Goal: Contribute content: Add original content to the website for others to see

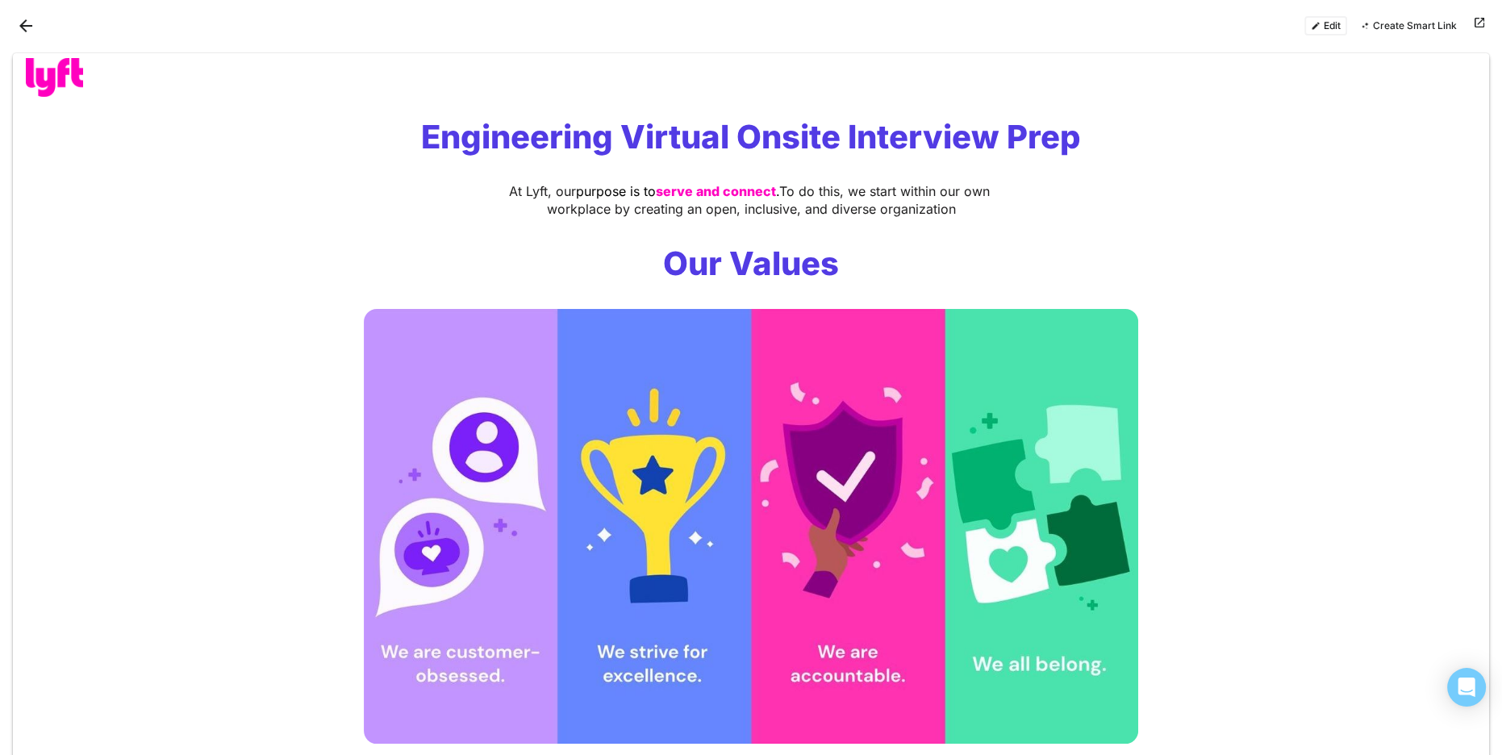
click at [311, 98] on div at bounding box center [751, 79] width 1476 height 52
click at [25, 17] on button "Back" at bounding box center [26, 26] width 26 height 26
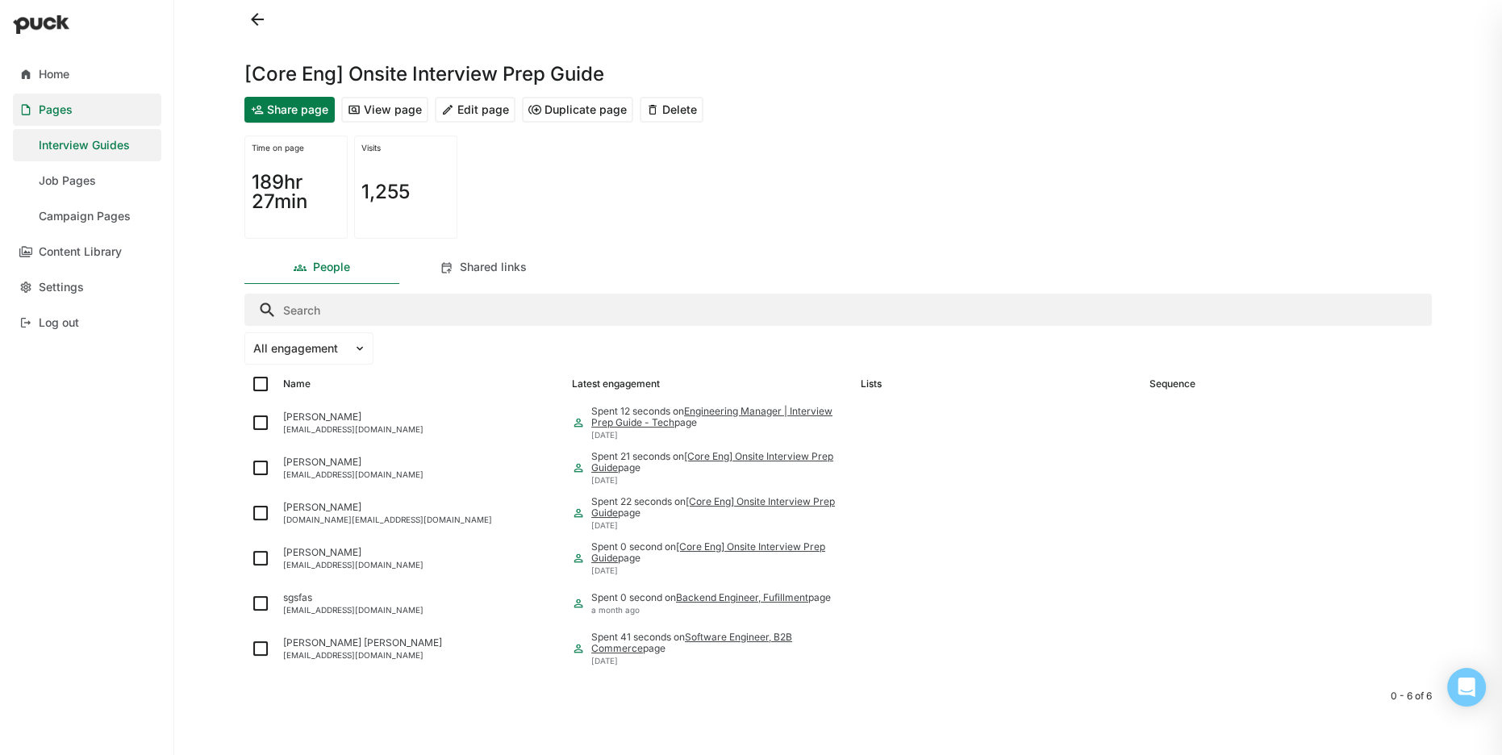
click at [95, 145] on div "Interview Guides" at bounding box center [84, 146] width 91 height 14
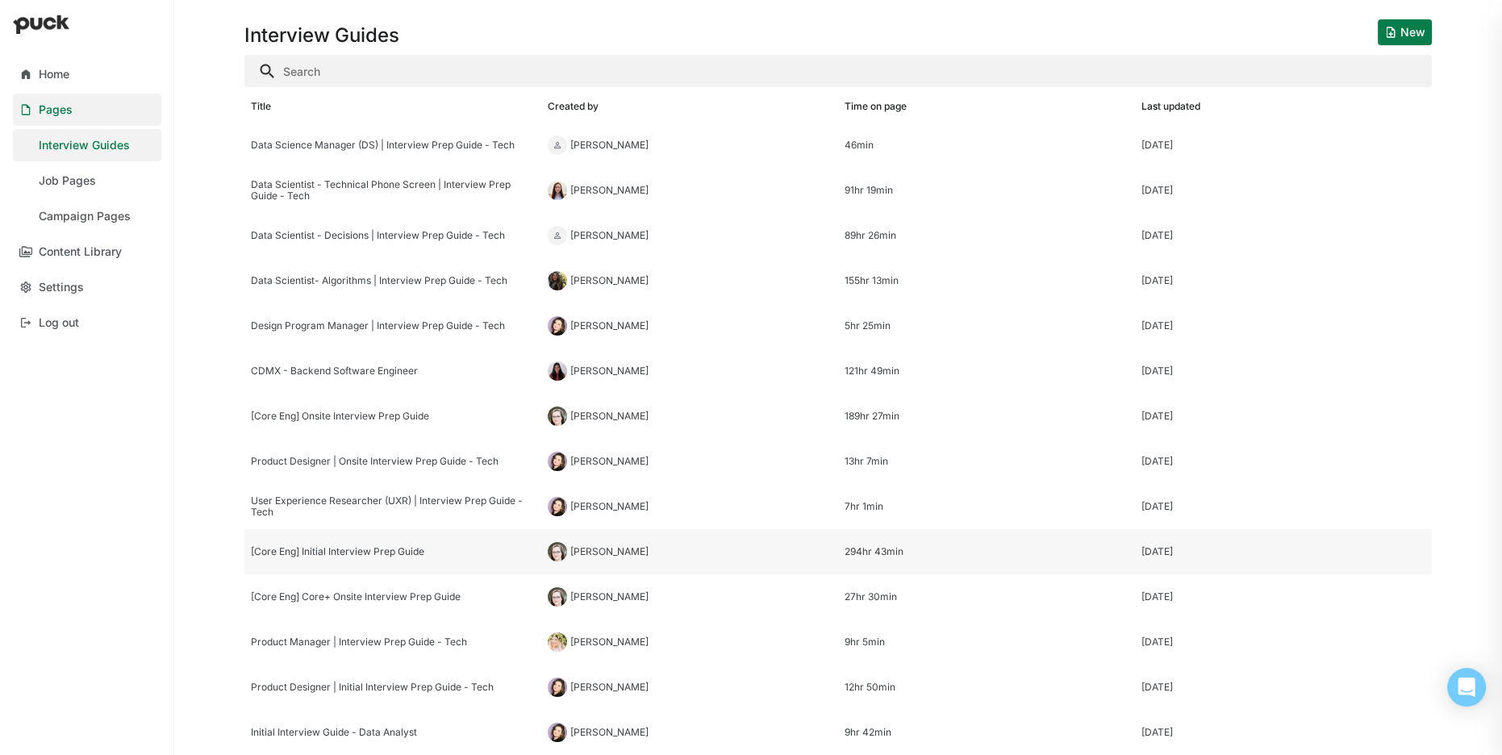
click at [369, 555] on div "[Core Eng] Initial Interview Prep Guide" at bounding box center [393, 551] width 284 height 11
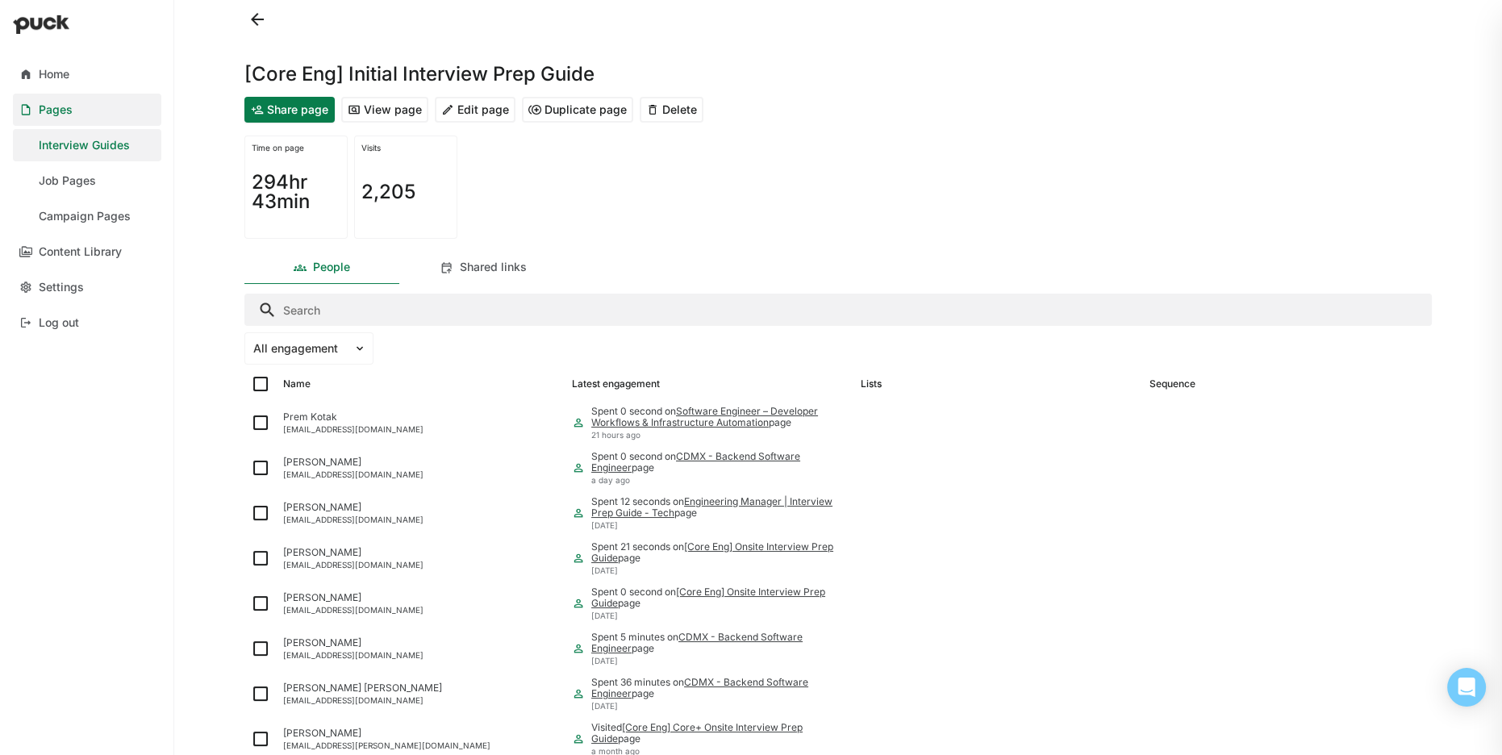
click at [393, 110] on button "View page" at bounding box center [384, 110] width 87 height 26
click at [464, 115] on button "Edit page" at bounding box center [475, 110] width 81 height 26
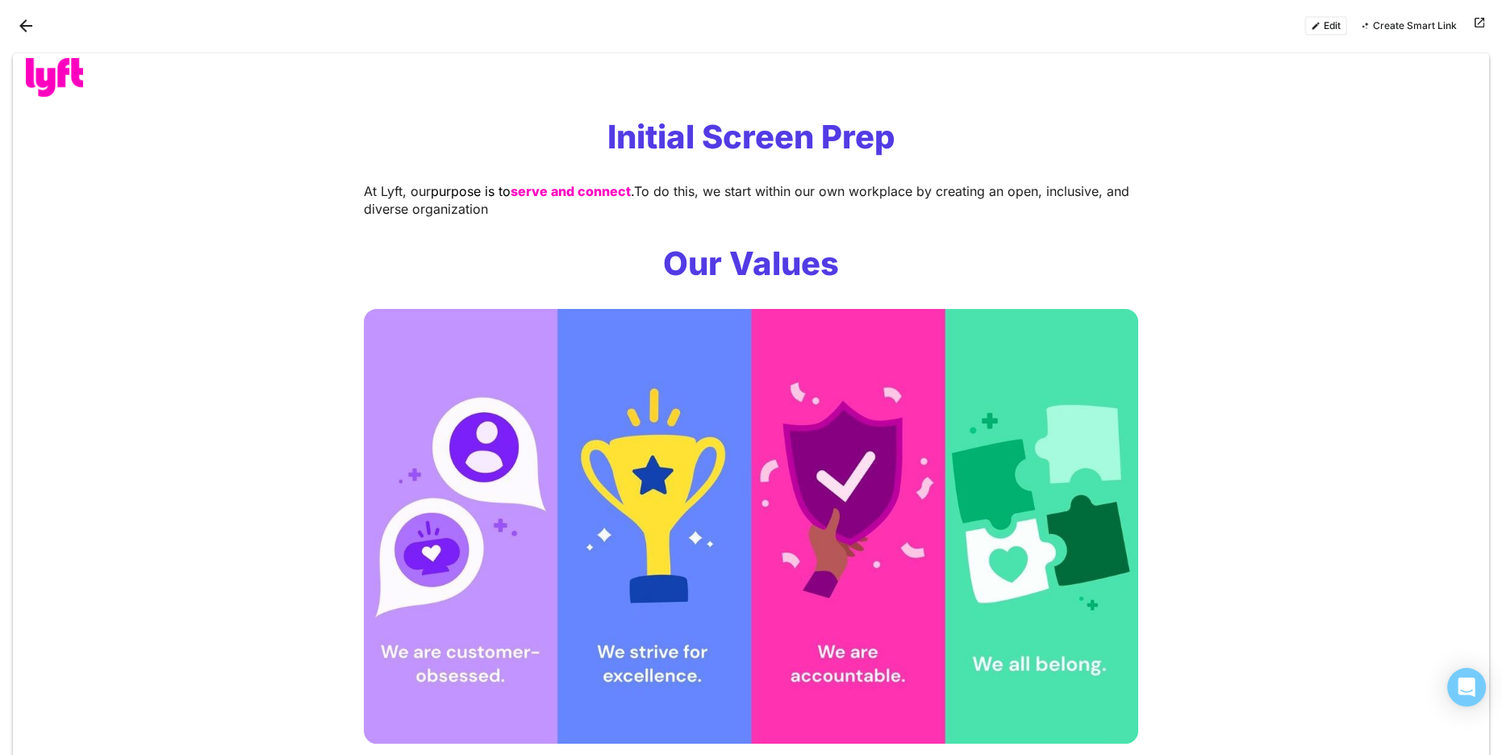
click at [1331, 27] on button "Edit" at bounding box center [1325, 25] width 43 height 19
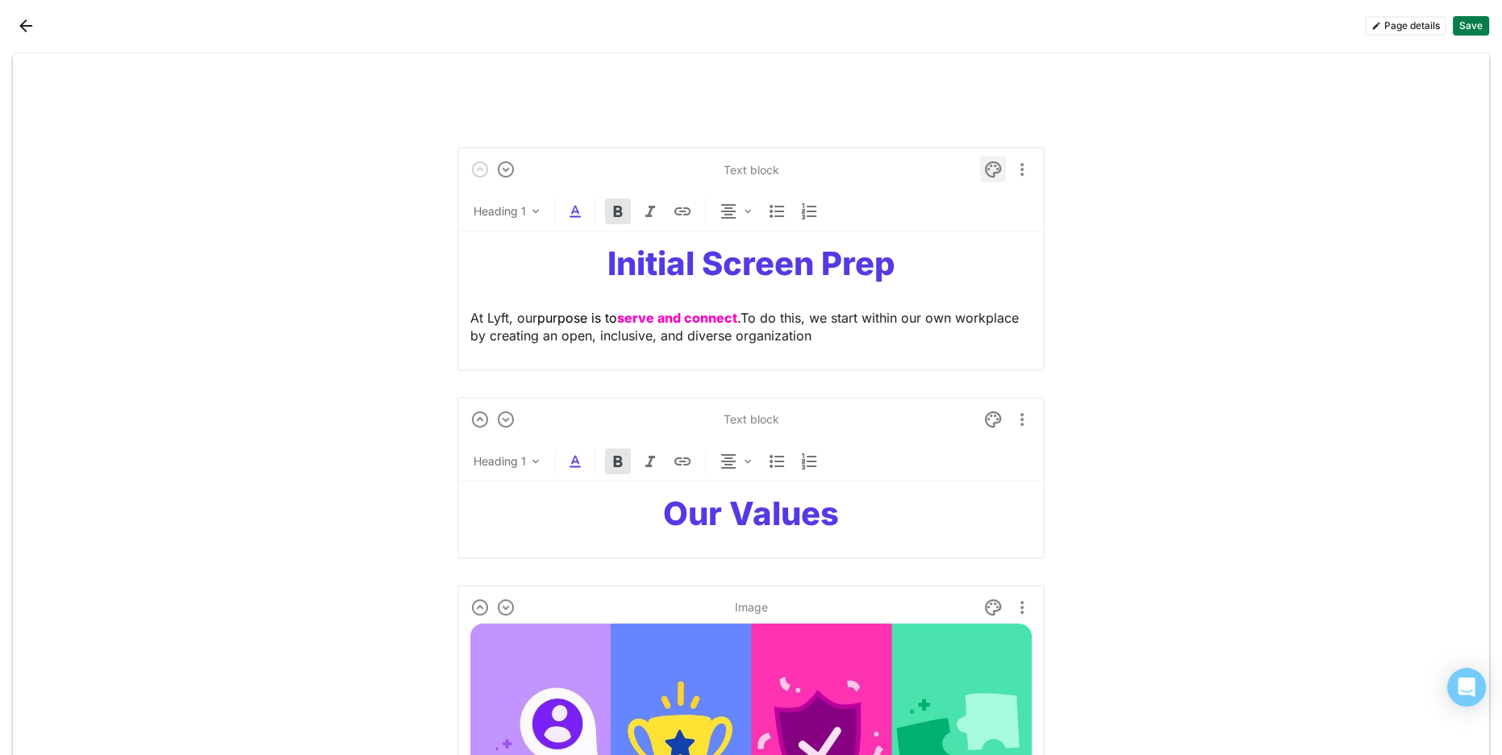
click at [994, 167] on img at bounding box center [992, 169] width 19 height 19
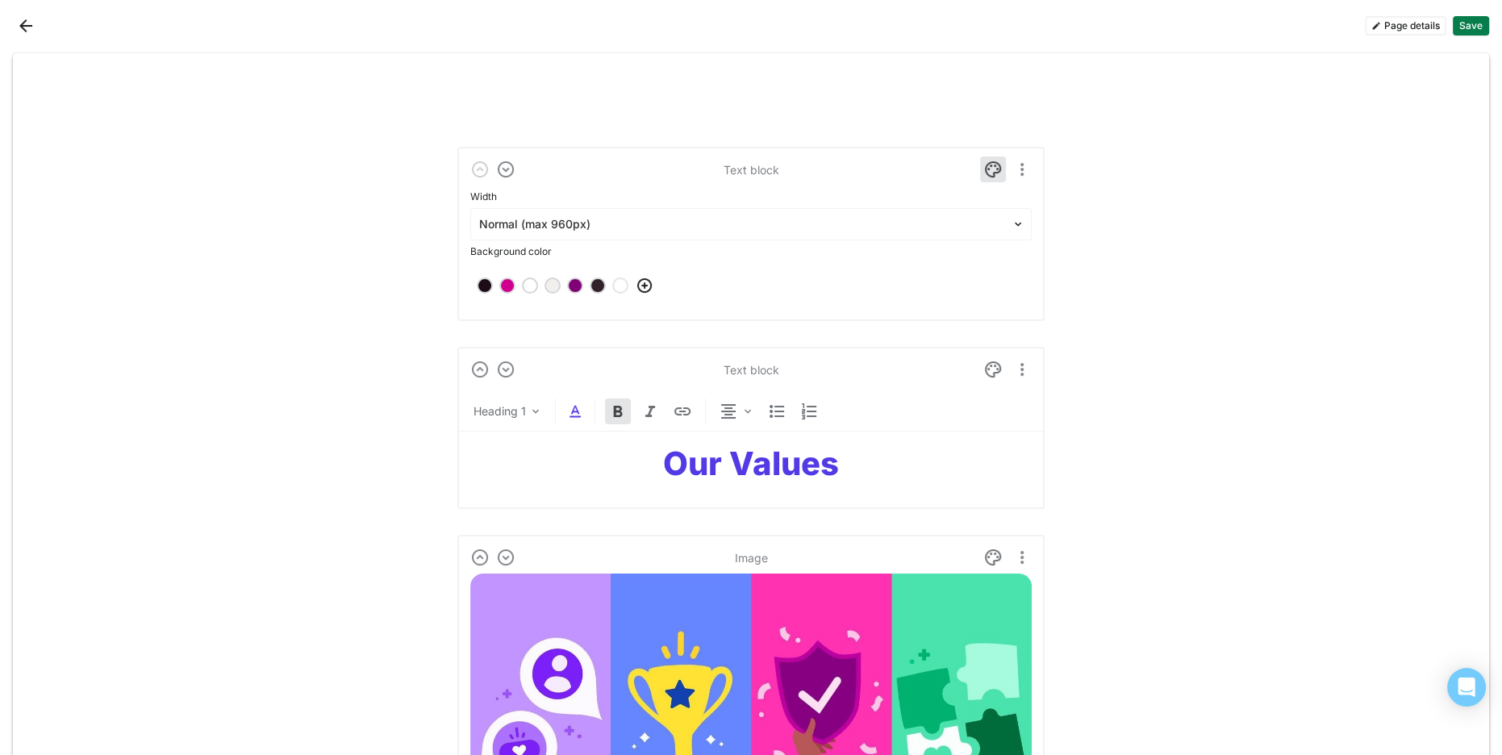
drag, startPoint x: 1101, startPoint y: 210, endPoint x: 1082, endPoint y: 202, distance: 21.3
click at [887, 232] on div "Normal (max 960px)" at bounding box center [741, 224] width 540 height 23
drag, startPoint x: 1181, startPoint y: 202, endPoint x: 1121, endPoint y: 215, distance: 61.1
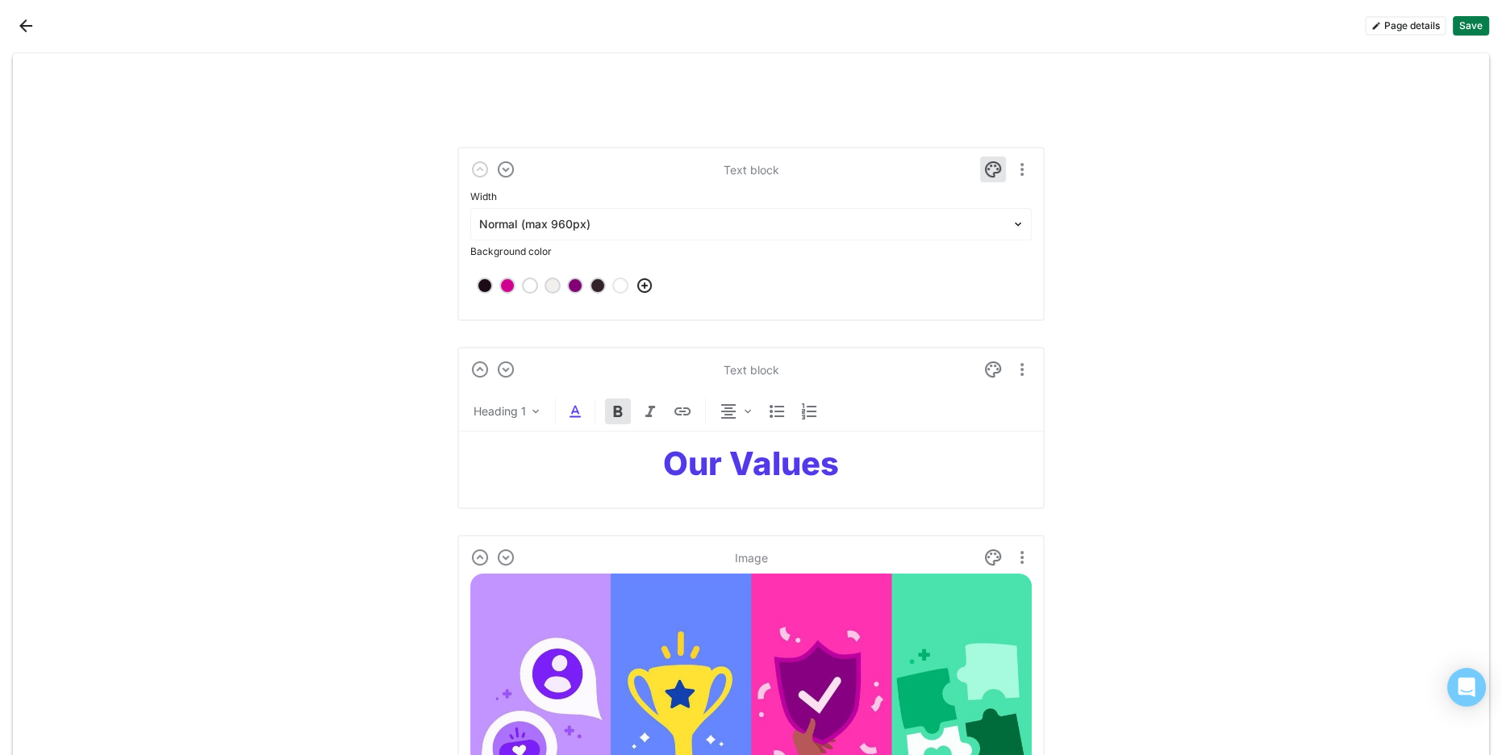
click at [1015, 276] on div at bounding box center [750, 285] width 561 height 45
click at [831, 185] on div "Width" at bounding box center [750, 196] width 561 height 23
drag, startPoint x: 1126, startPoint y: 279, endPoint x: 1074, endPoint y: 182, distance: 109.7
click at [1016, 173] on img "More options" at bounding box center [1021, 169] width 19 height 19
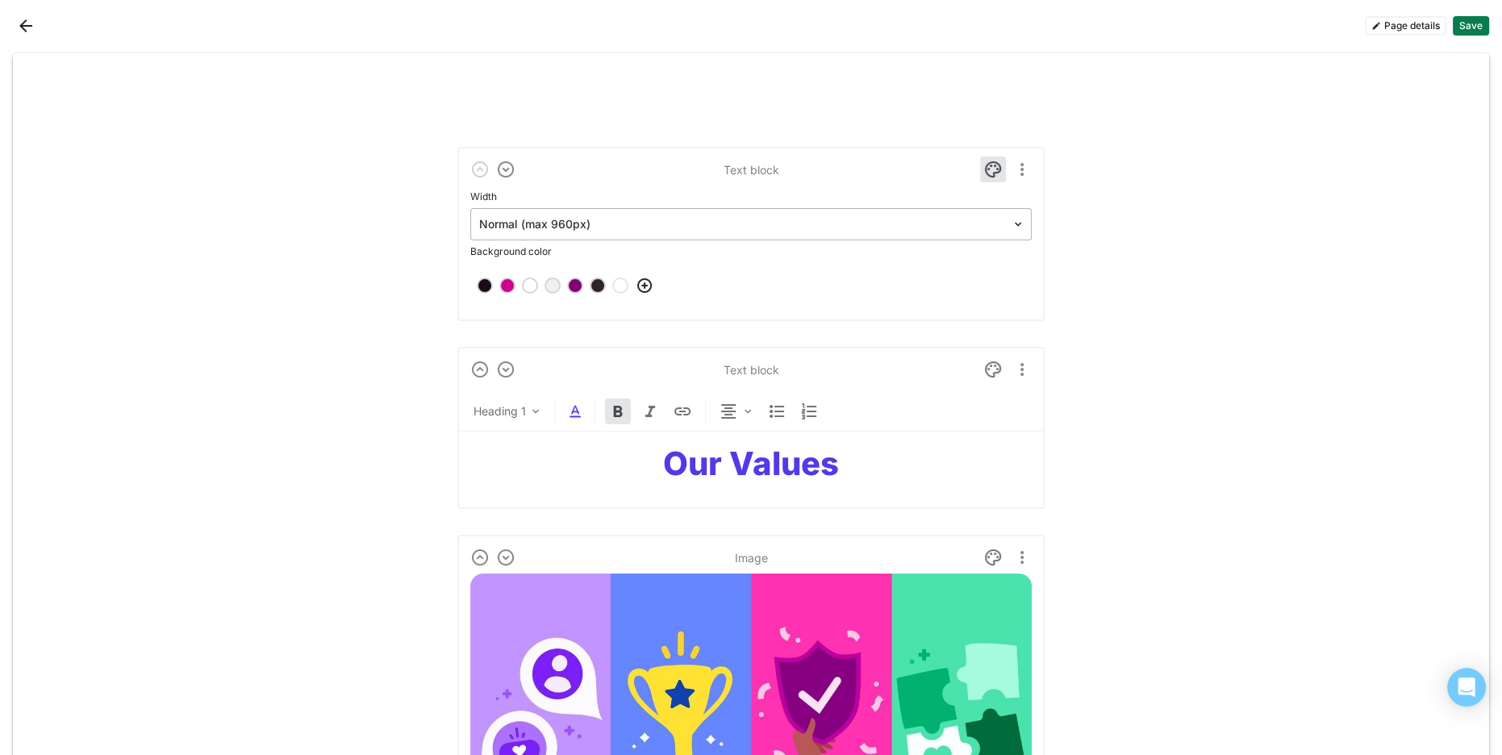
drag, startPoint x: 1129, startPoint y: 192, endPoint x: 1023, endPoint y: 233, distance: 114.1
click at [915, 273] on div at bounding box center [750, 285] width 561 height 45
drag, startPoint x: 1136, startPoint y: 275, endPoint x: 779, endPoint y: 392, distance: 375.2
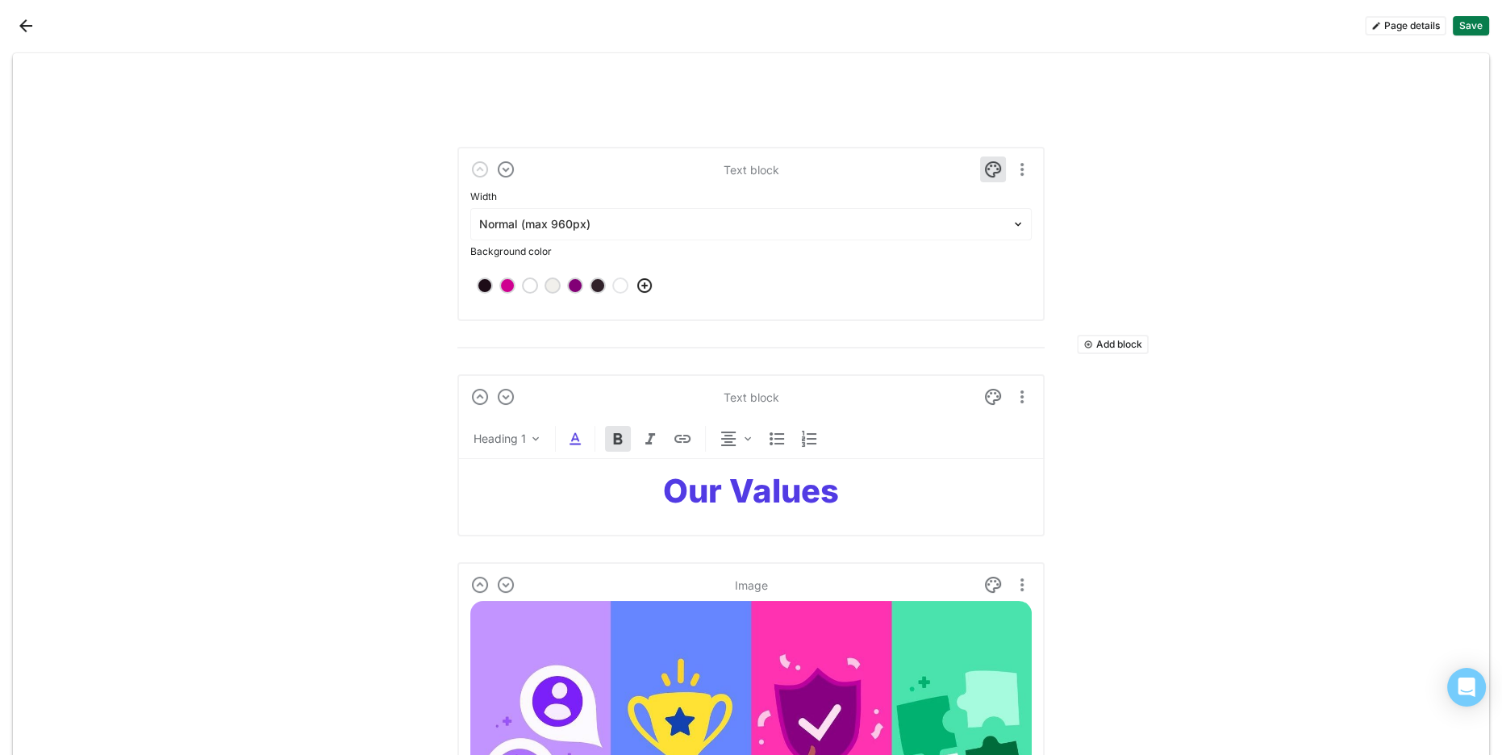
click at [687, 489] on strong "Our Values" at bounding box center [751, 491] width 176 height 40
click at [740, 485] on strong "Our Values" at bounding box center [751, 491] width 176 height 40
drag, startPoint x: 740, startPoint y: 485, endPoint x: 595, endPoint y: 452, distance: 147.9
click at [740, 485] on strong "Our Values" at bounding box center [751, 491] width 176 height 40
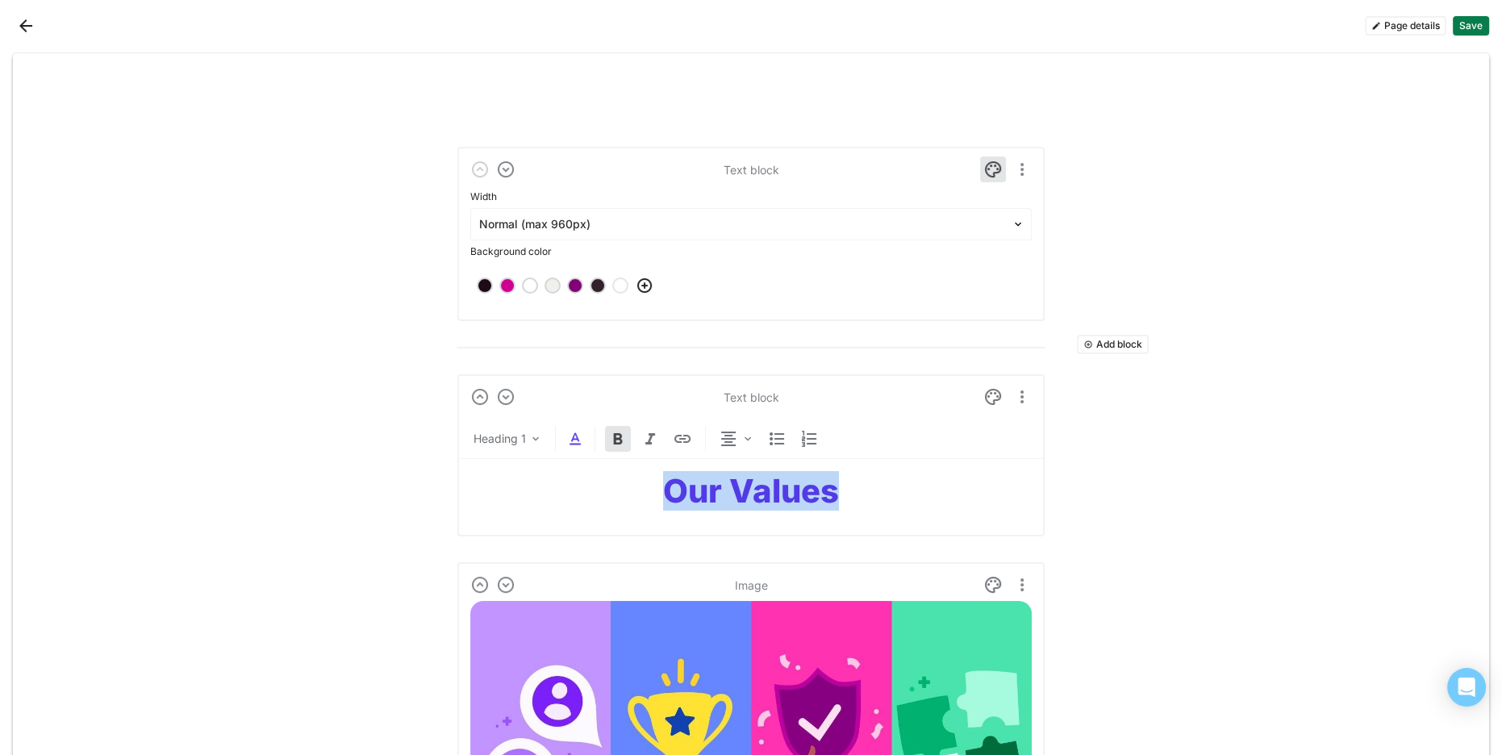
click at [567, 439] on img at bounding box center [574, 438] width 19 height 19
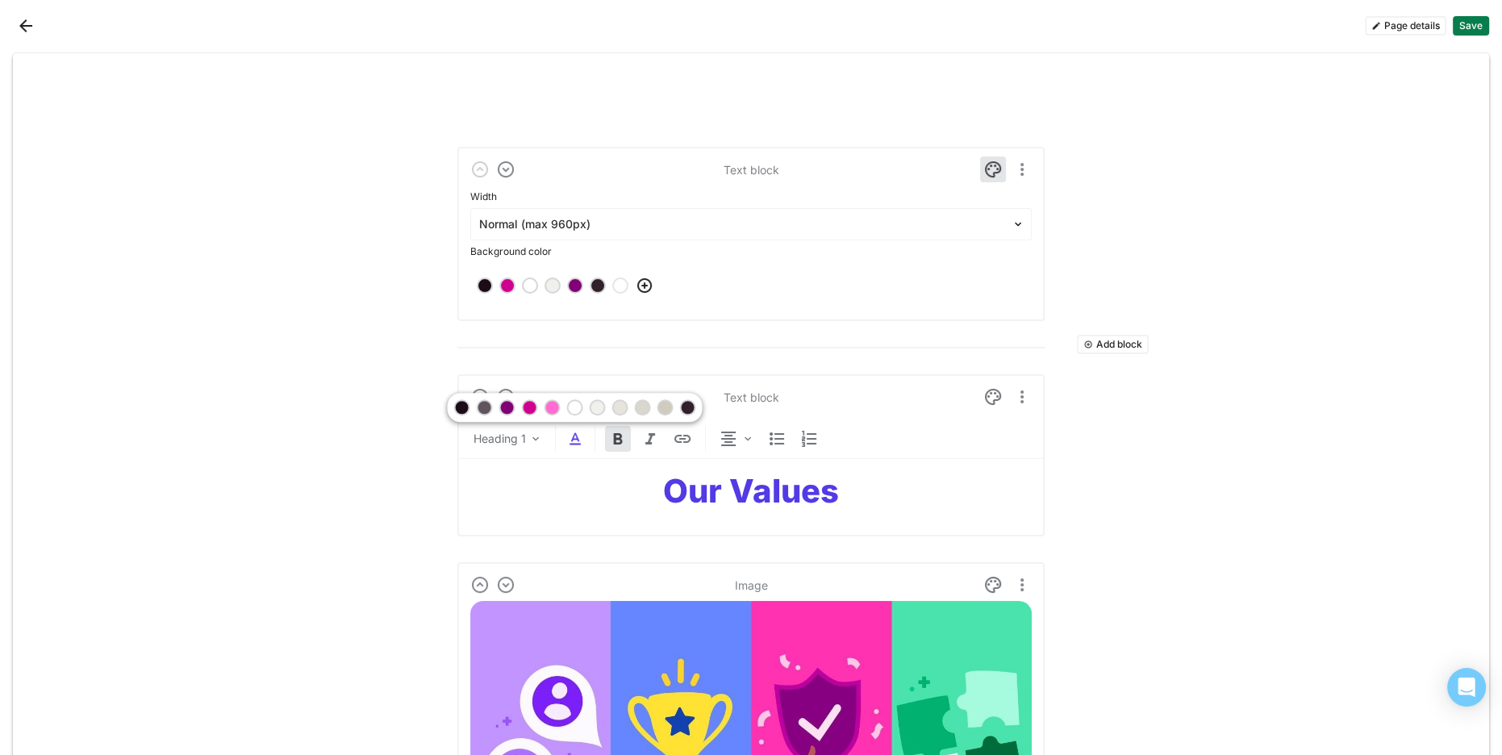
click at [507, 406] on div at bounding box center [507, 407] width 11 height 11
click at [577, 440] on img at bounding box center [574, 438] width 19 height 19
click at [580, 487] on h1 "Our Values" at bounding box center [750, 491] width 561 height 39
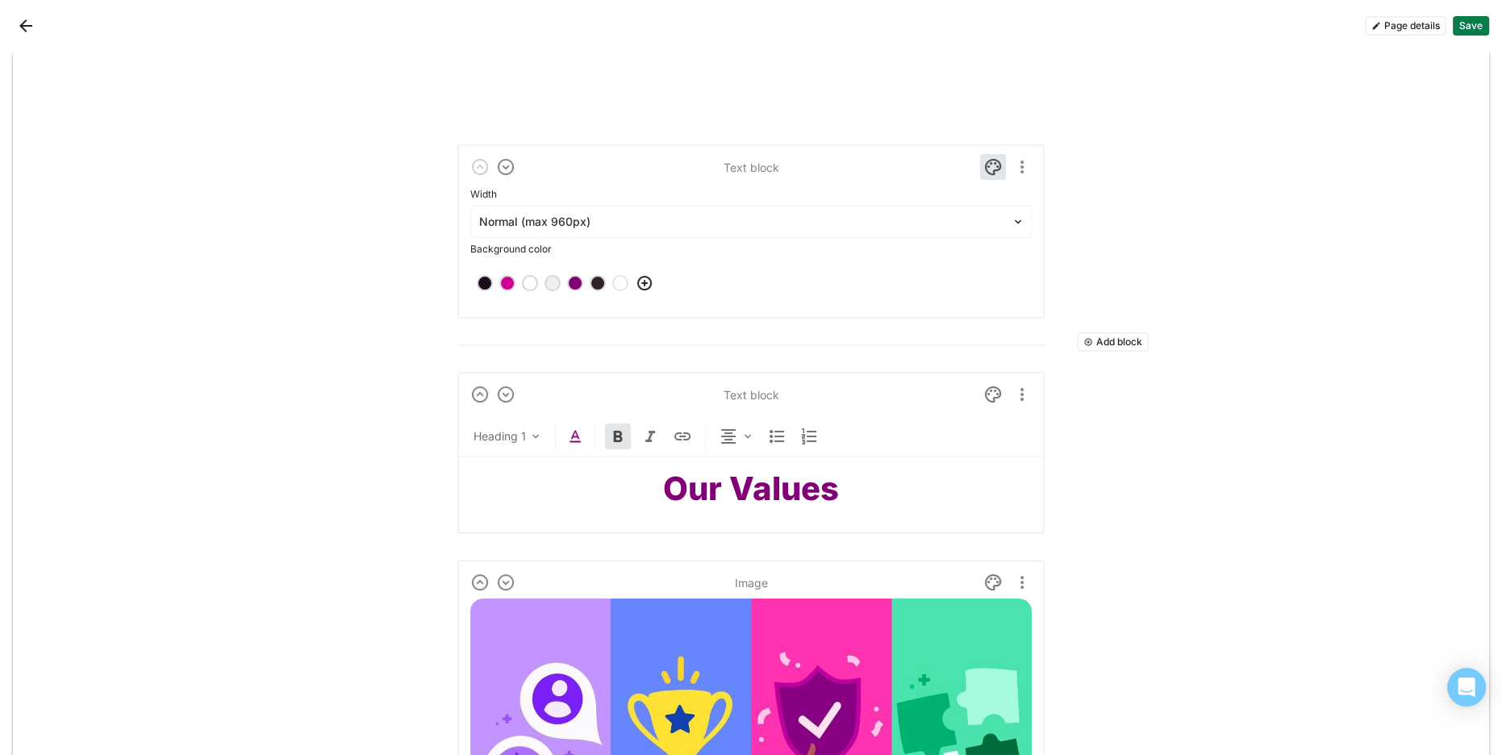
drag, startPoint x: 1233, startPoint y: 473, endPoint x: 1221, endPoint y: 473, distance: 12.1
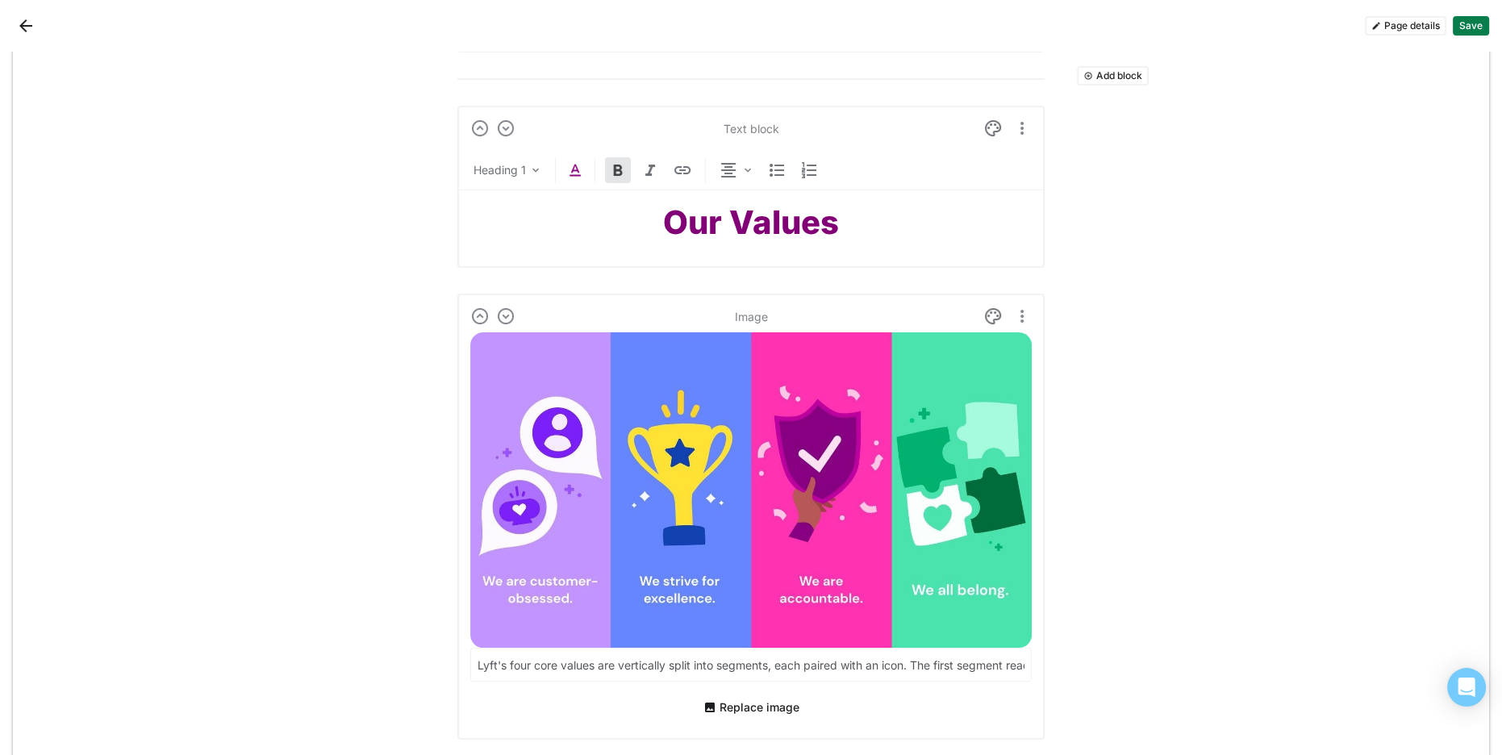
scroll to position [331, 0]
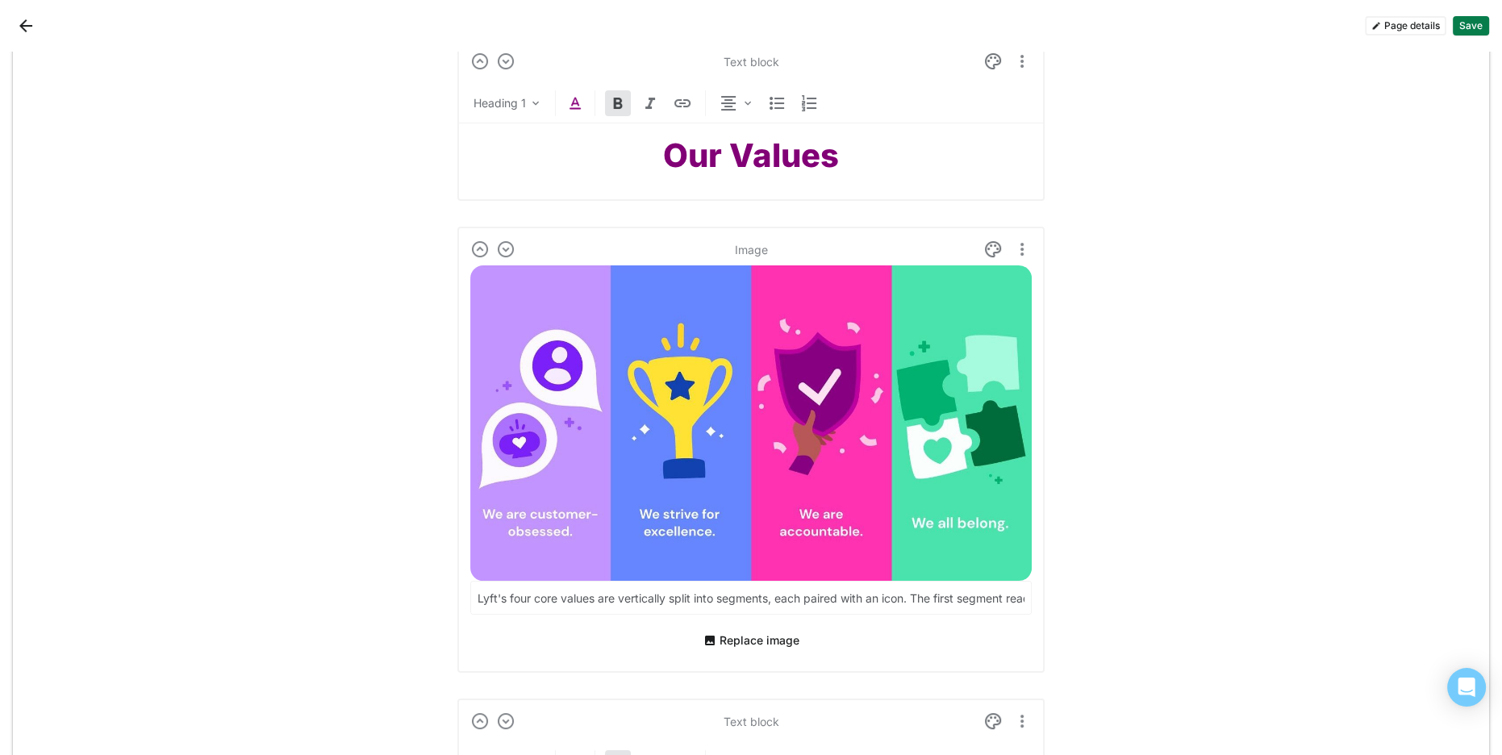
scroll to position [336, 0]
click at [790, 358] on img at bounding box center [750, 422] width 561 height 315
drag, startPoint x: 866, startPoint y: 336, endPoint x: 903, endPoint y: 290, distance: 58.4
click at [867, 336] on img at bounding box center [750, 422] width 561 height 315
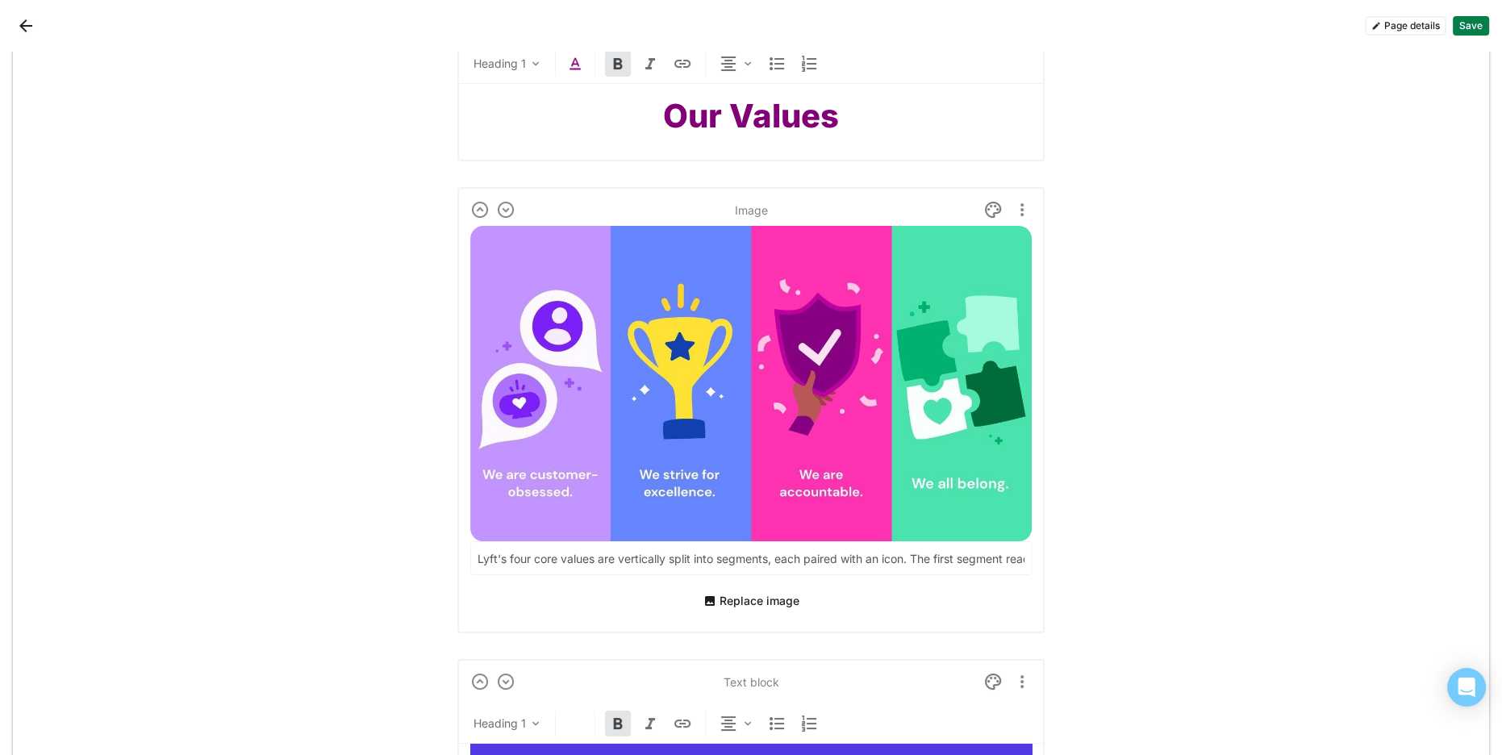
scroll to position [373, 0]
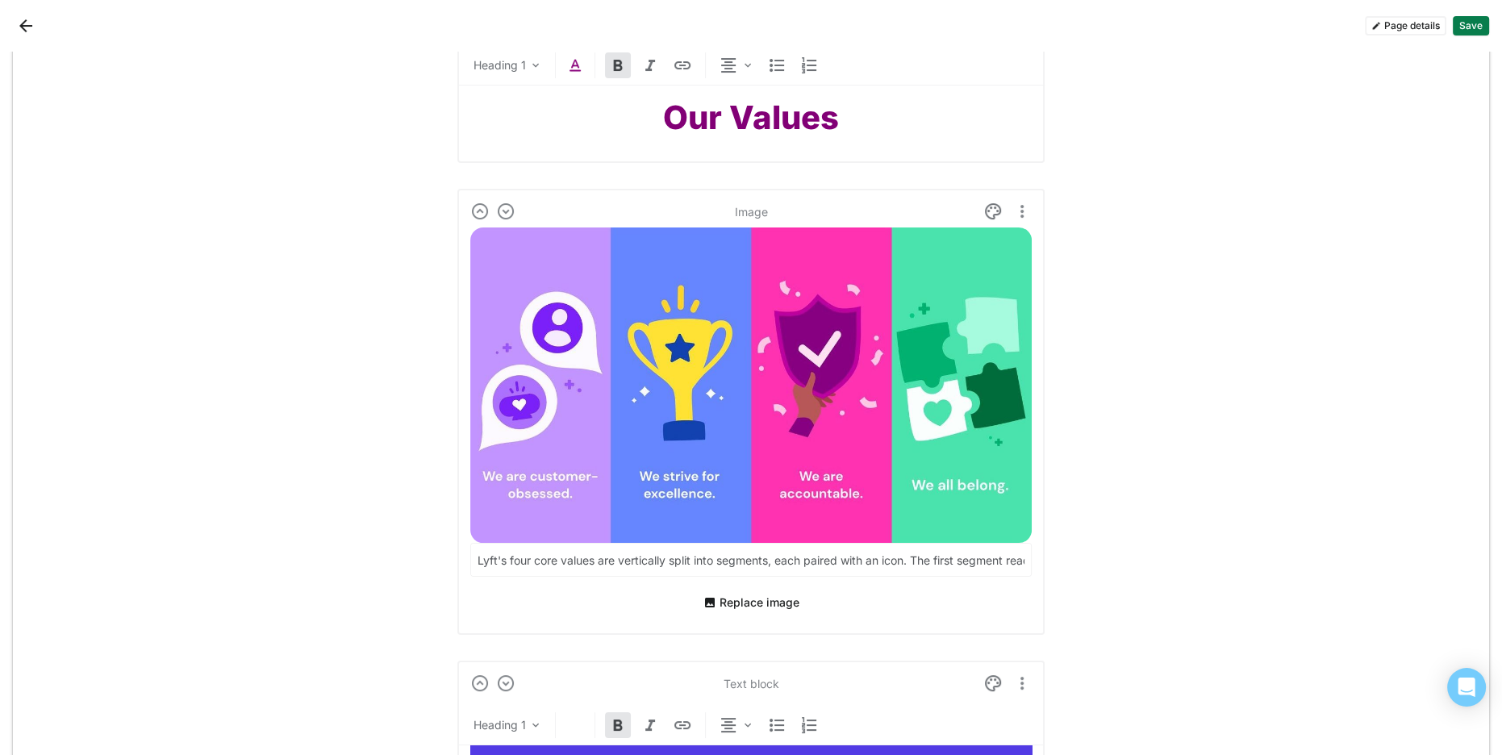
click at [663, 315] on img at bounding box center [750, 384] width 561 height 315
click at [776, 596] on button "Replace image" at bounding box center [751, 603] width 109 height 26
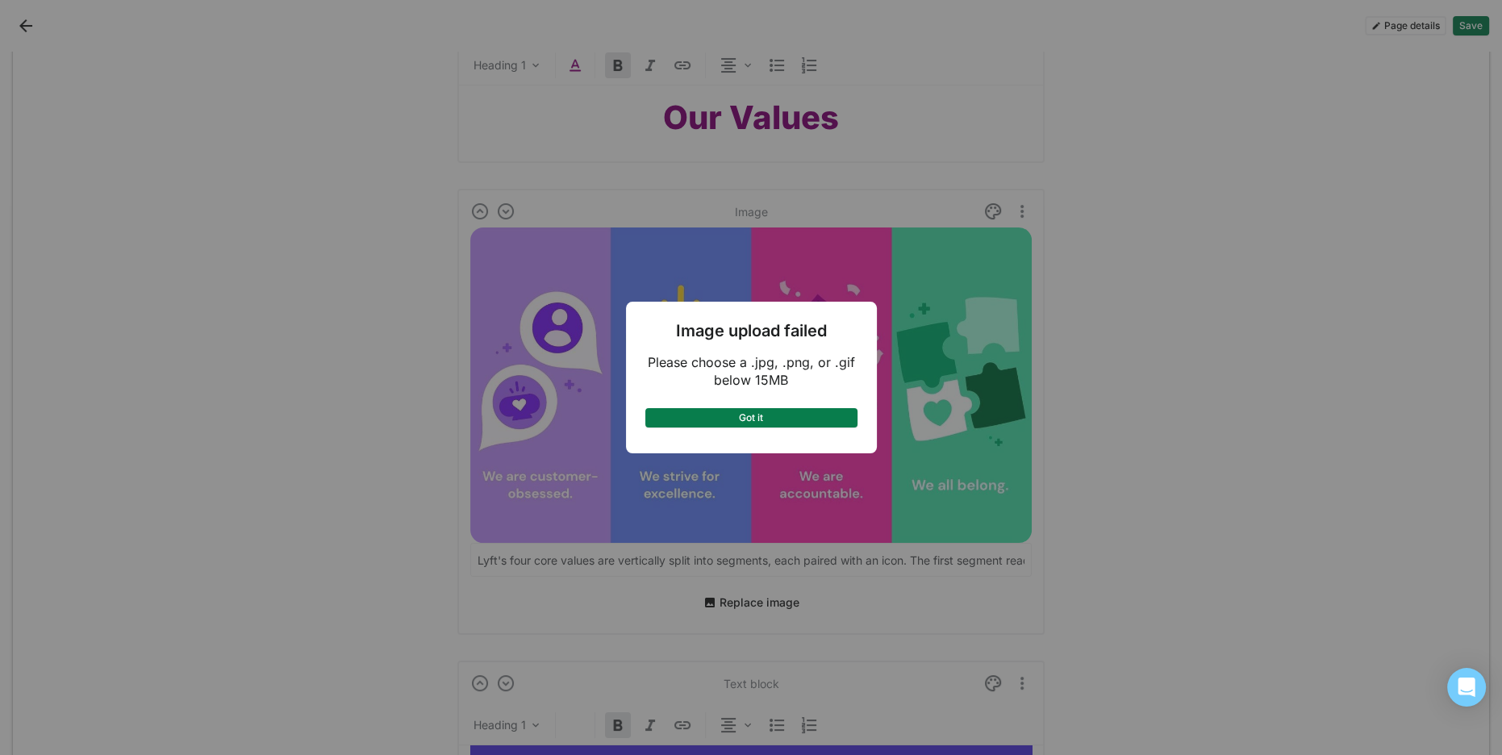
click at [775, 414] on button "Got it" at bounding box center [751, 417] width 212 height 19
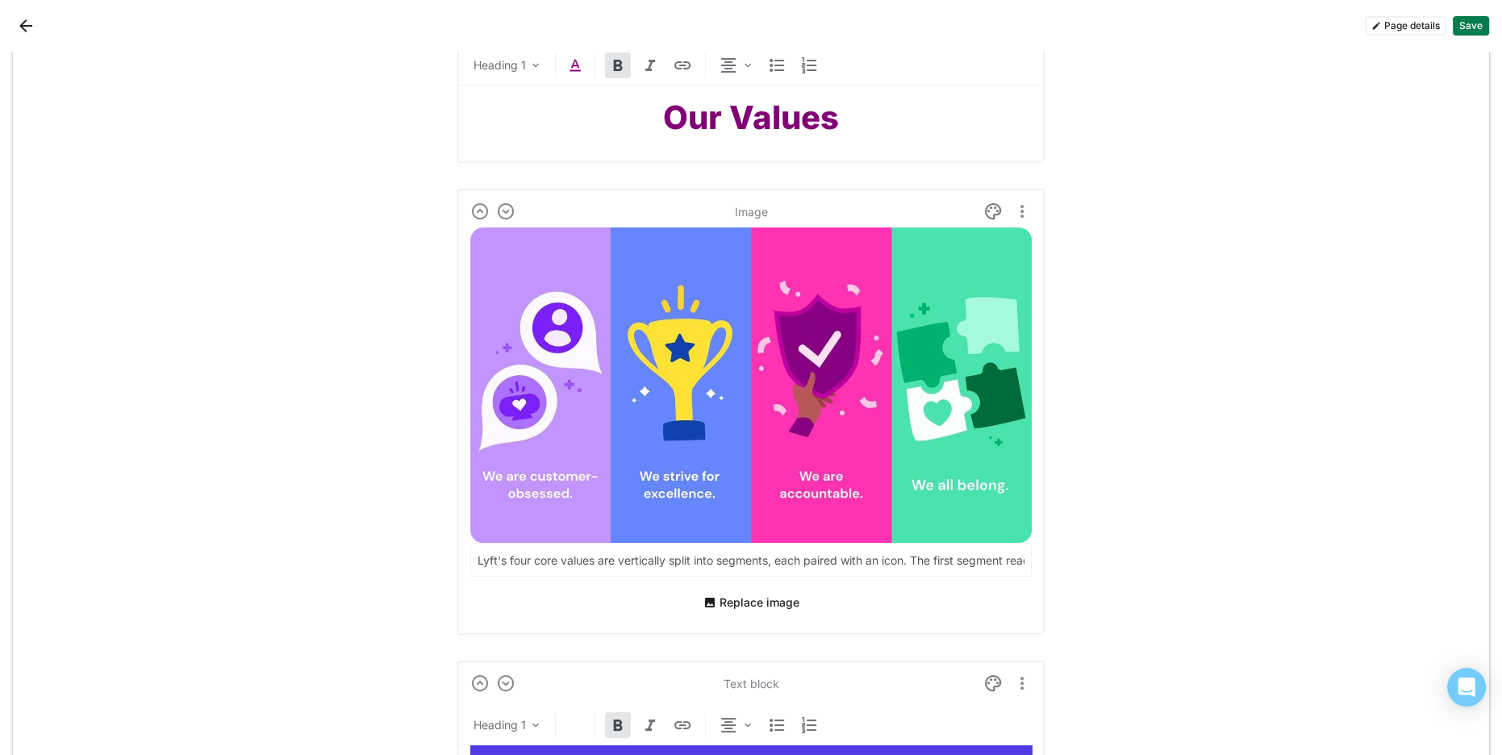
click at [584, 403] on img at bounding box center [750, 384] width 561 height 315
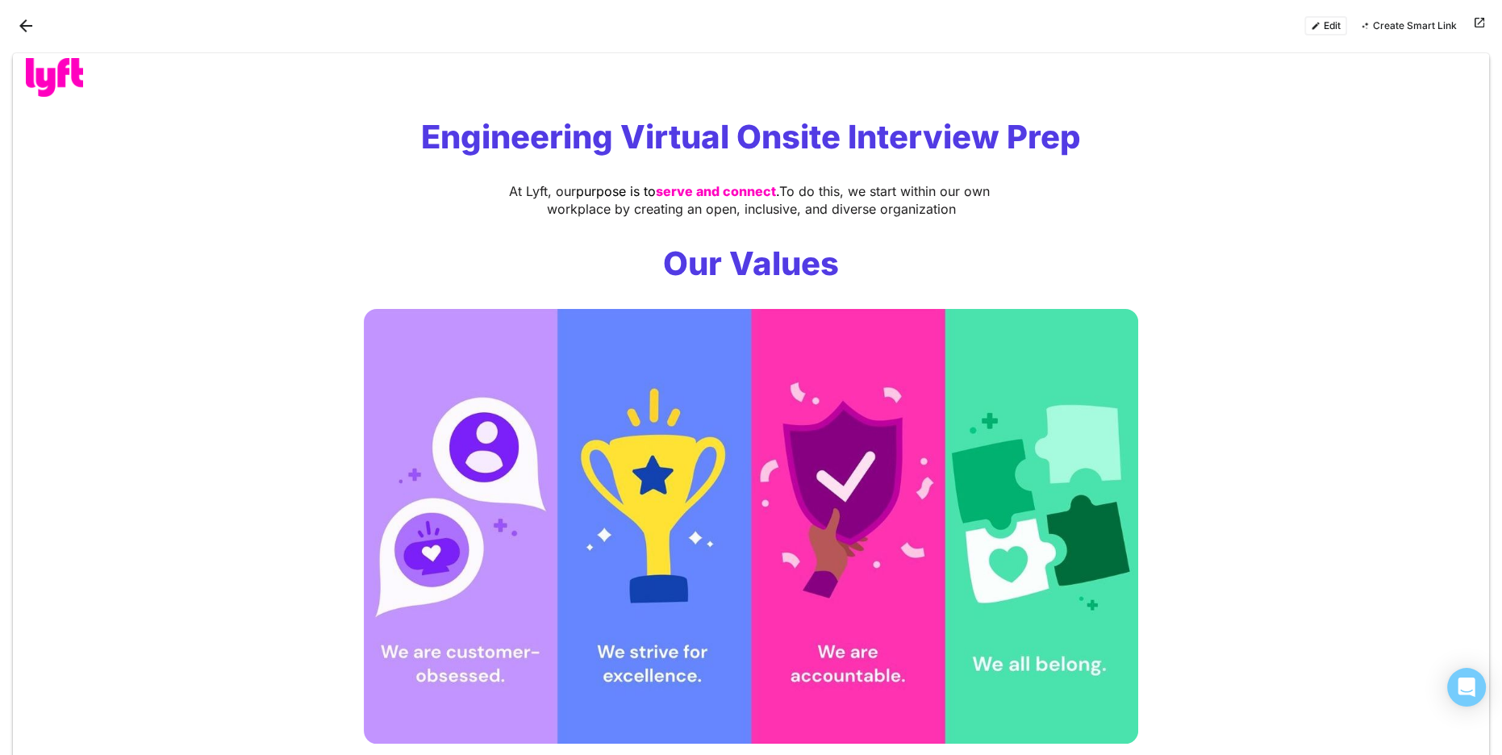
scroll to position [6, 0]
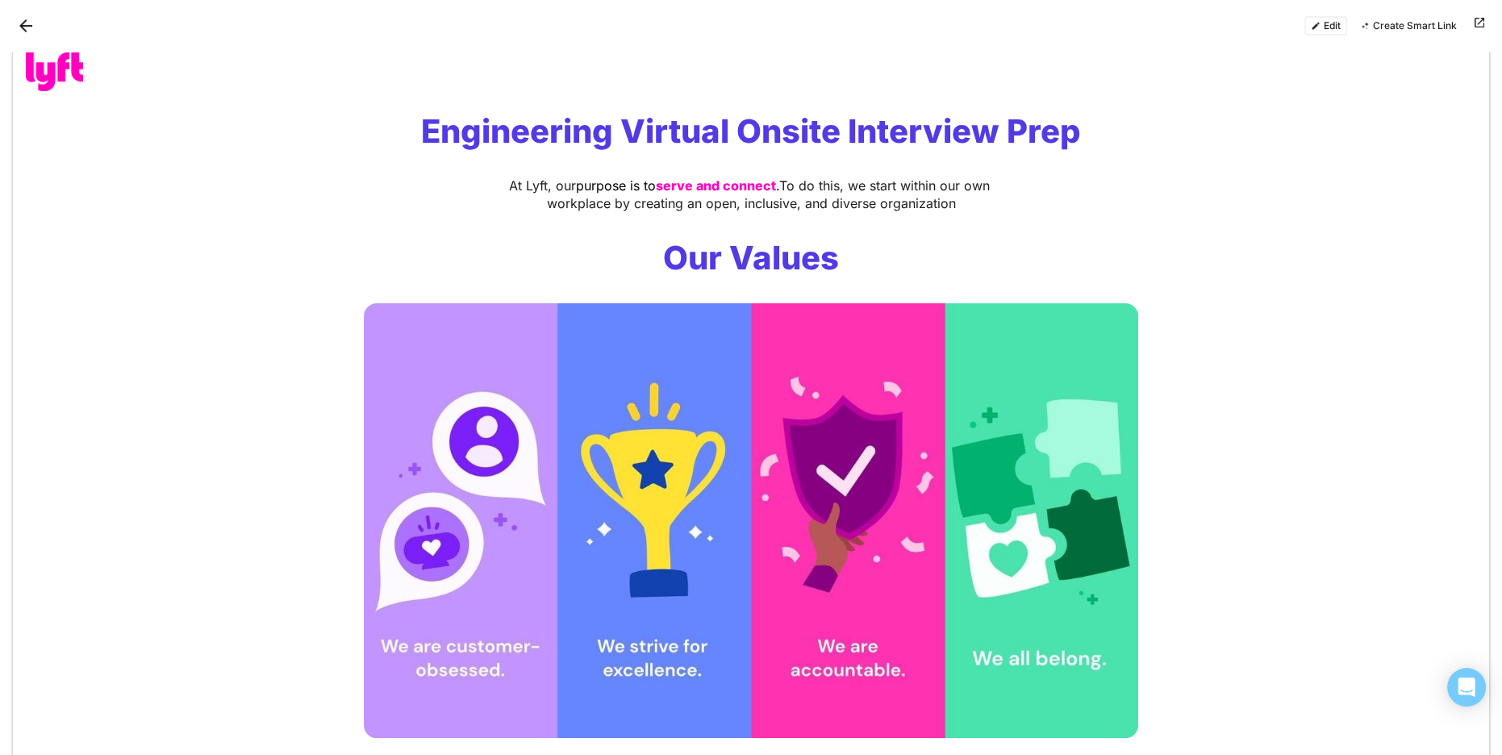
click at [38, 27] on div at bounding box center [382, 26] width 738 height 26
drag, startPoint x: 31, startPoint y: 27, endPoint x: 48, endPoint y: 28, distance: 17.0
click at [31, 27] on button "Back" at bounding box center [26, 26] width 26 height 26
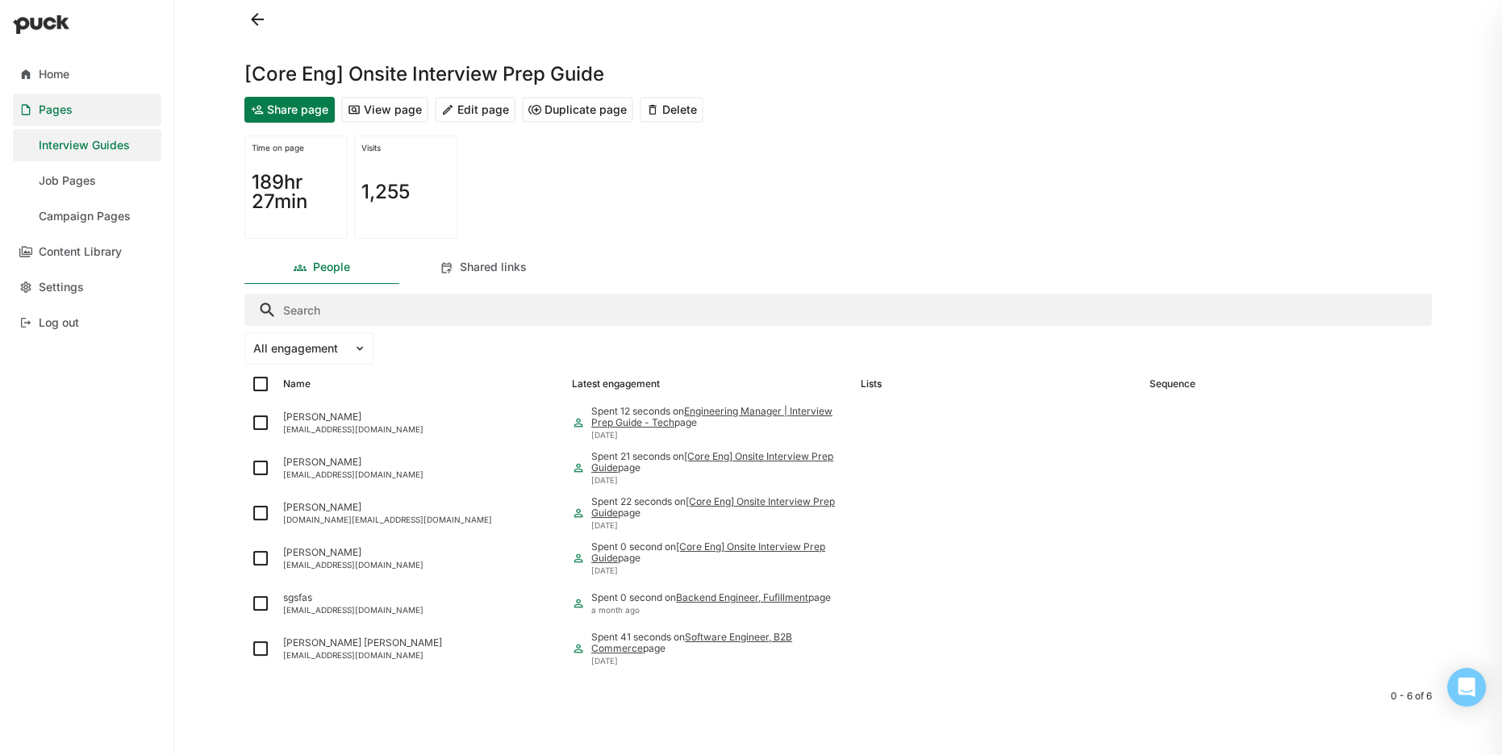
click at [97, 146] on div "Interview Guides" at bounding box center [84, 146] width 91 height 14
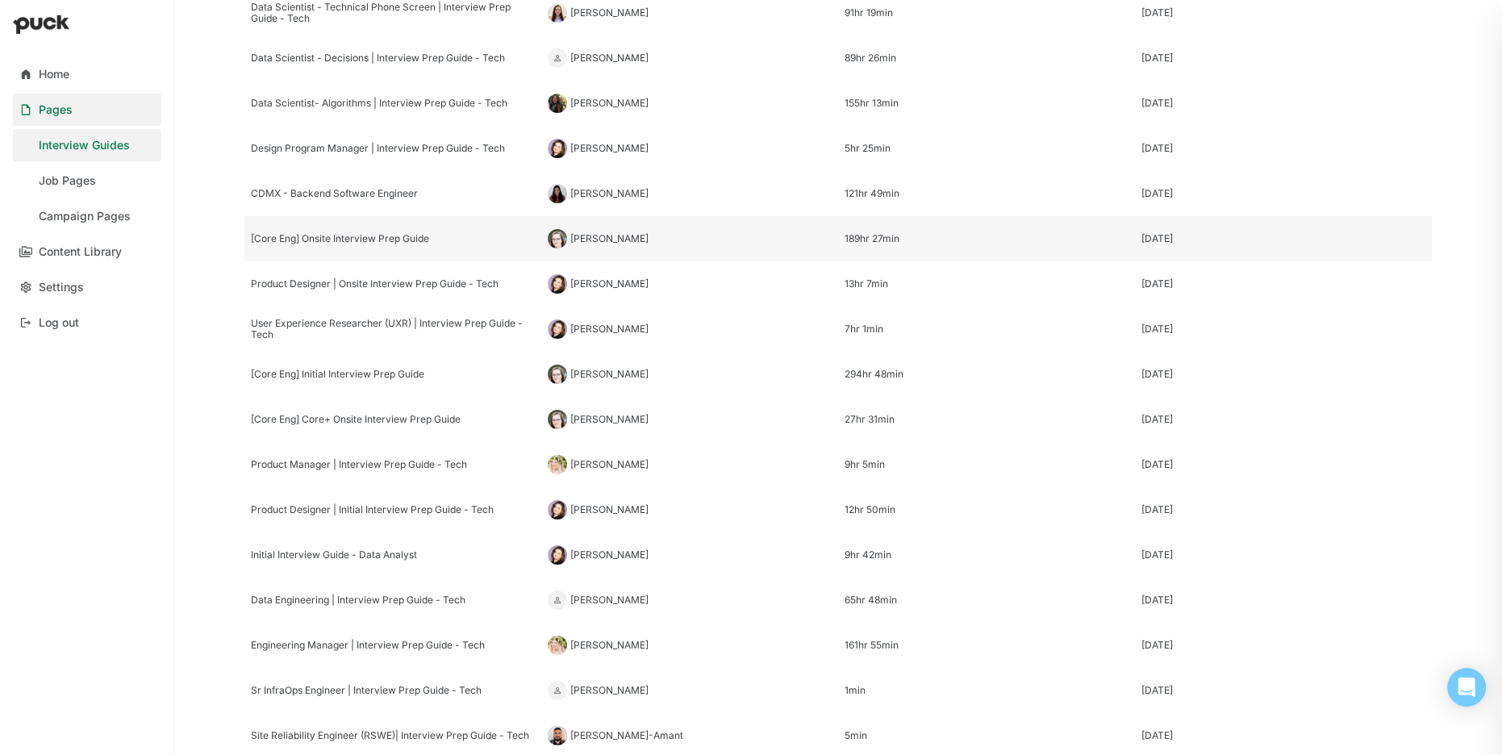
scroll to position [178, 0]
click at [352, 378] on div "[Core Eng] Initial Interview Prep Guide" at bounding box center [392, 373] width 297 height 45
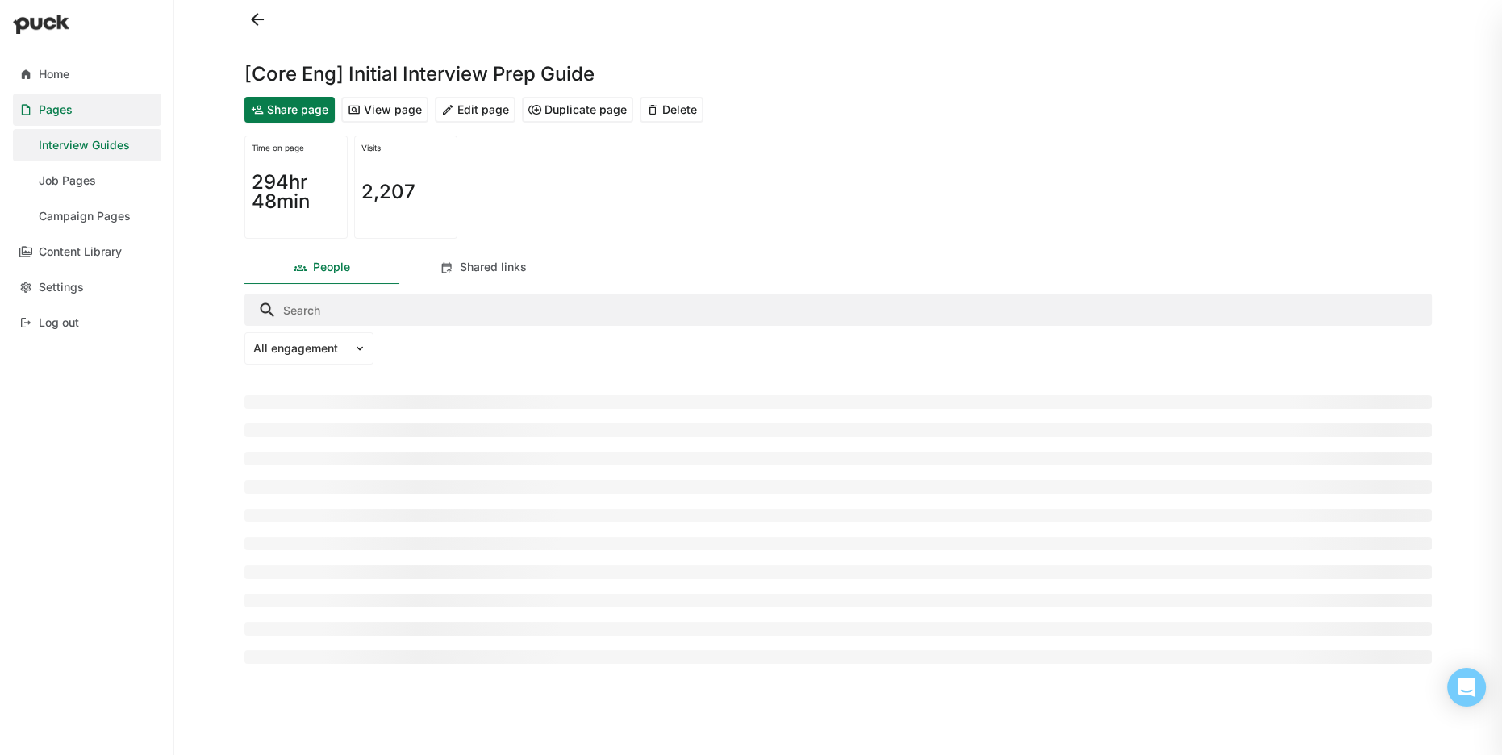
drag, startPoint x: 783, startPoint y: 213, endPoint x: 647, endPoint y: 178, distance: 140.6
click at [782, 212] on div "Time on page 294hr 48min Visits 2,207" at bounding box center [837, 187] width 1187 height 116
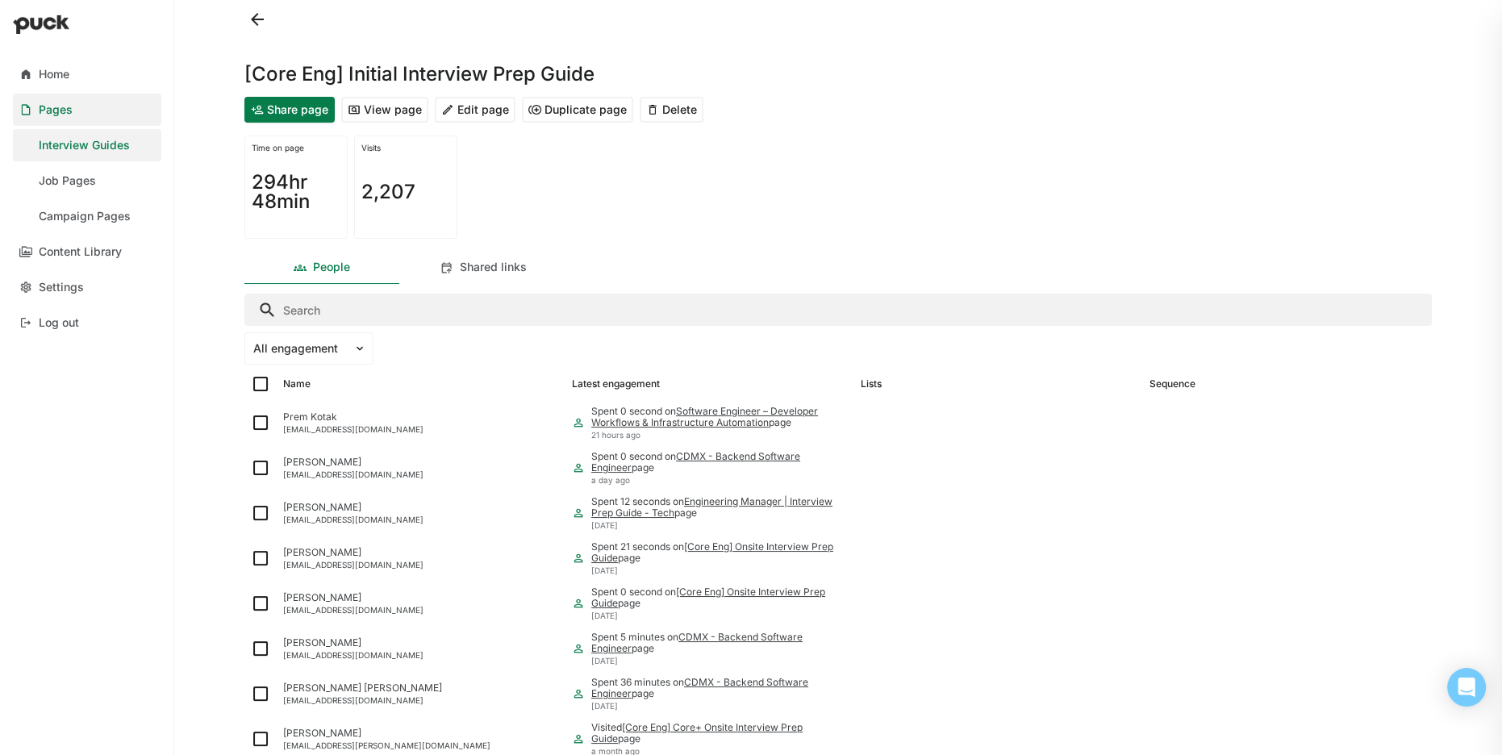
click at [453, 110] on button "Edit page" at bounding box center [475, 110] width 81 height 26
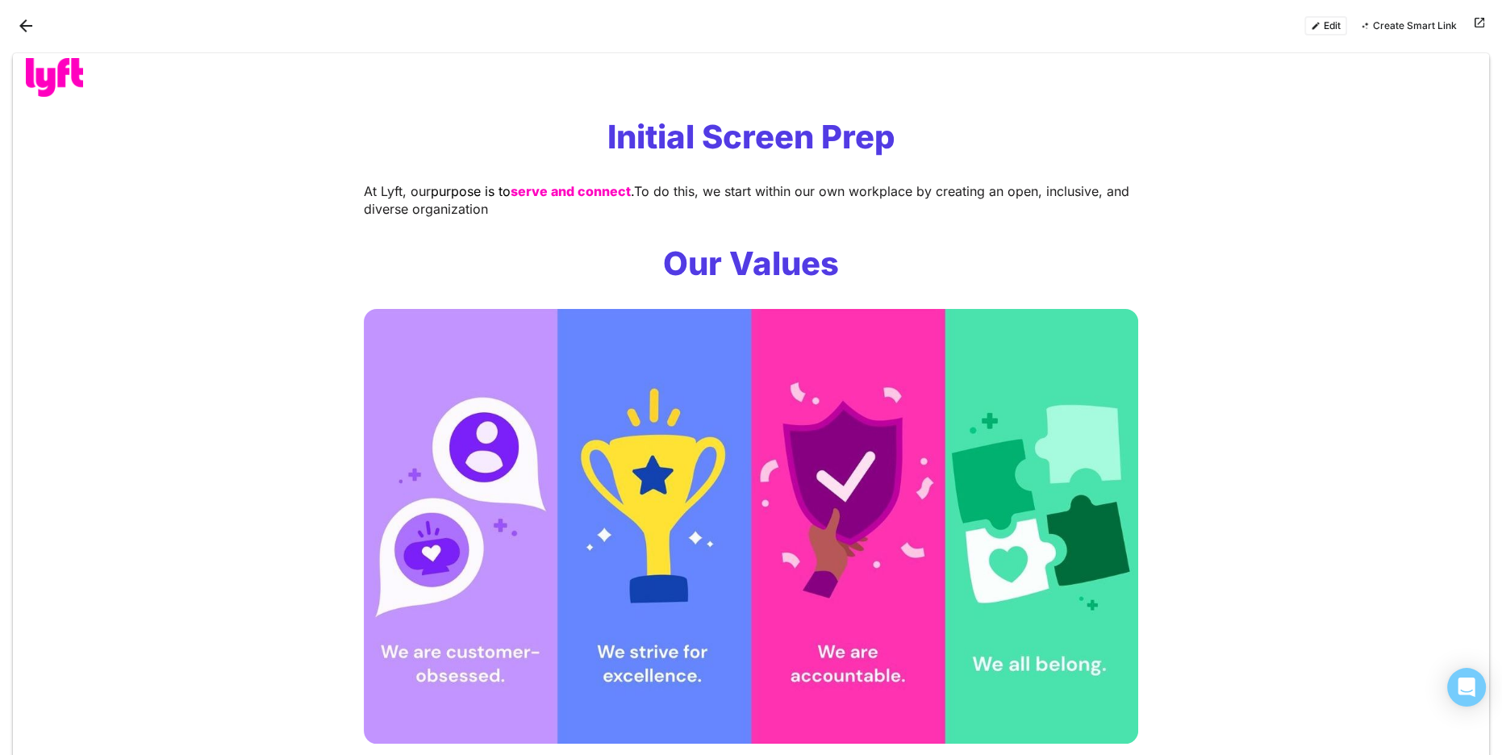
click at [968, 184] on span "To do this, we start within our own workplace by creating an open, inclusive, a…" at bounding box center [748, 200] width 769 height 34
click at [1313, 30] on button "Edit" at bounding box center [1325, 25] width 43 height 19
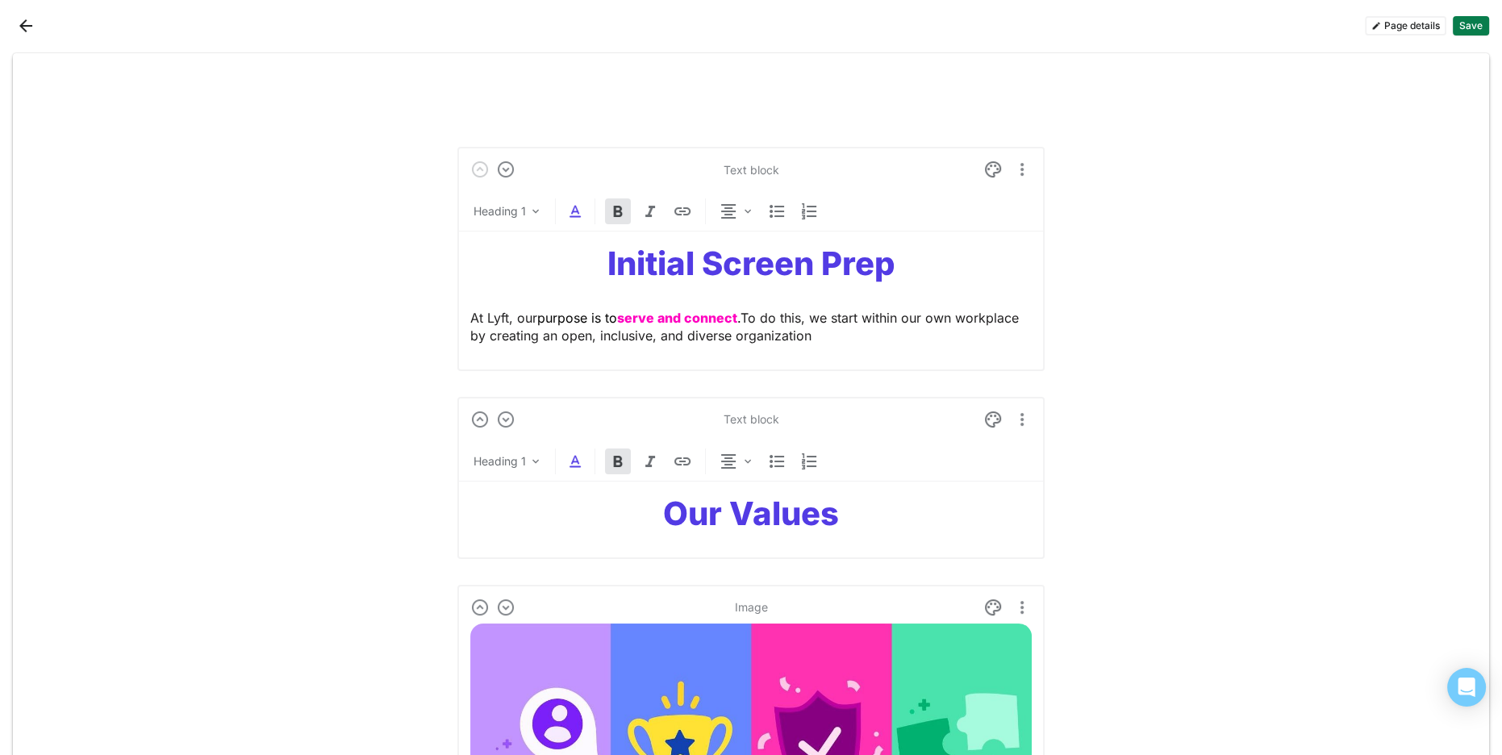
click at [669, 311] on strong "serve and connect" at bounding box center [677, 318] width 120 height 16
drag, startPoint x: 741, startPoint y: 317, endPoint x: 615, endPoint y: 288, distance: 129.1
click at [623, 318] on p "At Lyft, our purpose is to serve and connect . To do this, we start within our …" at bounding box center [750, 327] width 561 height 36
click at [581, 218] on img at bounding box center [584, 211] width 19 height 19
click at [537, 180] on div at bounding box center [538, 179] width 11 height 11
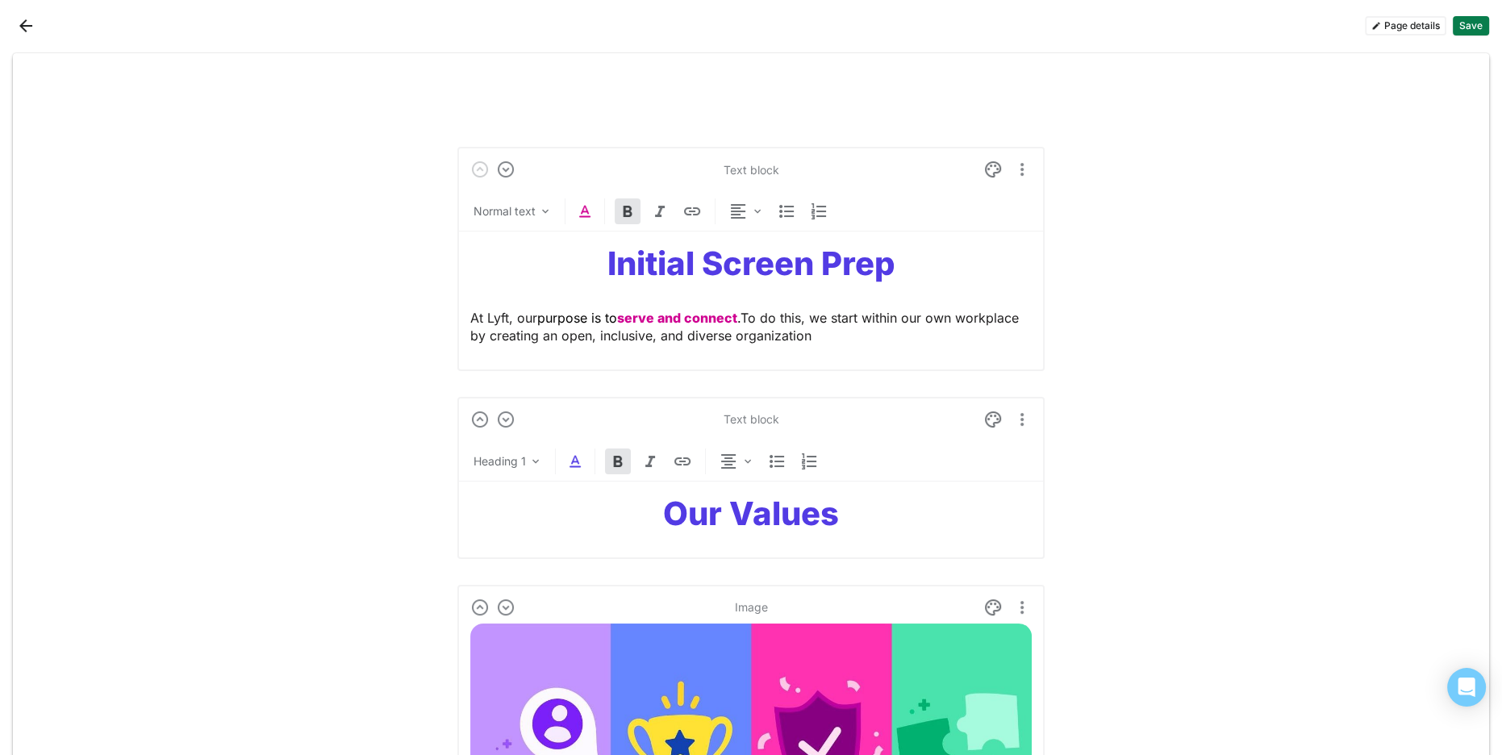
drag, startPoint x: 840, startPoint y: 344, endPoint x: 841, endPoint y: 302, distance: 42.0
click at [840, 344] on p "At Lyft, our purpose is to serve and connect . To do this, we start within our …" at bounding box center [750, 327] width 561 height 36
click at [777, 265] on strong "Initial Screen Prep" at bounding box center [751, 264] width 288 height 40
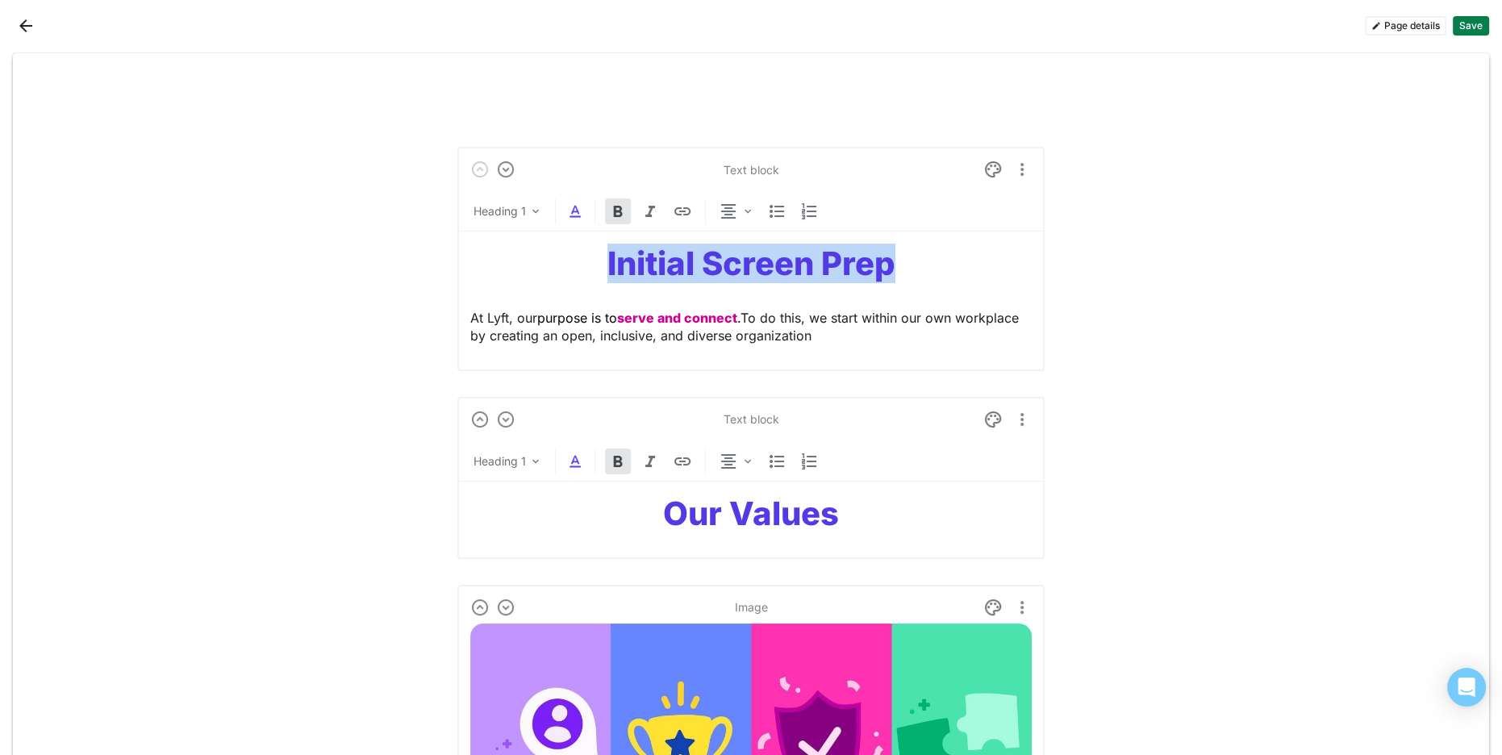
click at [777, 265] on strong "Initial Screen Prep" at bounding box center [751, 264] width 288 height 40
click at [568, 222] on div "Heading 1" at bounding box center [750, 214] width 587 height 33
click at [573, 218] on img at bounding box center [574, 211] width 19 height 19
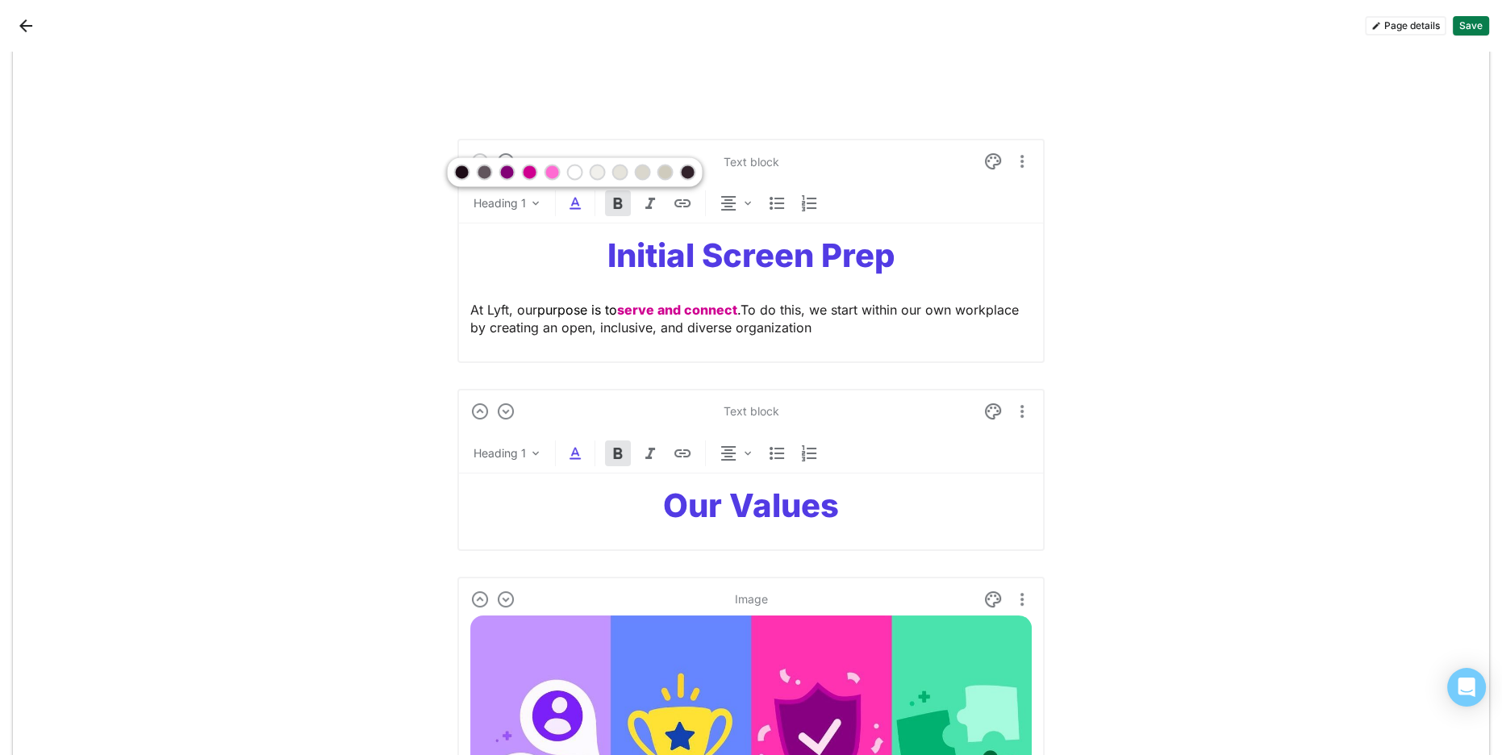
click at [506, 169] on div at bounding box center [507, 171] width 11 height 11
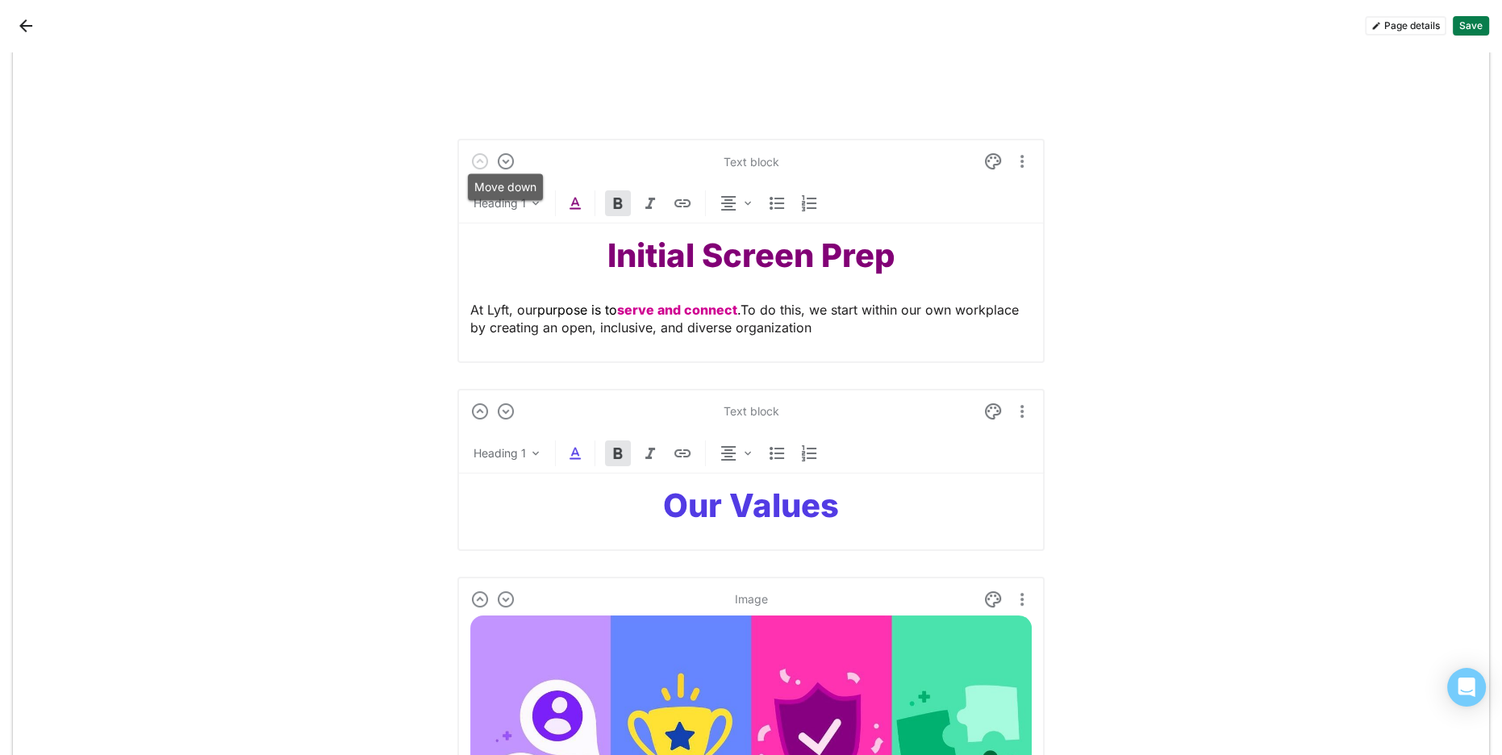
scroll to position [8, 0]
click at [588, 306] on span "purpose is to" at bounding box center [577, 310] width 80 height 16
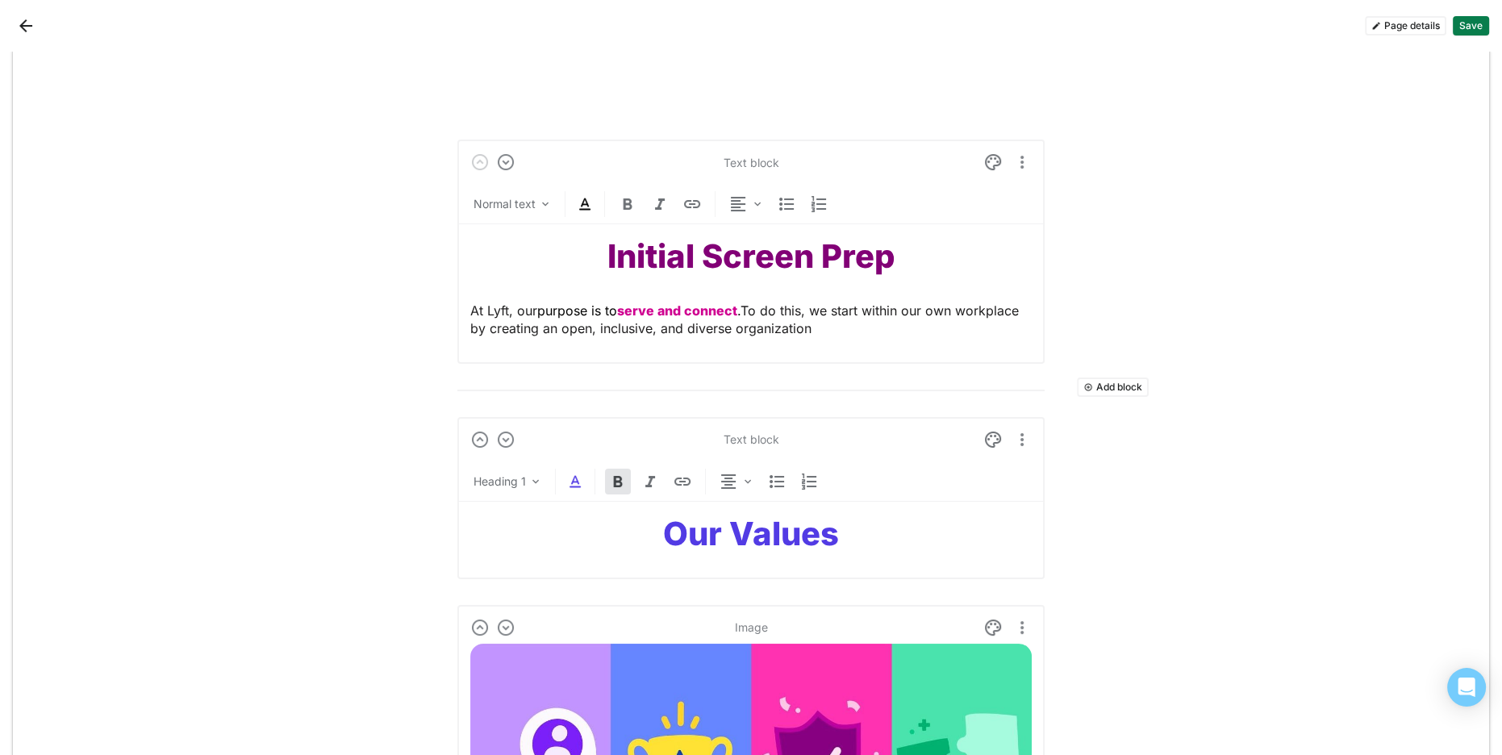
click at [719, 539] on strong "Our Values" at bounding box center [751, 534] width 176 height 40
drag, startPoint x: 719, startPoint y: 539, endPoint x: 710, endPoint y: 536, distance: 10.0
click at [719, 539] on strong "Our Values" at bounding box center [751, 534] width 176 height 40
click at [568, 484] on img at bounding box center [574, 481] width 19 height 19
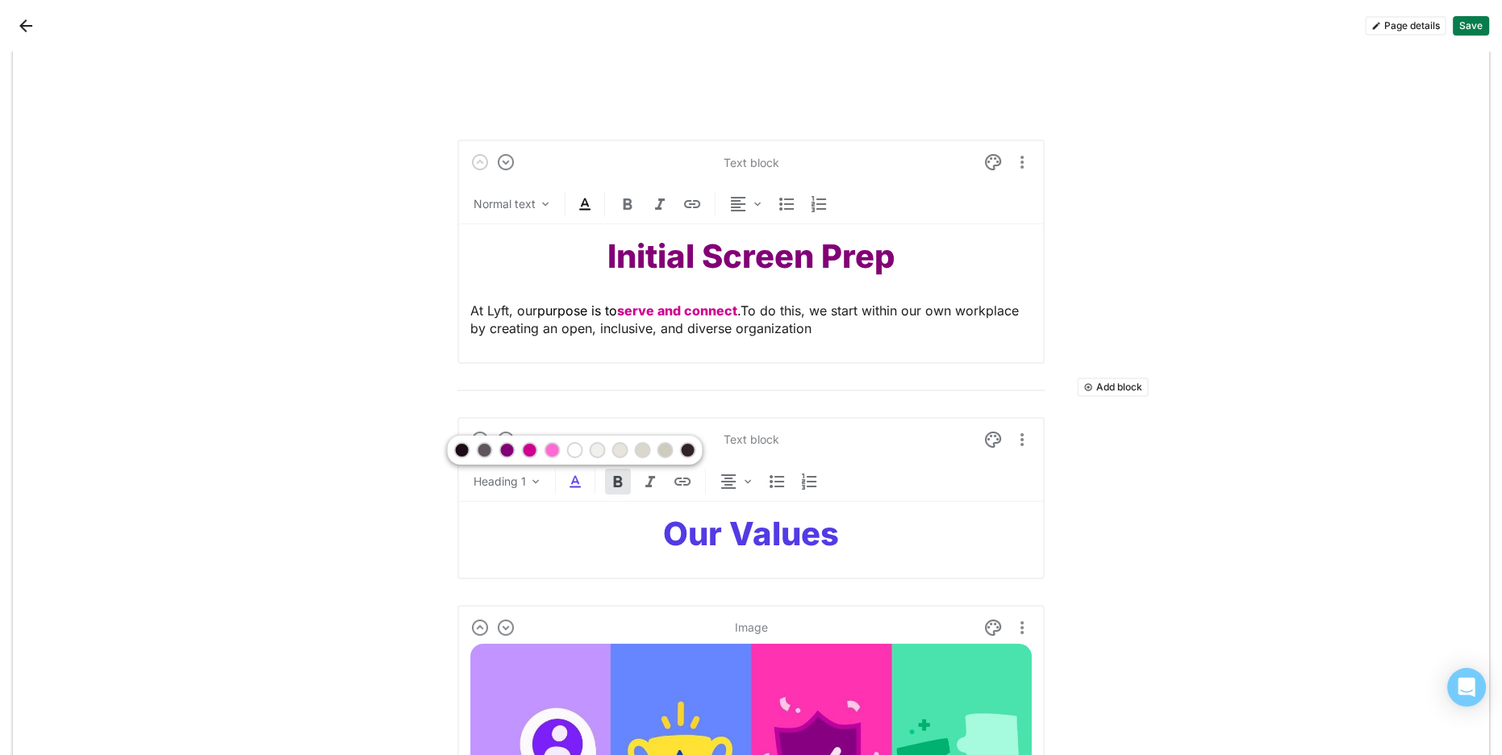
click at [507, 452] on div at bounding box center [507, 449] width 11 height 11
click at [914, 548] on h1 "Our Values" at bounding box center [750, 534] width 561 height 39
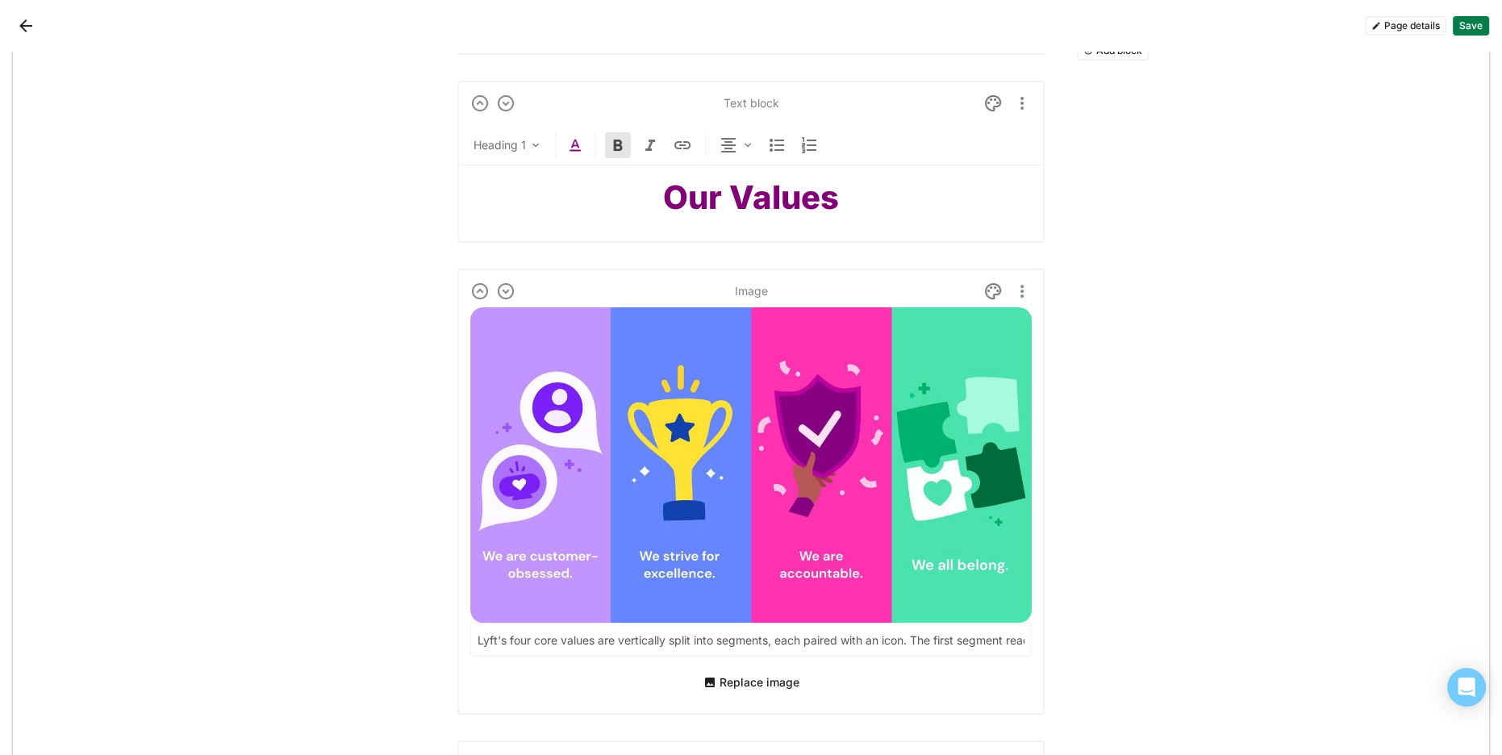
scroll to position [451, 0]
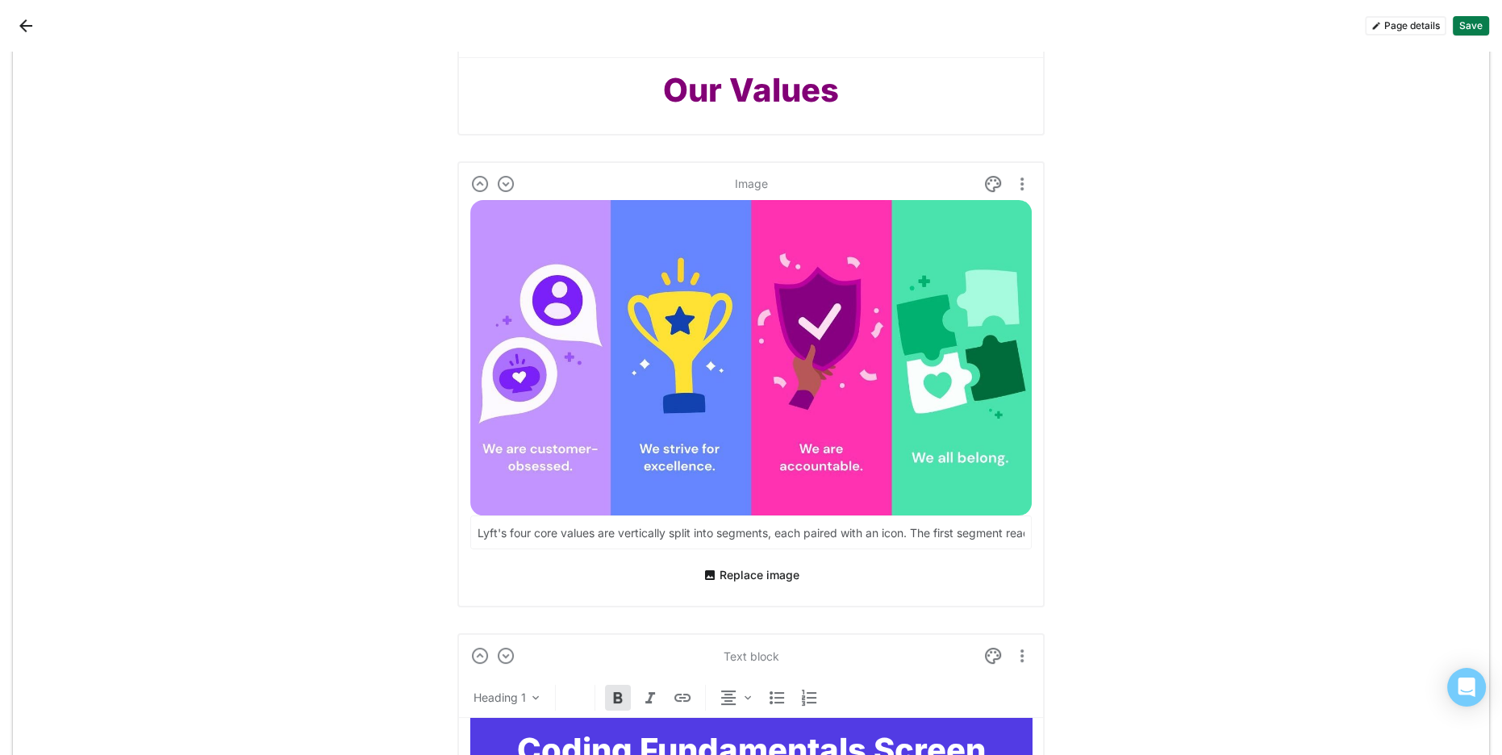
click at [779, 451] on img at bounding box center [750, 357] width 561 height 315
click at [639, 390] on img at bounding box center [750, 357] width 561 height 315
click at [503, 300] on img at bounding box center [750, 357] width 561 height 315
click at [709, 576] on button "Replace image" at bounding box center [751, 575] width 109 height 26
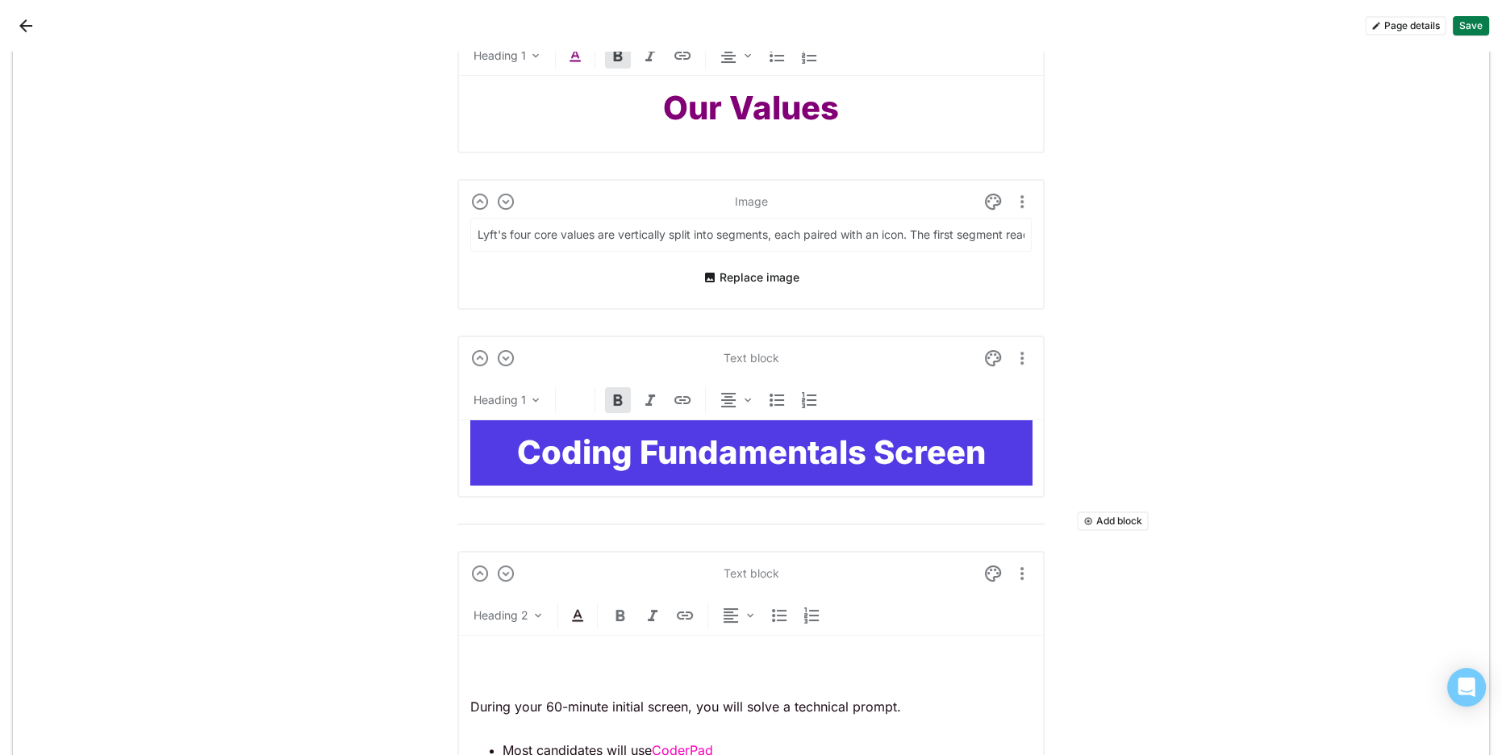
scroll to position [400, 0]
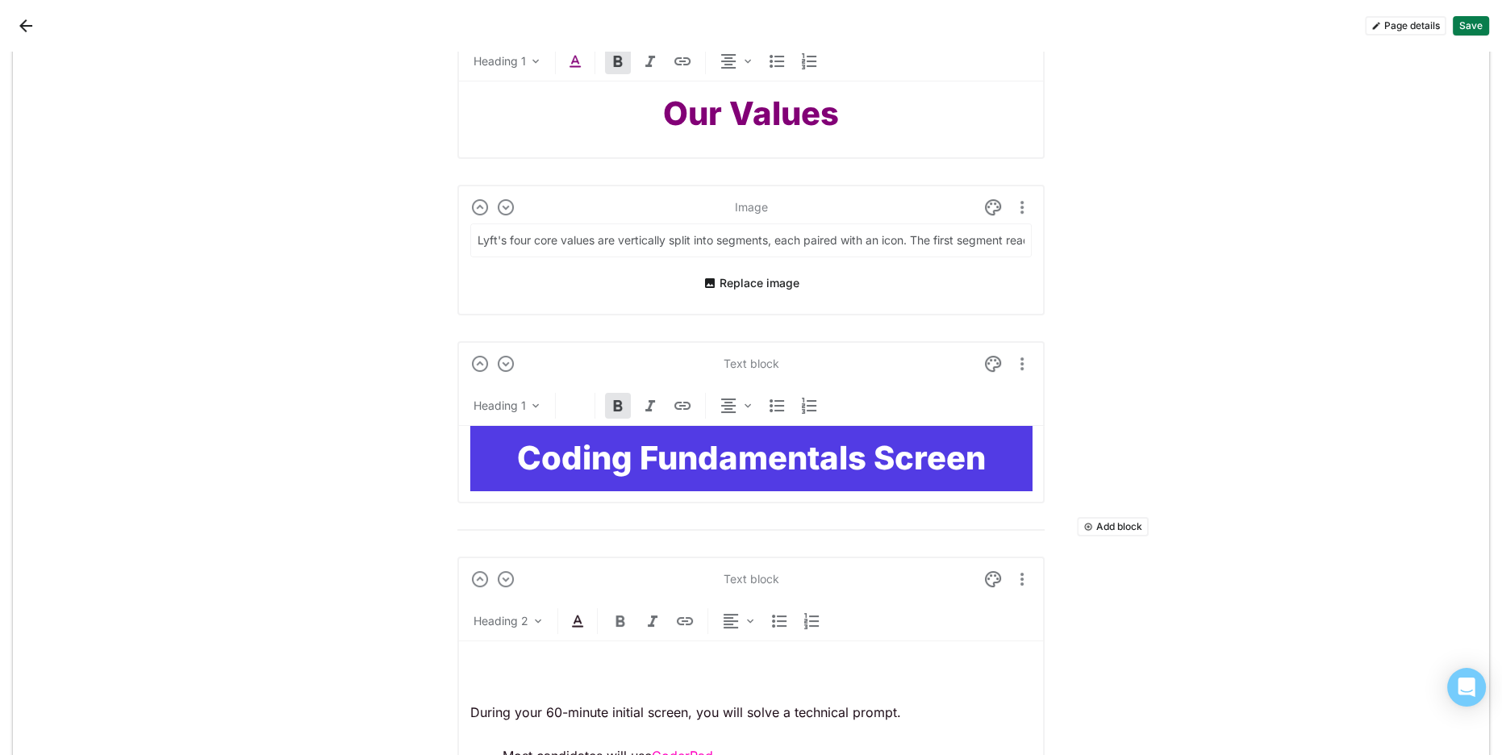
click at [740, 469] on strong "Coding Fundamentals Screen" at bounding box center [751, 458] width 469 height 40
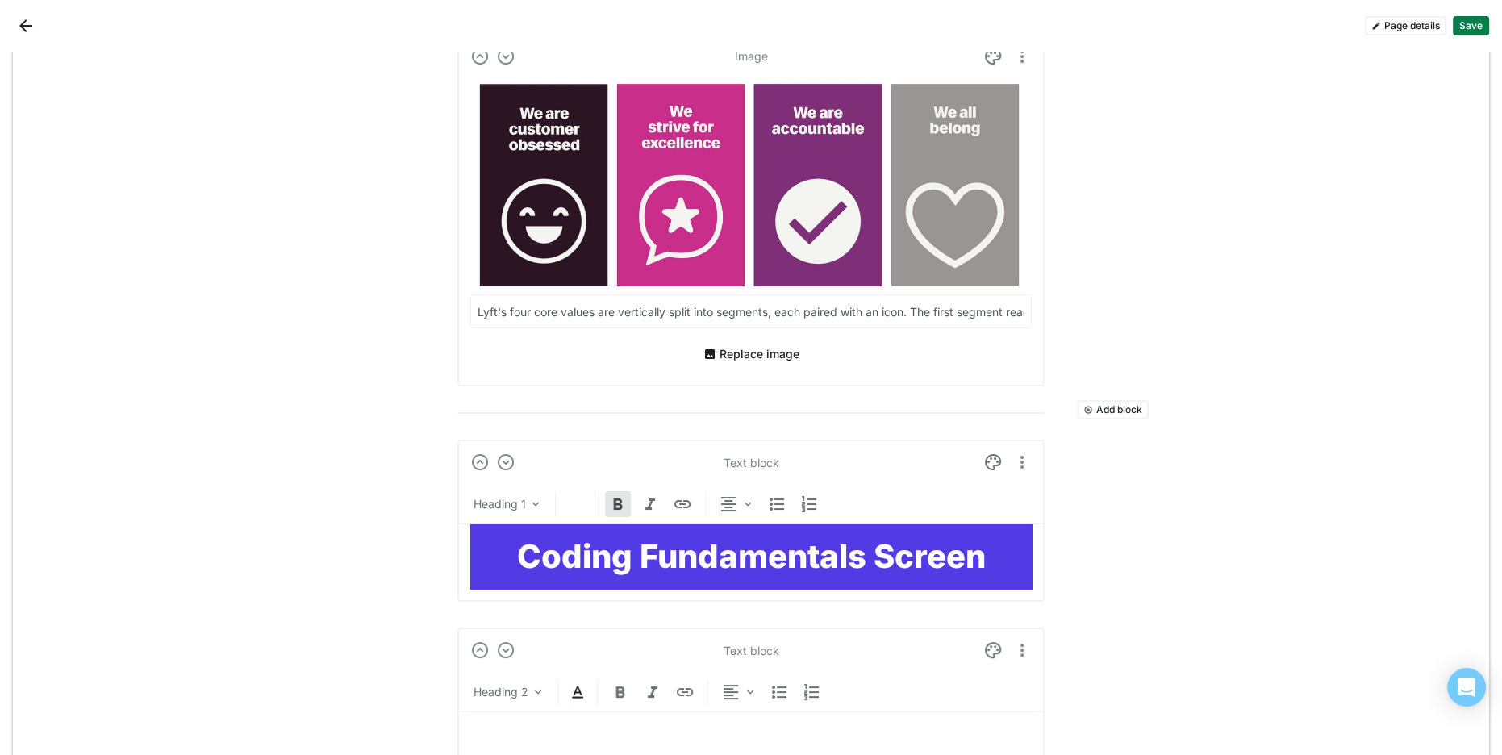
scroll to position [552, 0]
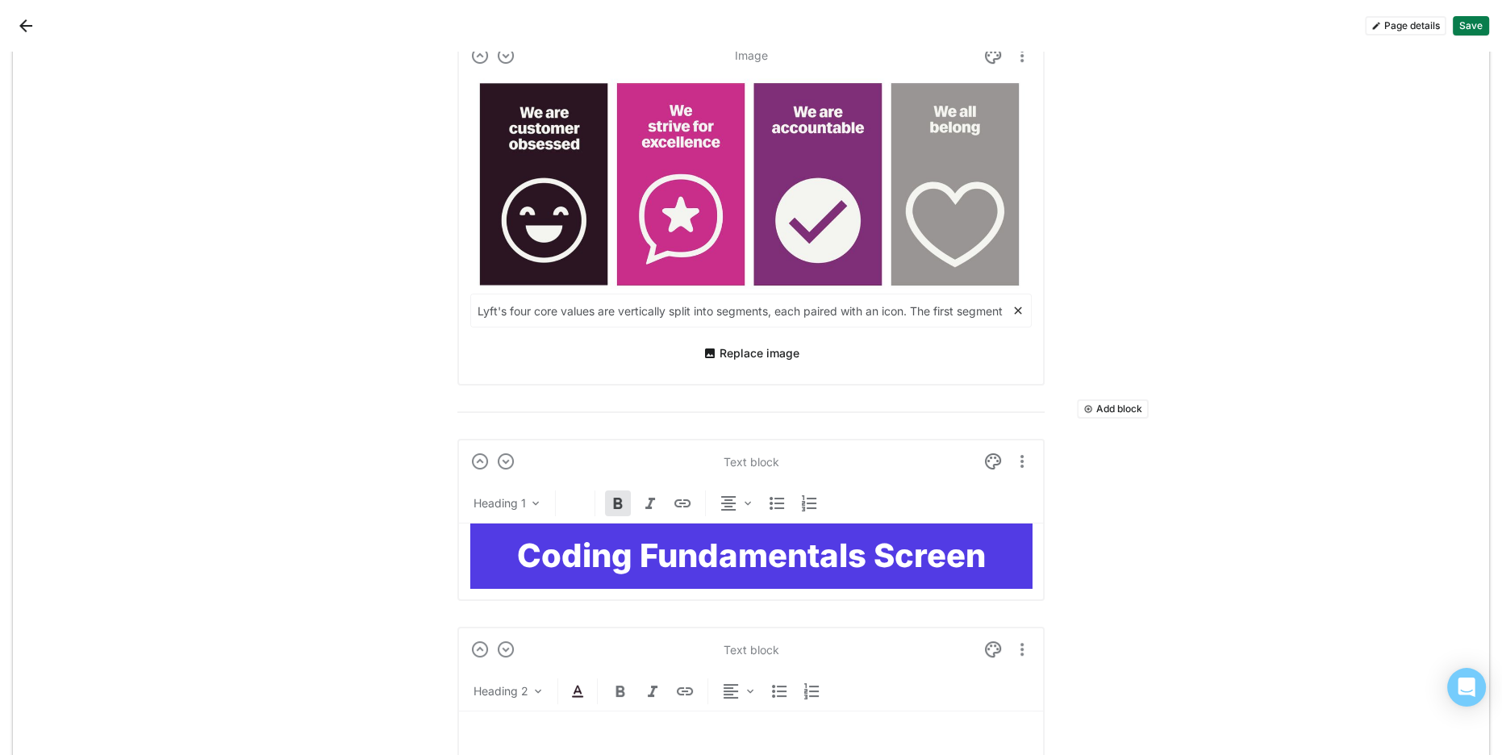
click at [669, 310] on input "Lyft's four core values are vertically split into segments, each paired with an…" at bounding box center [741, 310] width 540 height 32
click at [979, 310] on input "Lyft's four core values are vertically split into segments, each paired with an…" at bounding box center [741, 310] width 540 height 32
drag, startPoint x: 937, startPoint y: 317, endPoint x: 894, endPoint y: 323, distance: 43.2
click at [936, 317] on input "Lyft's four core values are vertically split into segments, each paired with an…" at bounding box center [741, 310] width 540 height 32
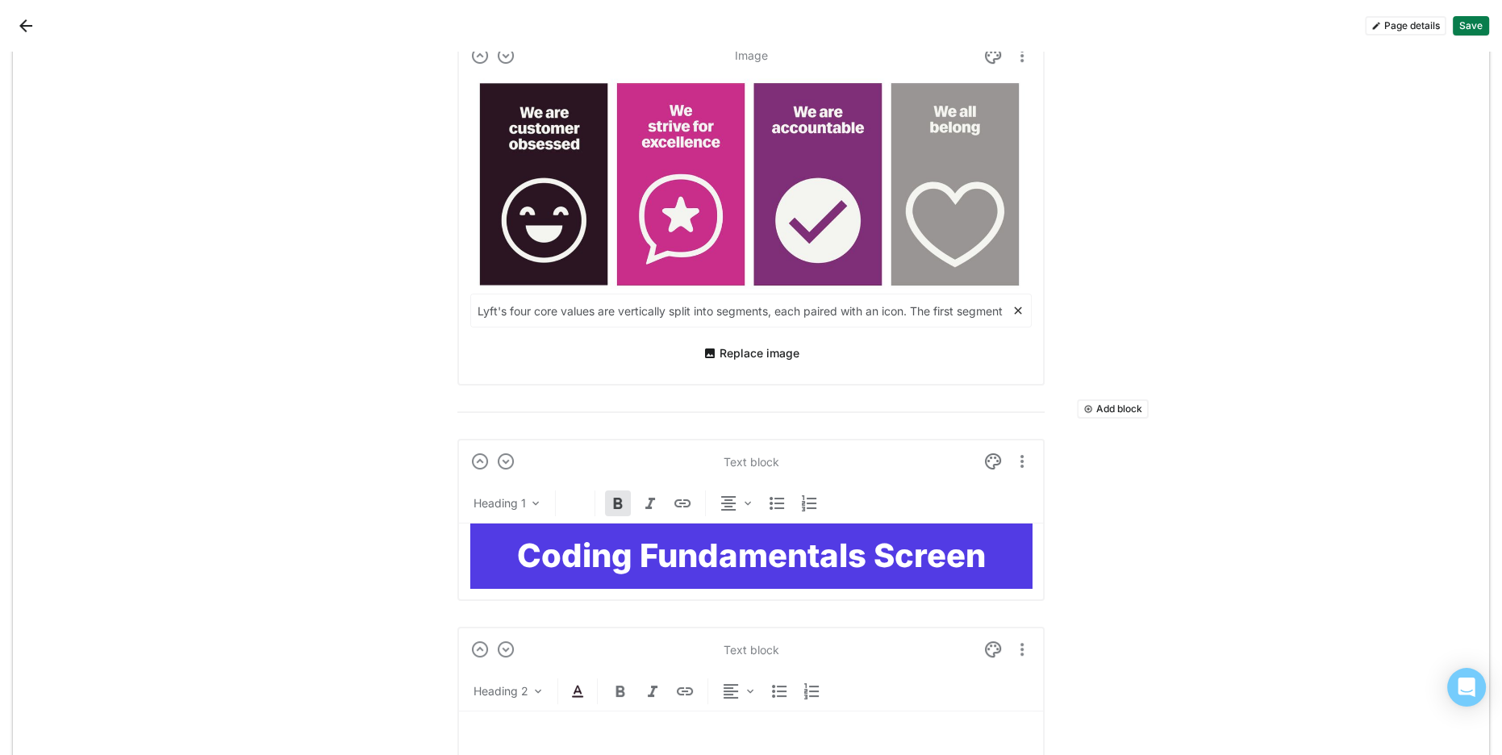
click at [973, 314] on input "Lyft's four core values are vertically split into segments, each paired with an…" at bounding box center [741, 310] width 540 height 32
click at [972, 314] on input "Lyft's four core values are vertically split into segments, each paired with an…" at bounding box center [741, 310] width 540 height 32
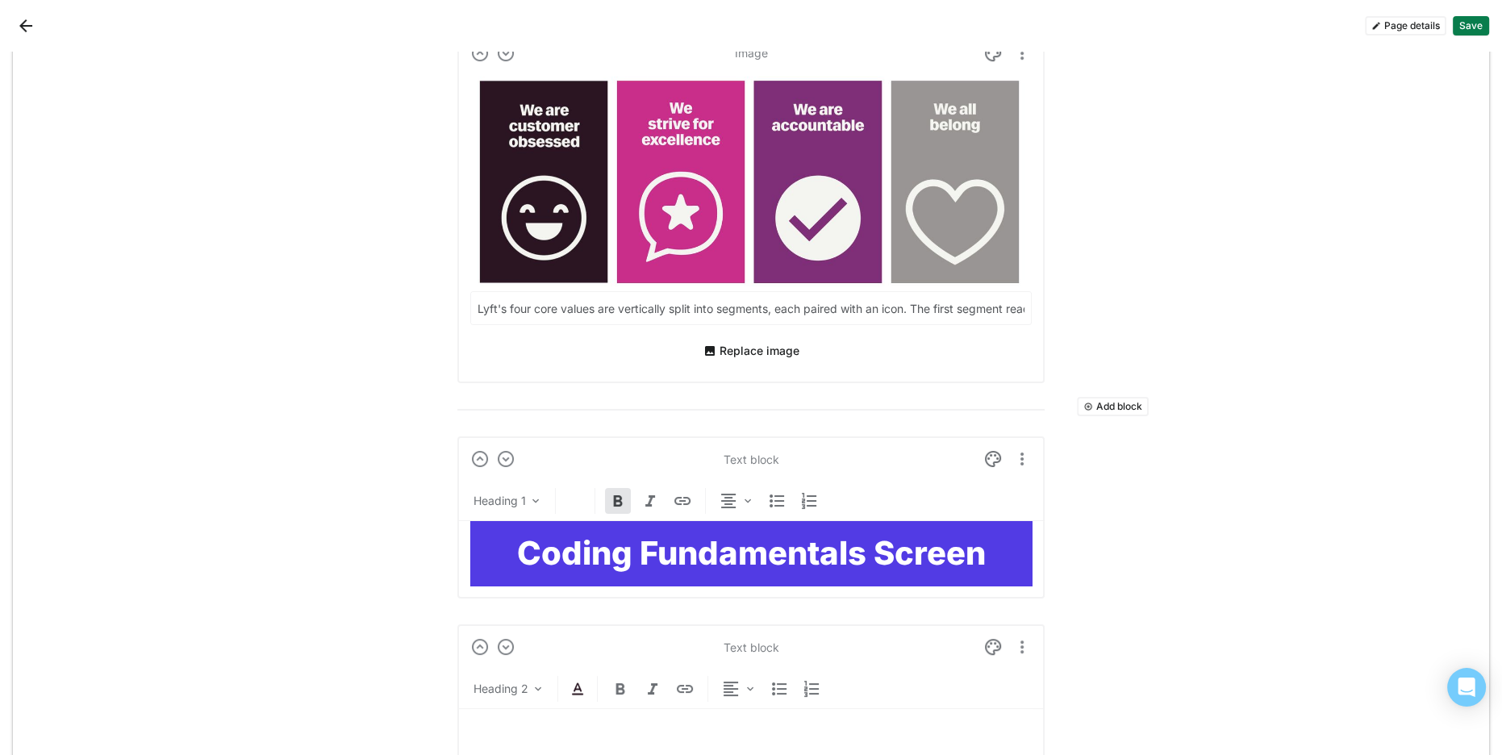
scroll to position [557, 0]
click at [804, 306] on input "Lyft's four core values are vertically split into segments, each paired with an…" at bounding box center [741, 309] width 540 height 32
click at [804, 306] on input "Lyft's four core values are vertically split into segments, each paired with an…" at bounding box center [741, 308] width 540 height 32
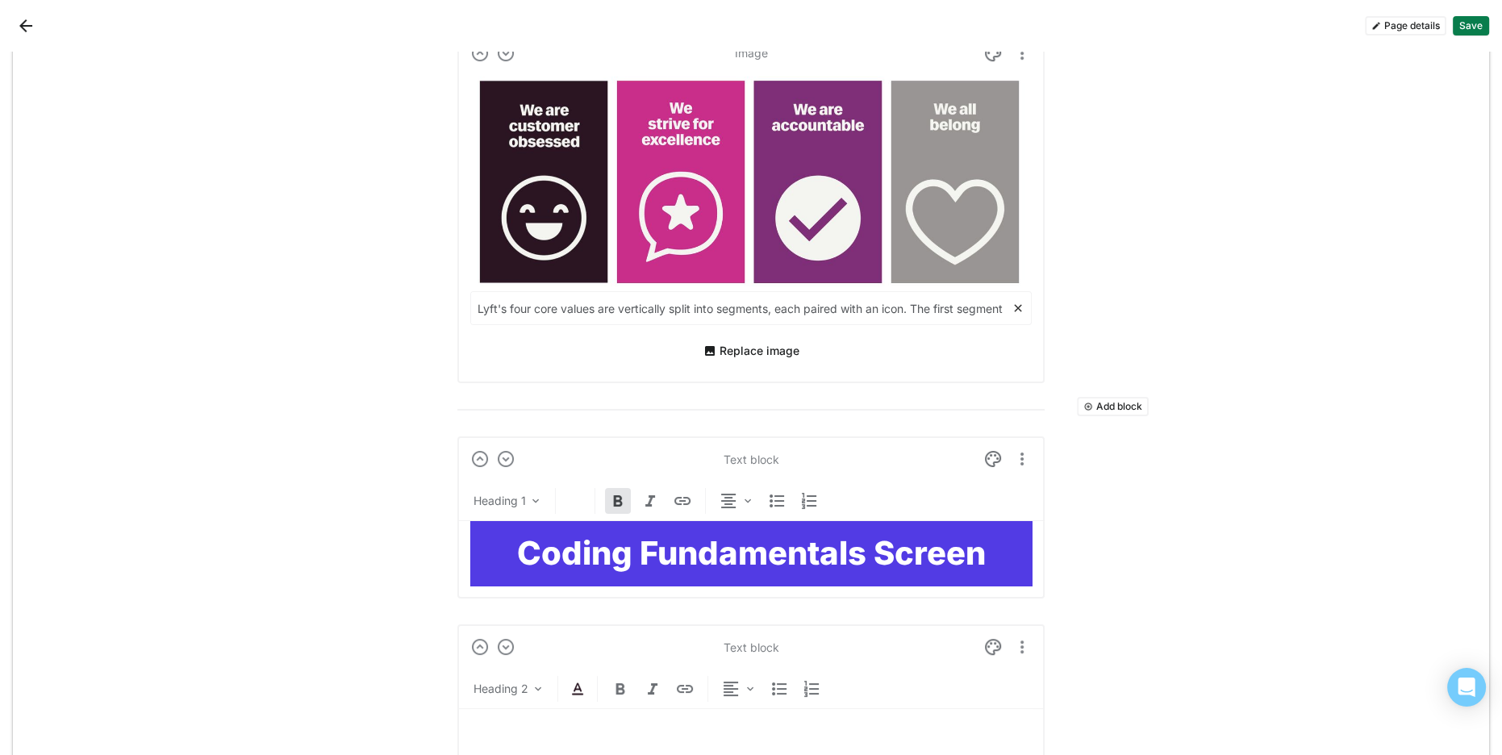
paste input "above an smiley face icon on a black background. The second segment reads, "We …"
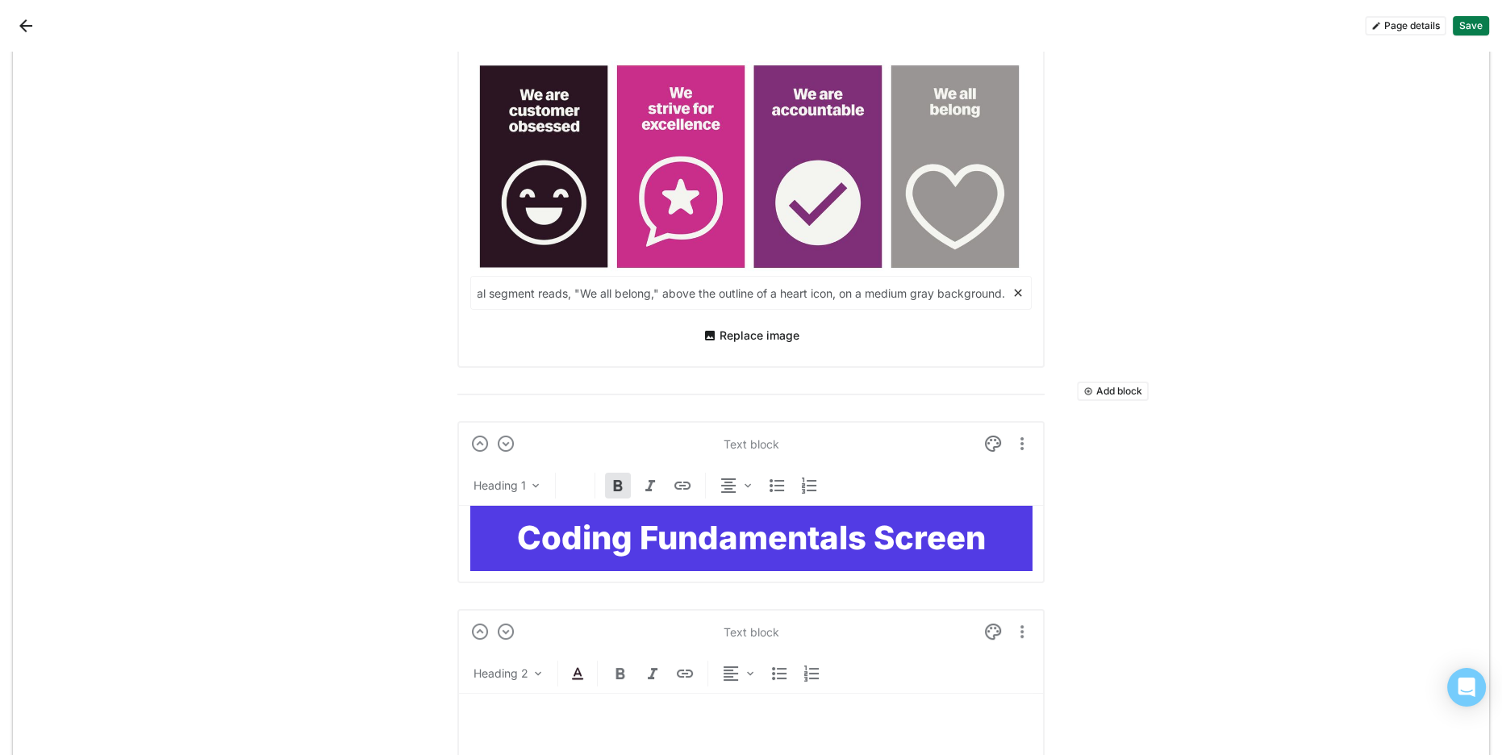
type input "Lyft's four core values are vertically split into segments, each paired with an…"
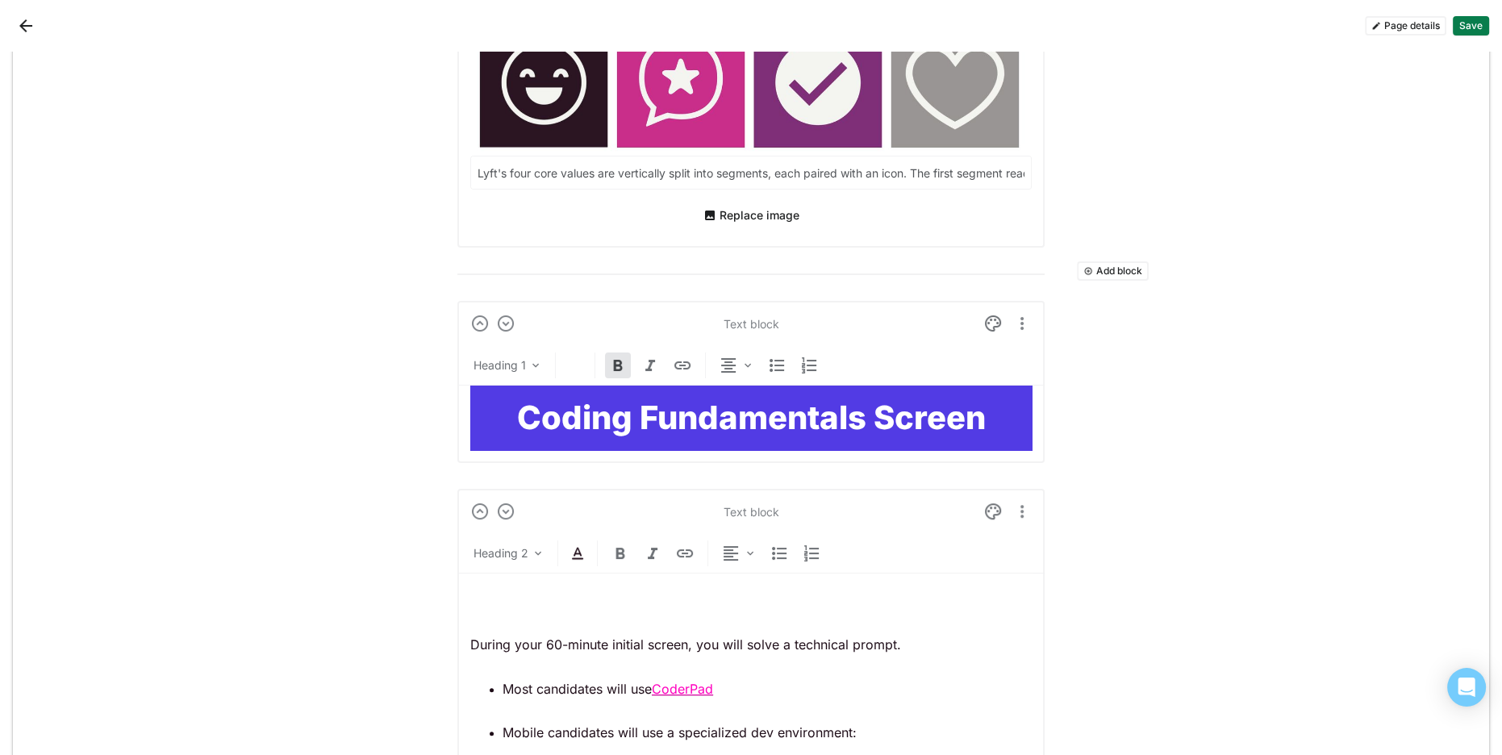
scroll to position [694, 0]
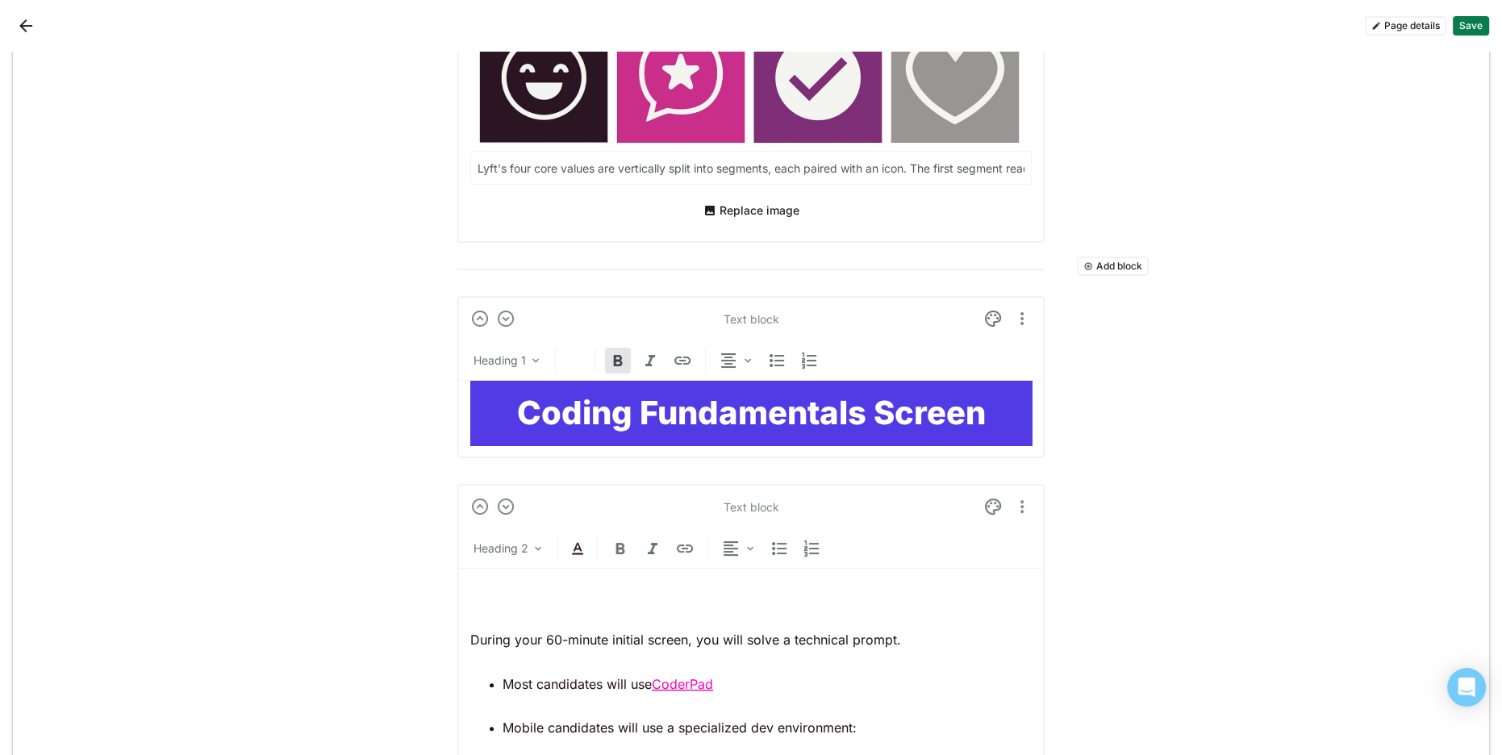
drag, startPoint x: 702, startPoint y: 425, endPoint x: 627, endPoint y: 414, distance: 75.1
click at [701, 425] on strong "Coding Fundamentals Screen" at bounding box center [751, 413] width 469 height 40
click at [606, 401] on strong "Coding Fundamentals Screen" at bounding box center [751, 413] width 469 height 40
click at [809, 402] on strong "Coding Fundamentals Screen" at bounding box center [751, 413] width 469 height 40
click at [808, 402] on strong "Coding Fundamentals Screen" at bounding box center [751, 413] width 469 height 40
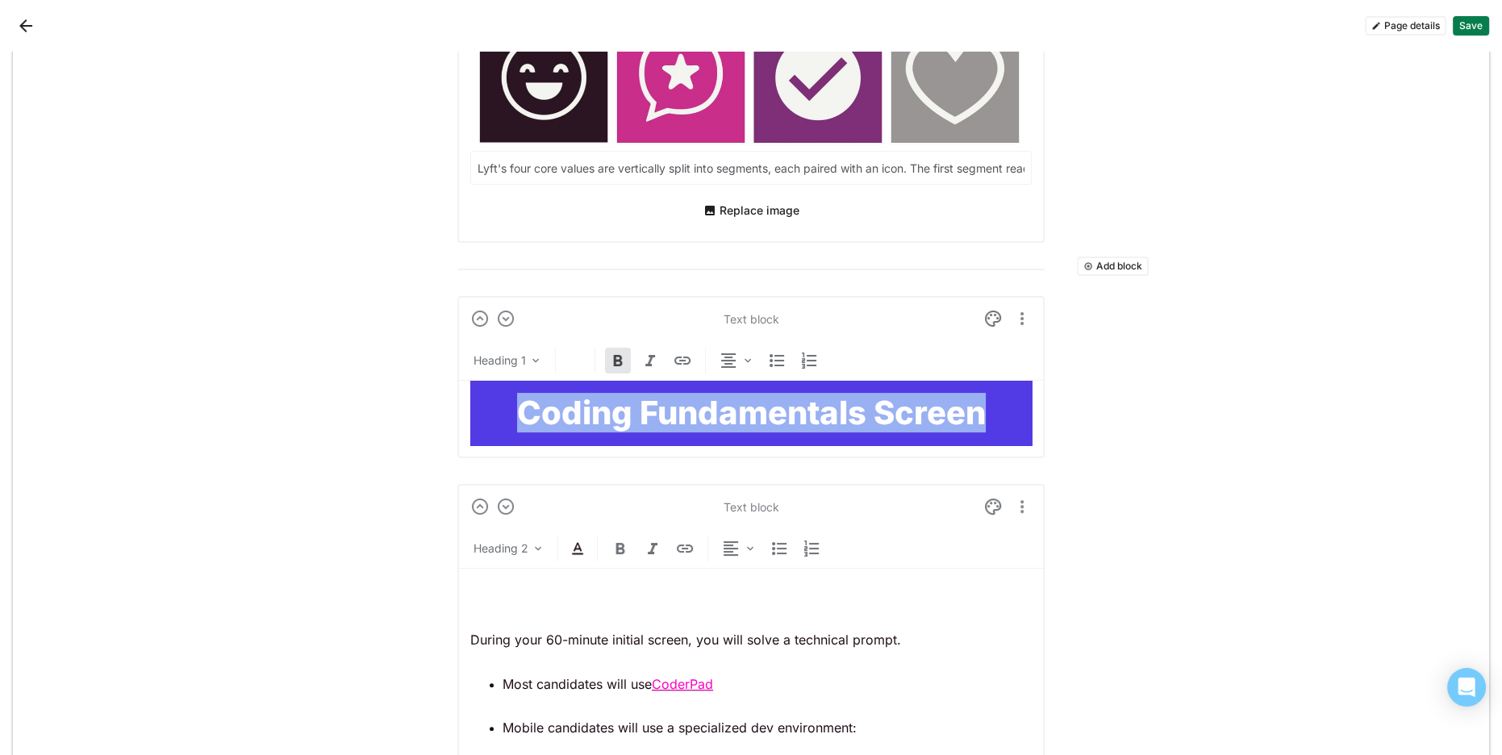
click at [808, 402] on strong "Coding Fundamentals Screen" at bounding box center [751, 413] width 469 height 40
click at [977, 404] on strong "Coding Fundamentals Screen" at bounding box center [751, 413] width 469 height 40
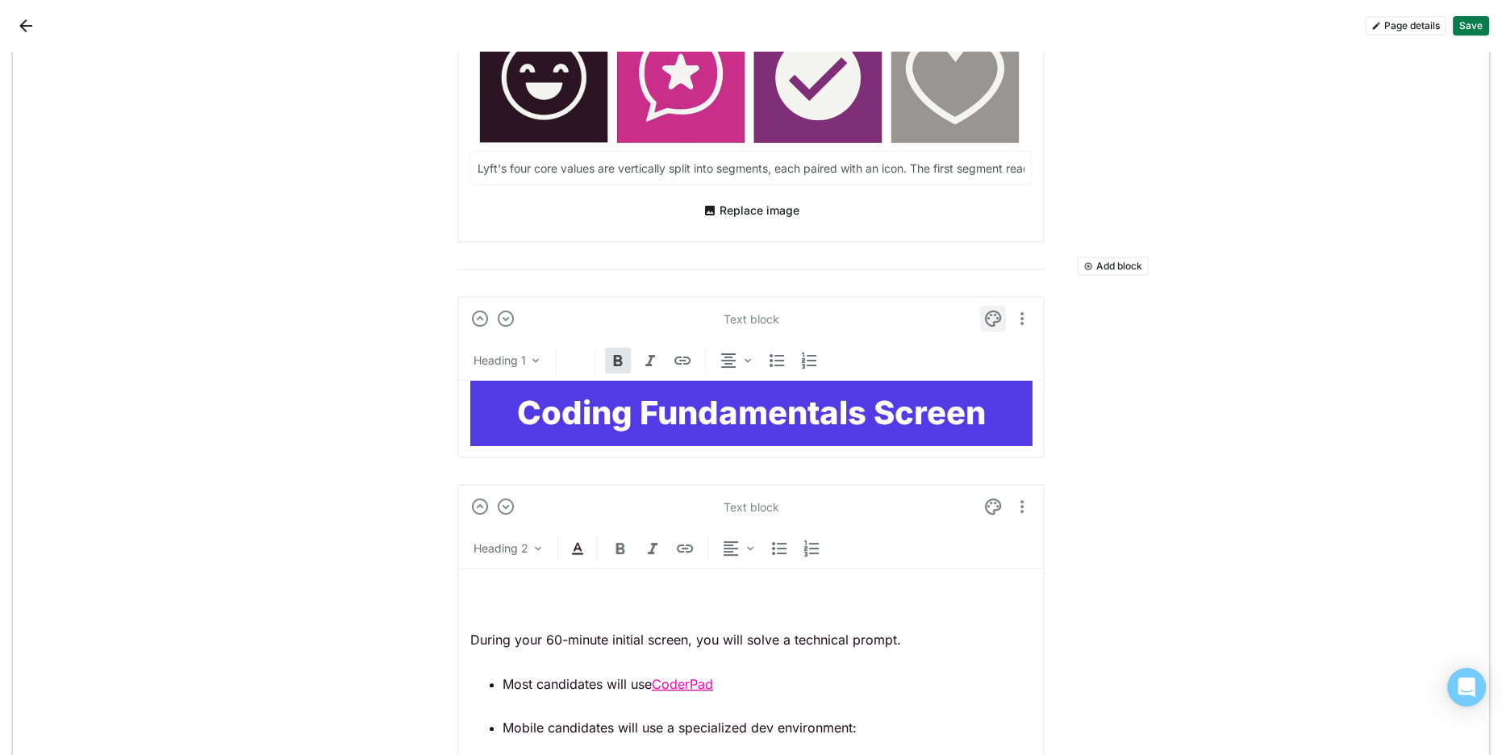
click at [990, 316] on img at bounding box center [992, 318] width 19 height 19
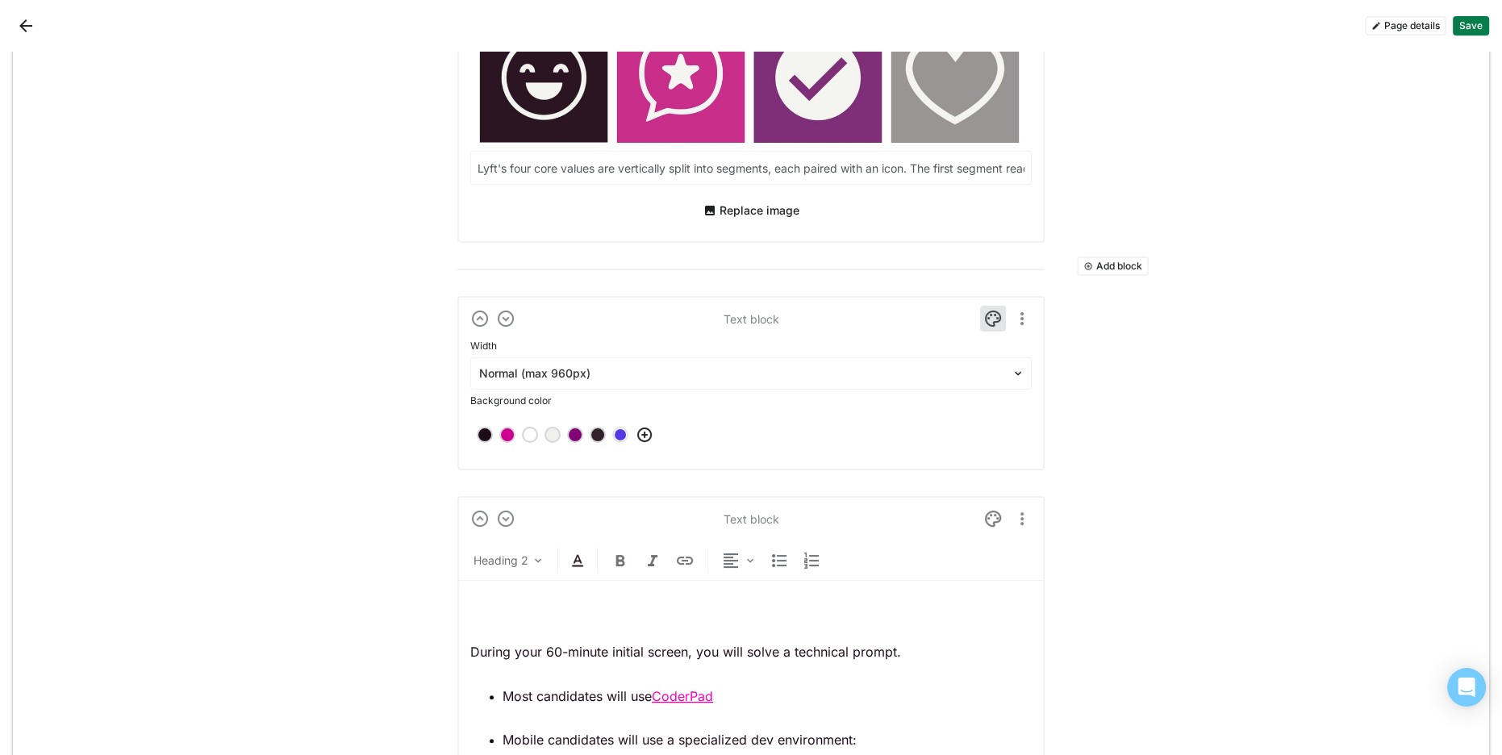
drag, startPoint x: 574, startPoint y: 433, endPoint x: 472, endPoint y: 419, distance: 103.3
click at [574, 433] on div at bounding box center [574, 434] width 11 height 11
click at [579, 431] on div at bounding box center [574, 434] width 11 height 11
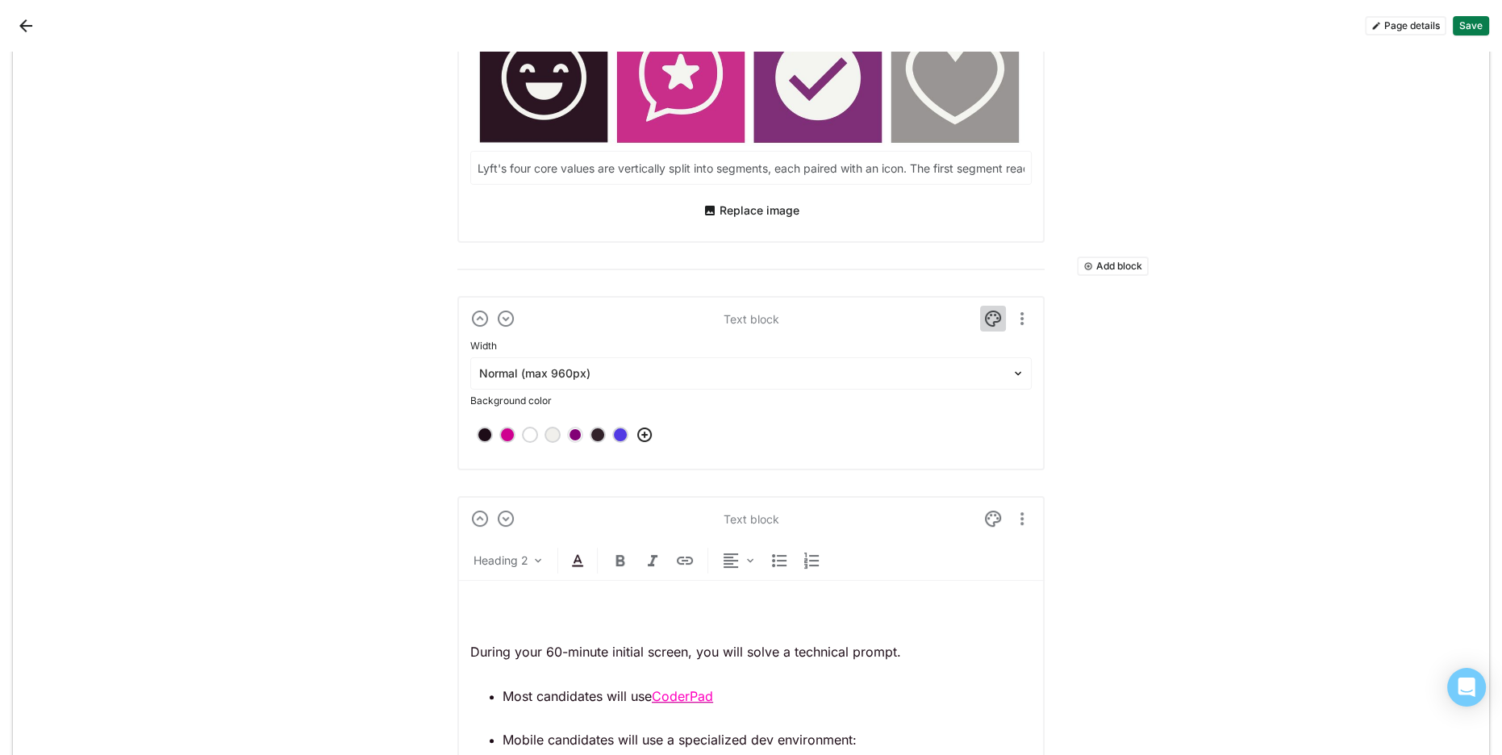
click at [993, 323] on img at bounding box center [992, 318] width 19 height 19
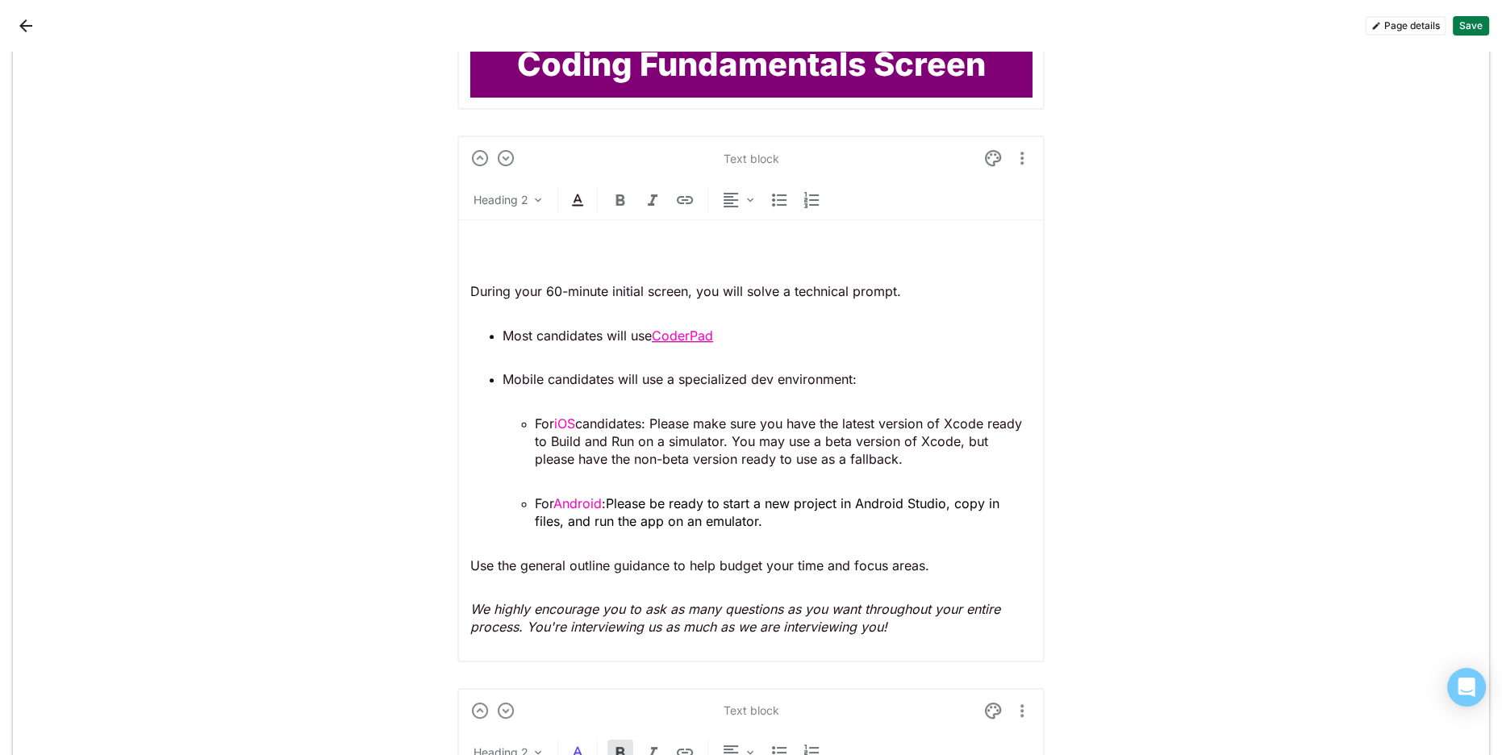
scroll to position [1048, 0]
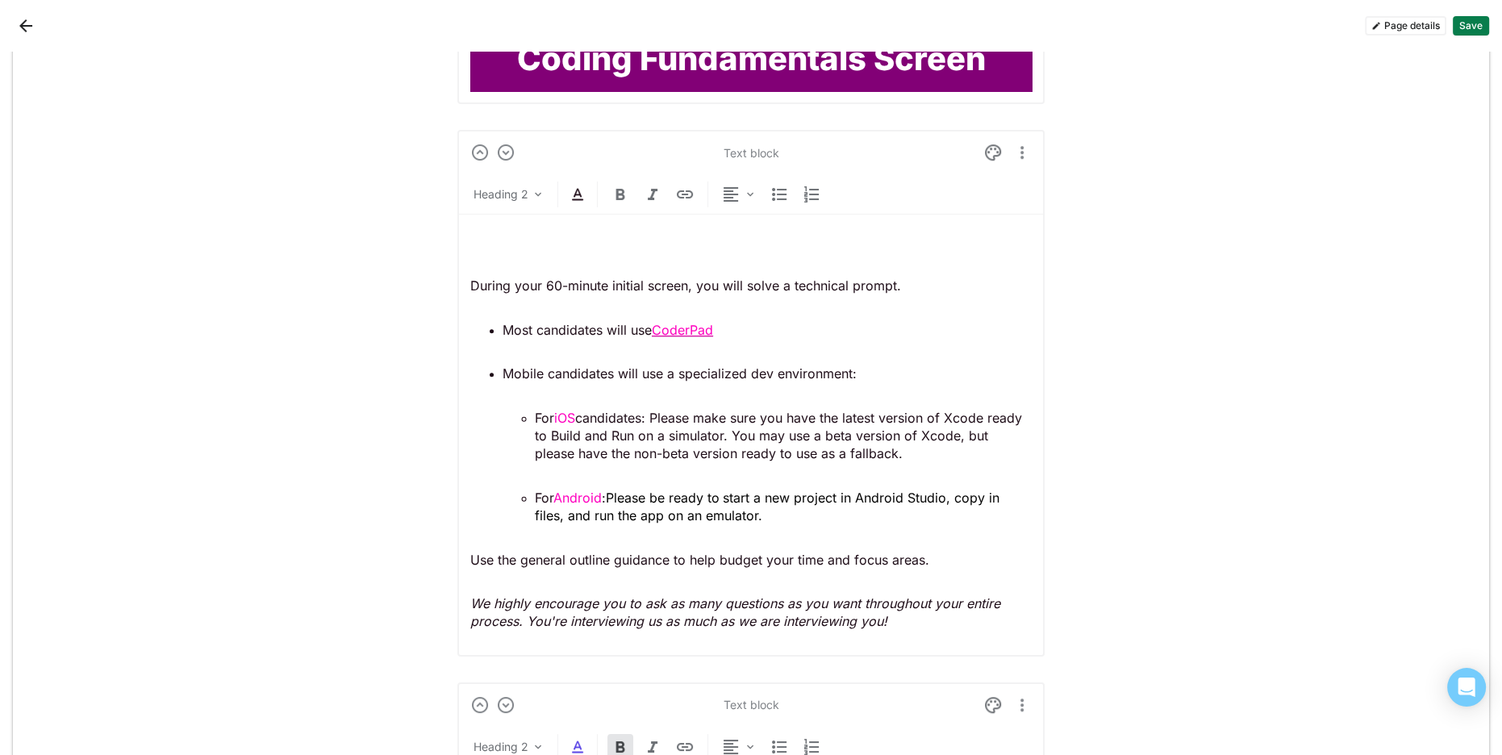
drag, startPoint x: 510, startPoint y: 206, endPoint x: 502, endPoint y: 247, distance: 41.0
click at [510, 207] on div "Heading 2" at bounding box center [750, 197] width 587 height 33
click at [502, 252] on div "During your 60-minute initial screen, you will solve a technical prompt. Most c…" at bounding box center [750, 429] width 561 height 428
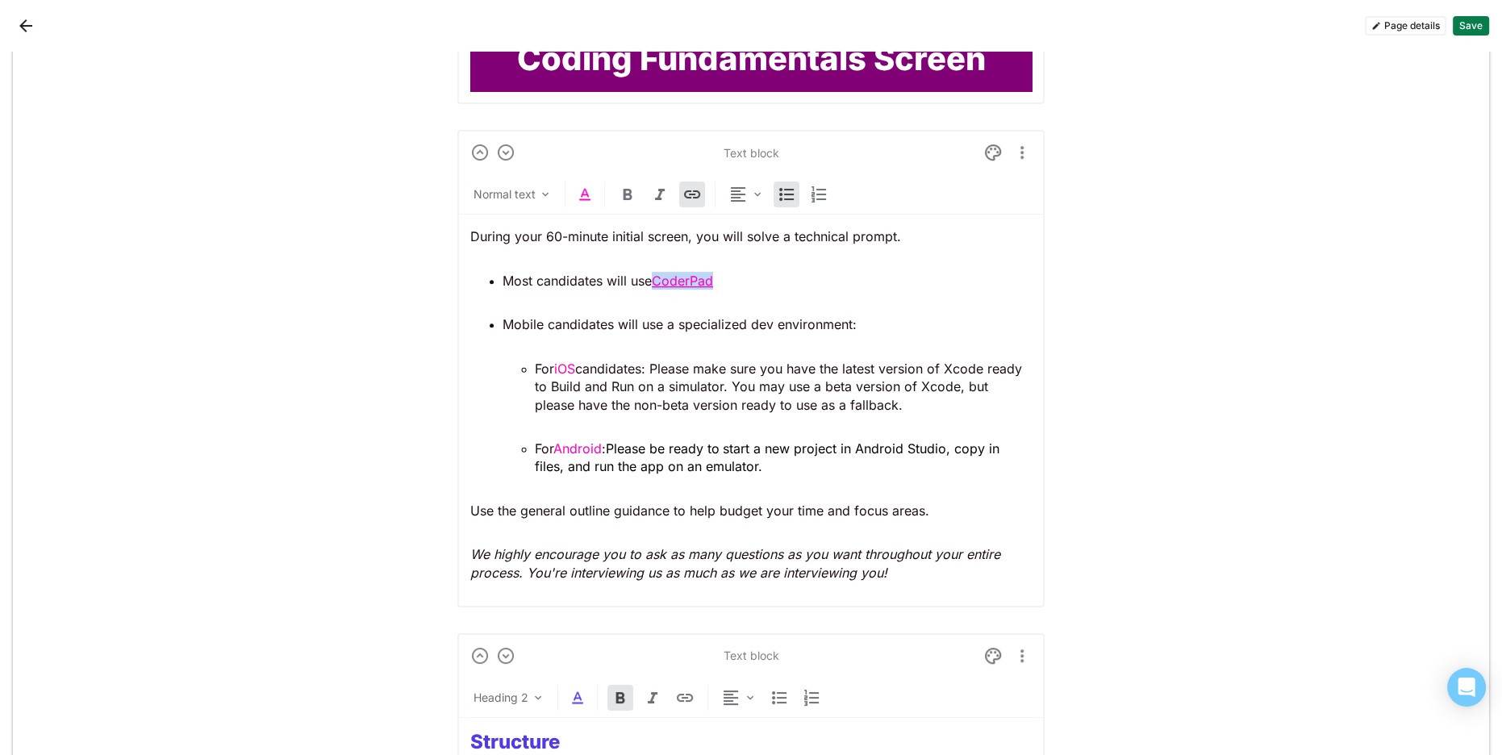
drag, startPoint x: 720, startPoint y: 283, endPoint x: 656, endPoint y: 282, distance: 64.5
click at [656, 282] on p "Most candidates will use CoderPad" at bounding box center [766, 281] width 529 height 18
drag, startPoint x: 577, startPoint y: 369, endPoint x: 577, endPoint y: 415, distance: 45.2
click at [555, 368] on p "For iOS candidates: Please make sure you have the latest version of Xcode ready…" at bounding box center [783, 387] width 497 height 54
drag, startPoint x: 605, startPoint y: 443, endPoint x: 566, endPoint y: 440, distance: 38.8
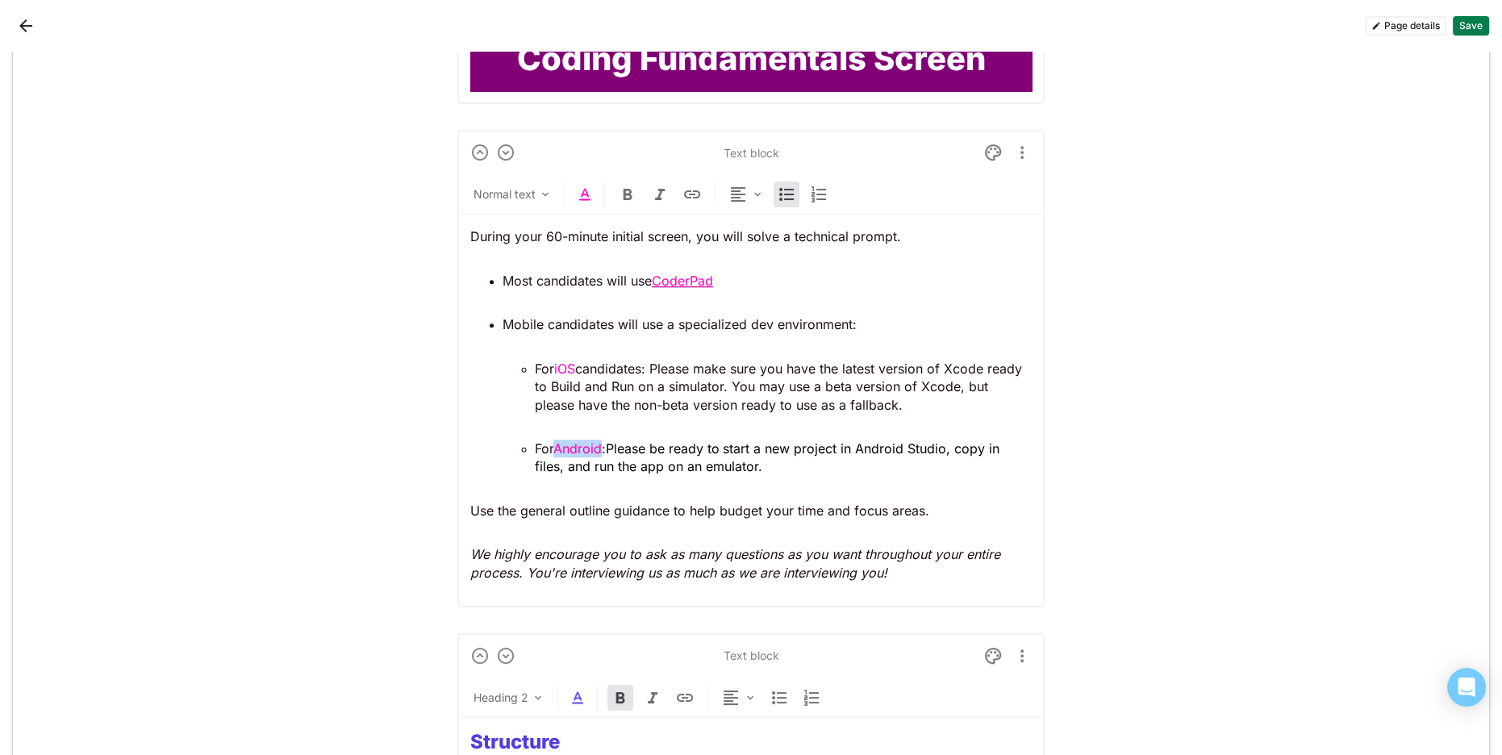
click at [561, 442] on p "For Android : Please be ready to start a new project in Android Studio, copy in…" at bounding box center [783, 458] width 497 height 36
drag, startPoint x: 586, startPoint y: 190, endPoint x: 588, endPoint y: 198, distance: 8.2
click at [586, 190] on img at bounding box center [584, 194] width 19 height 19
drag, startPoint x: 540, startPoint y: 162, endPoint x: 558, endPoint y: 250, distance: 89.8
click at [540, 162] on div at bounding box center [538, 161] width 11 height 11
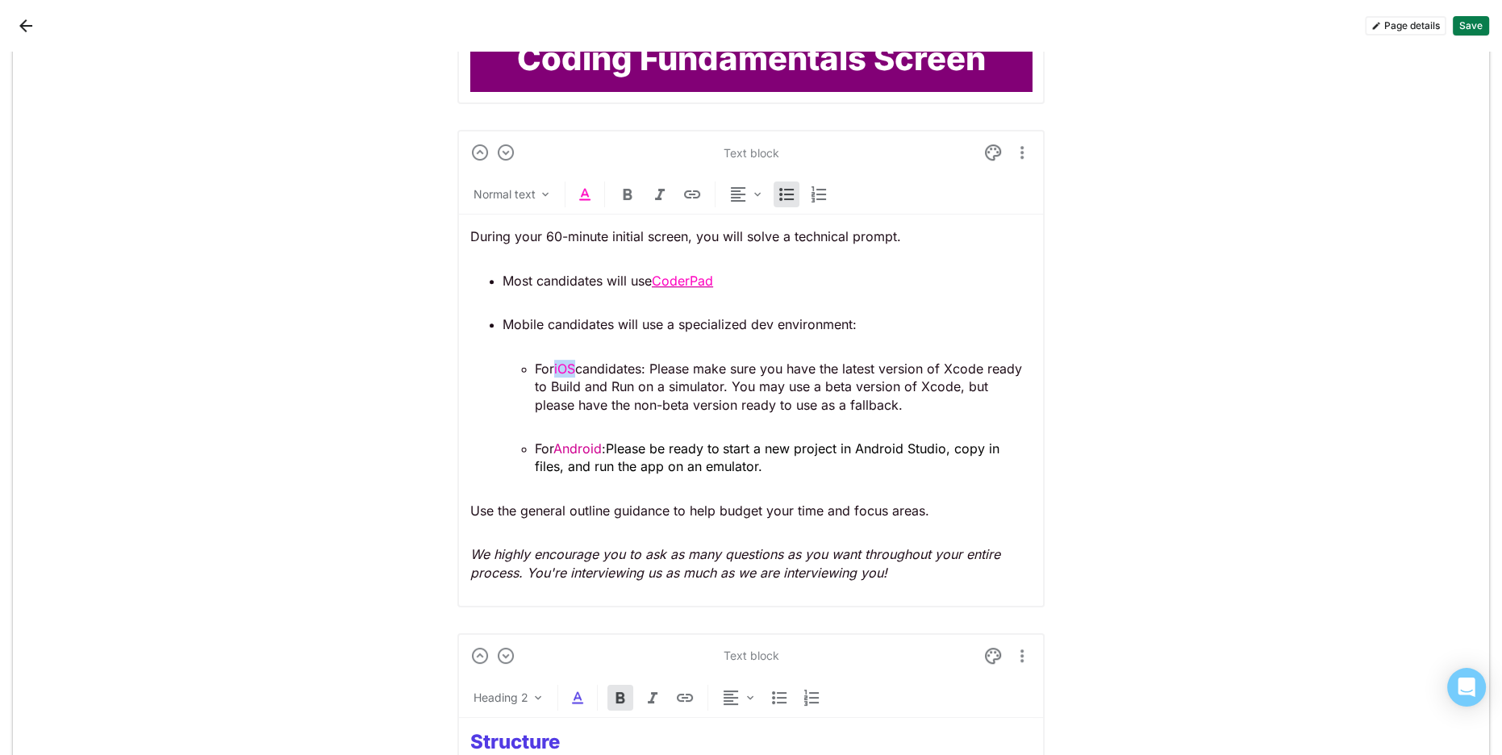
drag, startPoint x: 576, startPoint y: 367, endPoint x: 558, endPoint y: 368, distance: 17.8
click at [558, 368] on span "iOS" at bounding box center [564, 369] width 21 height 16
click at [587, 198] on img at bounding box center [584, 194] width 19 height 19
click at [543, 165] on div at bounding box center [539, 161] width 16 height 16
drag, startPoint x: 716, startPoint y: 278, endPoint x: 640, endPoint y: 256, distance: 79.7
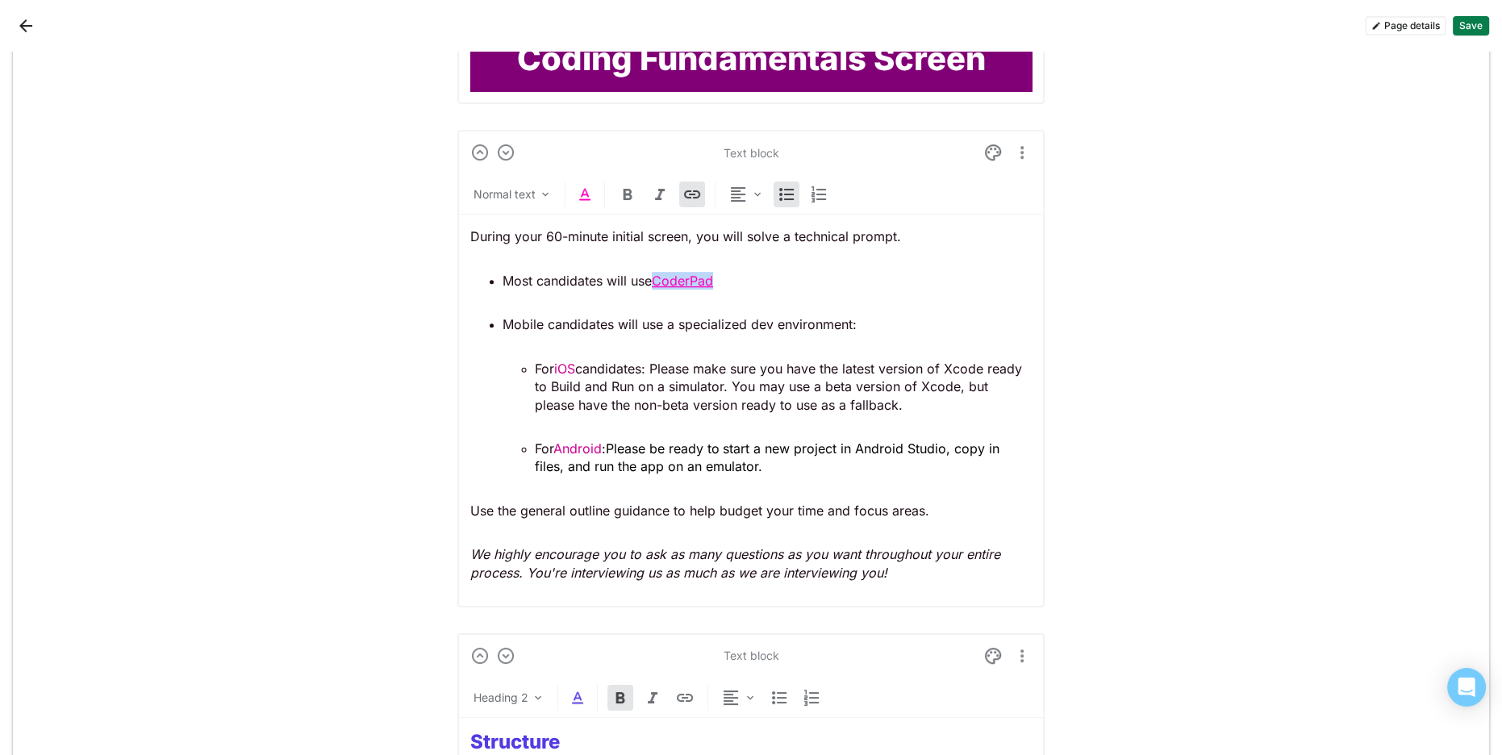
click at [656, 276] on p "Most candidates will use CoderPad" at bounding box center [766, 281] width 529 height 18
click at [584, 197] on img at bounding box center [584, 194] width 19 height 19
click at [539, 162] on div at bounding box center [538, 161] width 11 height 11
click at [908, 492] on div "During your 60-minute initial screen, you will solve a technical prompt. Most c…" at bounding box center [750, 404] width 561 height 379
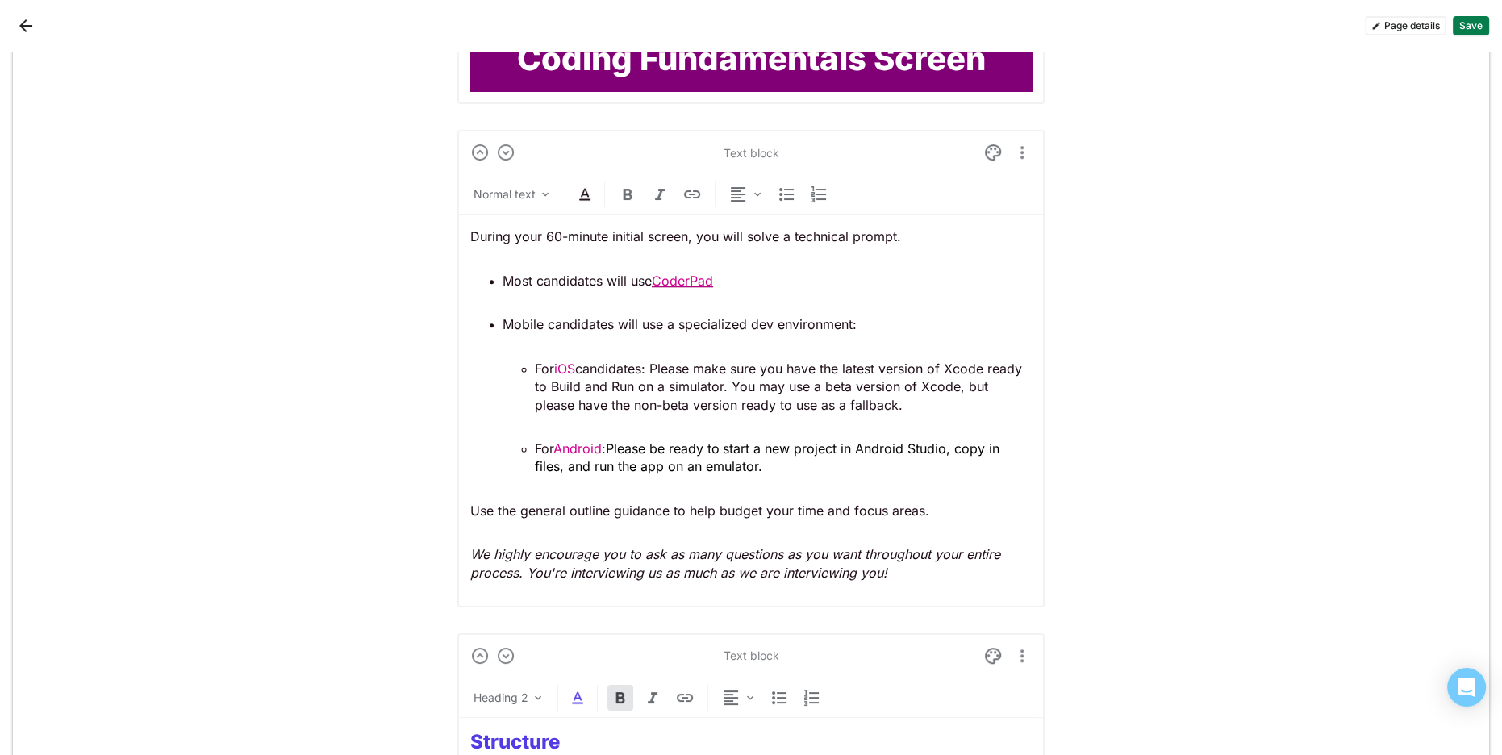
click at [844, 469] on p "For Android : Please be ready to start a new project in Android Studio, copy in…" at bounding box center [783, 458] width 497 height 36
click at [519, 192] on div "Normal text" at bounding box center [504, 194] width 62 height 16
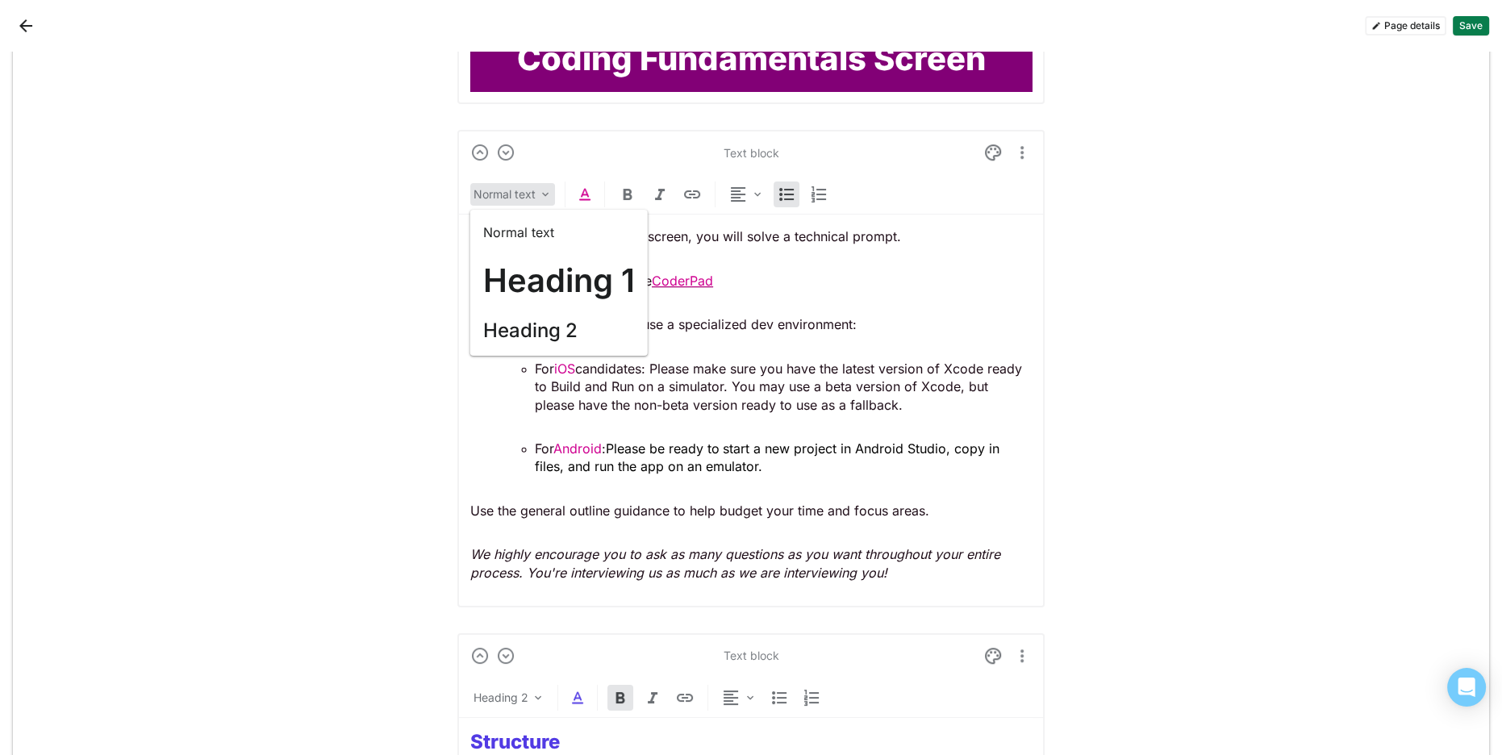
click at [699, 461] on span "Please be ready to start a new project in Android Studio, copy in files, and ru…" at bounding box center [769, 457] width 469 height 34
drag, startPoint x: 1227, startPoint y: 459, endPoint x: 1106, endPoint y: 361, distance: 155.9
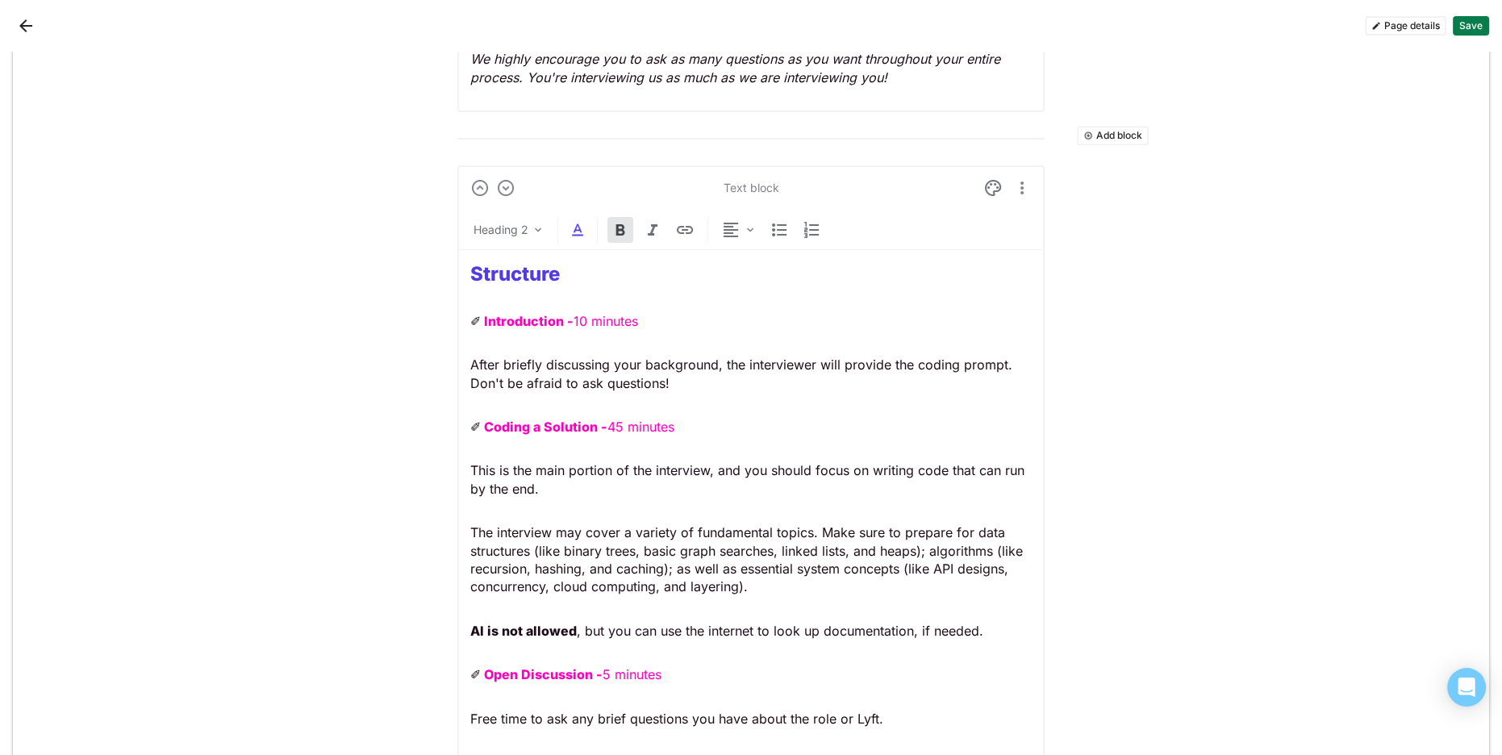
scroll to position [1524, 0]
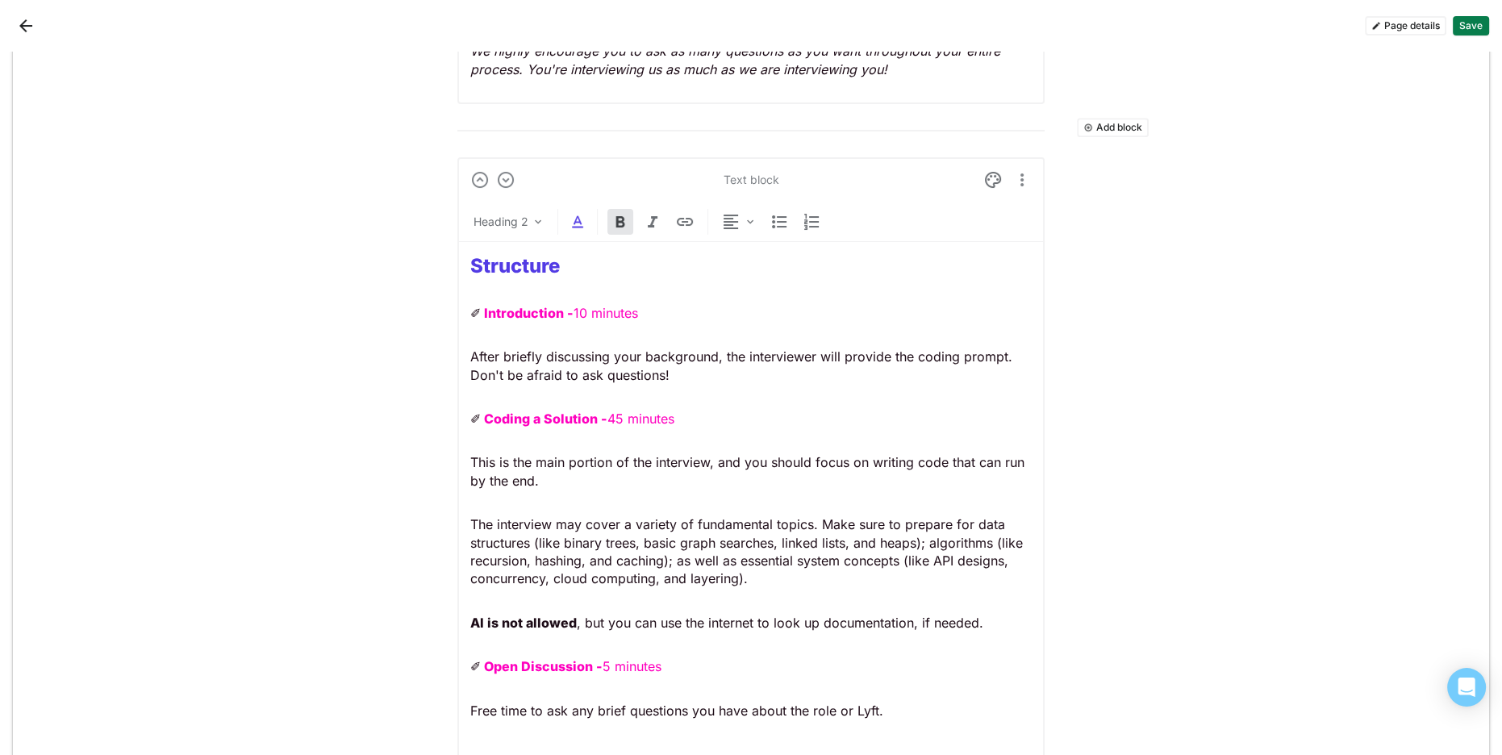
click at [529, 264] on strong "Structure" at bounding box center [515, 265] width 90 height 23
click at [577, 222] on img at bounding box center [577, 221] width 19 height 19
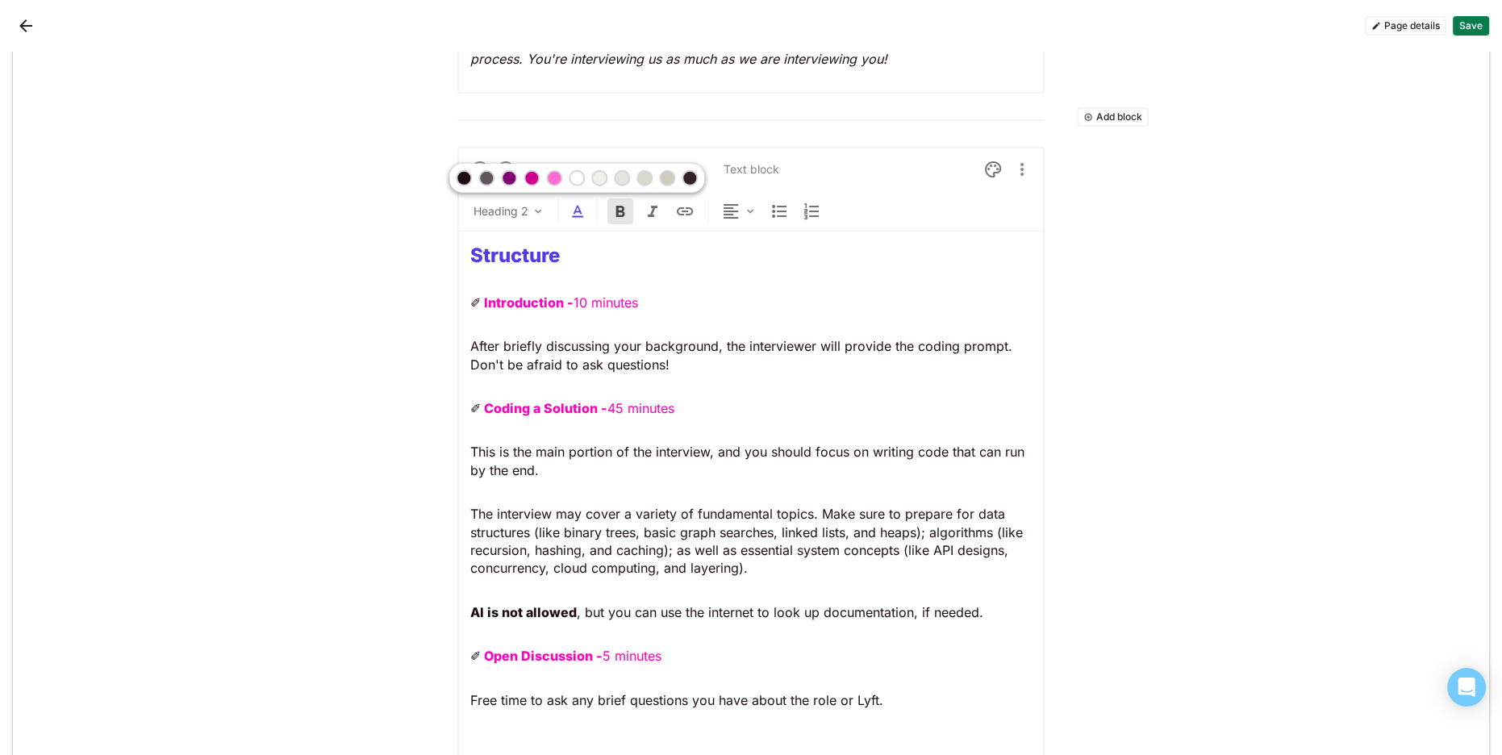
click at [511, 178] on div at bounding box center [508, 178] width 11 height 11
drag, startPoint x: 555, startPoint y: 311, endPoint x: 602, endPoint y: 304, distance: 48.1
click at [556, 311] on div "Structure ✐ Introduction - 10 minutes After briefly discussing your background,…" at bounding box center [750, 498] width 561 height 534
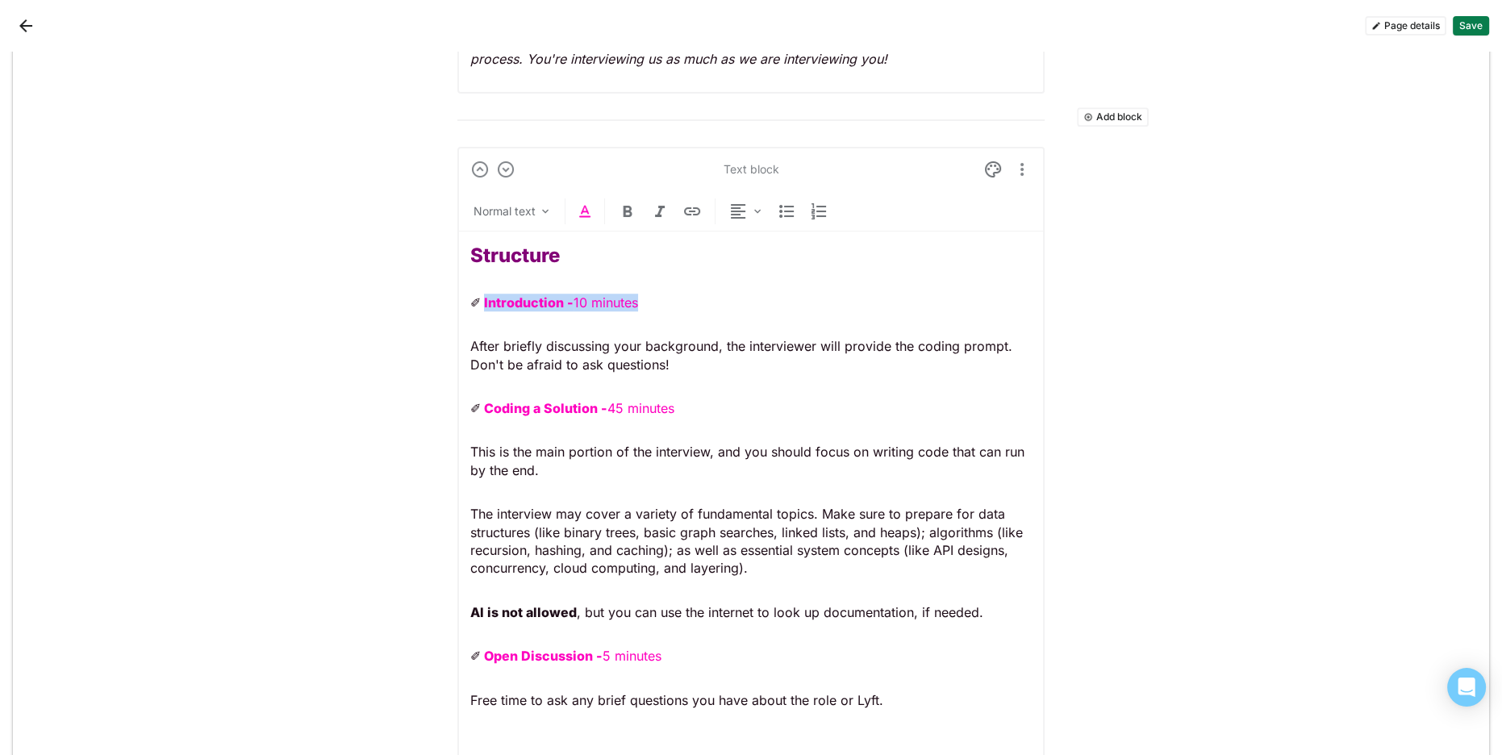
drag, startPoint x: 656, startPoint y: 299, endPoint x: 504, endPoint y: 302, distance: 151.6
click at [485, 295] on p "✐ Introduction - 10 minutes" at bounding box center [750, 303] width 561 height 18
click at [583, 206] on img at bounding box center [584, 211] width 19 height 19
click at [538, 177] on div at bounding box center [538, 178] width 11 height 11
click at [640, 377] on div "Structure ✐ Introduction - 10 minutes After briefly discussing your background,…" at bounding box center [750, 498] width 561 height 534
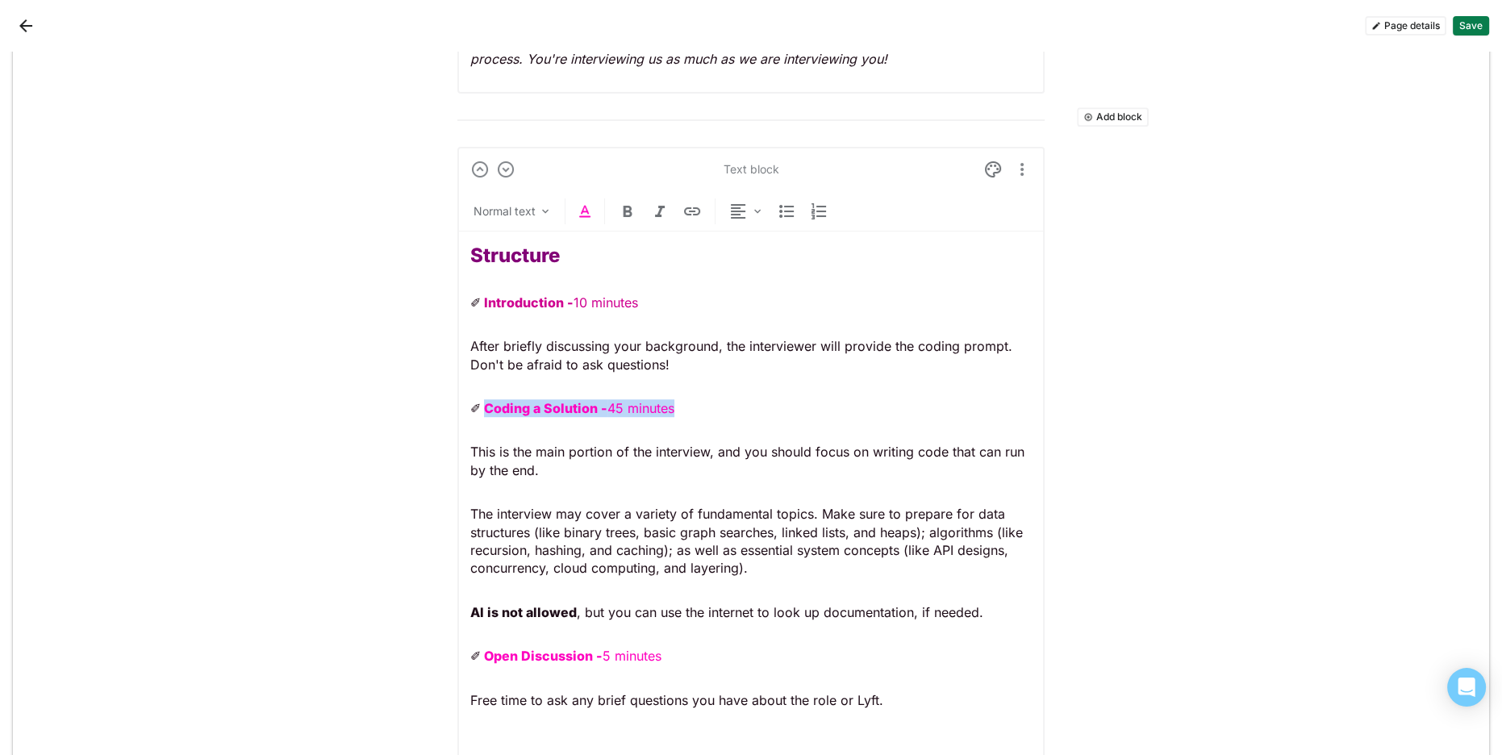
drag, startPoint x: 671, startPoint y: 405, endPoint x: 491, endPoint y: 388, distance: 180.6
click at [485, 399] on p "✐ Coding a Solution - 45 minutes" at bounding box center [750, 408] width 561 height 18
click at [581, 208] on img at bounding box center [584, 211] width 19 height 19
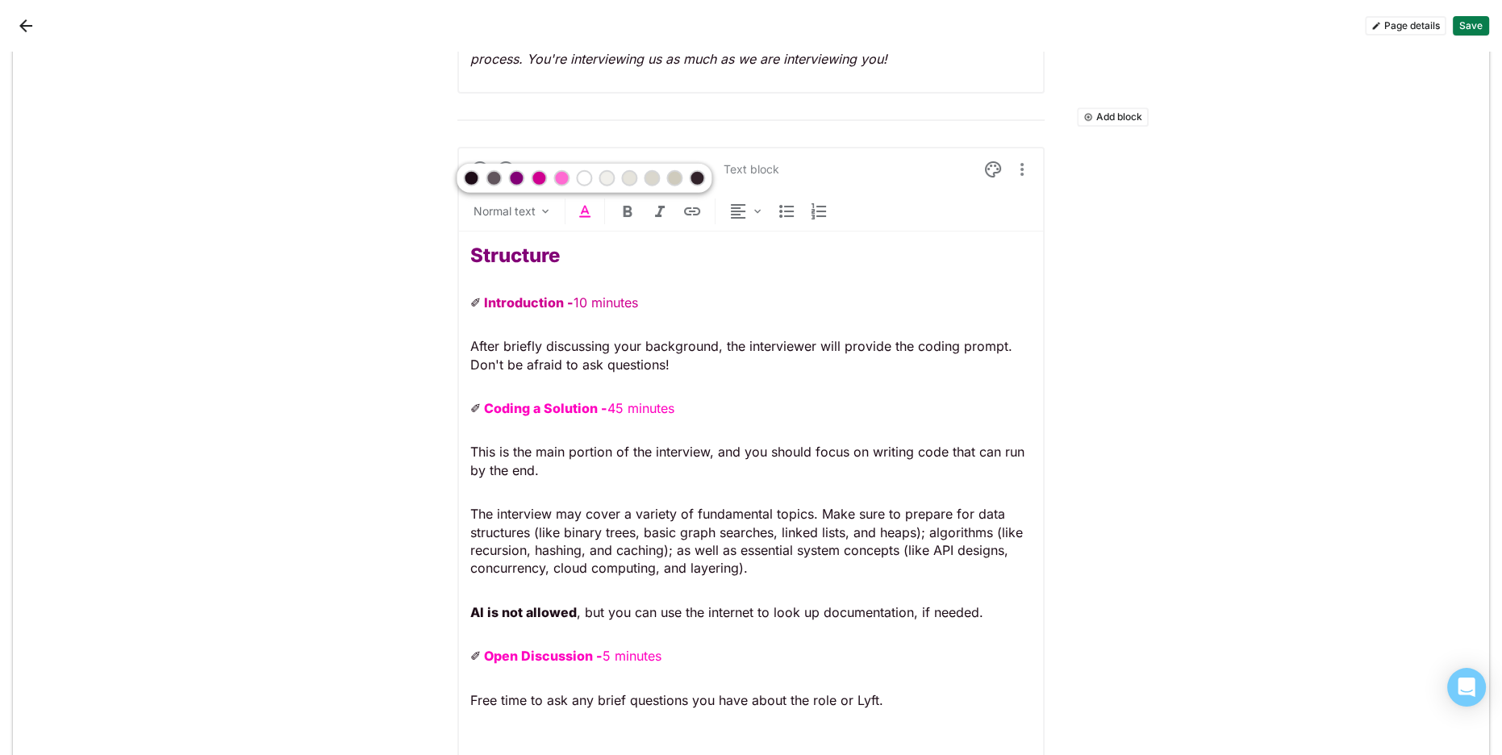
click at [536, 178] on div at bounding box center [538, 178] width 11 height 11
drag, startPoint x: 665, startPoint y: 643, endPoint x: 594, endPoint y: 651, distance: 70.6
click at [527, 644] on div "Structure ✐ Introduction - 10 minutes After briefly discussing your background,…" at bounding box center [750, 498] width 561 height 534
drag, startPoint x: 629, startPoint y: 652, endPoint x: 677, endPoint y: 651, distance: 47.6
click at [631, 652] on span "Open Discussion - 5 minutes" at bounding box center [572, 656] width 177 height 16
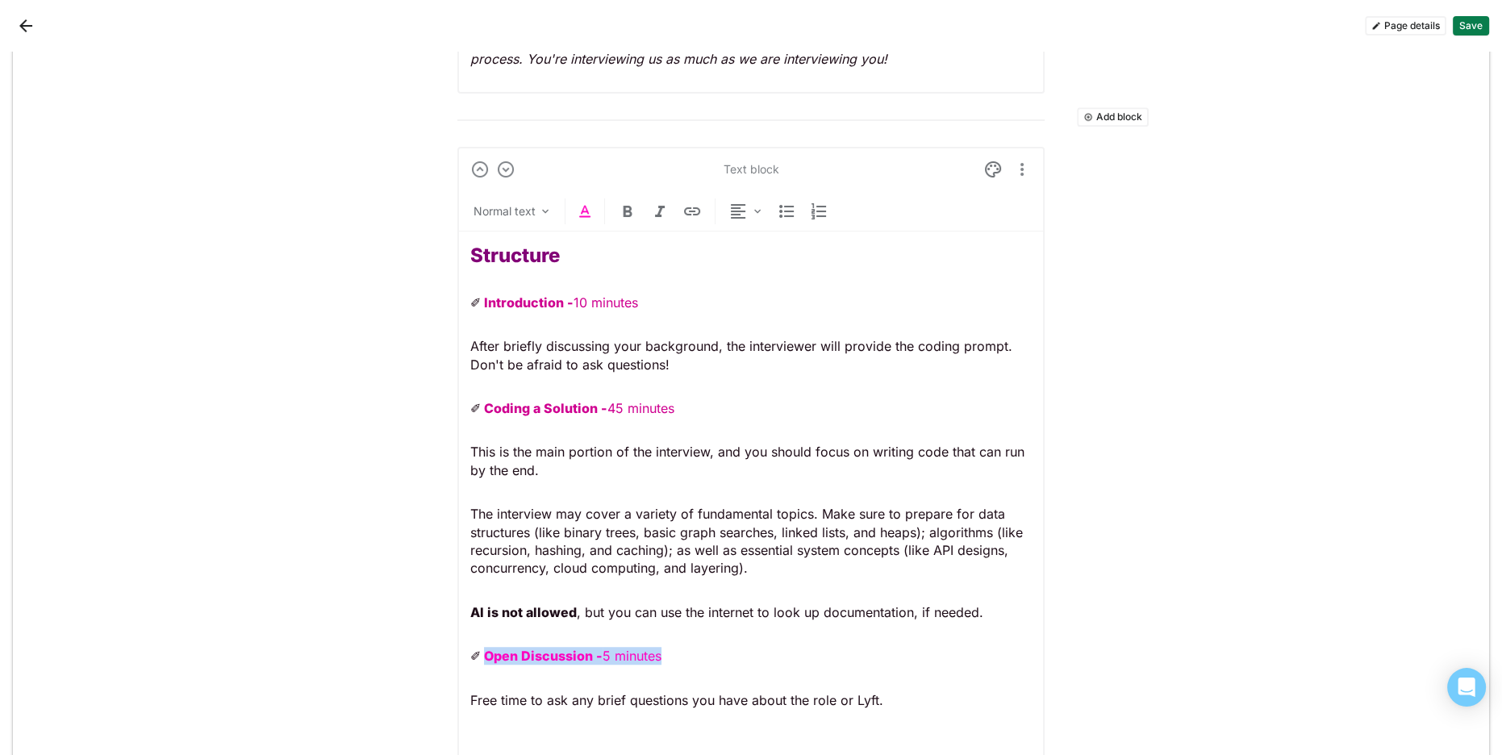
drag, startPoint x: 671, startPoint y: 651, endPoint x: 488, endPoint y: 651, distance: 183.1
click at [488, 651] on p "✐ Open Discussion - 5 minutes" at bounding box center [750, 656] width 561 height 18
click at [584, 215] on img at bounding box center [584, 211] width 19 height 19
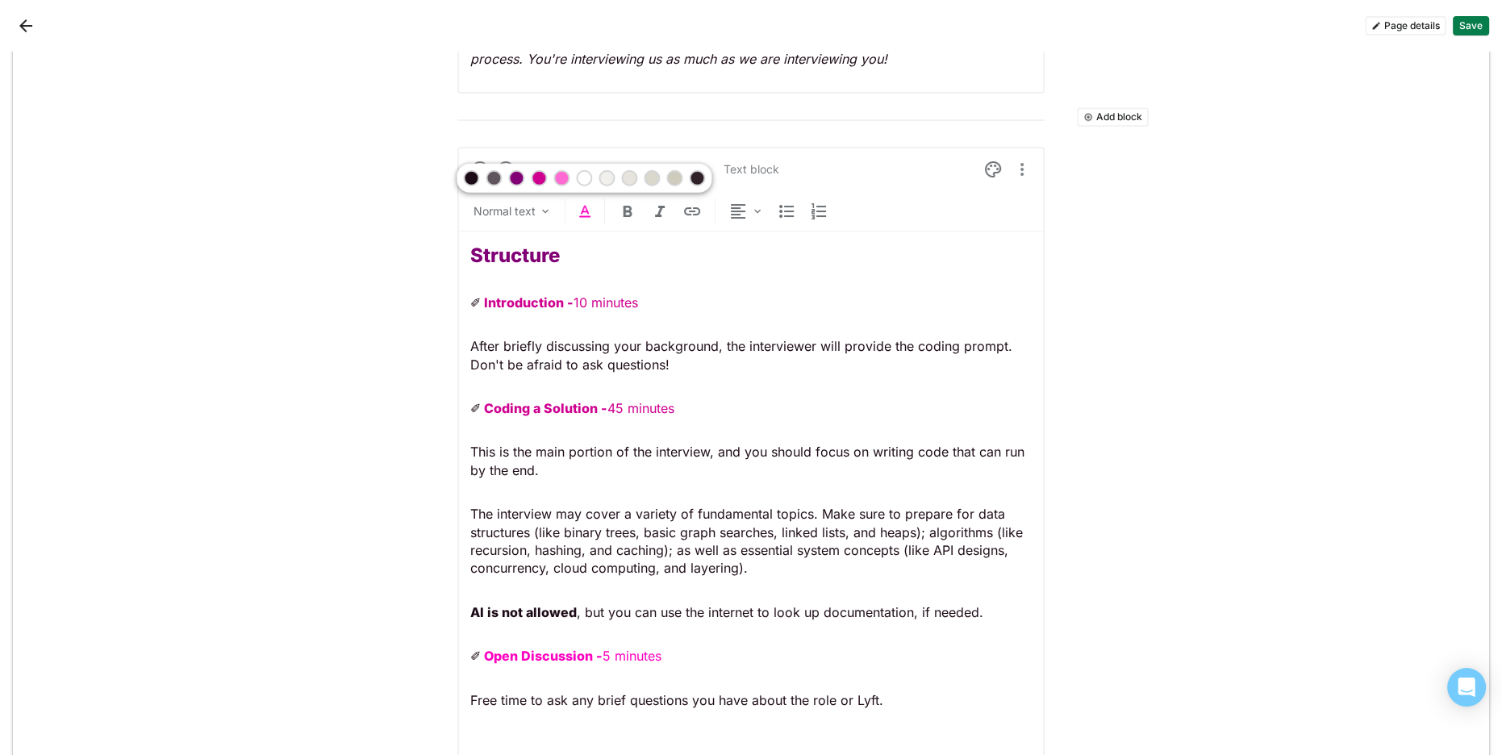
click at [543, 183] on div at bounding box center [539, 178] width 16 height 16
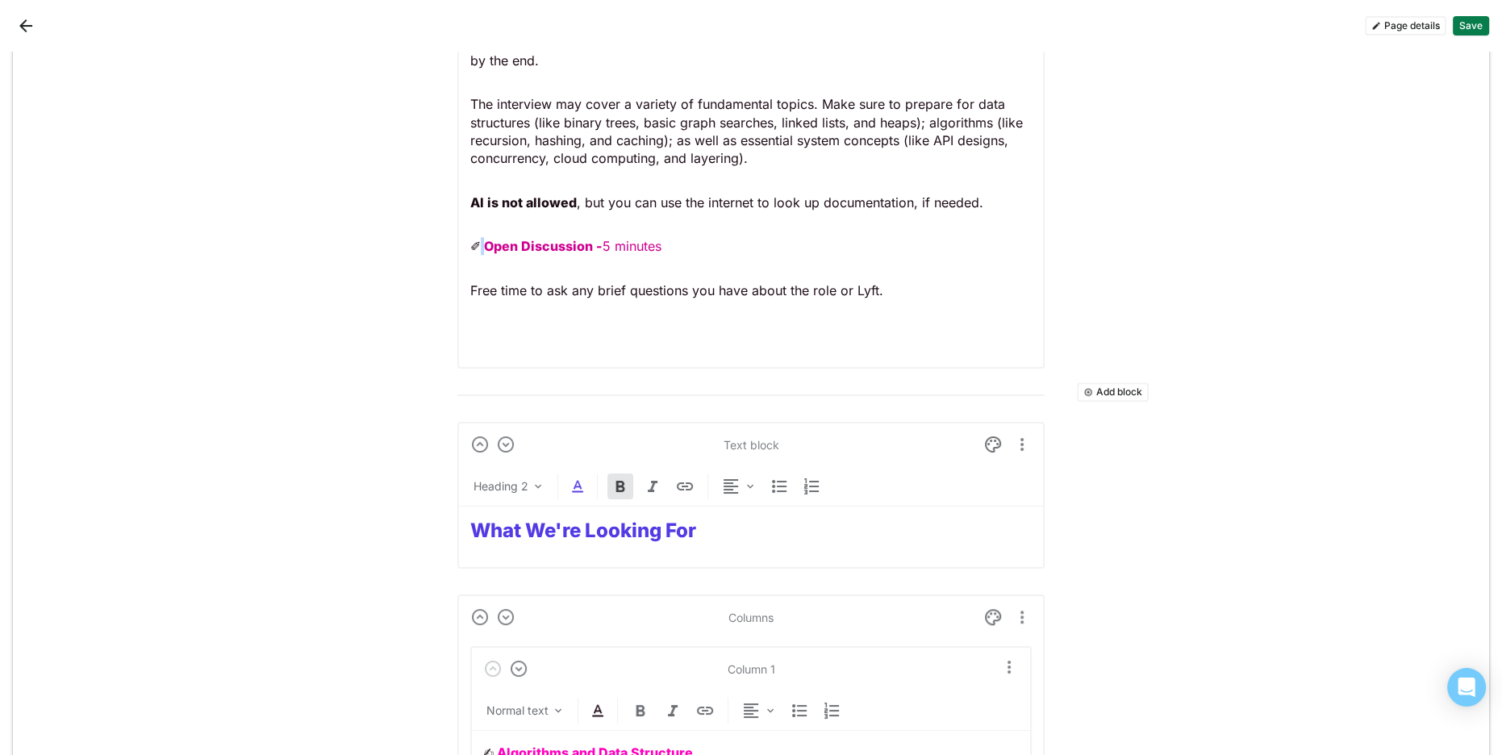
scroll to position [1915, 0]
click at [658, 536] on strong "What We're Looking For" at bounding box center [583, 531] width 226 height 23
click at [577, 482] on img at bounding box center [577, 487] width 19 height 19
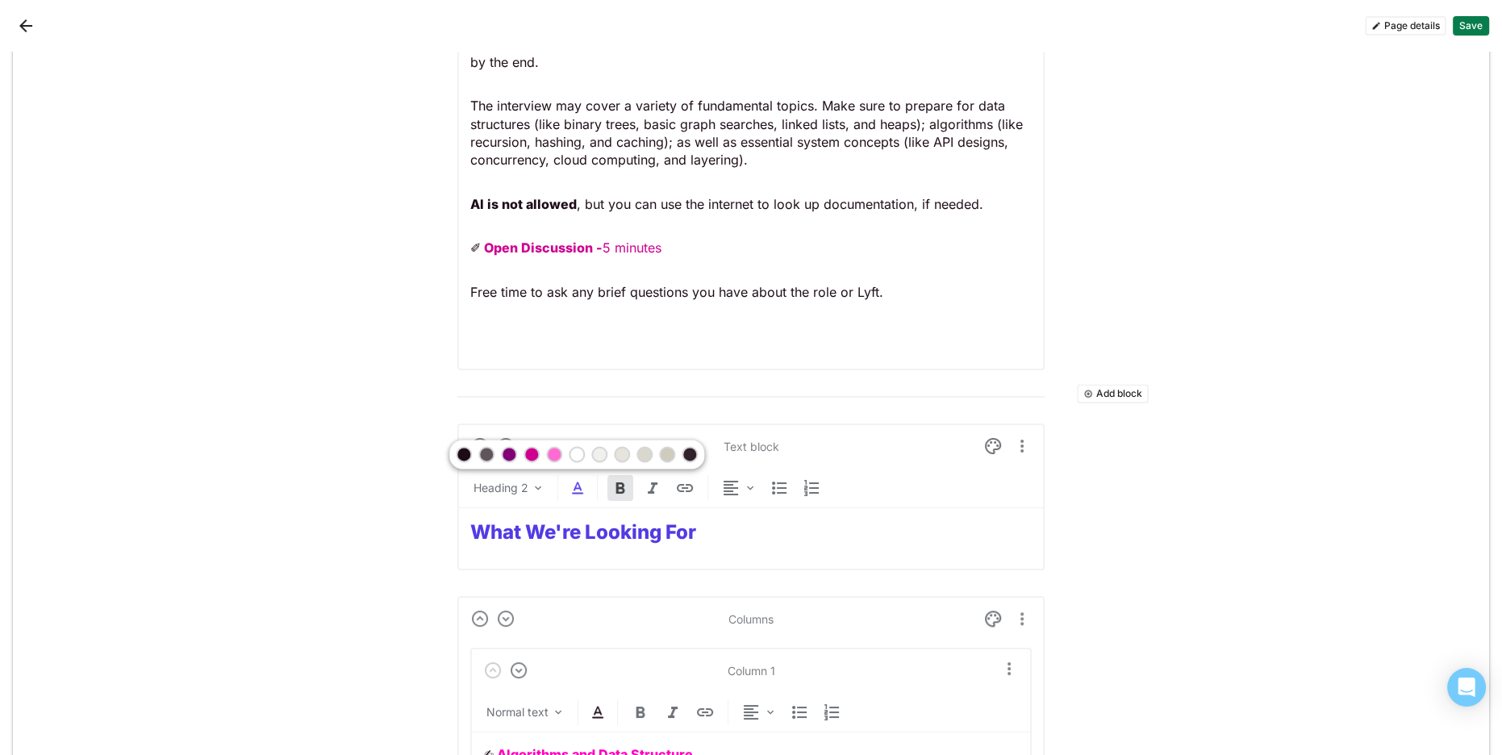
click at [507, 454] on div at bounding box center [508, 453] width 11 height 11
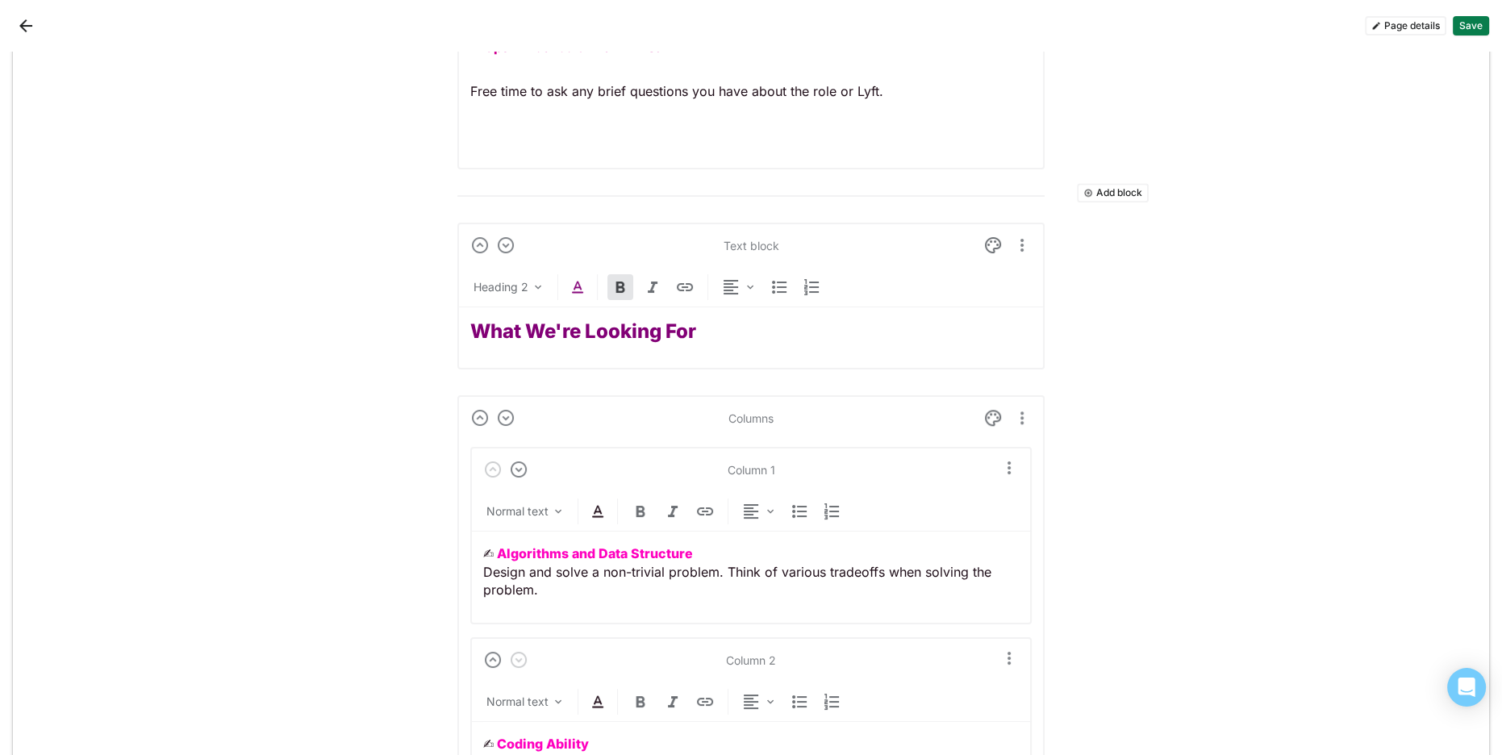
scroll to position [2211, 0]
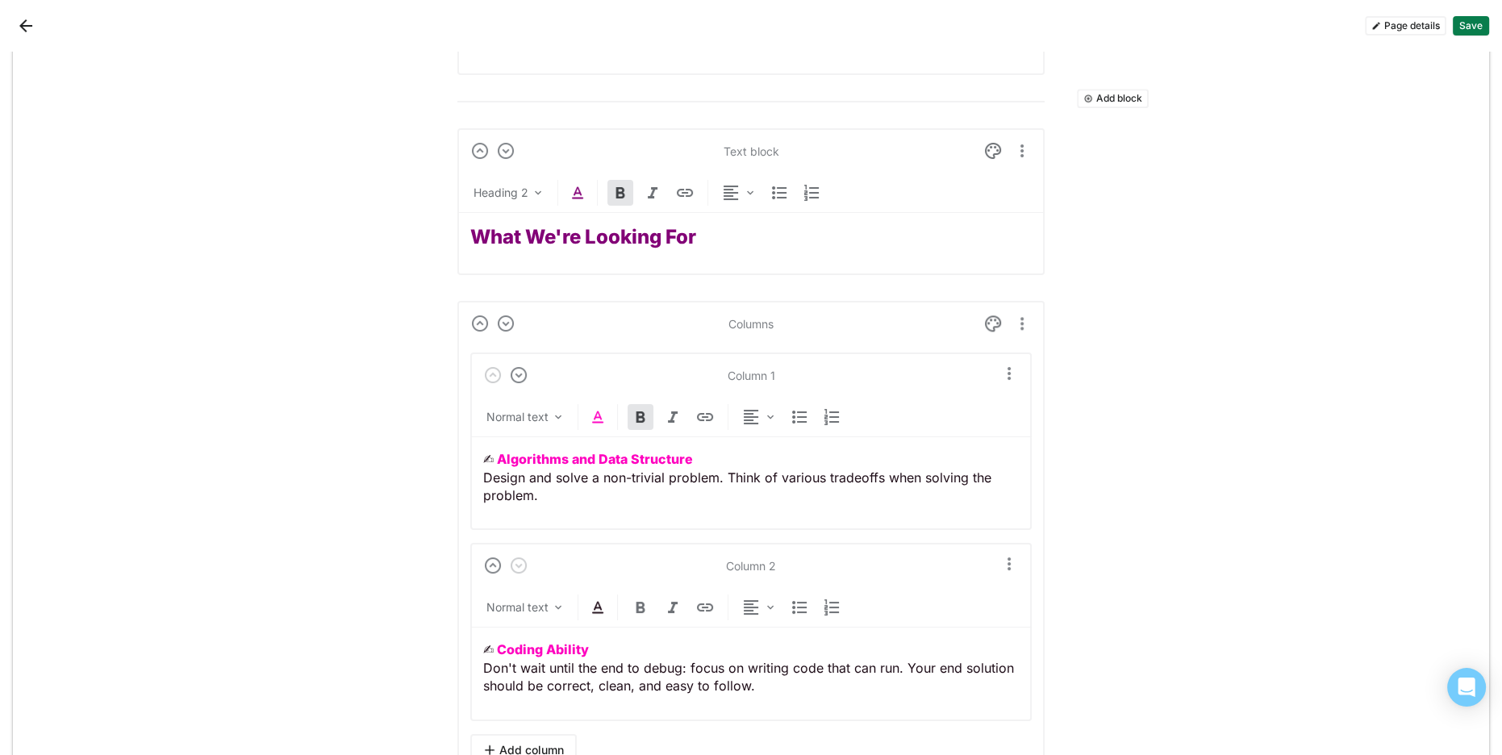
click at [593, 453] on strong "Algorithms and Data Structure" at bounding box center [595, 459] width 196 height 16
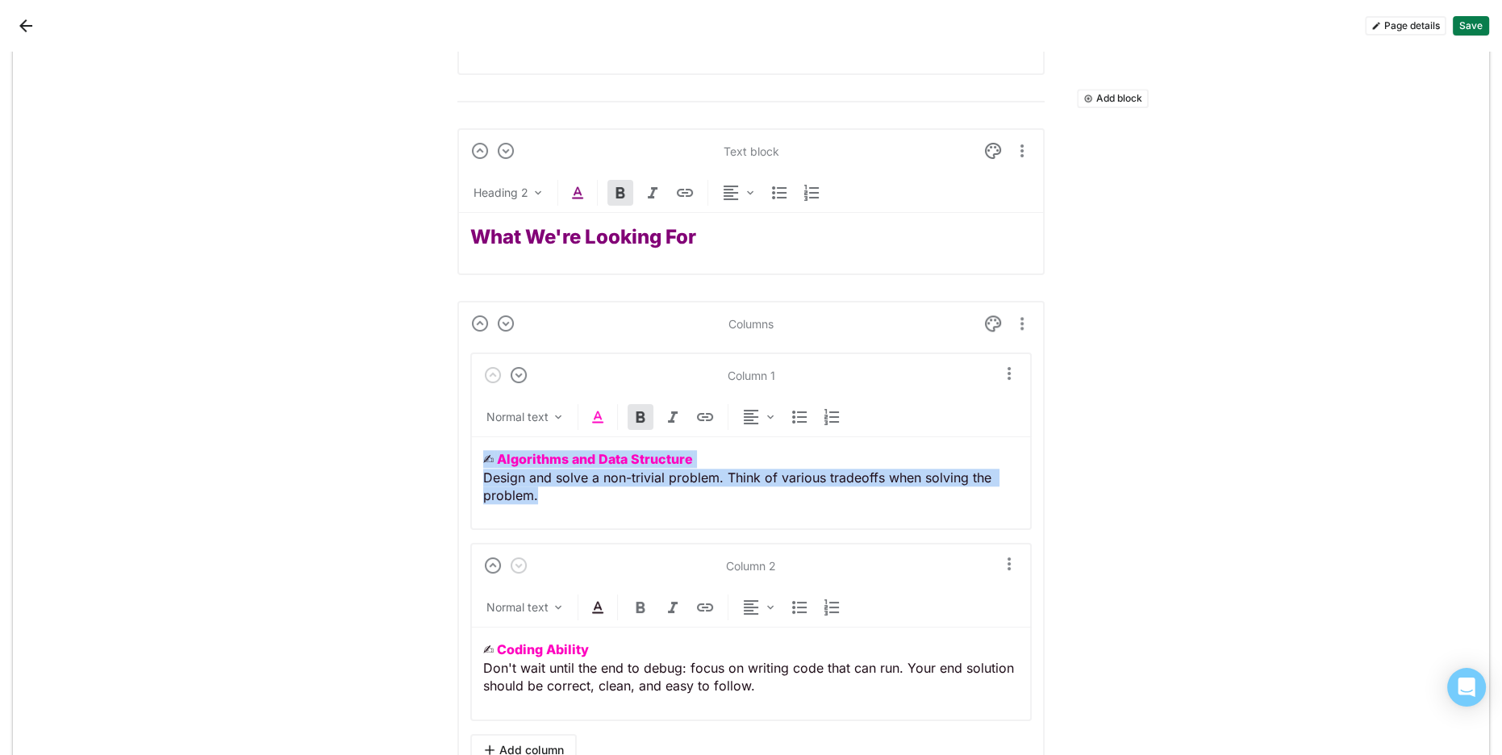
click at [593, 453] on strong "Algorithms and Data Structure" at bounding box center [595, 459] width 196 height 16
drag, startPoint x: 638, startPoint y: 456, endPoint x: 677, endPoint y: 455, distance: 38.7
click at [639, 456] on strong "Algorithms and Data Structure" at bounding box center [595, 459] width 196 height 16
drag, startPoint x: 694, startPoint y: 454, endPoint x: 468, endPoint y: 455, distance: 225.8
click at [467, 455] on div "Columns Column 1 Normal text ✍︎ Algorithms and Data Structure Design and solve …" at bounding box center [750, 539] width 587 height 477
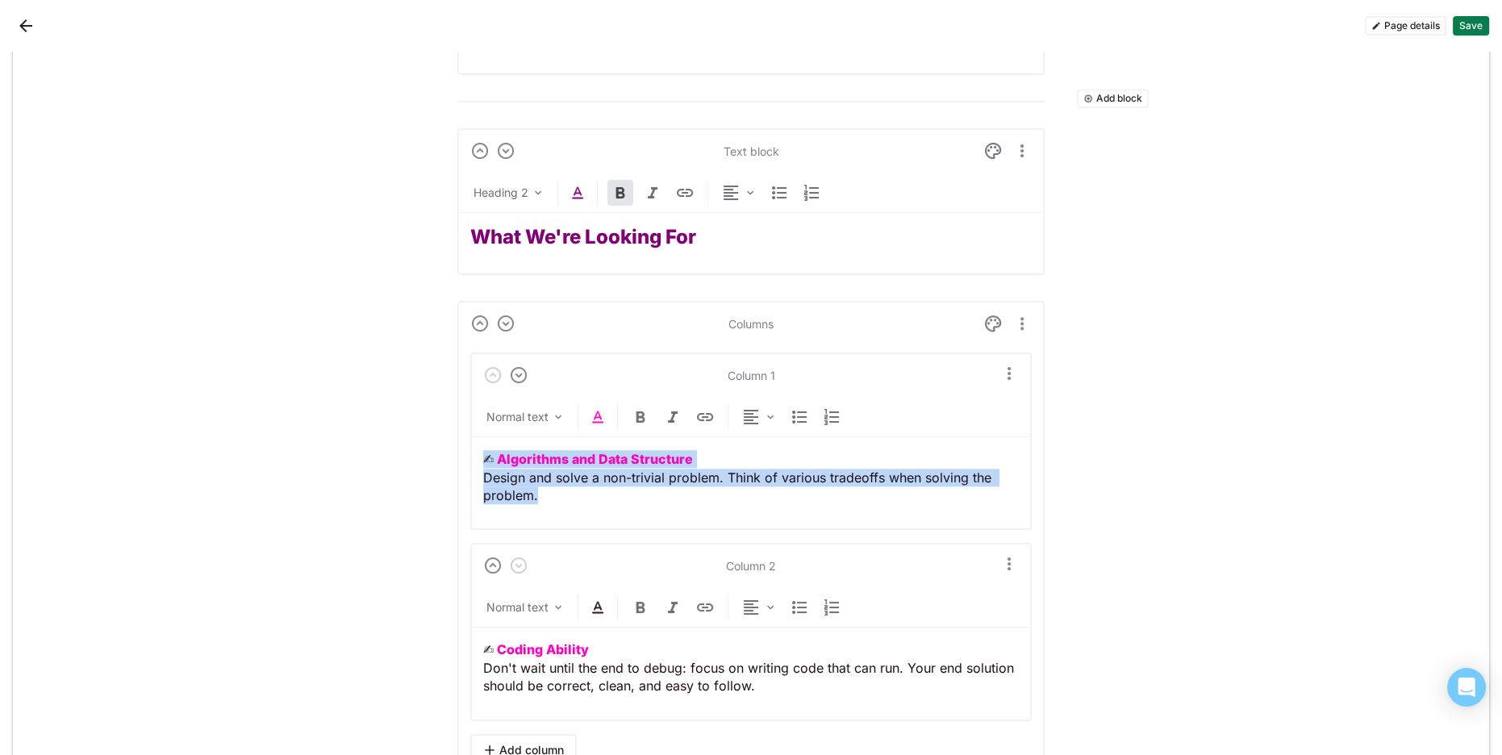
click at [599, 410] on img at bounding box center [597, 416] width 19 height 19
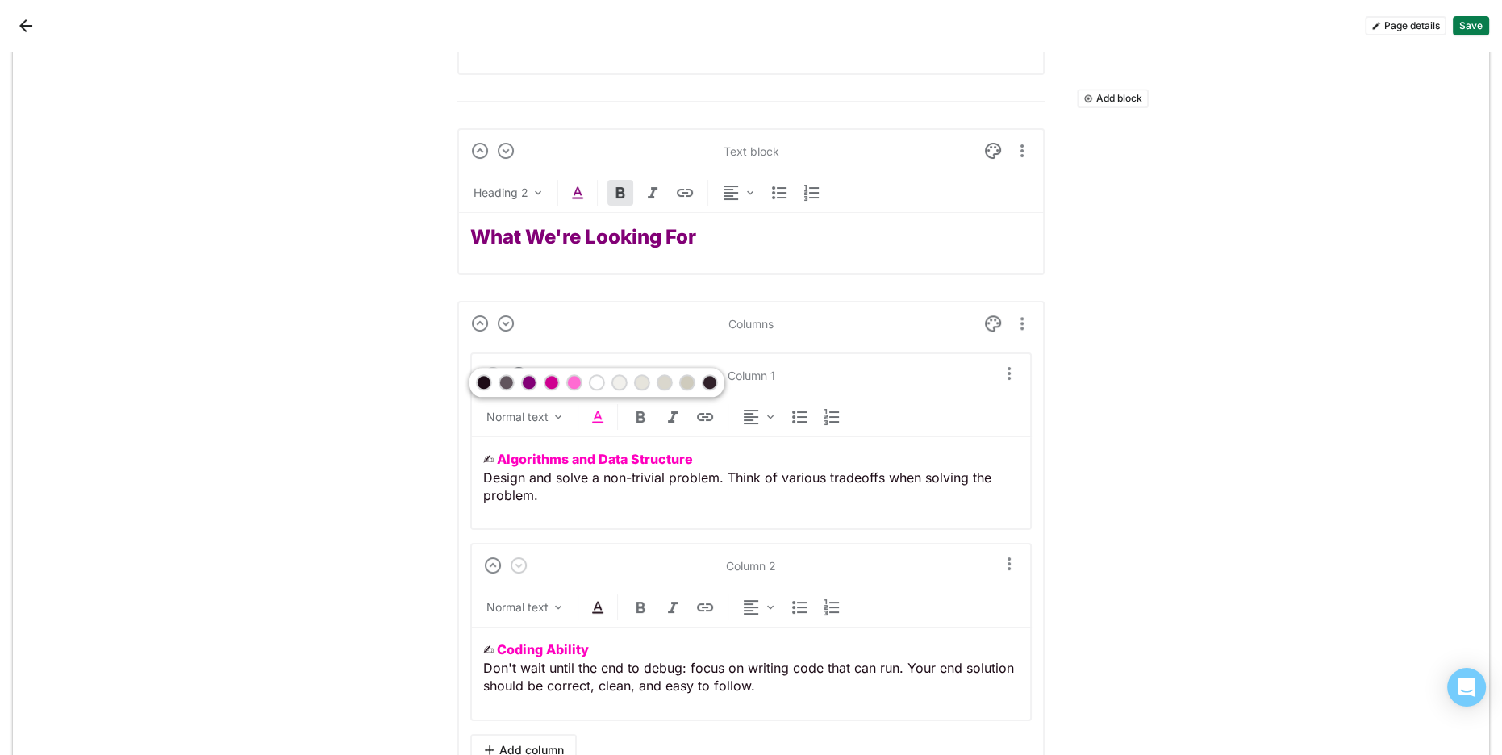
click at [527, 382] on div at bounding box center [528, 382] width 11 height 11
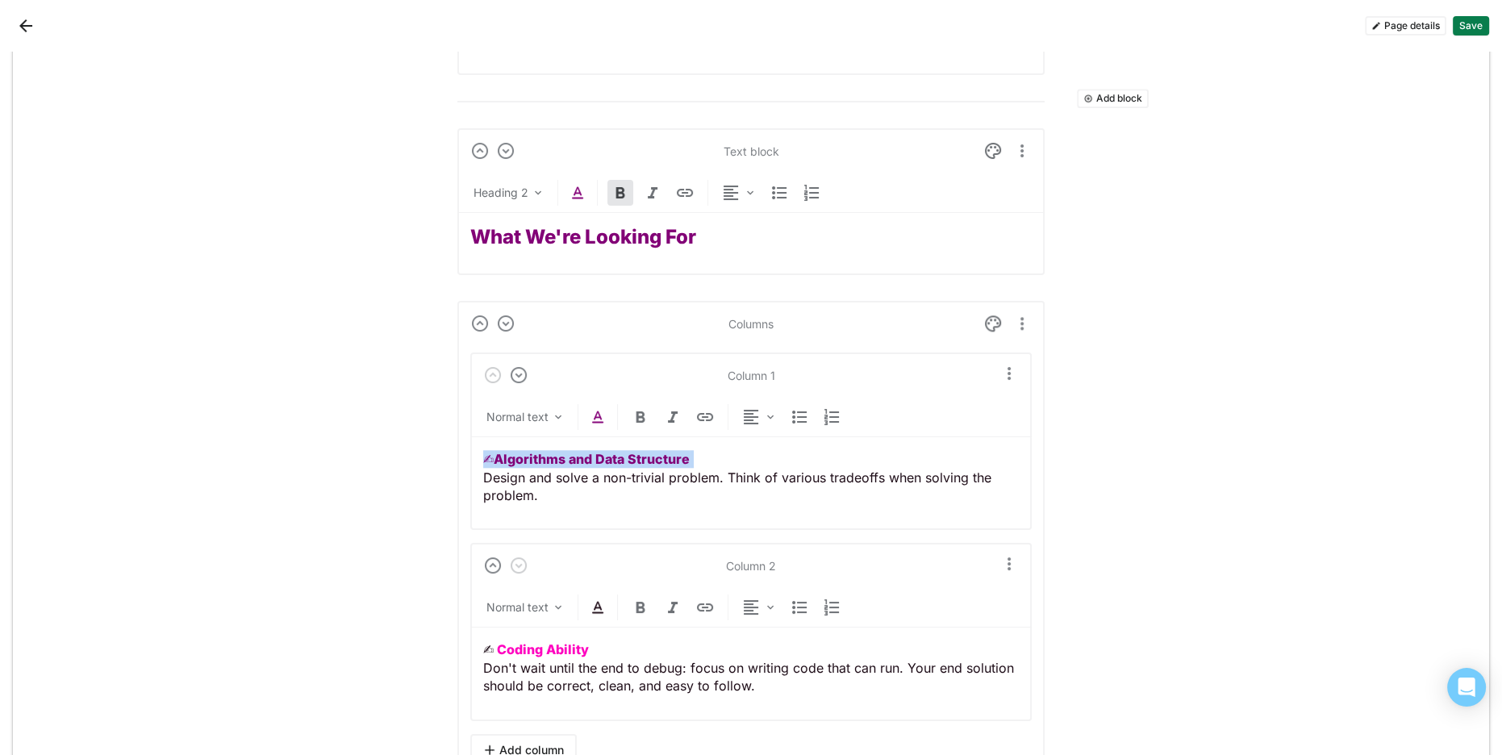
click at [598, 407] on img at bounding box center [597, 416] width 19 height 19
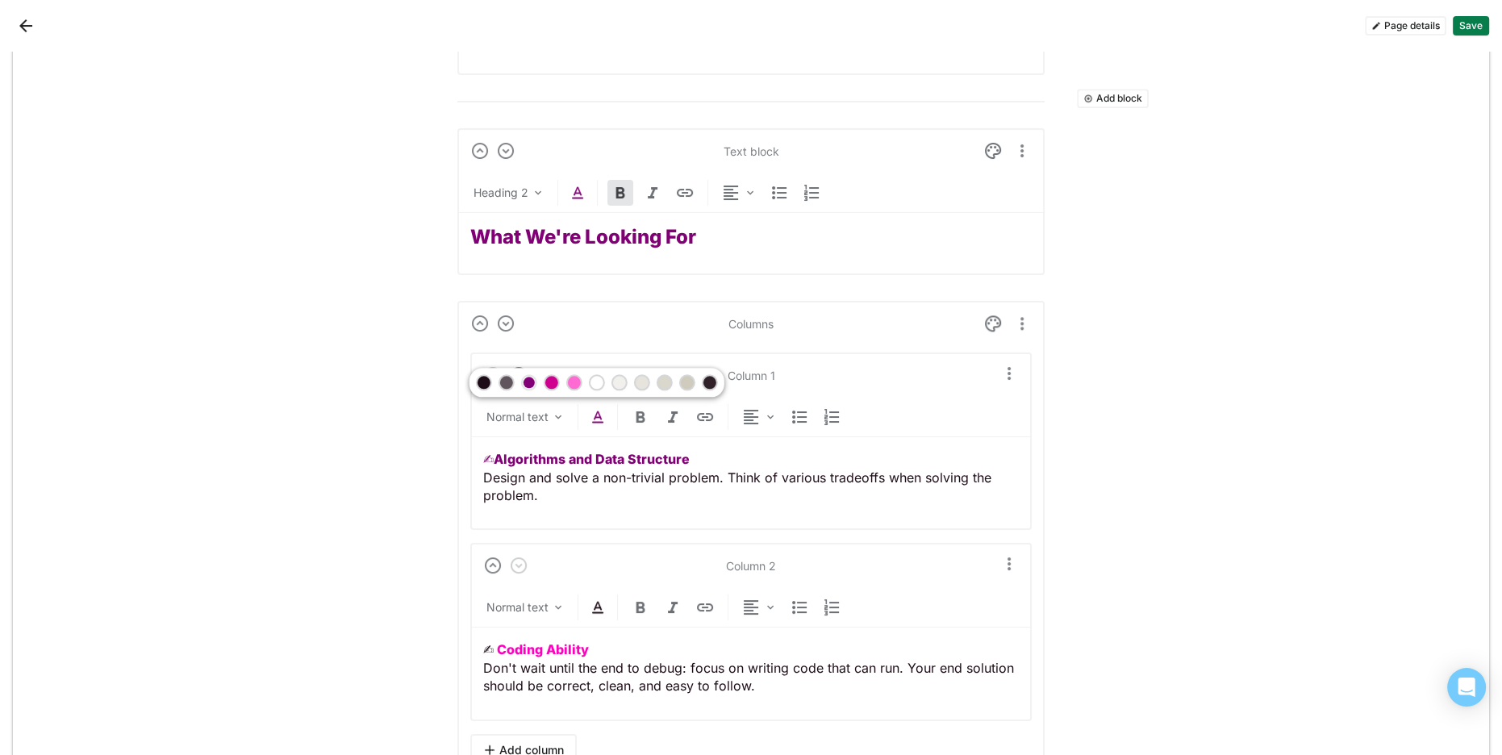
click at [557, 382] on div at bounding box center [552, 382] width 16 height 16
drag, startPoint x: 553, startPoint y: 479, endPoint x: 540, endPoint y: 481, distance: 13.0
click at [553, 479] on p "✍︎ Algorithms and Data Structure Design and solve a non-trivial problem. Think …" at bounding box center [751, 477] width 536 height 54
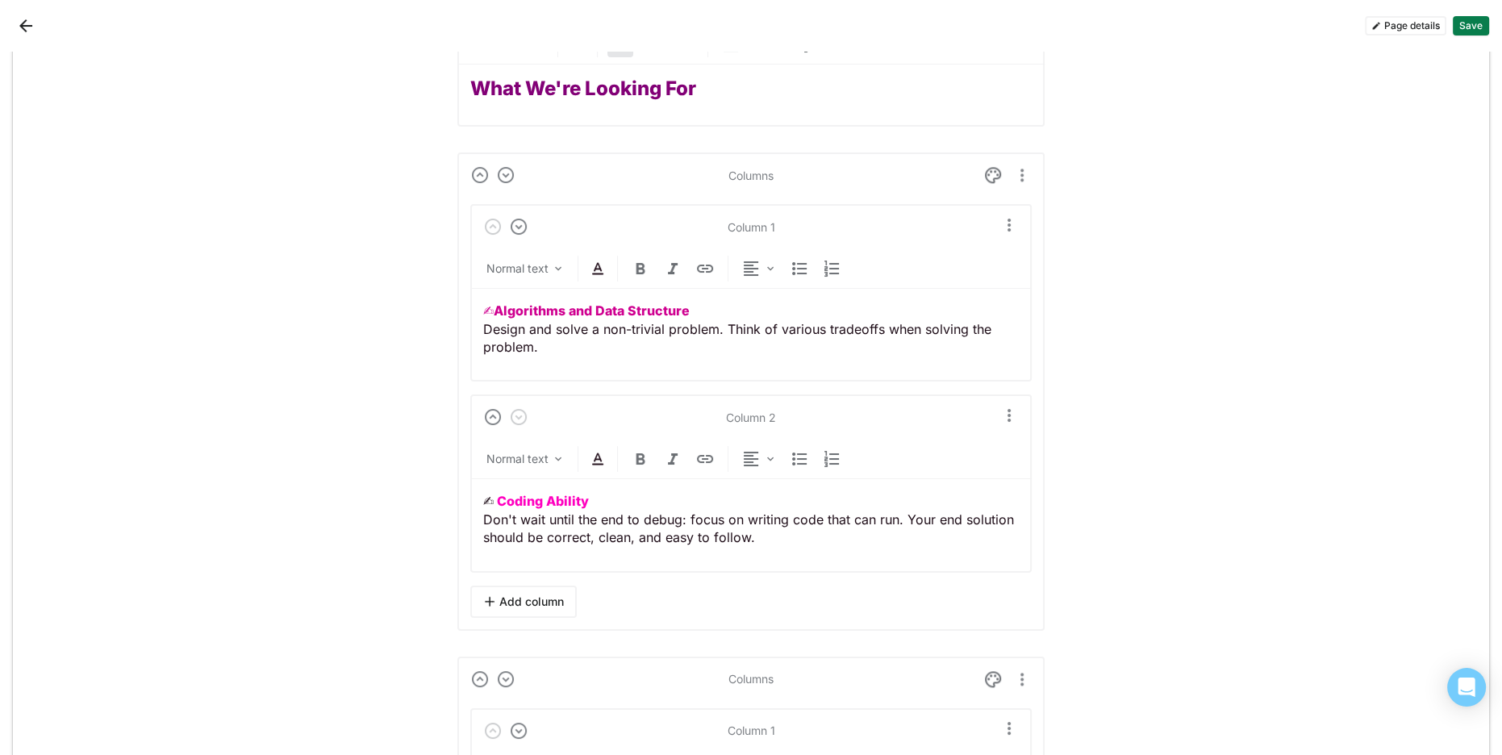
scroll to position [2374, 0]
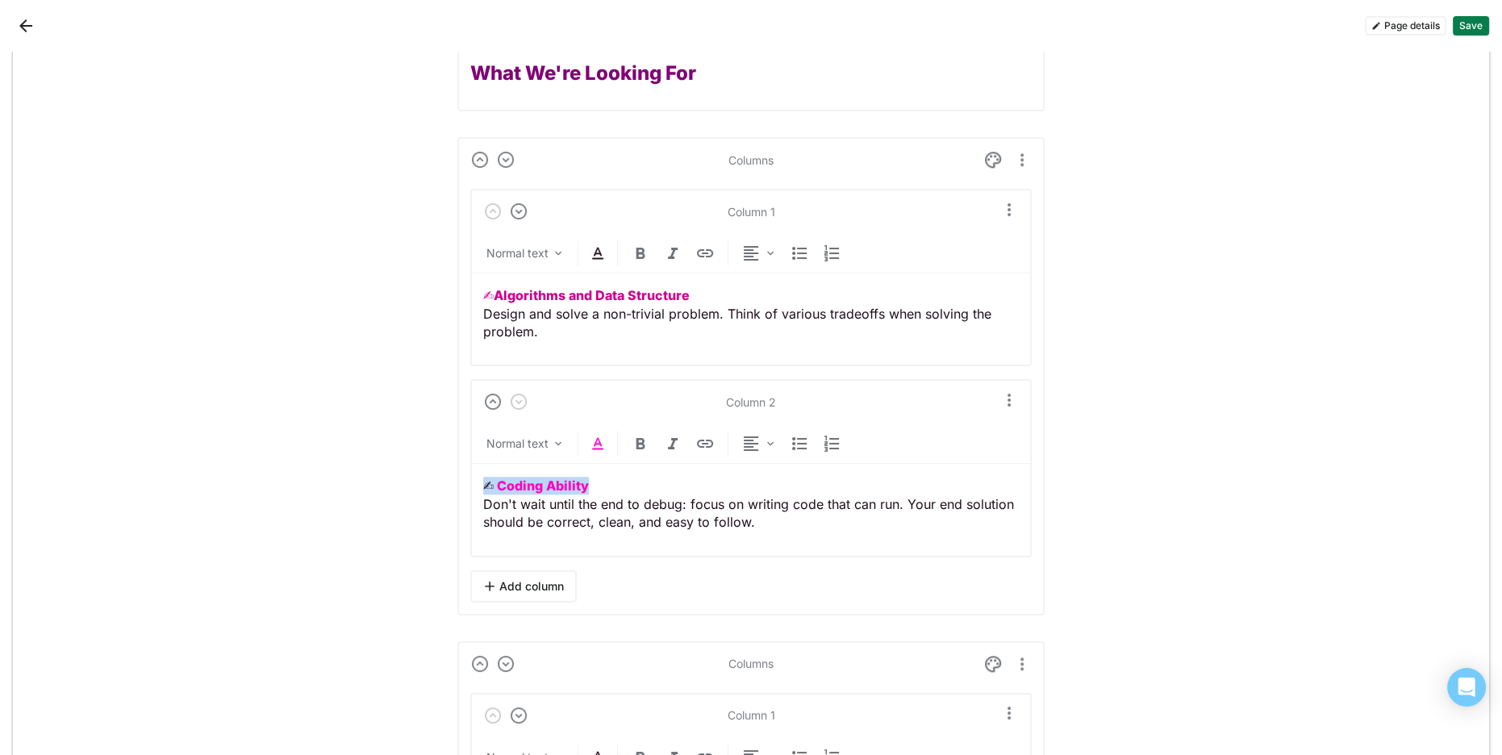
drag, startPoint x: 544, startPoint y: 481, endPoint x: 543, endPoint y: 352, distance: 129.1
drag, startPoint x: 594, startPoint y: 249, endPoint x: 589, endPoint y: 263, distance: 14.5
click at [594, 249] on img at bounding box center [597, 253] width 19 height 19
click at [532, 219] on div at bounding box center [528, 219] width 11 height 11
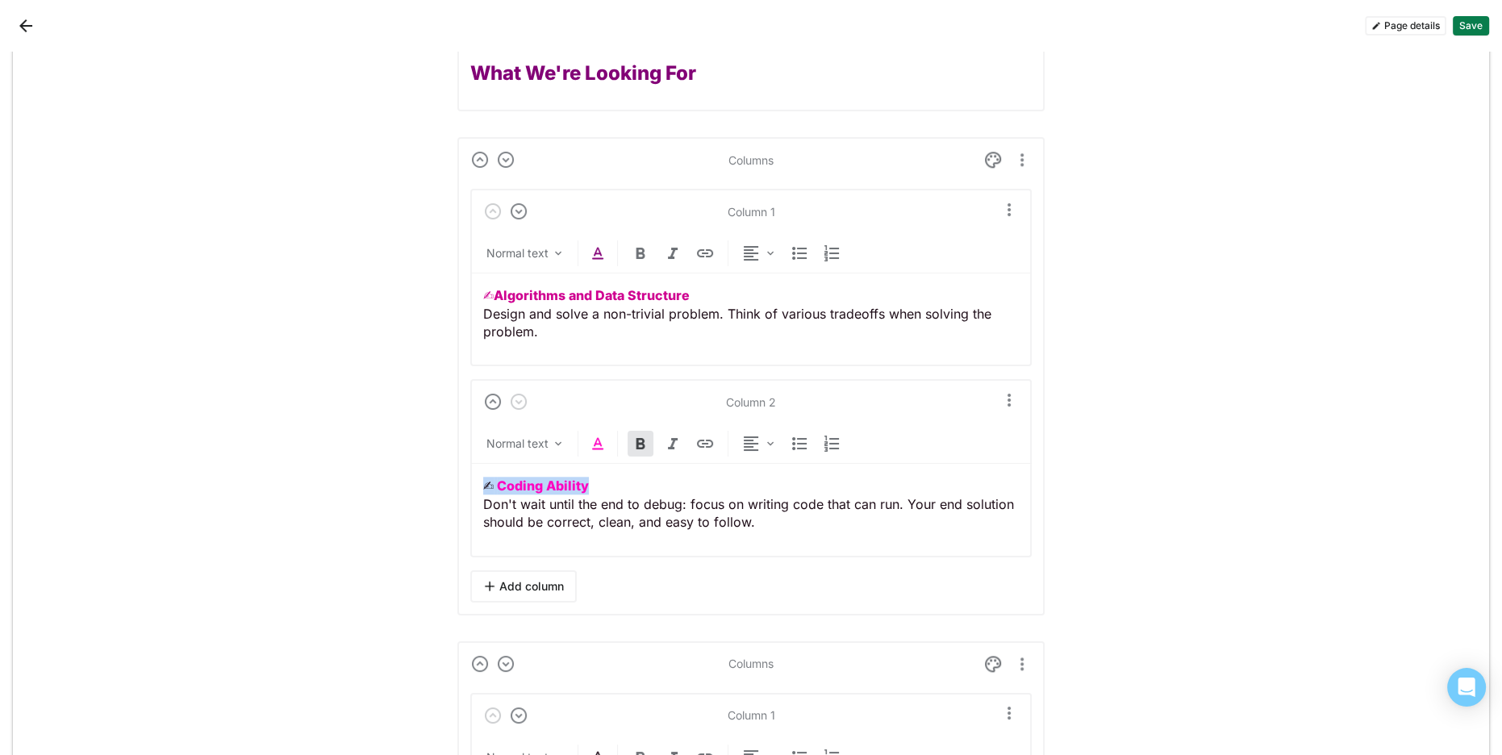
drag, startPoint x: 598, startPoint y: 475, endPoint x: 344, endPoint y: 455, distance: 254.8
click at [599, 253] on img at bounding box center [597, 253] width 19 height 19
click at [547, 217] on div at bounding box center [551, 219] width 11 height 11
drag, startPoint x: 470, startPoint y: 473, endPoint x: 453, endPoint y: 450, distance: 28.2
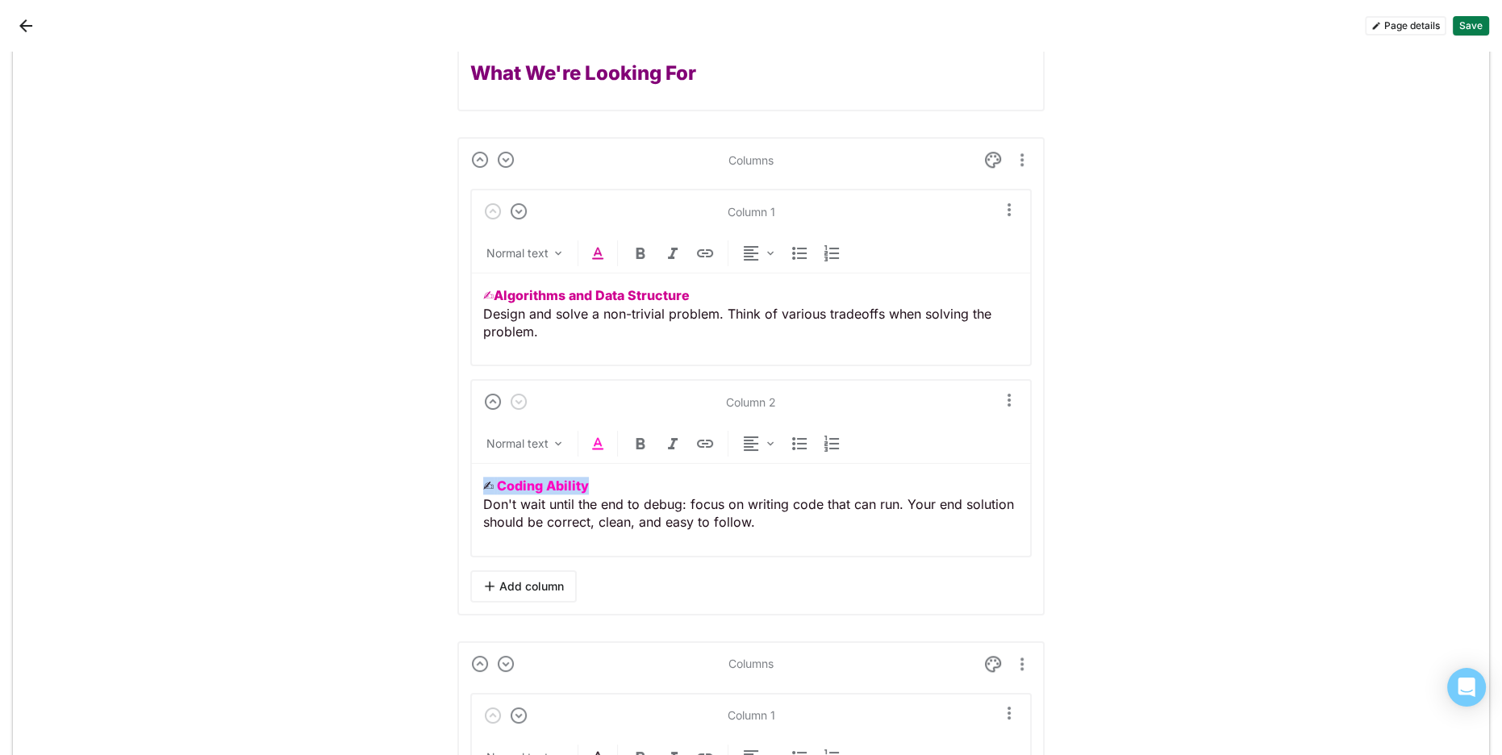
drag, startPoint x: 617, startPoint y: 249, endPoint x: 603, endPoint y: 249, distance: 13.7
click at [611, 249] on div "Normal text" at bounding box center [750, 256] width 561 height 33
drag, startPoint x: 568, startPoint y: 486, endPoint x: 462, endPoint y: 477, distance: 106.1
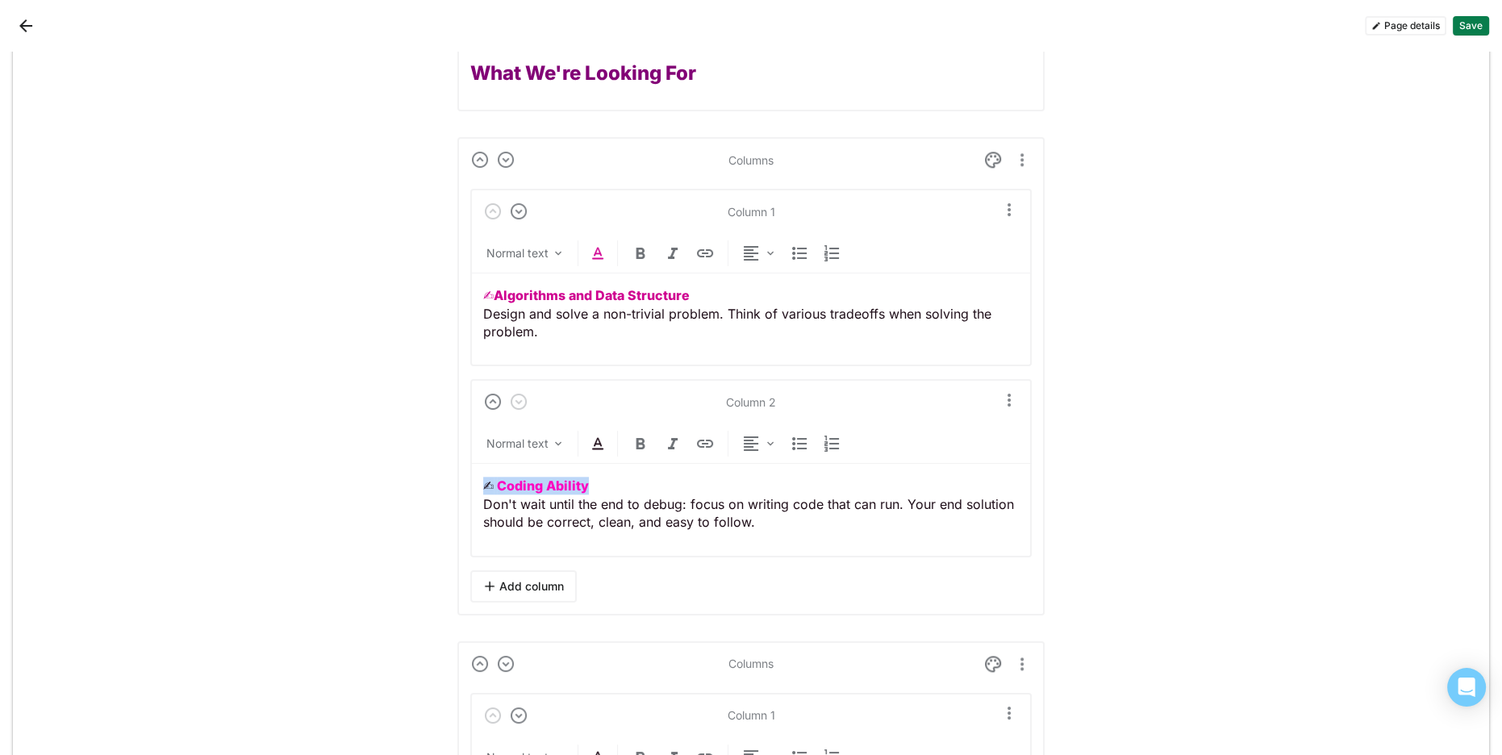
drag, startPoint x: 446, startPoint y: 474, endPoint x: 416, endPoint y: 475, distance: 29.9
drag, startPoint x: 594, startPoint y: 439, endPoint x: 609, endPoint y: 474, distance: 38.3
click at [594, 439] on img at bounding box center [597, 443] width 19 height 19
click at [553, 411] on div at bounding box center [551, 408] width 11 height 11
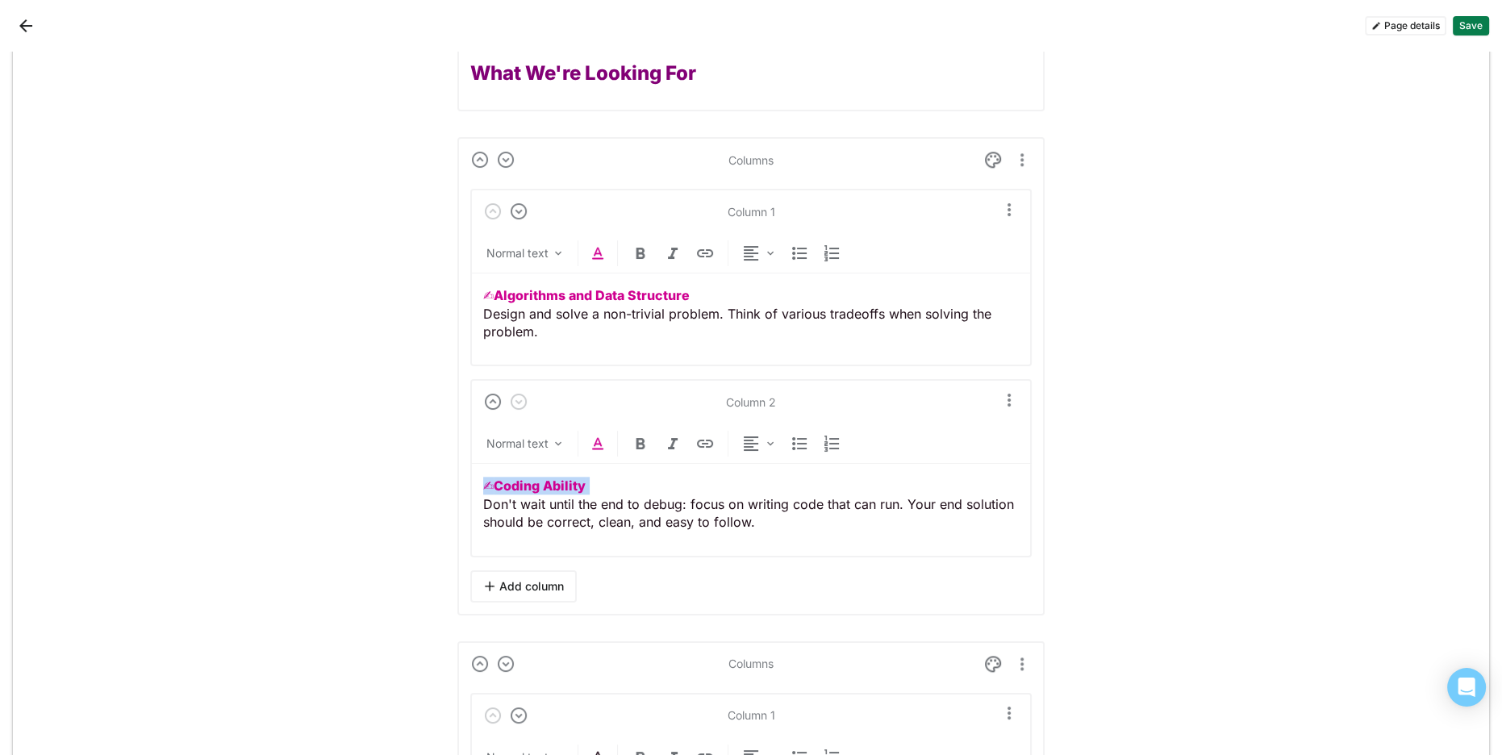
click at [617, 489] on p "✍︎ Coding Ability Don't wait until the end to debug: focus on writing code that…" at bounding box center [751, 504] width 536 height 54
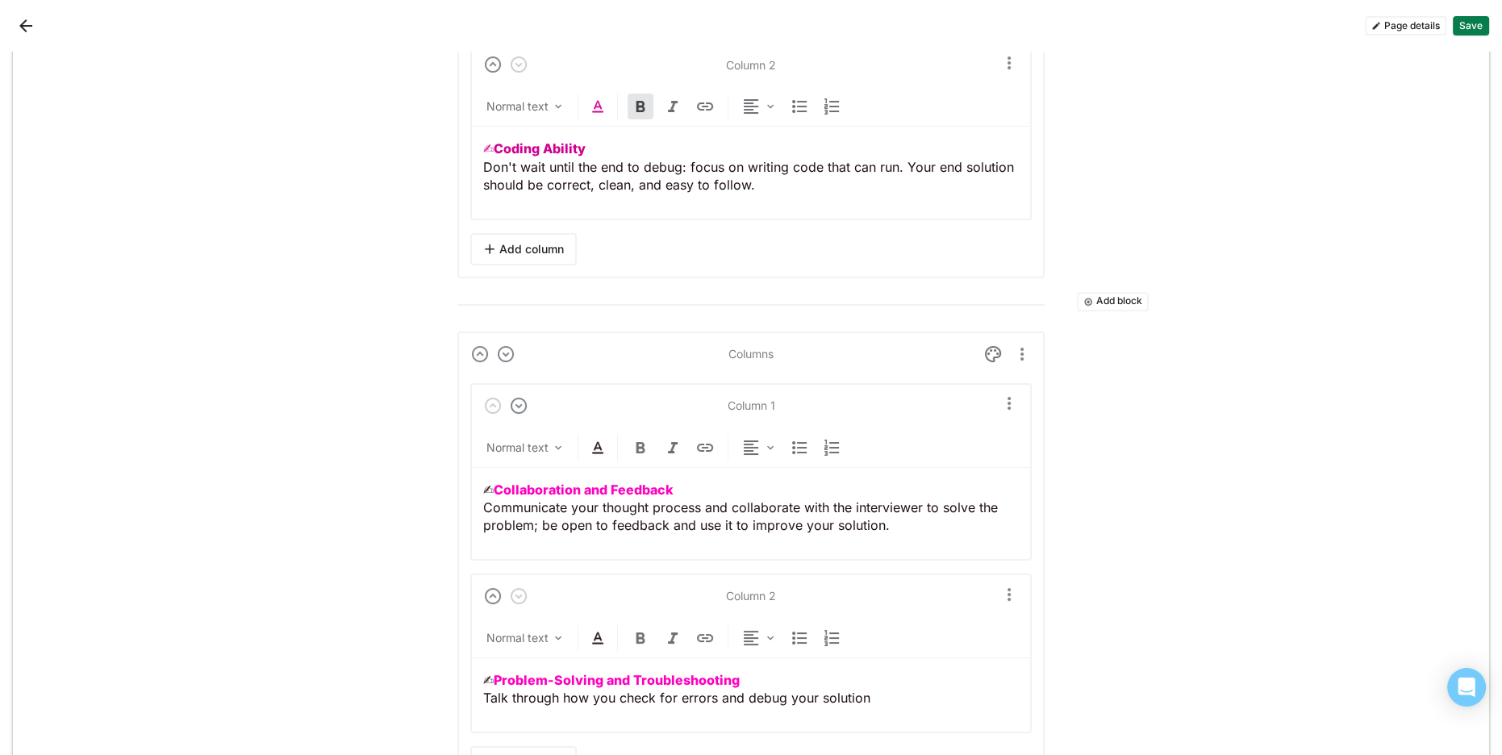
scroll to position [2688, 0]
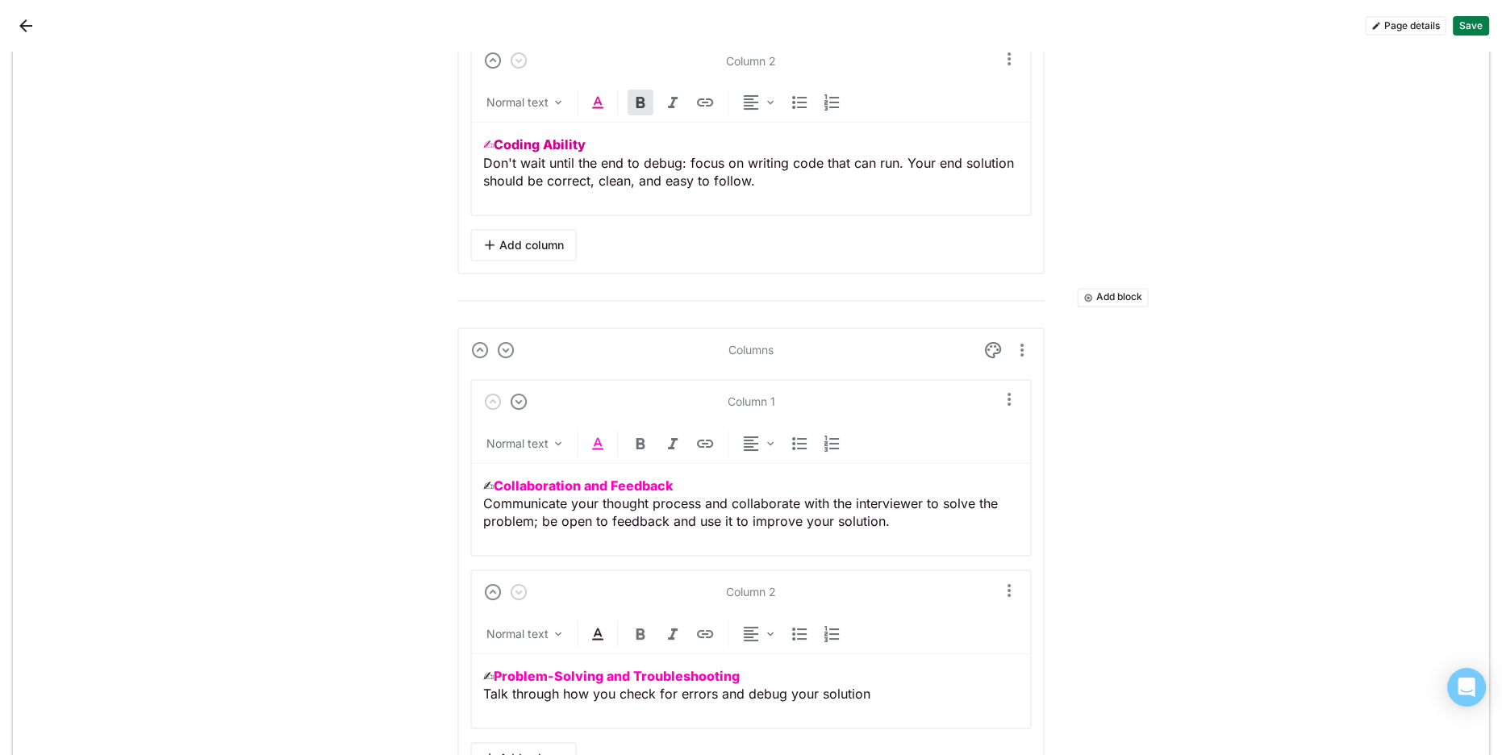
drag, startPoint x: 603, startPoint y: 469, endPoint x: 300, endPoint y: 465, distance: 303.3
click at [300, 465] on div "Add block Text block Normal text Initial Screen Prep At Lyft, our purpose is to…" at bounding box center [751, 650] width 1476 height 6570
click at [599, 440] on img at bounding box center [597, 443] width 19 height 19
click at [551, 405] on div at bounding box center [551, 407] width 11 height 11
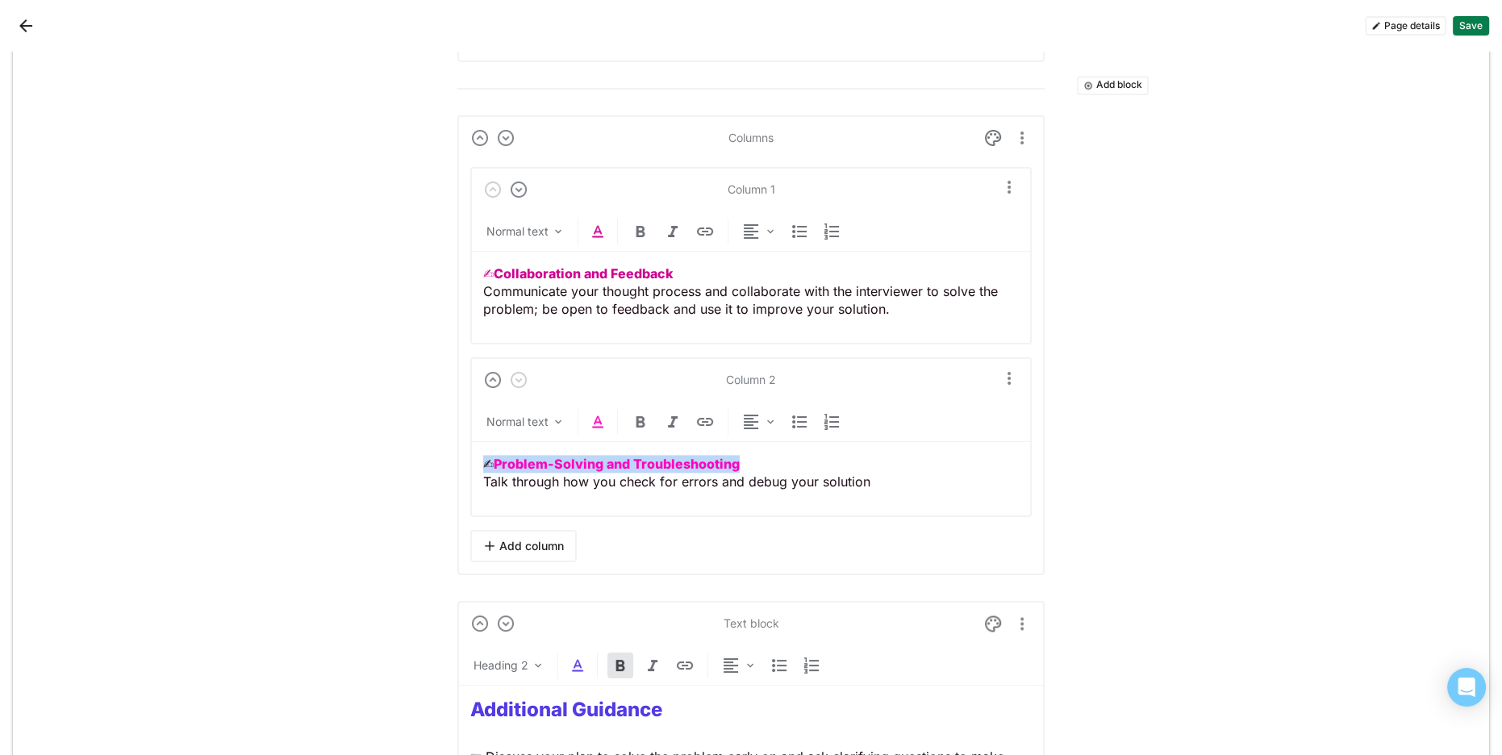
drag, startPoint x: 714, startPoint y: 457, endPoint x: 381, endPoint y: 447, distance: 333.3
click at [380, 448] on div "Add block Text block Normal text Initial Screen Prep At Lyft, our purpose is to…" at bounding box center [751, 438] width 1476 height 6570
click at [598, 415] on img at bounding box center [597, 421] width 19 height 19
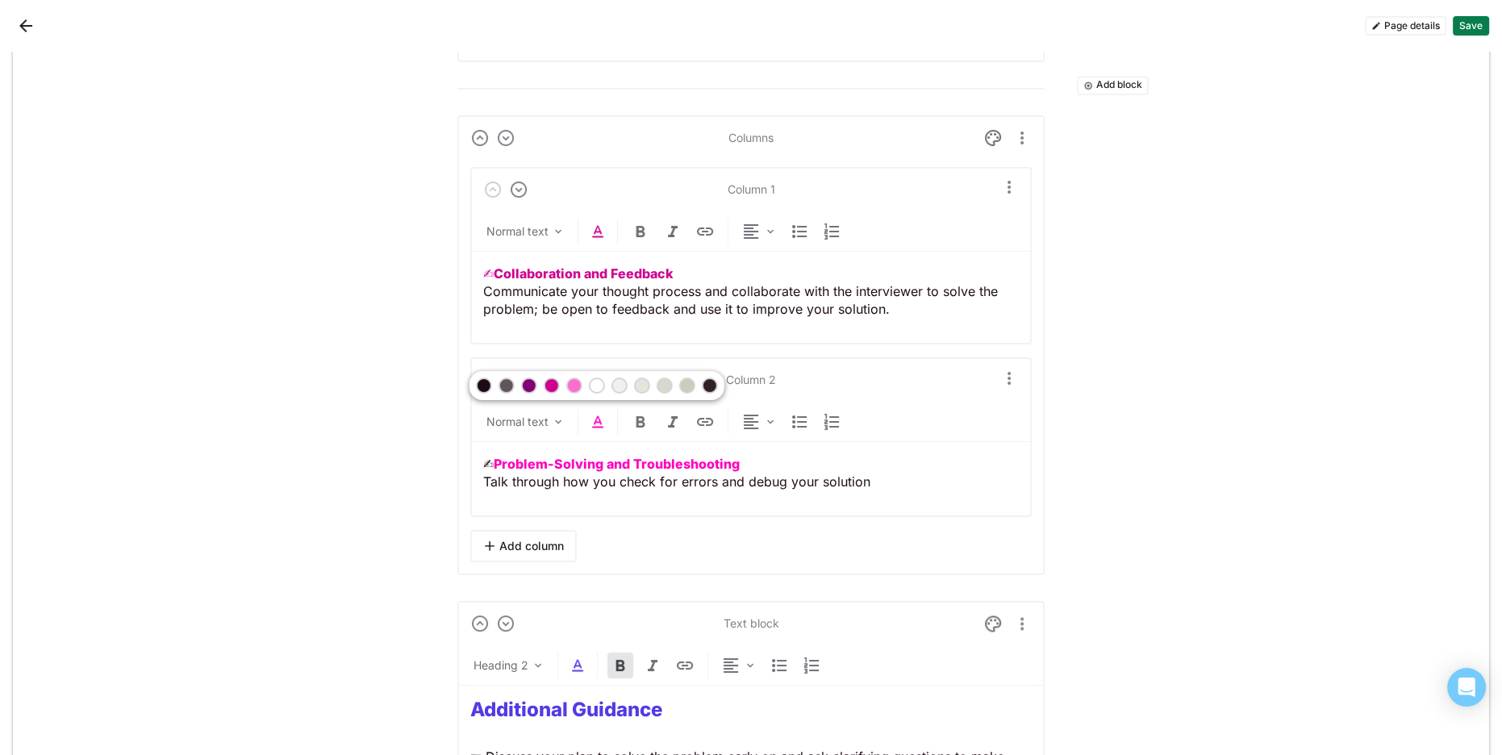
click at [548, 386] on div at bounding box center [551, 385] width 11 height 11
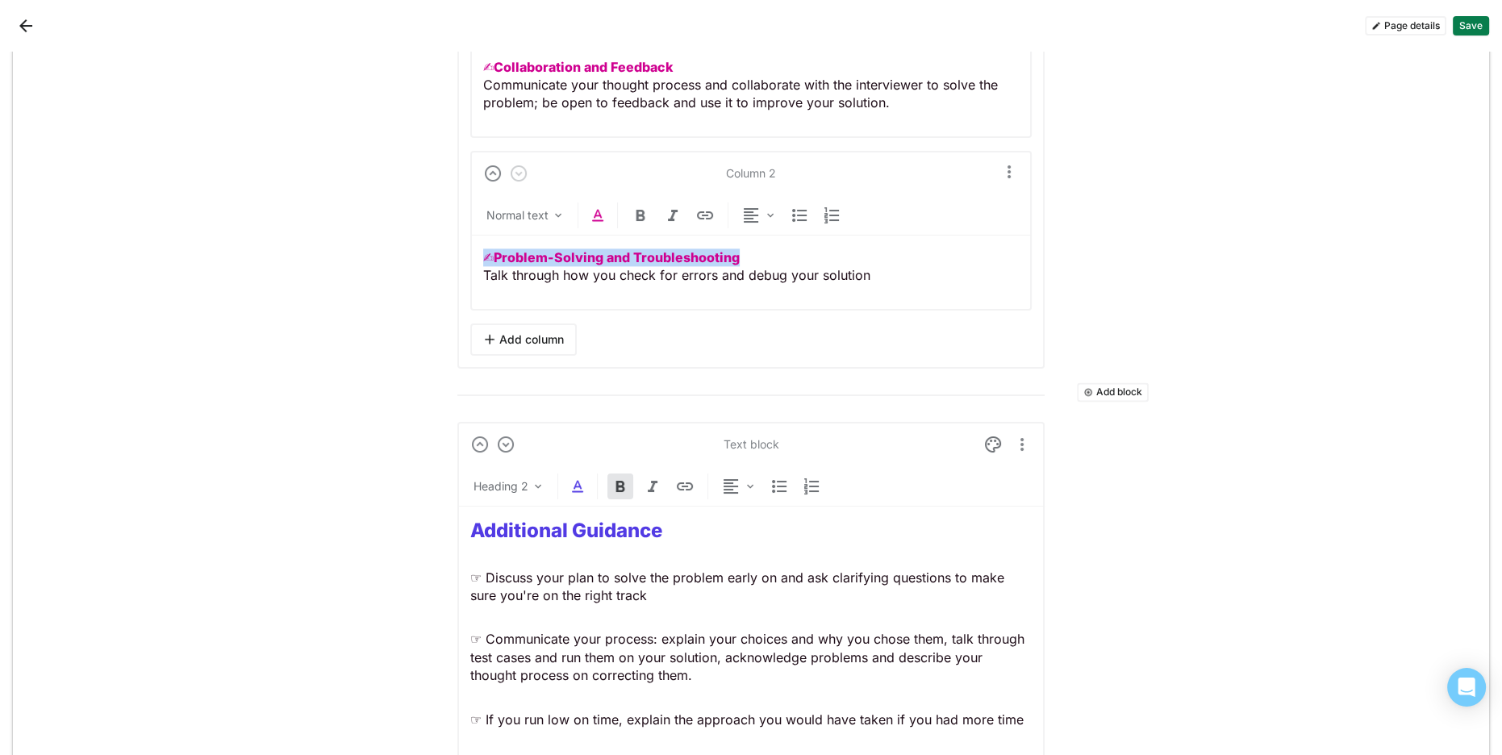
scroll to position [3124, 0]
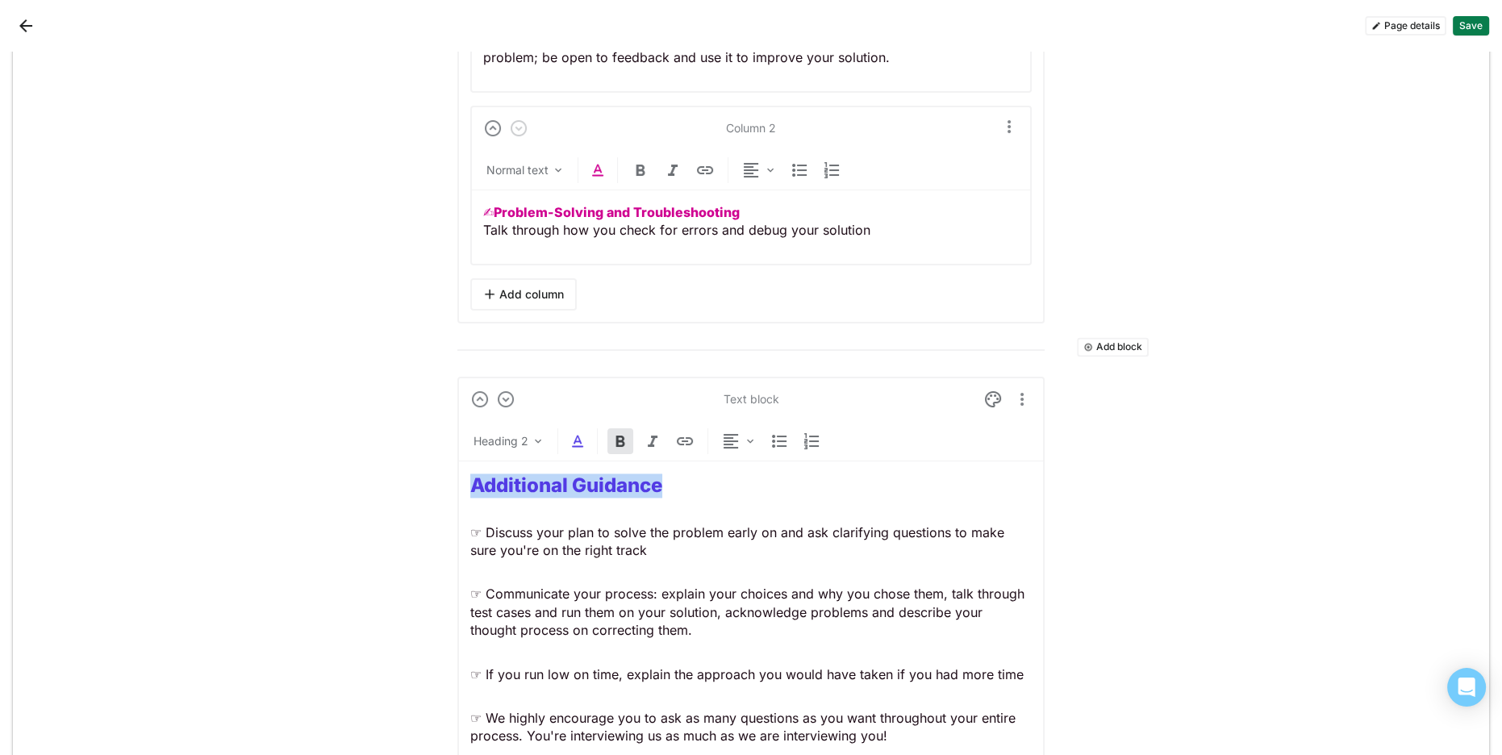
drag, startPoint x: 668, startPoint y: 484, endPoint x: 456, endPoint y: 469, distance: 211.9
click at [434, 478] on div "Add block Text block Normal text Initial Screen Prep At Lyft, our purpose is to…" at bounding box center [751, 214] width 1476 height 6570
click at [570, 436] on img at bounding box center [577, 440] width 19 height 19
click at [509, 403] on div at bounding box center [508, 403] width 11 height 11
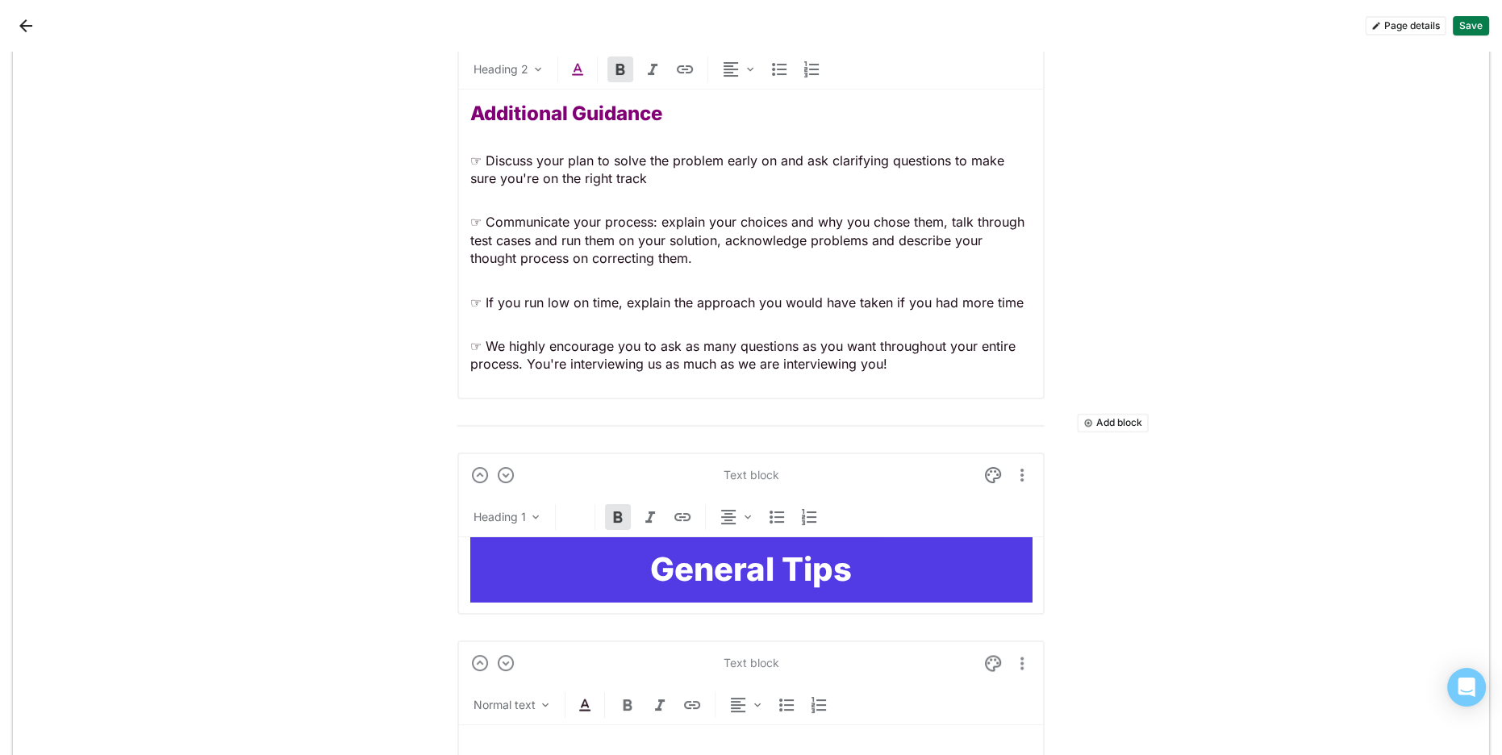
scroll to position [3484, 0]
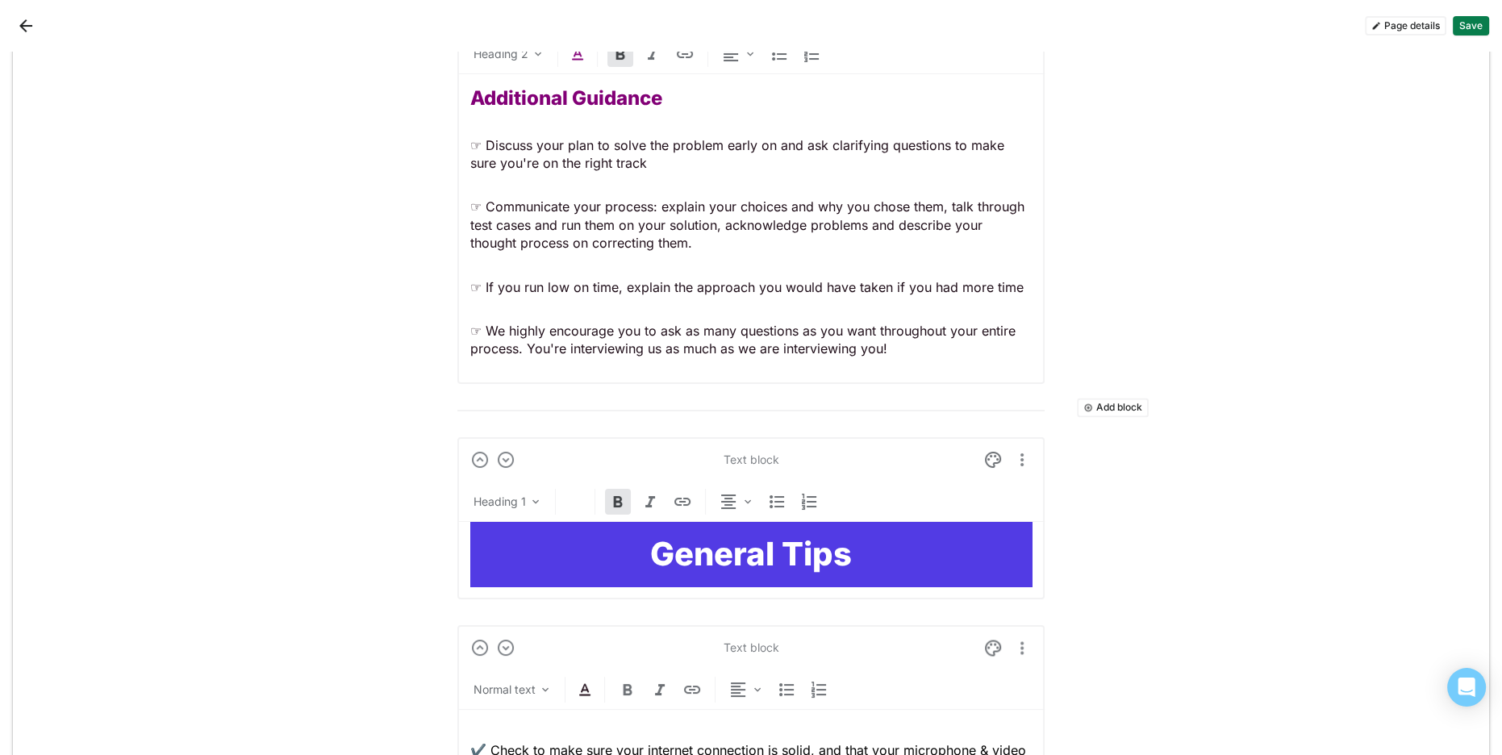
click at [591, 538] on h1 "General Tips" at bounding box center [750, 554] width 561 height 39
click at [993, 456] on img at bounding box center [992, 459] width 19 height 19
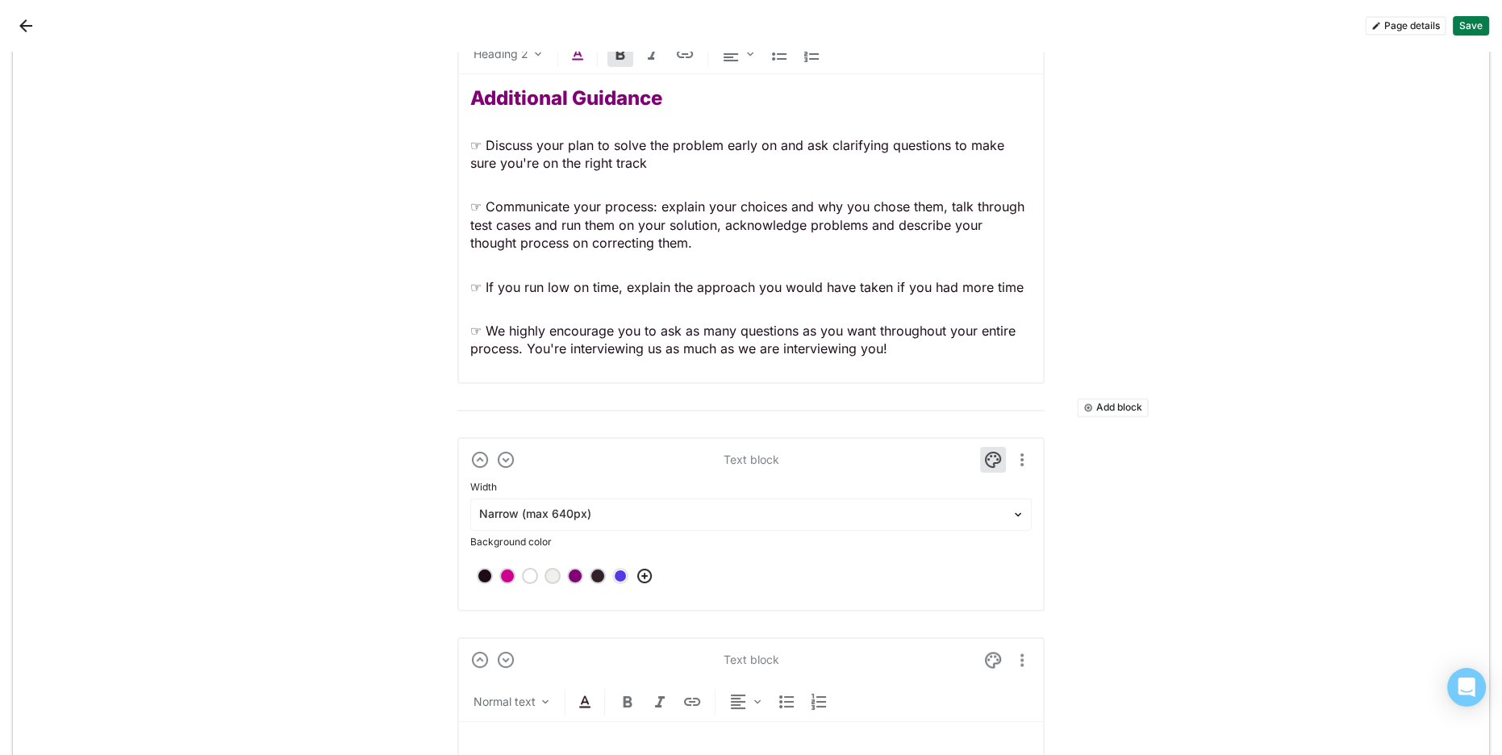
click at [577, 573] on div at bounding box center [574, 575] width 11 height 11
click at [1001, 450] on img at bounding box center [992, 459] width 19 height 19
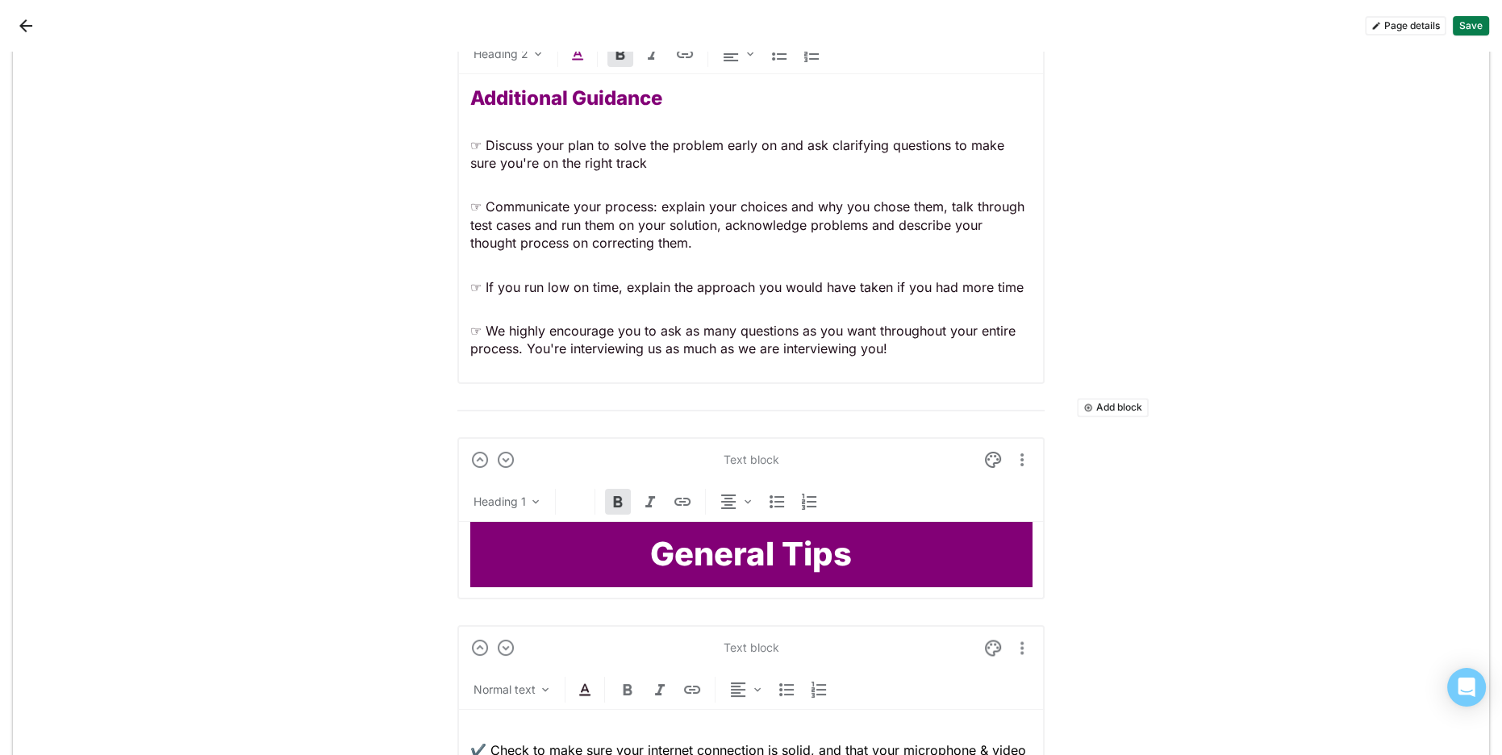
click at [696, 548] on strong "General Tips" at bounding box center [751, 554] width 202 height 40
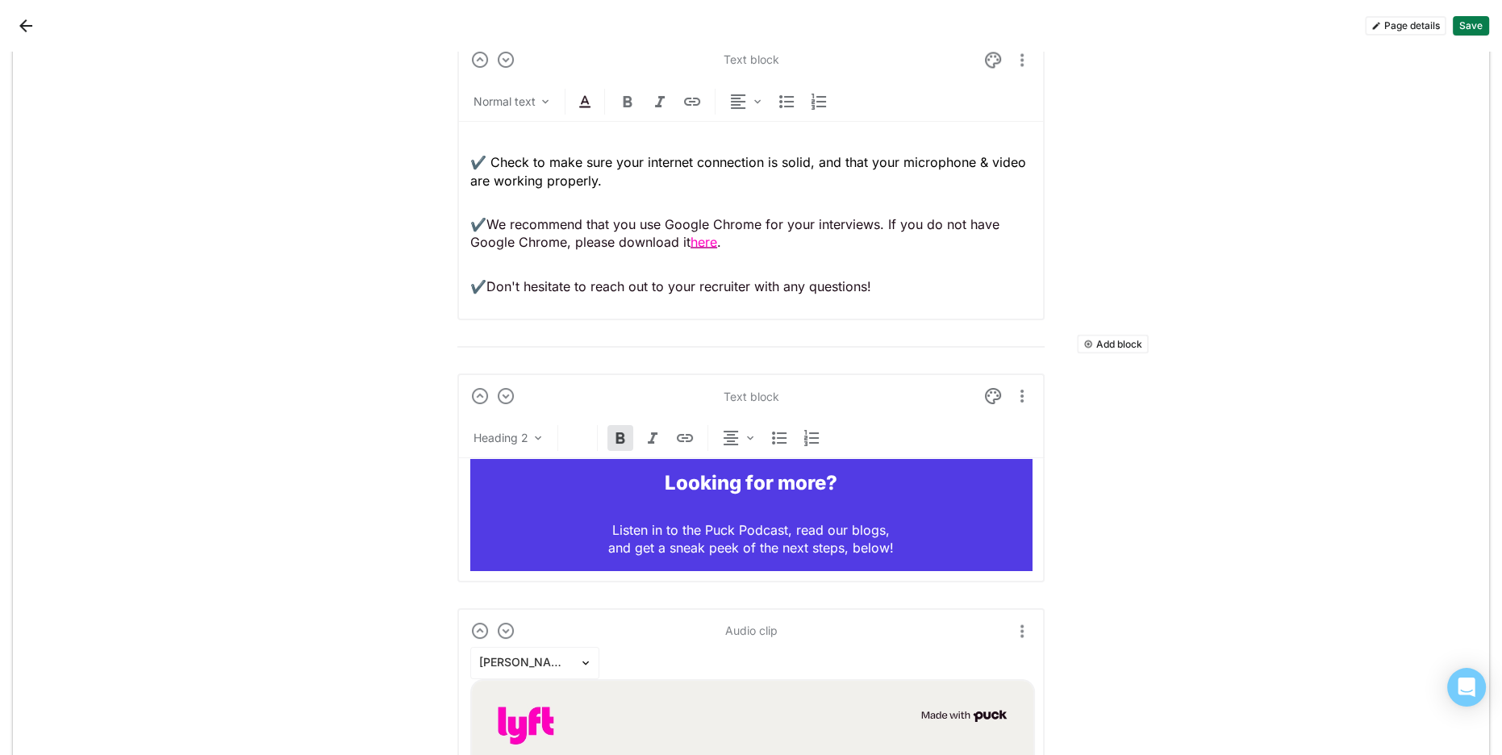
scroll to position [4037, 0]
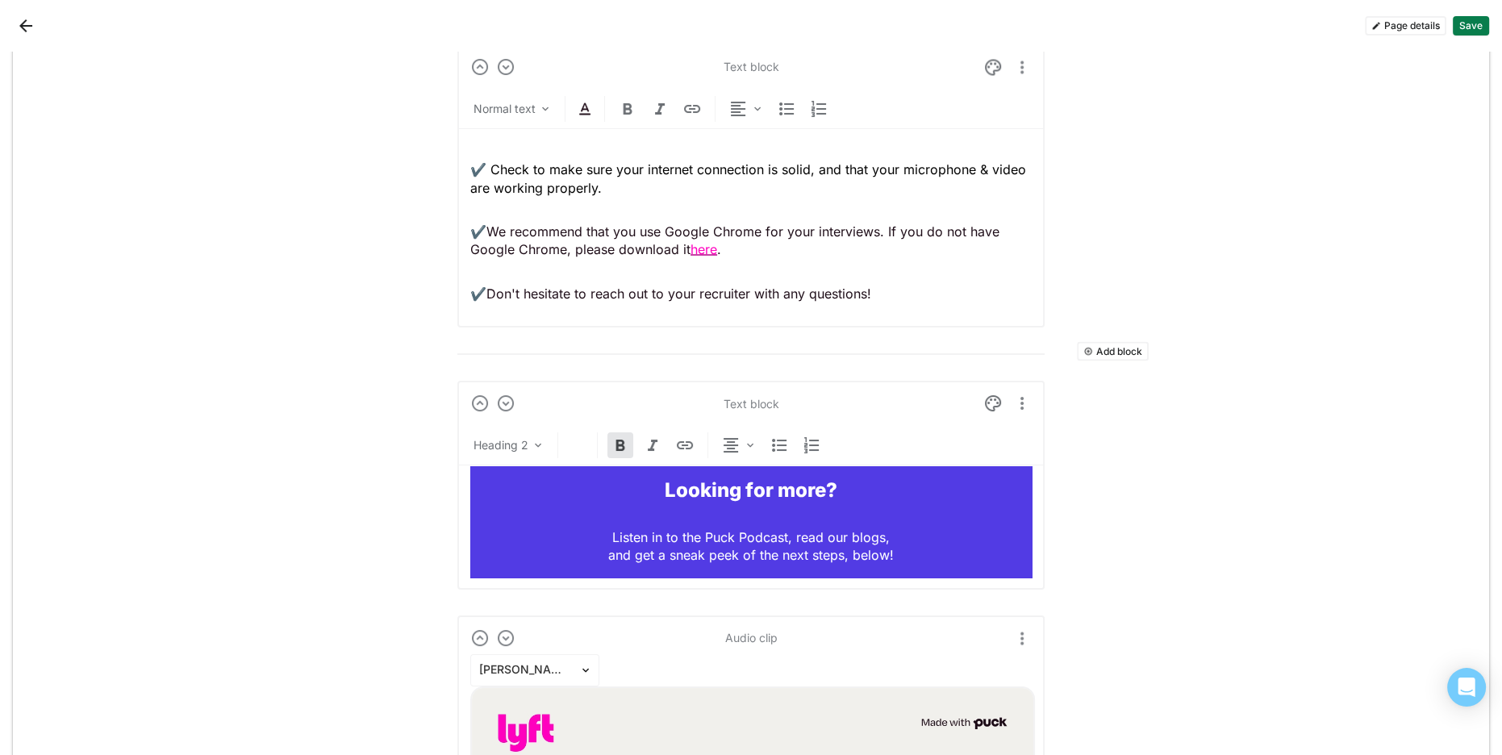
drag, startPoint x: 783, startPoint y: 235, endPoint x: 759, endPoint y: 244, distance: 25.8
click at [783, 235] on p "✔️ We recommend that you use Google Chrome for your interviews. If you do not h…" at bounding box center [750, 240] width 561 height 36
drag, startPoint x: 717, startPoint y: 243, endPoint x: 691, endPoint y: 243, distance: 25.8
click at [691, 243] on p "✔️ We recommend that you use Google Chrome for your interviews. If you do not h…" at bounding box center [750, 240] width 561 height 36
click at [592, 104] on img at bounding box center [584, 108] width 19 height 19
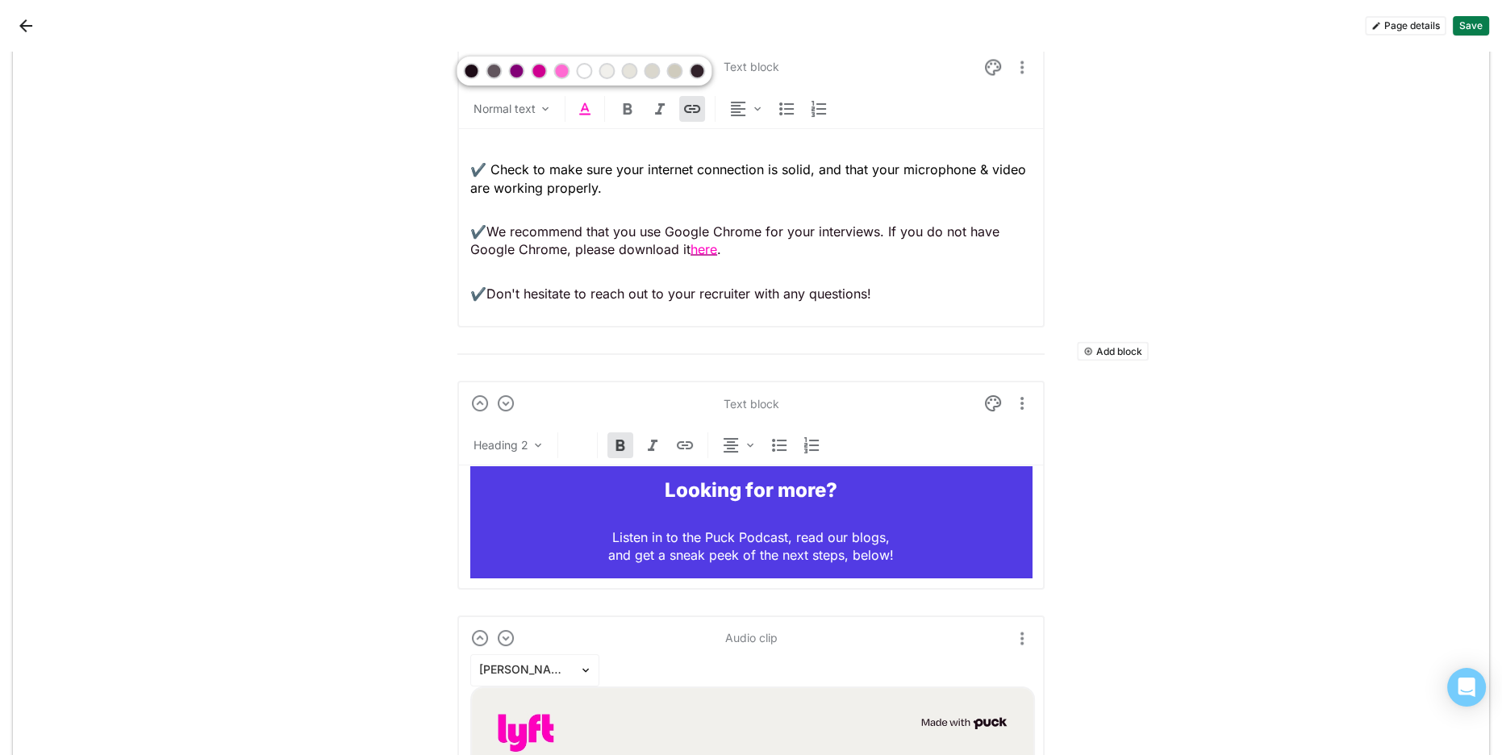
click at [536, 68] on div at bounding box center [538, 70] width 11 height 11
click at [832, 291] on p "✔️ Don't hesitate to reach out to your recruiter with any questions!" at bounding box center [750, 293] width 561 height 18
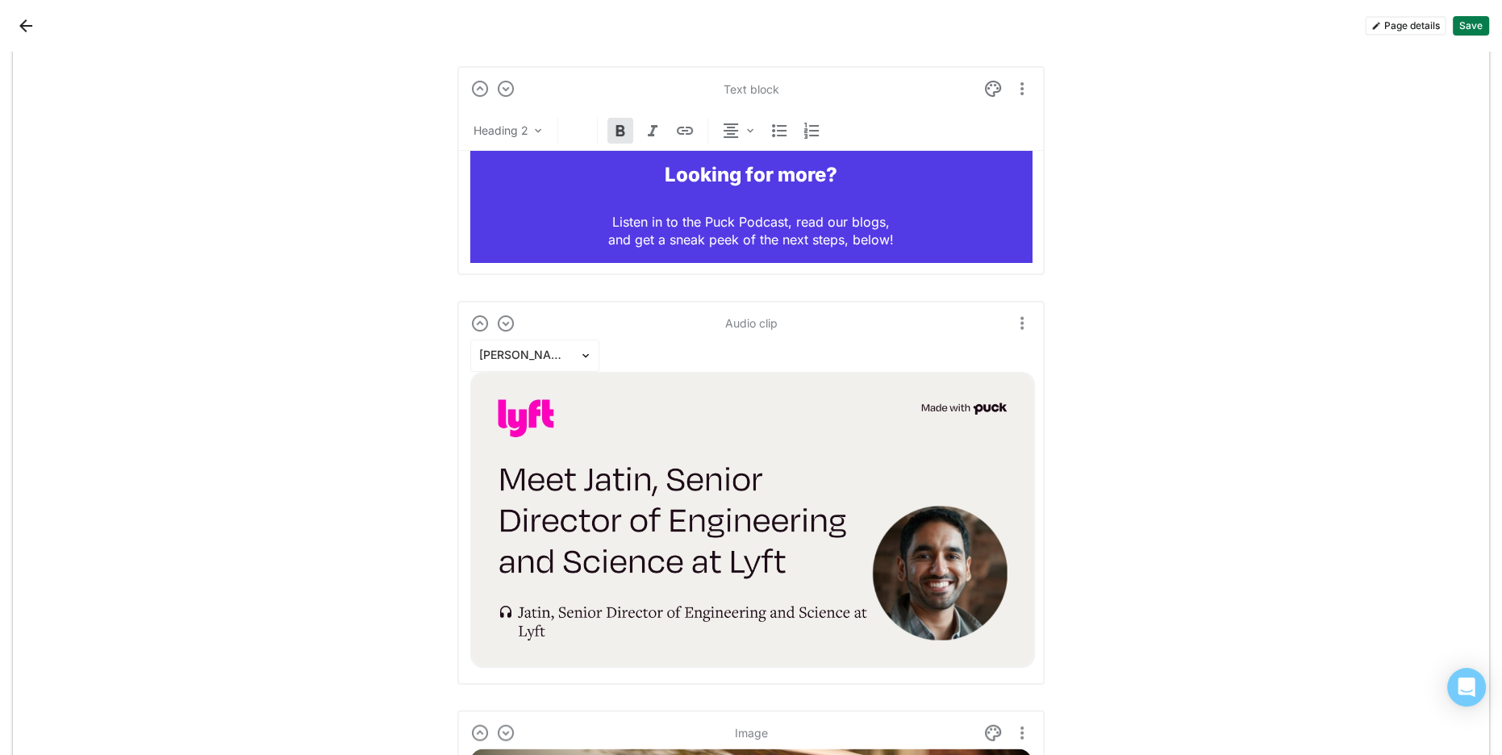
scroll to position [4373, 0]
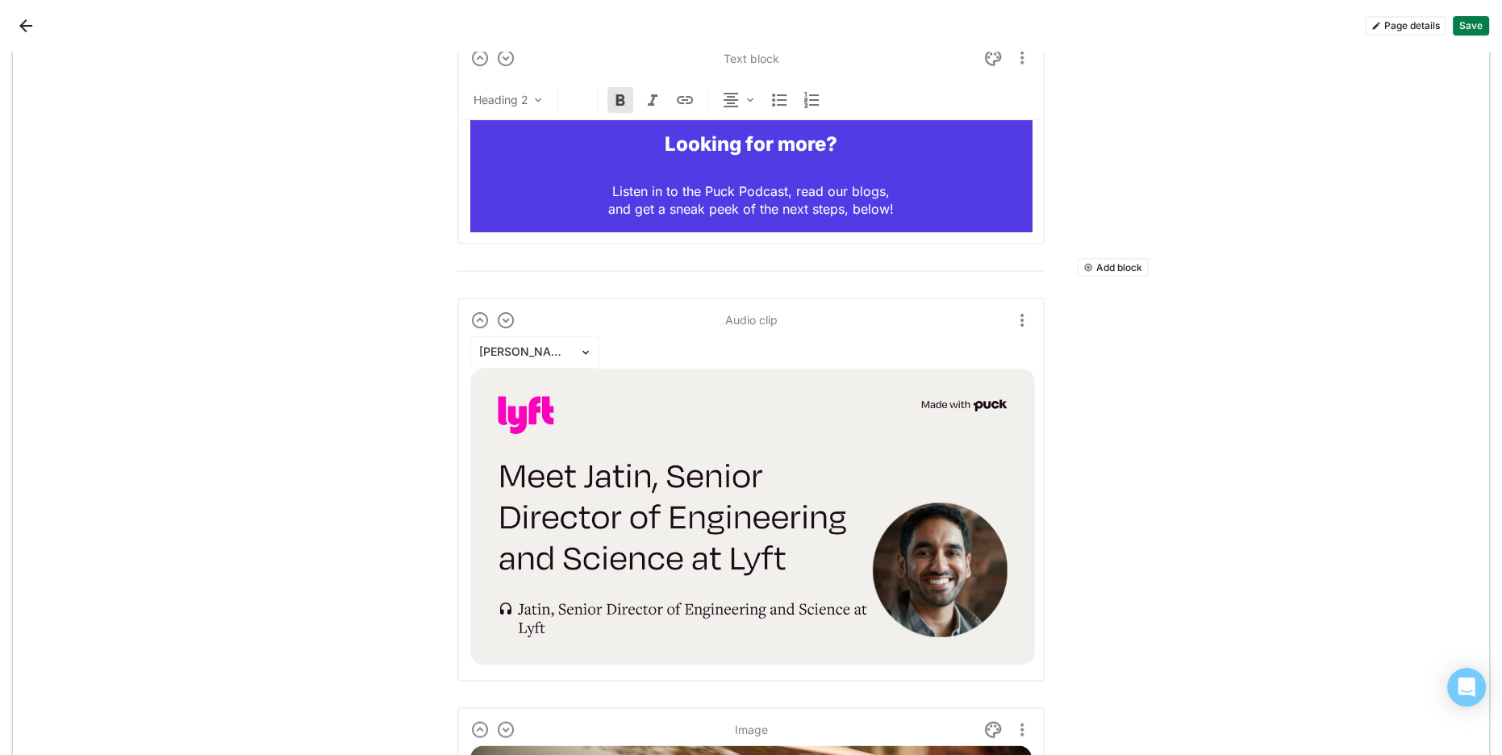
click at [782, 170] on div "Looking for more? Listen in to the Puck Podcast, read our blogs, and get a snea…" at bounding box center [750, 175] width 561 height 111
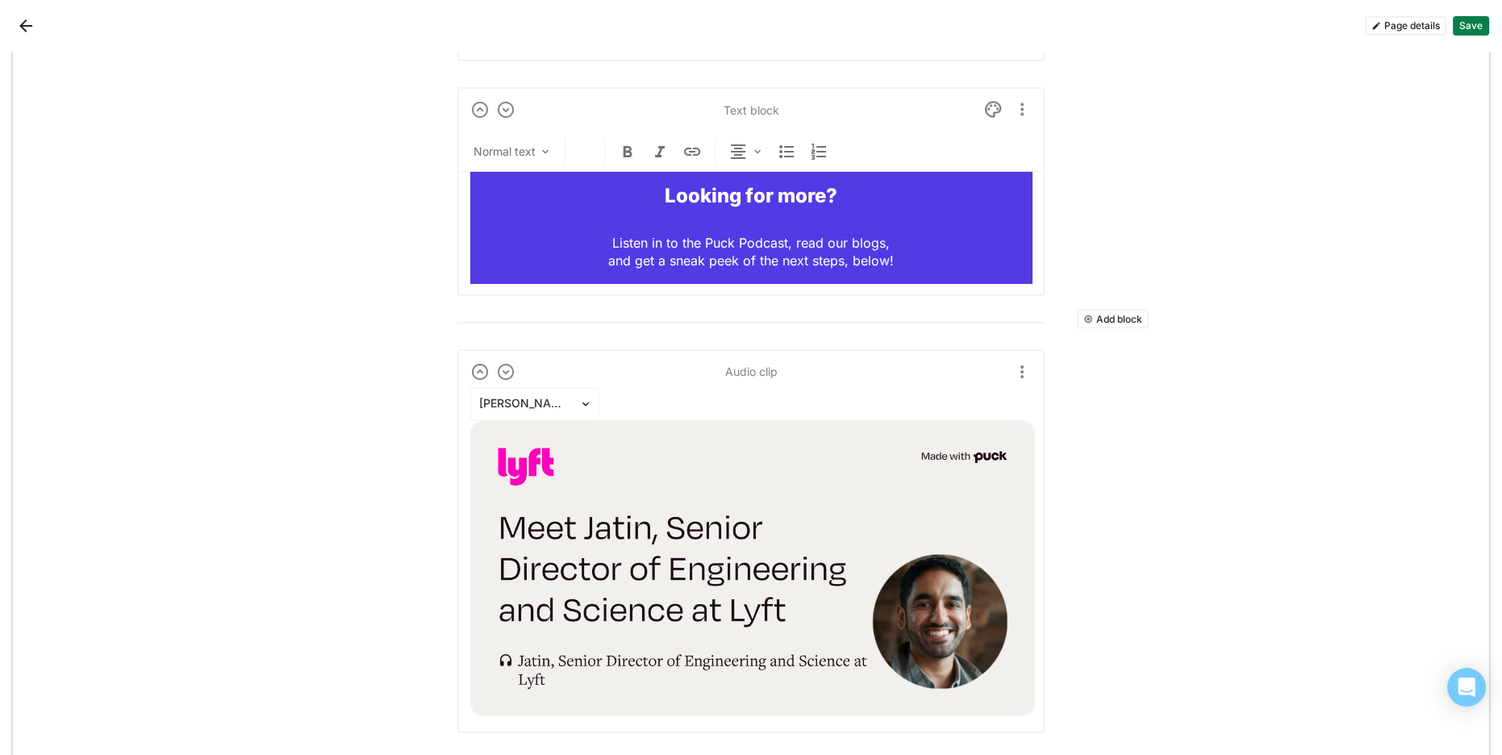
scroll to position [4287, 0]
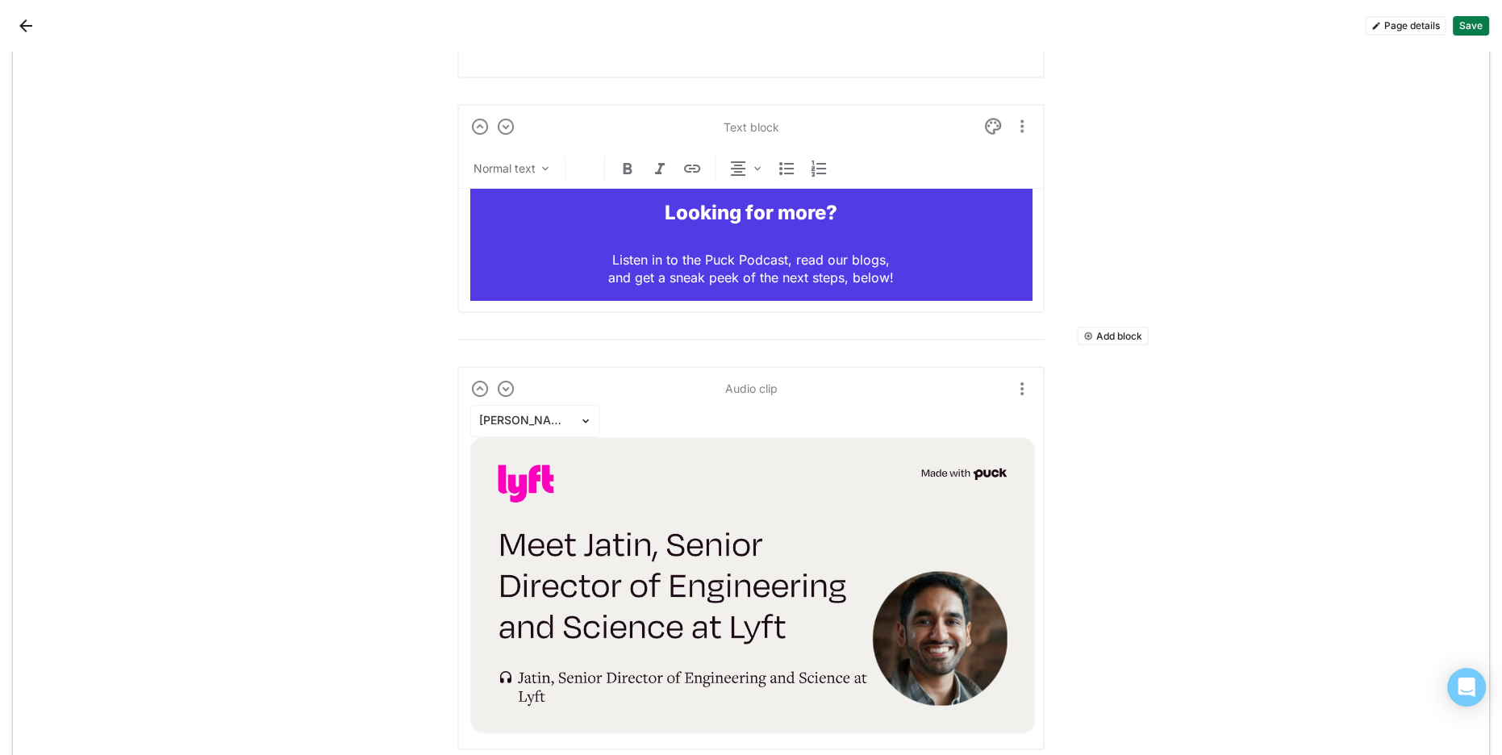
drag, startPoint x: 986, startPoint y: 120, endPoint x: 979, endPoint y: 125, distance: 8.7
click at [986, 120] on img at bounding box center [992, 126] width 19 height 19
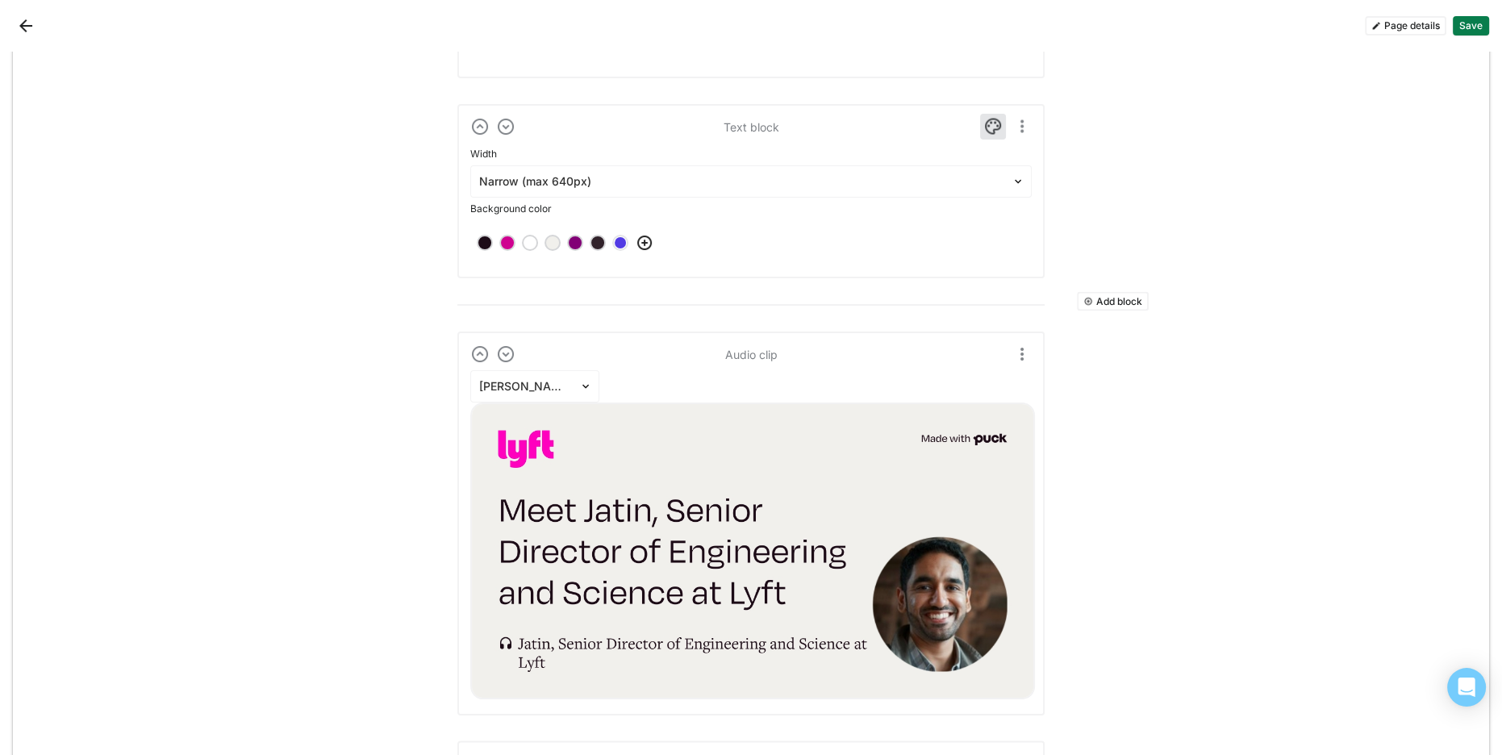
click at [574, 237] on div at bounding box center [574, 242] width 11 height 11
click at [991, 117] on img at bounding box center [992, 126] width 19 height 19
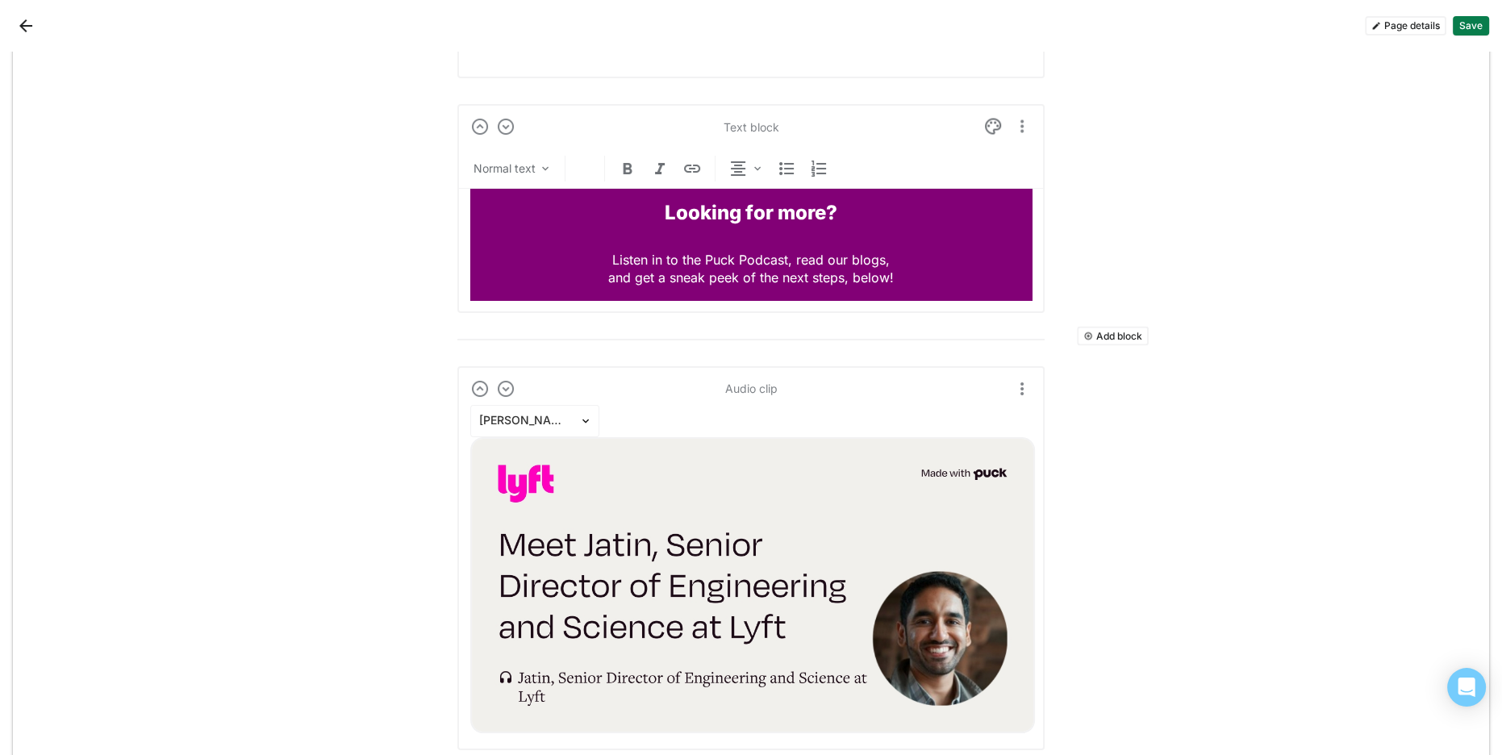
click at [954, 275] on p "Listen in to the Puck Podcast, read our blogs, and get a sneak peek of the next…" at bounding box center [750, 269] width 561 height 36
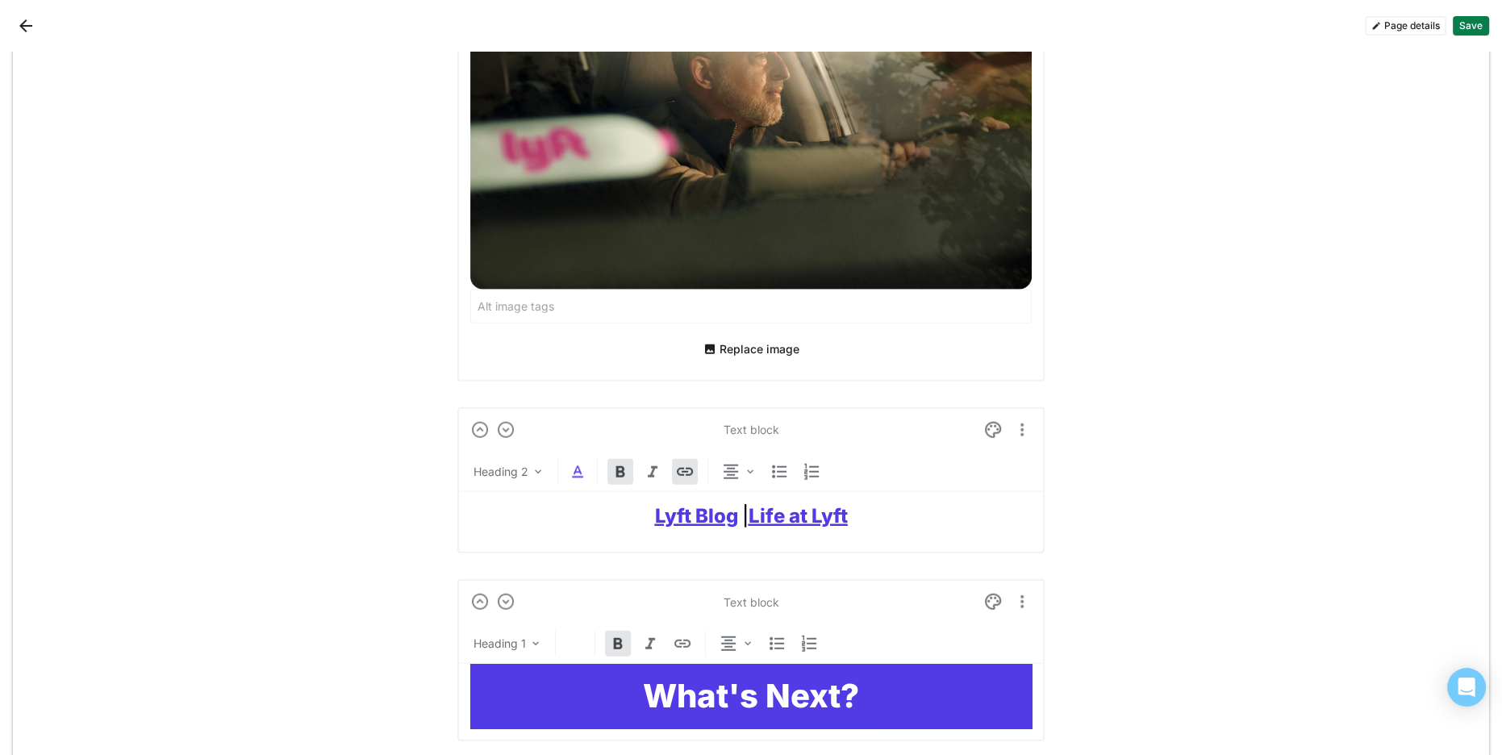
scroll to position [5339, 0]
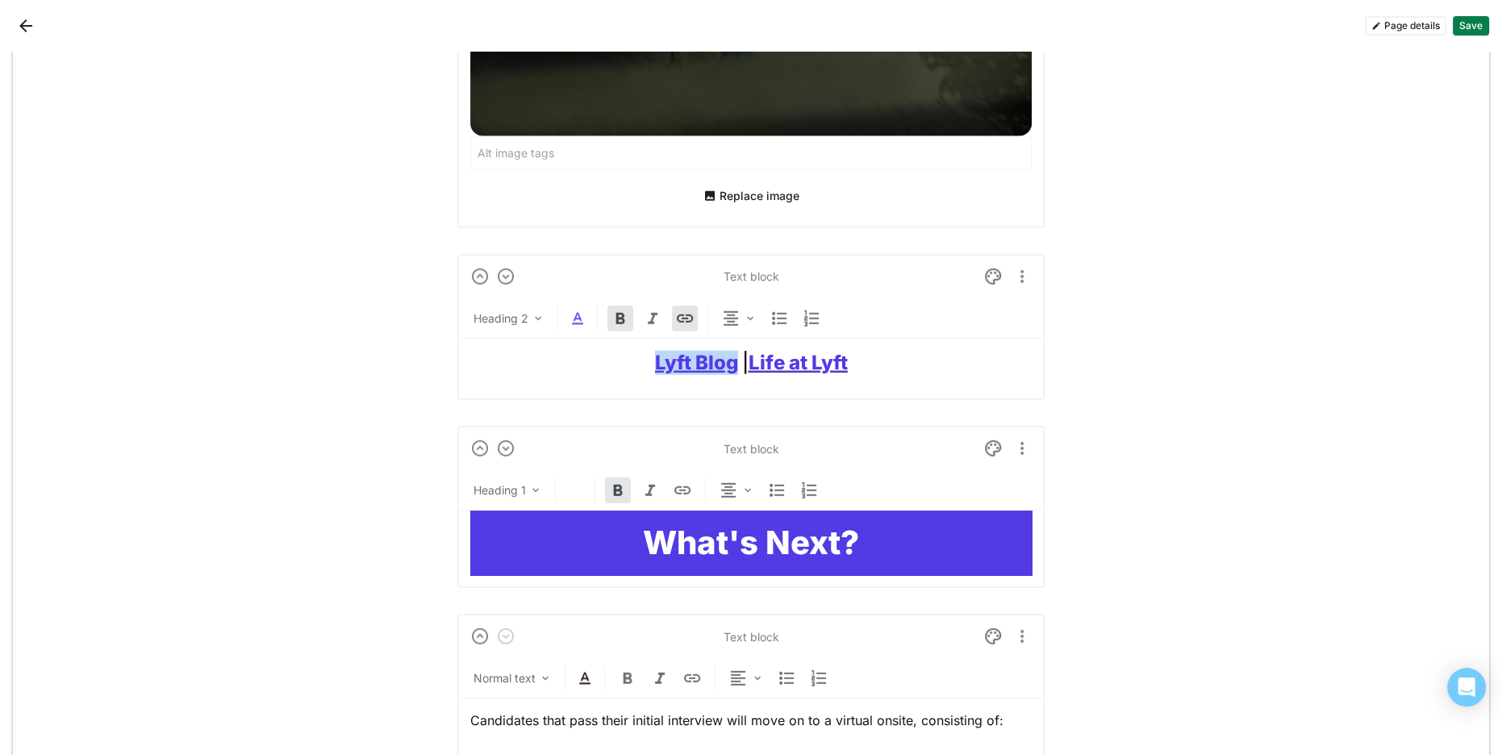
drag, startPoint x: 640, startPoint y: 350, endPoint x: 722, endPoint y: 350, distance: 82.3
click at [730, 352] on h2 "Lyft Blog | Life at Lyft" at bounding box center [750, 363] width 561 height 23
drag, startPoint x: 582, startPoint y: 307, endPoint x: 573, endPoint y: 343, distance: 36.8
click at [582, 309] on img at bounding box center [577, 318] width 19 height 19
click at [527, 280] on div at bounding box center [531, 278] width 11 height 11
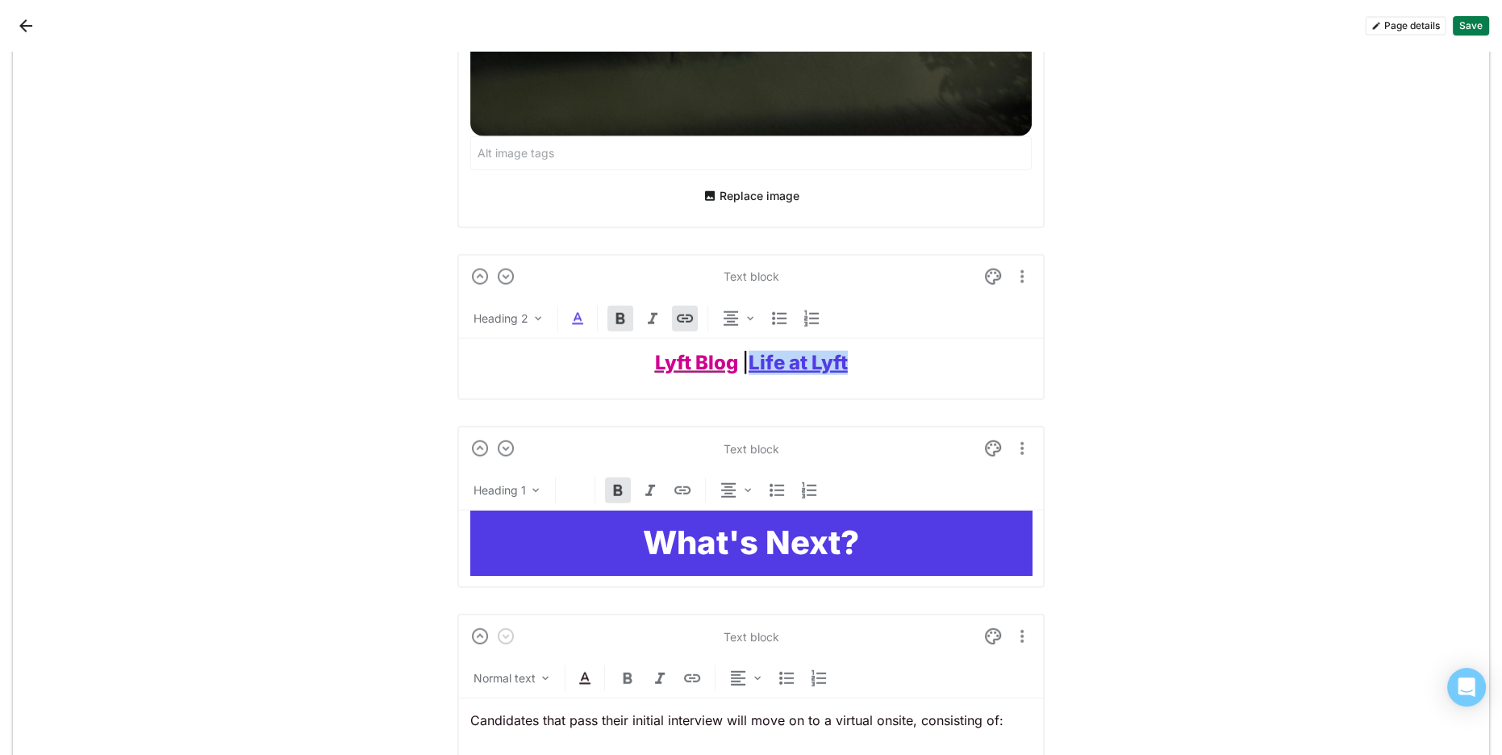
drag, startPoint x: 865, startPoint y: 353, endPoint x: 739, endPoint y: 348, distance: 126.7
click at [754, 352] on h2 "Lyft Blog | Life at Lyft" at bounding box center [750, 363] width 561 height 23
drag, startPoint x: 578, startPoint y: 312, endPoint x: 515, endPoint y: 312, distance: 62.9
click at [578, 312] on img at bounding box center [577, 318] width 19 height 19
click at [527, 281] on div at bounding box center [531, 278] width 11 height 11
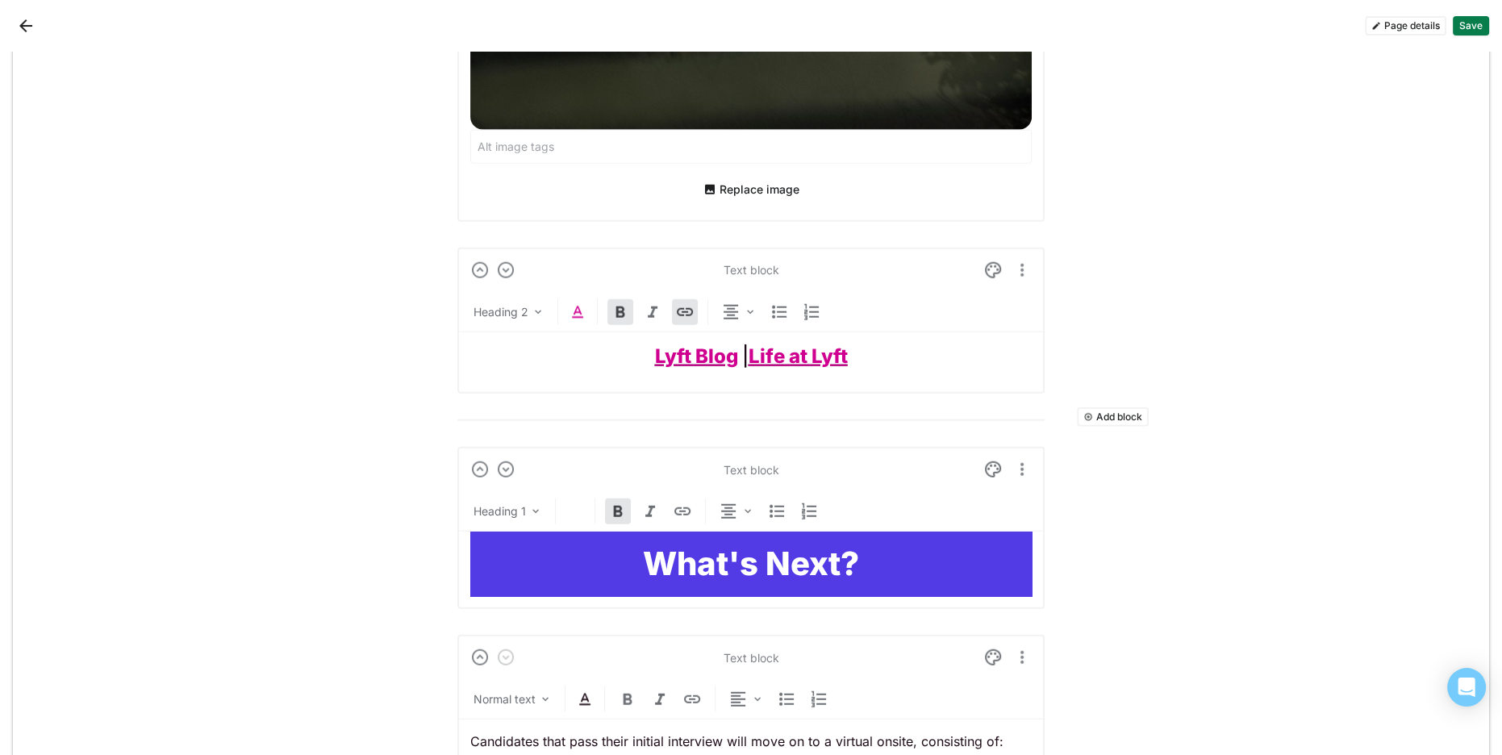
scroll to position [5312, 0]
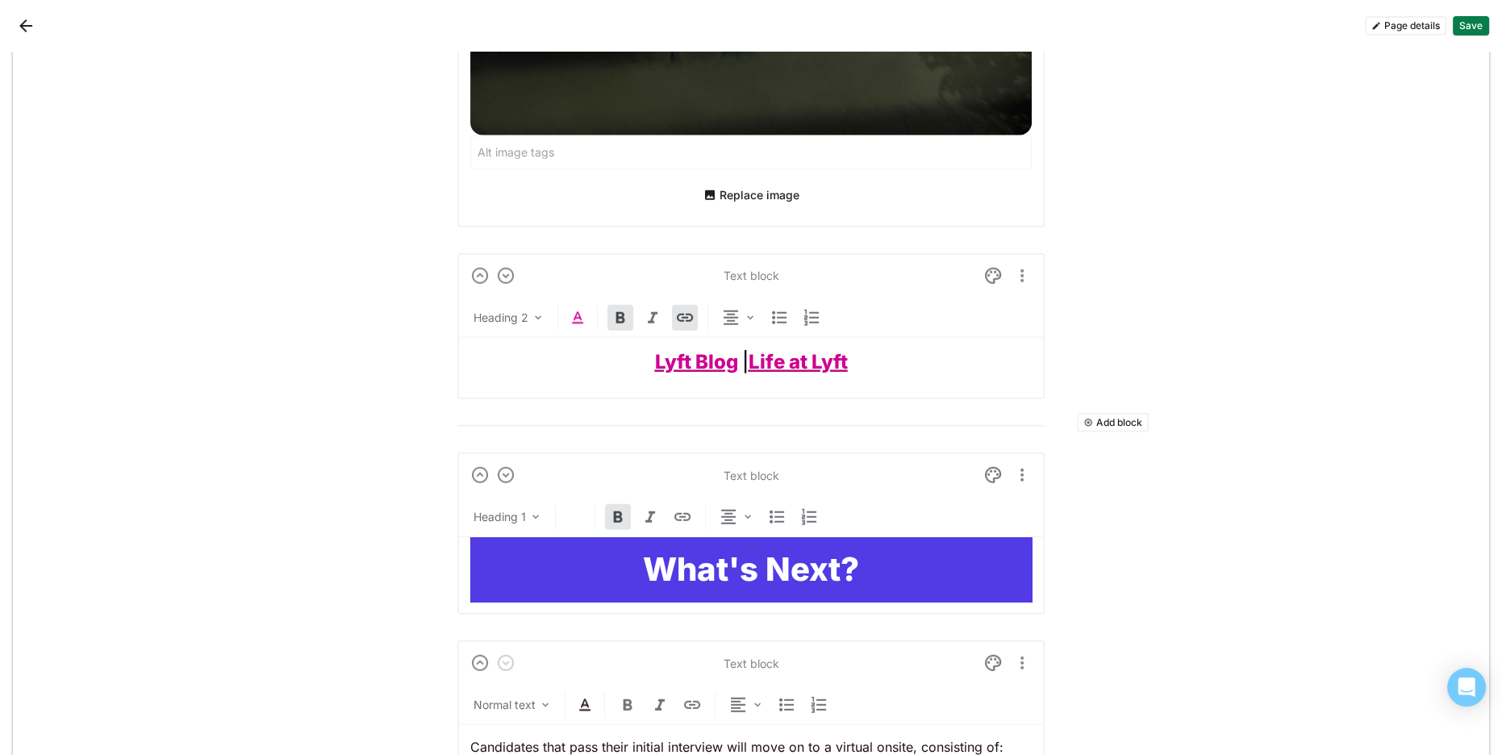
drag, startPoint x: 725, startPoint y: 542, endPoint x: 727, endPoint y: 557, distance: 15.5
click at [726, 549] on strong "What's Next?" at bounding box center [751, 569] width 216 height 40
click at [982, 464] on div at bounding box center [993, 475] width 26 height 26
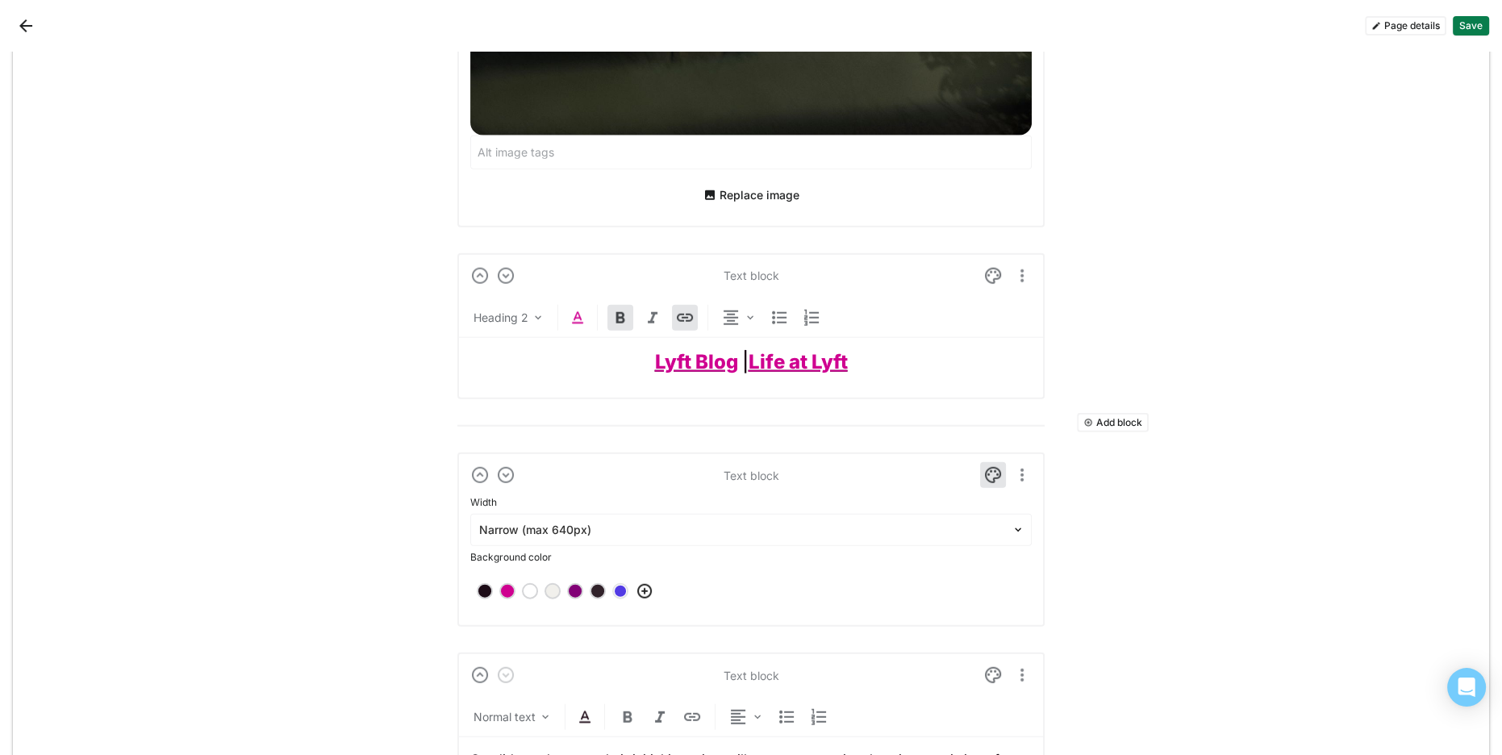
click at [574, 586] on div at bounding box center [574, 591] width 11 height 11
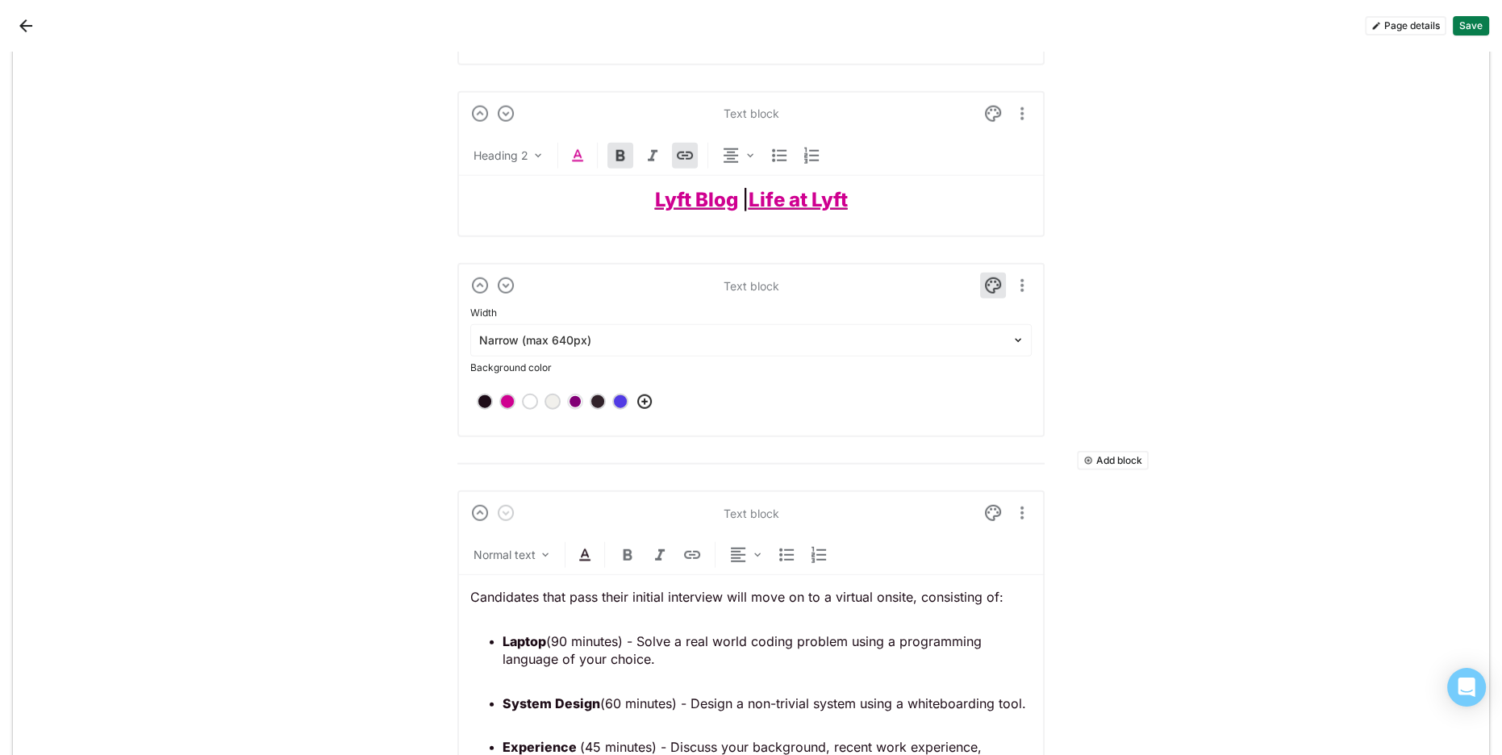
scroll to position [5489, 0]
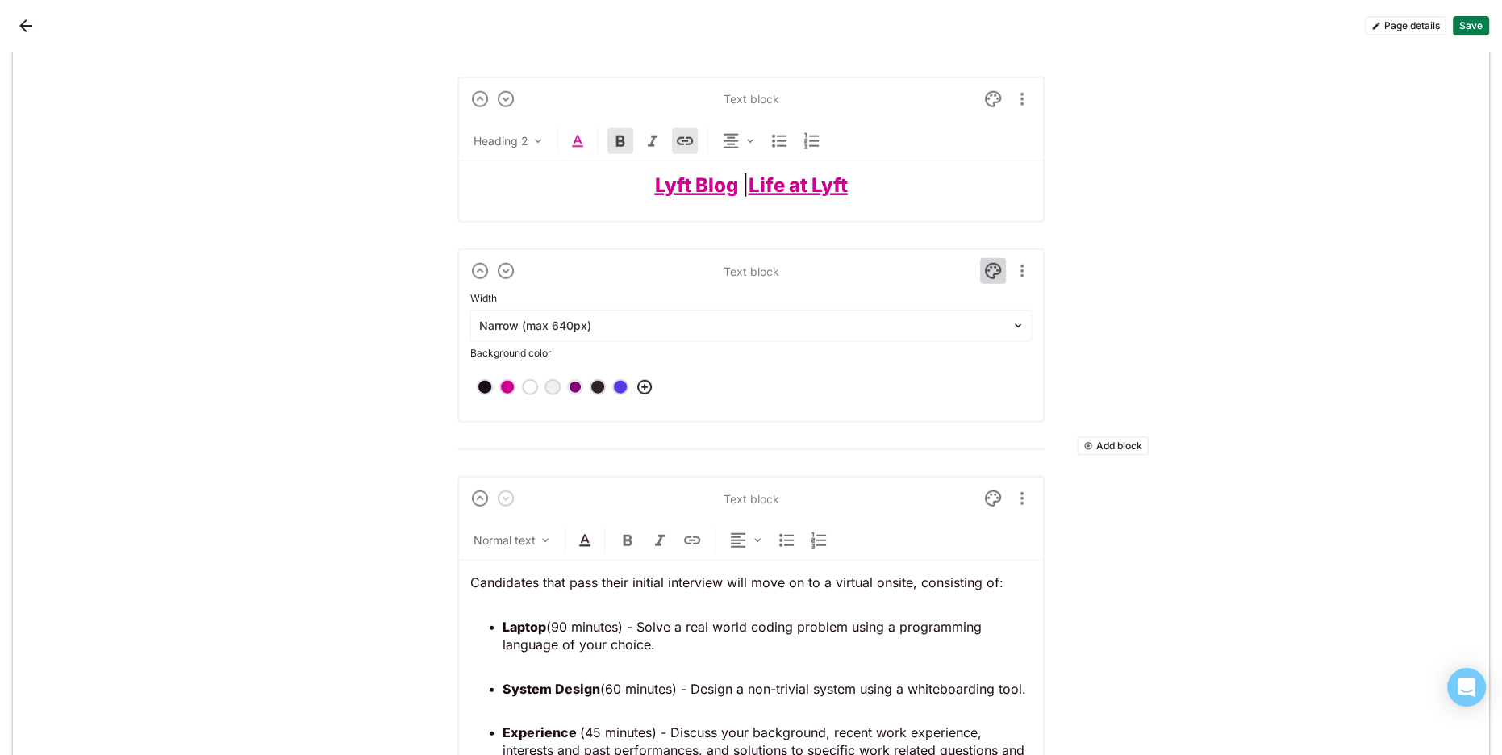
click at [991, 265] on img at bounding box center [992, 270] width 19 height 19
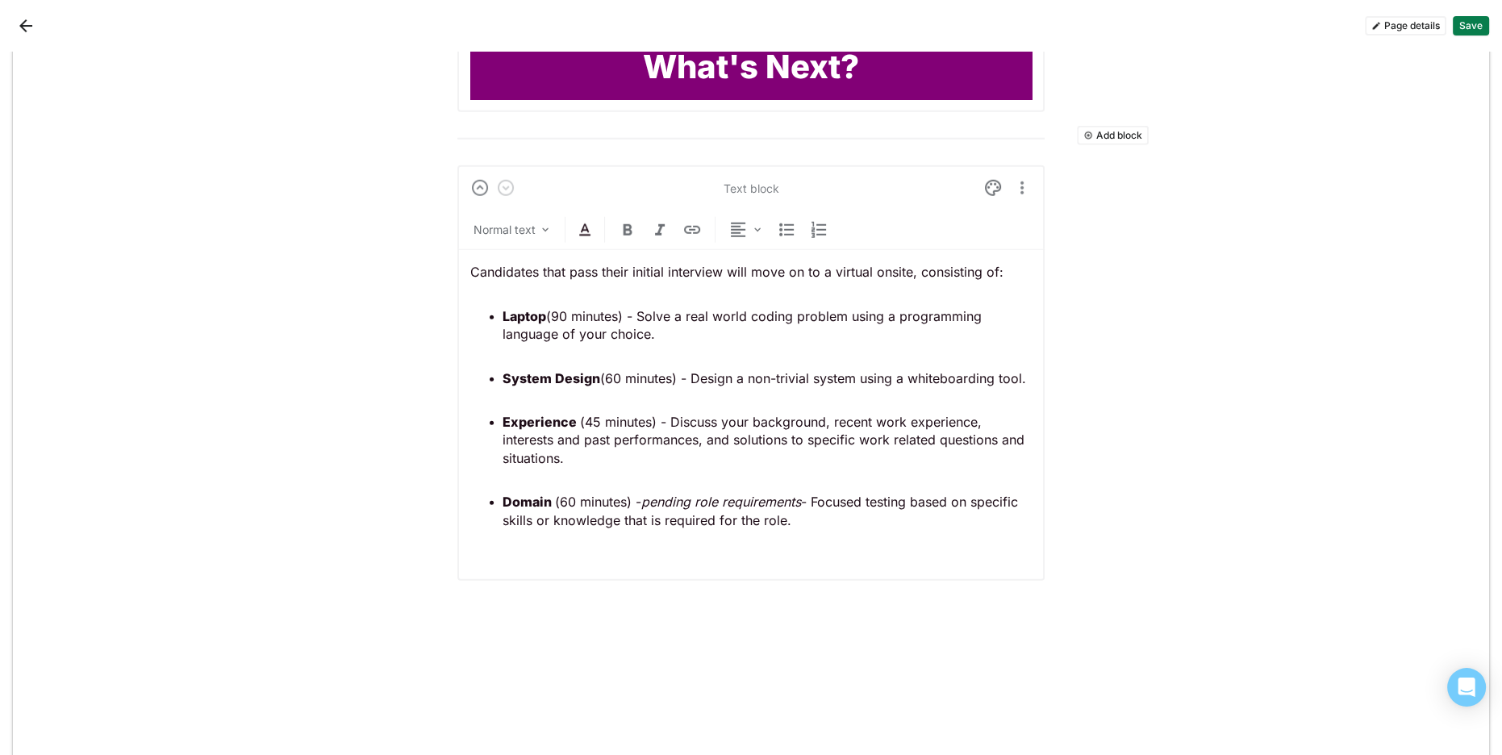
scroll to position [5784, 0]
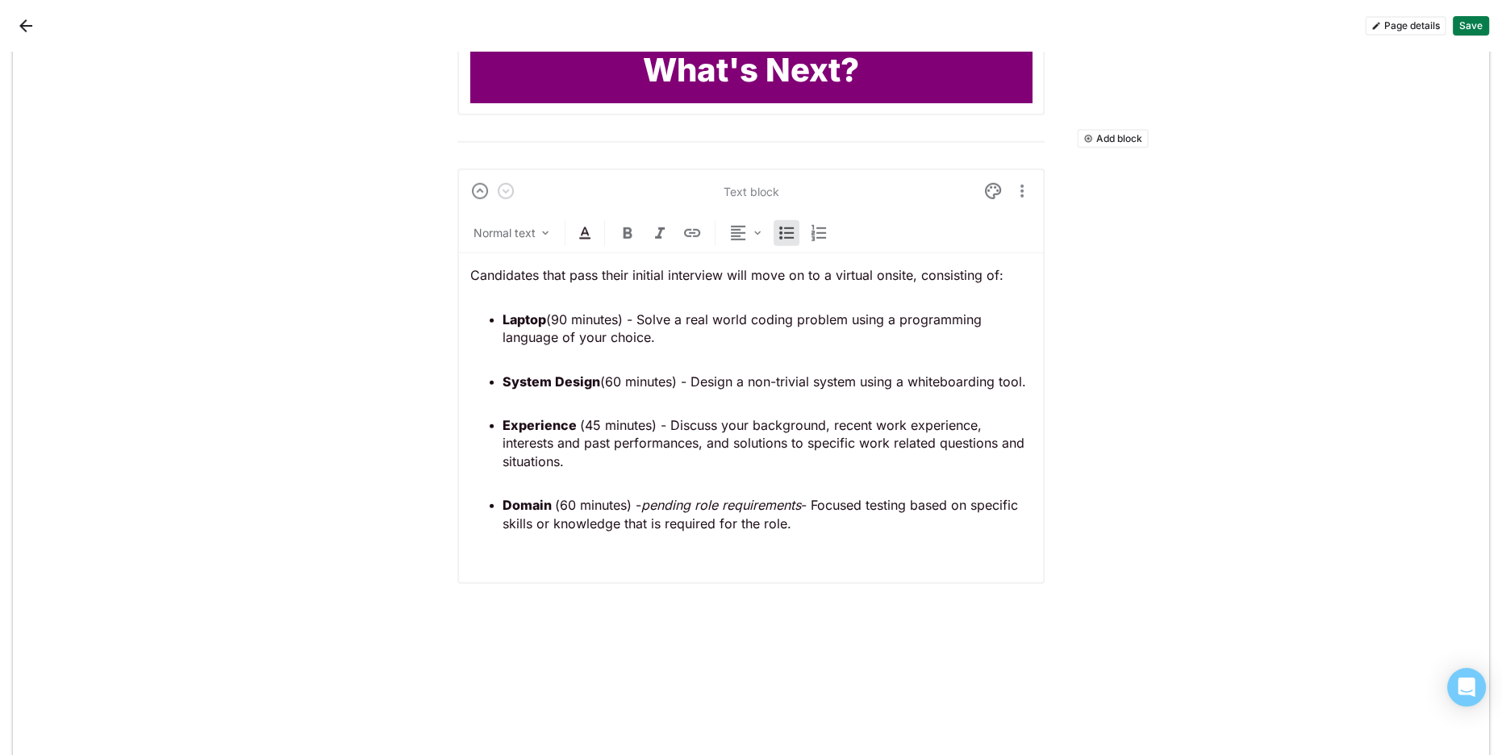
click at [851, 497] on p "Domain (60 minutes) - pending role requirements - Focused testing based on spec…" at bounding box center [766, 514] width 529 height 36
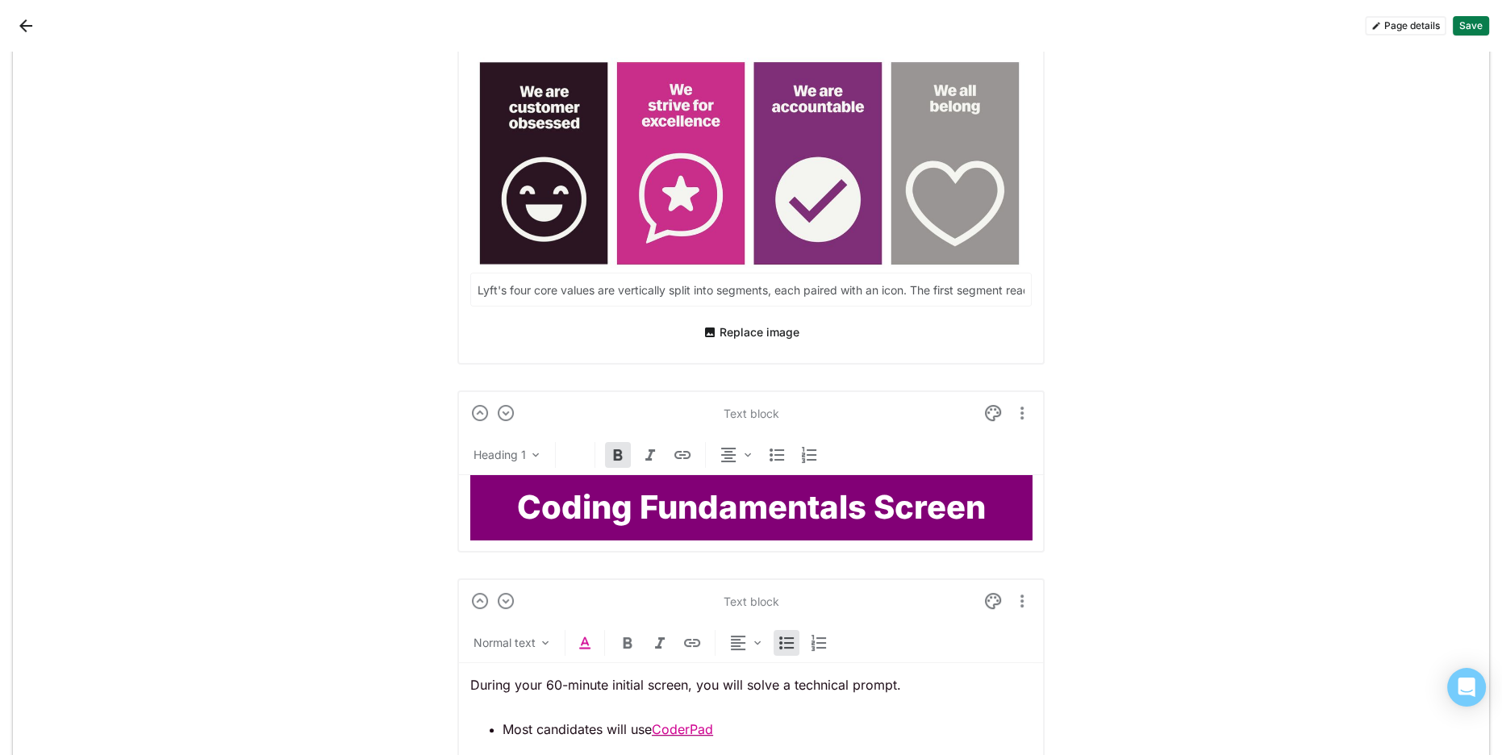
scroll to position [0, 0]
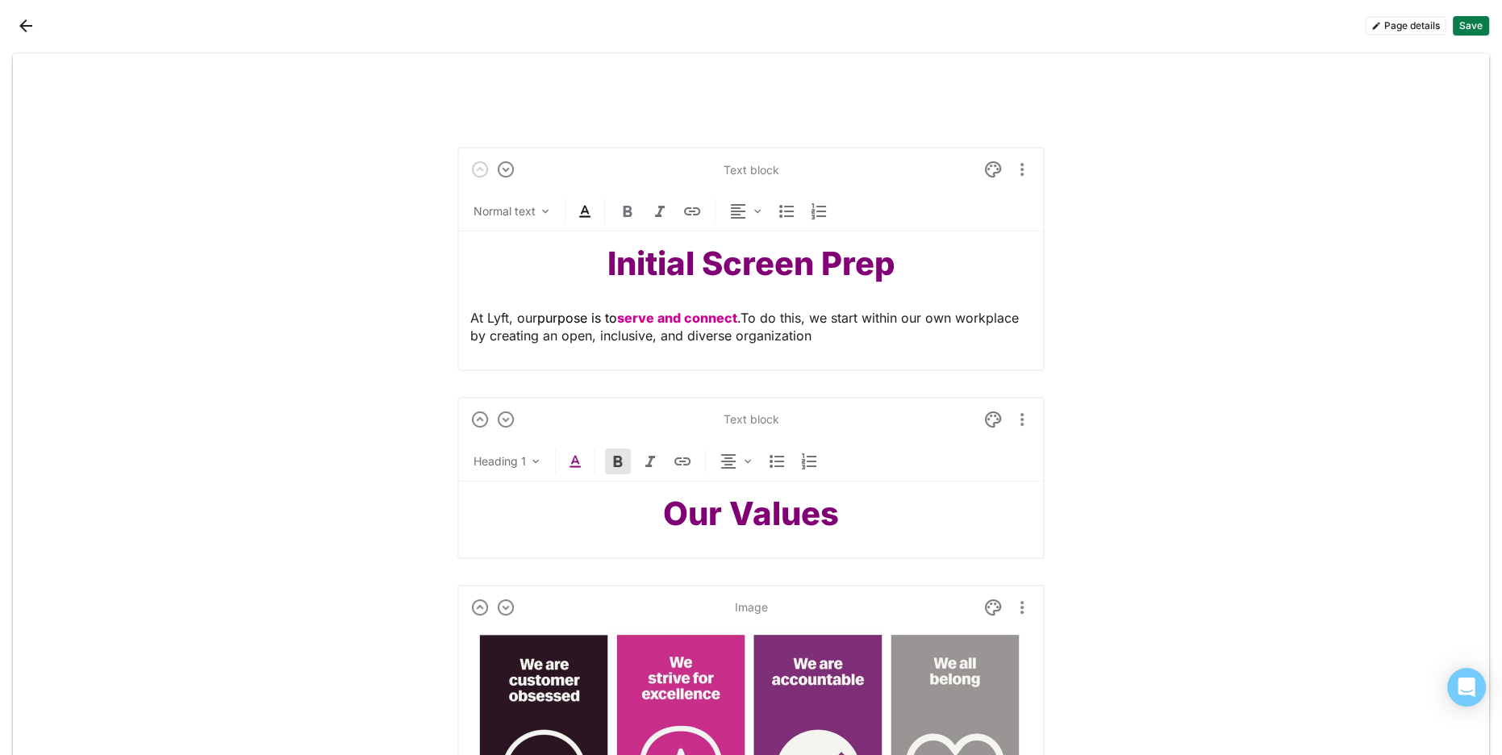
drag, startPoint x: 1352, startPoint y: 131, endPoint x: 1415, endPoint y: 74, distance: 85.1
click at [1465, 27] on button "Save" at bounding box center [1471, 25] width 36 height 19
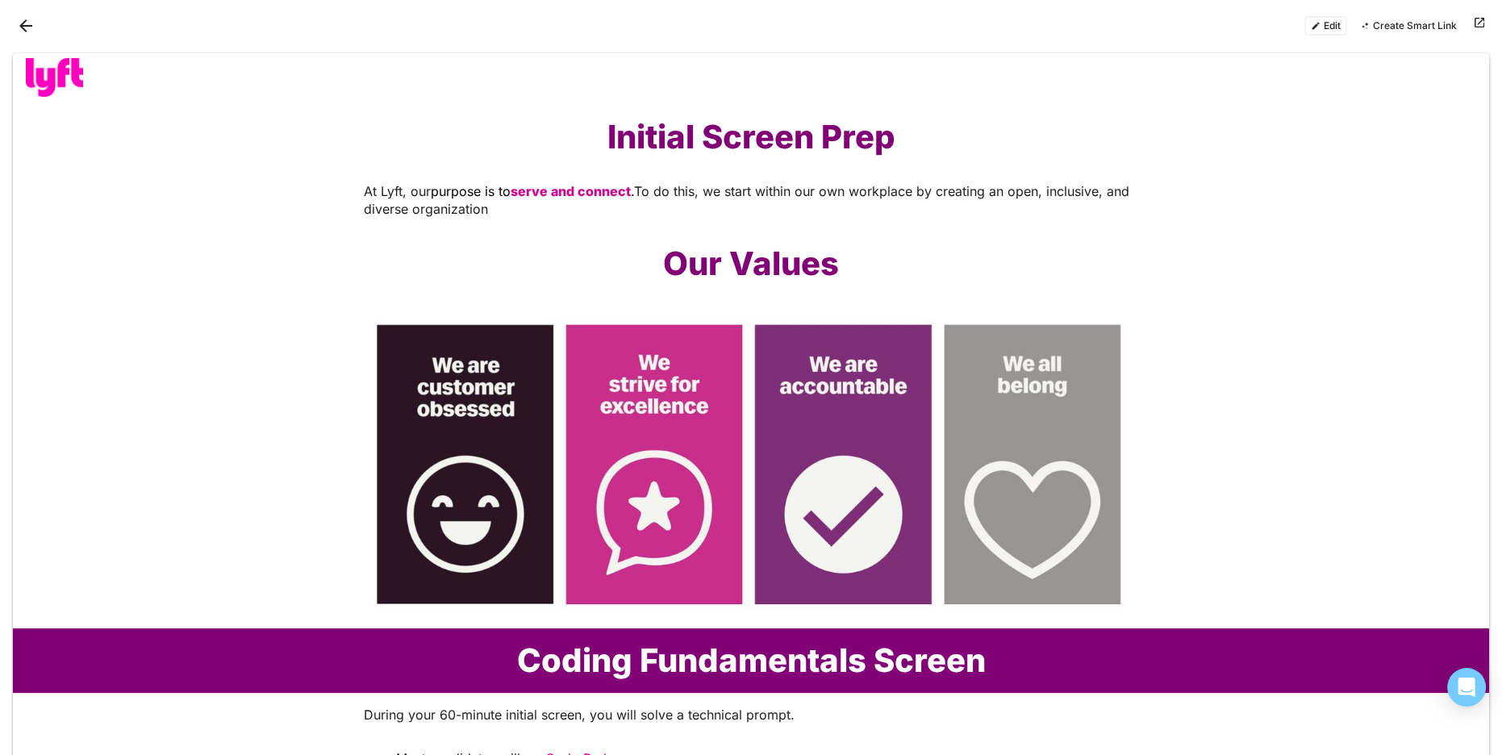
click at [1219, 242] on div "Our Values" at bounding box center [751, 263] width 1476 height 65
click at [19, 23] on button "Back" at bounding box center [26, 26] width 26 height 26
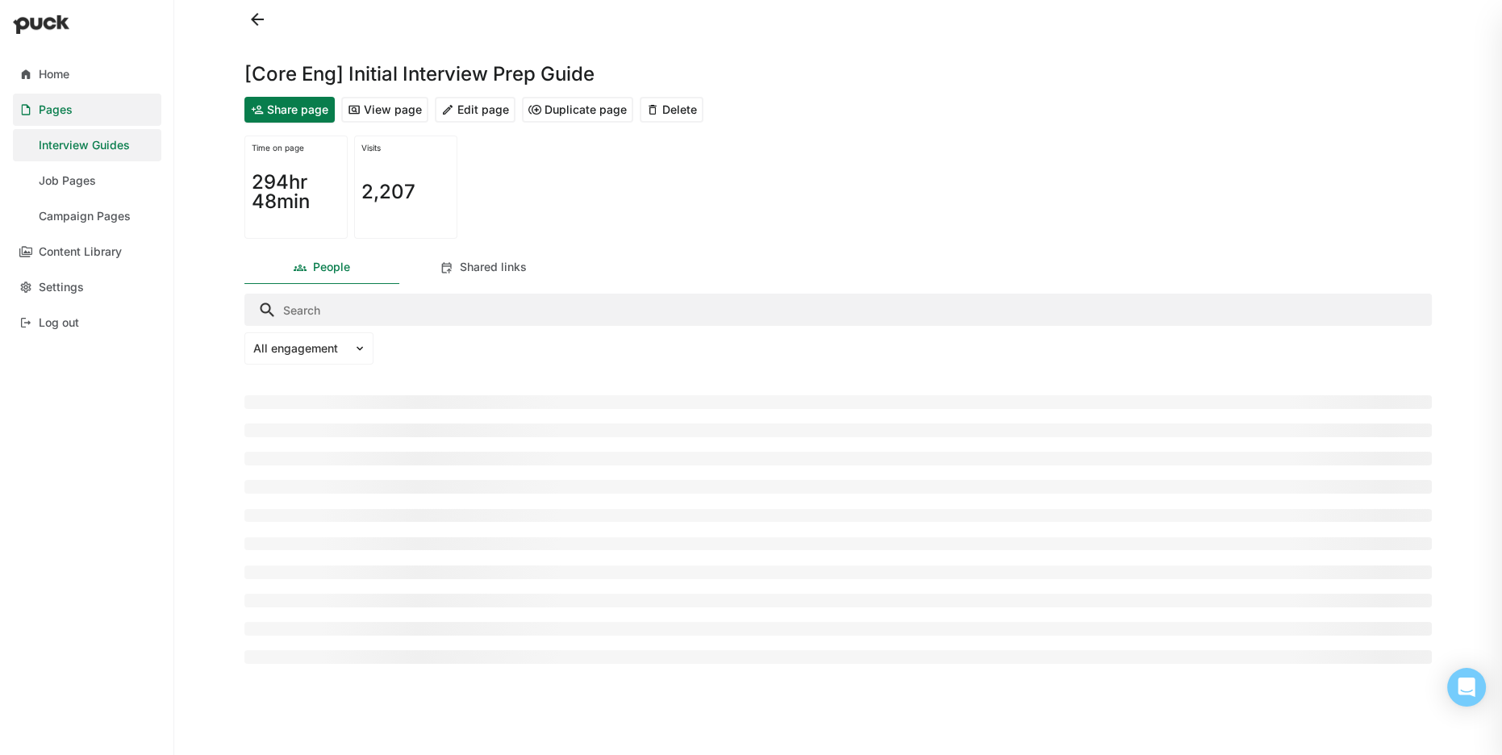
click at [98, 144] on div "Interview Guides" at bounding box center [84, 146] width 91 height 14
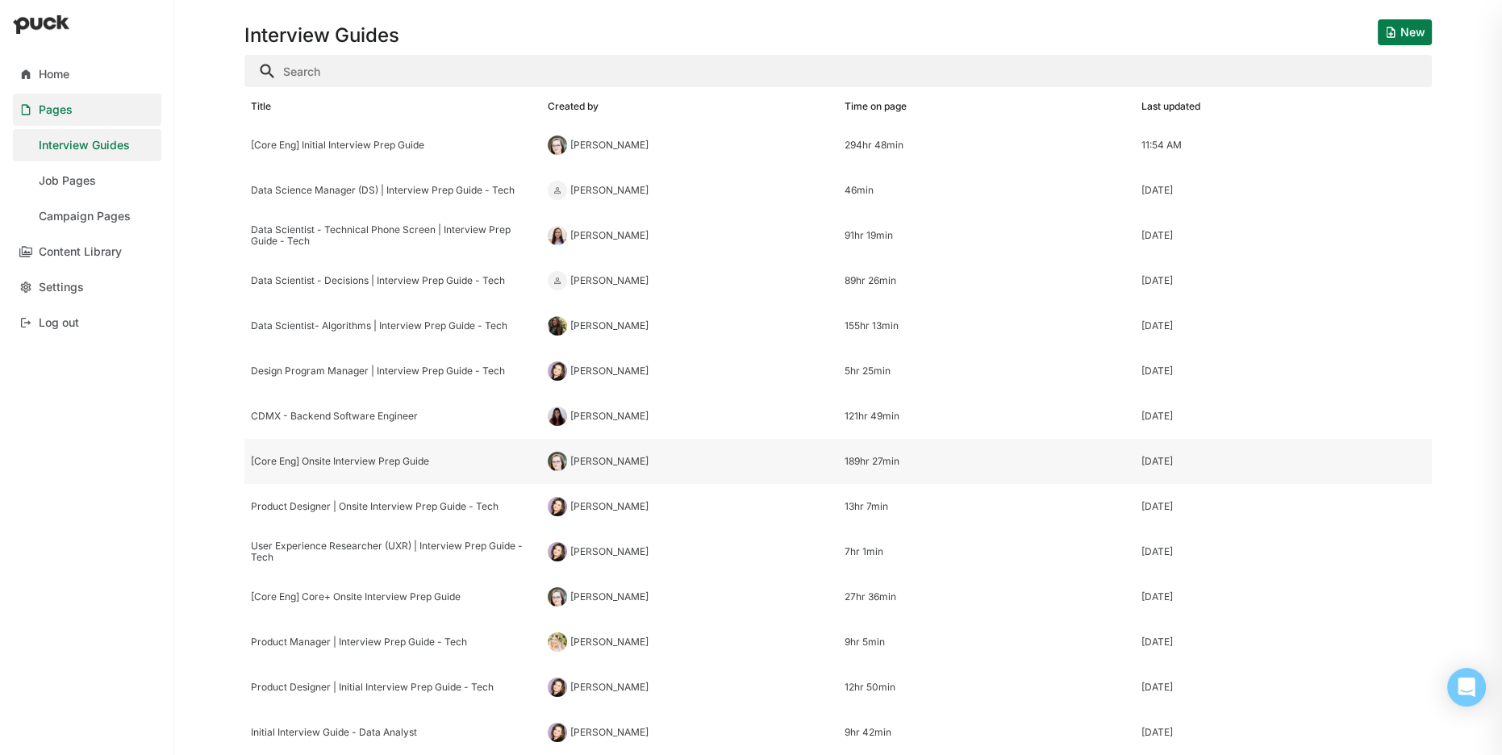
click at [386, 465] on div "[Core Eng] Onsite Interview Prep Guide" at bounding box center [393, 461] width 284 height 11
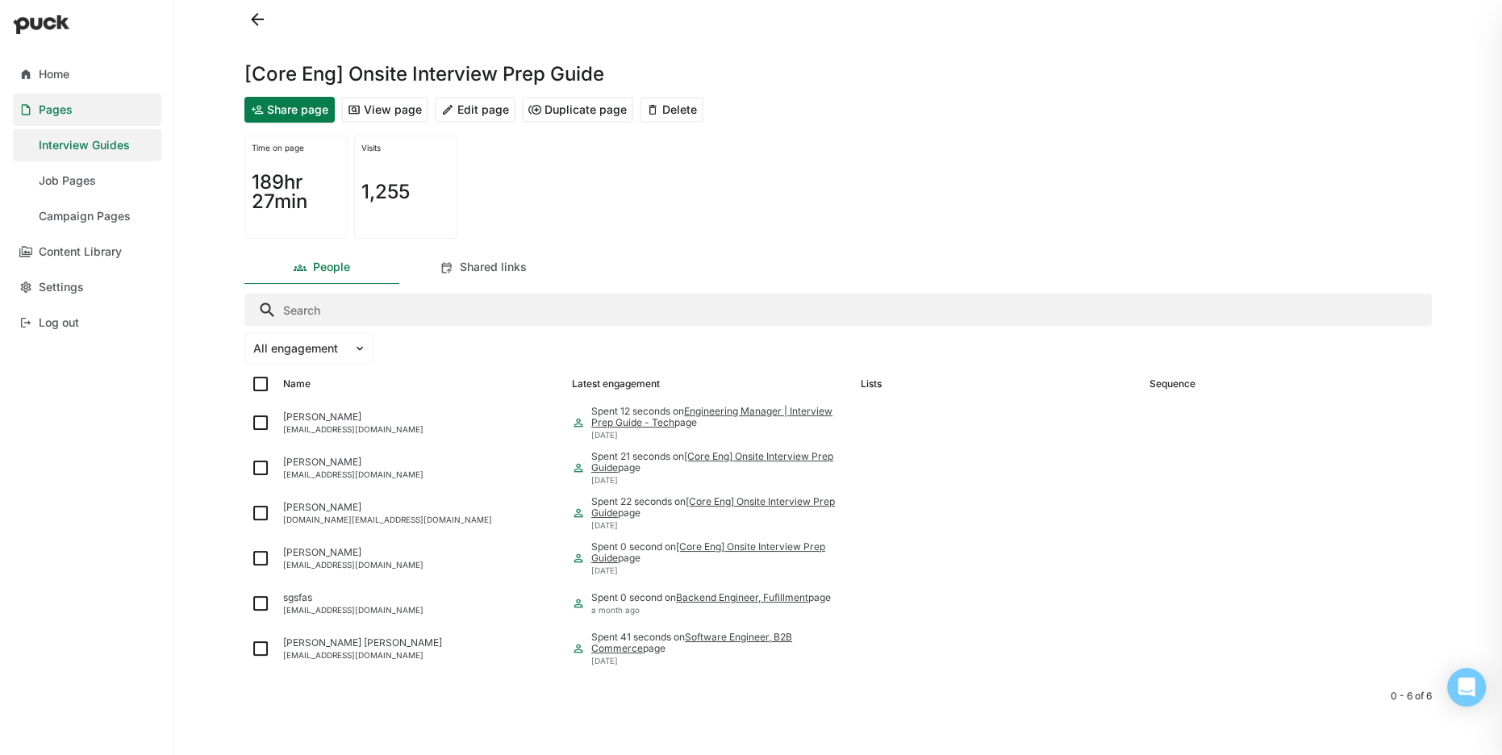
click at [466, 110] on button "Edit page" at bounding box center [475, 110] width 81 height 26
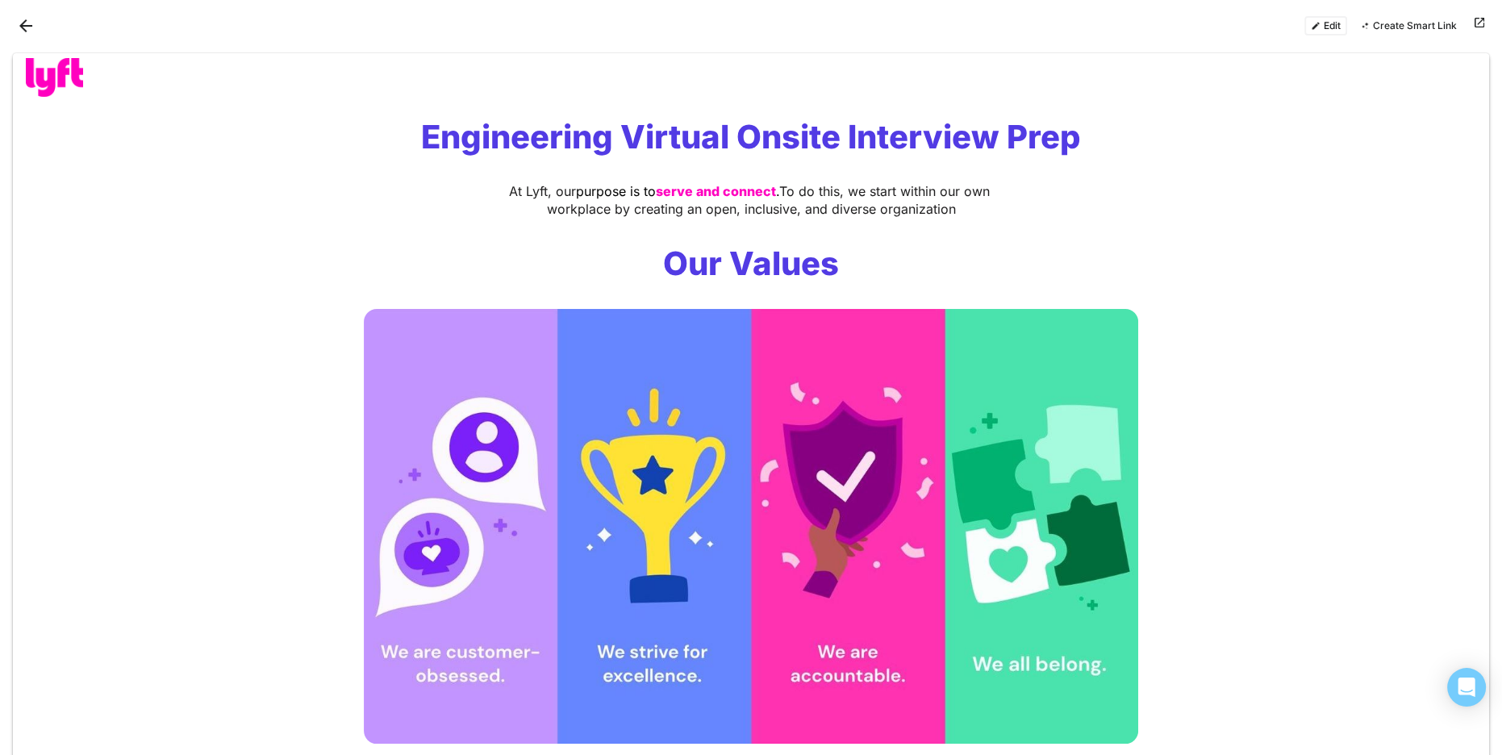
click at [1331, 25] on button "Edit" at bounding box center [1325, 25] width 43 height 19
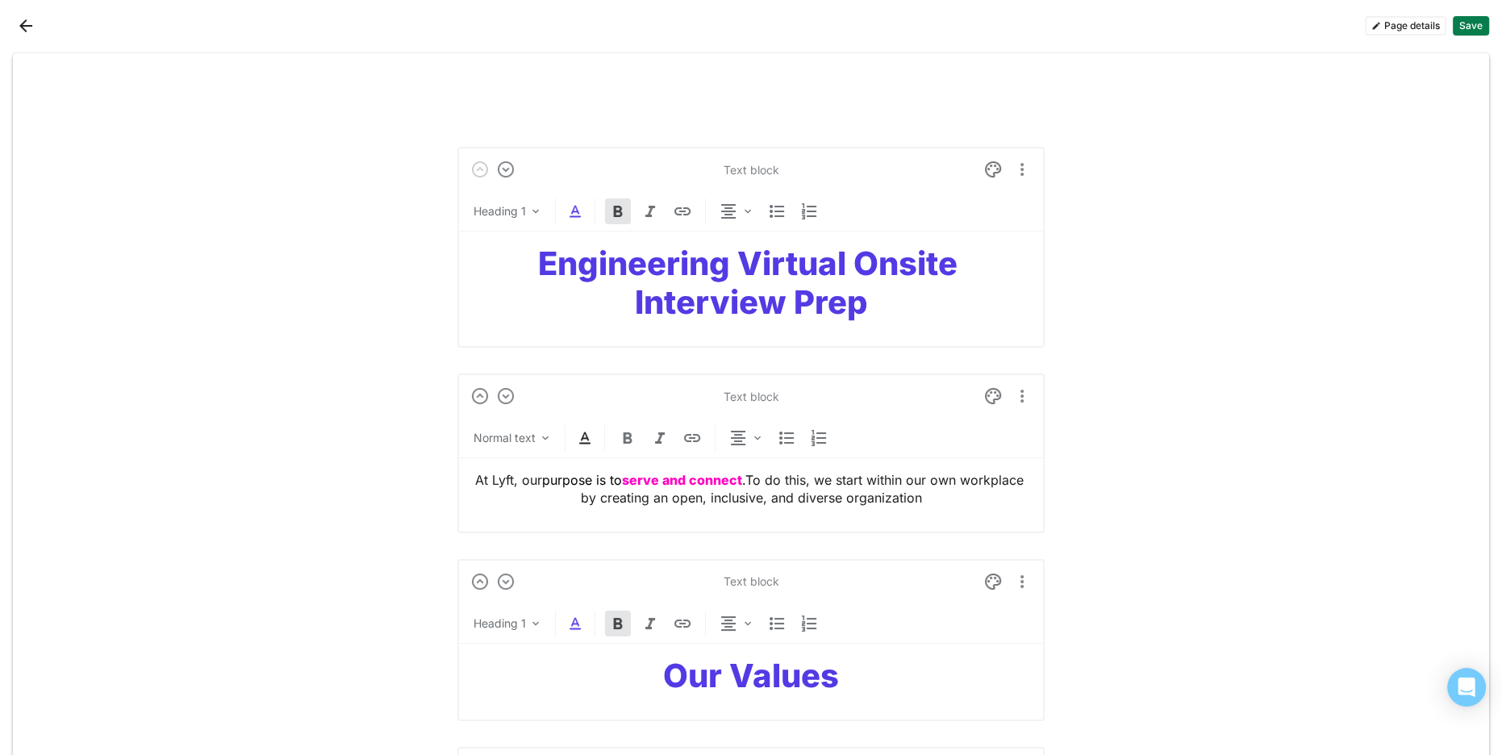
click at [585, 265] on strong "Engineering Virtual Onsite Interview Prep" at bounding box center [751, 283] width 427 height 78
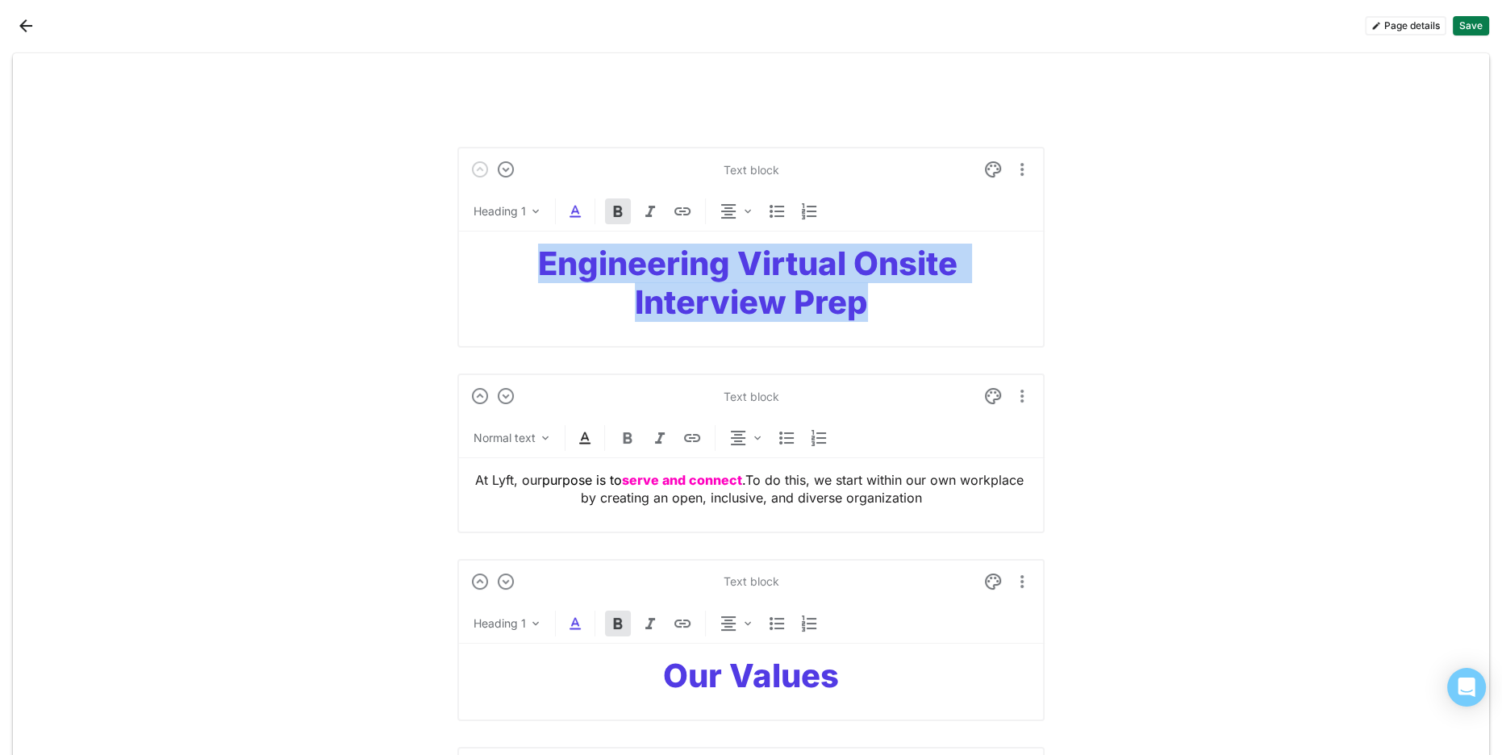
click at [585, 265] on strong "Engineering Virtual Onsite Interview Prep" at bounding box center [751, 283] width 427 height 78
click at [577, 206] on img at bounding box center [574, 211] width 19 height 19
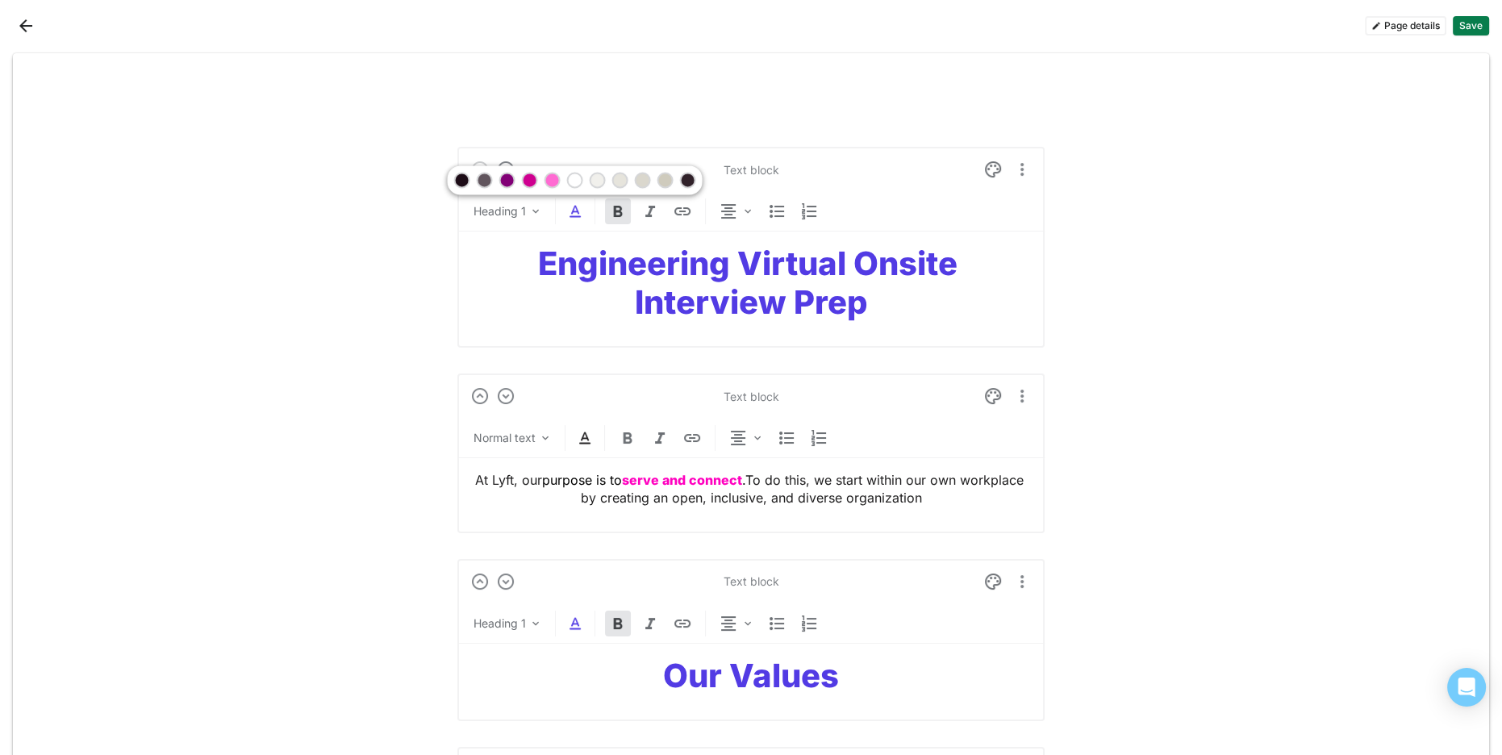
click at [507, 178] on div at bounding box center [507, 179] width 11 height 11
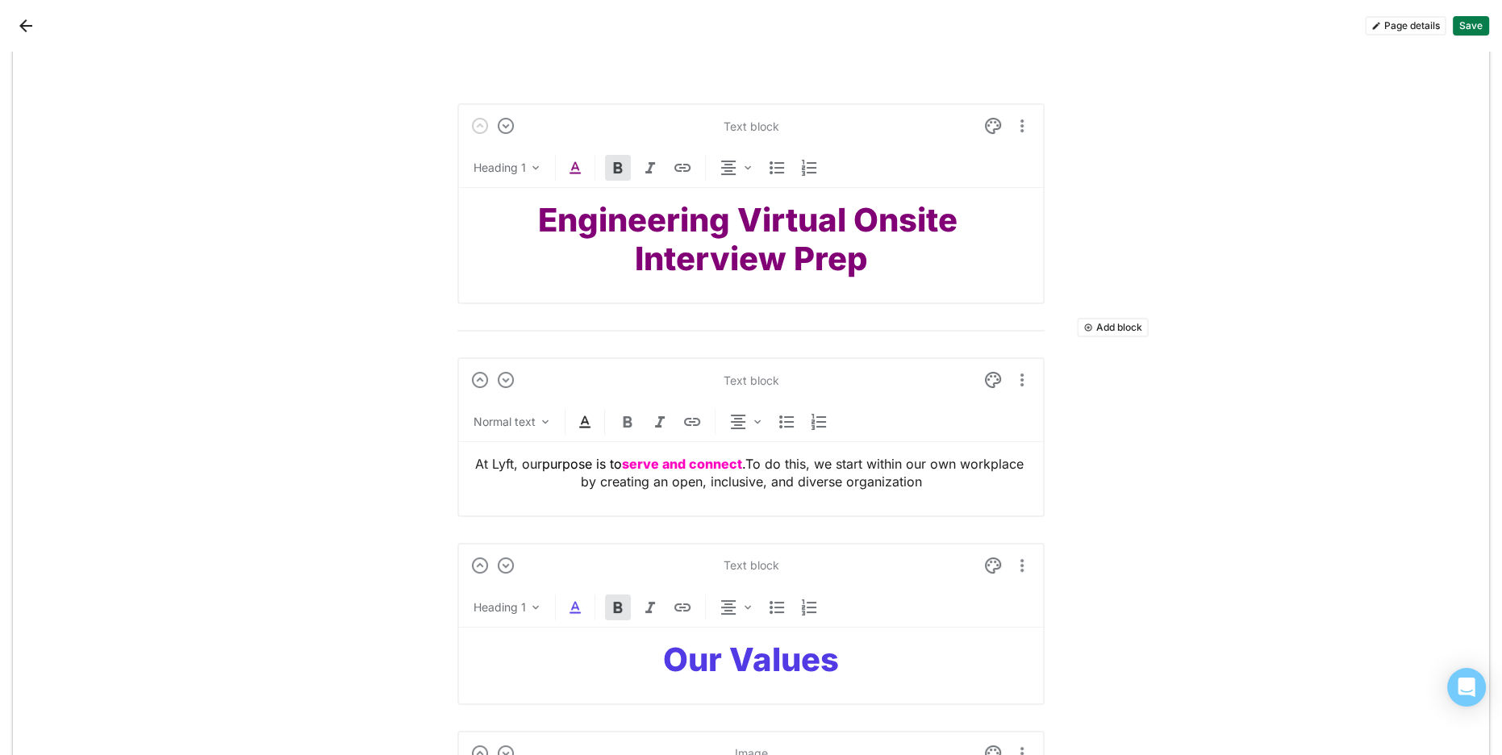
scroll to position [54, 0]
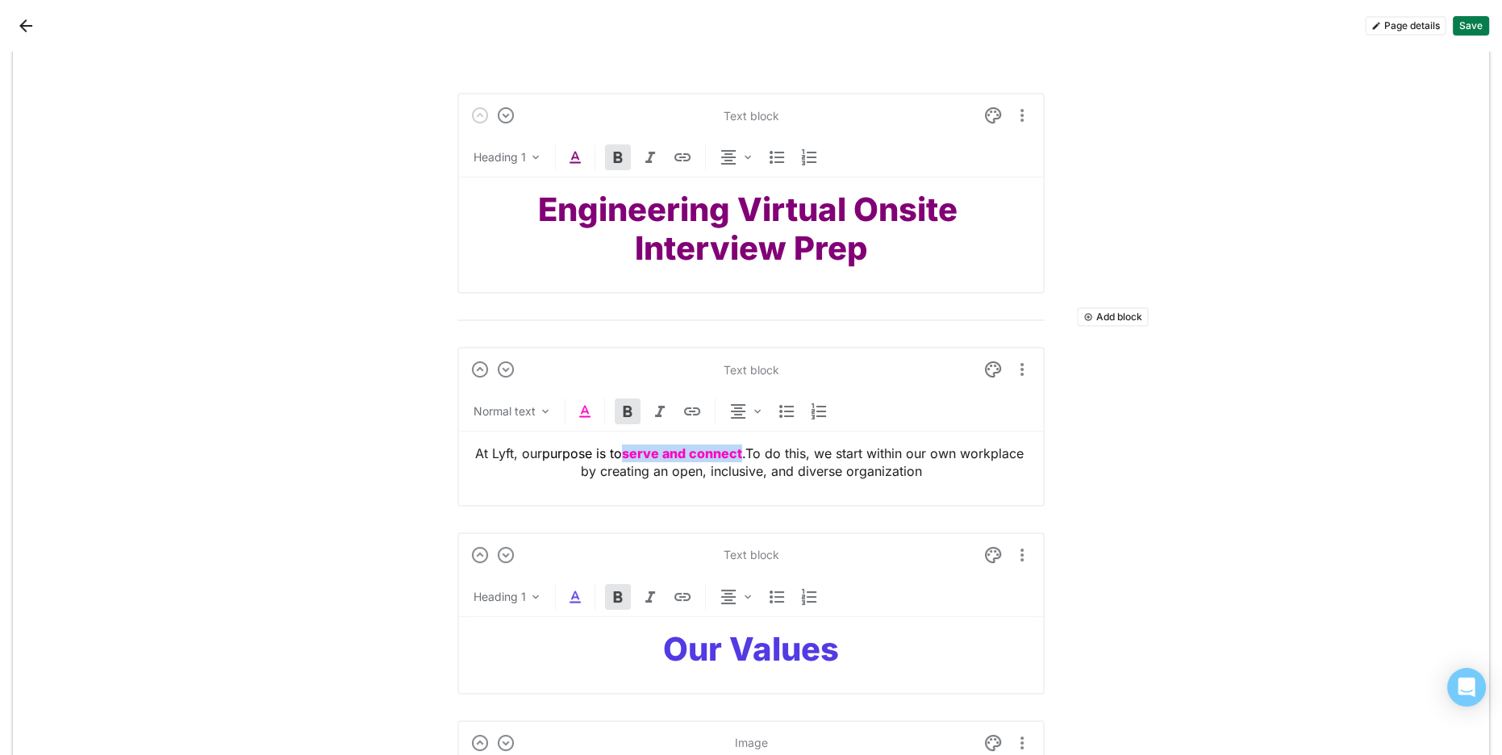
drag, startPoint x: 626, startPoint y: 453, endPoint x: 686, endPoint y: 440, distance: 62.0
click at [740, 451] on strong "serve and connect" at bounding box center [682, 453] width 120 height 16
click at [586, 415] on img at bounding box center [584, 411] width 19 height 19
click at [539, 376] on div at bounding box center [538, 379] width 11 height 11
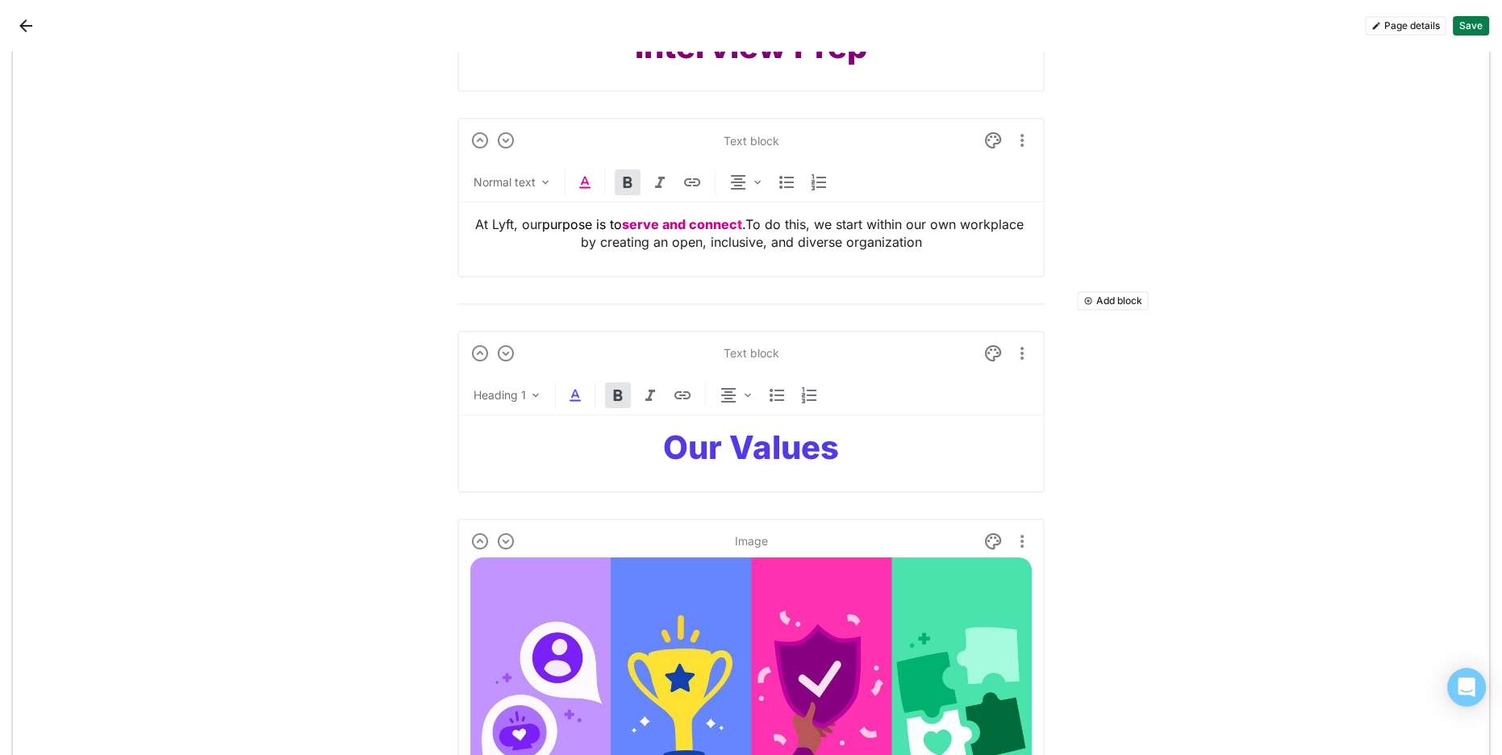
scroll to position [283, 0]
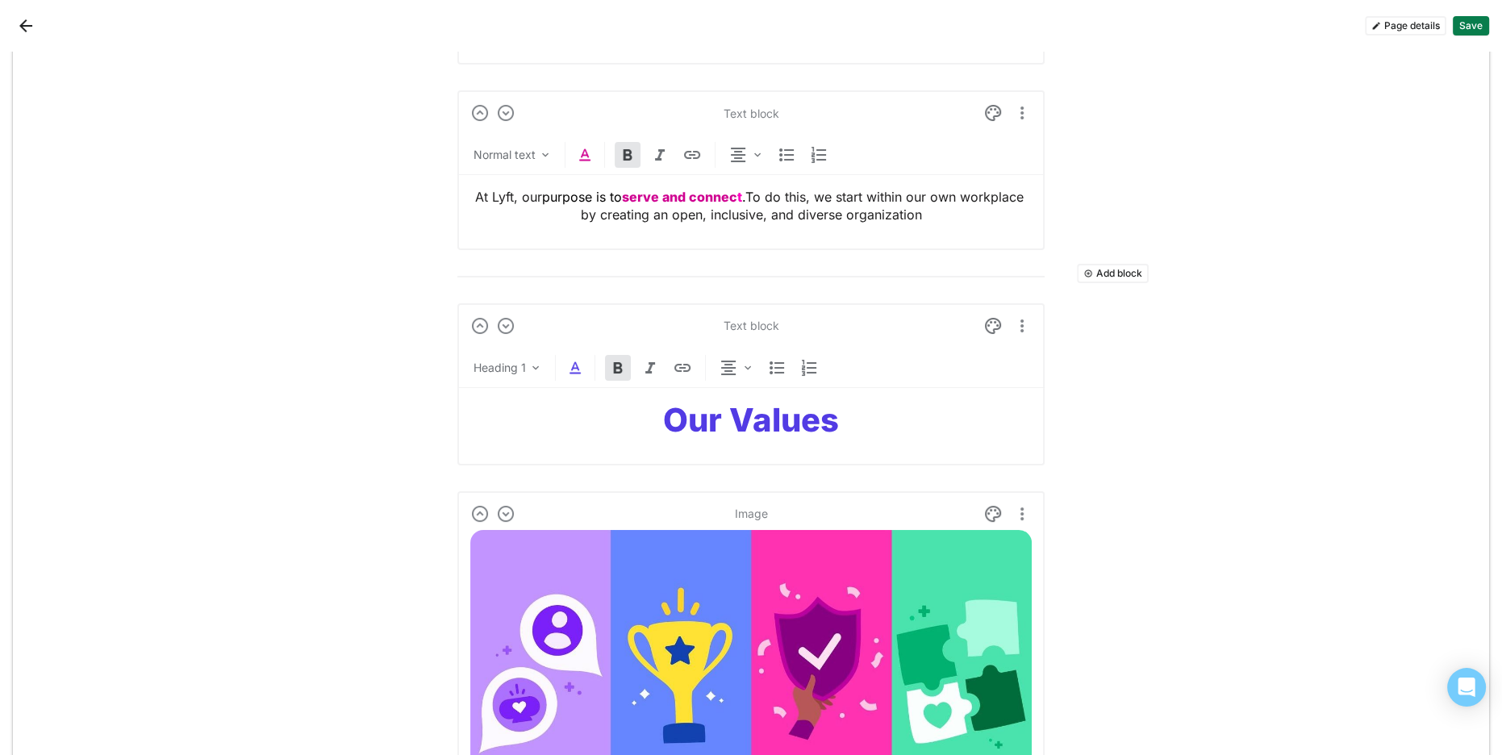
click at [794, 438] on div "Our Values" at bounding box center [750, 420] width 561 height 65
click at [782, 429] on strong "Our Values" at bounding box center [751, 420] width 176 height 40
drag, startPoint x: 782, startPoint y: 429, endPoint x: 617, endPoint y: 403, distance: 167.3
click at [779, 428] on strong "Our Values" at bounding box center [751, 420] width 176 height 40
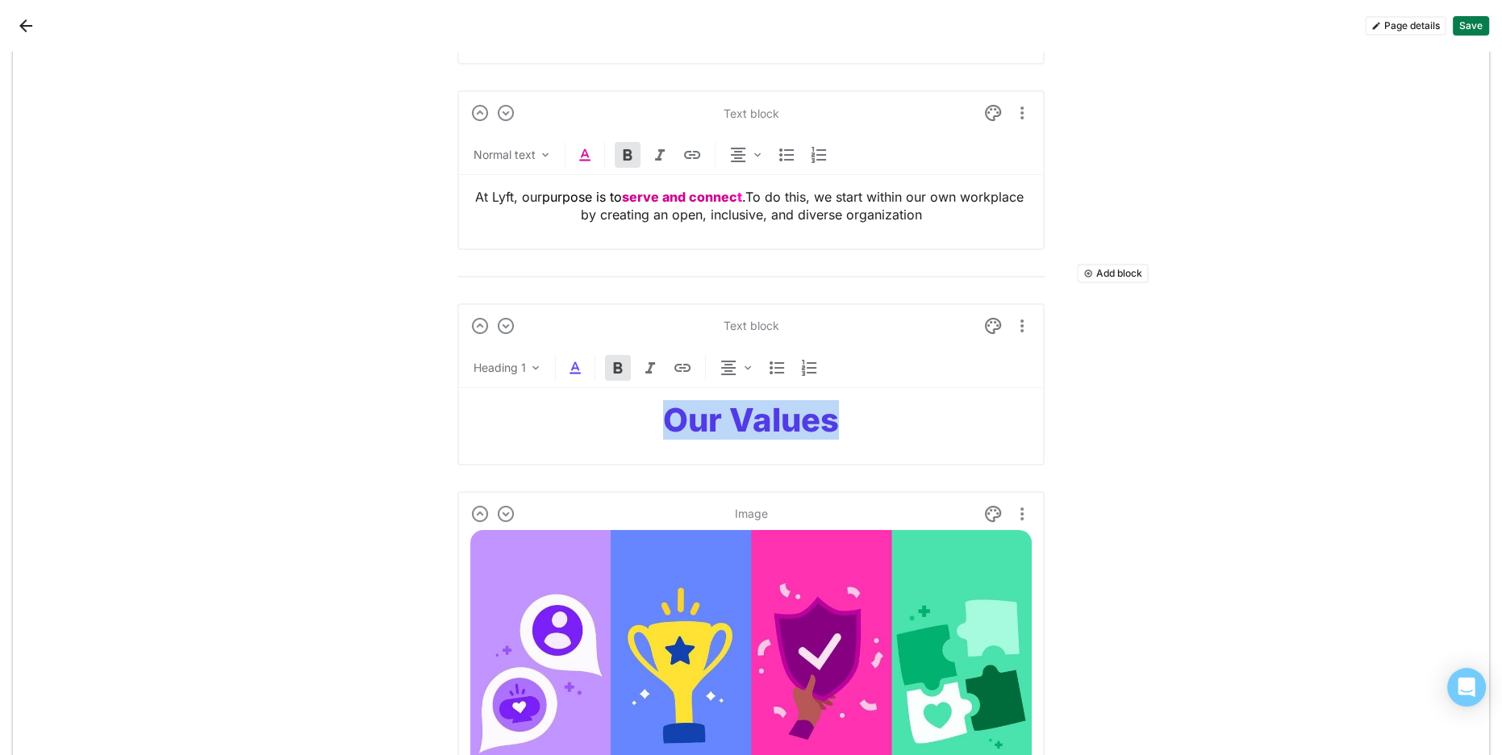
click at [578, 374] on img at bounding box center [574, 367] width 19 height 19
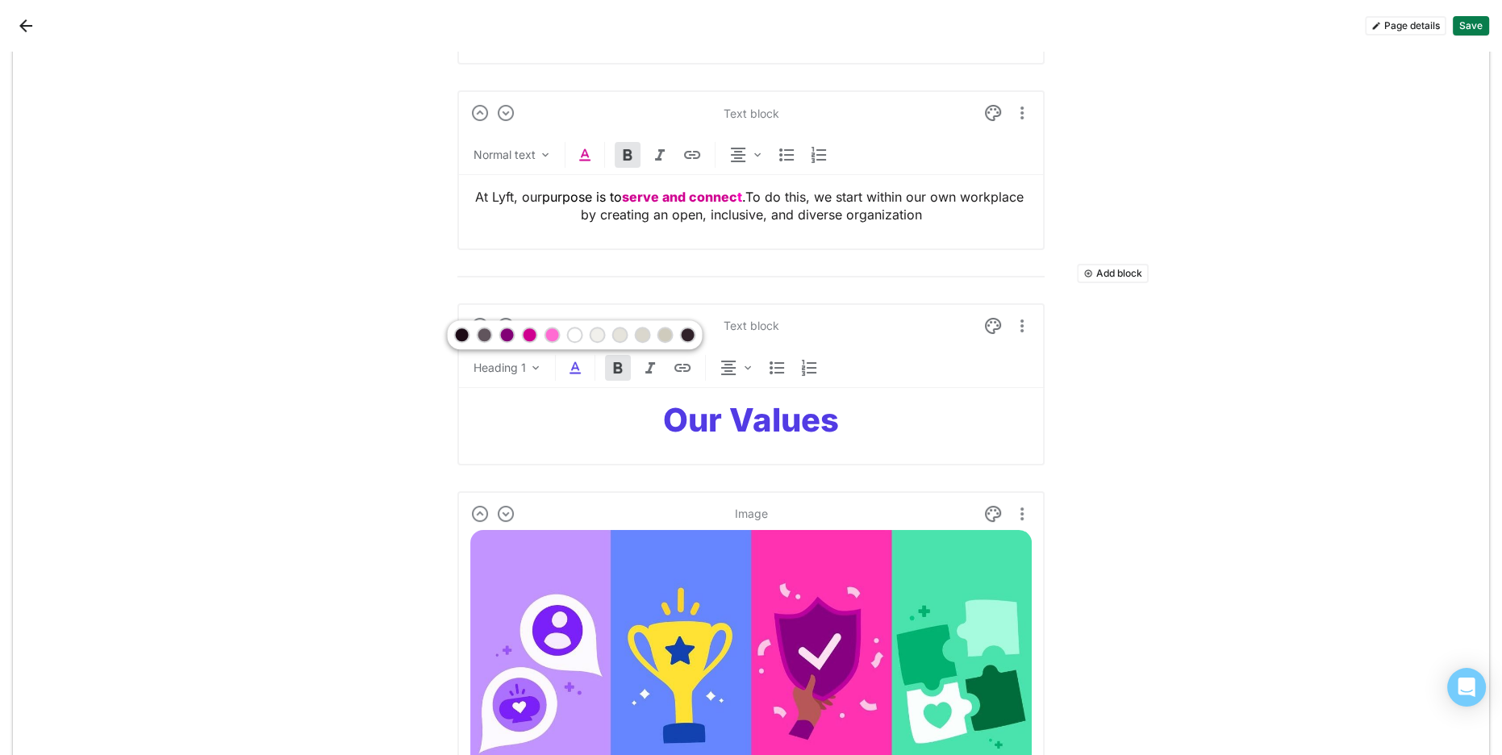
click at [506, 332] on div at bounding box center [507, 334] width 11 height 11
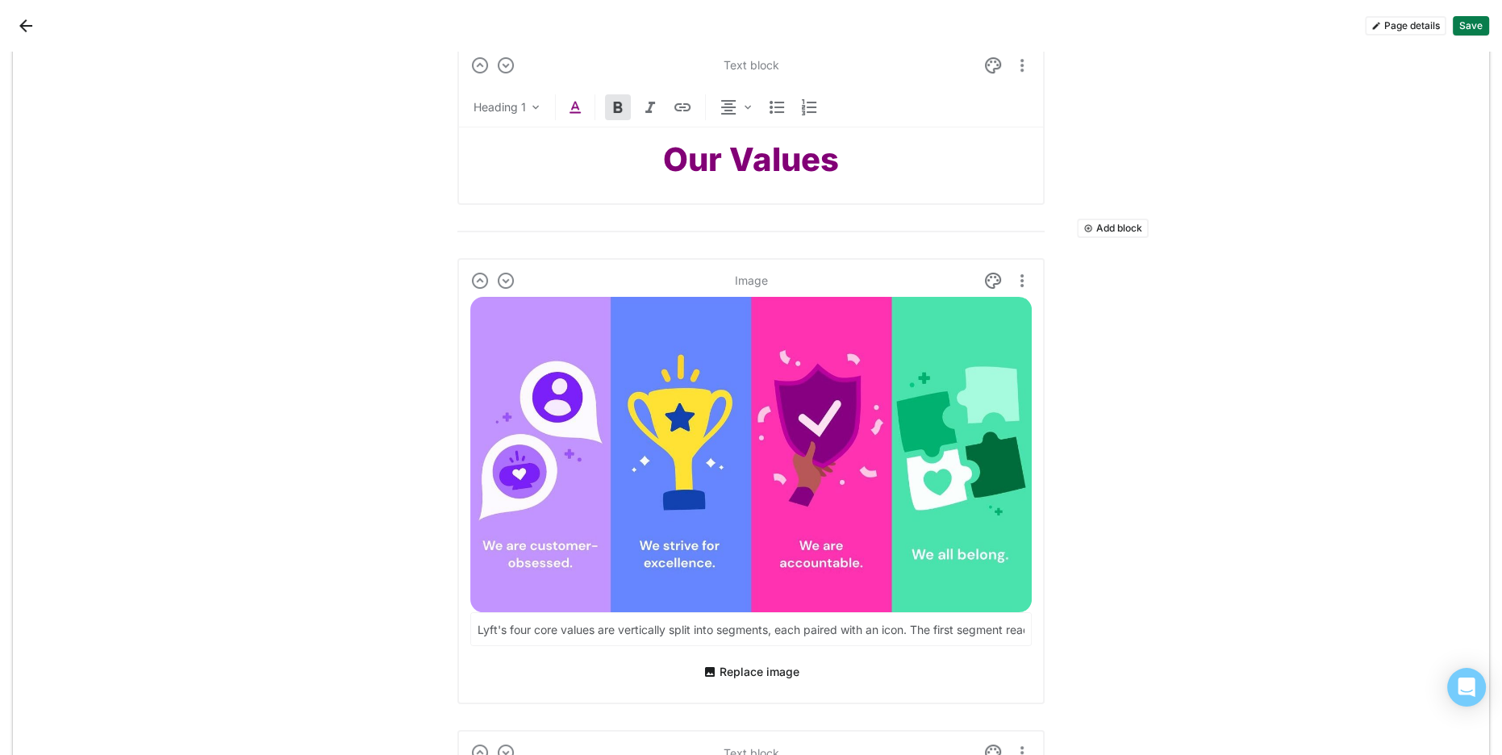
scroll to position [536, 0]
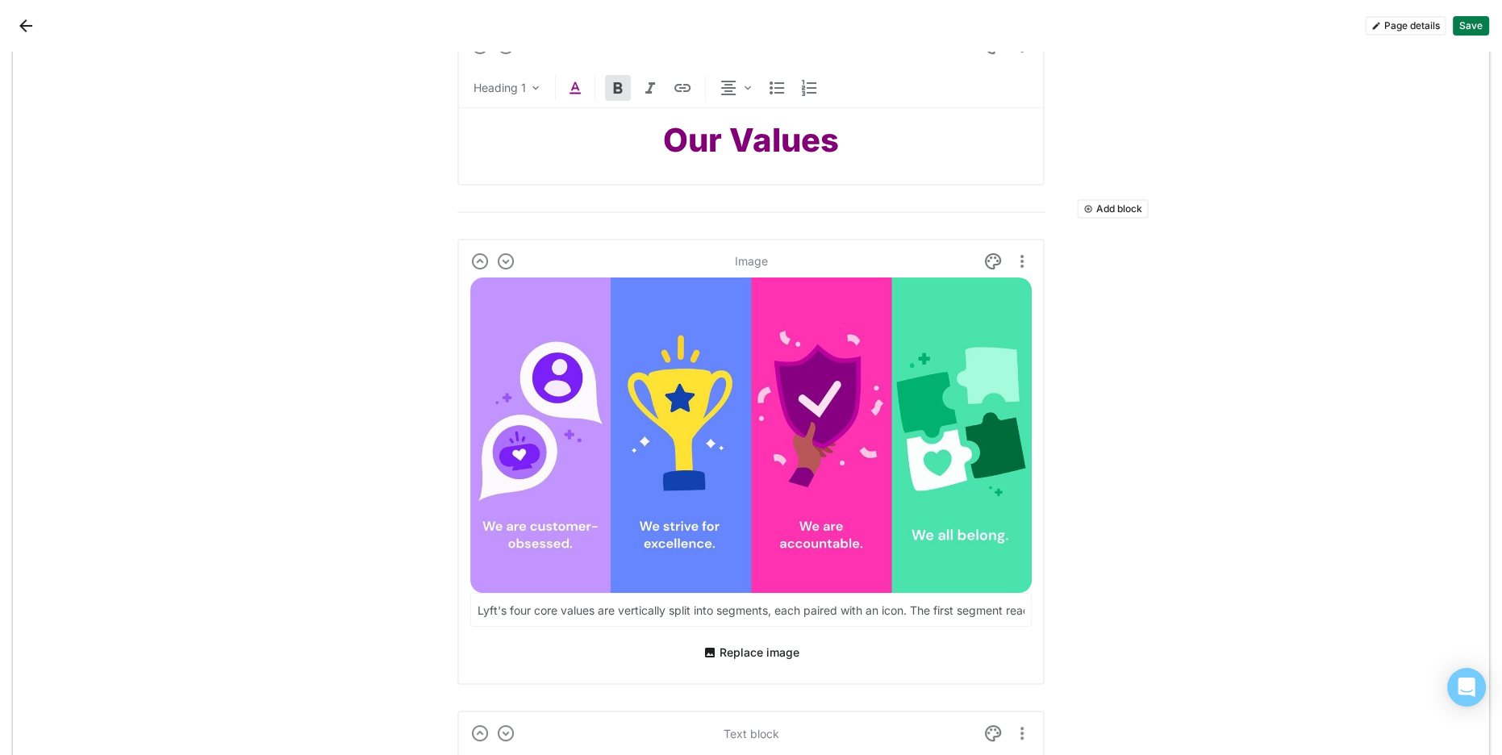
drag, startPoint x: 782, startPoint y: 436, endPoint x: 792, endPoint y: 438, distance: 10.6
click at [782, 436] on img at bounding box center [750, 434] width 561 height 315
click at [623, 604] on input "Lyft's four core values are vertically split into segments, each paired with an…" at bounding box center [751, 610] width 560 height 32
click at [621, 606] on input "Lyft's four core values are vertically split into segments, each paired with an…" at bounding box center [741, 610] width 540 height 32
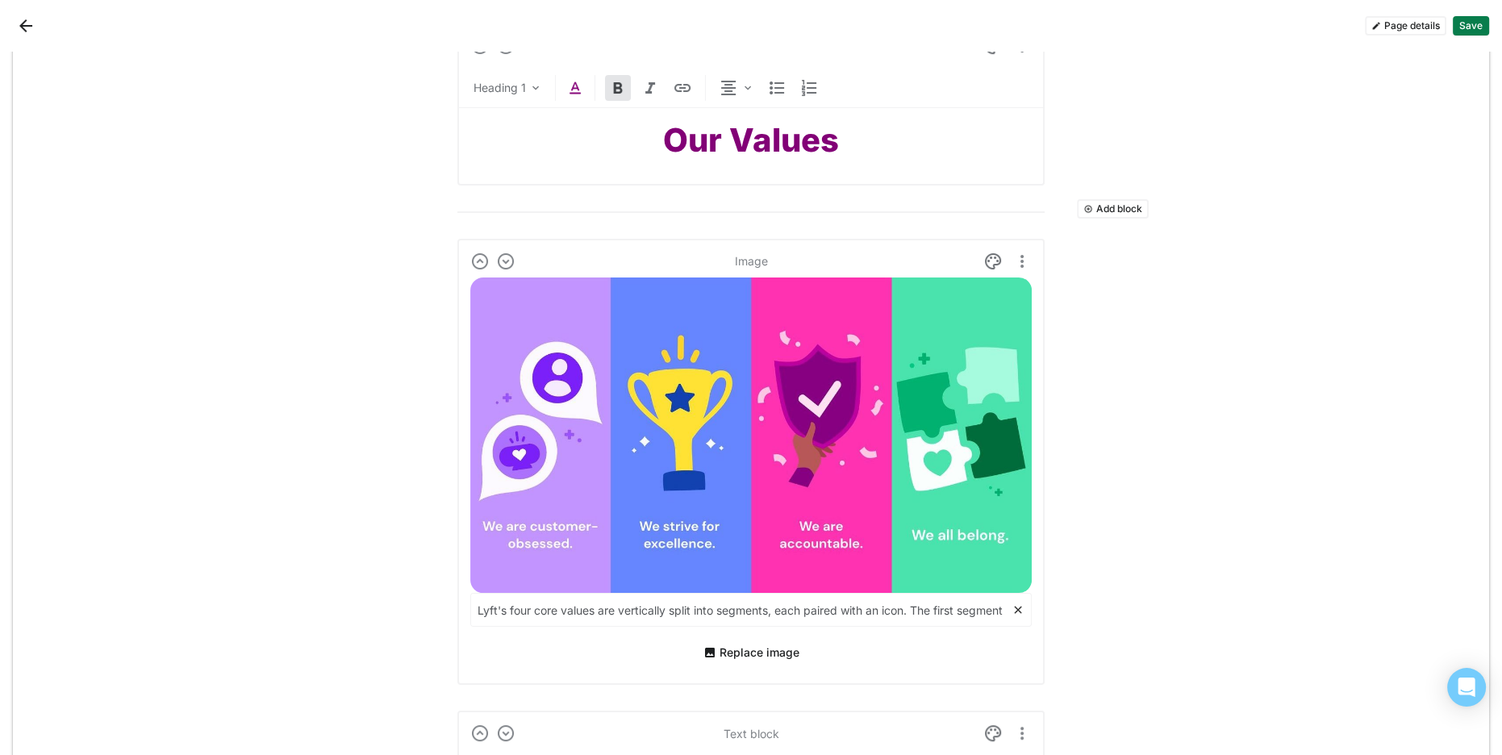
click at [621, 606] on input "Lyft's four core values are vertically split into segments, each paired with an…" at bounding box center [741, 610] width 540 height 32
paste input "above an smiley face icon on a black background. The second segment reads, "We …"
type input "Lyft's four core values are vertically split into segments, each paired with an…"
click at [724, 656] on button "Replace image" at bounding box center [751, 653] width 109 height 26
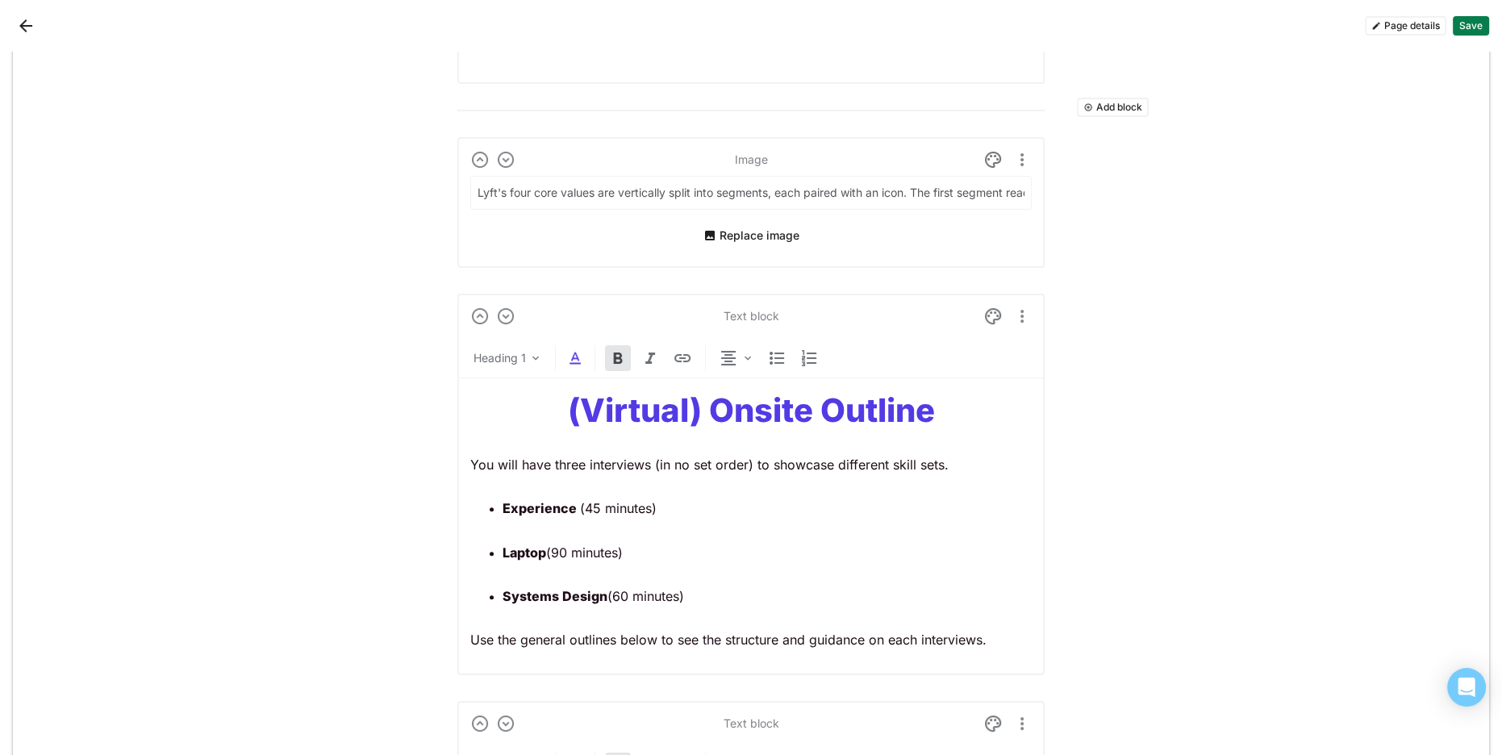
scroll to position [652, 0]
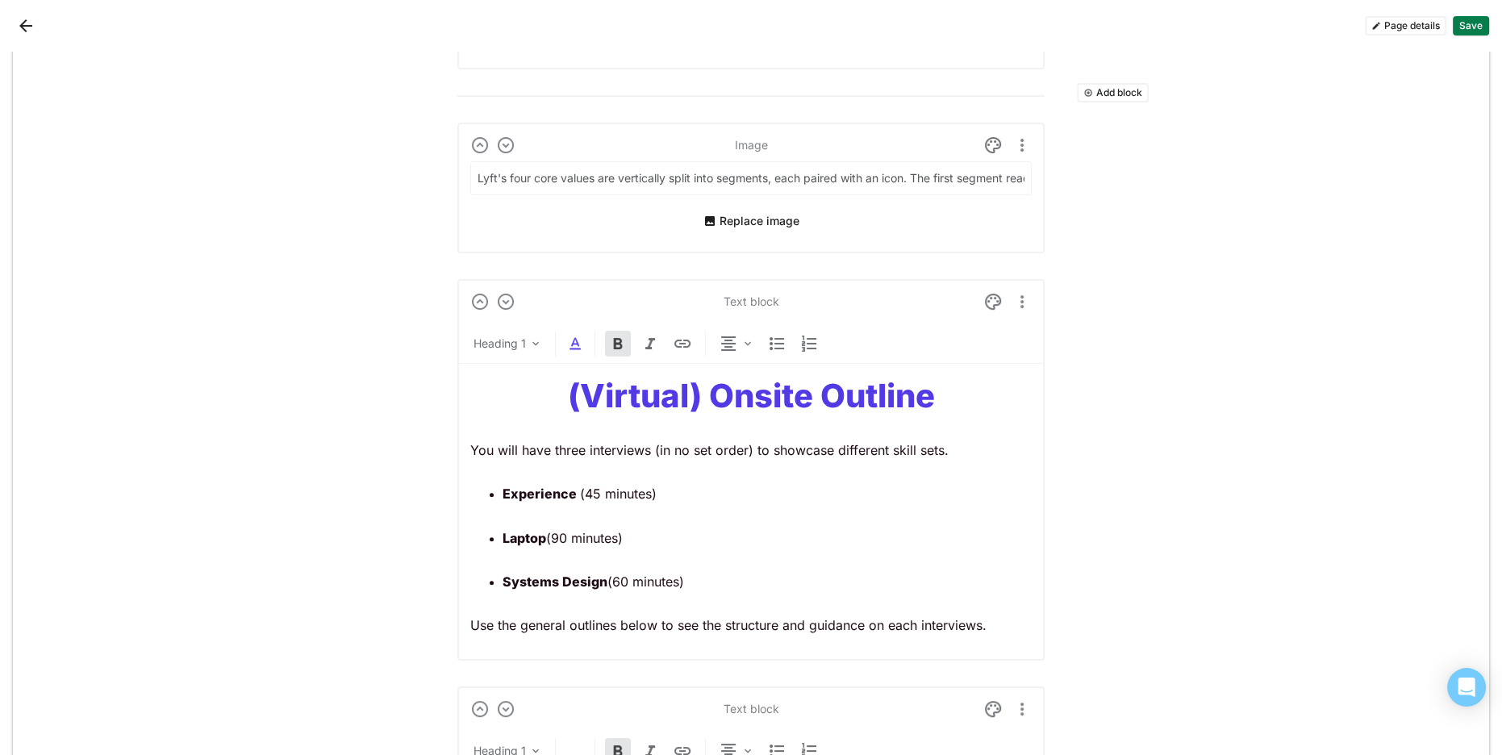
click at [740, 398] on strong "(Virtual) Onsite Outline" at bounding box center [751, 396] width 367 height 40
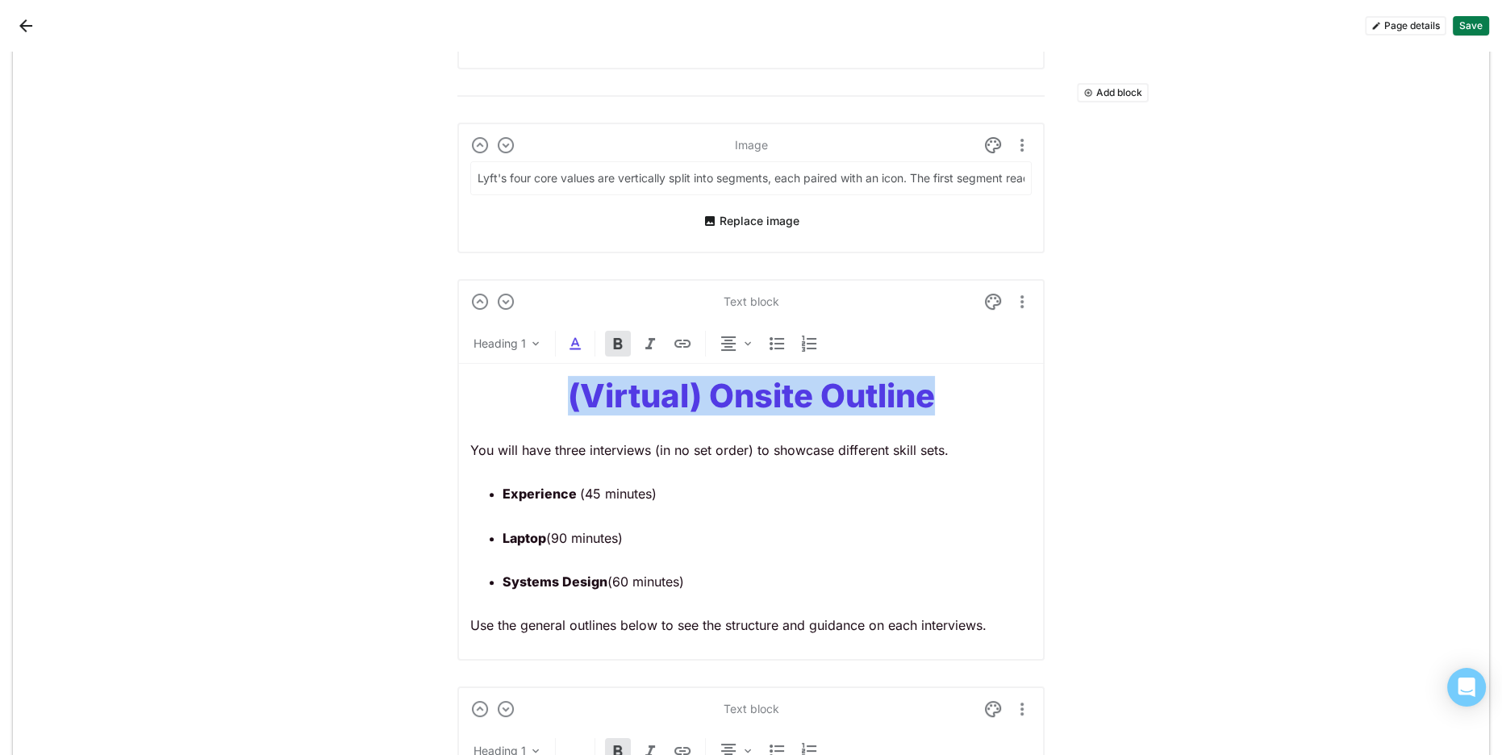
click at [740, 398] on strong "(Virtual) Onsite Outline" at bounding box center [751, 396] width 367 height 40
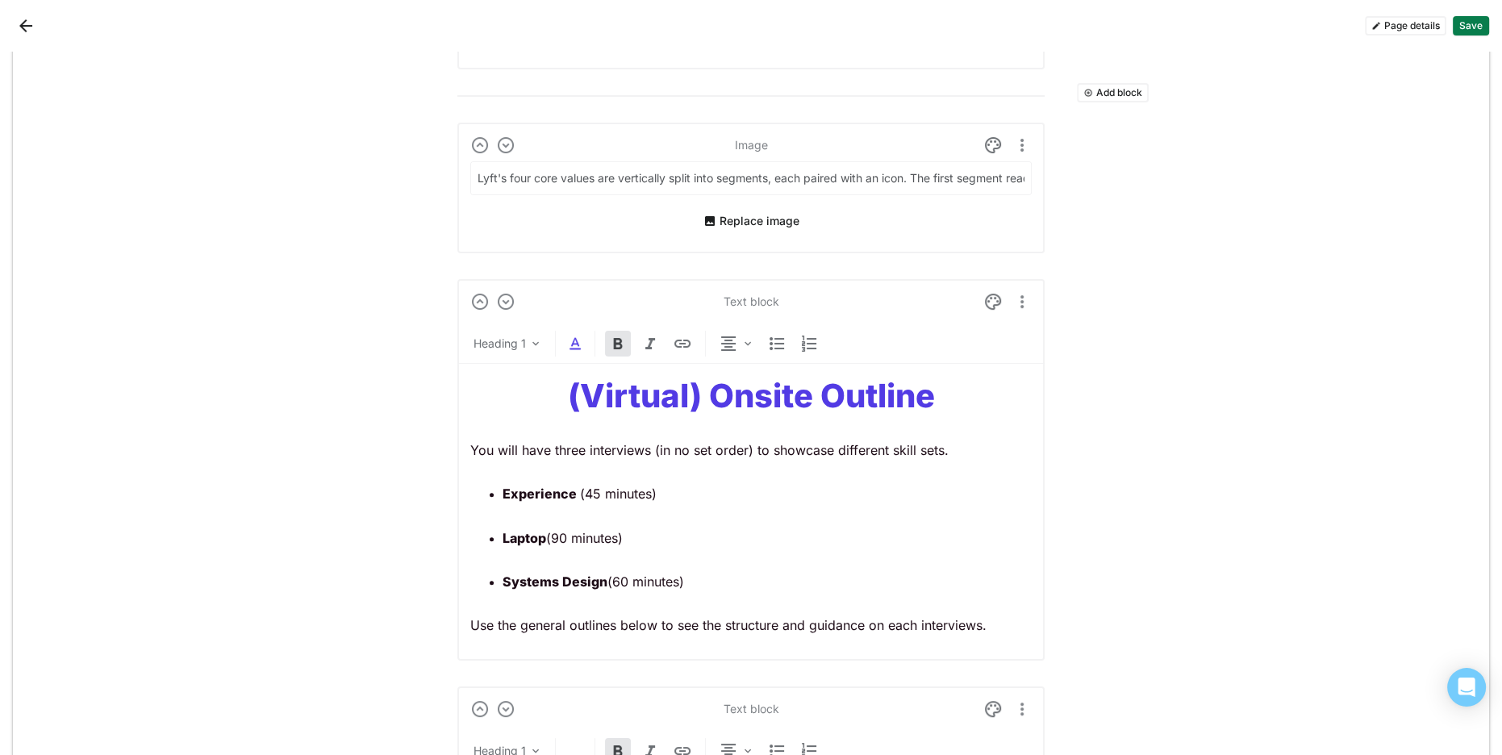
click at [584, 349] on div "Heading 1" at bounding box center [750, 347] width 587 height 33
click at [574, 346] on img at bounding box center [574, 343] width 19 height 19
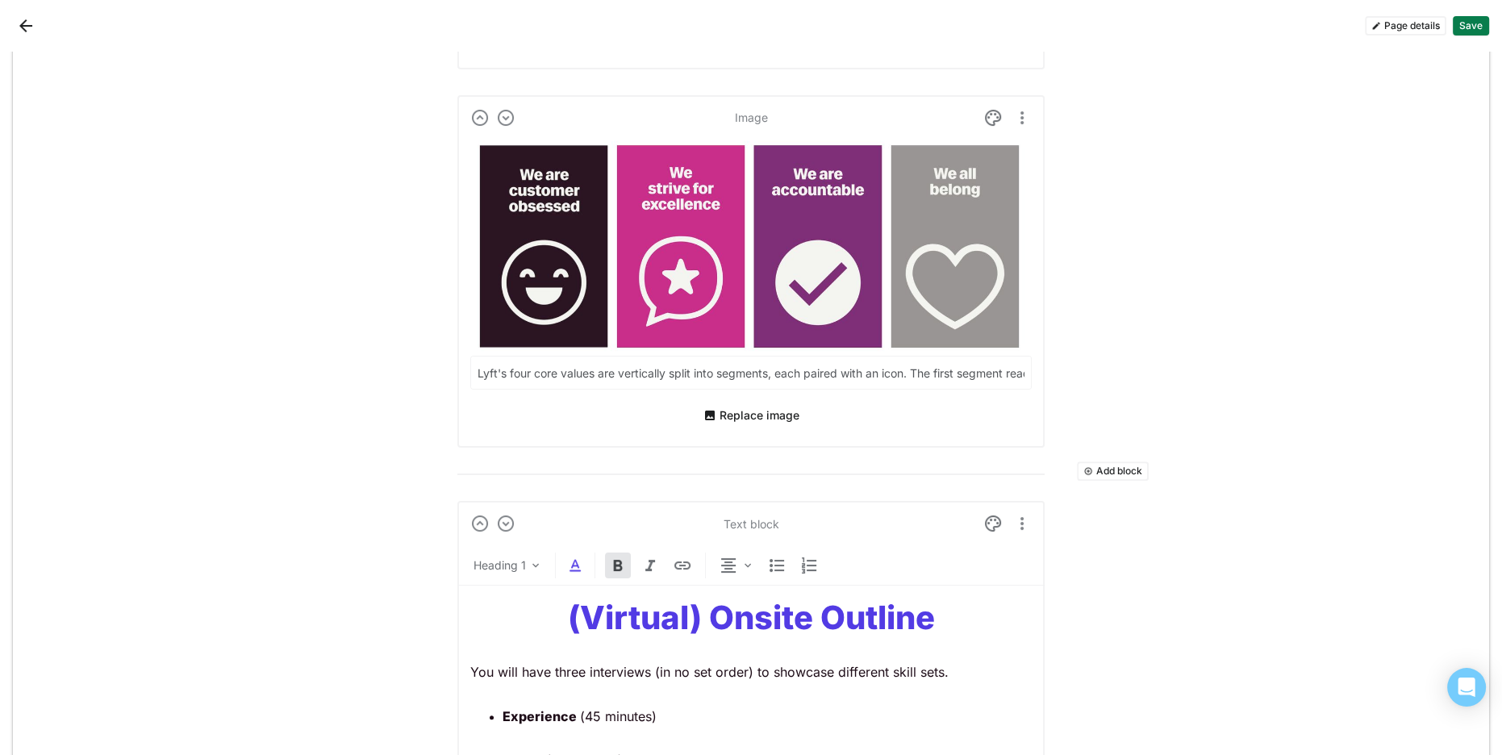
click at [681, 619] on strong "(Virtual) Onsite Outline" at bounding box center [751, 618] width 367 height 40
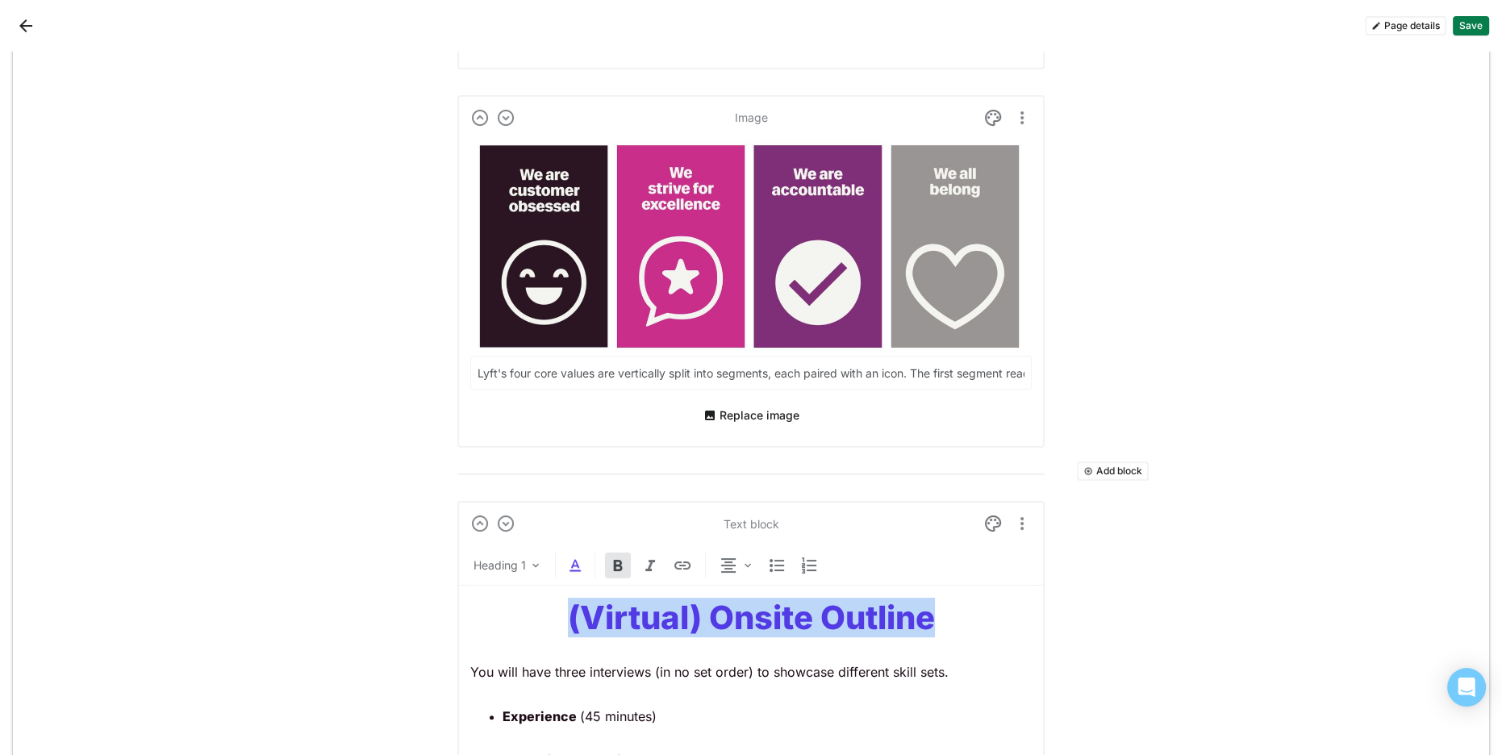
click at [681, 619] on strong "(Virtual) Onsite Outline" at bounding box center [751, 618] width 367 height 40
click at [577, 561] on img at bounding box center [574, 565] width 19 height 19
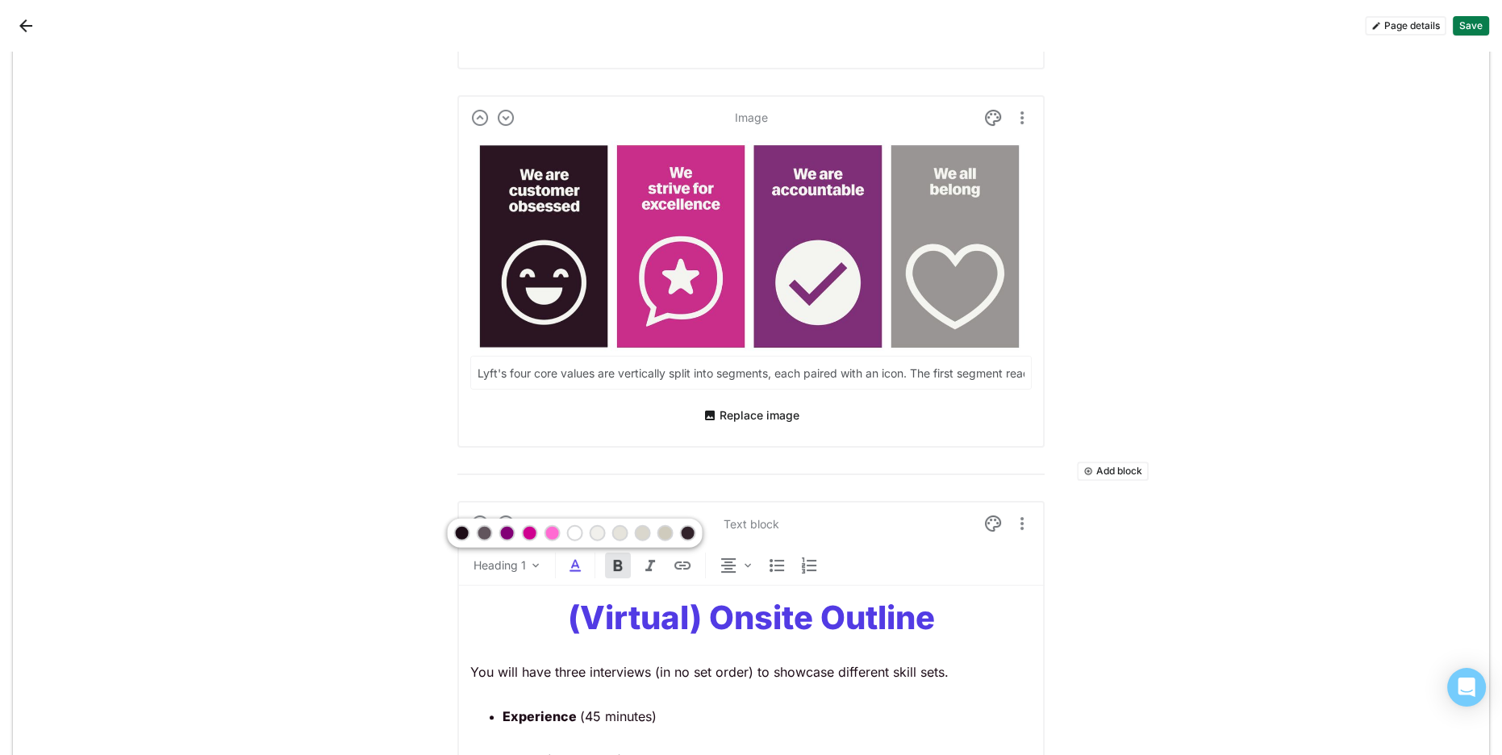
click at [525, 531] on div at bounding box center [529, 532] width 11 height 11
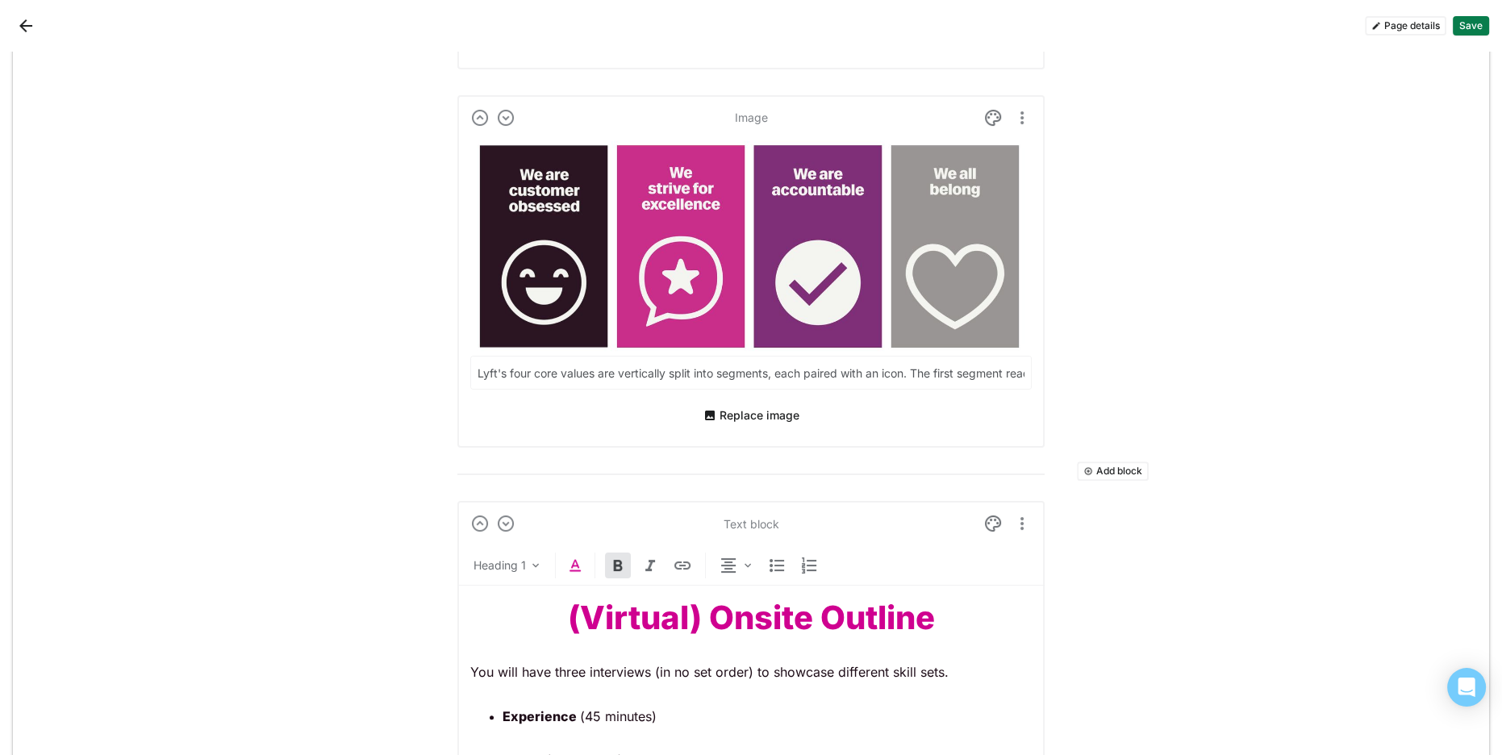
drag, startPoint x: 573, startPoint y: 565, endPoint x: 558, endPoint y: 556, distance: 17.0
click at [571, 565] on img at bounding box center [574, 565] width 19 height 19
click at [507, 536] on div at bounding box center [507, 532] width 11 height 11
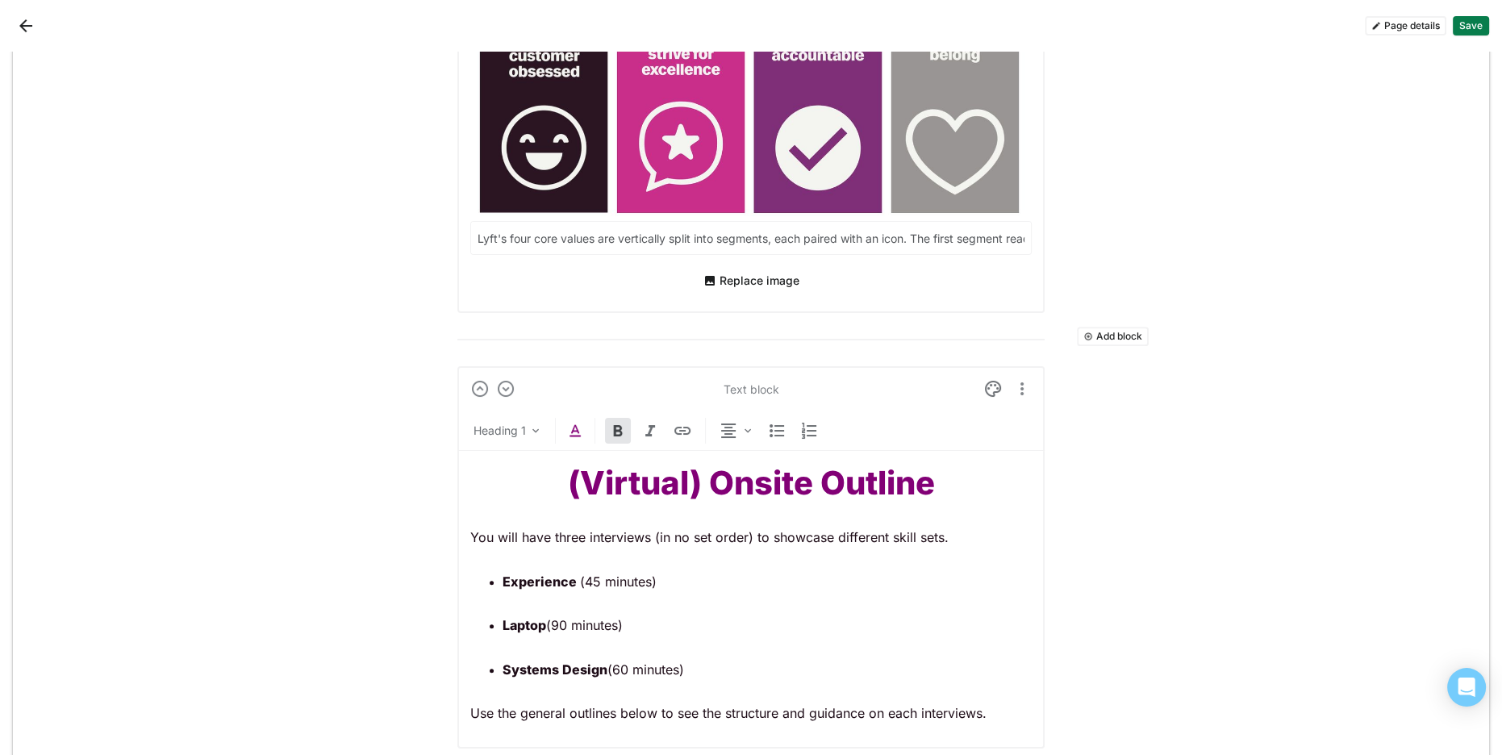
scroll to position [1176, 0]
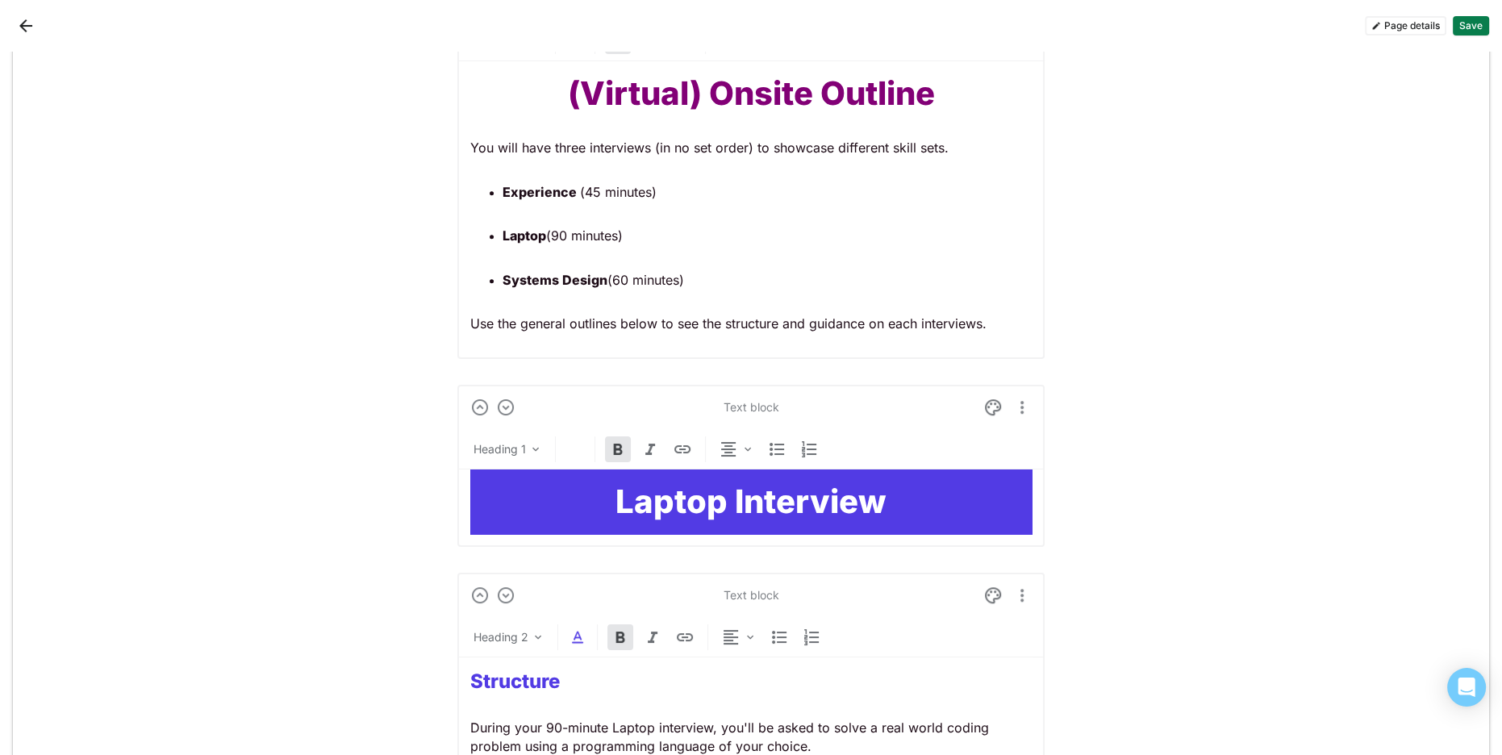
drag, startPoint x: 758, startPoint y: 508, endPoint x: 650, endPoint y: 473, distance: 113.7
click at [754, 506] on strong "Laptop Interview" at bounding box center [750, 501] width 271 height 40
click at [994, 402] on img at bounding box center [992, 407] width 19 height 19
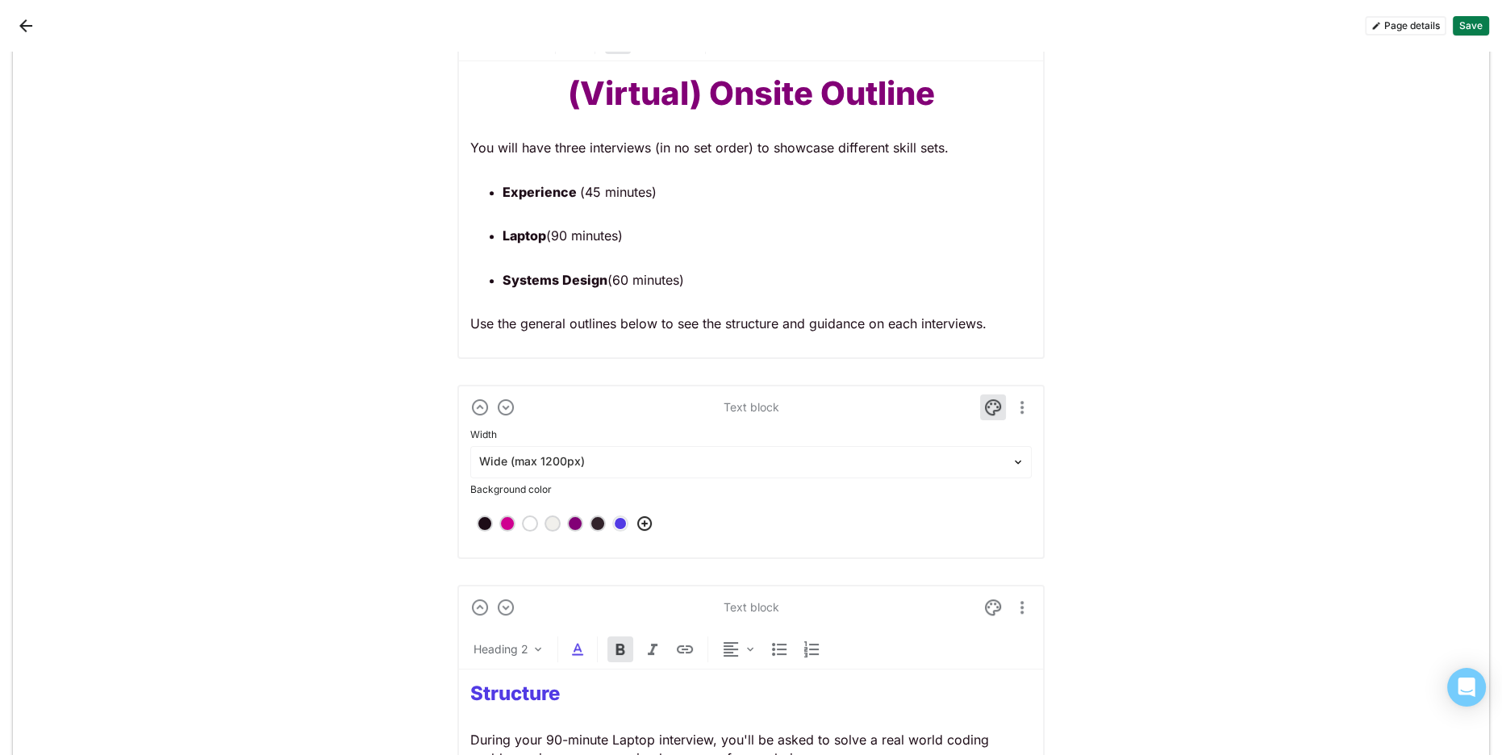
click at [572, 520] on div at bounding box center [574, 523] width 11 height 11
drag, startPoint x: 1000, startPoint y: 404, endPoint x: 1015, endPoint y: 406, distance: 15.5
click at [1000, 404] on img at bounding box center [992, 407] width 19 height 19
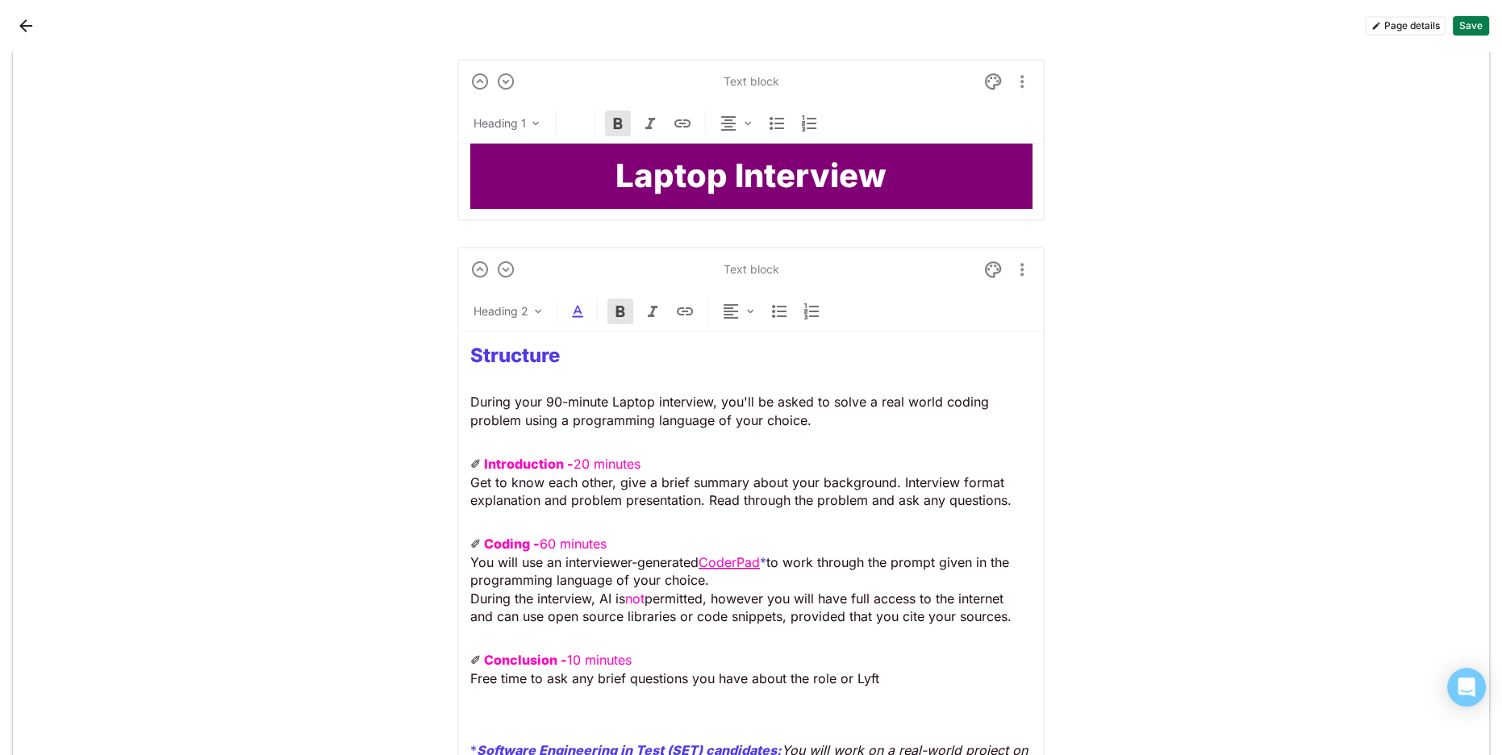
scroll to position [1524, 0]
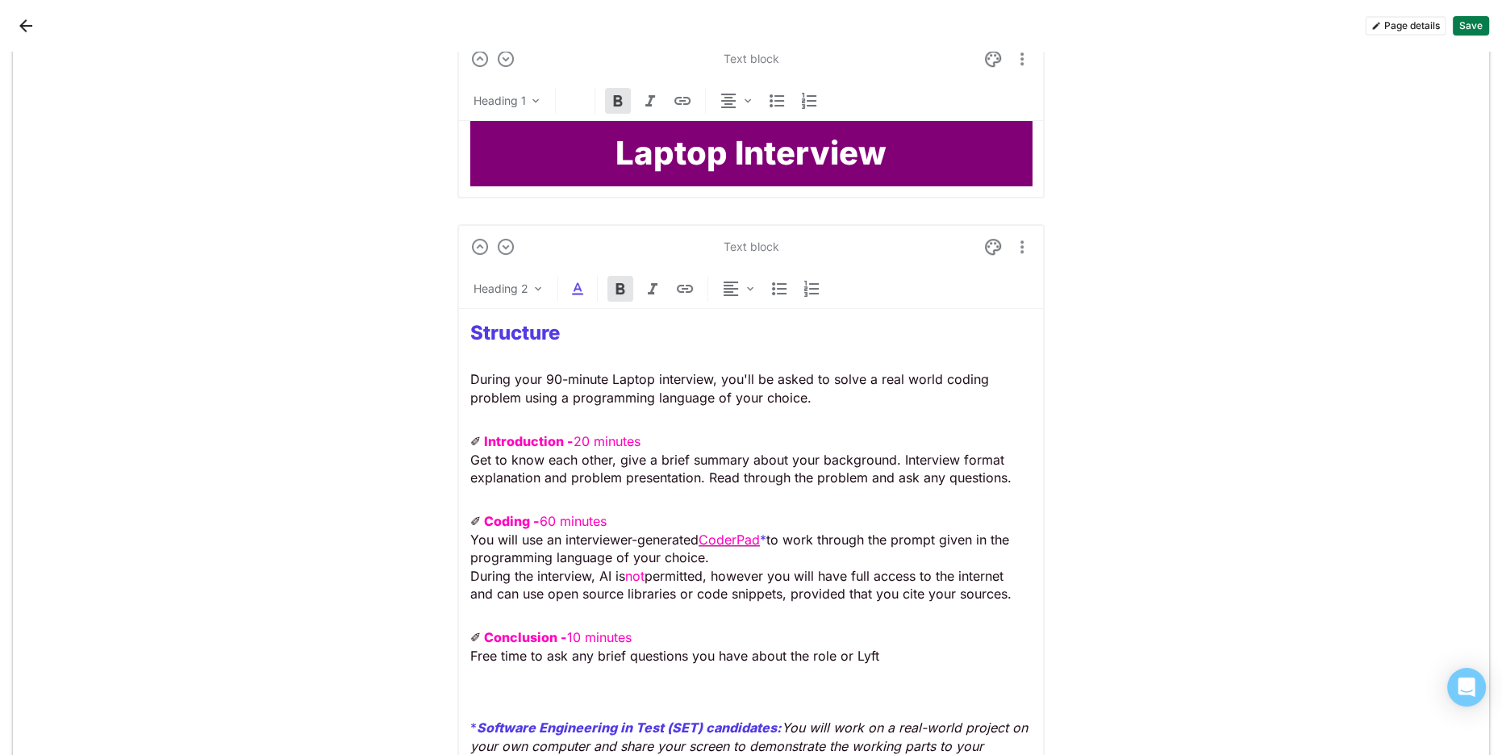
click at [558, 326] on strong "Structure" at bounding box center [515, 332] width 90 height 23
drag, startPoint x: 558, startPoint y: 326, endPoint x: 563, endPoint y: 313, distance: 13.8
click at [558, 326] on strong "Structure" at bounding box center [515, 332] width 90 height 23
click at [580, 287] on img at bounding box center [577, 288] width 19 height 19
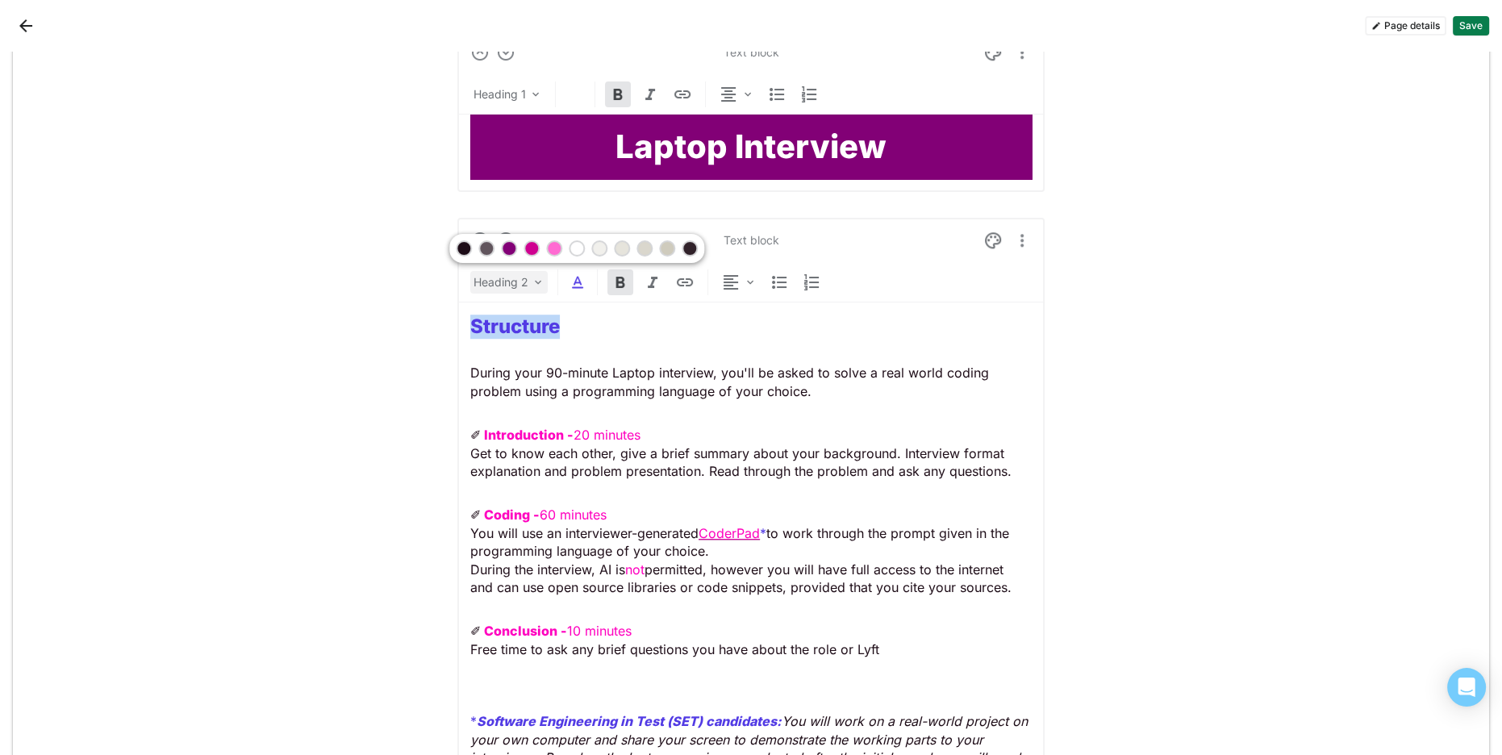
scroll to position [1532, 0]
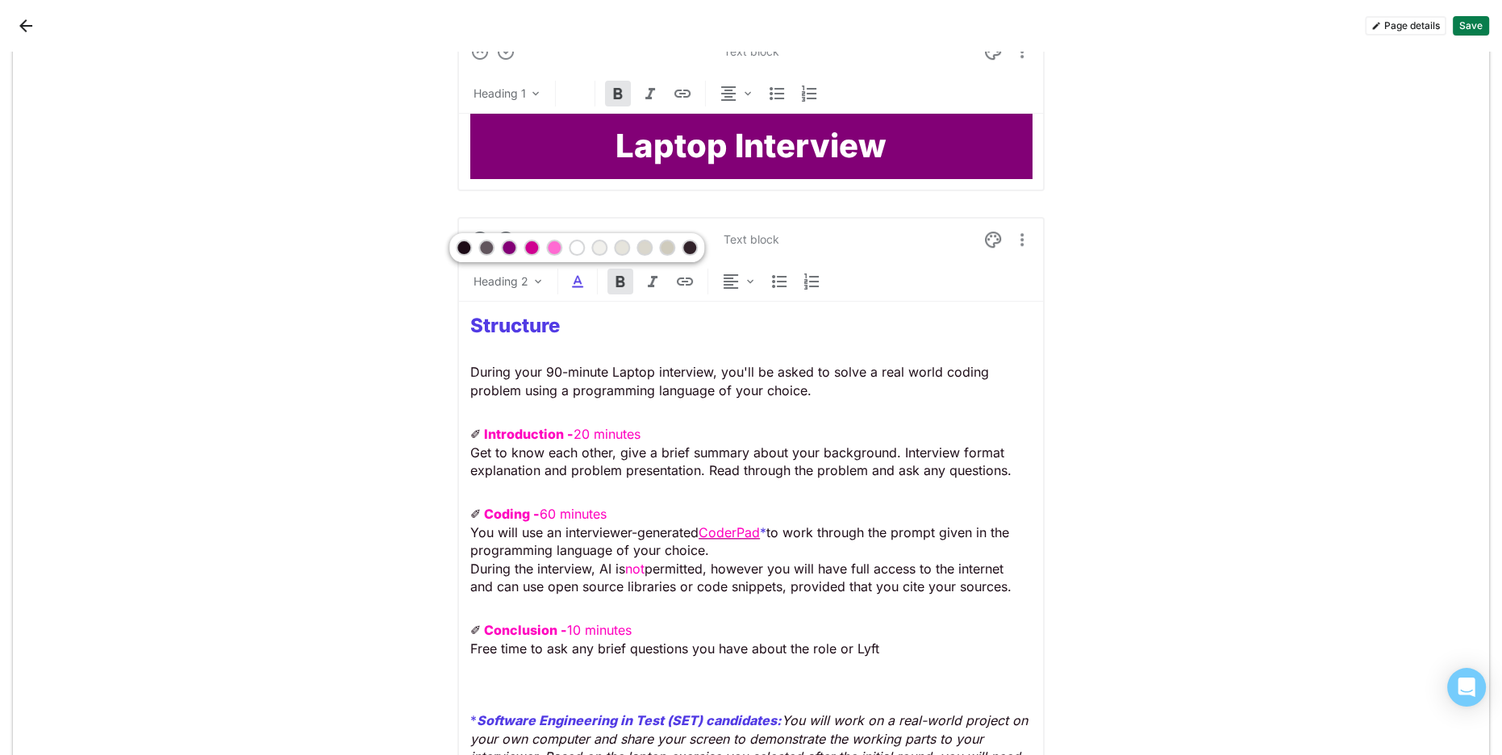
click at [509, 246] on div at bounding box center [508, 247] width 11 height 11
click at [584, 400] on div "Structure During your 90-minute Laptop interview, you'll be asked to solve a re…" at bounding box center [750, 567] width 561 height 531
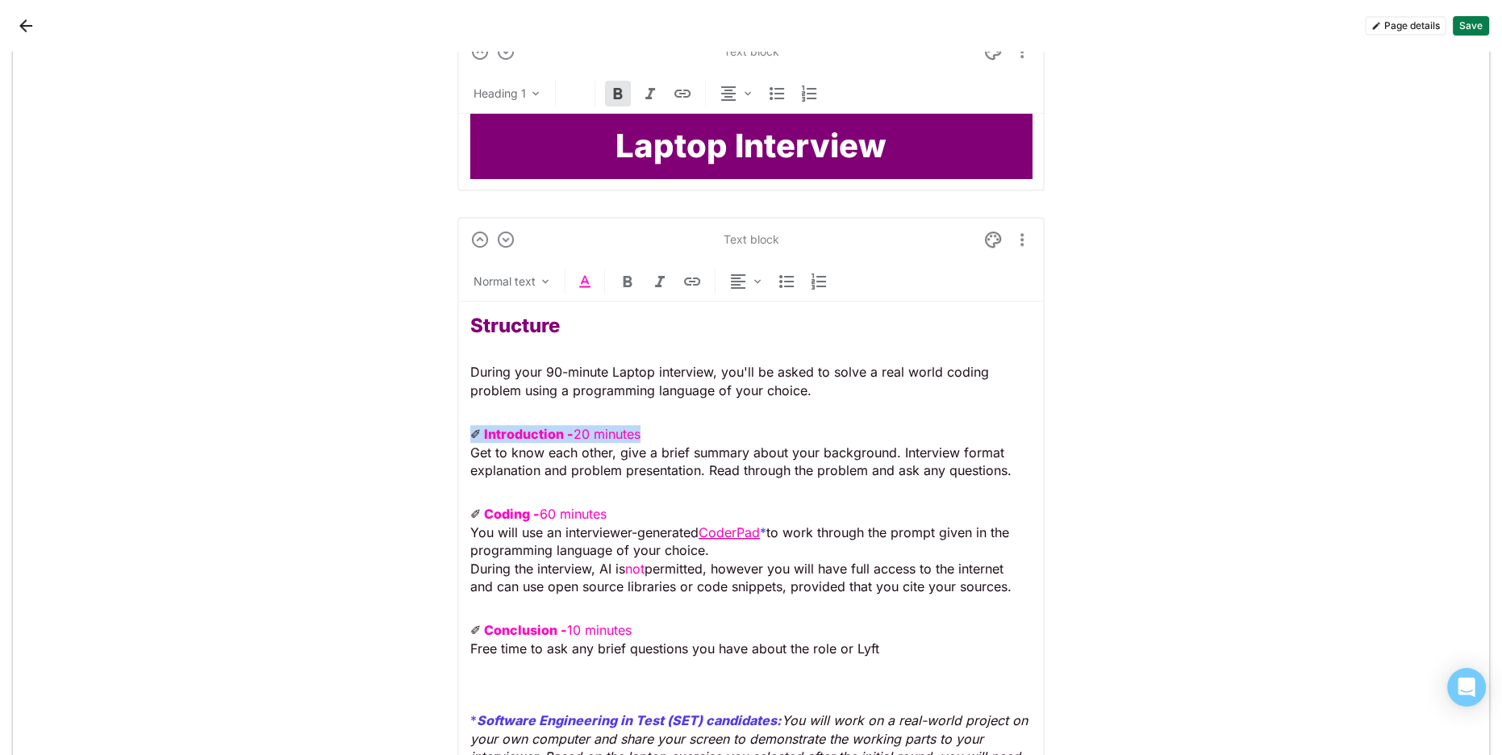
drag, startPoint x: 543, startPoint y: 428, endPoint x: 461, endPoint y: 424, distance: 81.6
drag, startPoint x: 592, startPoint y: 273, endPoint x: 588, endPoint y: 301, distance: 28.5
click at [592, 273] on img at bounding box center [584, 281] width 19 height 19
click at [538, 249] on div at bounding box center [538, 247] width 11 height 11
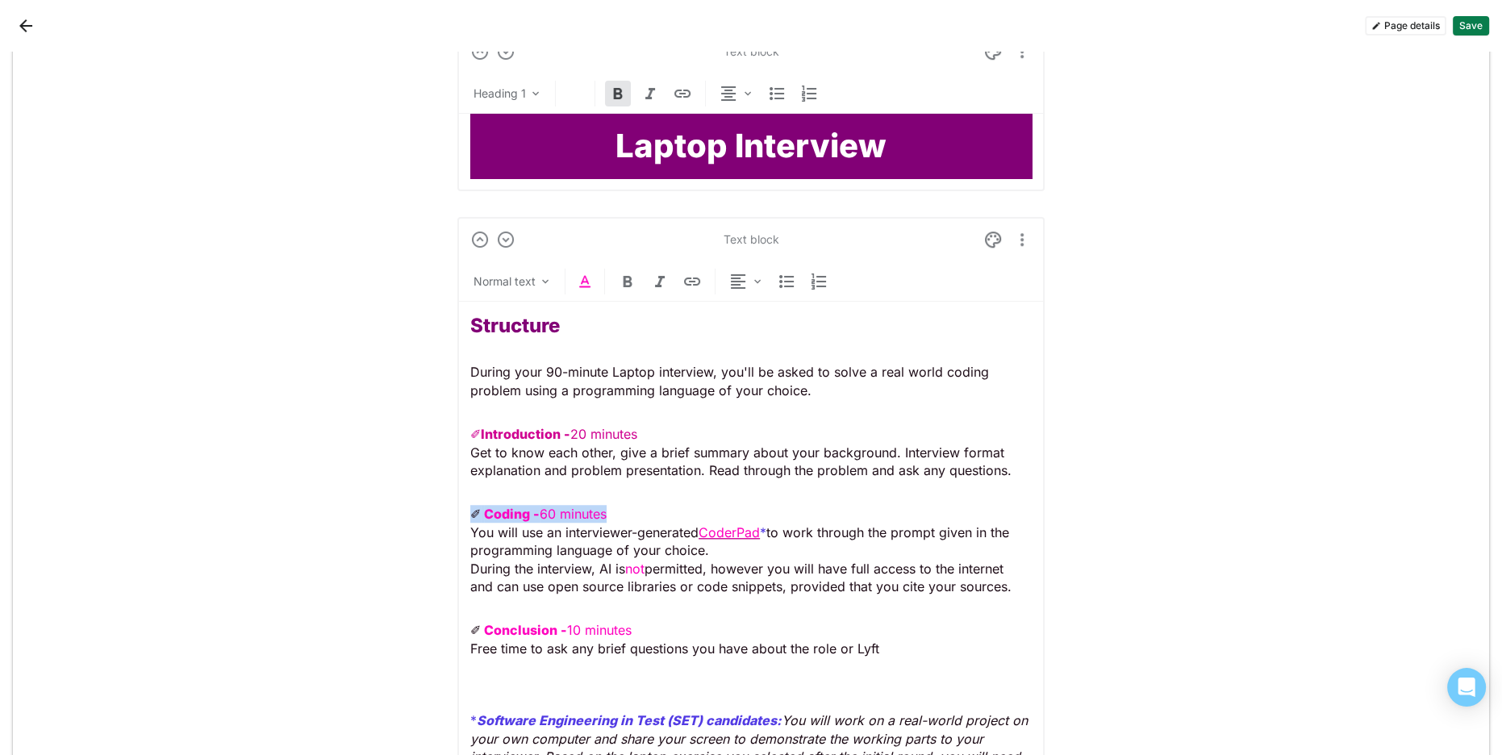
drag, startPoint x: 531, startPoint y: 500, endPoint x: 509, endPoint y: 439, distance: 65.3
click at [581, 275] on img at bounding box center [584, 281] width 19 height 19
click at [536, 250] on div at bounding box center [538, 247] width 11 height 11
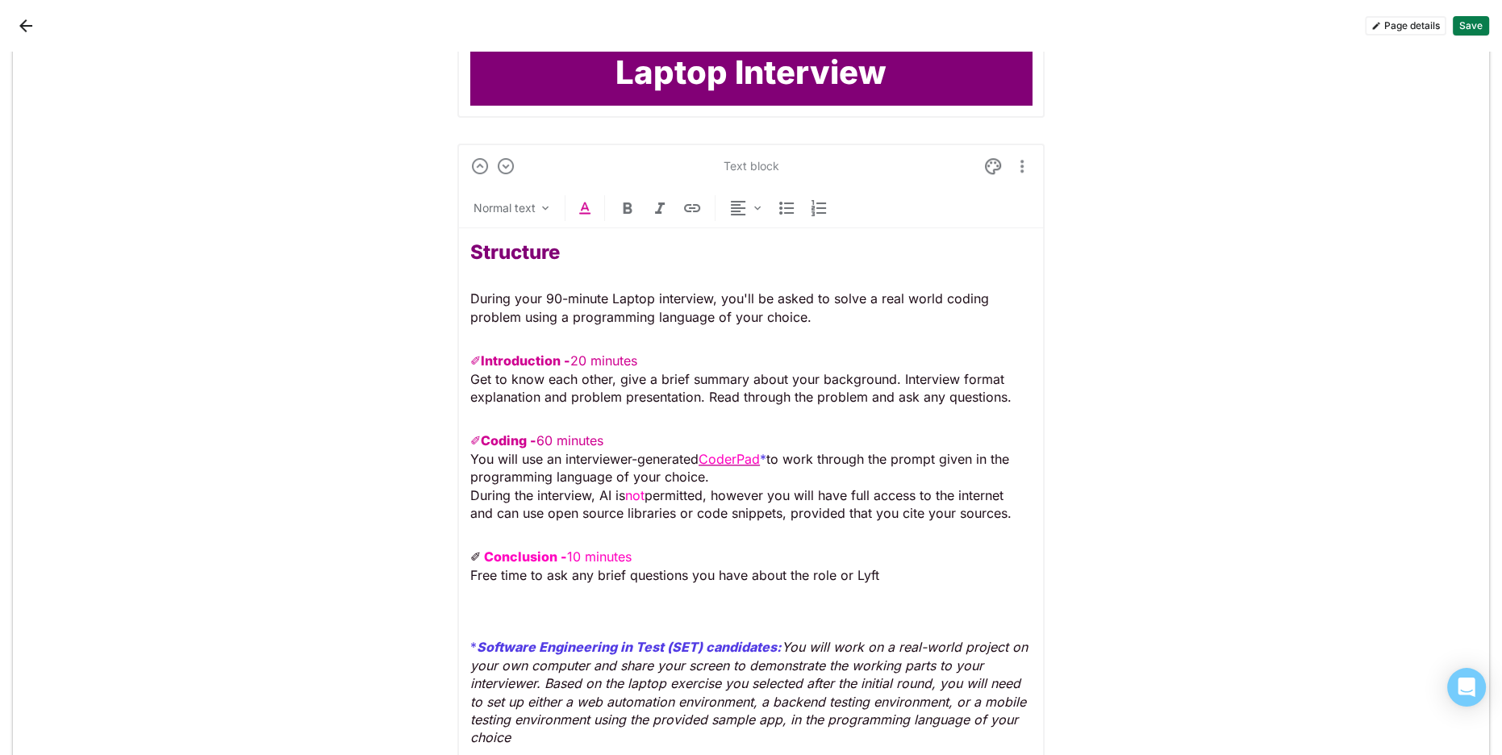
scroll to position [1603, 0]
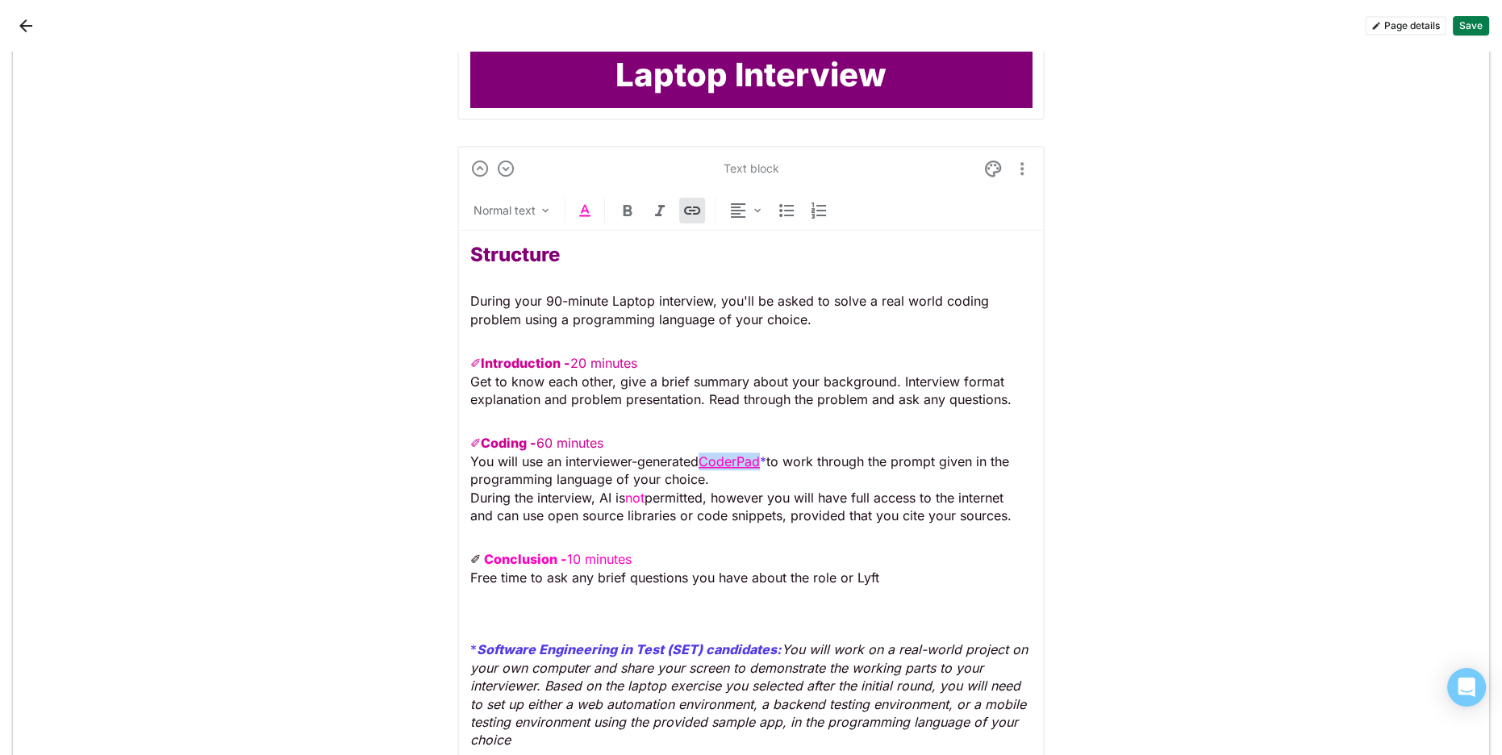
drag, startPoint x: 704, startPoint y: 459, endPoint x: 768, endPoint y: 462, distance: 63.8
click at [765, 461] on p "✐ Coding - 60 minutes You will use an interviewer-generated CoderPad * to work …" at bounding box center [750, 479] width 561 height 90
click at [593, 209] on div "Normal text" at bounding box center [750, 214] width 587 height 33
click at [587, 207] on img at bounding box center [584, 210] width 19 height 19
click at [539, 177] on div at bounding box center [538, 176] width 11 height 11
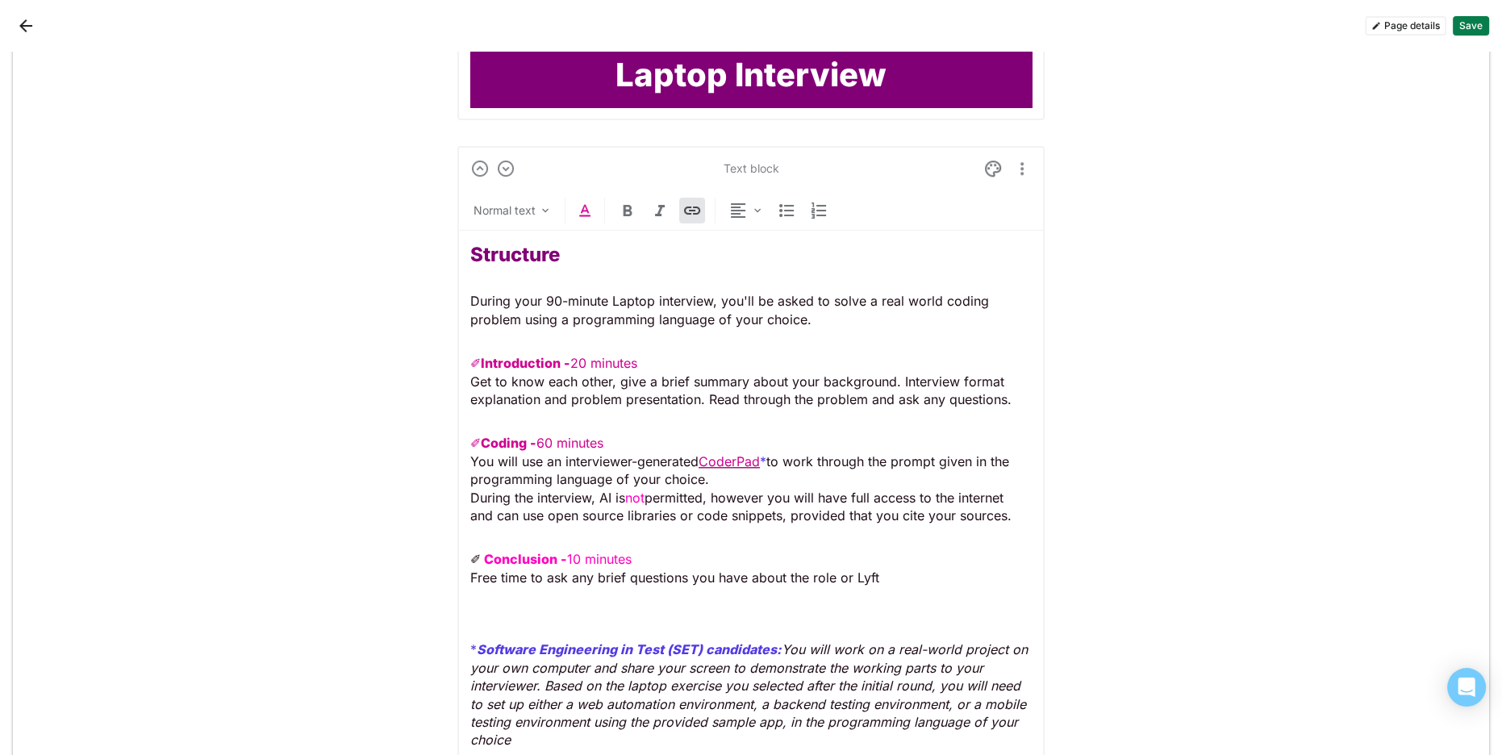
scroll to position [1650, 0]
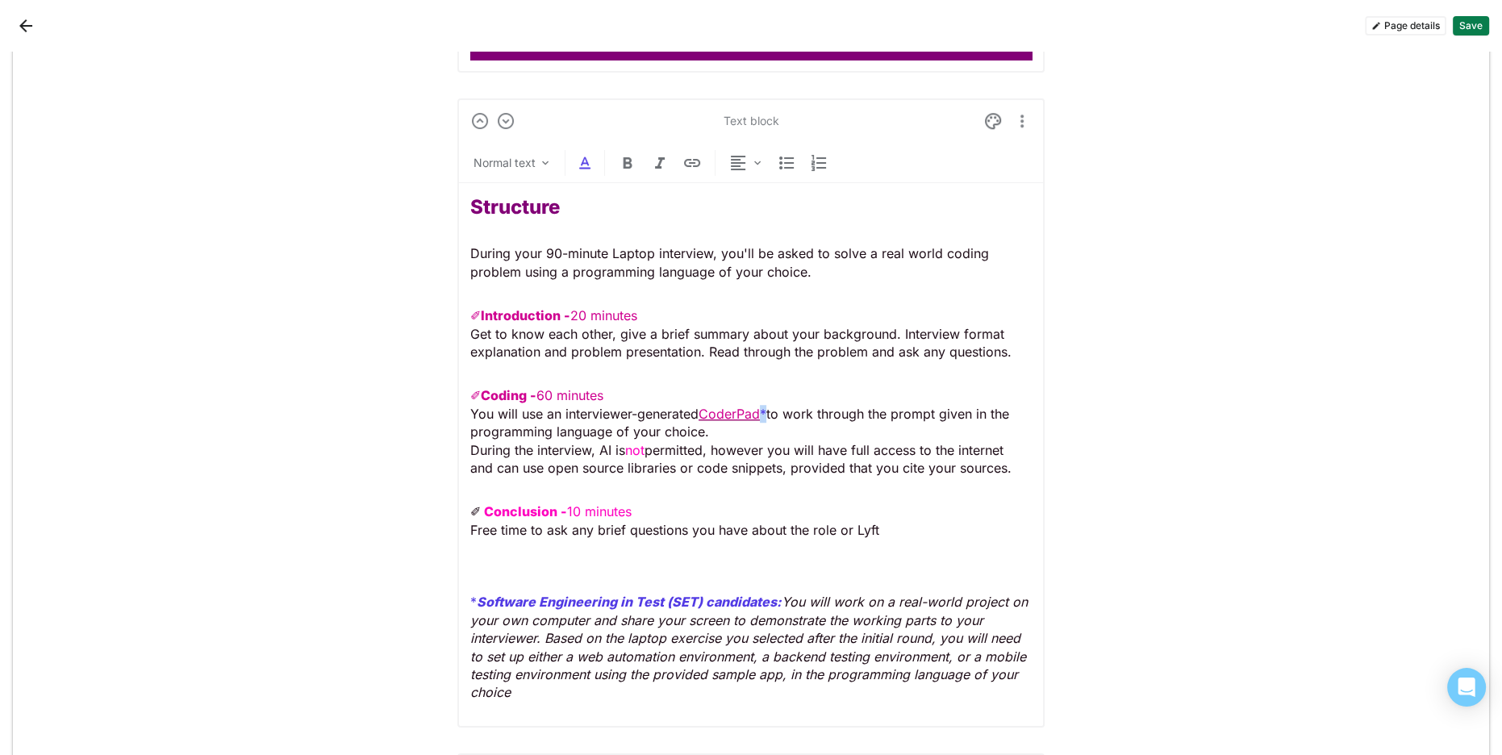
click at [765, 415] on span "*" at bounding box center [763, 414] width 6 height 16
click at [585, 156] on img at bounding box center [584, 162] width 19 height 19
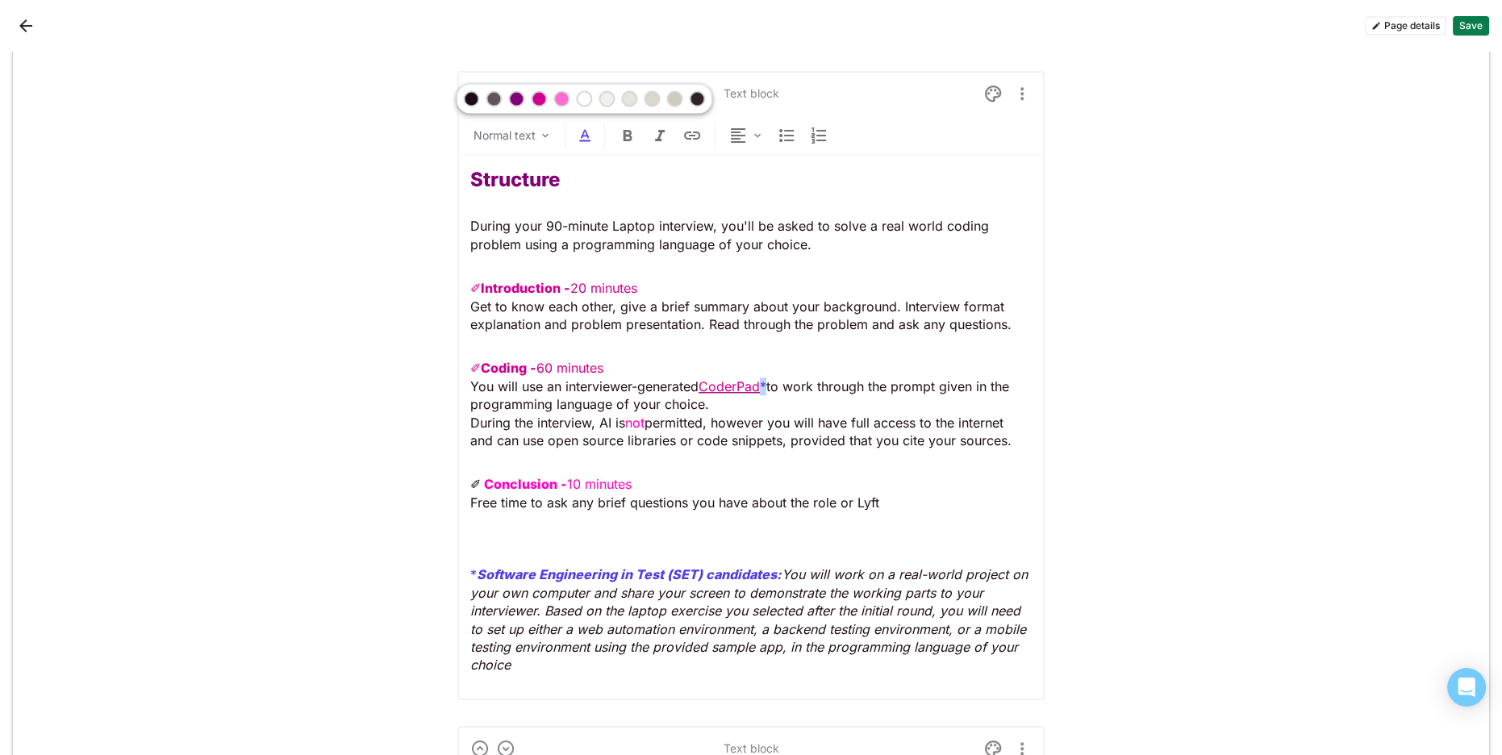
scroll to position [1680, 0]
click at [490, 98] on div at bounding box center [493, 99] width 11 height 11
click at [608, 594] on p "✐ Conclusion - 10 minutes Free time to ask any brief questions you have about t…" at bounding box center [750, 572] width 561 height 198
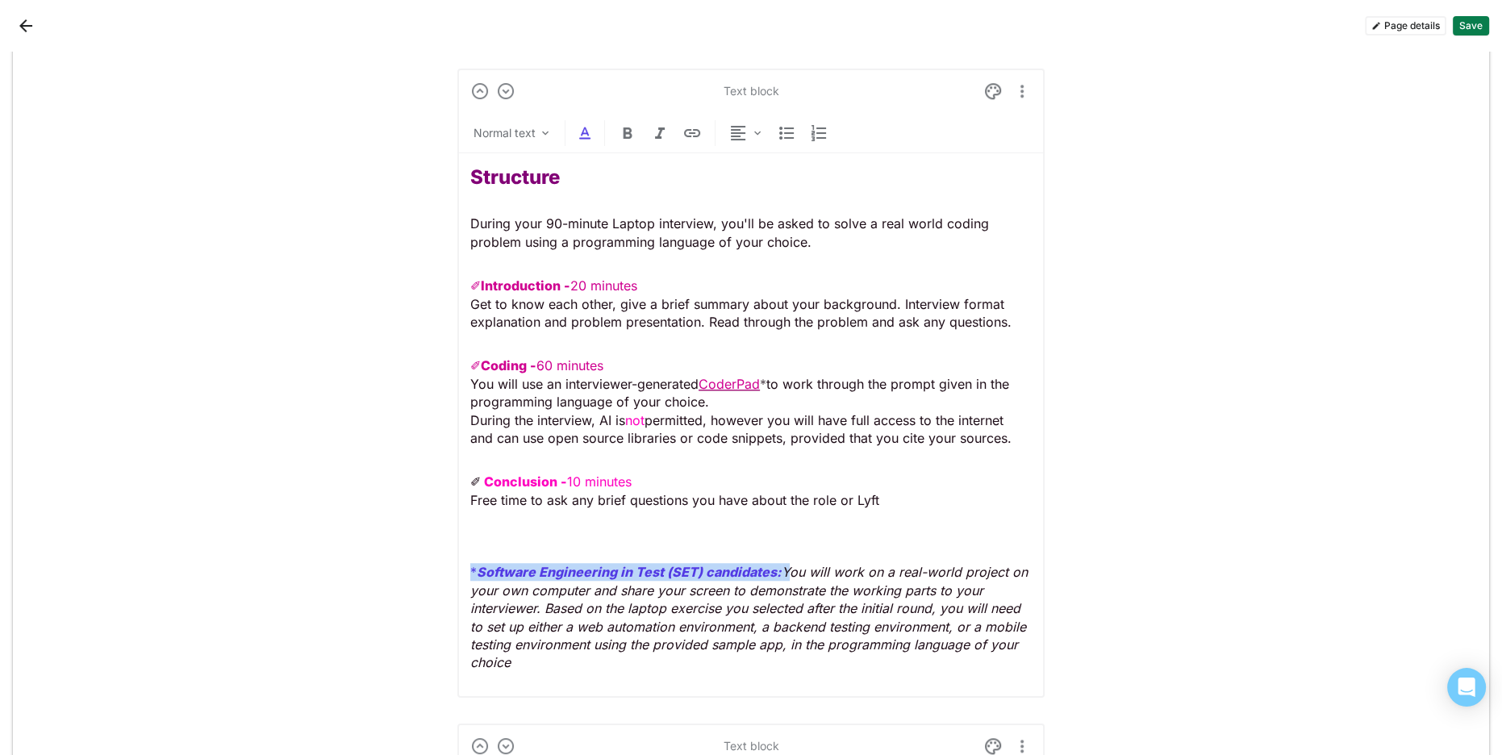
drag, startPoint x: 778, startPoint y: 565, endPoint x: 455, endPoint y: 562, distance: 323.4
drag, startPoint x: 578, startPoint y: 126, endPoint x: 581, endPoint y: 140, distance: 14.7
click at [578, 126] on img at bounding box center [584, 132] width 19 height 19
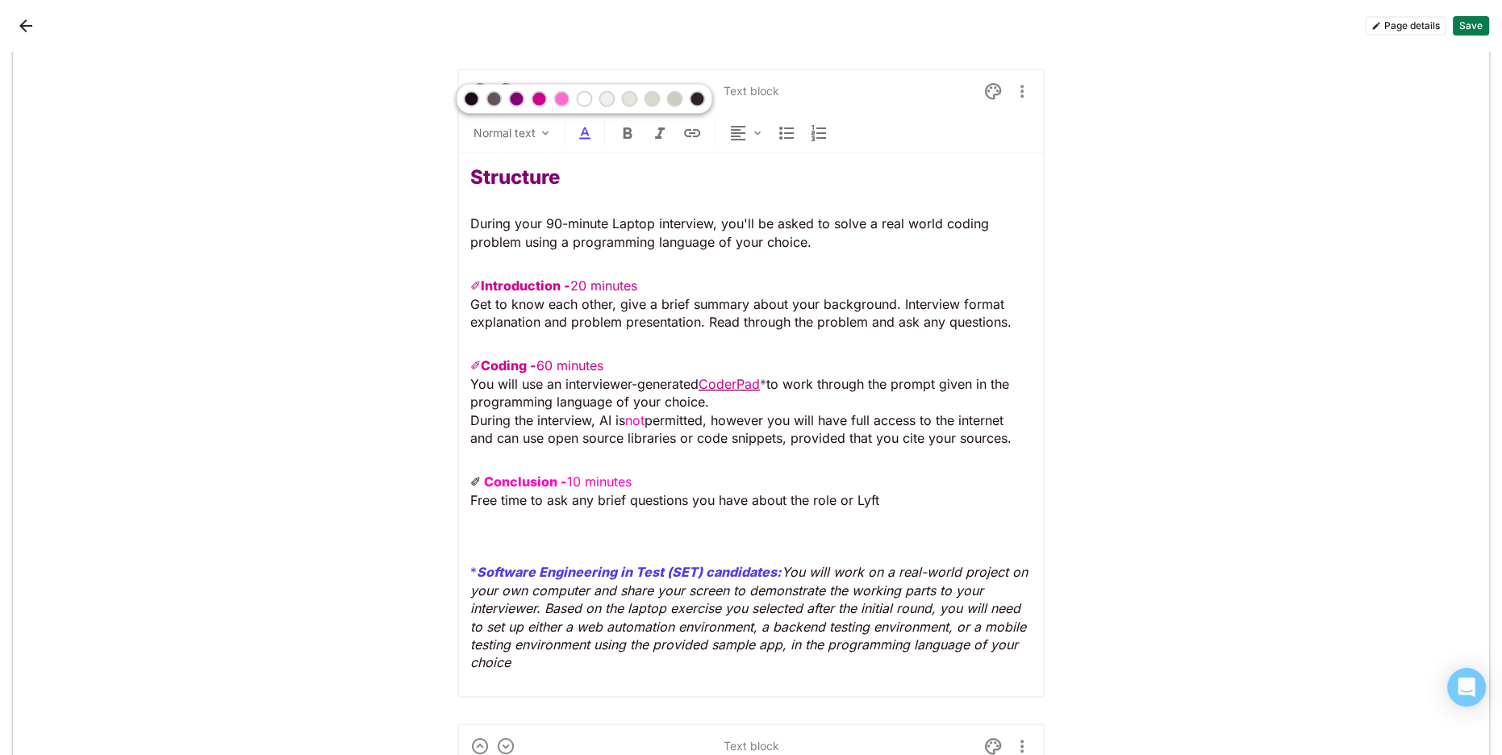
click at [498, 99] on div at bounding box center [493, 99] width 11 height 11
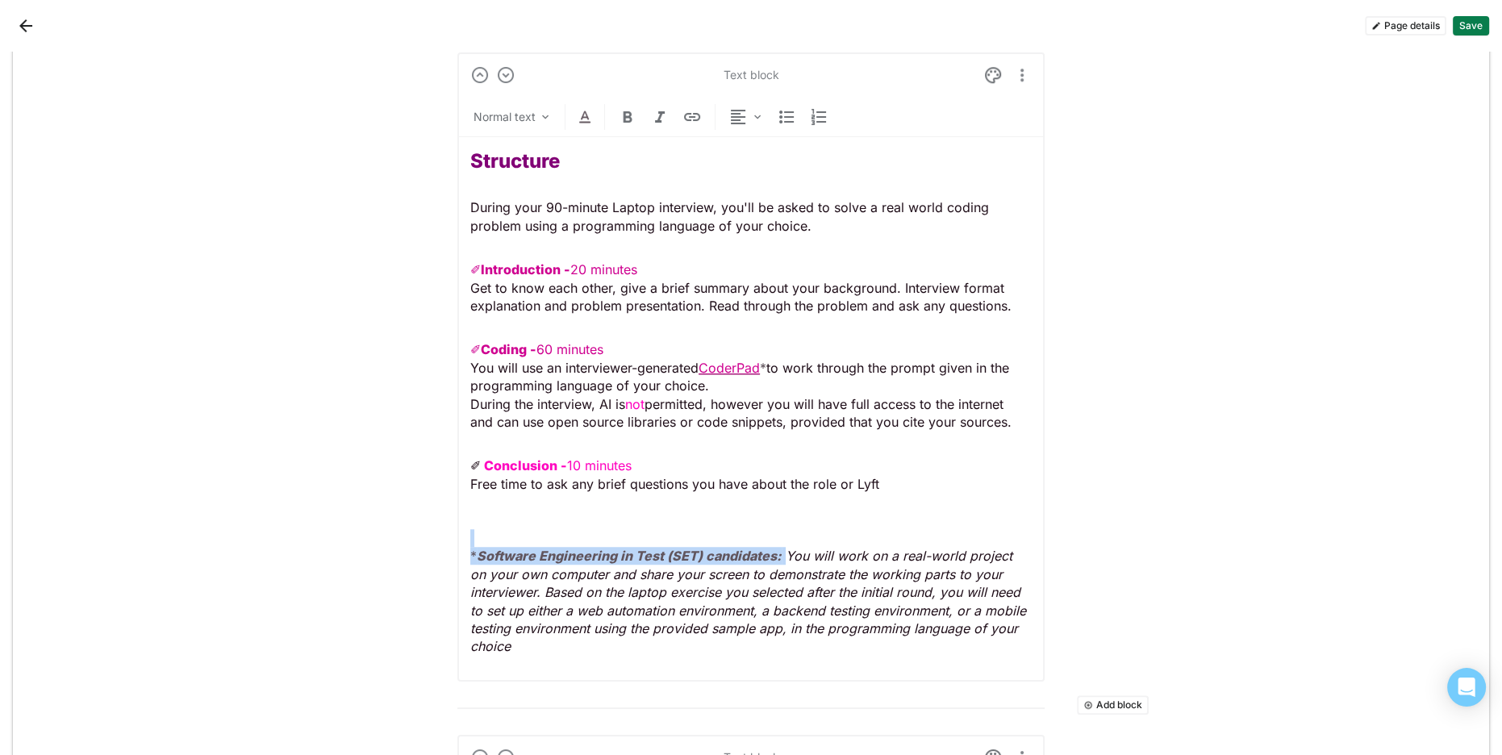
scroll to position [1653, 0]
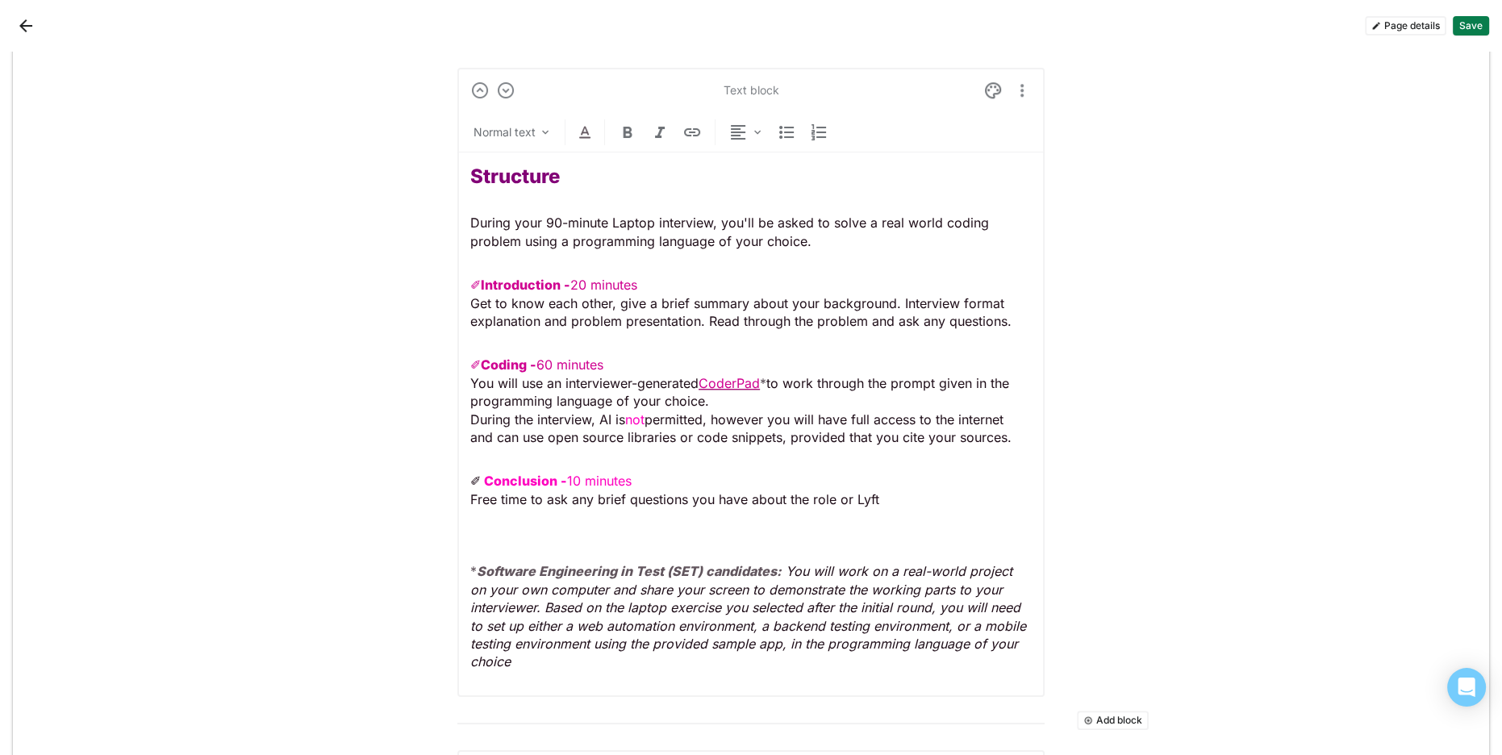
click at [820, 671] on div "Structure During your 90-minute Laptop interview, you'll be asked to solve a re…" at bounding box center [750, 417] width 561 height 531
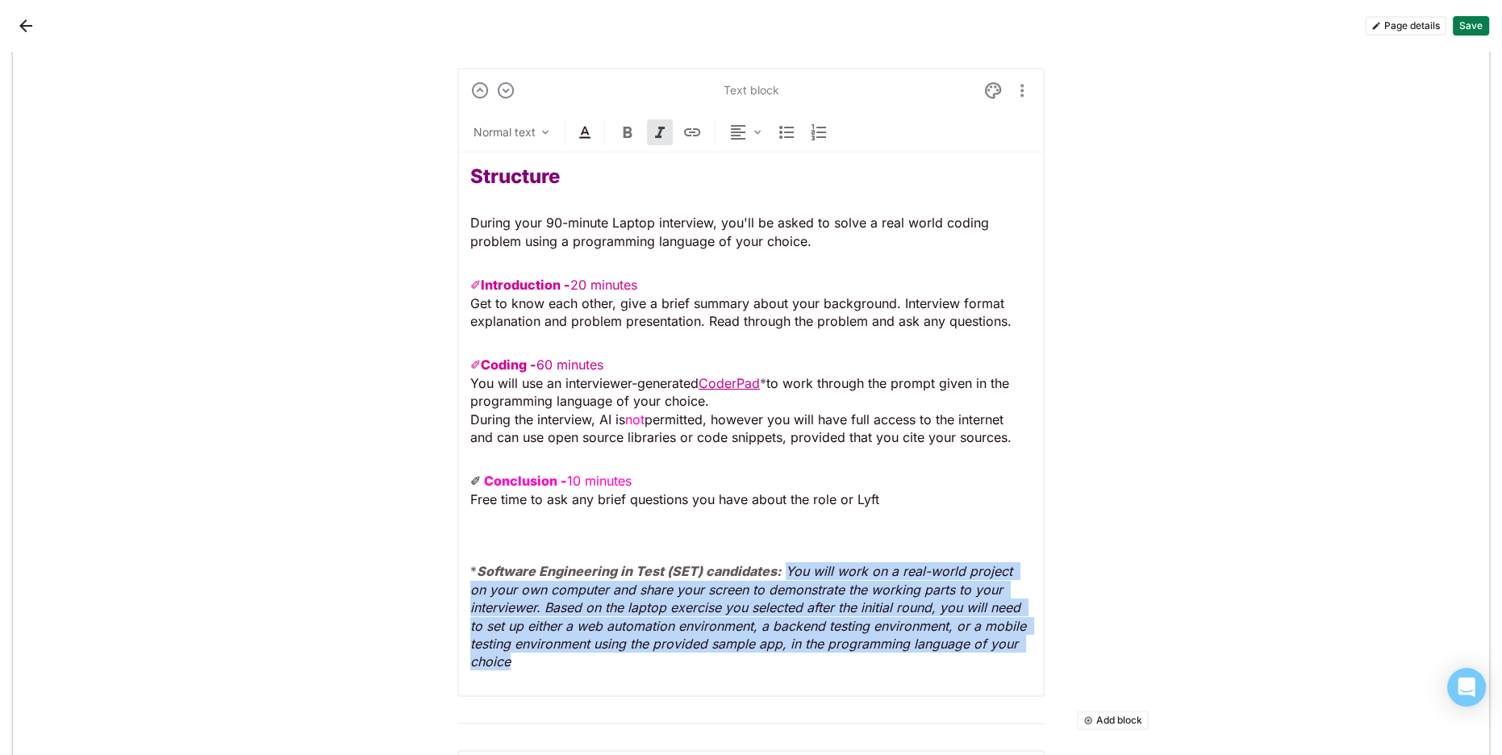
drag, startPoint x: 782, startPoint y: 569, endPoint x: 826, endPoint y: 662, distance: 103.5
click at [826, 659] on p "✐ Conclusion - 10 minutes Free time to ask any brief questions you have about t…" at bounding box center [750, 571] width 561 height 198
click at [586, 128] on img at bounding box center [584, 132] width 19 height 19
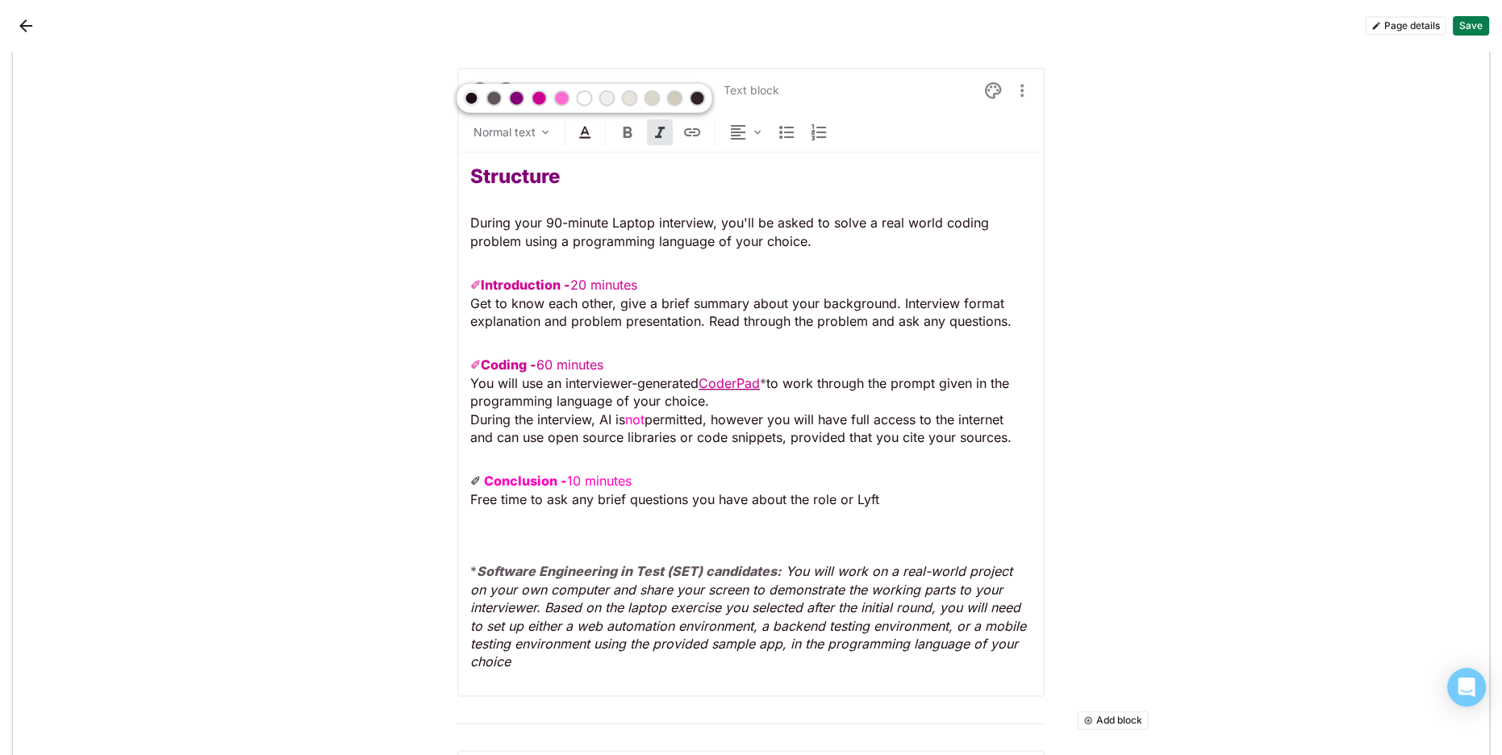
click at [494, 101] on div at bounding box center [493, 98] width 11 height 11
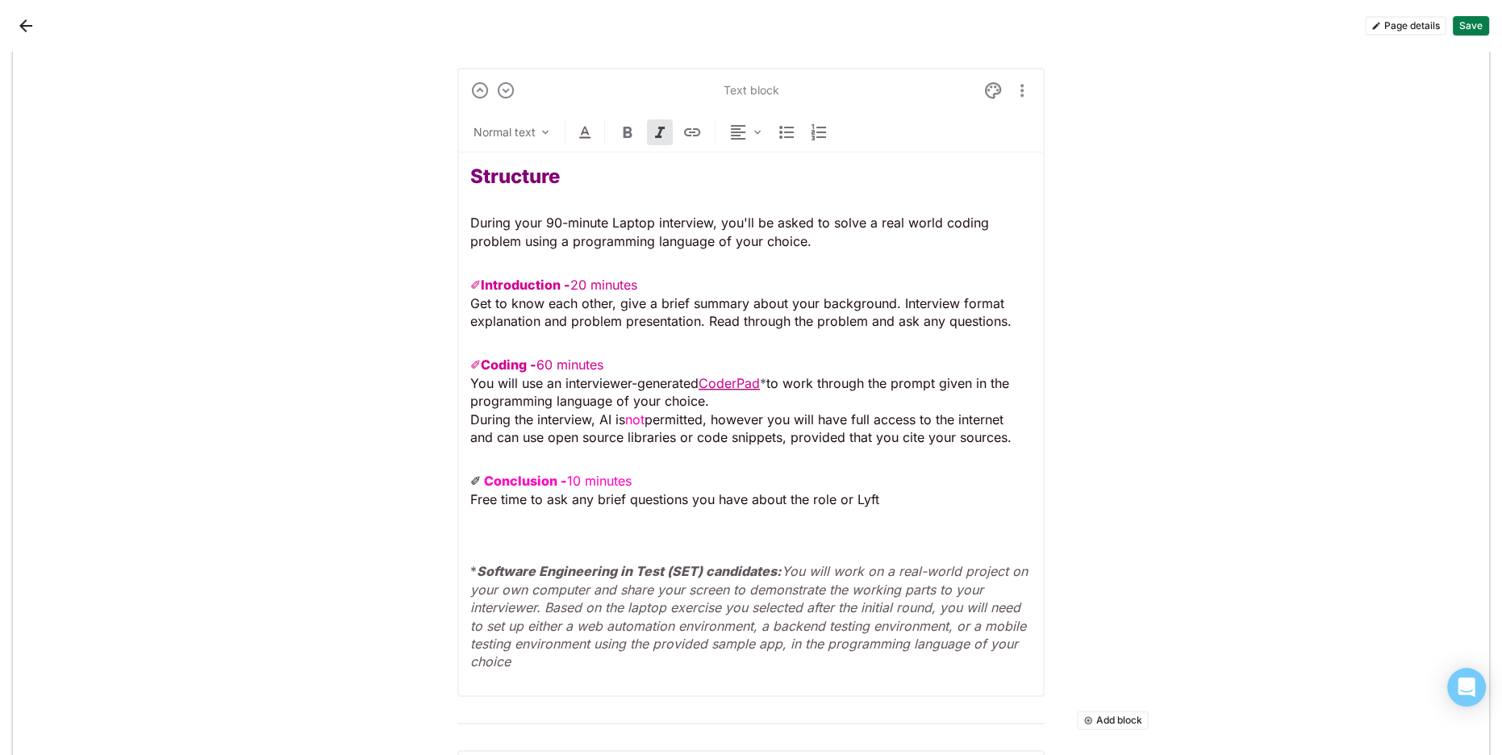
click at [809, 633] on em "You will work on a real-world project on your own computer and share your scree…" at bounding box center [750, 616] width 561 height 106
drag, startPoint x: 649, startPoint y: 415, endPoint x: 632, endPoint y: 419, distance: 17.4
click at [629, 415] on p "✐ Coding - 60 minutes You will use an interviewer-generated CoderPad * to work …" at bounding box center [750, 401] width 561 height 90
click at [583, 125] on img at bounding box center [584, 132] width 19 height 19
click at [533, 98] on div at bounding box center [538, 98] width 11 height 11
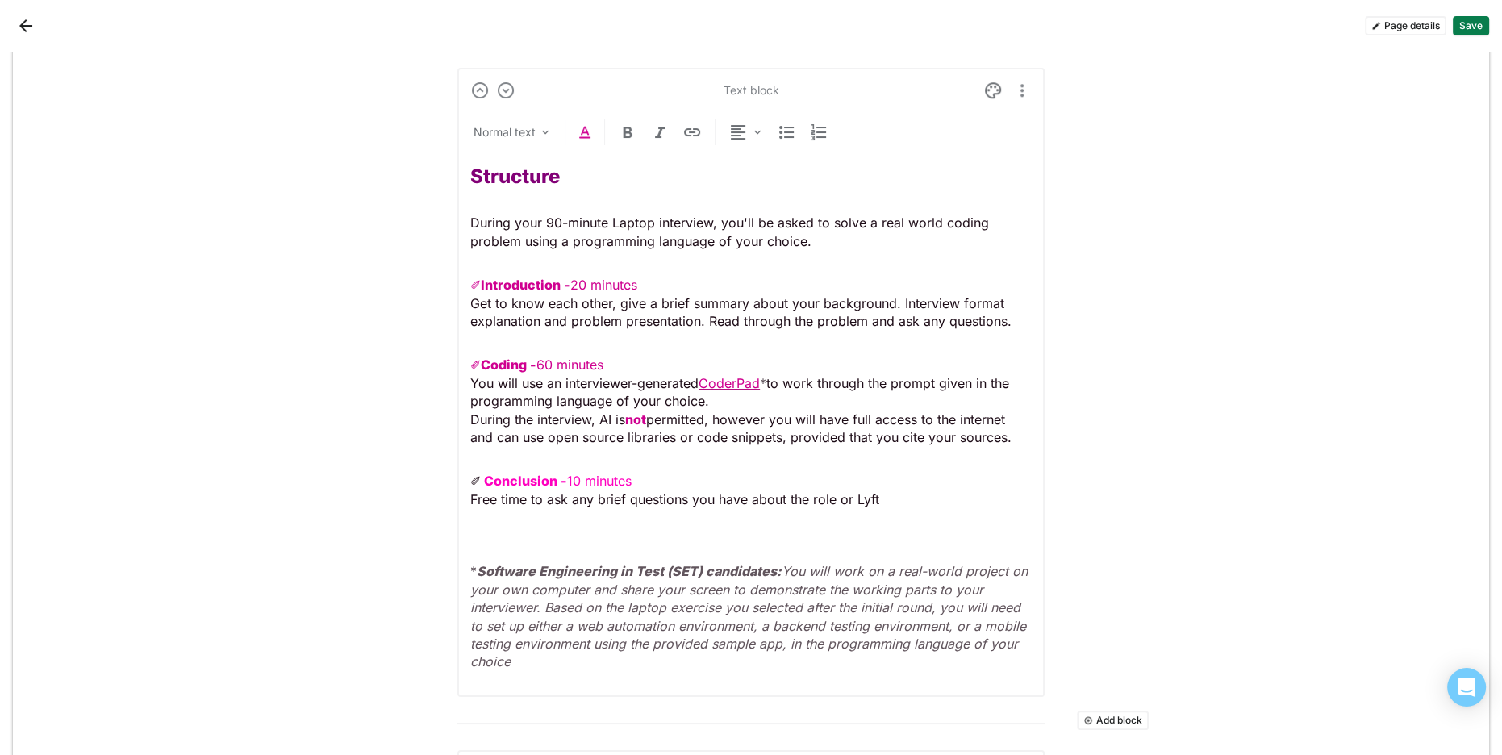
click at [597, 363] on span "✐ Coding - 60 minutes" at bounding box center [536, 364] width 133 height 16
drag, startPoint x: 540, startPoint y: 478, endPoint x: 506, endPoint y: 406, distance: 80.1
click at [587, 134] on img at bounding box center [584, 132] width 19 height 19
click at [535, 101] on div at bounding box center [538, 98] width 11 height 11
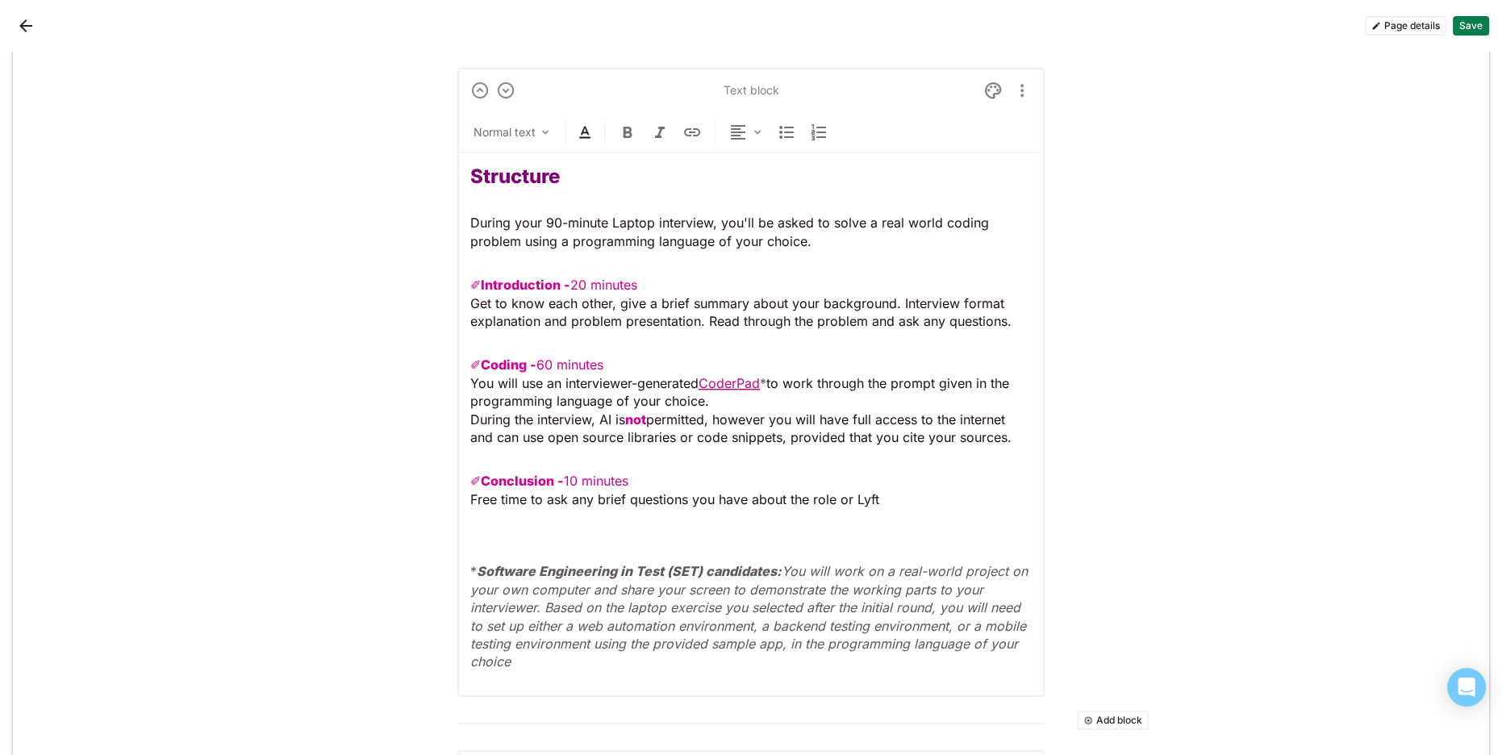
click at [832, 527] on p "✐ Conclusion - 10 minutes Free time to ask any brief questions you have about t…" at bounding box center [750, 571] width 561 height 198
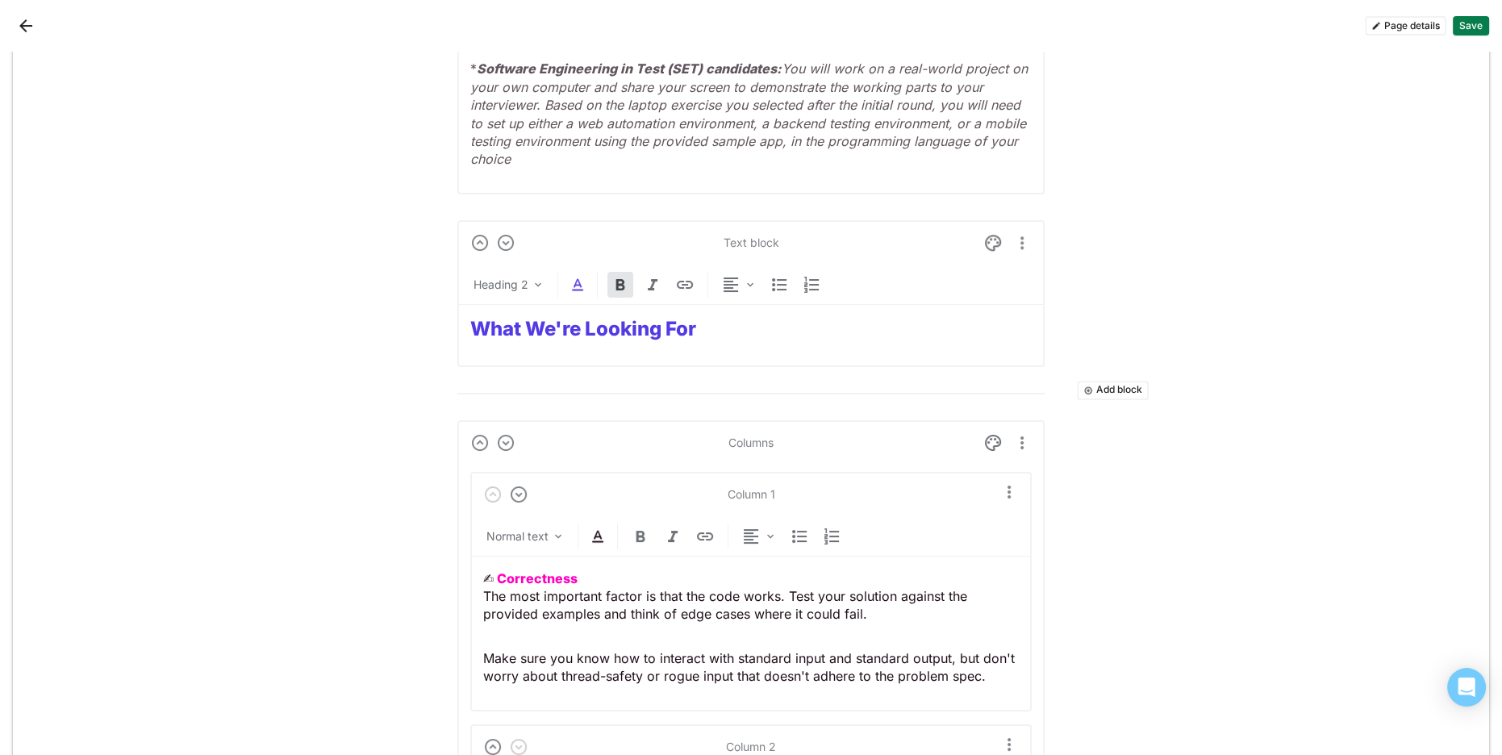
scroll to position [2161, 0]
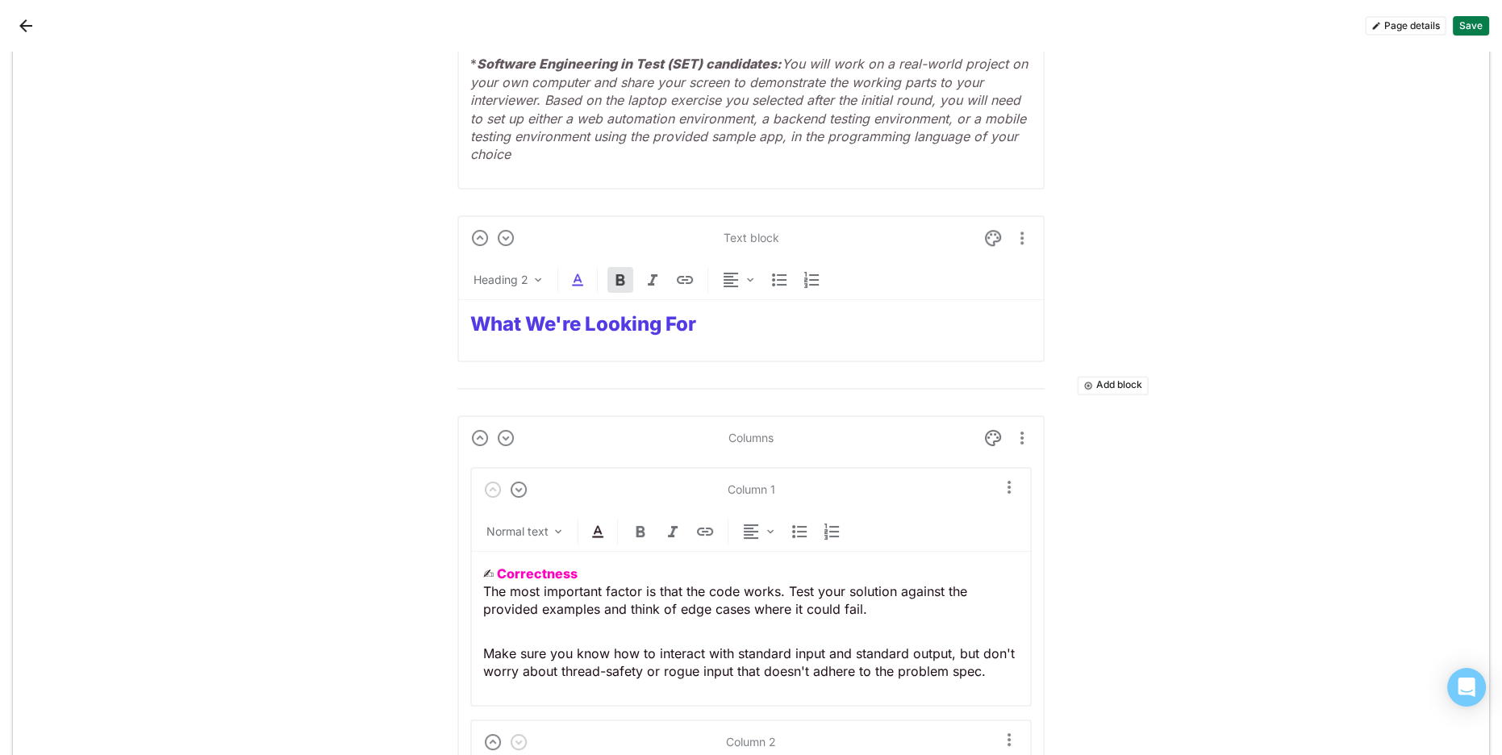
click at [635, 324] on strong "What We're Looking For" at bounding box center [583, 323] width 226 height 23
drag, startPoint x: 635, startPoint y: 324, endPoint x: 615, endPoint y: 315, distance: 21.3
click at [631, 323] on strong "What We're Looking For" at bounding box center [583, 323] width 226 height 23
click at [573, 281] on img at bounding box center [577, 279] width 19 height 19
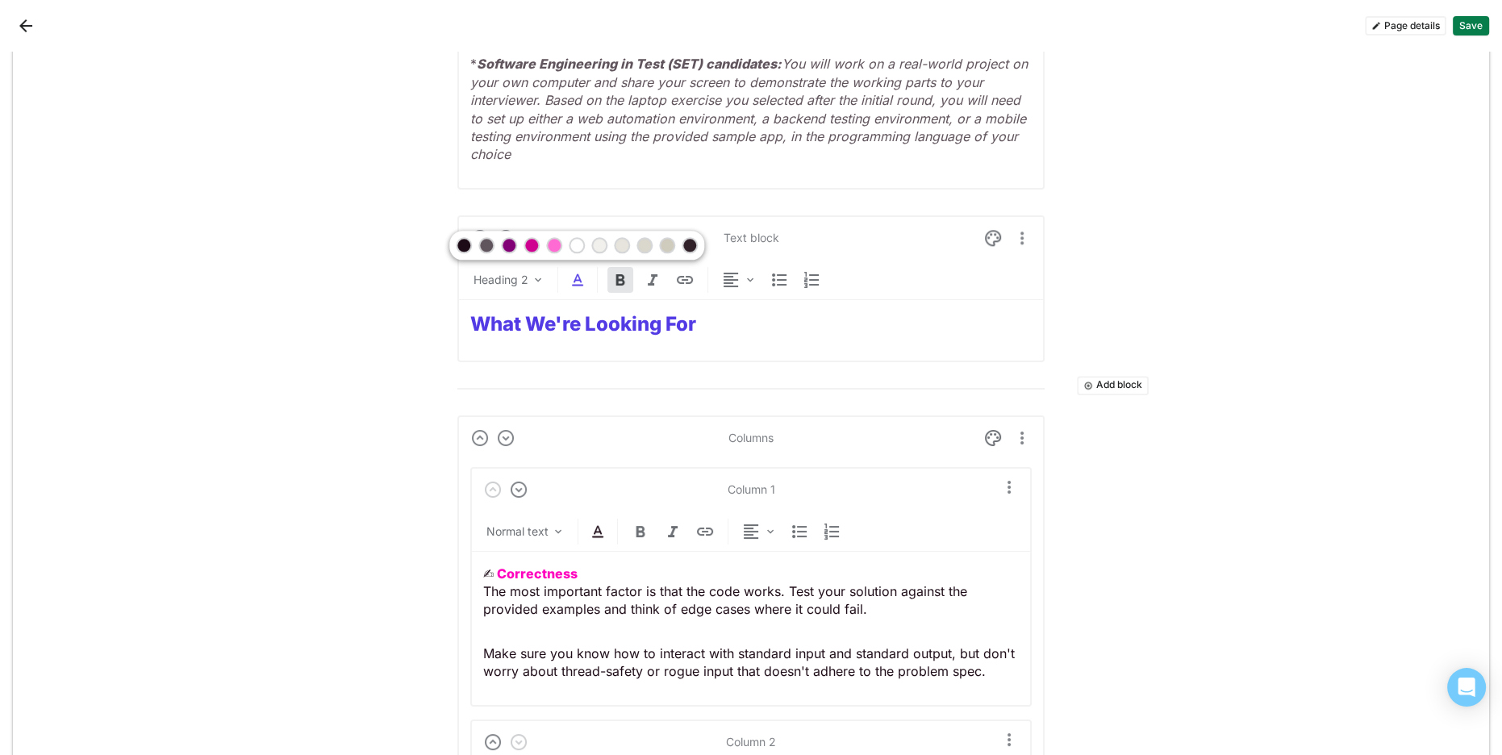
click at [515, 244] on div at bounding box center [509, 245] width 16 height 16
drag, startPoint x: 549, startPoint y: 563, endPoint x: 547, endPoint y: 431, distance: 131.5
click at [600, 533] on img at bounding box center [597, 531] width 19 height 19
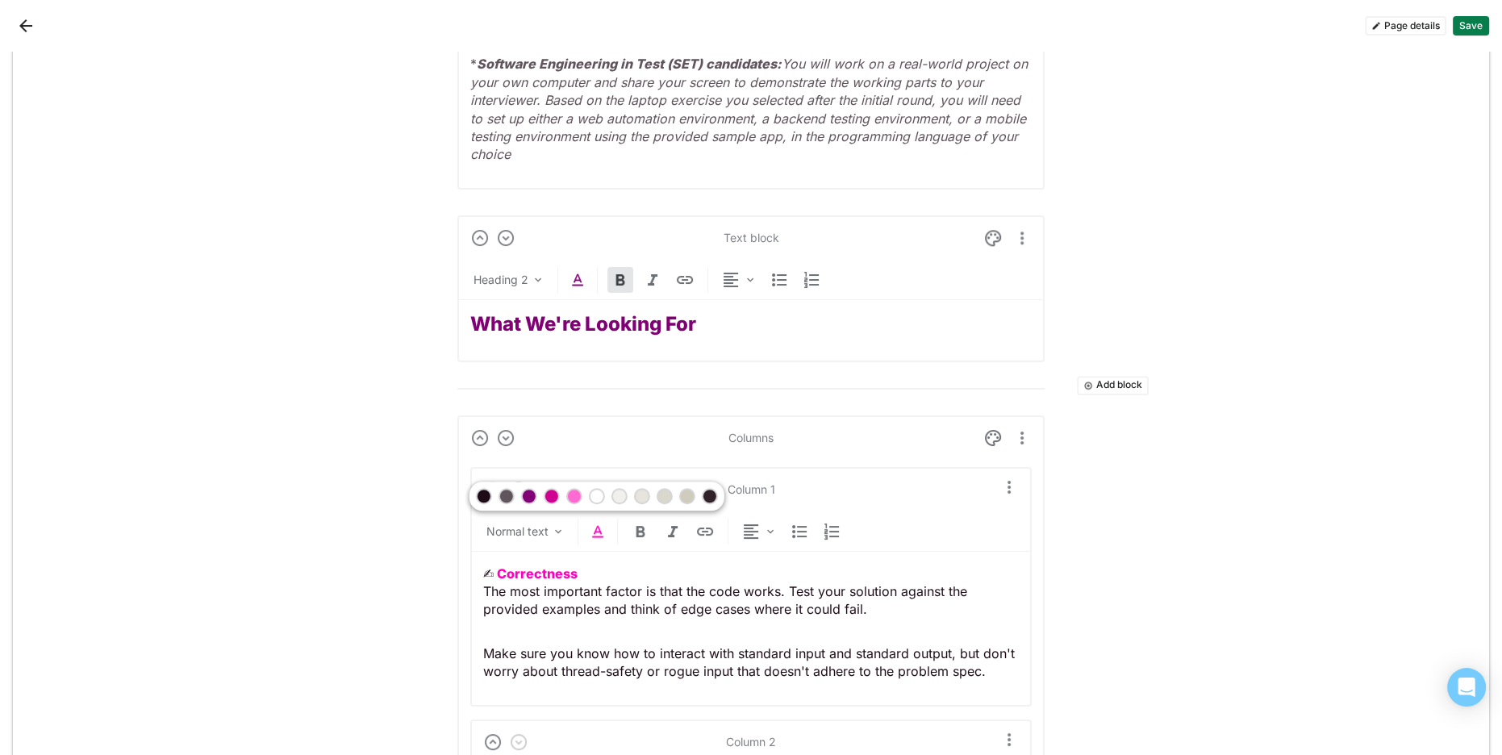
click at [530, 498] on div at bounding box center [528, 495] width 11 height 11
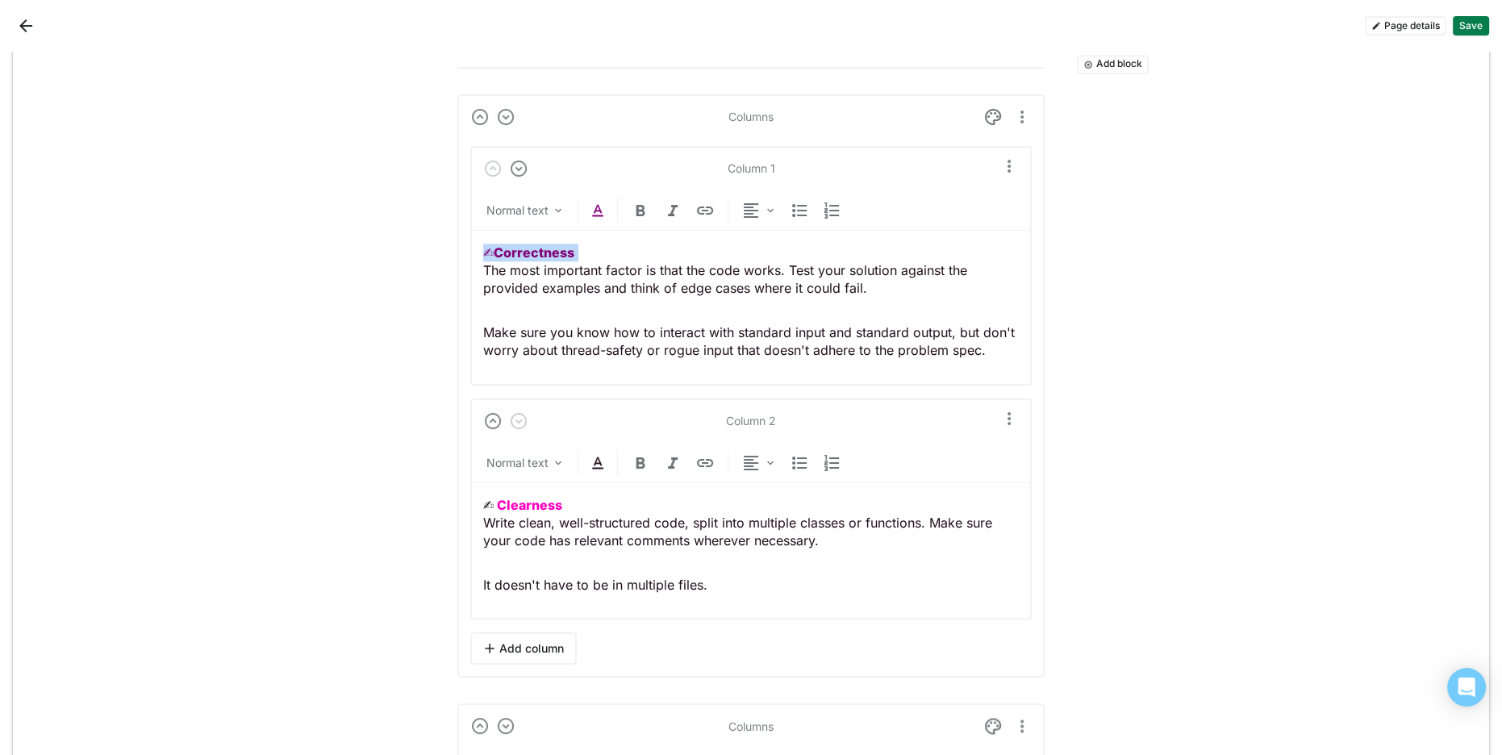
scroll to position [2551, 0]
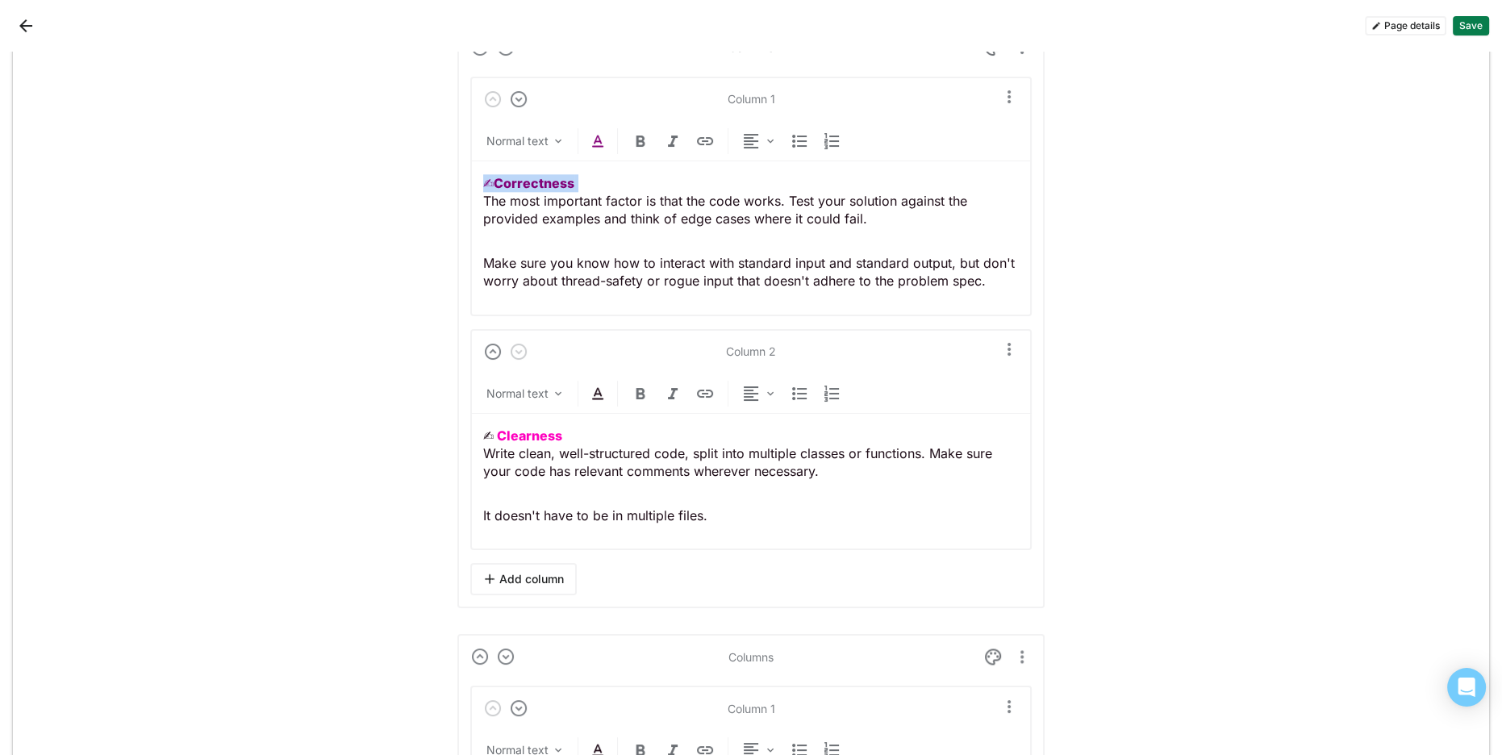
drag, startPoint x: 605, startPoint y: 131, endPoint x: 596, endPoint y: 144, distance: 16.3
click at [605, 131] on img at bounding box center [597, 140] width 19 height 19
click at [550, 106] on div at bounding box center [551, 105] width 11 height 11
drag, startPoint x: 562, startPoint y: 423, endPoint x: 546, endPoint y: 385, distance: 41.9
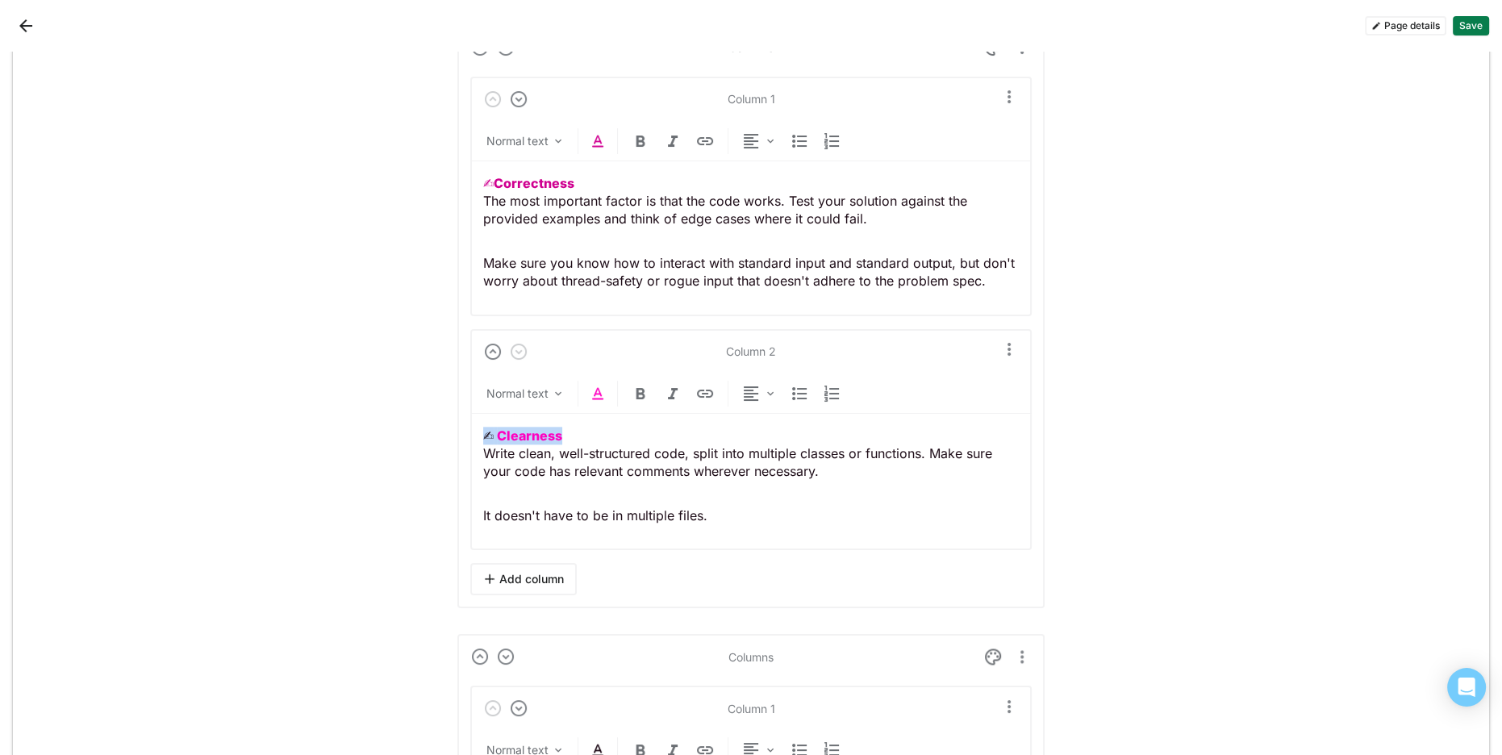
click at [599, 384] on img at bounding box center [597, 393] width 19 height 19
click at [550, 356] on div at bounding box center [551, 357] width 11 height 11
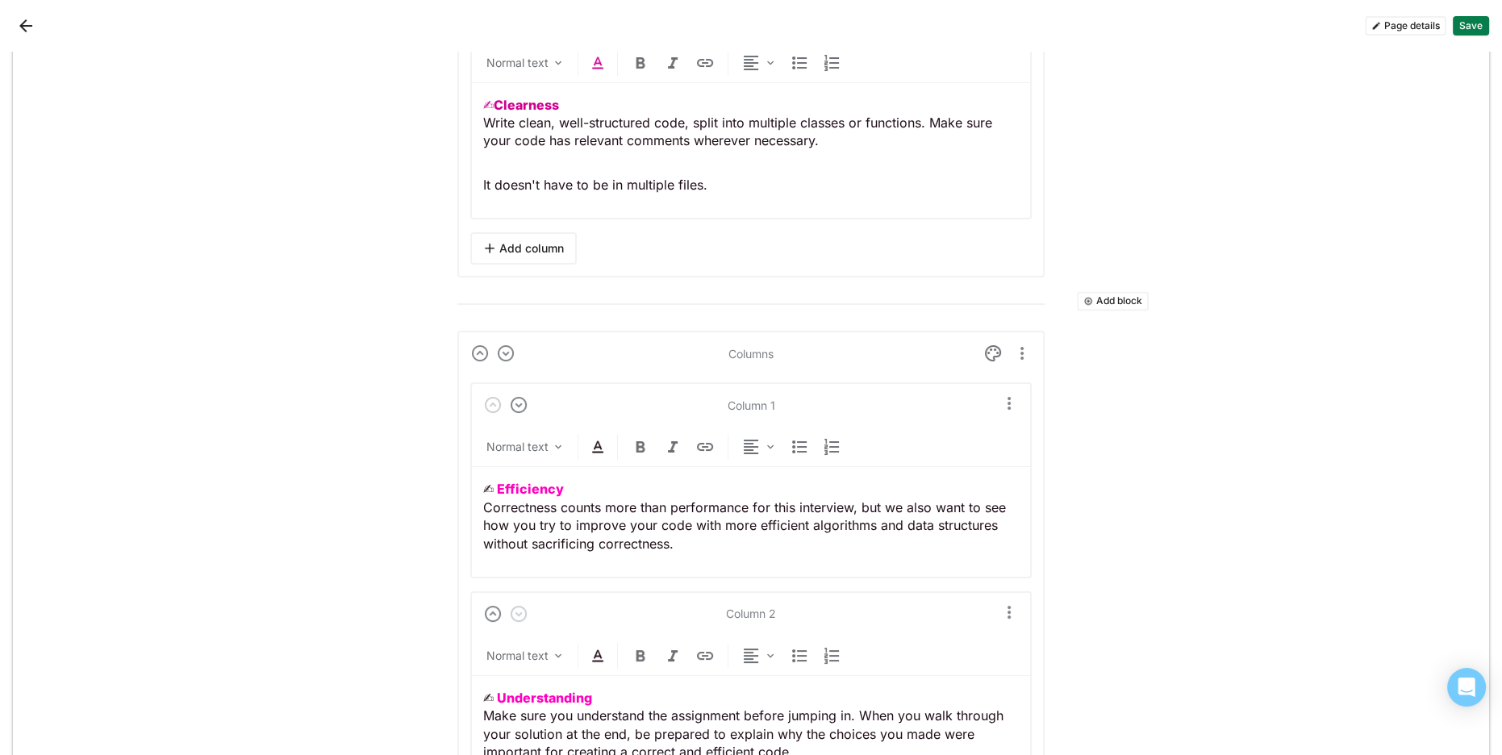
scroll to position [2853, 0]
drag, startPoint x: 576, startPoint y: 479, endPoint x: 438, endPoint y: 473, distance: 138.0
click at [599, 452] on div "Normal text" at bounding box center [750, 451] width 561 height 33
click at [602, 446] on img at bounding box center [597, 447] width 19 height 19
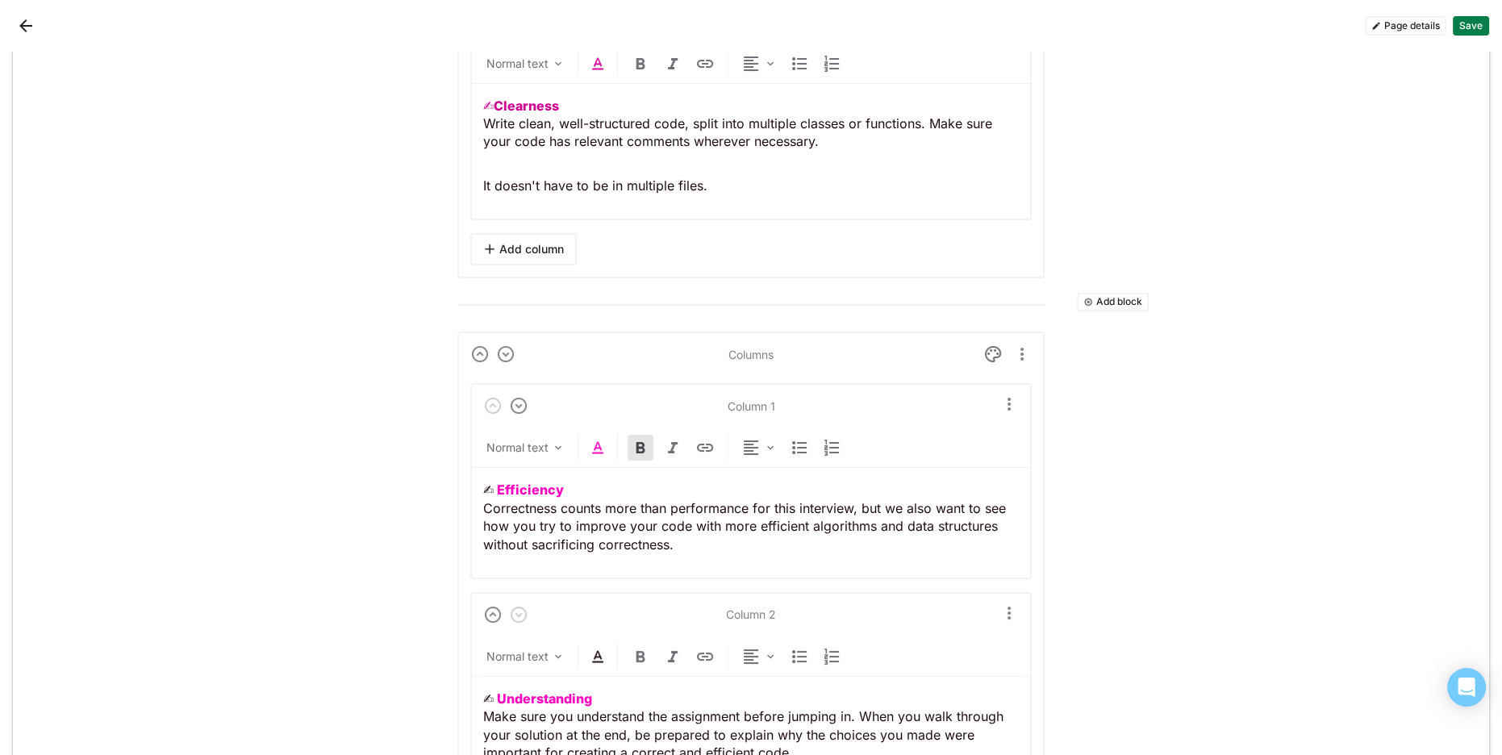
drag, startPoint x: 573, startPoint y: 486, endPoint x: 447, endPoint y: 474, distance: 127.1
click at [597, 442] on img at bounding box center [597, 447] width 19 height 19
click at [552, 409] on div at bounding box center [551, 411] width 11 height 11
click at [616, 487] on p "✍︎ Efficiency Correctness counts more than performance for this interview, but …" at bounding box center [751, 517] width 536 height 73
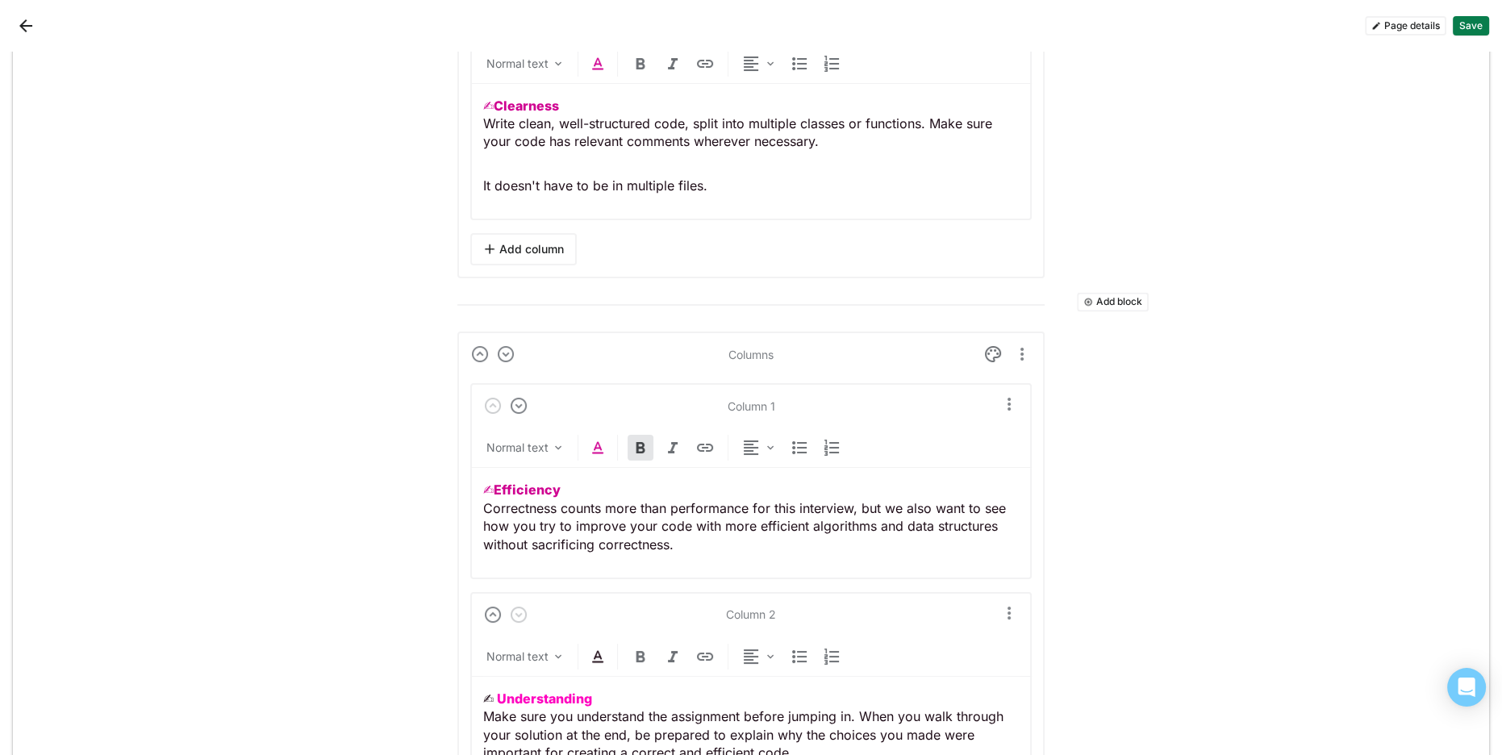
scroll to position [3087, 0]
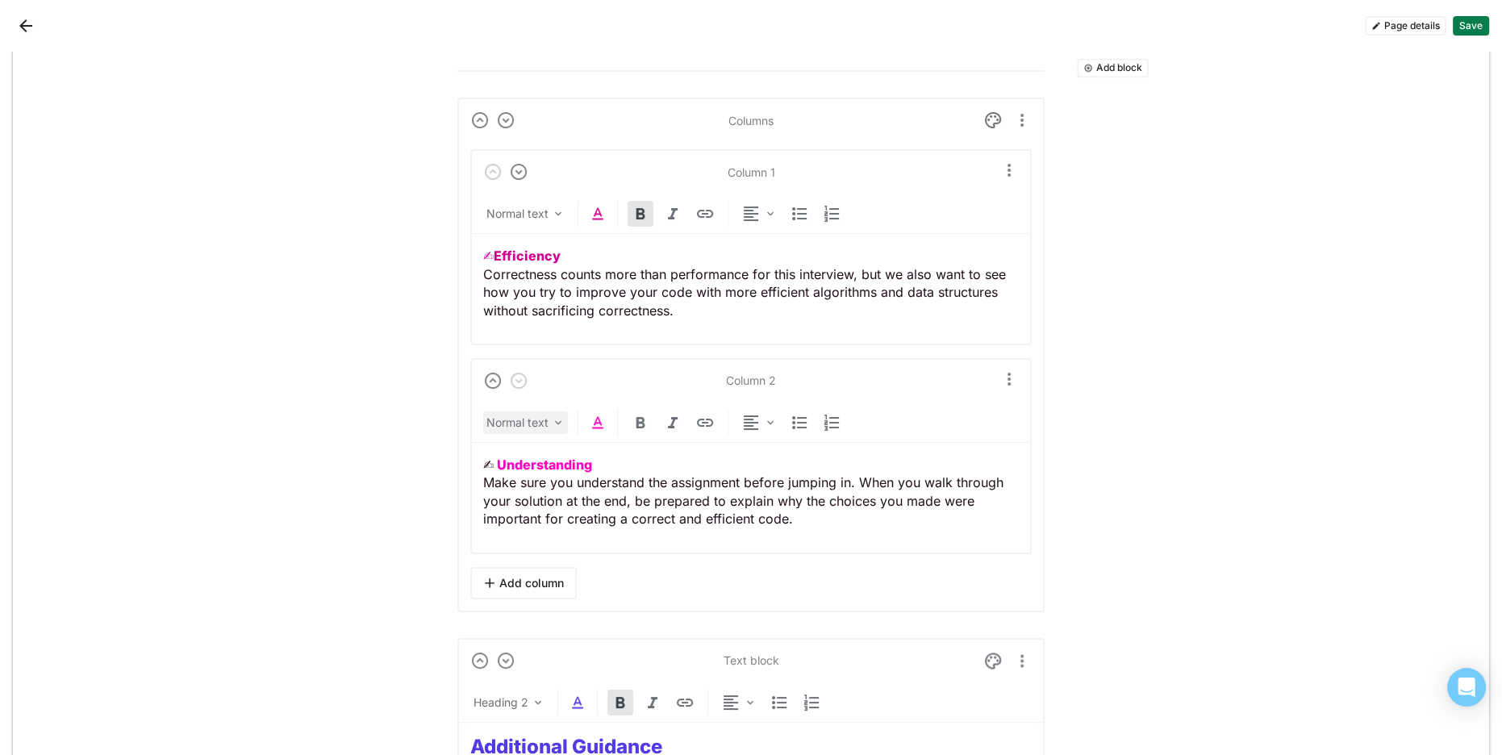
drag, startPoint x: 546, startPoint y: 451, endPoint x: 543, endPoint y: 423, distance: 28.4
click at [596, 416] on img at bounding box center [597, 422] width 19 height 19
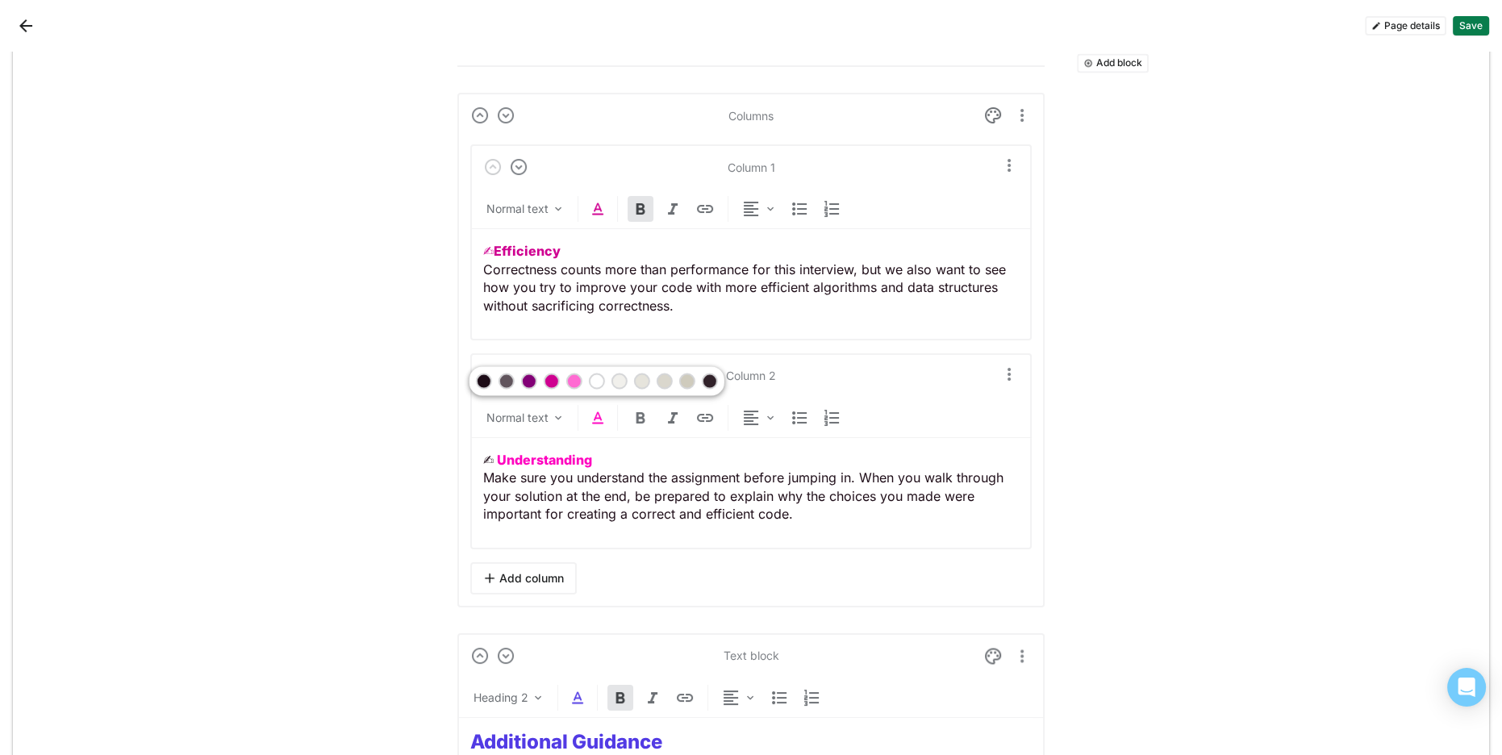
drag, startPoint x: 552, startPoint y: 382, endPoint x: 652, endPoint y: 442, distance: 117.2
click at [552, 382] on div at bounding box center [551, 381] width 11 height 11
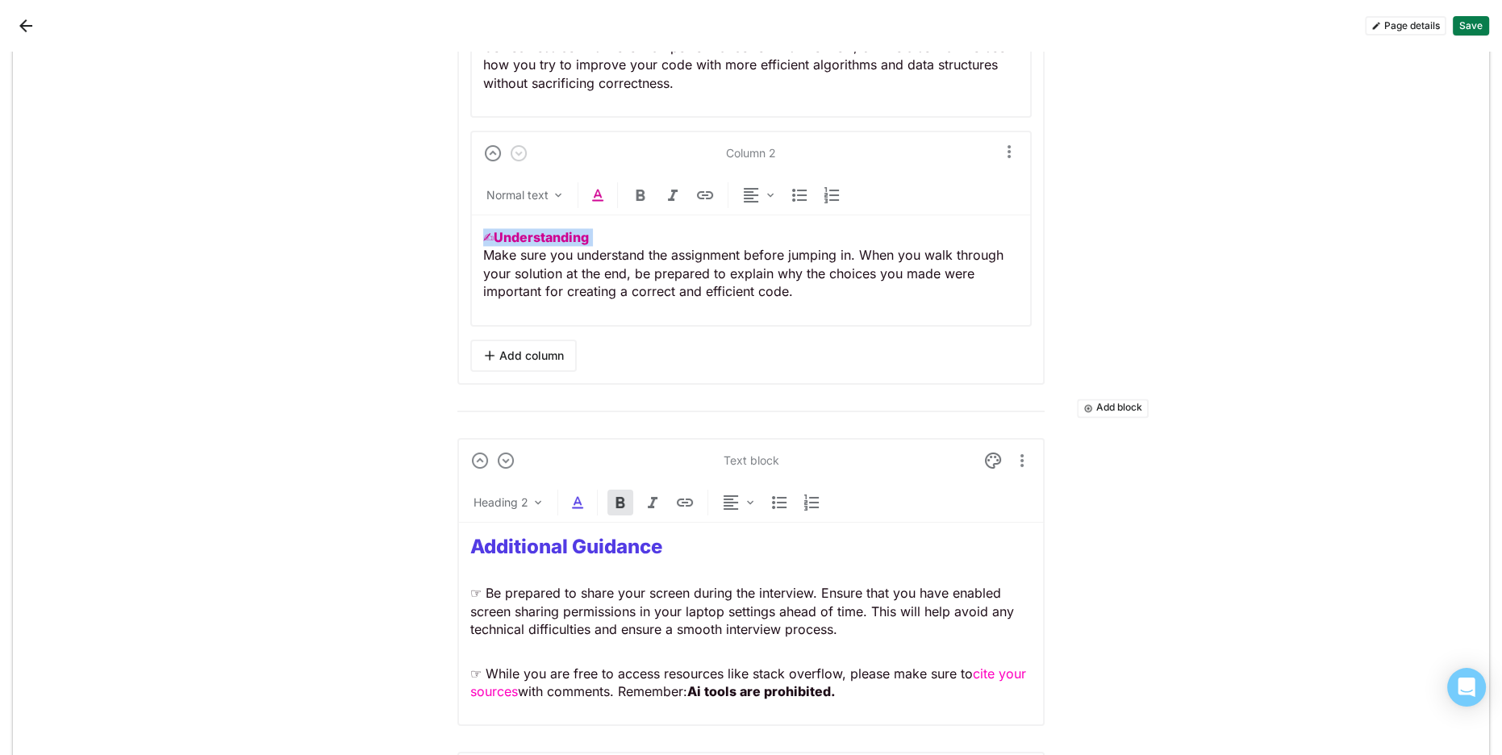
scroll to position [3285, 0]
click at [627, 541] on strong "Additional Guidance" at bounding box center [566, 548] width 192 height 23
click at [584, 498] on img at bounding box center [577, 504] width 19 height 19
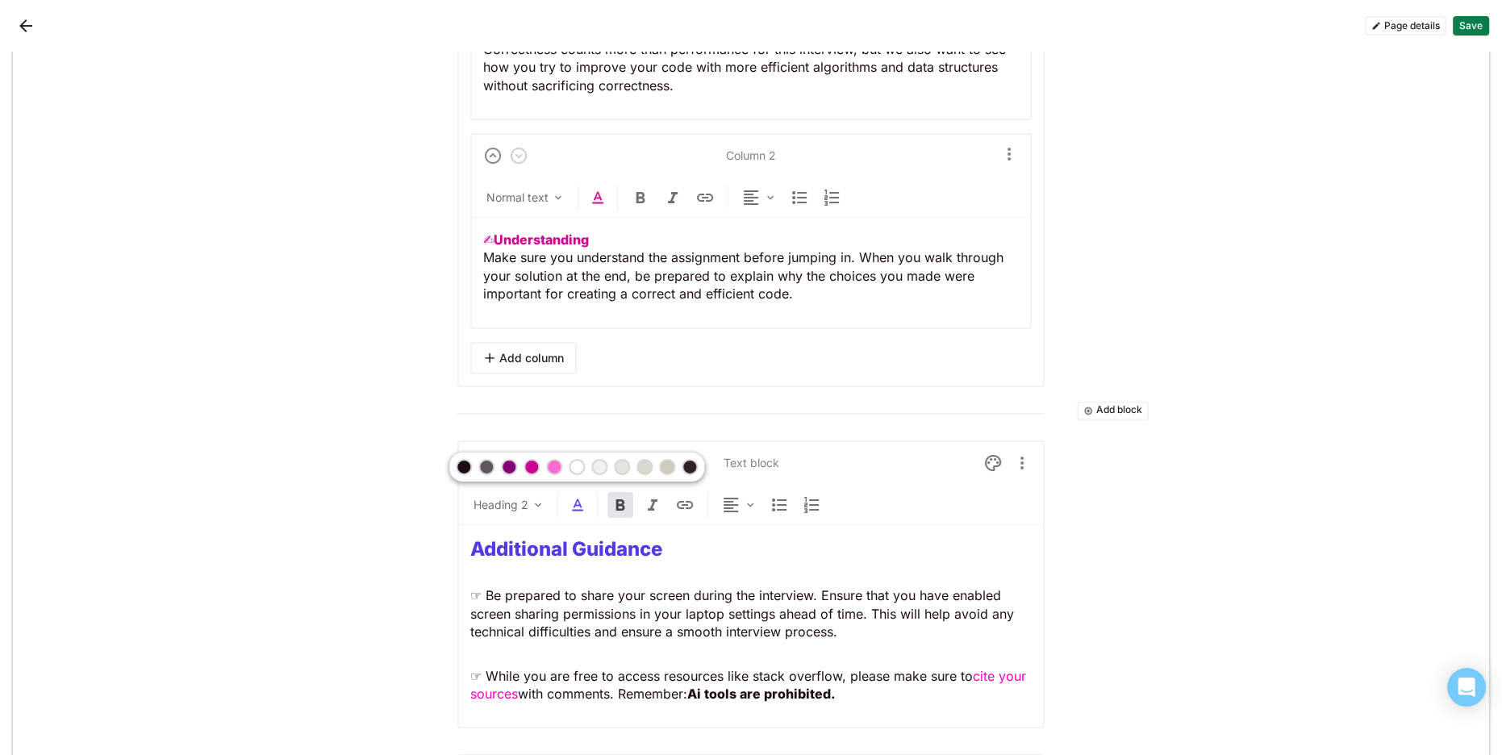
click at [511, 465] on div at bounding box center [508, 466] width 11 height 11
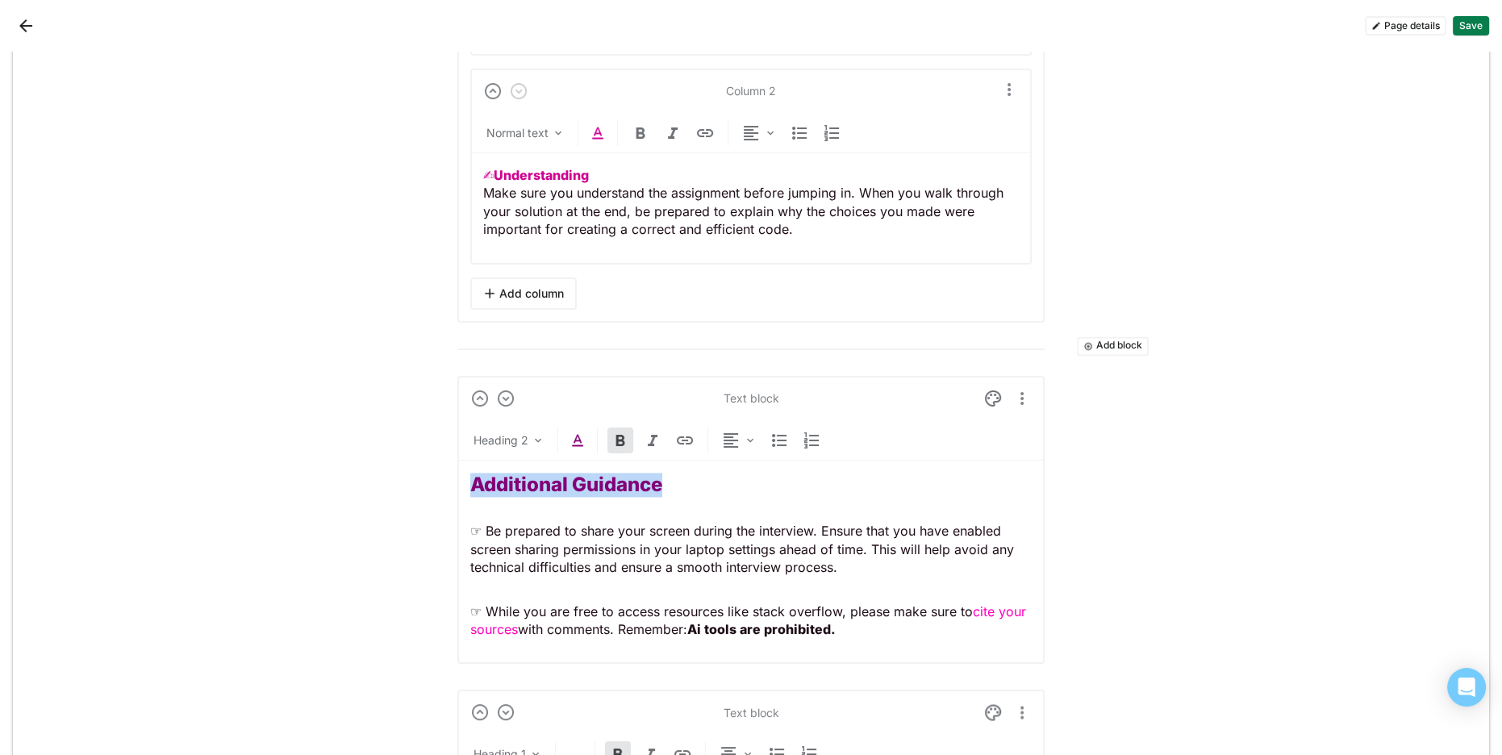
scroll to position [3366, 0]
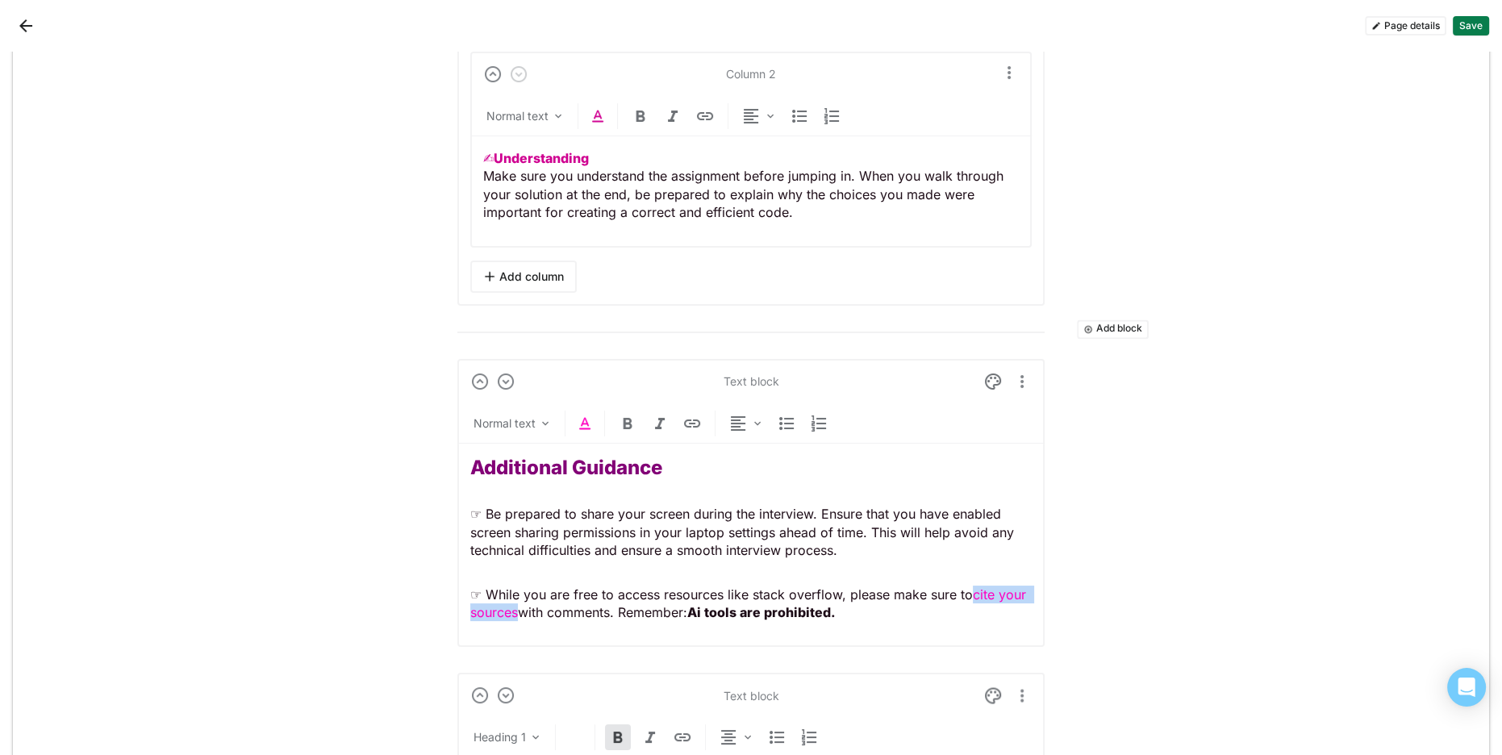
drag, startPoint x: 461, startPoint y: 609, endPoint x: 975, endPoint y: 590, distance: 514.9
click at [975, 590] on p "☞ While you are free to access resources like stack overflow, please make sure …" at bounding box center [750, 604] width 561 height 36
click at [588, 416] on img at bounding box center [584, 423] width 19 height 19
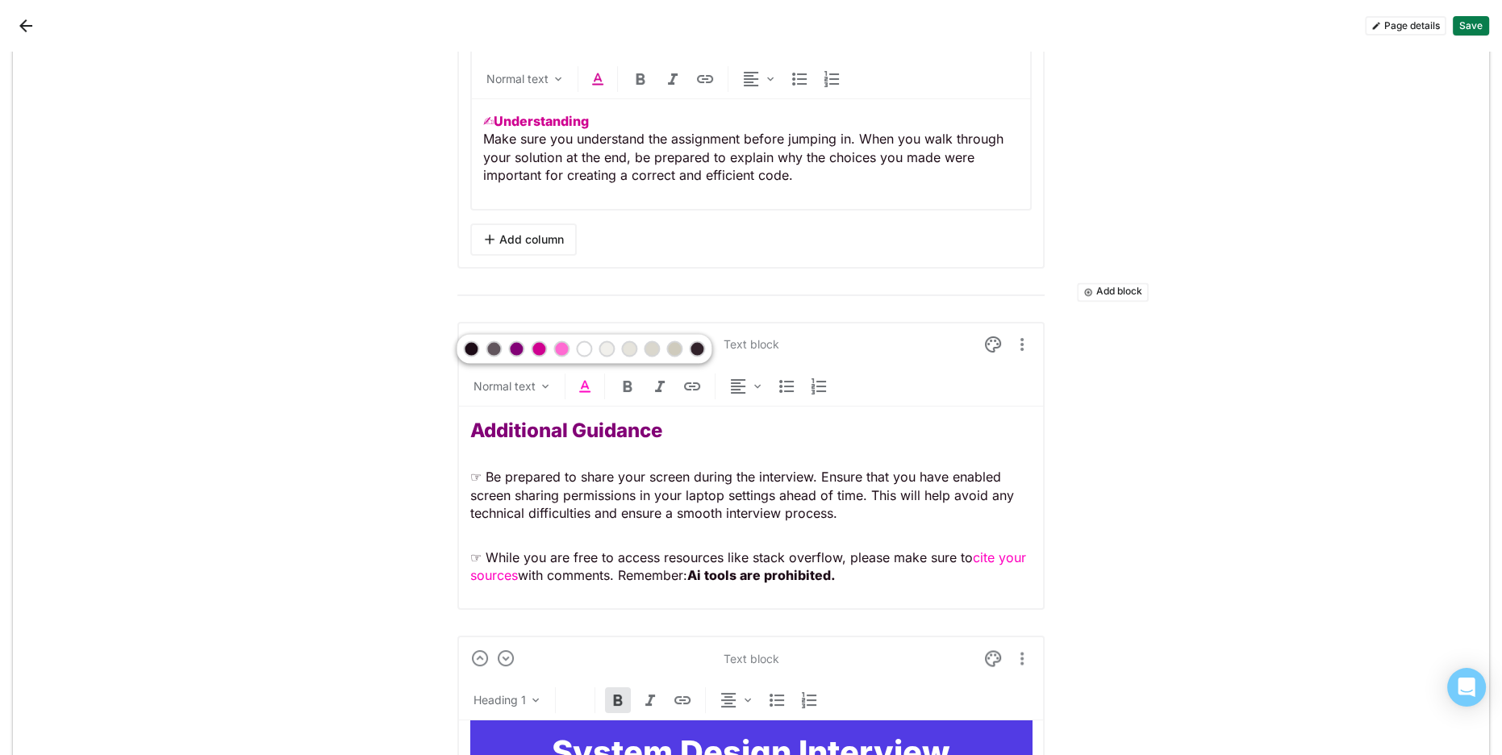
click at [537, 352] on div at bounding box center [538, 349] width 11 height 11
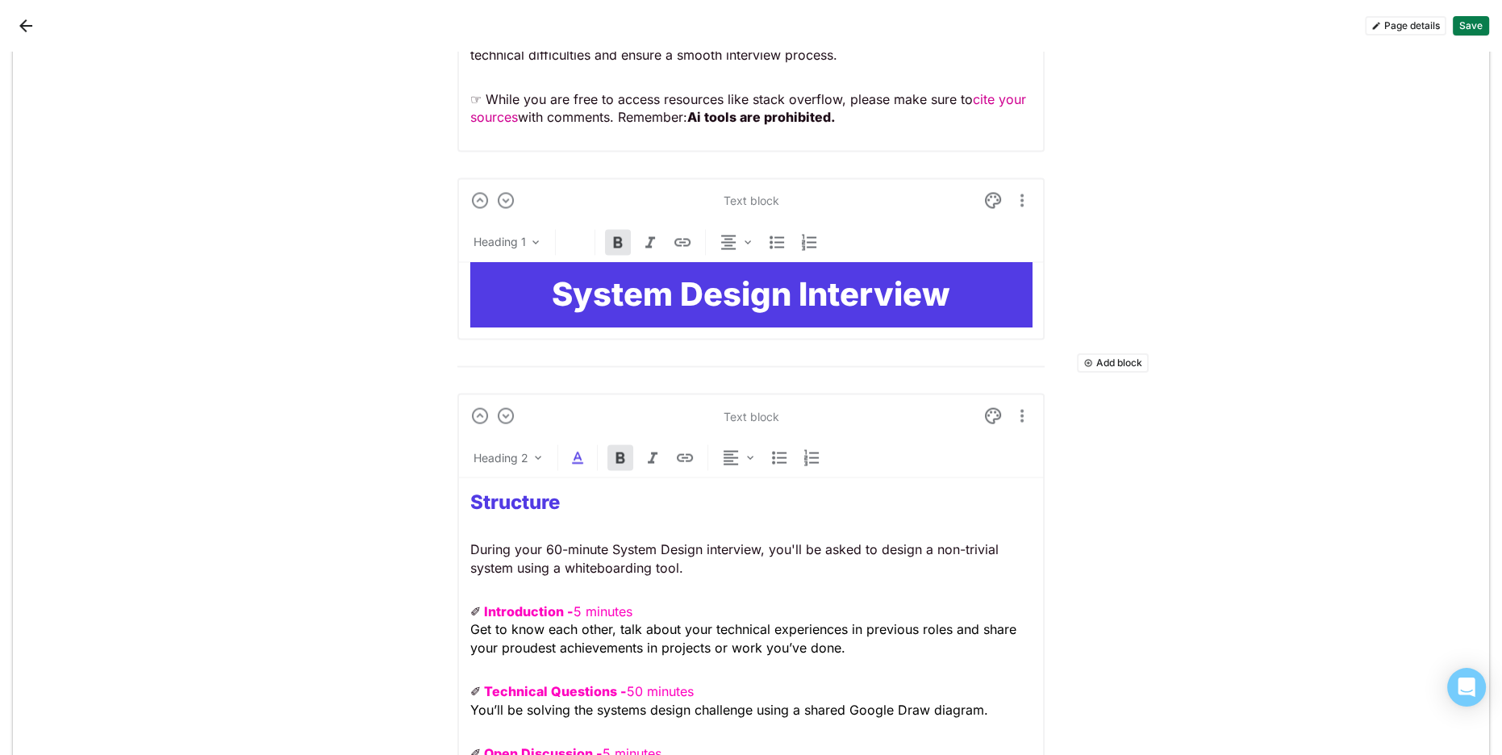
scroll to position [3848, 0]
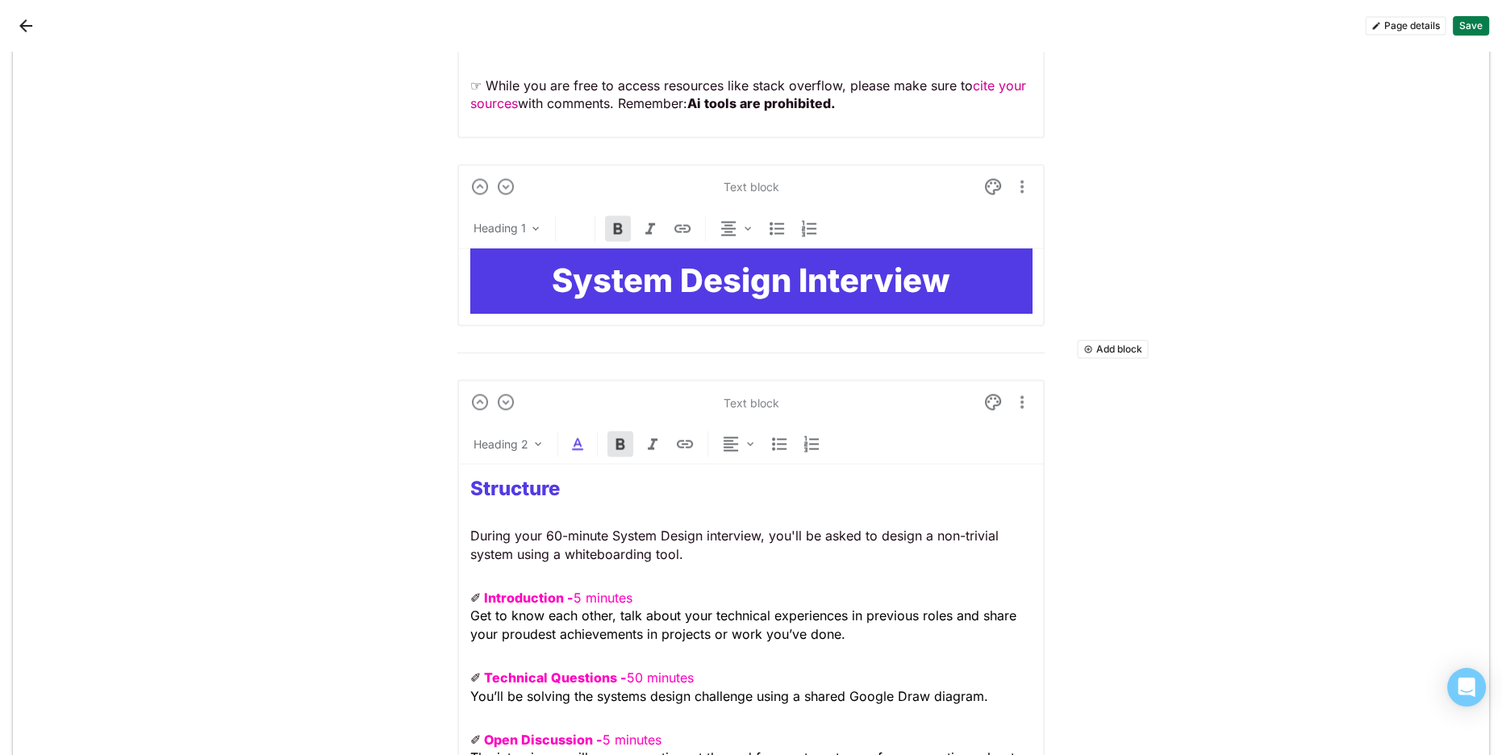
click at [648, 264] on strong "System Design Interview" at bounding box center [751, 281] width 398 height 40
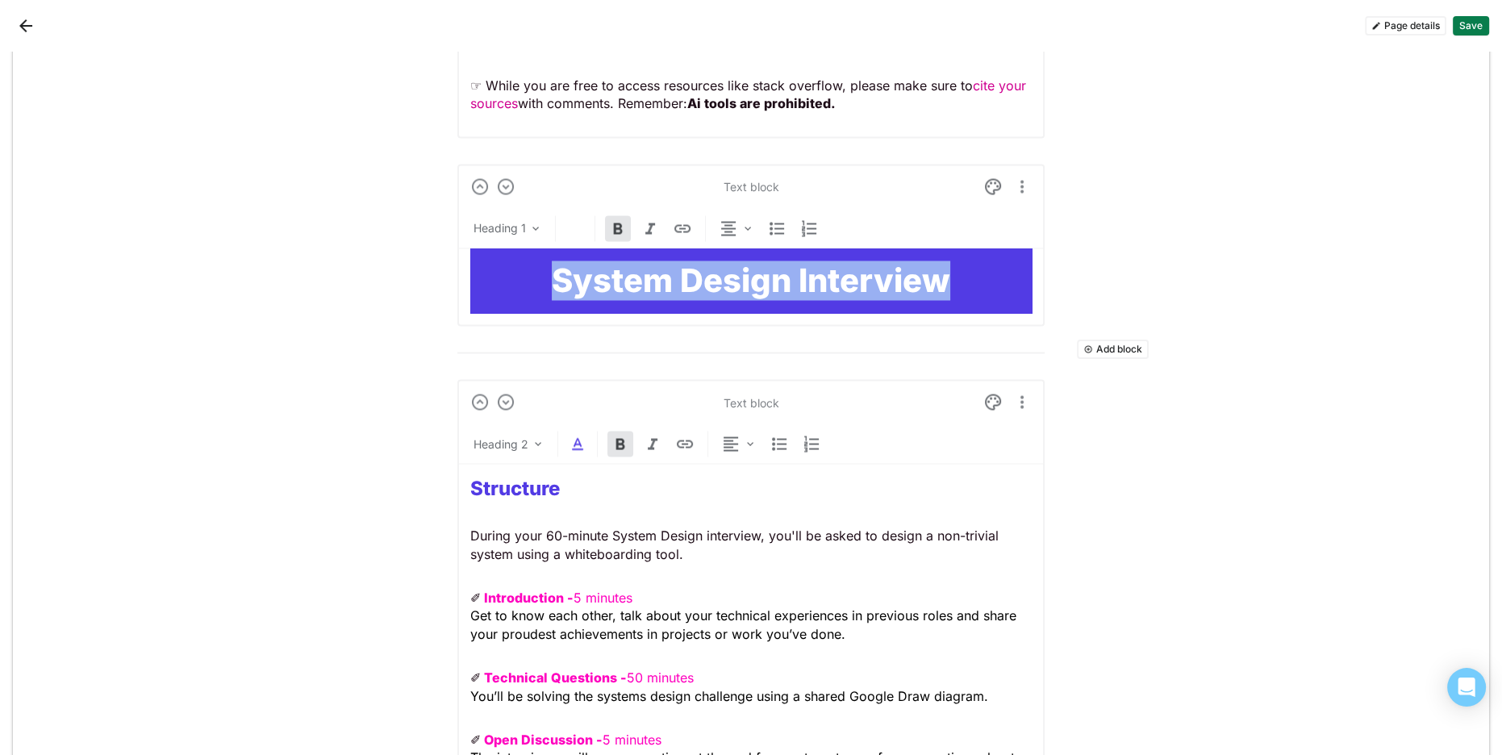
drag, startPoint x: 552, startPoint y: 268, endPoint x: 898, endPoint y: 235, distance: 348.4
click at [983, 276] on h1 "System Design Interview" at bounding box center [750, 280] width 561 height 39
click at [994, 177] on img at bounding box center [992, 186] width 19 height 19
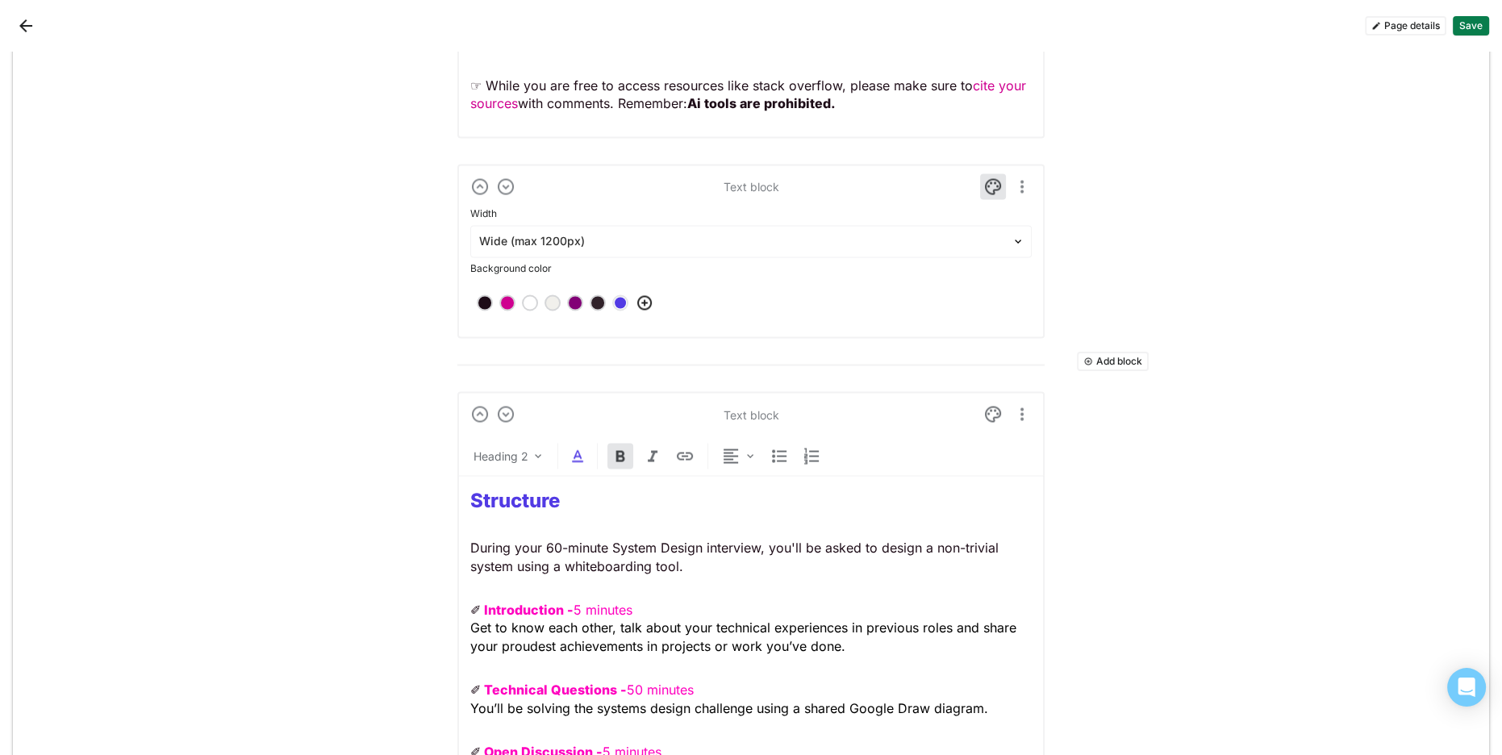
drag, startPoint x: 573, startPoint y: 299, endPoint x: 549, endPoint y: 305, distance: 24.1
click at [573, 299] on div at bounding box center [574, 302] width 11 height 11
click at [991, 181] on img at bounding box center [992, 186] width 19 height 19
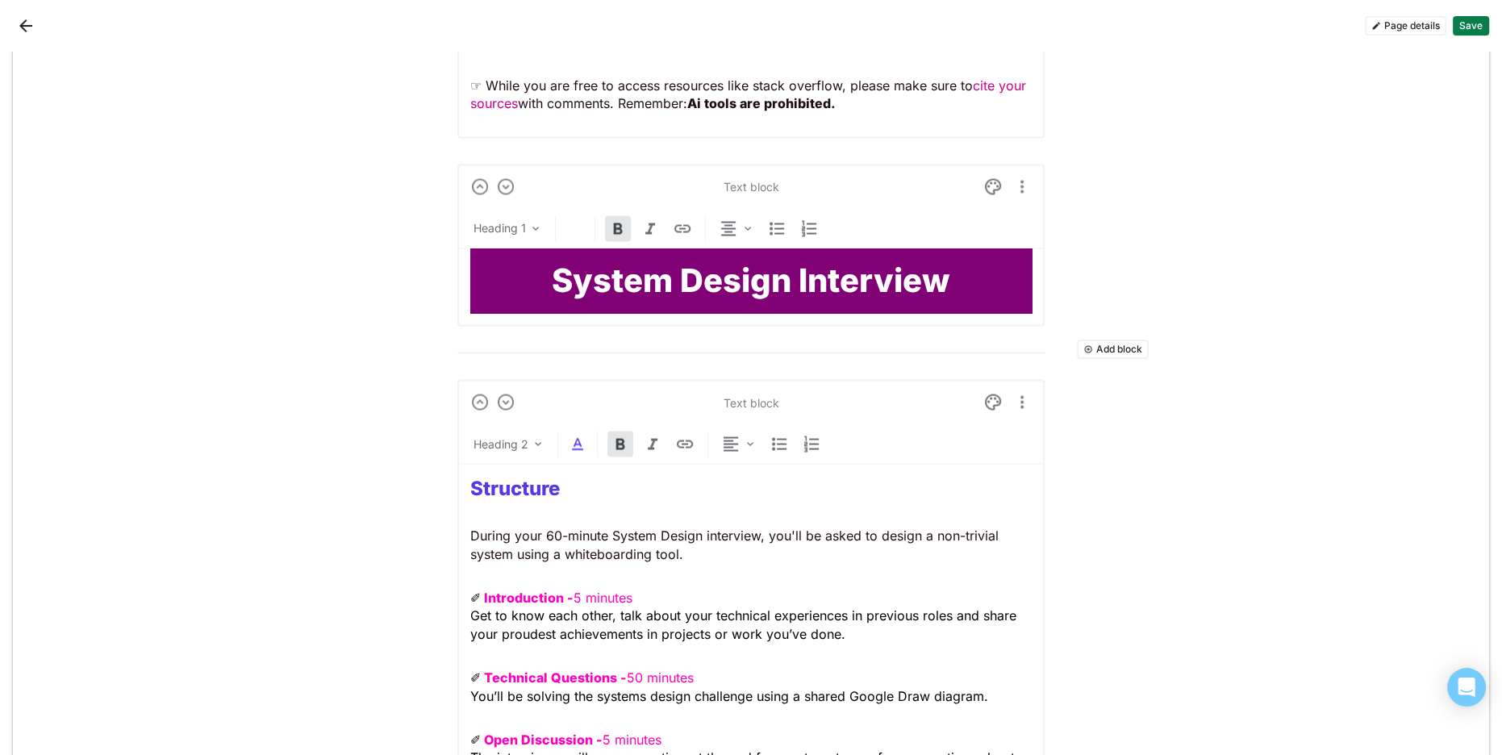
scroll to position [3949, 0]
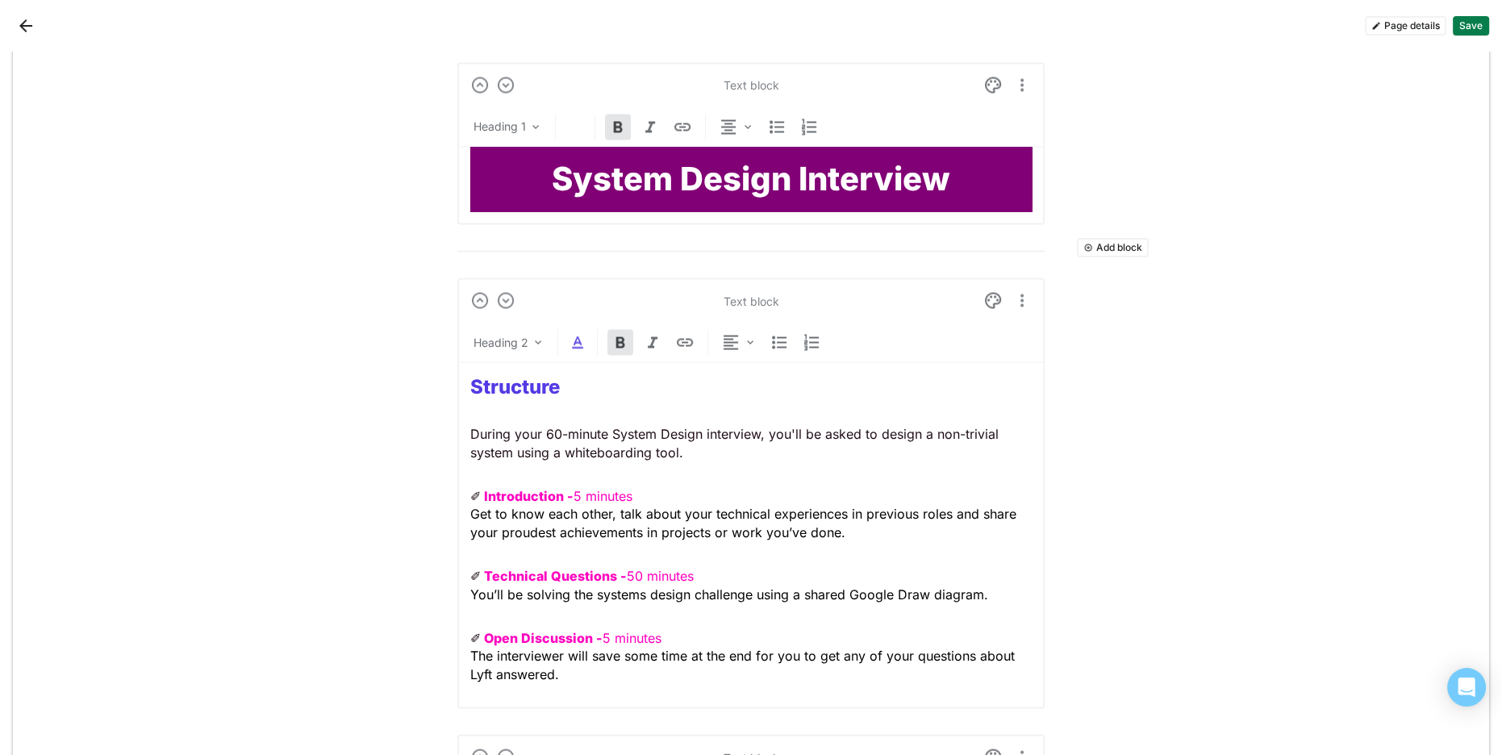
click at [523, 381] on strong "Structure" at bounding box center [515, 385] width 90 height 23
click at [578, 337] on img at bounding box center [577, 341] width 19 height 19
click at [511, 304] on div at bounding box center [508, 303] width 11 height 11
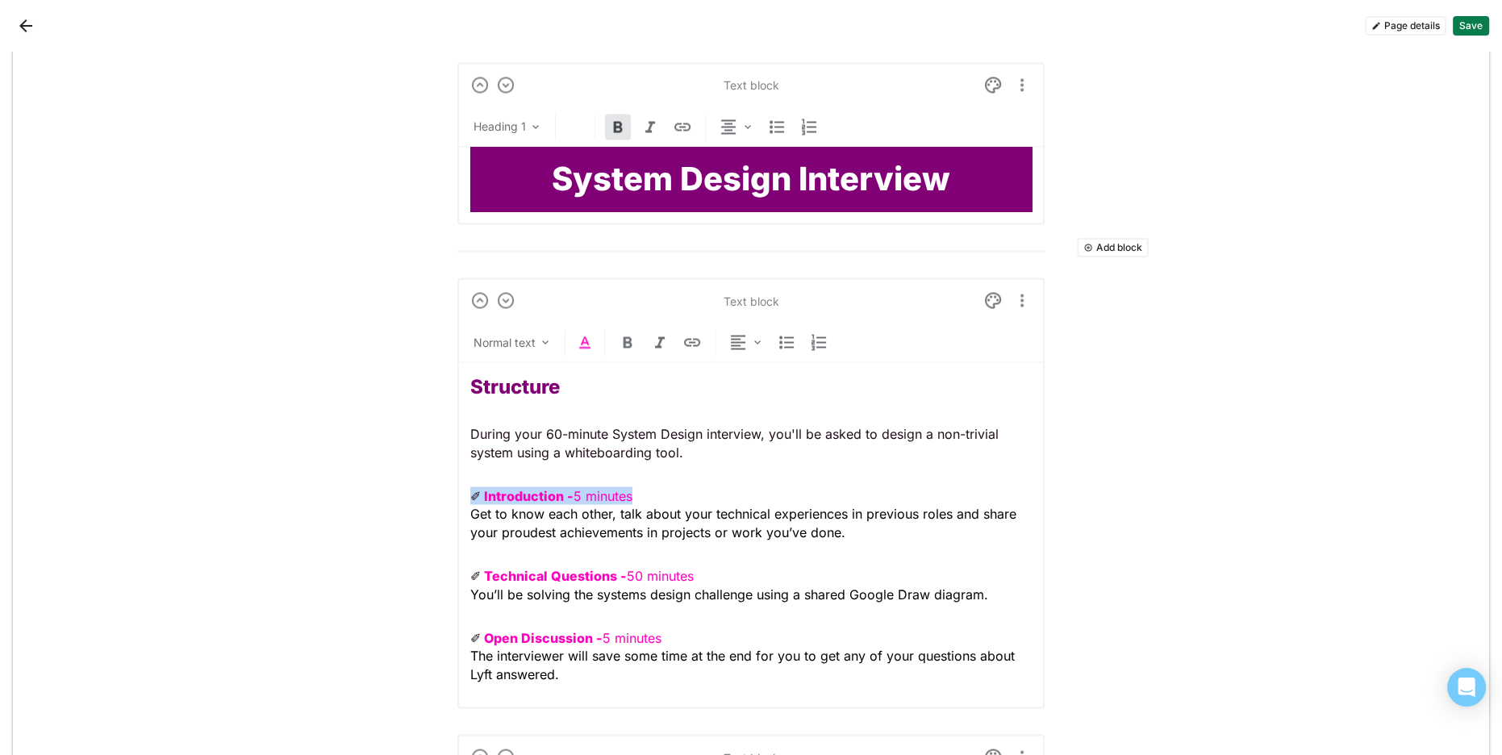
drag, startPoint x: 503, startPoint y: 482, endPoint x: 471, endPoint y: 481, distance: 32.3
click at [471, 486] on p "✐ Introduction - 5 minutes Get to know each other, talk about your technical ex…" at bounding box center [750, 513] width 561 height 54
click at [582, 339] on img at bounding box center [584, 341] width 19 height 19
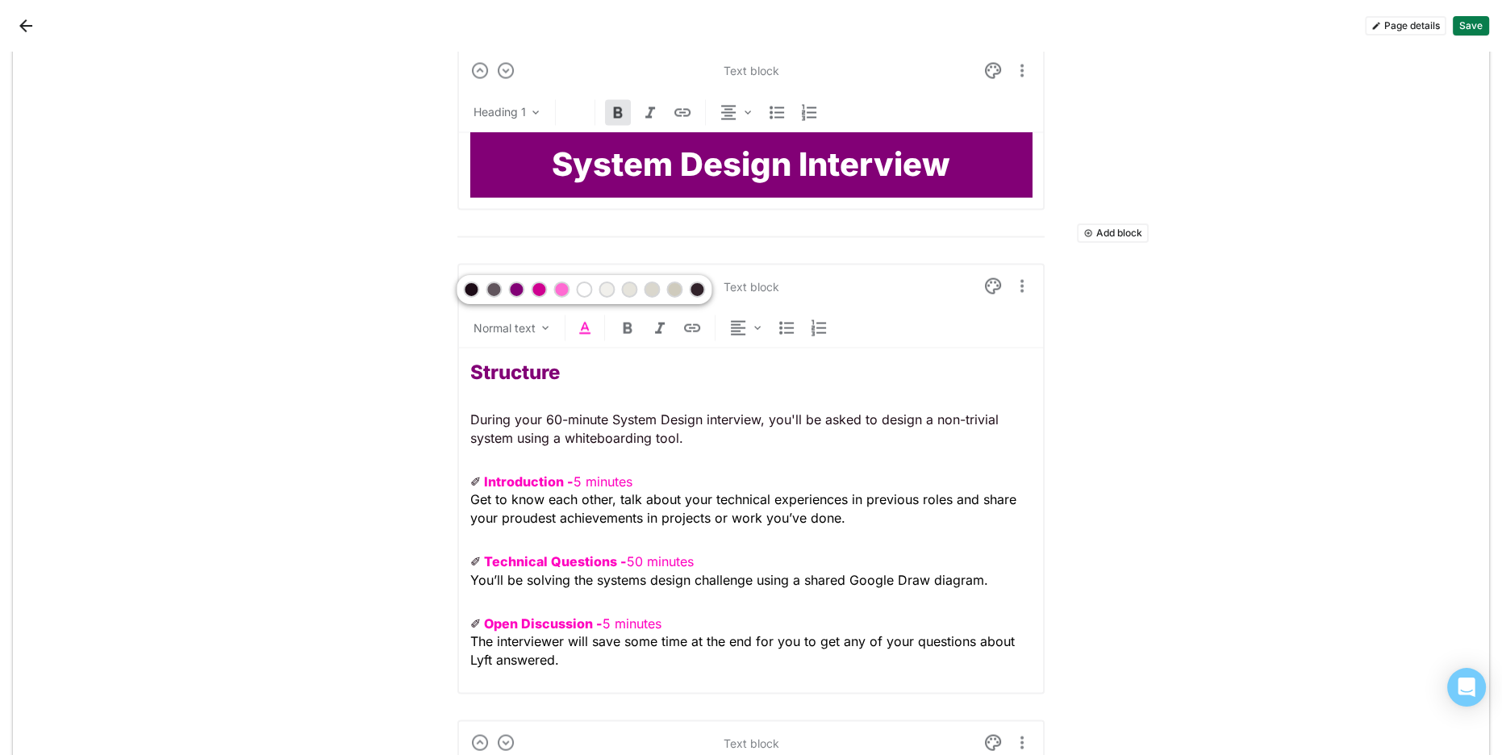
drag, startPoint x: 536, startPoint y: 290, endPoint x: 546, endPoint y: 333, distance: 43.8
click at [537, 291] on div at bounding box center [538, 289] width 11 height 11
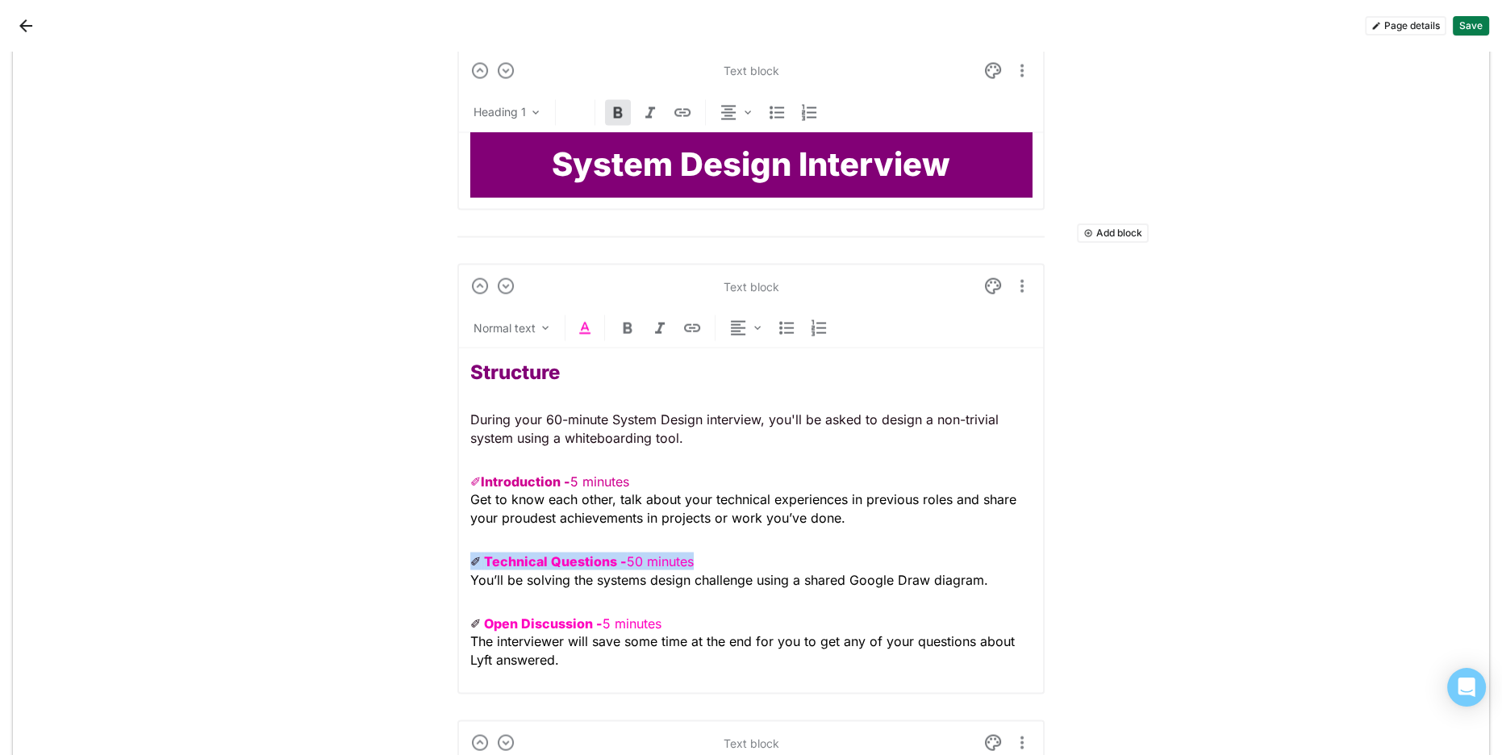
drag, startPoint x: 508, startPoint y: 542, endPoint x: 430, endPoint y: 539, distance: 78.3
drag, startPoint x: 589, startPoint y: 318, endPoint x: 589, endPoint y: 331, distance: 12.9
click at [589, 318] on img at bounding box center [584, 327] width 19 height 19
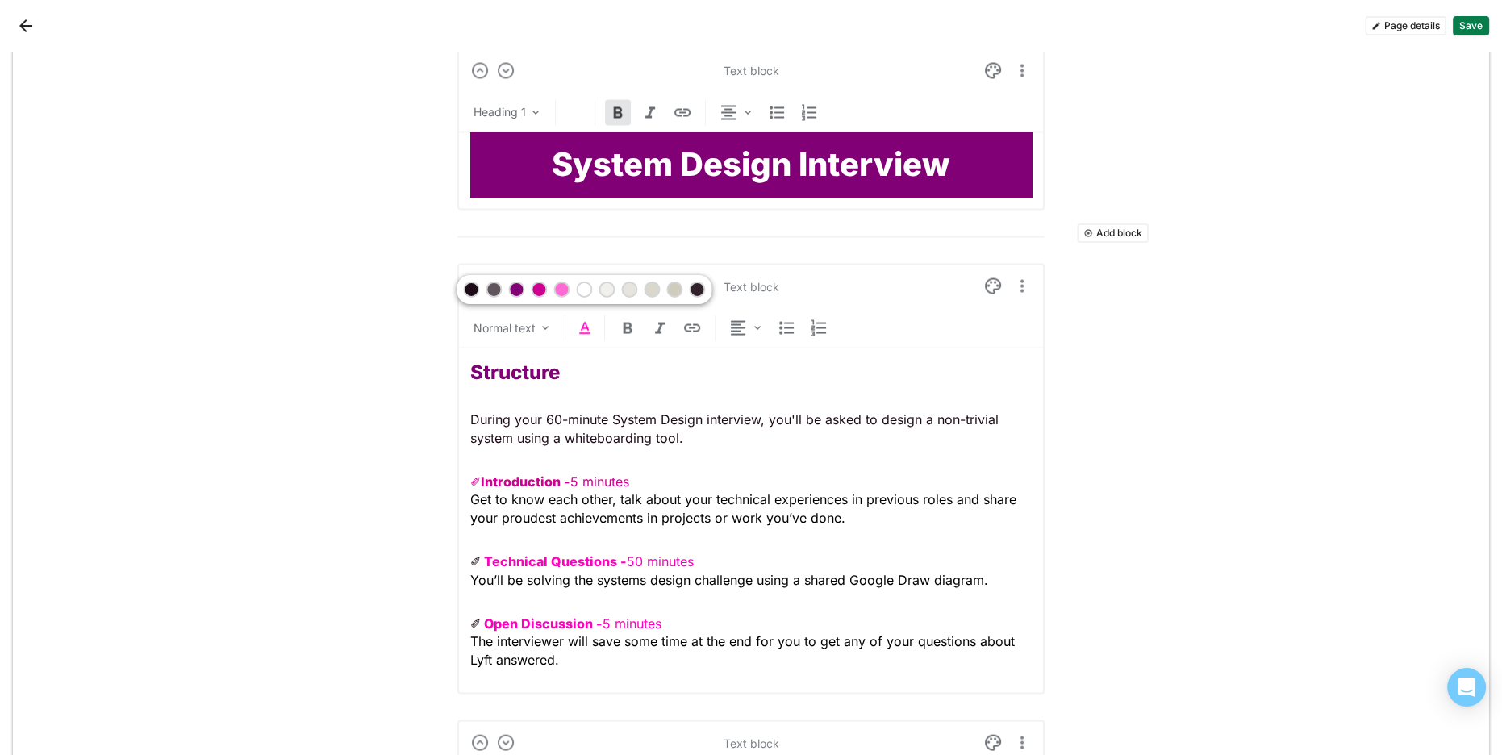
drag, startPoint x: 533, startPoint y: 290, endPoint x: 537, endPoint y: 298, distance: 9.0
click at [533, 290] on div at bounding box center [538, 289] width 11 height 11
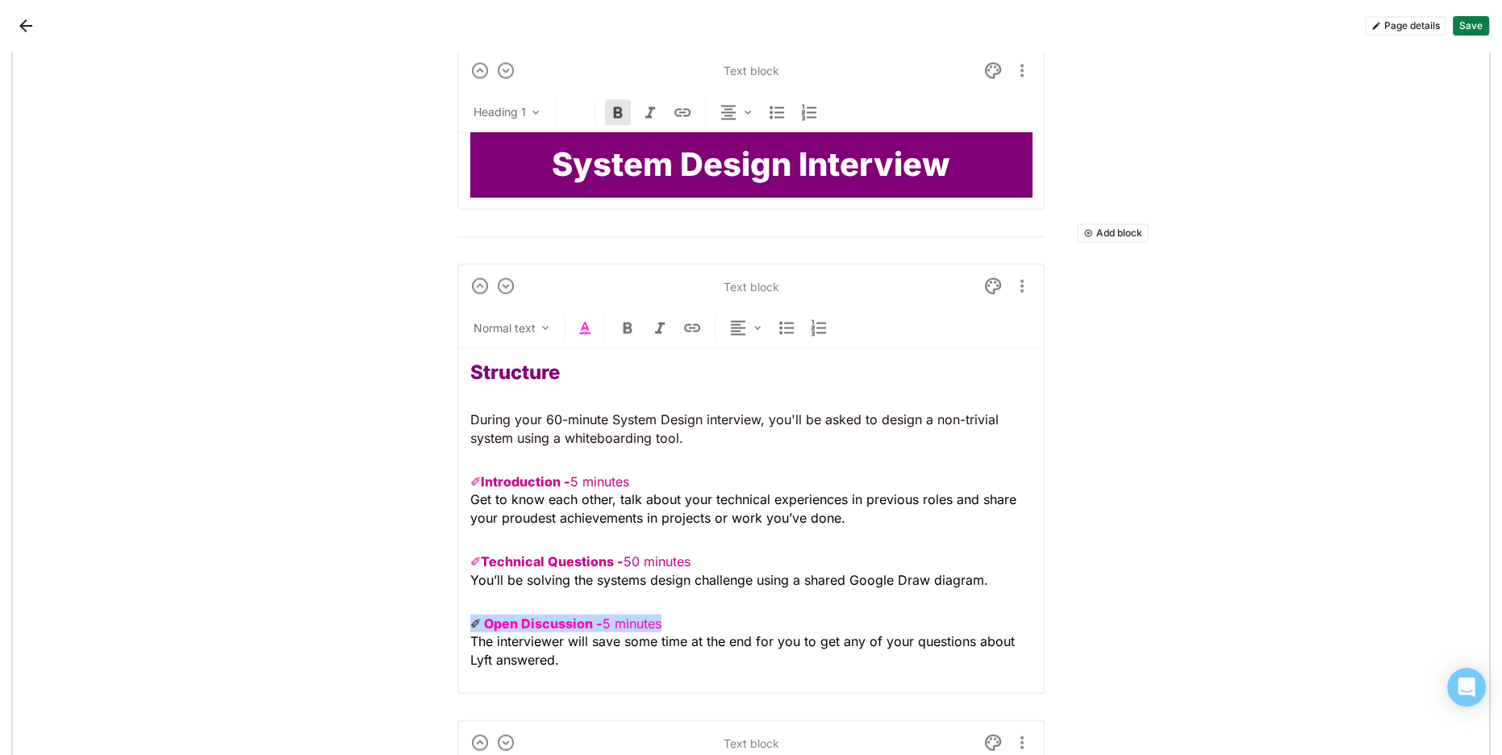
drag, startPoint x: 671, startPoint y: 613, endPoint x: 398, endPoint y: 599, distance: 272.9
click at [585, 323] on img at bounding box center [584, 327] width 19 height 19
click at [544, 288] on div at bounding box center [538, 289] width 11 height 11
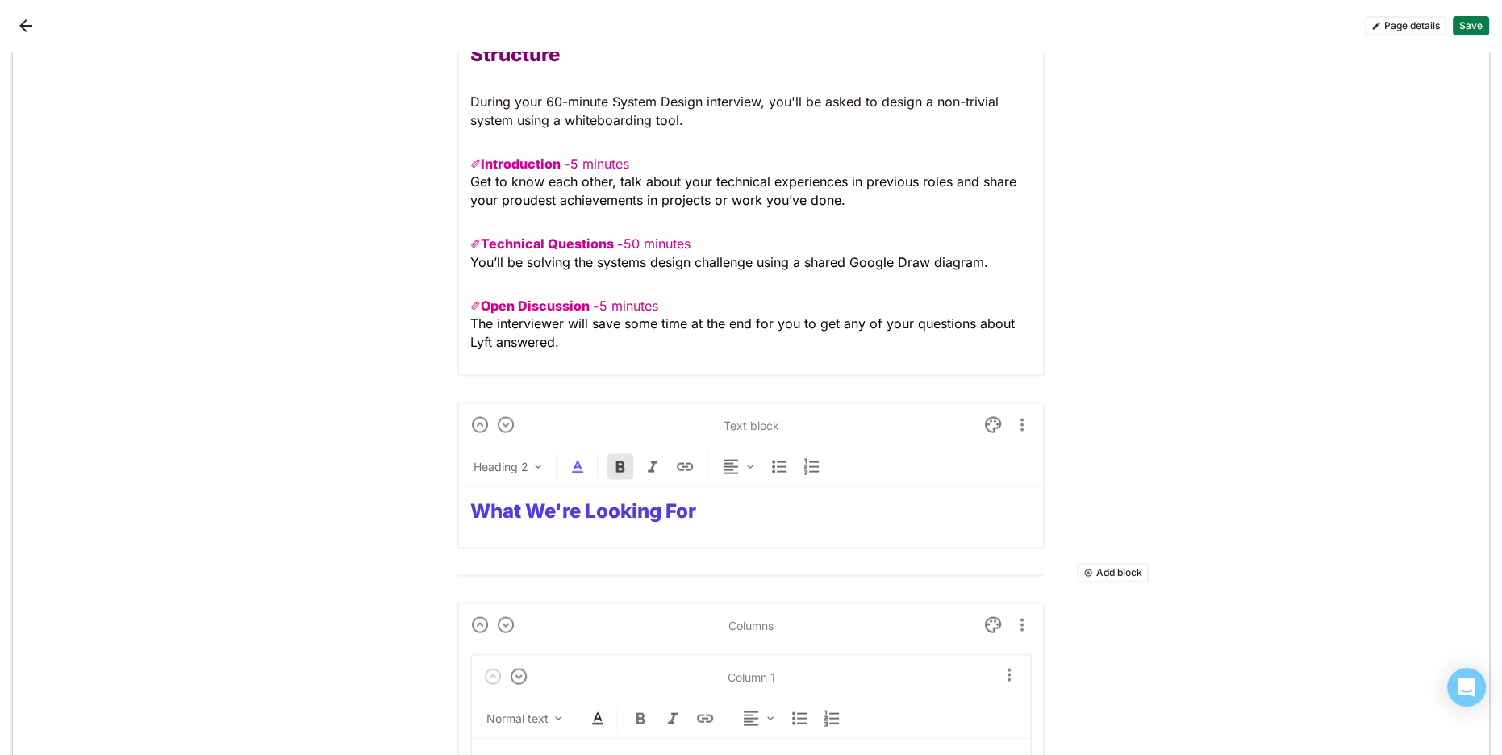
scroll to position [4250, 0]
click at [615, 514] on strong "What We're Looking For" at bounding box center [583, 513] width 226 height 23
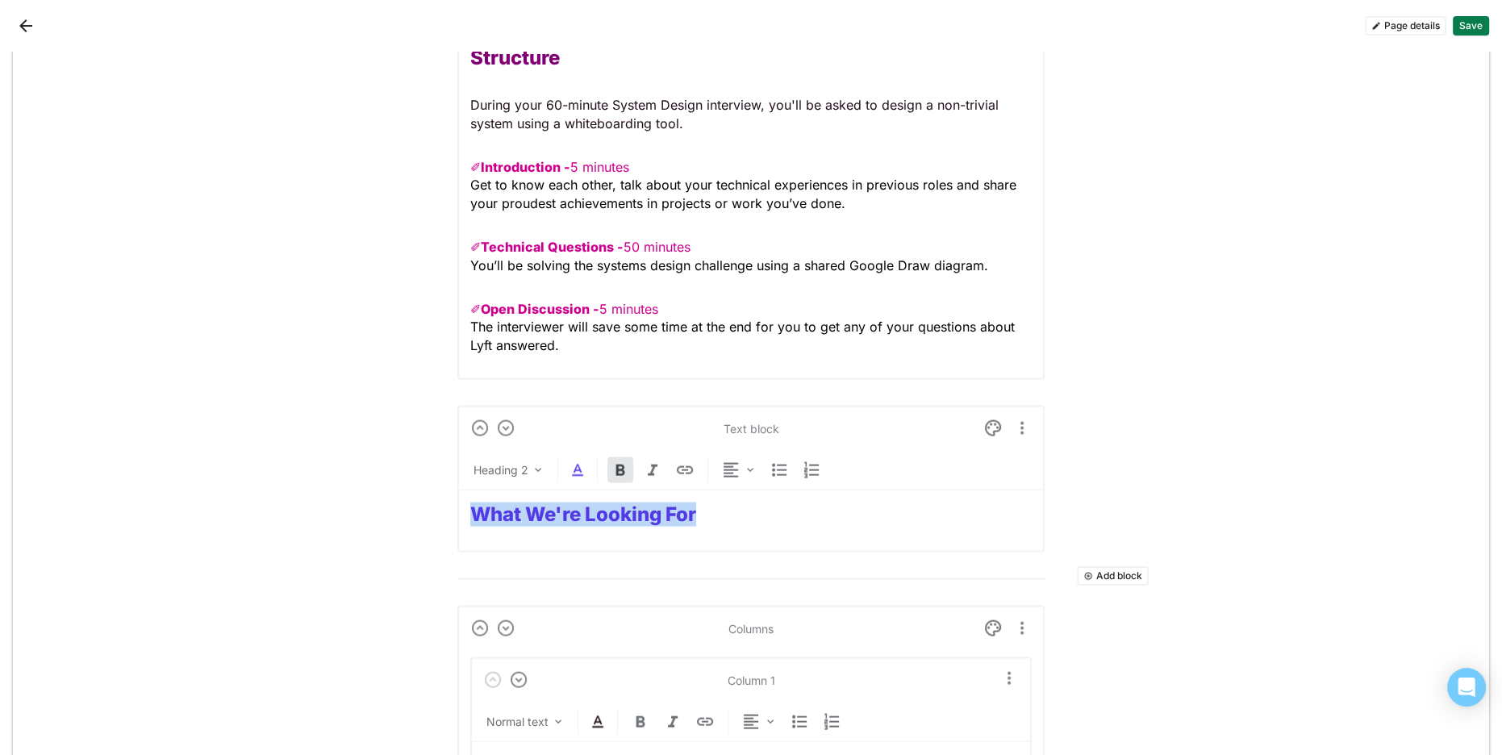
drag, startPoint x: 615, startPoint y: 514, endPoint x: 575, endPoint y: 473, distance: 57.0
click at [615, 513] on strong "What We're Looking For" at bounding box center [583, 513] width 226 height 23
click at [575, 462] on img at bounding box center [577, 470] width 19 height 19
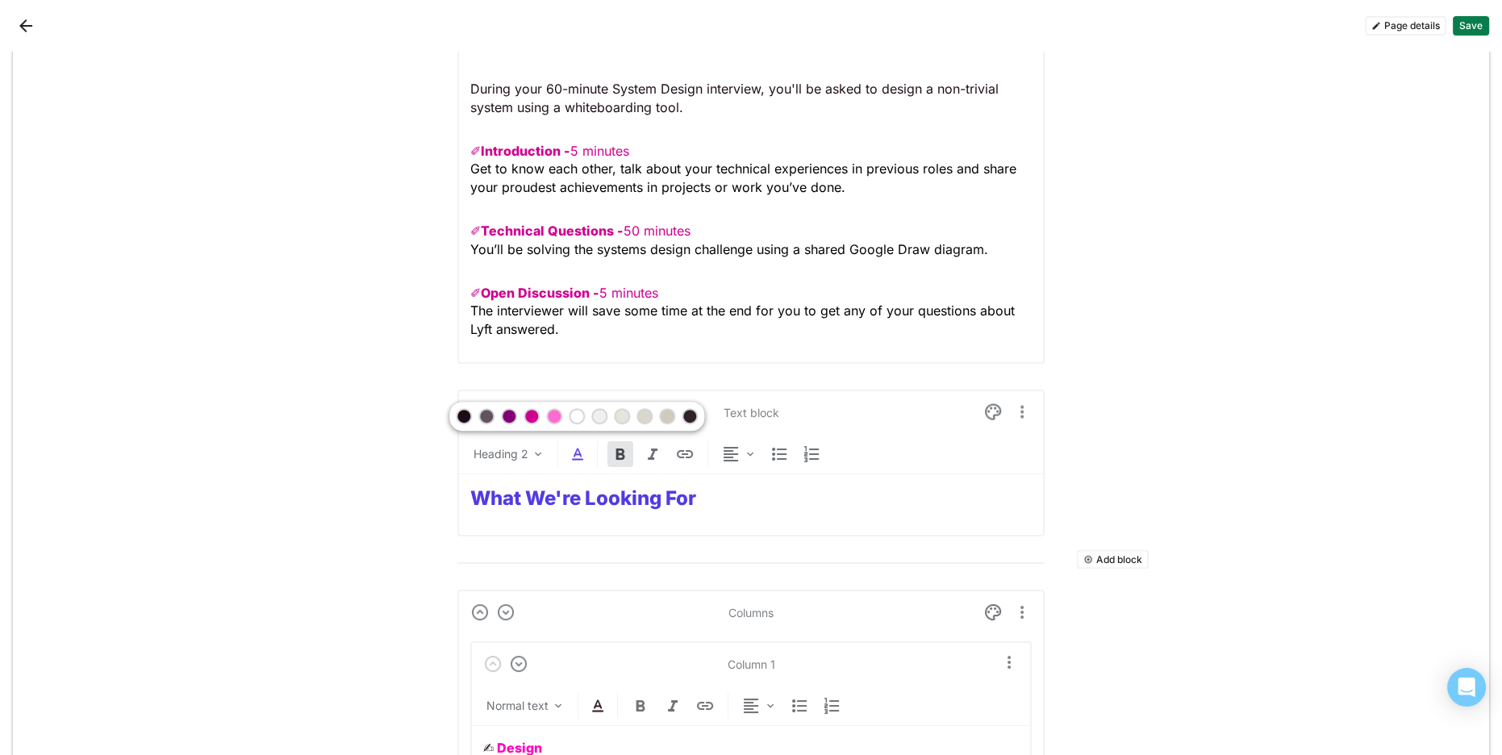
click at [512, 415] on div at bounding box center [508, 416] width 11 height 11
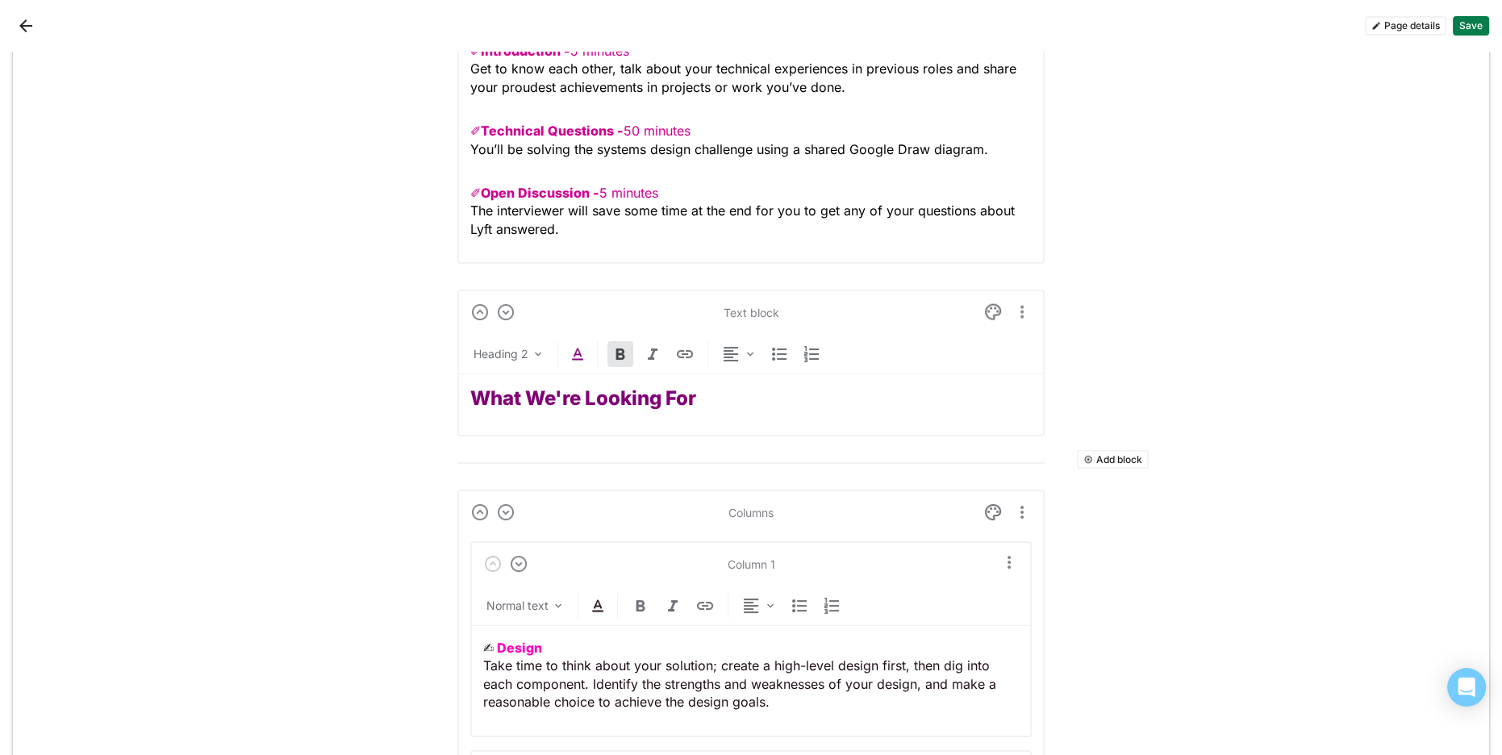
scroll to position [4521, 0]
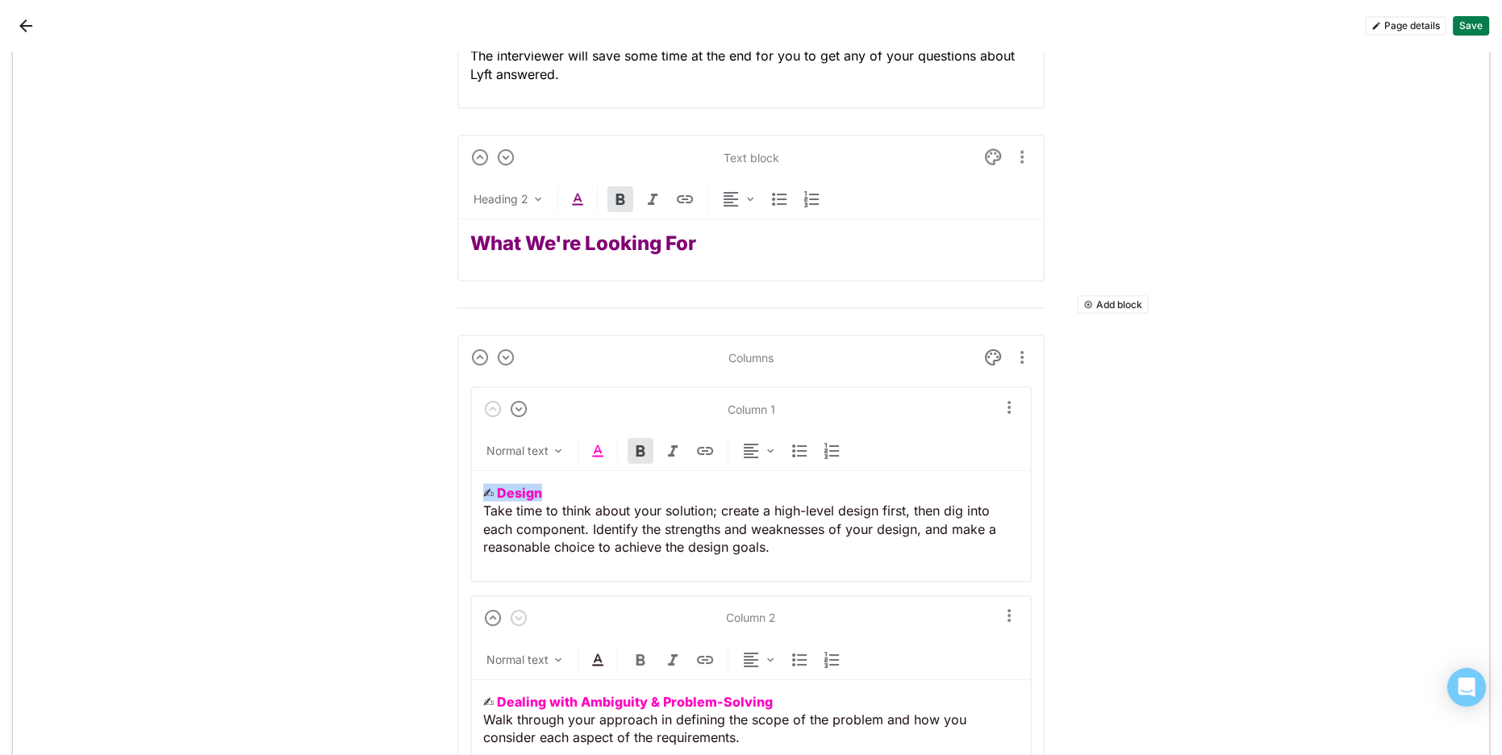
drag, startPoint x: 510, startPoint y: 482, endPoint x: 539, endPoint y: 454, distance: 40.5
click at [603, 446] on img at bounding box center [597, 450] width 19 height 19
click at [550, 413] on div at bounding box center [551, 411] width 11 height 11
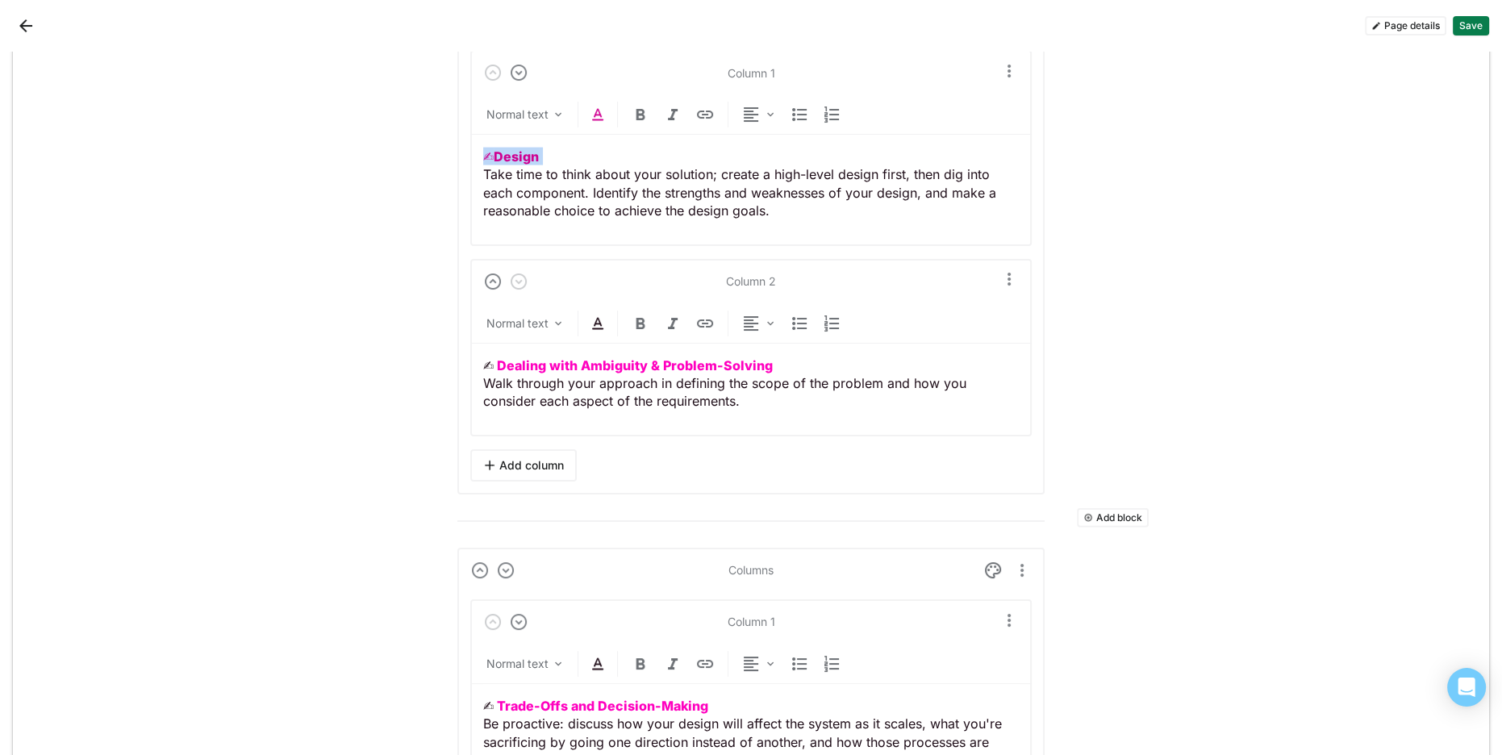
scroll to position [4819, 0]
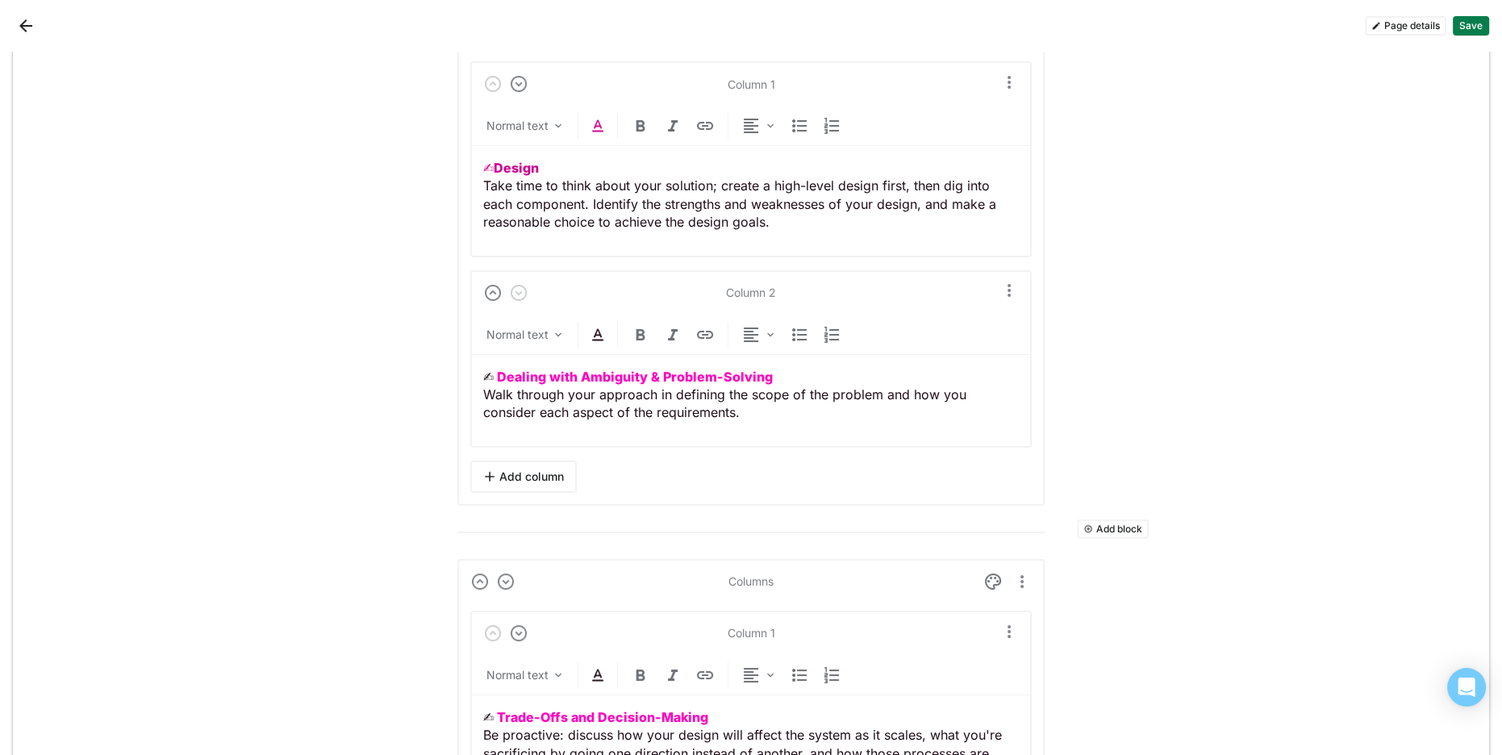
click at [665, 370] on strong "Dealing with Ambiguity & Problem-Solving" at bounding box center [635, 377] width 276 height 16
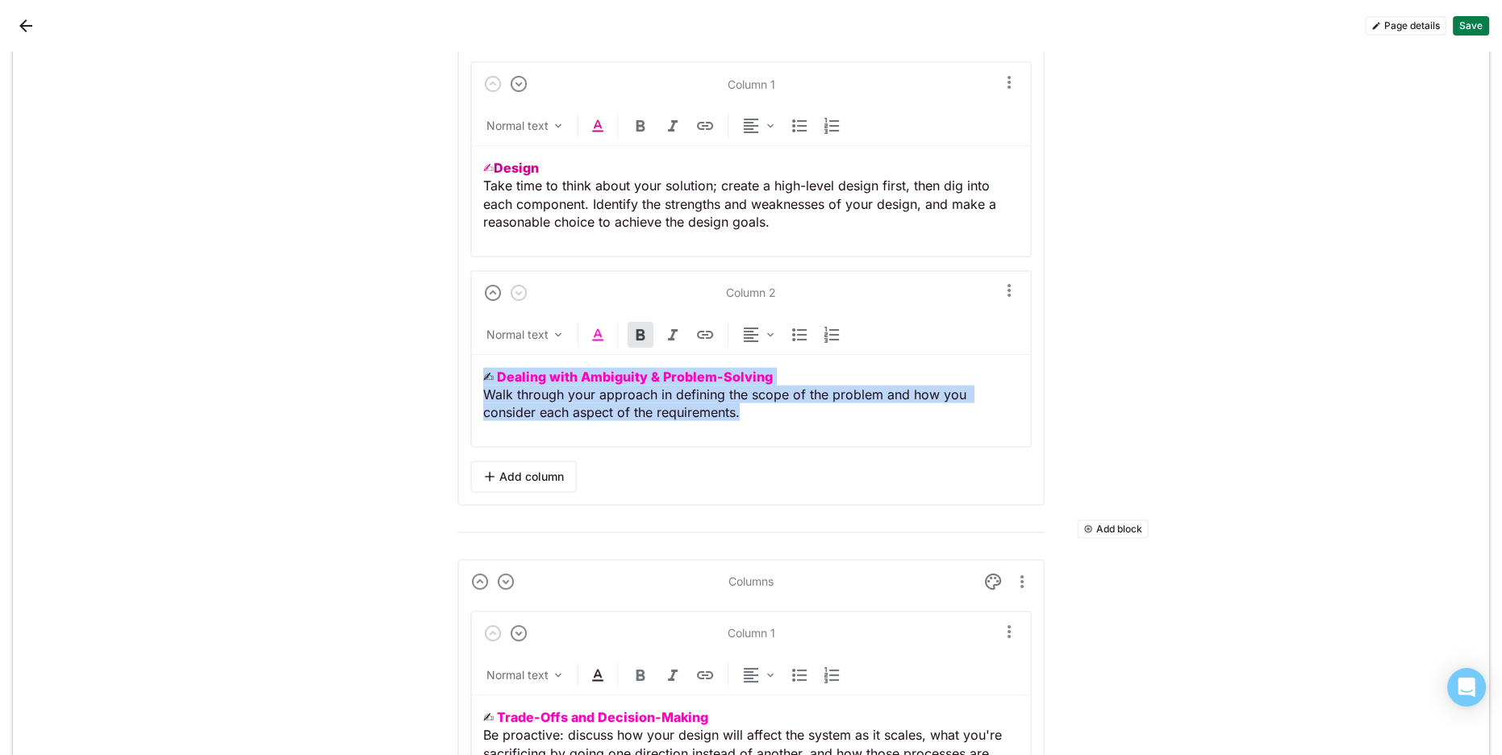
click at [665, 370] on strong "Dealing with Ambiguity & Problem-Solving" at bounding box center [635, 377] width 276 height 16
click at [682, 396] on p "✍︎ Dealing with Ambiguity & Problem-Solving Walk through your approach in defin…" at bounding box center [751, 395] width 536 height 54
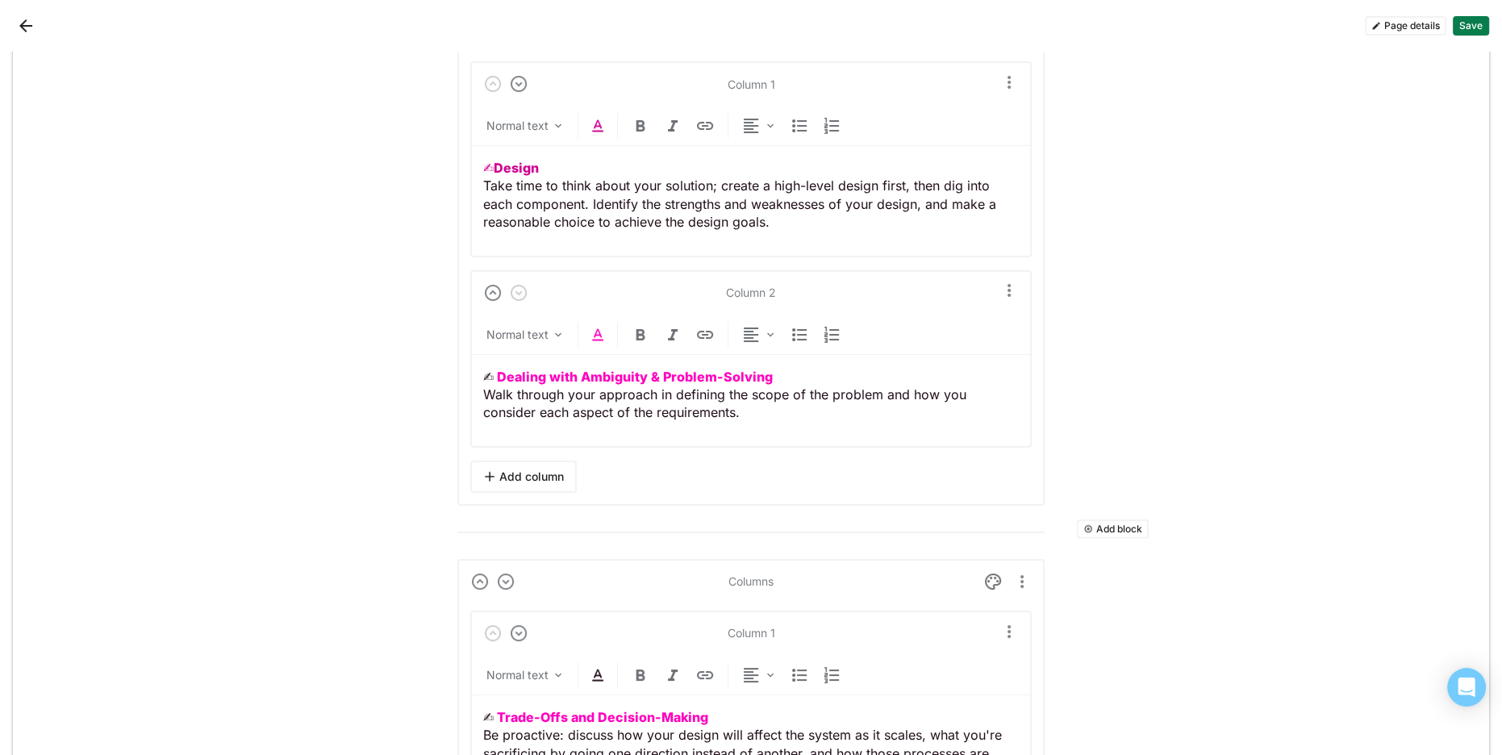
scroll to position [4821, 0]
drag, startPoint x: 782, startPoint y: 361, endPoint x: 450, endPoint y: 356, distance: 332.3
click at [436, 361] on div "Add block Text block Heading 1 Engineering Virtual Onsite Interview Prep Add bl…" at bounding box center [751, 667] width 1476 height 10871
click at [604, 326] on img at bounding box center [597, 332] width 19 height 19
click at [541, 290] on div at bounding box center [596, 292] width 255 height 29
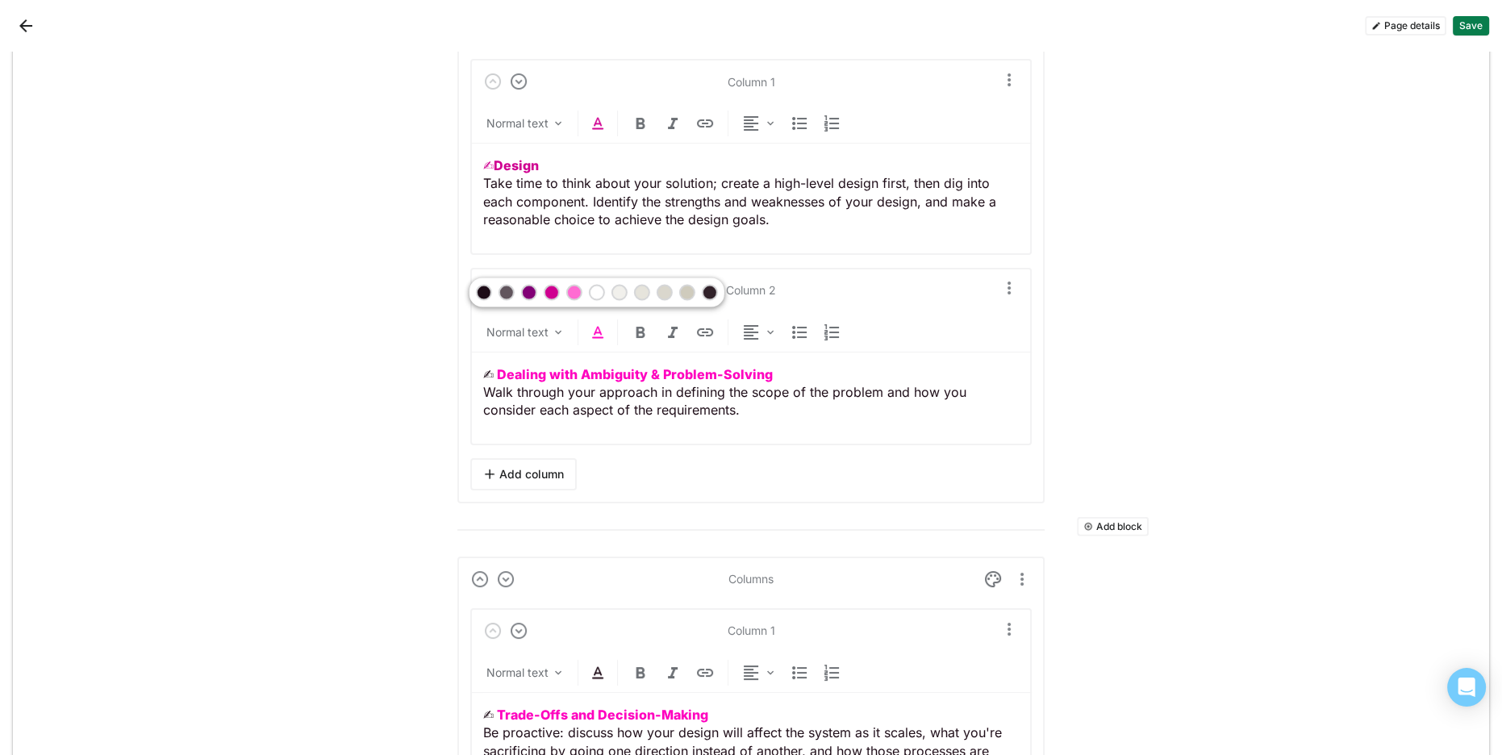
click at [549, 294] on div at bounding box center [551, 292] width 11 height 11
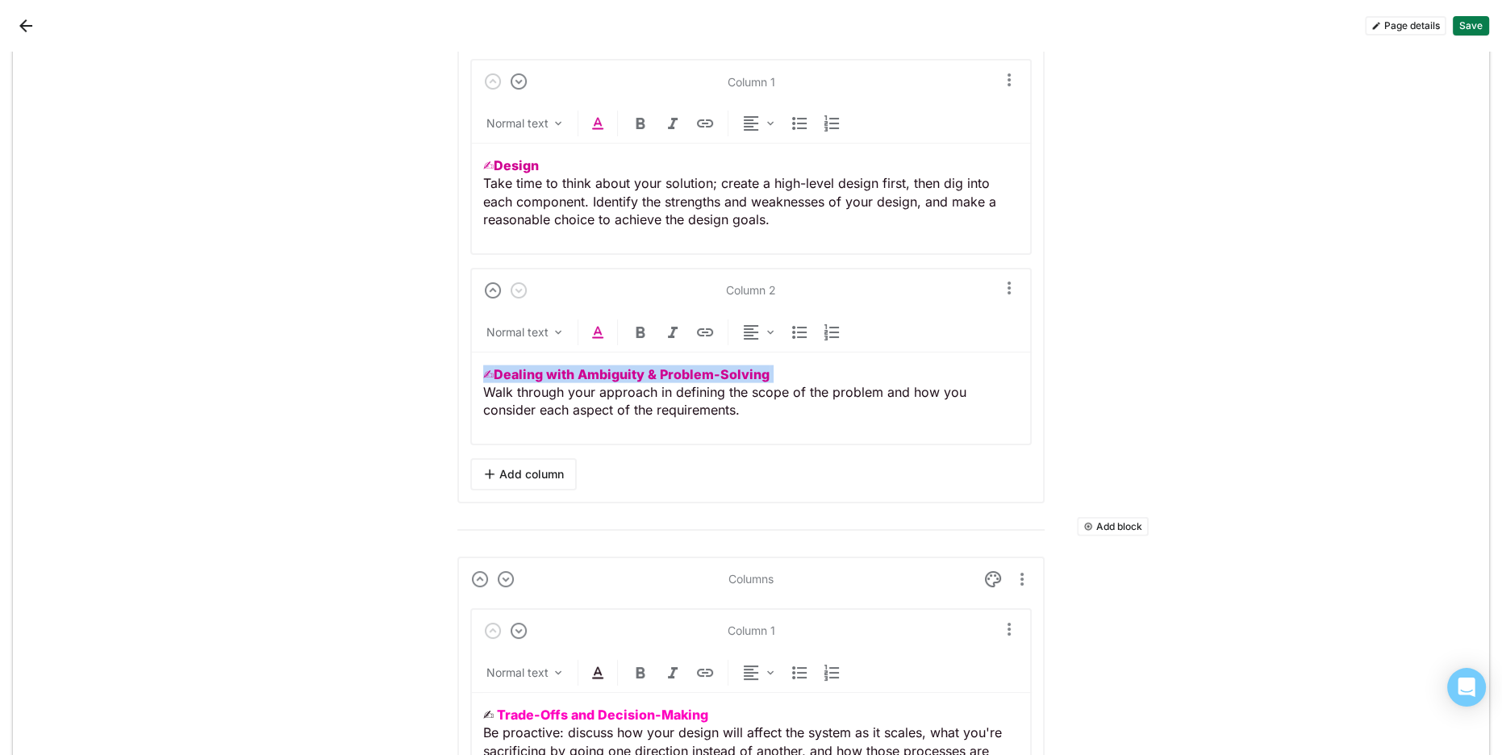
drag, startPoint x: 604, startPoint y: 361, endPoint x: 609, endPoint y: 376, distance: 15.3
click at [604, 366] on strong "Dealing with Ambiguity & Problem-Solving" at bounding box center [632, 374] width 276 height 16
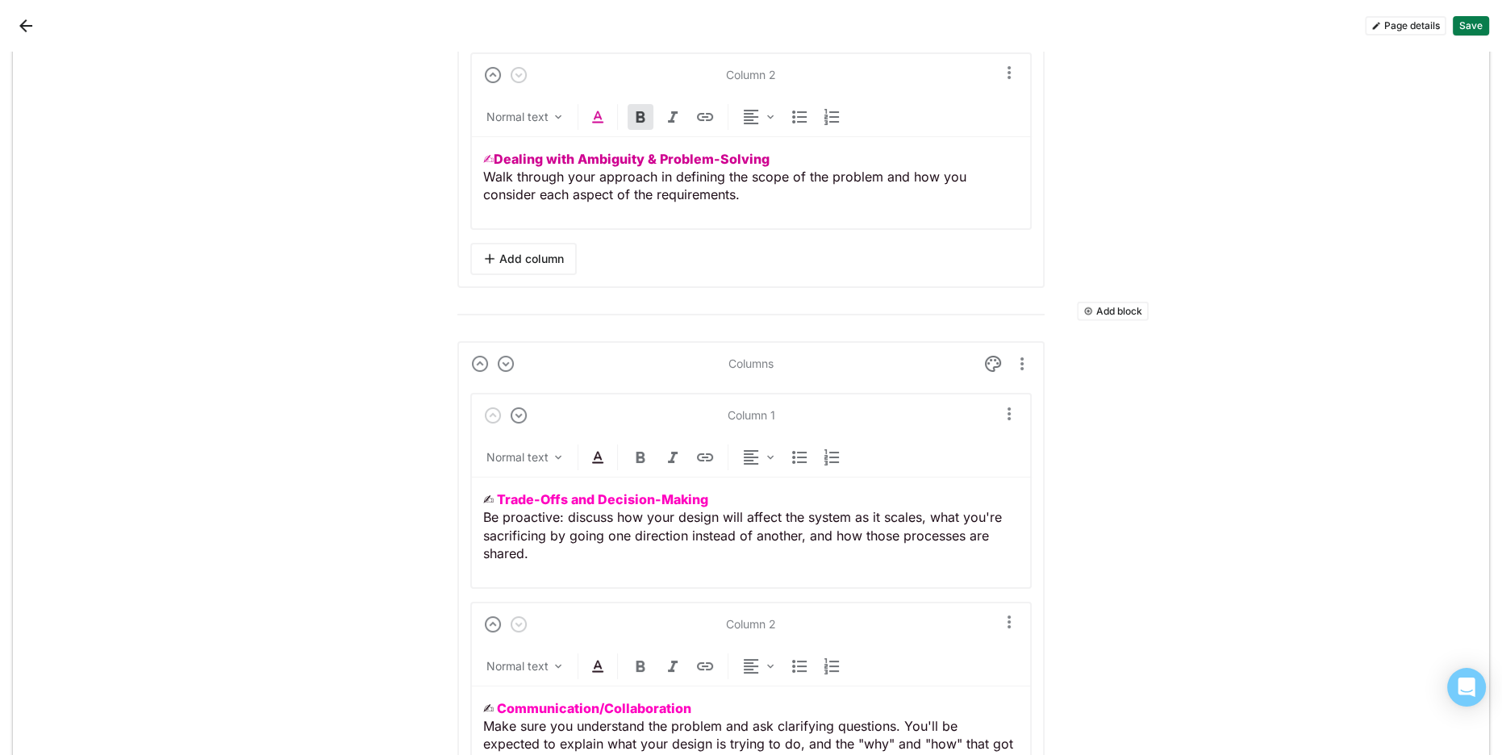
scroll to position [5036, 0]
drag, startPoint x: 575, startPoint y: 481, endPoint x: 476, endPoint y: 477, distance: 99.3
click at [463, 481] on div "Columns Column 1 Normal text ✍︎ Trade-Offs and Decision-Making Be proactive: di…" at bounding box center [750, 599] width 587 height 514
click at [598, 448] on img at bounding box center [597, 457] width 19 height 19
click at [549, 414] on div at bounding box center [551, 417] width 11 height 11
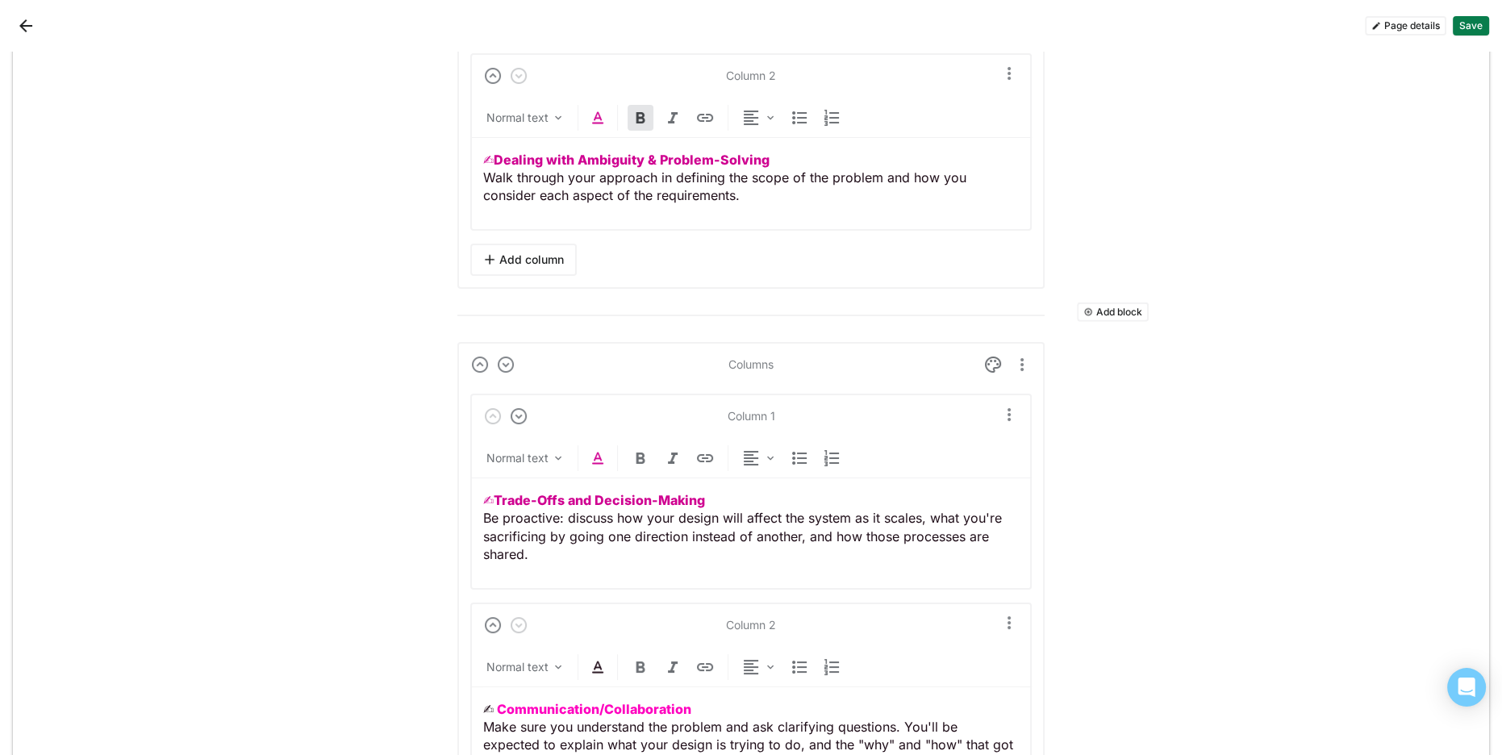
click at [615, 512] on p "✍︎ Trade-Offs and Decision-Making Be proactive: discuss how your design will af…" at bounding box center [751, 527] width 536 height 73
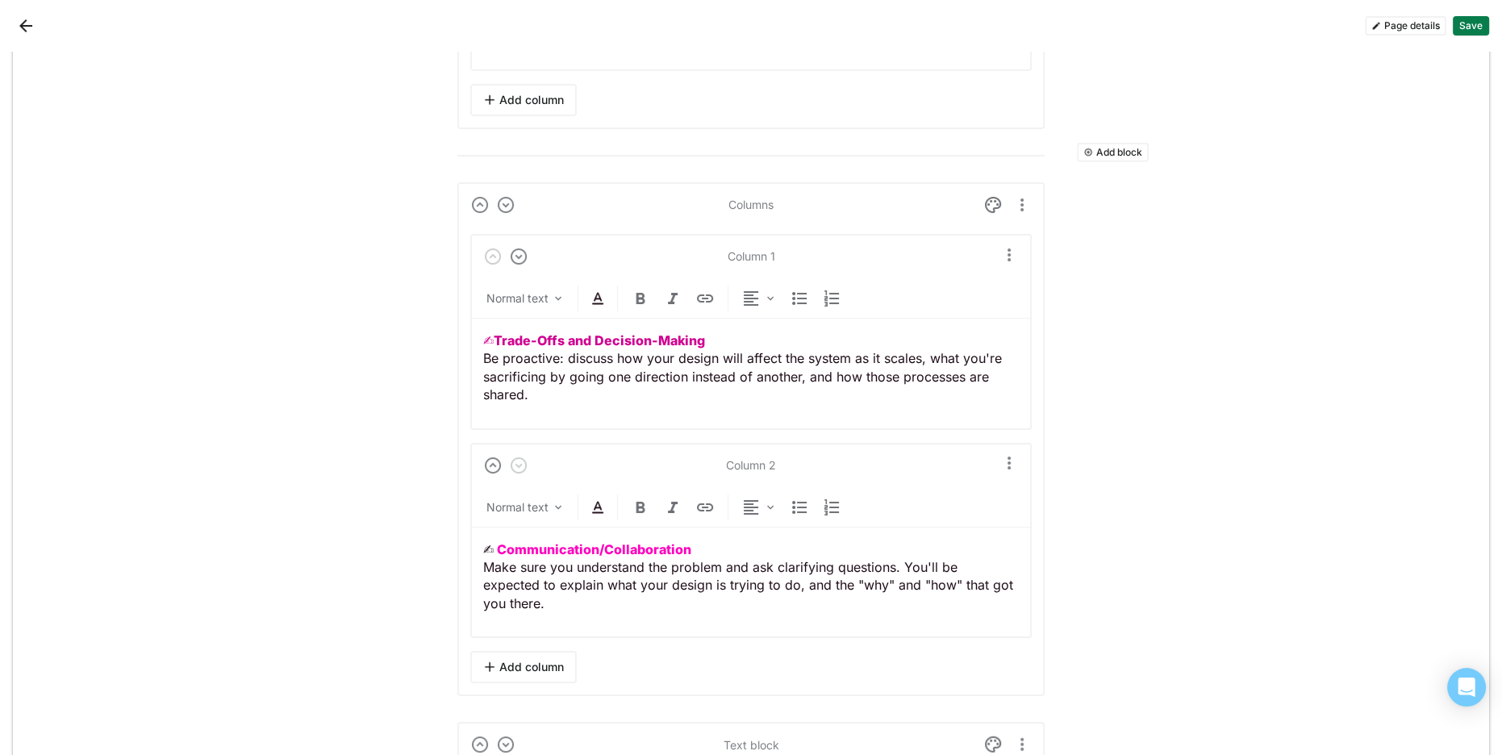
scroll to position [5225, 0]
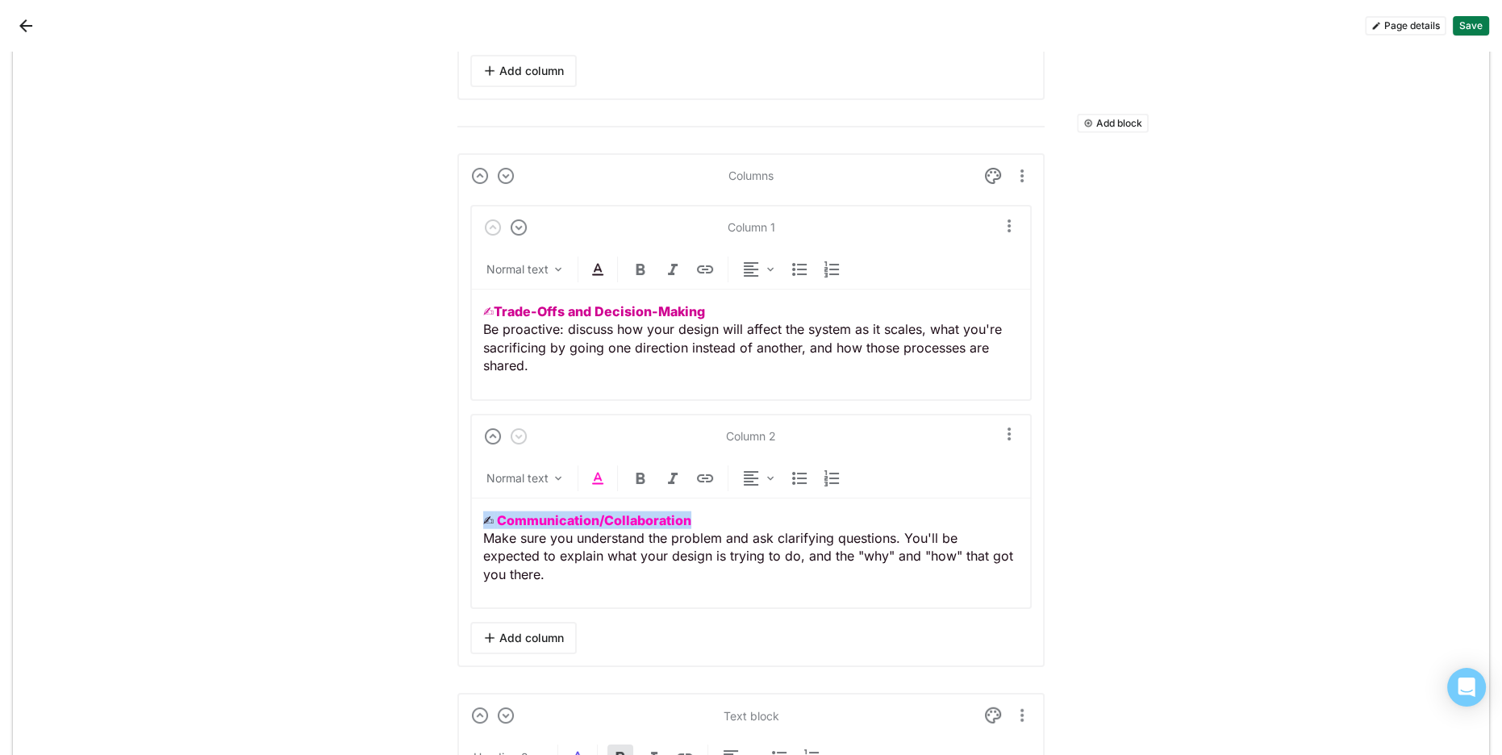
drag, startPoint x: 676, startPoint y: 507, endPoint x: 585, endPoint y: 481, distance: 94.7
click at [422, 496] on div "Add block Text block Heading 1 Engineering Virtual Onsite Interview Prep Add bl…" at bounding box center [751, 264] width 1476 height 10871
drag, startPoint x: 606, startPoint y: 469, endPoint x: 592, endPoint y: 467, distance: 14.6
click at [606, 469] on div "Normal text" at bounding box center [750, 481] width 561 height 33
drag, startPoint x: 461, startPoint y: 501, endPoint x: 518, endPoint y: 488, distance: 58.7
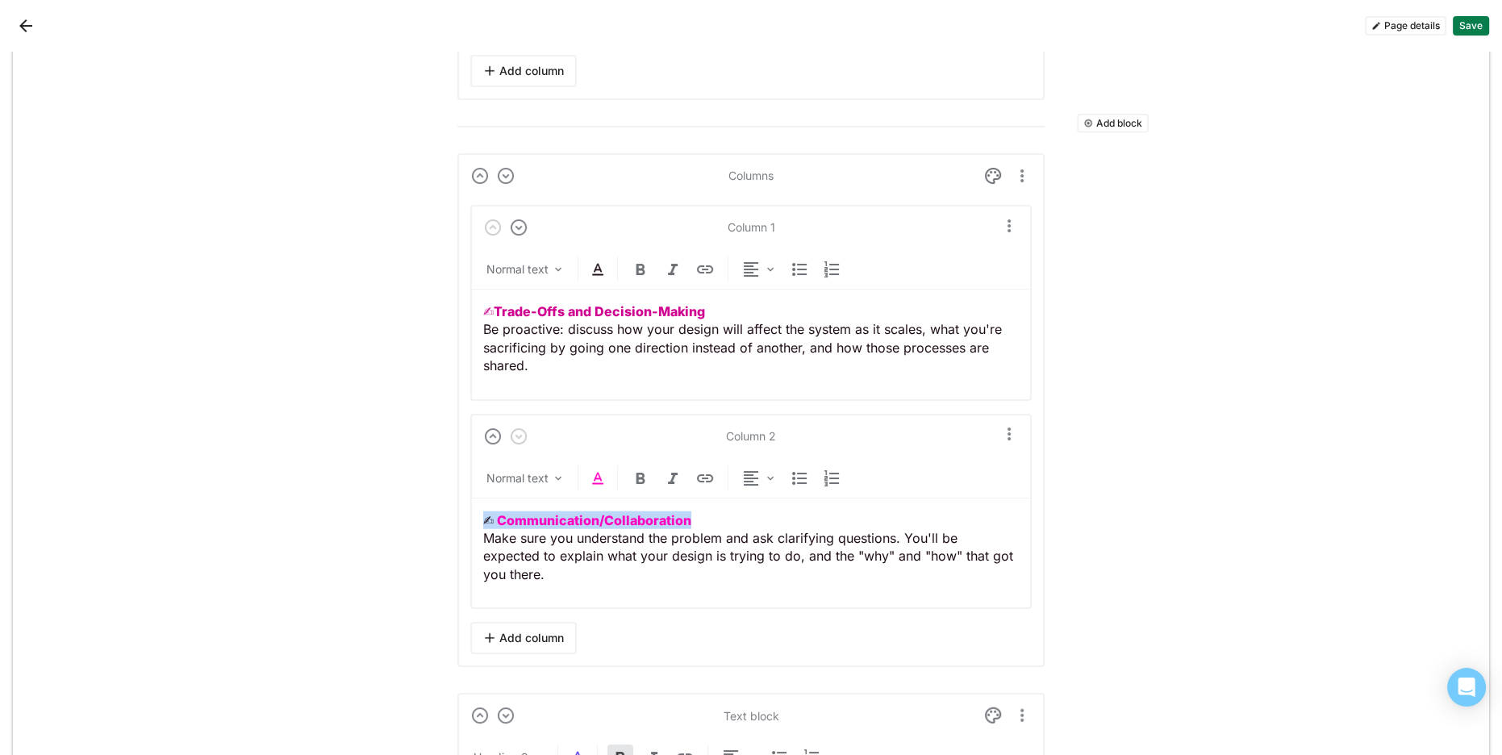
click at [426, 500] on div "Add block Text block Heading 1 Engineering Virtual Onsite Interview Prep Add bl…" at bounding box center [751, 264] width 1476 height 10871
drag, startPoint x: 596, startPoint y: 466, endPoint x: 601, endPoint y: 458, distance: 9.4
click at [596, 469] on img at bounding box center [597, 478] width 19 height 19
click at [546, 436] on div at bounding box center [551, 437] width 11 height 11
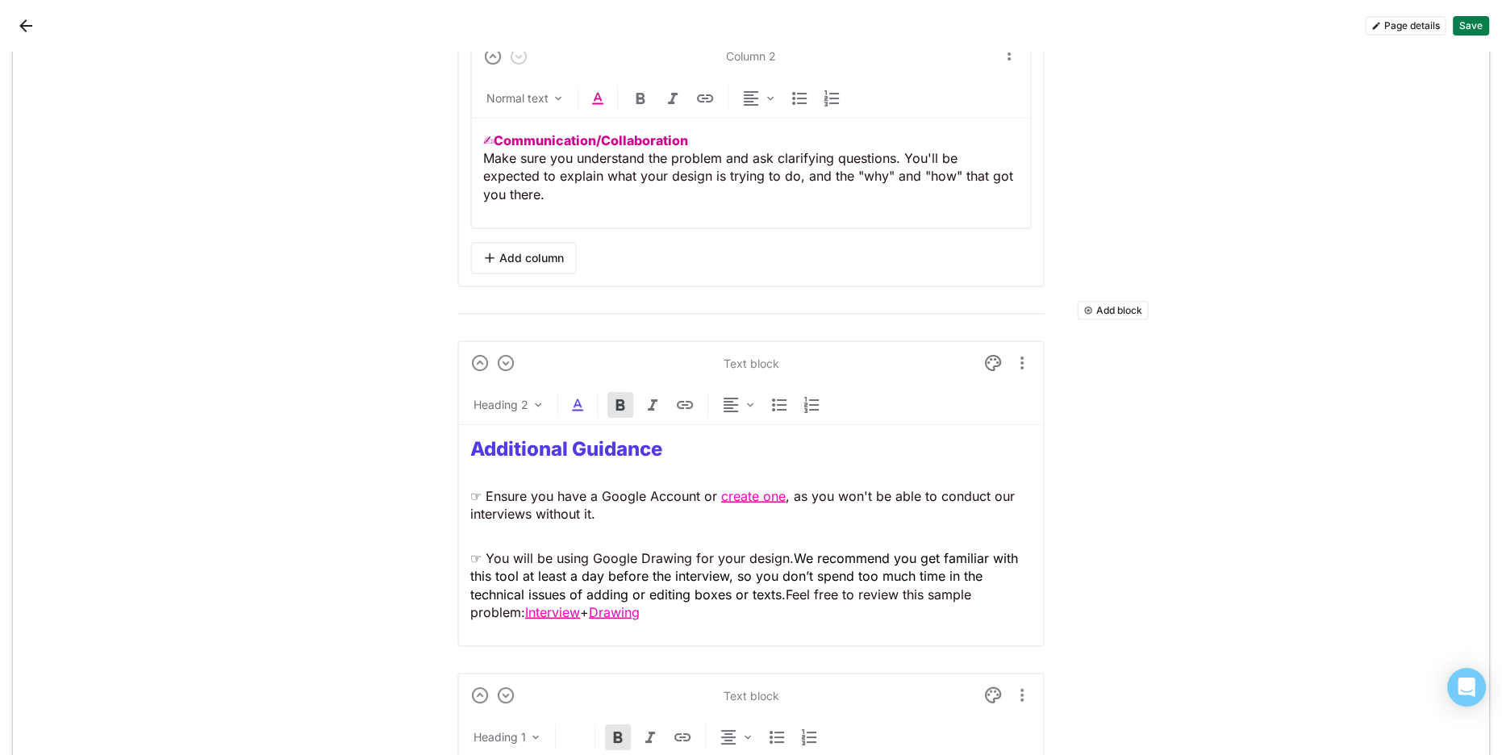
scroll to position [5604, 0]
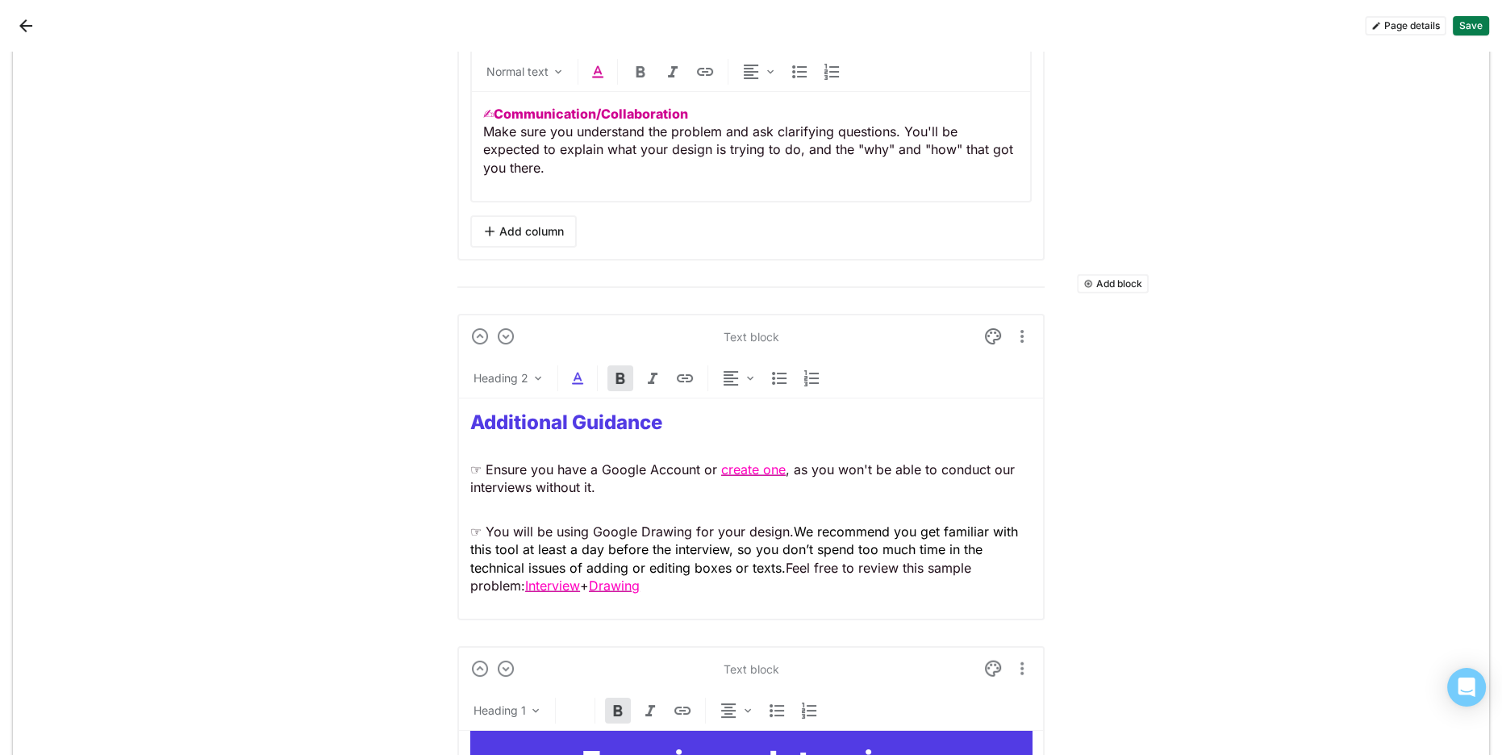
click at [524, 411] on strong "Additional Guidance" at bounding box center [566, 422] width 192 height 23
drag, startPoint x: 524, startPoint y: 410, endPoint x: 570, endPoint y: 383, distance: 53.1
click at [524, 411] on strong "Additional Guidance" at bounding box center [566, 422] width 192 height 23
click at [583, 369] on img at bounding box center [577, 378] width 19 height 19
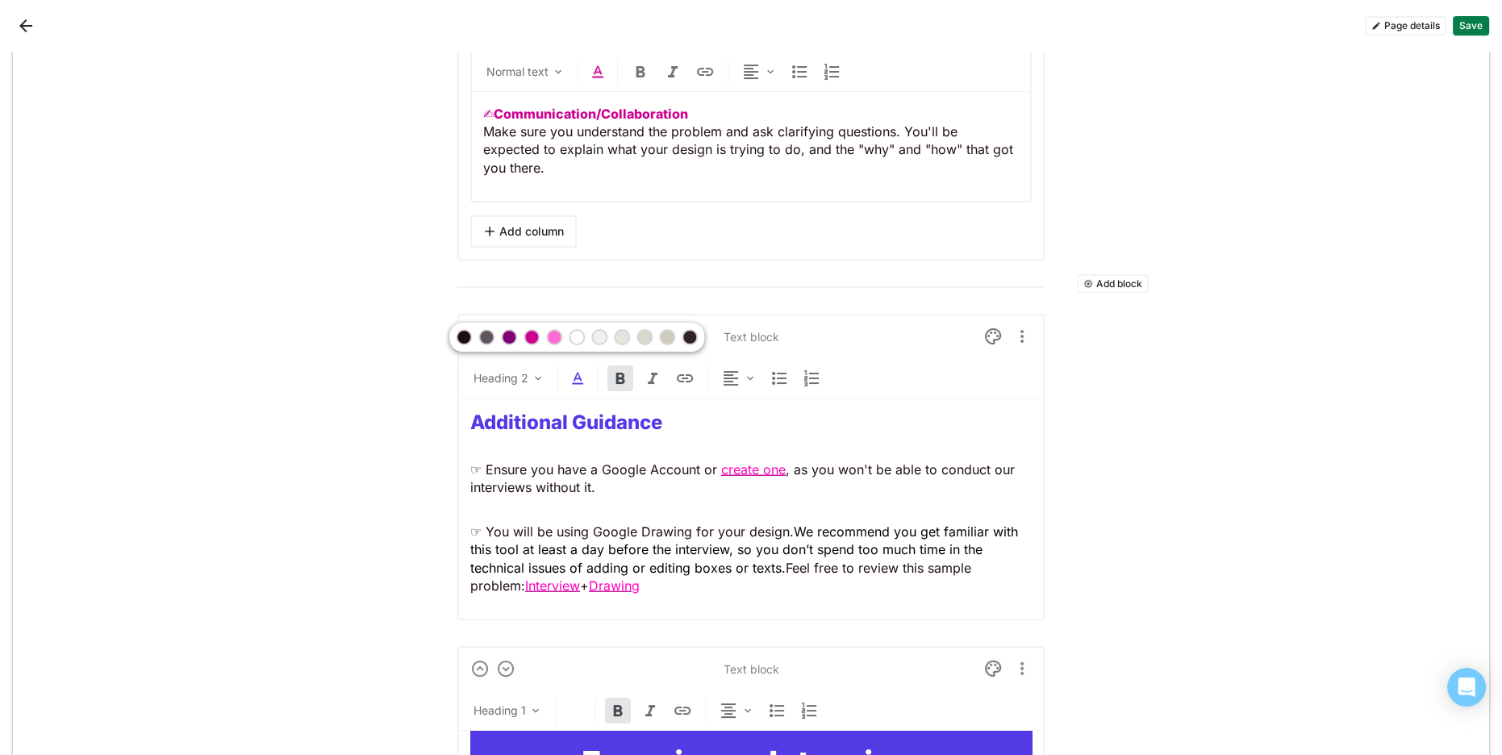
click at [507, 336] on div at bounding box center [508, 336] width 11 height 11
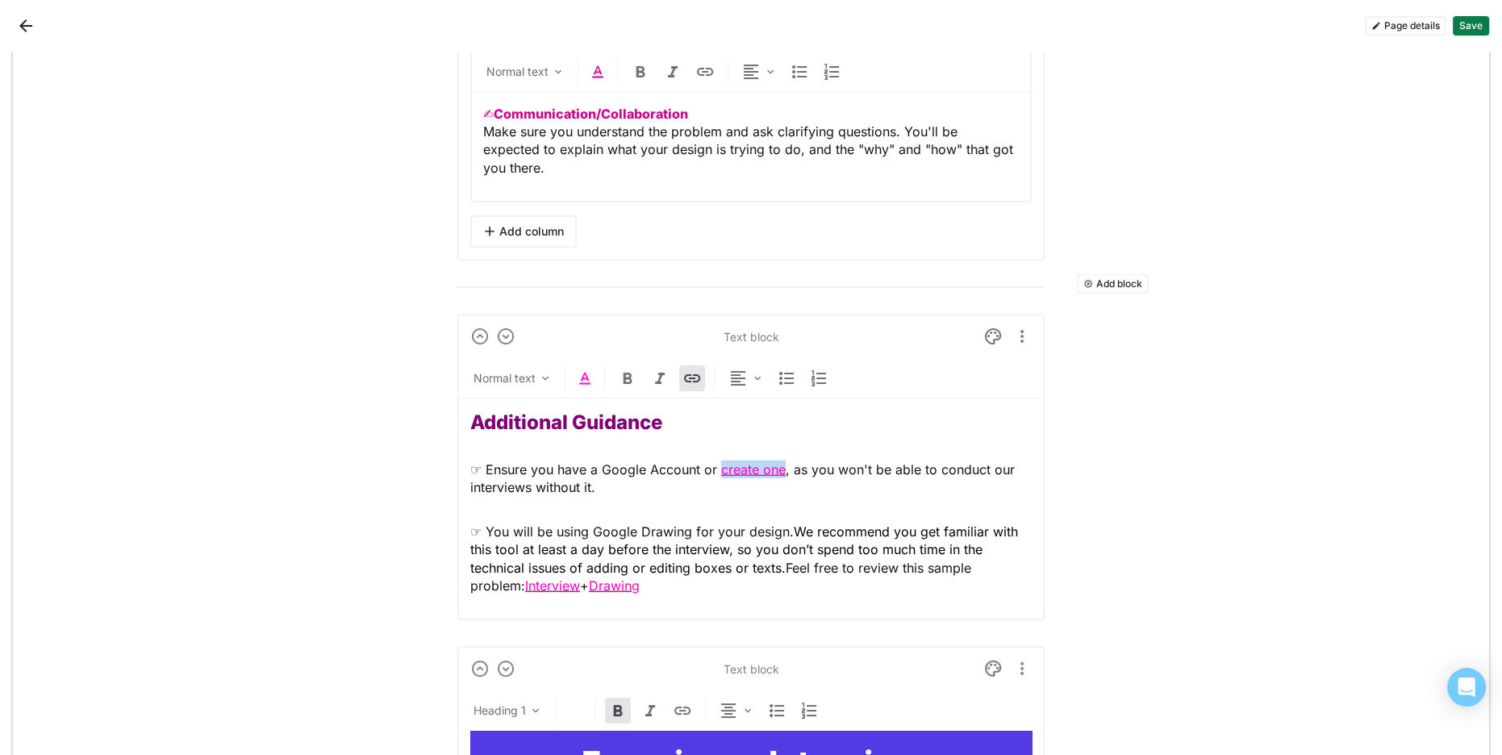
drag, startPoint x: 784, startPoint y: 461, endPoint x: 621, endPoint y: 400, distance: 174.1
click at [722, 462] on span "create one" at bounding box center [753, 469] width 65 height 16
click at [575, 369] on img at bounding box center [584, 378] width 19 height 19
click at [537, 340] on div at bounding box center [538, 336] width 11 height 11
drag, startPoint x: 631, startPoint y: 576, endPoint x: 604, endPoint y: 548, distance: 38.8
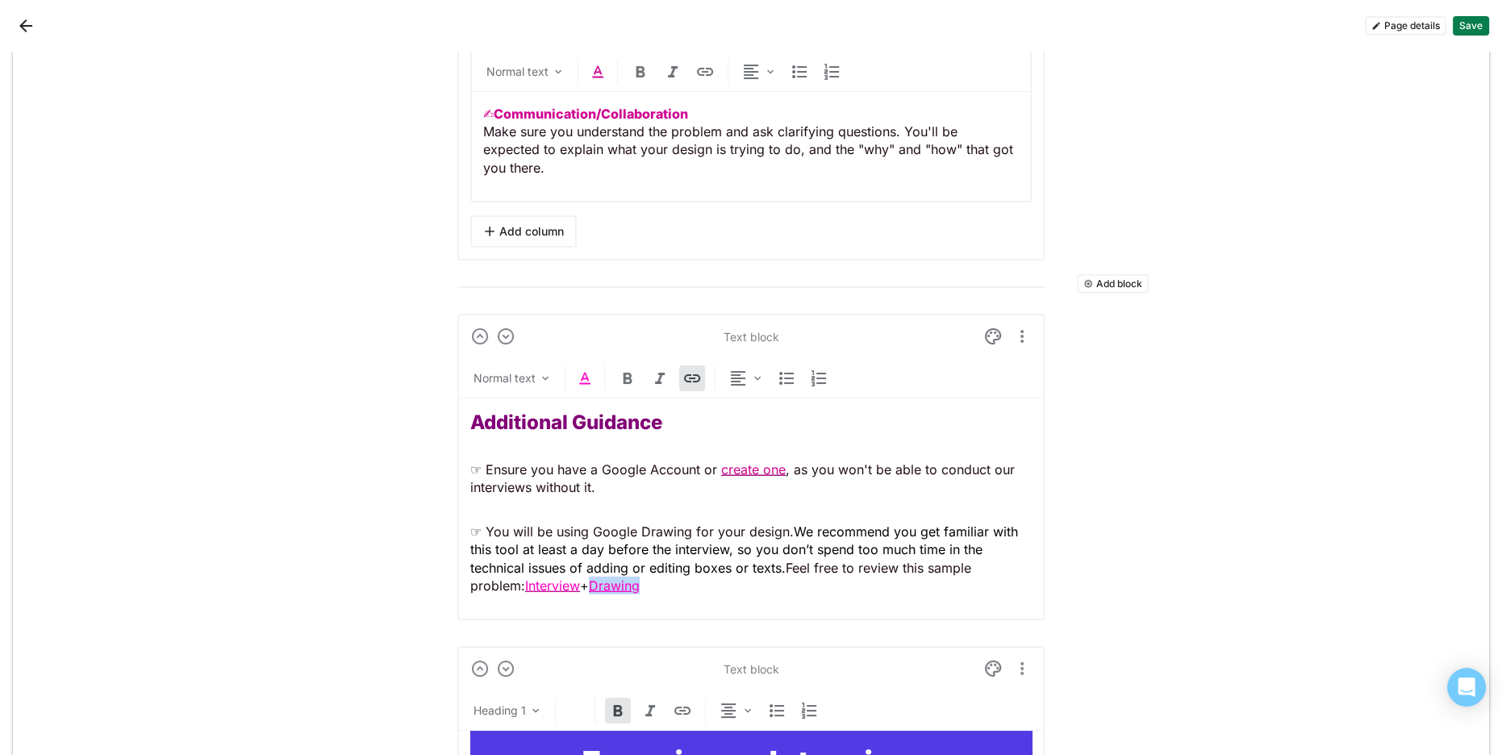
click at [602, 575] on p "☞ You will be using Google Drawing for your design. We recommend you get famili…" at bounding box center [750, 559] width 561 height 73
drag, startPoint x: 648, startPoint y: 581, endPoint x: 667, endPoint y: 577, distance: 19.8
click at [640, 581] on span "Drawing" at bounding box center [614, 585] width 51 height 16
drag, startPoint x: 654, startPoint y: 573, endPoint x: 556, endPoint y: 523, distance: 110.4
click at [527, 567] on p "☞ You will be using Google Drawing for your design. We recommend you get famili…" at bounding box center [750, 559] width 561 height 73
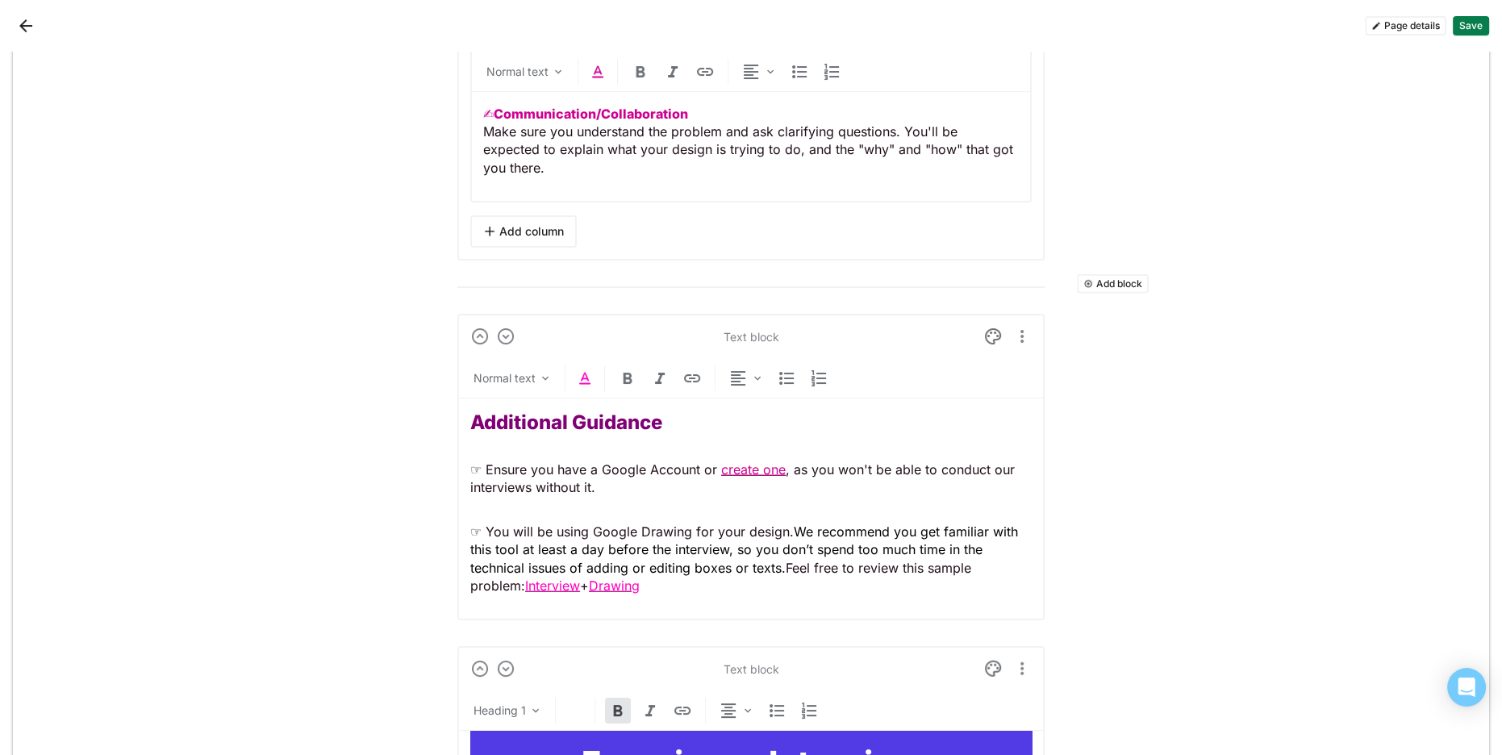
drag, startPoint x: 733, startPoint y: 564, endPoint x: 668, endPoint y: 575, distance: 66.3
click at [733, 564] on p "☞ You will be using Google Drawing for your design. We recommend you get famili…" at bounding box center [750, 559] width 561 height 73
drag, startPoint x: 652, startPoint y: 577, endPoint x: 569, endPoint y: 515, distance: 103.7
click at [526, 579] on p "☞ You will be using Google Drawing for your design. We recommend you get famili…" at bounding box center [750, 559] width 561 height 73
click at [583, 369] on img at bounding box center [584, 378] width 19 height 19
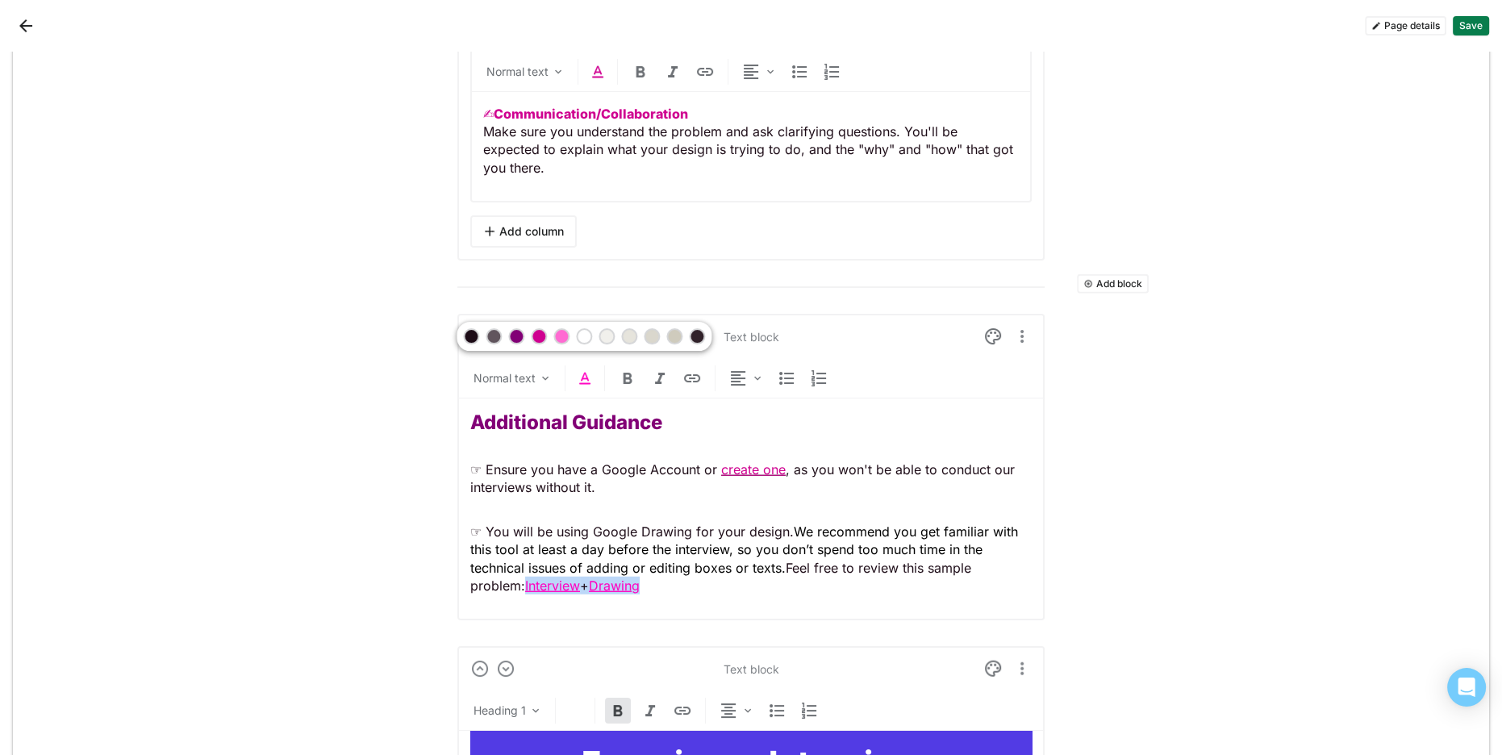
scroll to position [5604, 0]
click at [540, 334] on div at bounding box center [538, 336] width 11 height 11
click at [587, 577] on span "+" at bounding box center [584, 585] width 9 height 16
click at [586, 368] on img at bounding box center [584, 377] width 19 height 19
drag, startPoint x: 695, startPoint y: 332, endPoint x: 698, endPoint y: 359, distance: 26.8
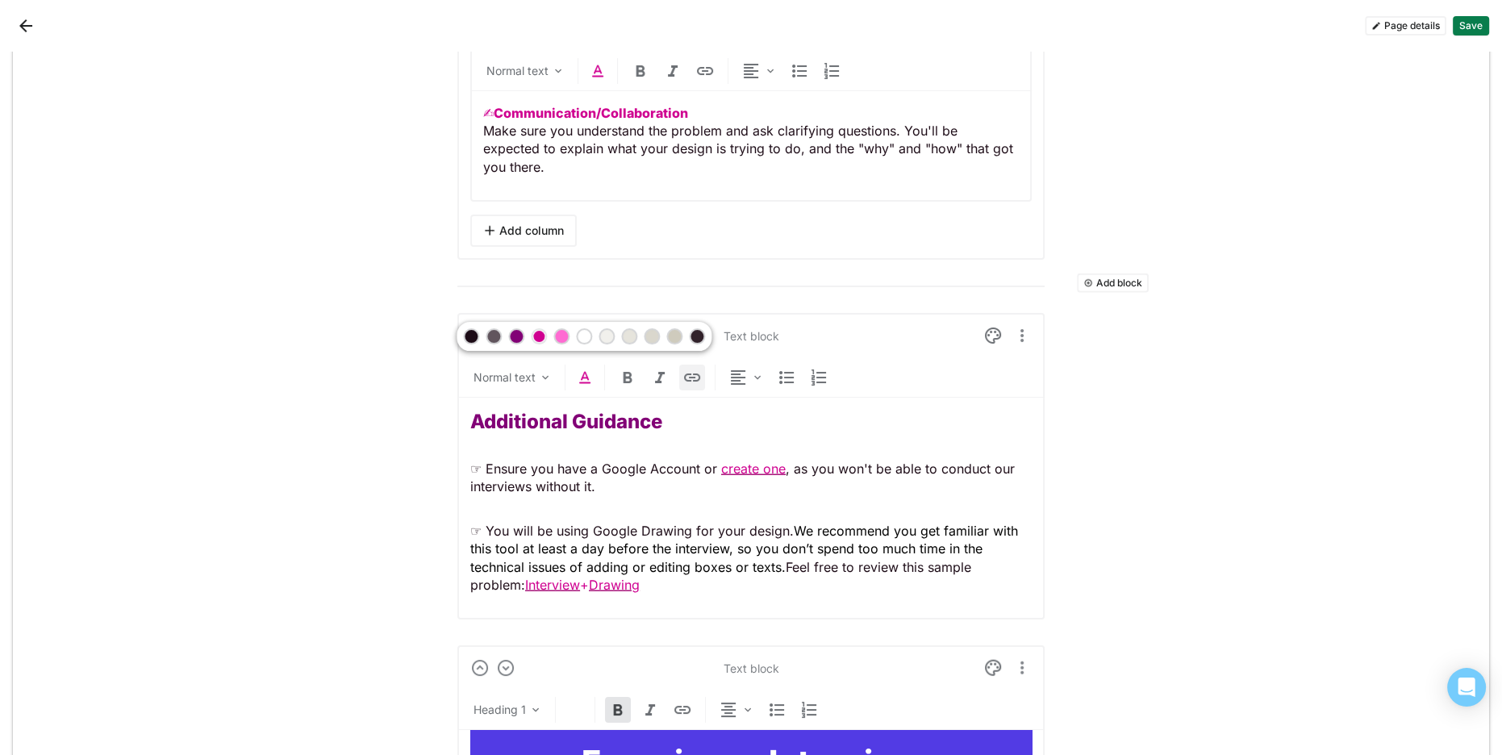
click at [695, 332] on div at bounding box center [696, 336] width 11 height 11
click at [773, 561] on span "We recommend you get familiar with this tool at least a day before the intervie…" at bounding box center [746, 549] width 552 height 52
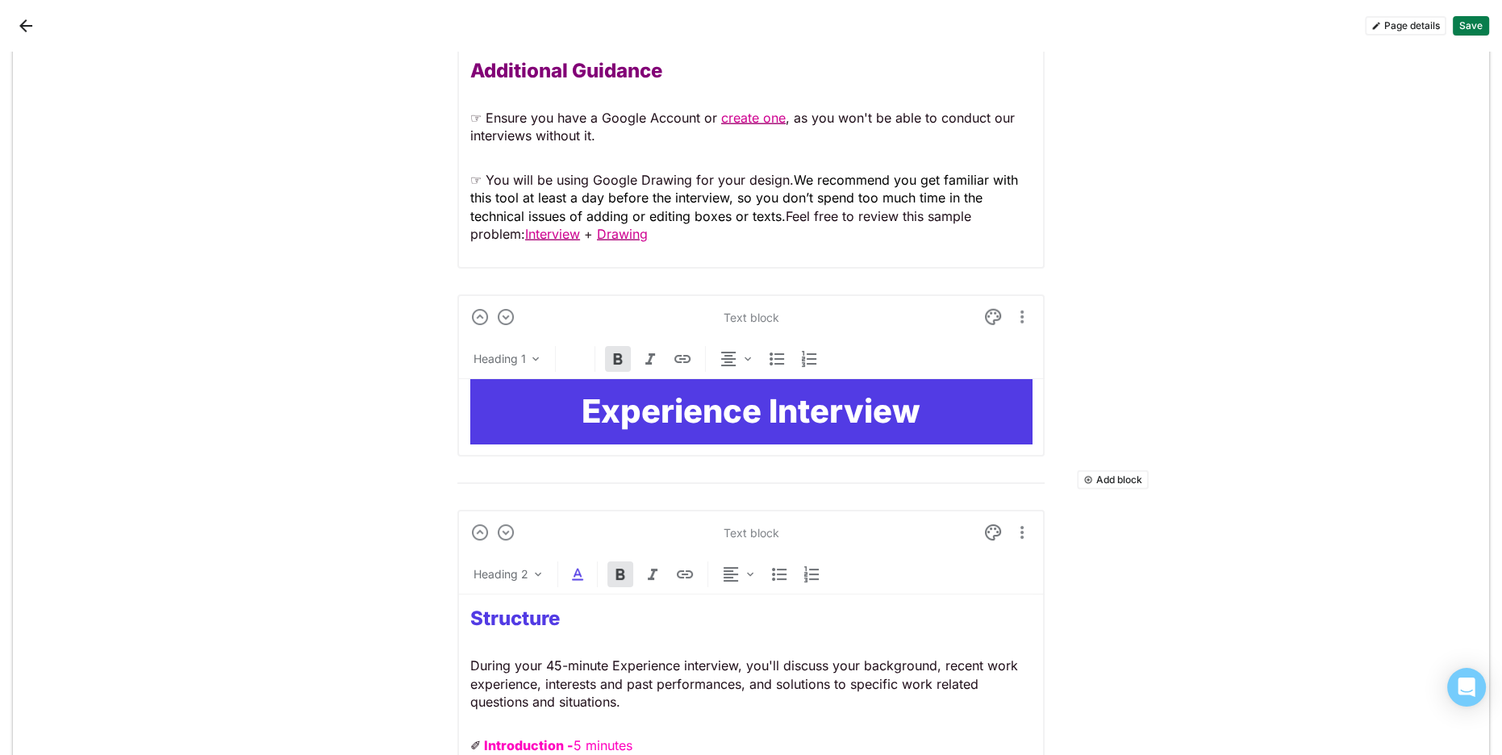
scroll to position [5950, 0]
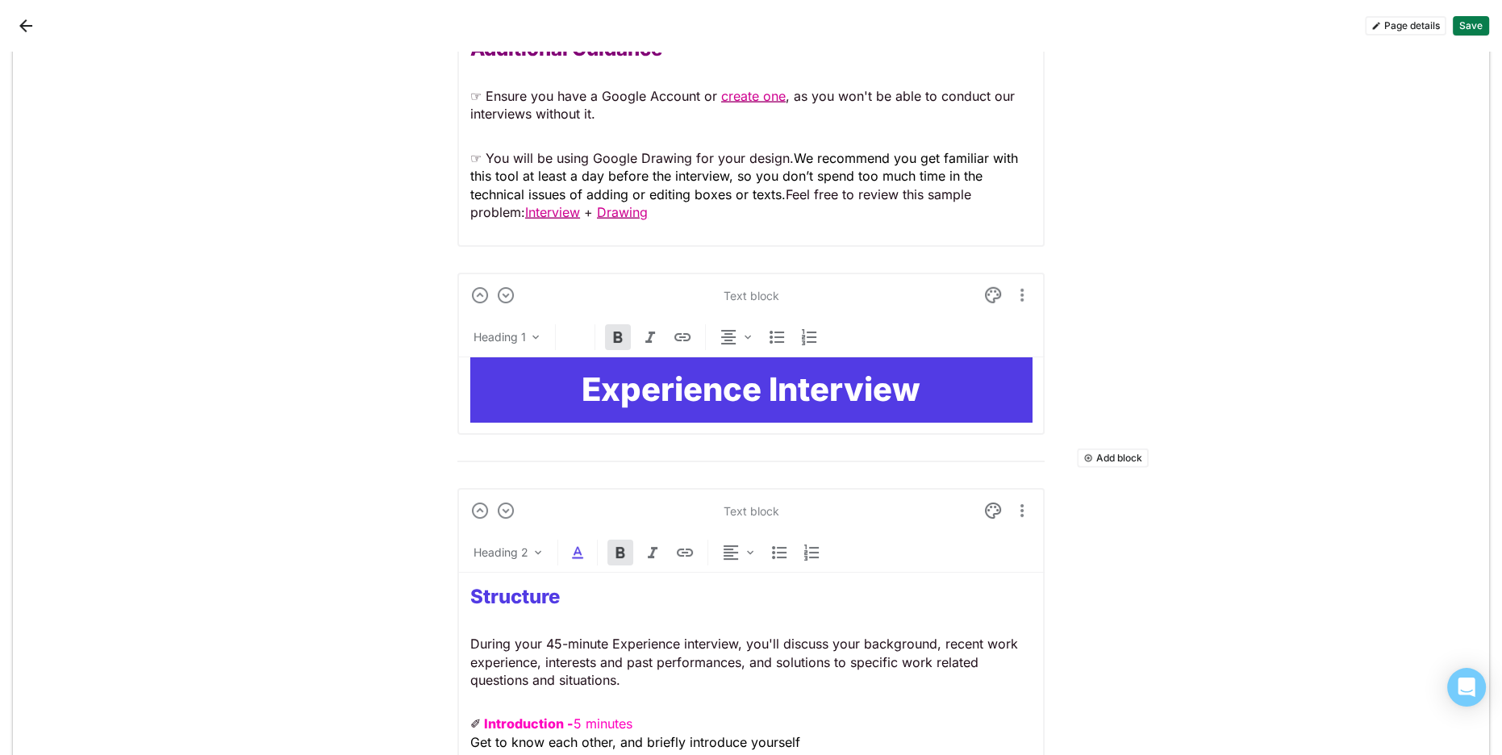
click at [673, 395] on strong "Experience Interview" at bounding box center [750, 389] width 339 height 40
click at [999, 286] on img at bounding box center [992, 295] width 19 height 19
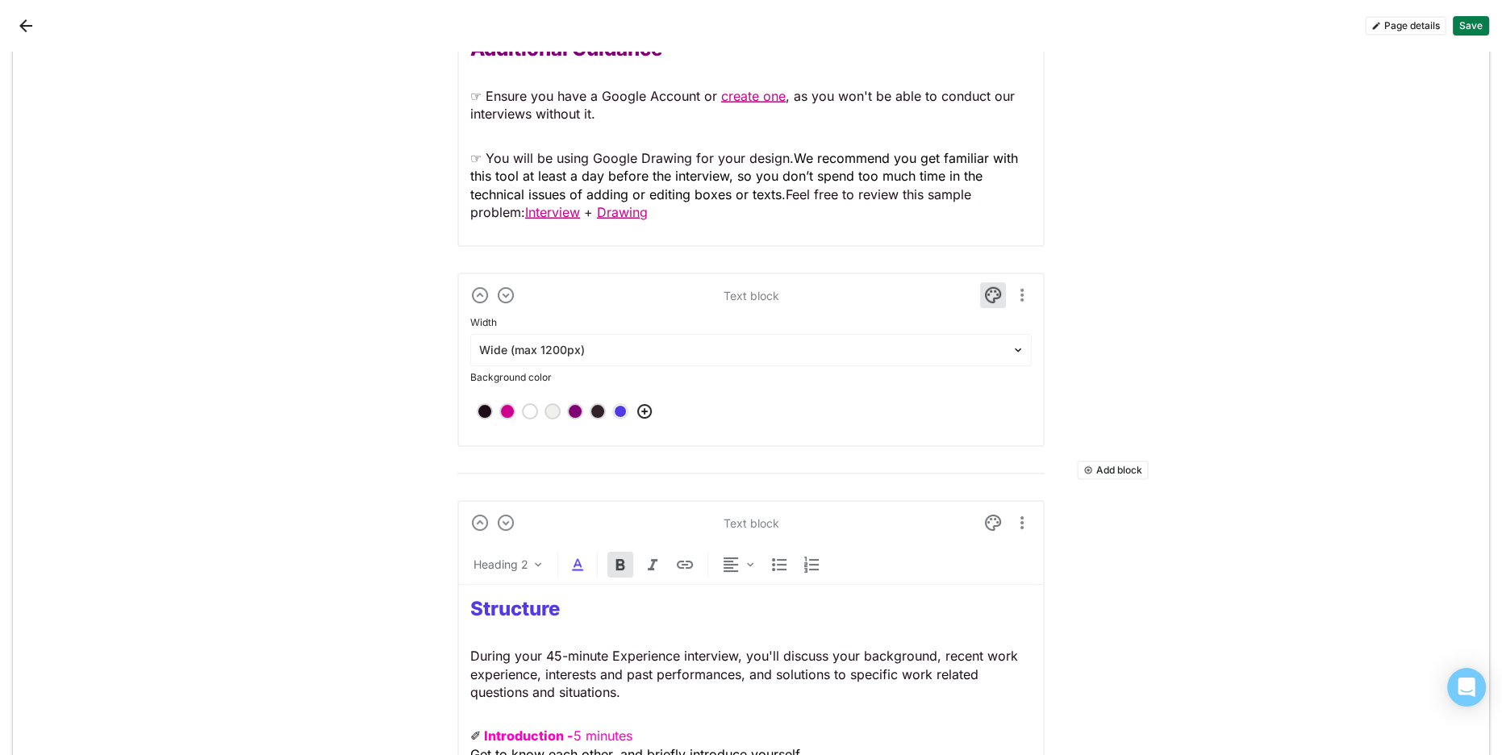
drag, startPoint x: 574, startPoint y: 398, endPoint x: 652, endPoint y: 414, distance: 79.1
click at [575, 406] on div at bounding box center [574, 411] width 11 height 11
click at [990, 286] on img at bounding box center [992, 295] width 19 height 19
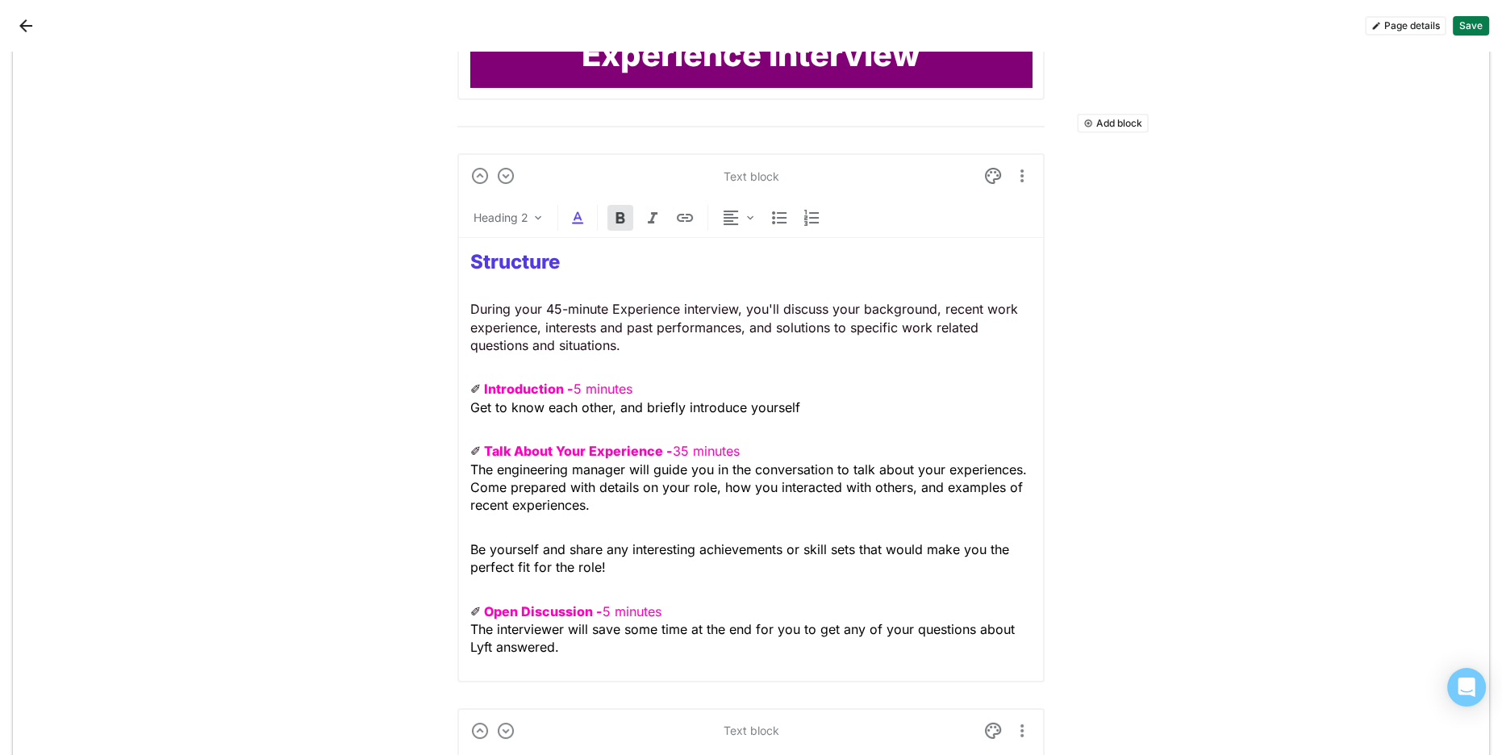
scroll to position [6285, 0]
drag, startPoint x: 478, startPoint y: 241, endPoint x: 435, endPoint y: 240, distance: 43.6
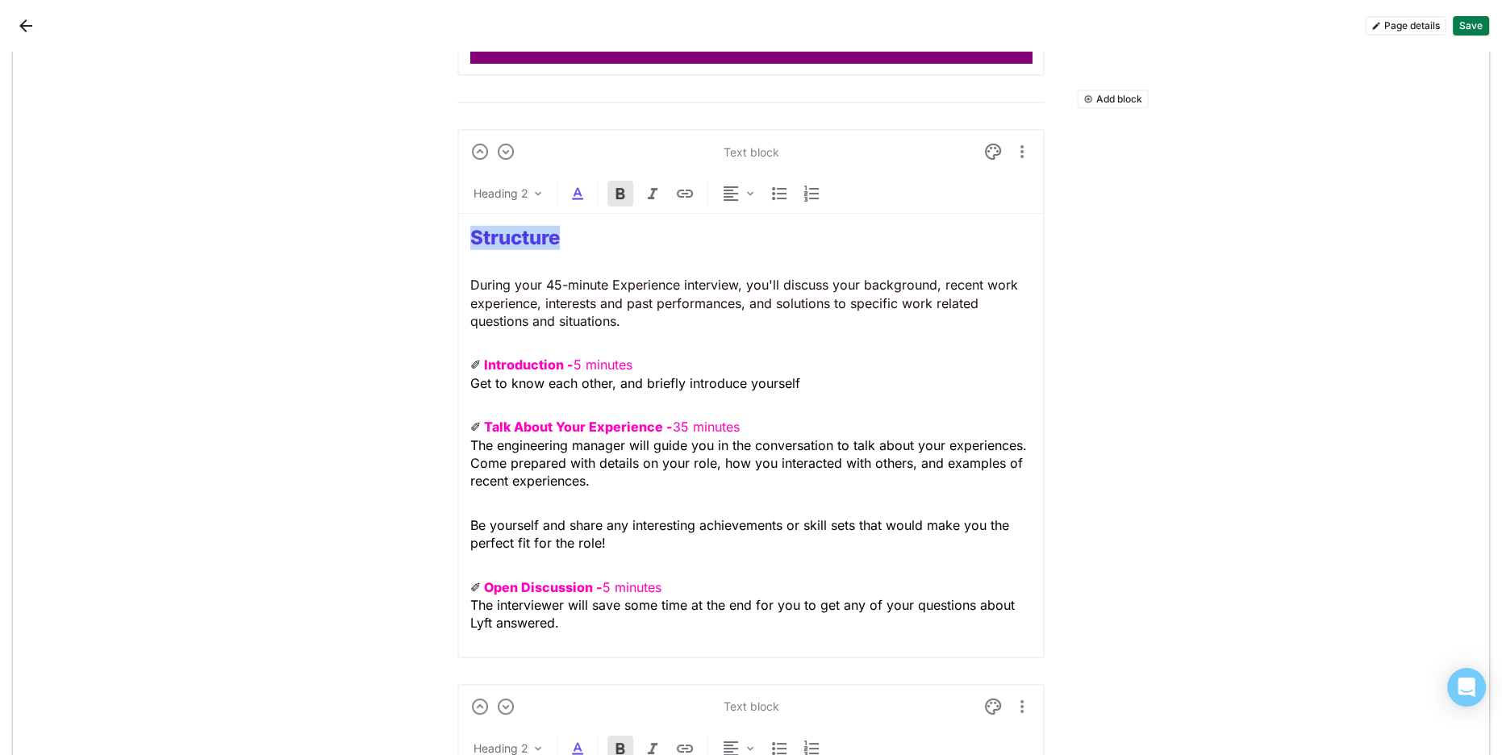
drag, startPoint x: 571, startPoint y: 181, endPoint x: 556, endPoint y: 219, distance: 40.9
click at [571, 184] on img at bounding box center [577, 193] width 19 height 19
click at [504, 151] on div at bounding box center [508, 151] width 11 height 11
drag, startPoint x: 461, startPoint y: 354, endPoint x: 511, endPoint y: 293, distance: 78.6
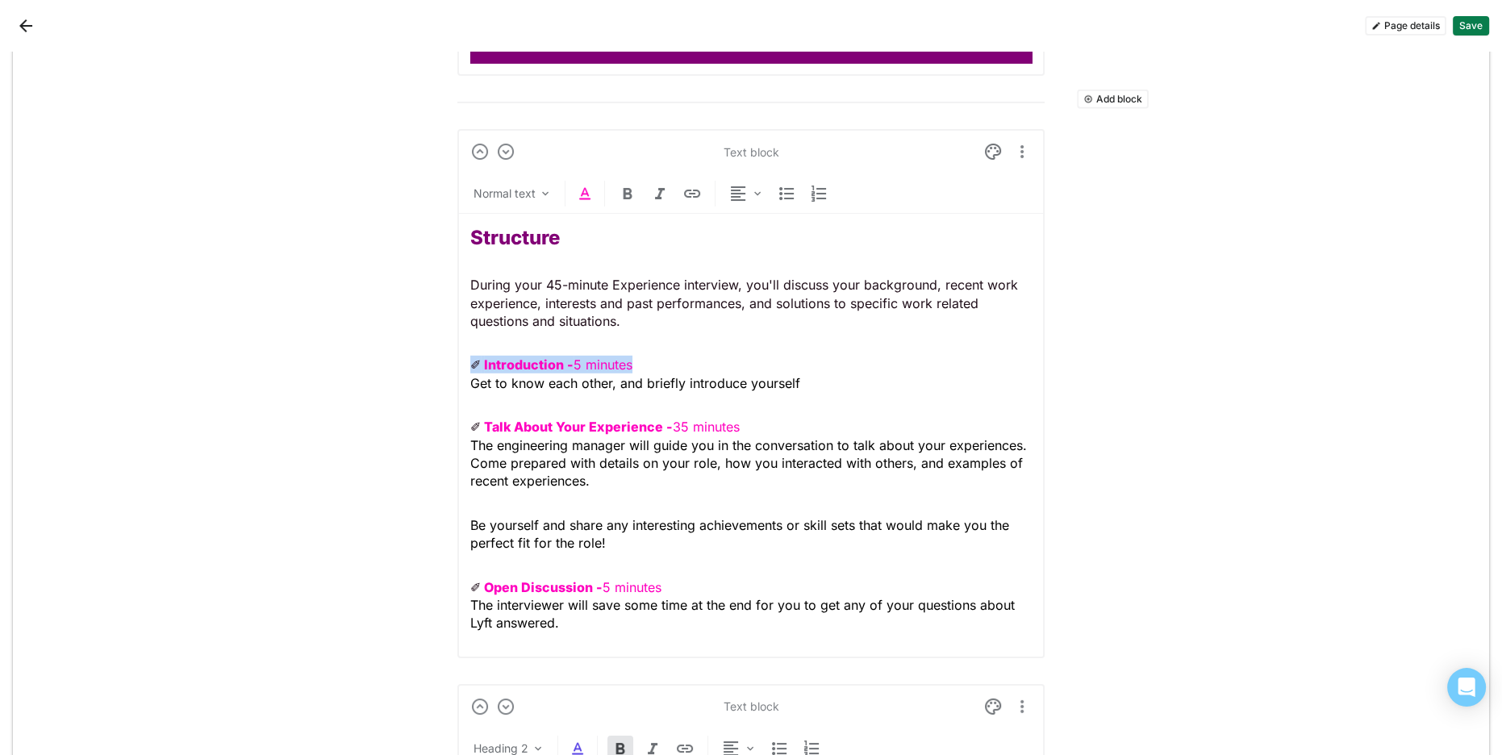
click at [586, 184] on img at bounding box center [584, 193] width 19 height 19
drag, startPoint x: 538, startPoint y: 155, endPoint x: 533, endPoint y: 208, distance: 53.4
click at [538, 156] on div at bounding box center [538, 151] width 11 height 11
drag, startPoint x: 752, startPoint y: 414, endPoint x: 444, endPoint y: 412, distance: 308.1
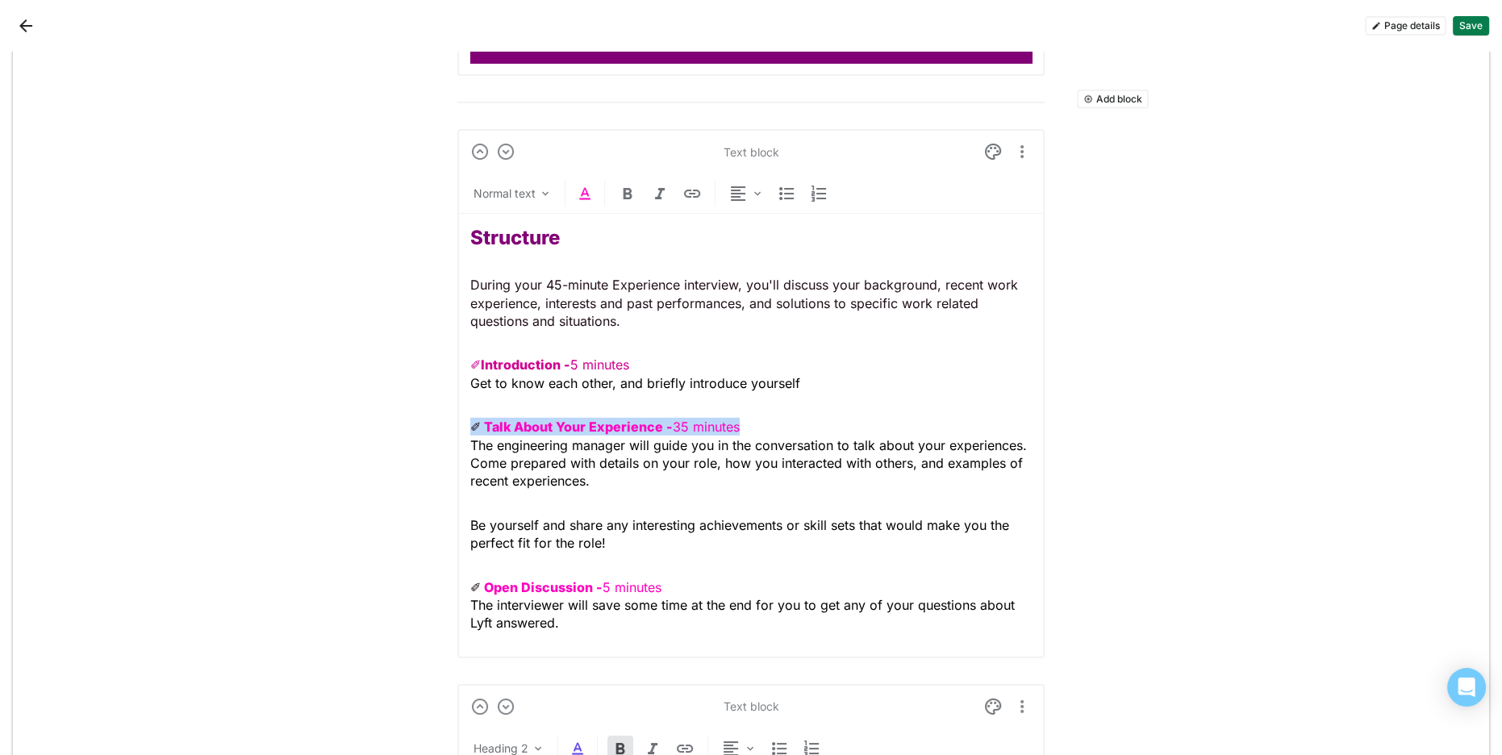
click at [581, 188] on img at bounding box center [584, 193] width 19 height 19
click at [539, 153] on div at bounding box center [538, 151] width 11 height 11
drag, startPoint x: 576, startPoint y: 574, endPoint x: 435, endPoint y: 568, distance: 141.3
click at [578, 184] on img at bounding box center [584, 193] width 19 height 19
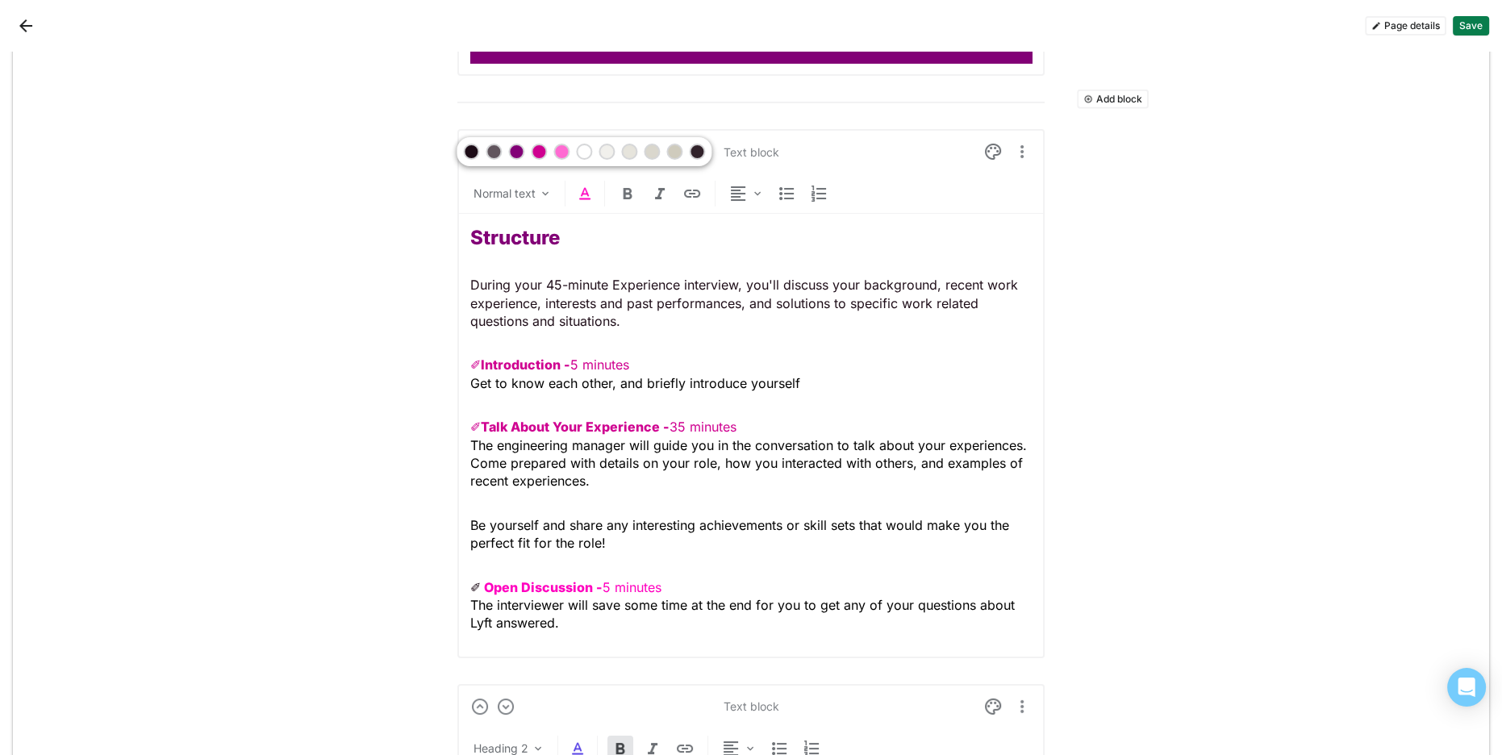
click at [534, 148] on div at bounding box center [538, 151] width 11 height 11
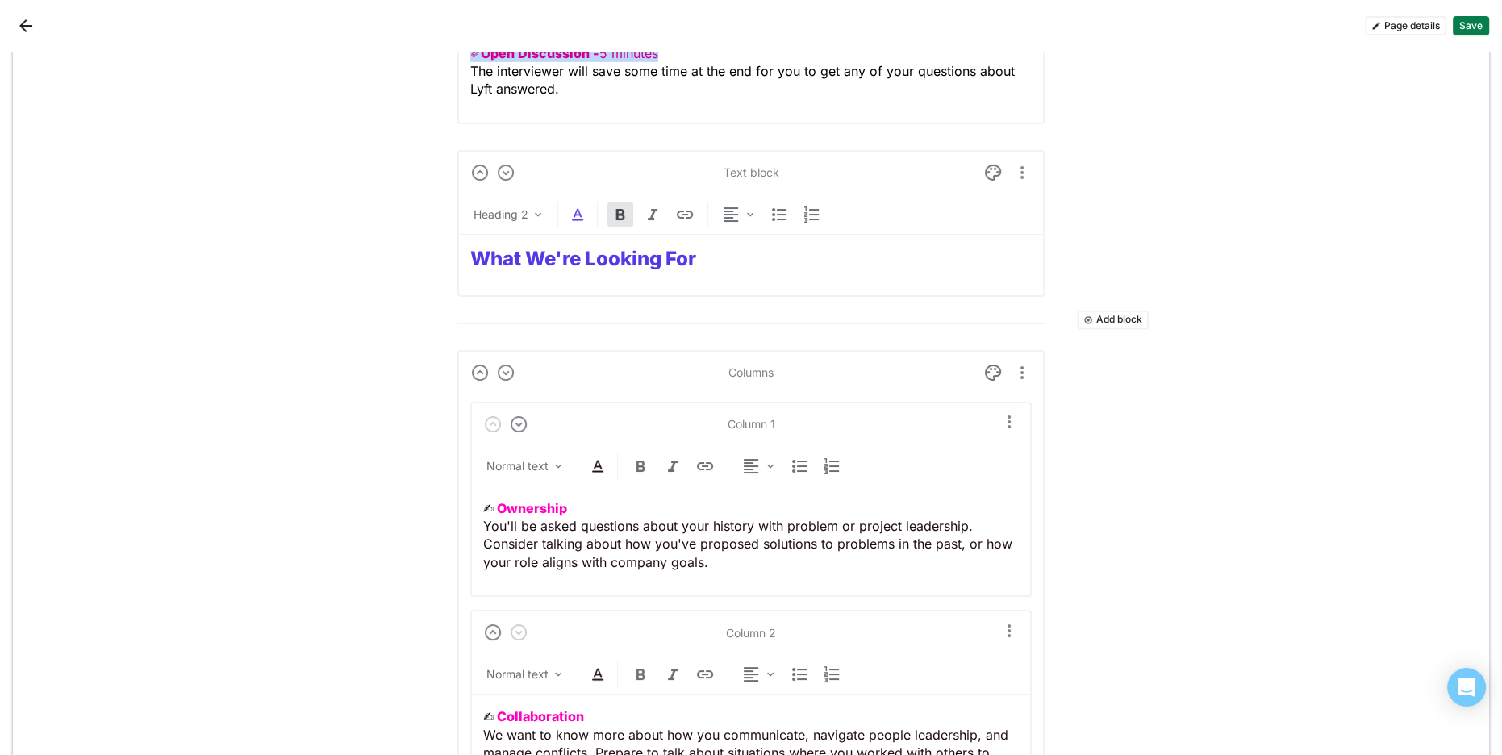
scroll to position [6804, 0]
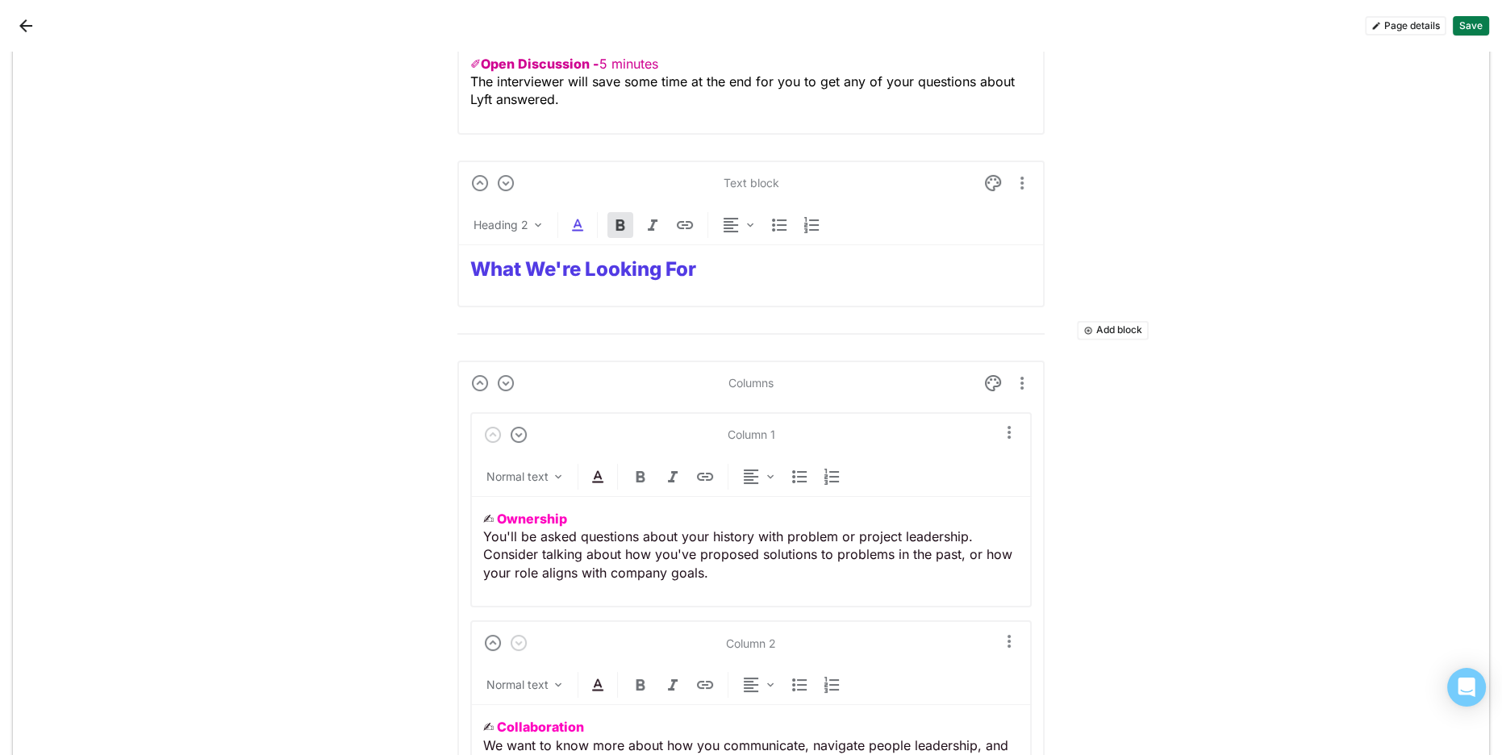
click at [559, 265] on strong "What We're Looking For" at bounding box center [583, 268] width 226 height 23
drag, startPoint x: 572, startPoint y: 216, endPoint x: 558, endPoint y: 236, distance: 24.4
click at [572, 216] on img at bounding box center [577, 224] width 19 height 19
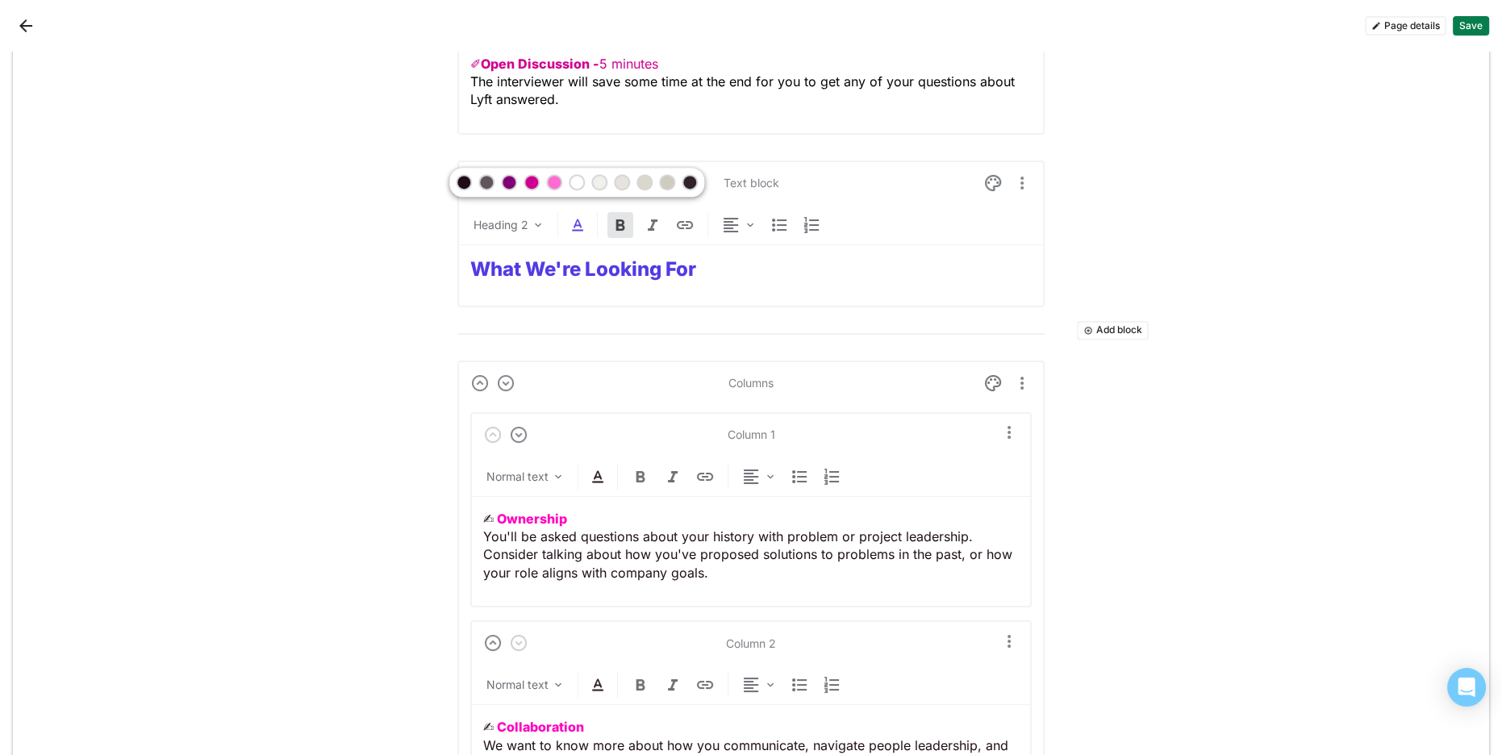
click at [505, 180] on div at bounding box center [508, 182] width 11 height 11
click at [521, 511] on strong "Ownership" at bounding box center [532, 519] width 70 height 16
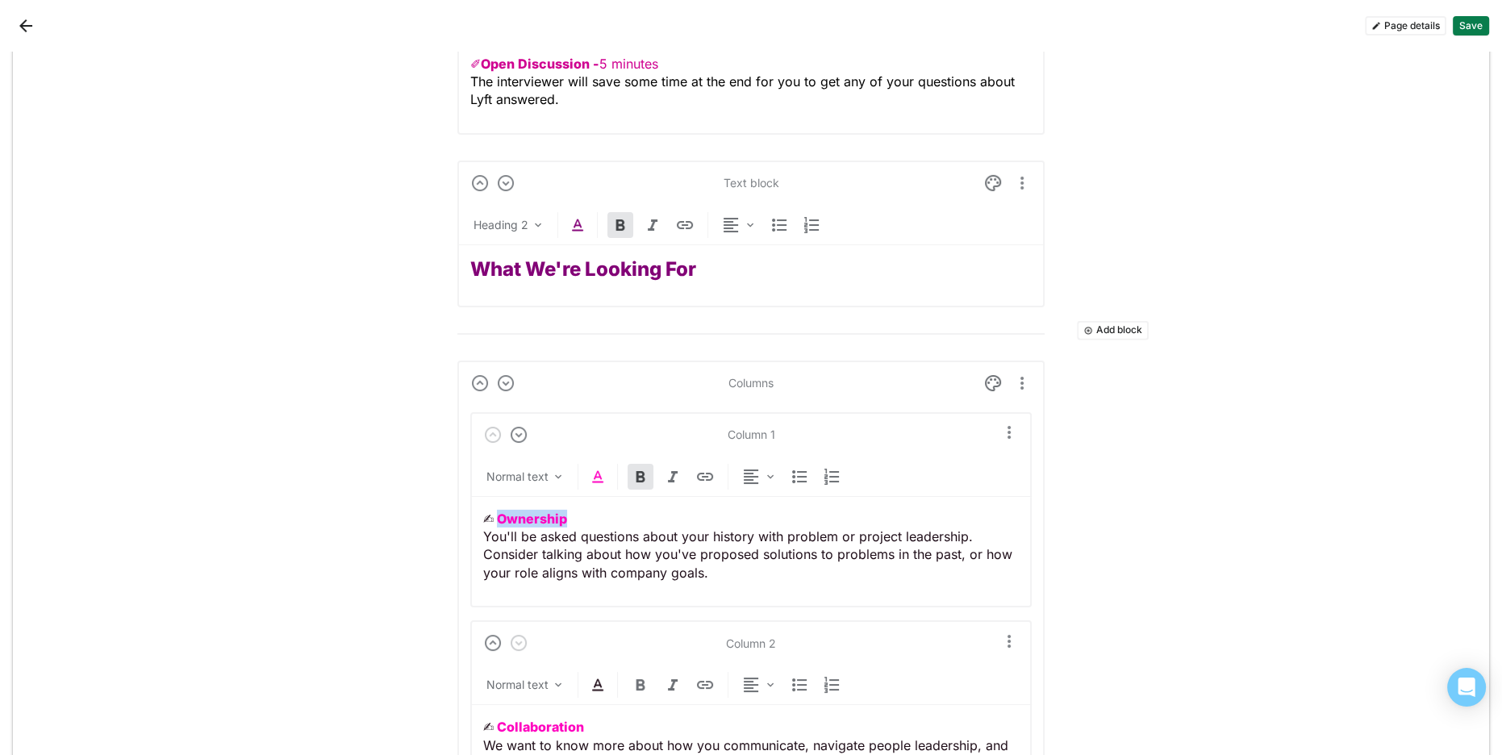
click at [521, 511] on strong "Ownership" at bounding box center [532, 519] width 70 height 16
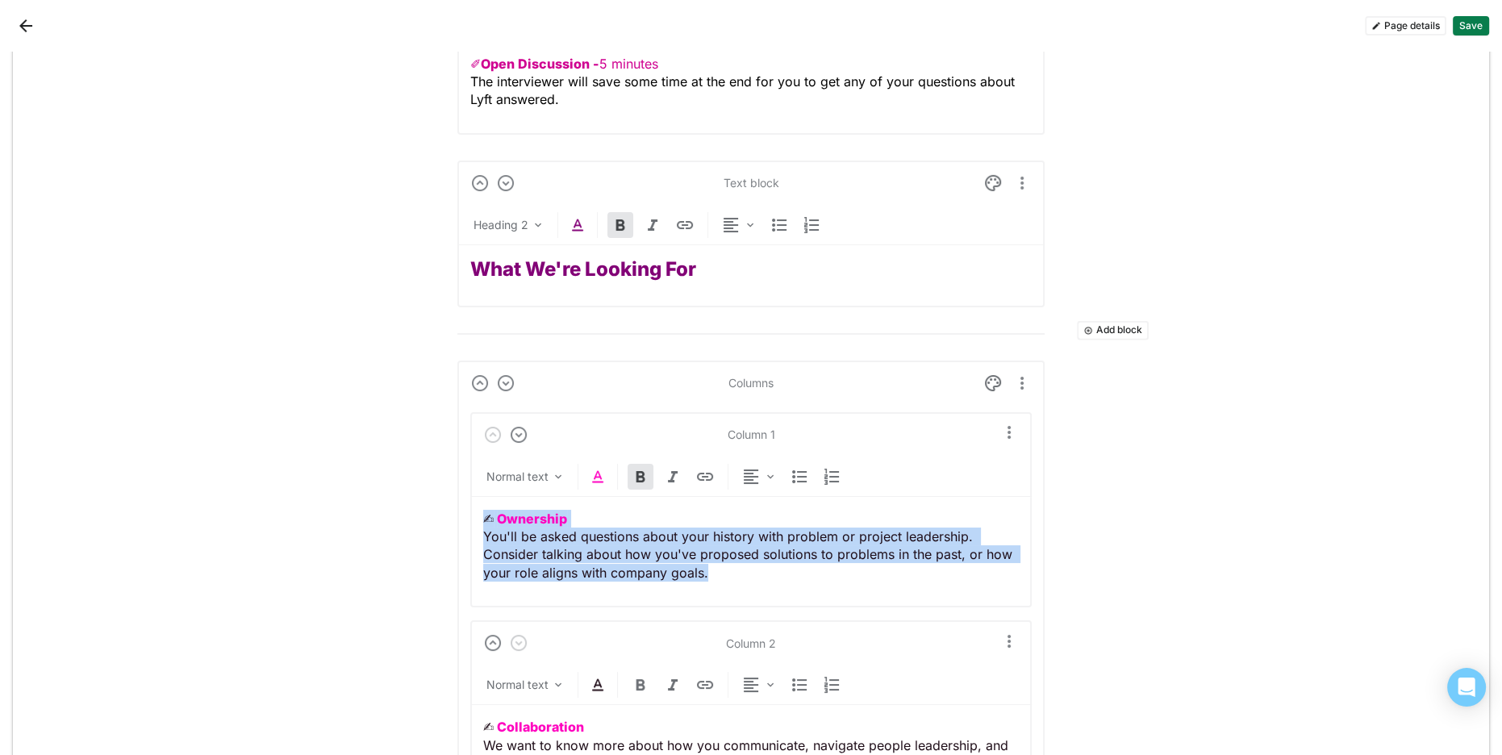
click at [521, 511] on strong "Ownership" at bounding box center [532, 519] width 70 height 16
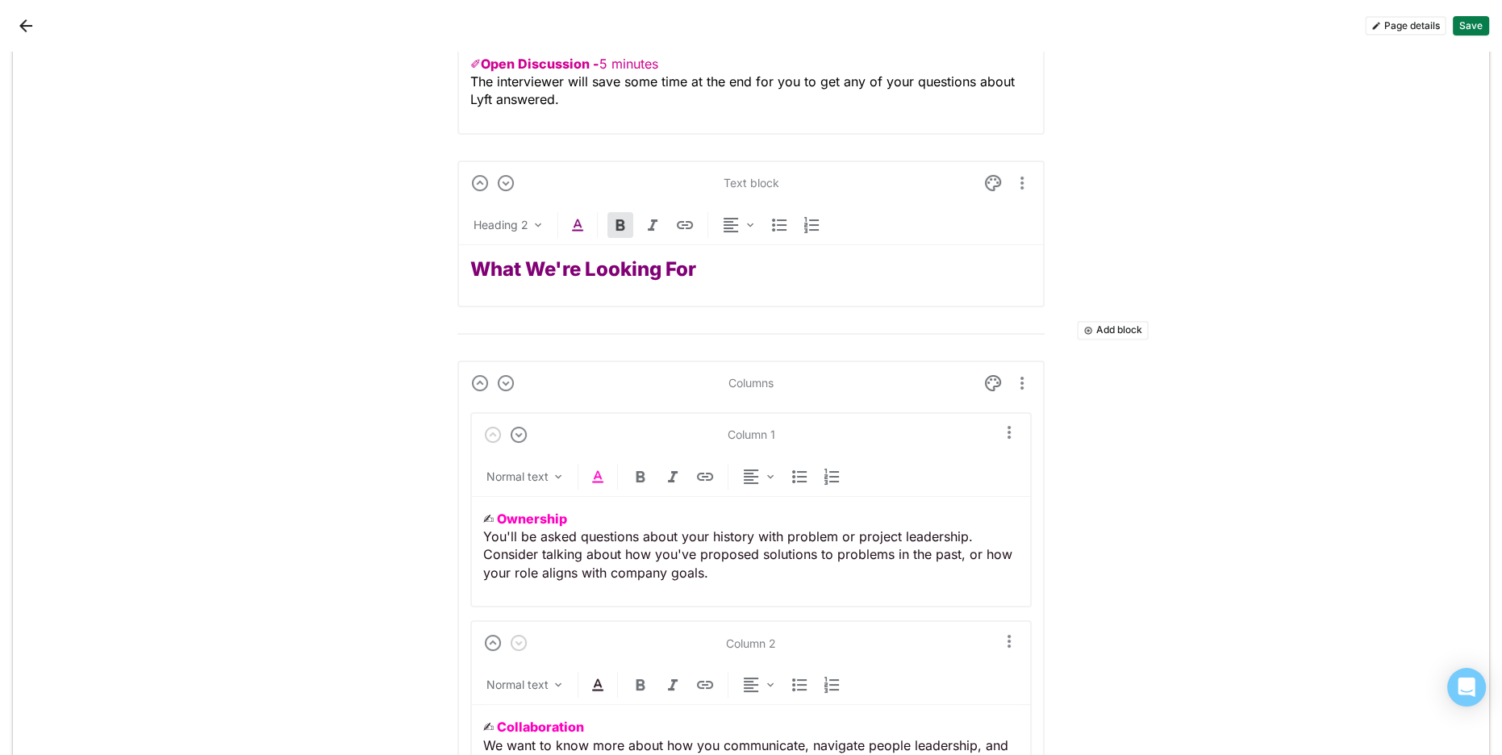
drag, startPoint x: 568, startPoint y: 546, endPoint x: 568, endPoint y: 523, distance: 23.4
click at [568, 543] on p "✍︎ Ownership You'll be asked questions about your history with problem or proje…" at bounding box center [751, 546] width 536 height 73
drag, startPoint x: 576, startPoint y: 509, endPoint x: 490, endPoint y: 491, distance: 87.3
click at [595, 467] on img at bounding box center [597, 476] width 19 height 19
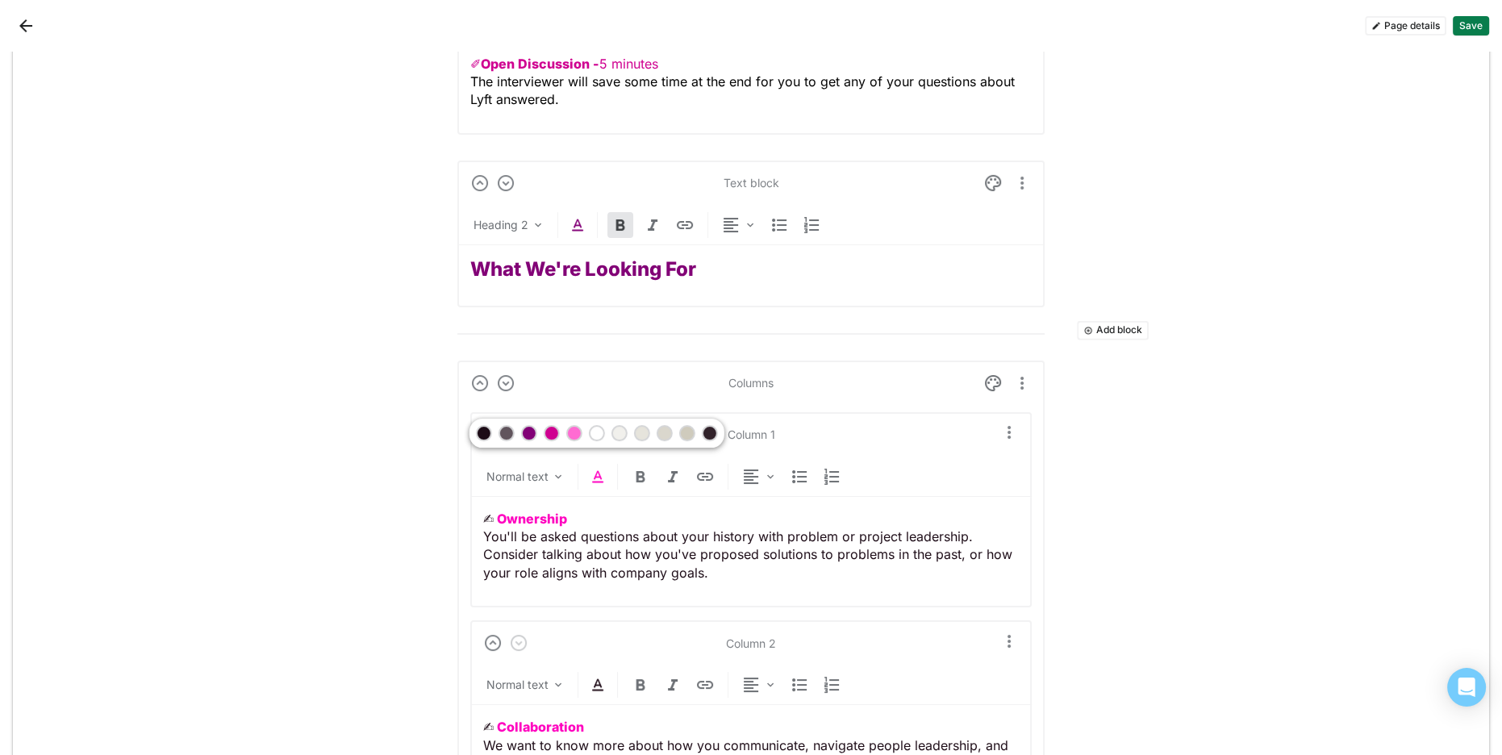
click at [549, 439] on div at bounding box center [551, 432] width 11 height 11
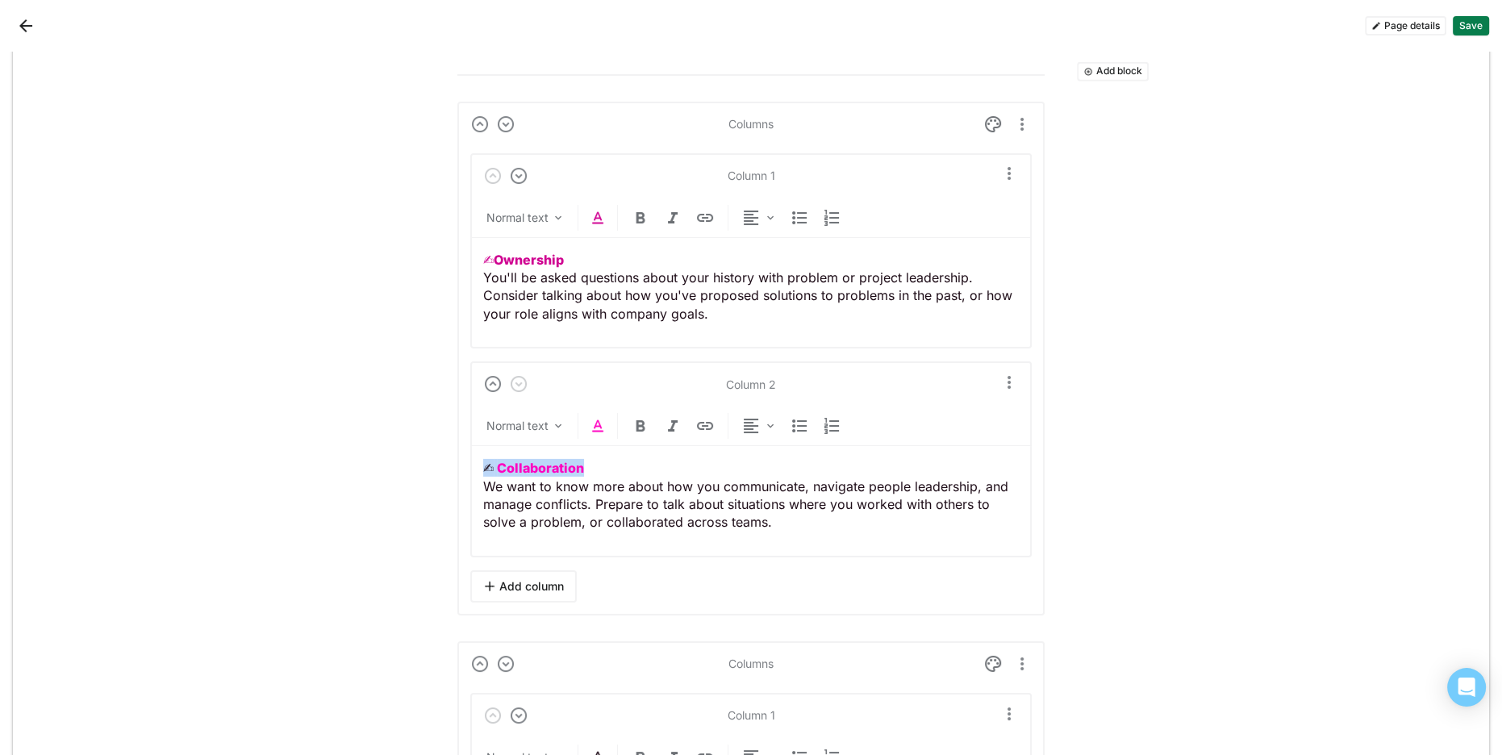
drag, startPoint x: 578, startPoint y: 456, endPoint x: 472, endPoint y: 452, distance: 106.5
click at [470, 452] on div "Column 2 Normal text ✍︎ Collaboration We want to know more about how you commun…" at bounding box center [750, 459] width 561 height 196
click at [602, 418] on img at bounding box center [597, 425] width 19 height 19
drag, startPoint x: 548, startPoint y: 383, endPoint x: 548, endPoint y: 402, distance: 18.6
click at [548, 383] on div at bounding box center [551, 382] width 11 height 11
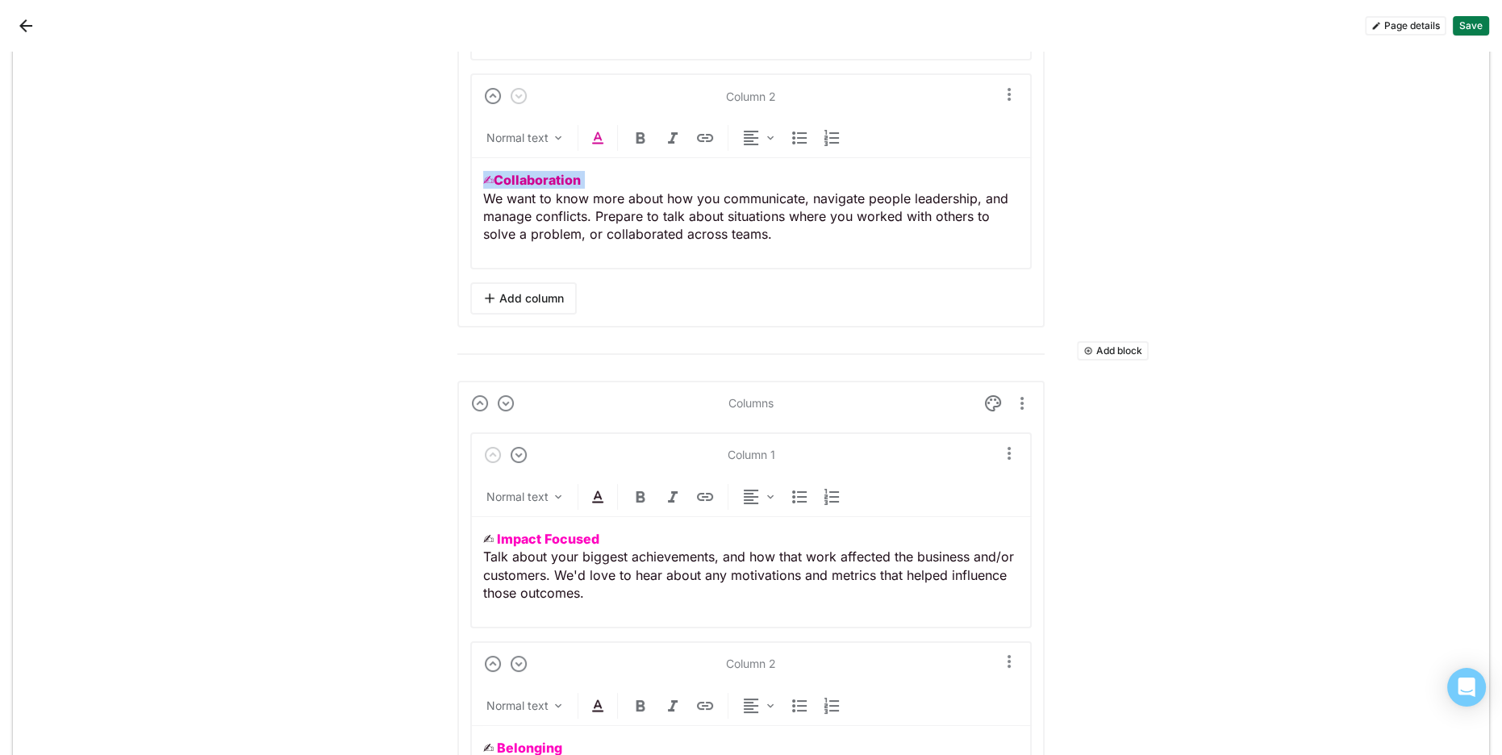
scroll to position [7320, 0]
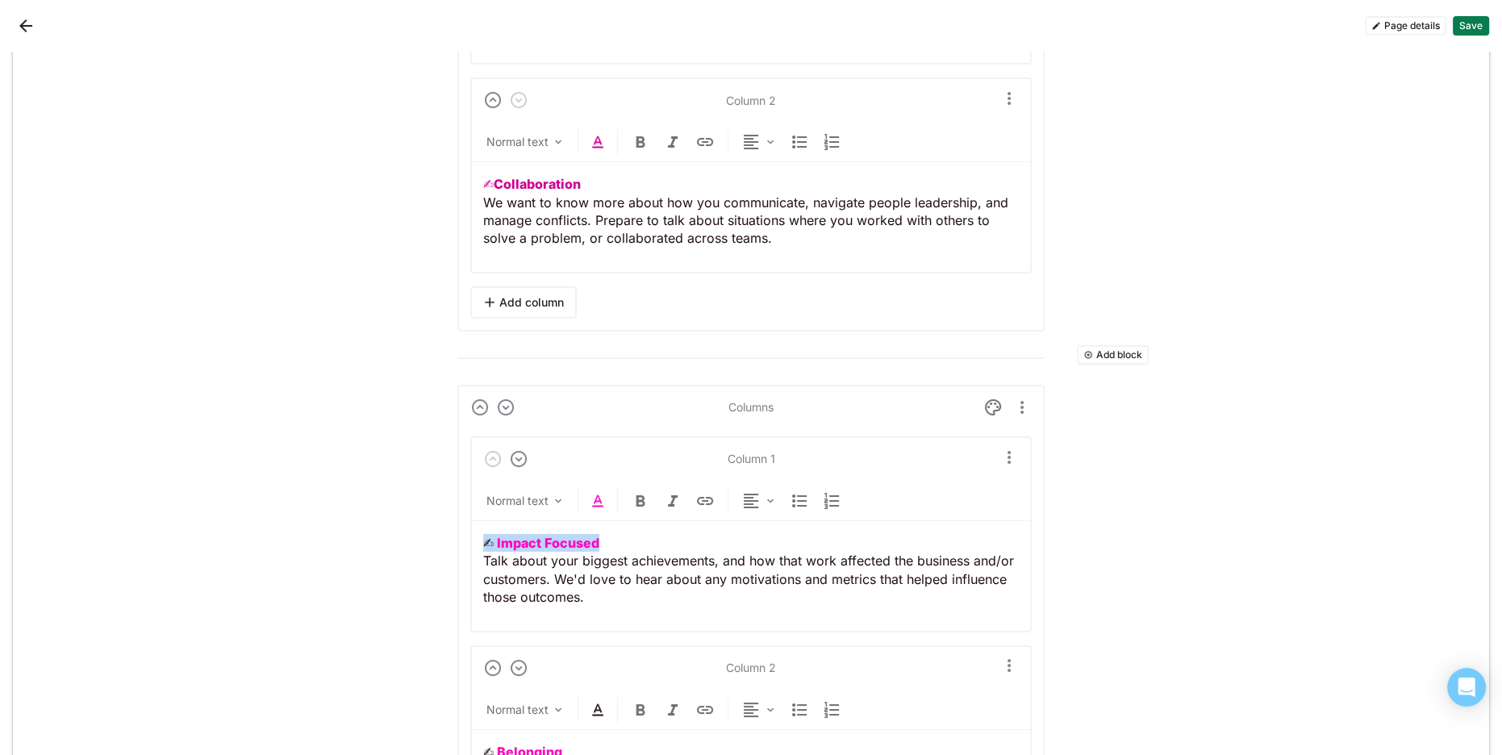
drag, startPoint x: 509, startPoint y: 529, endPoint x: 554, endPoint y: 506, distance: 50.5
click at [599, 491] on img at bounding box center [597, 500] width 19 height 19
drag, startPoint x: 548, startPoint y: 455, endPoint x: 613, endPoint y: 503, distance: 81.3
click at [548, 455] on div at bounding box center [551, 455] width 11 height 11
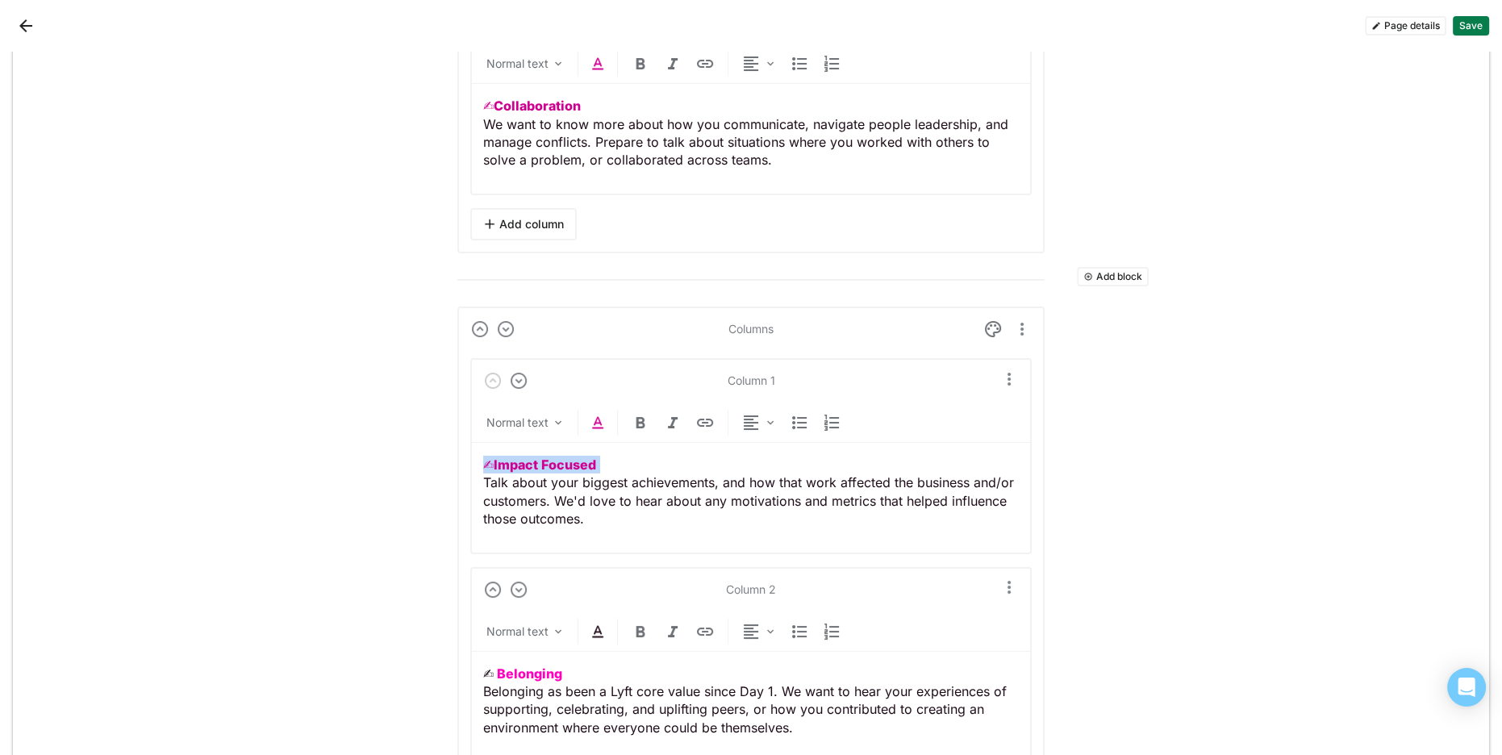
scroll to position [7504, 0]
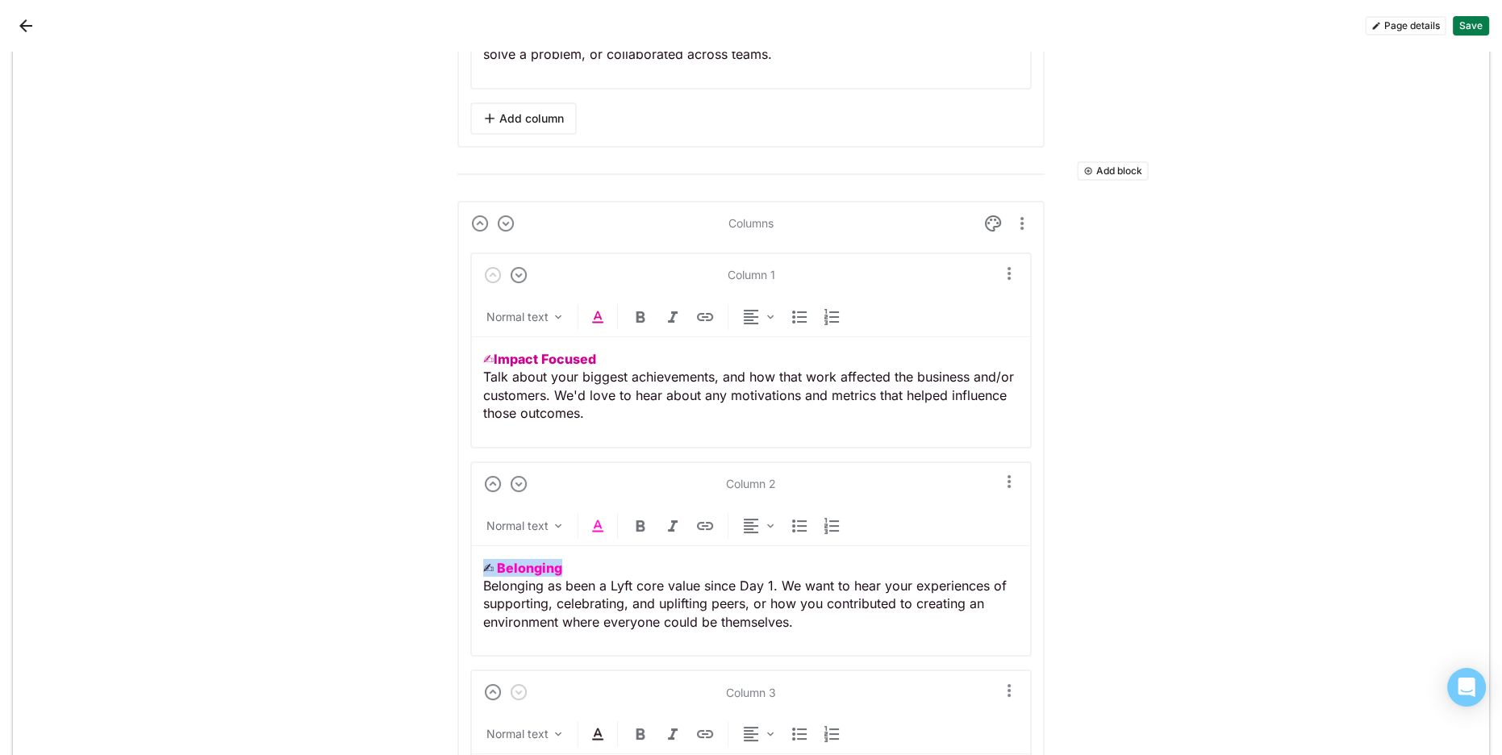
drag, startPoint x: 552, startPoint y: 550, endPoint x: 397, endPoint y: 540, distance: 155.2
click at [599, 310] on img at bounding box center [597, 316] width 19 height 19
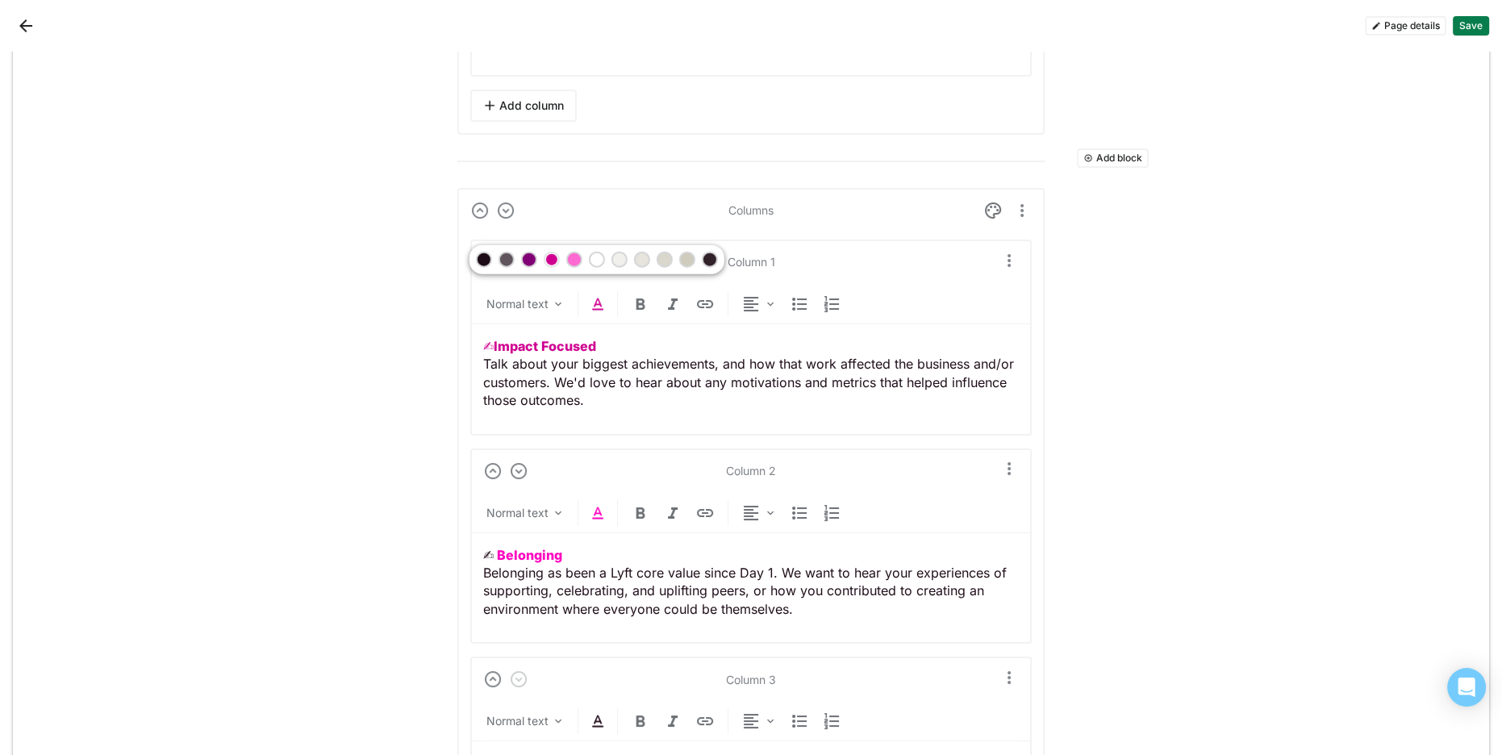
drag, startPoint x: 555, startPoint y: 259, endPoint x: 564, endPoint y: 274, distance: 17.7
click at [555, 259] on div at bounding box center [551, 259] width 11 height 11
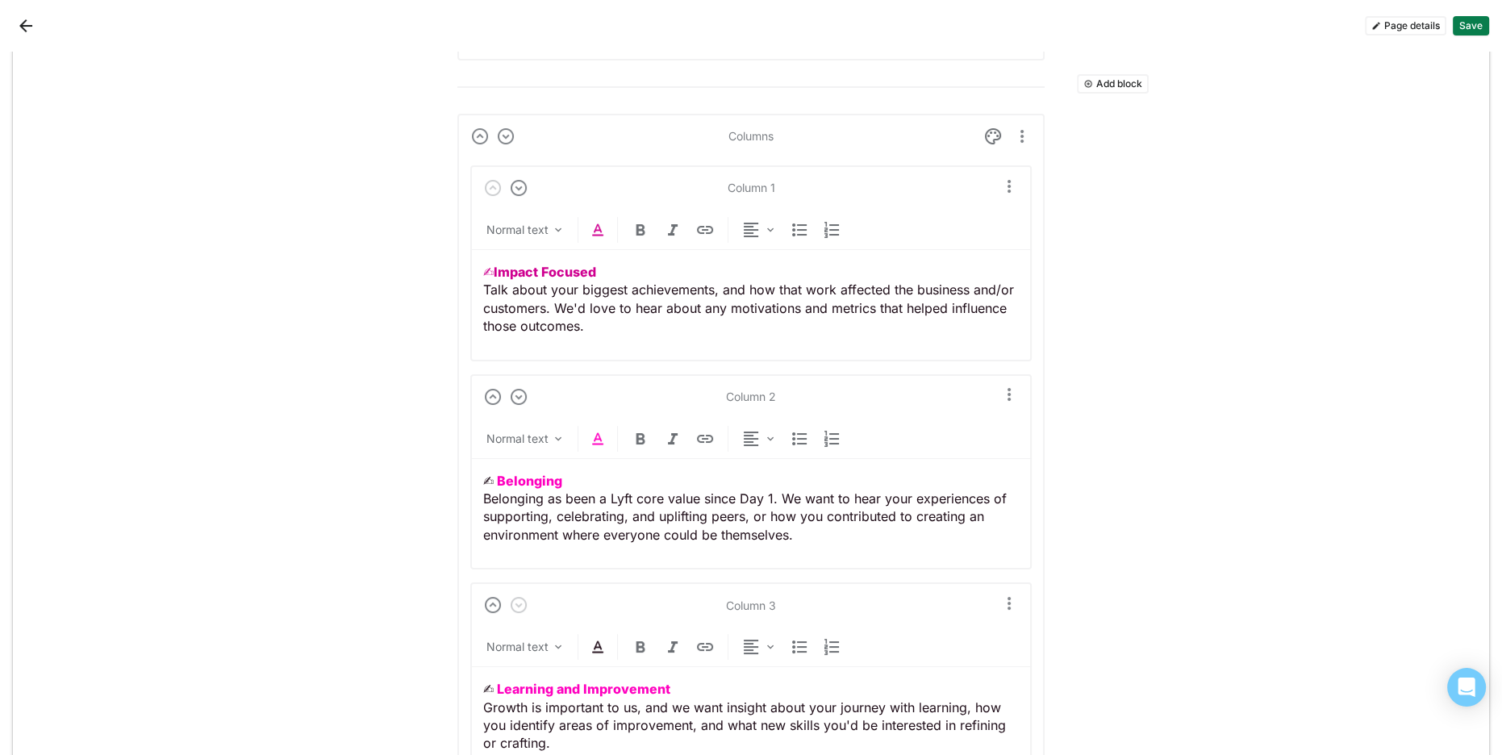
scroll to position [7669, 0]
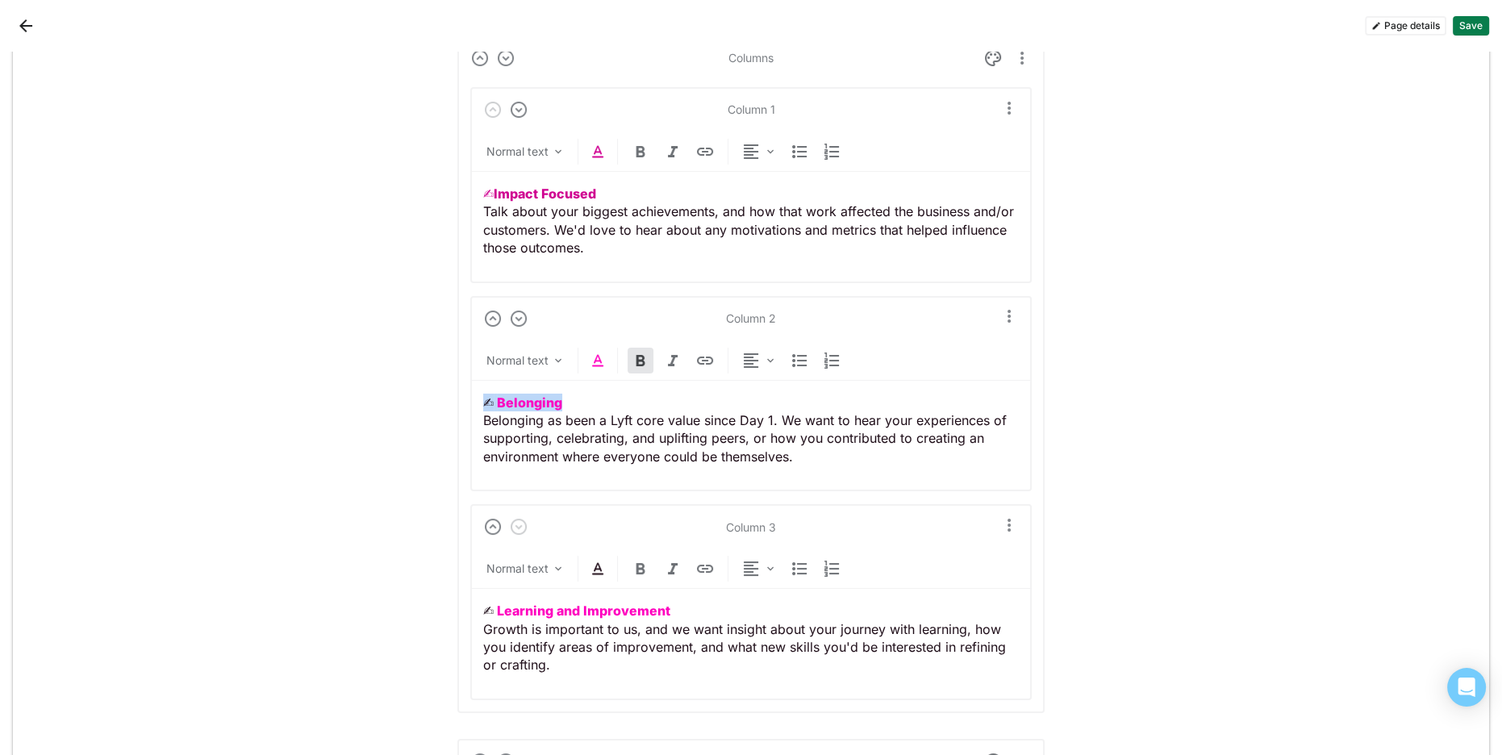
drag, startPoint x: 558, startPoint y: 385, endPoint x: 498, endPoint y: 368, distance: 62.8
click at [598, 351] on img at bounding box center [597, 360] width 19 height 19
drag, startPoint x: 550, startPoint y: 314, endPoint x: 554, endPoint y: 325, distance: 12.0
click at [550, 314] on div at bounding box center [551, 315] width 11 height 11
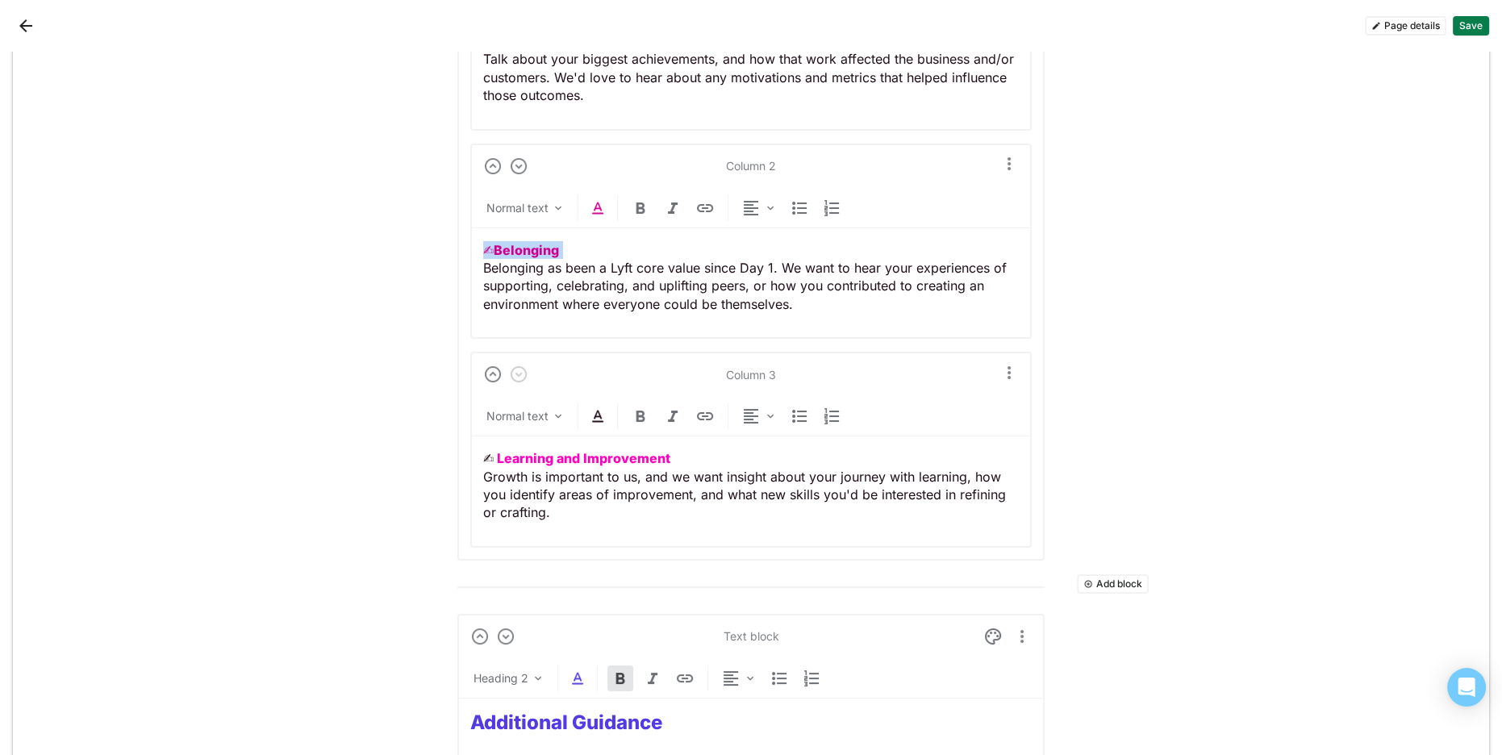
scroll to position [7790, 0]
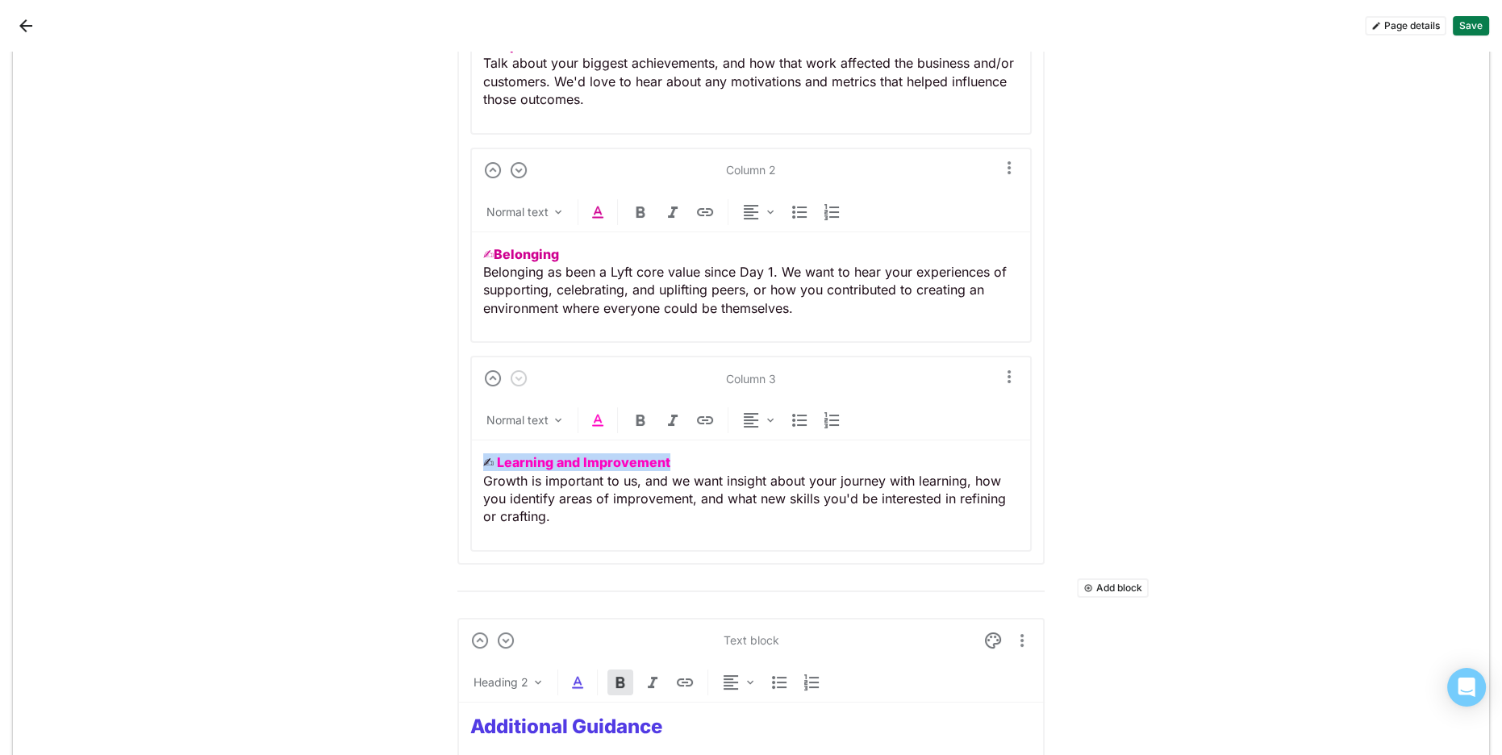
drag, startPoint x: 686, startPoint y: 448, endPoint x: 480, endPoint y: 437, distance: 205.9
click at [461, 440] on div "Columns Column 1 Normal text ✍︎ Impact Focused Talk about your biggest achievem…" at bounding box center [750, 225] width 587 height 677
click at [594, 411] on img at bounding box center [597, 420] width 19 height 19
drag, startPoint x: 548, startPoint y: 369, endPoint x: 569, endPoint y: 396, distance: 34.0
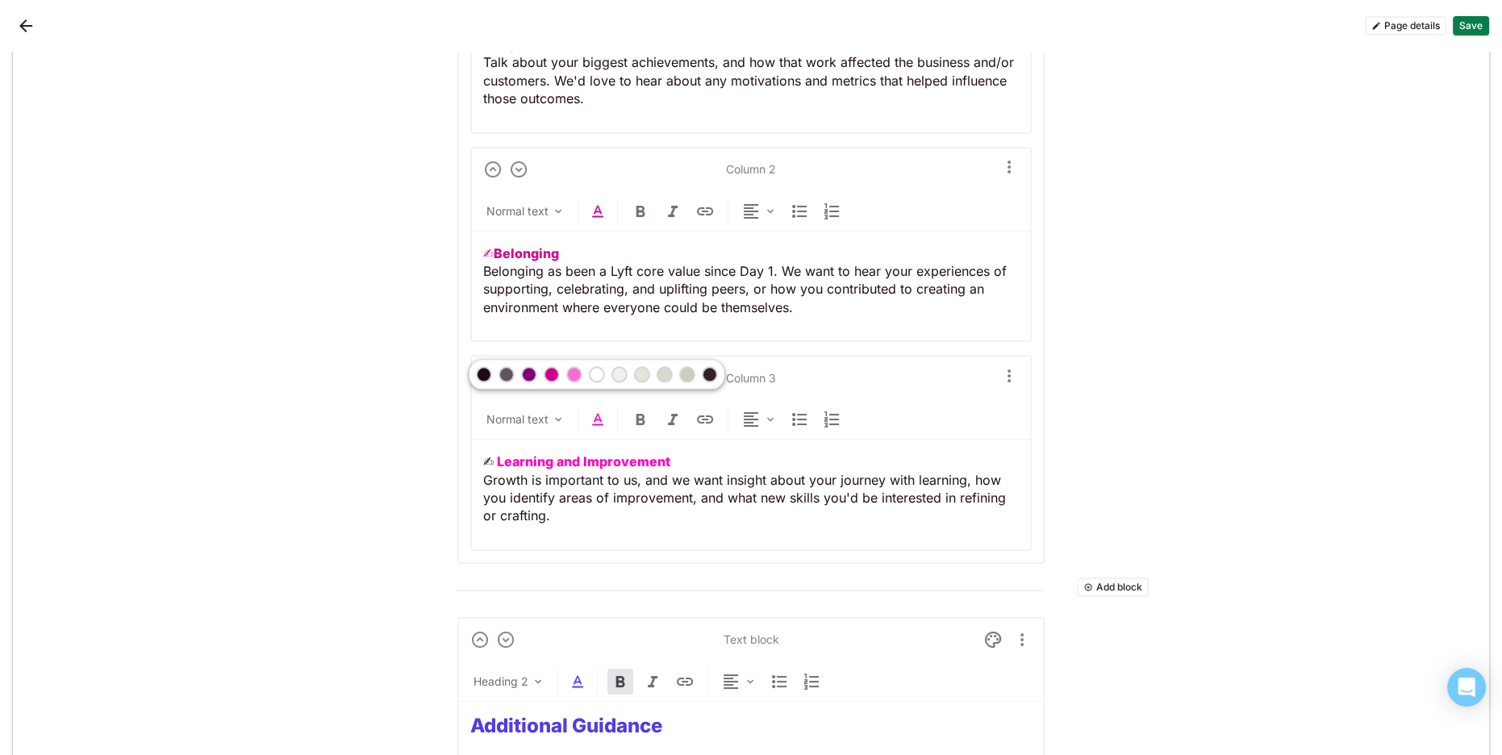
click at [548, 369] on div at bounding box center [551, 374] width 11 height 11
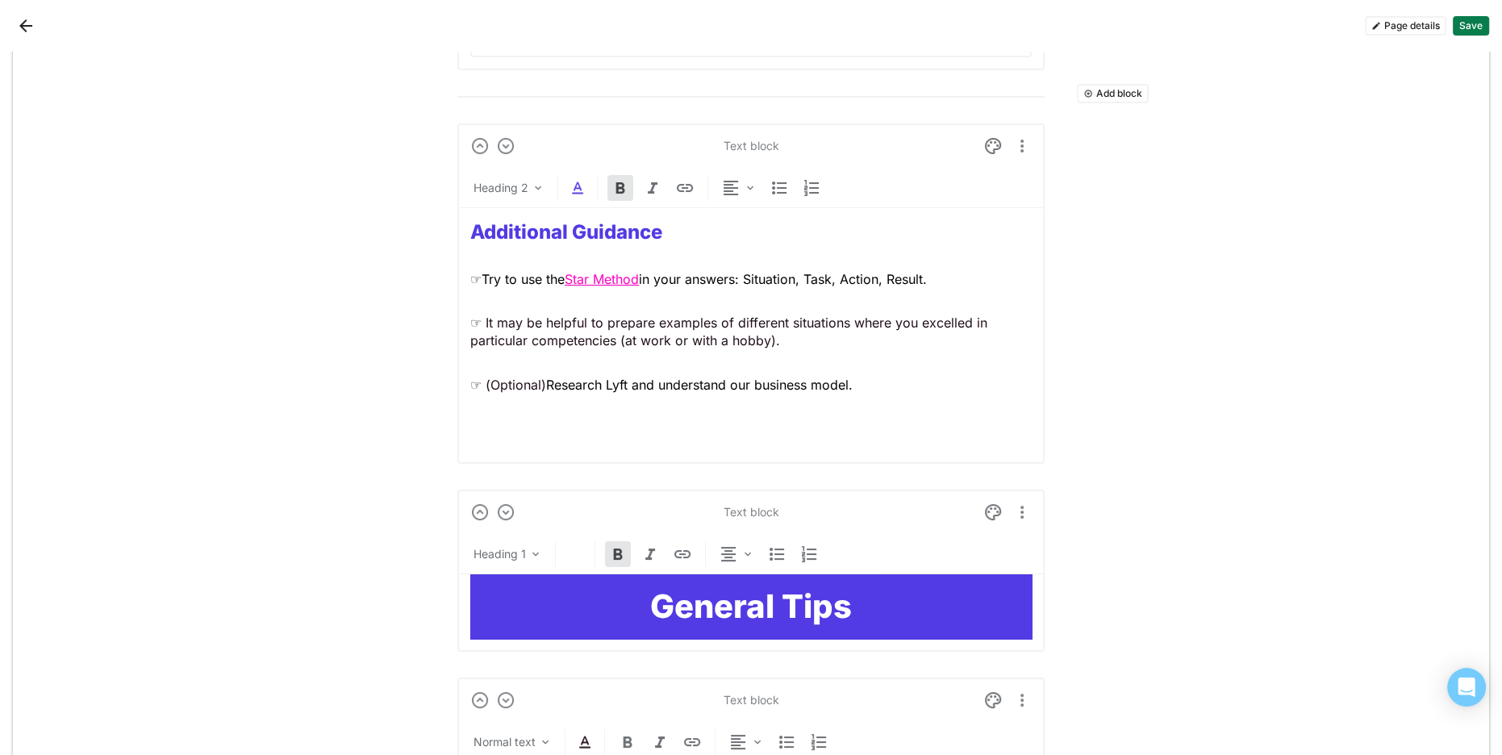
scroll to position [8309, 0]
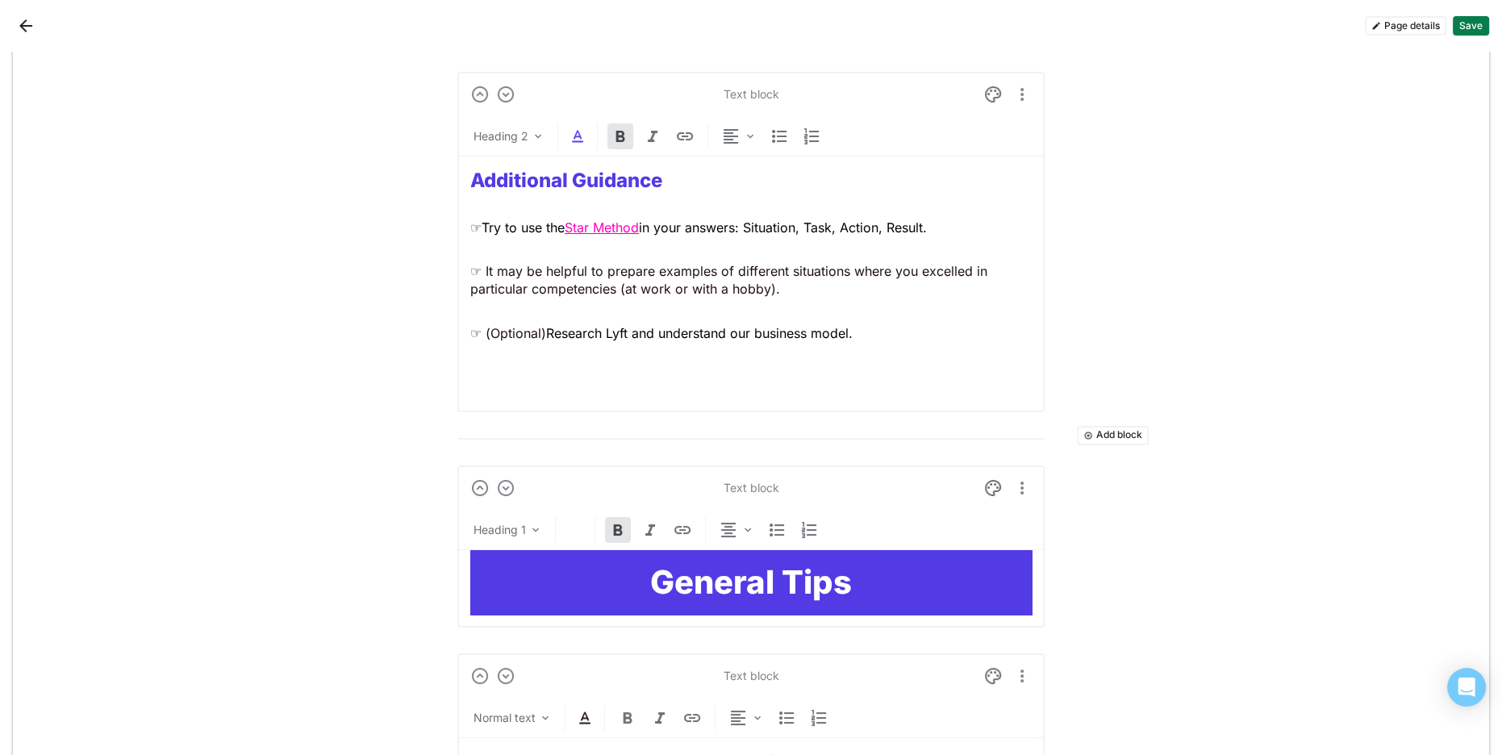
click at [563, 169] on strong "Additional Guidance" at bounding box center [566, 180] width 192 height 23
click at [577, 127] on img at bounding box center [577, 136] width 19 height 19
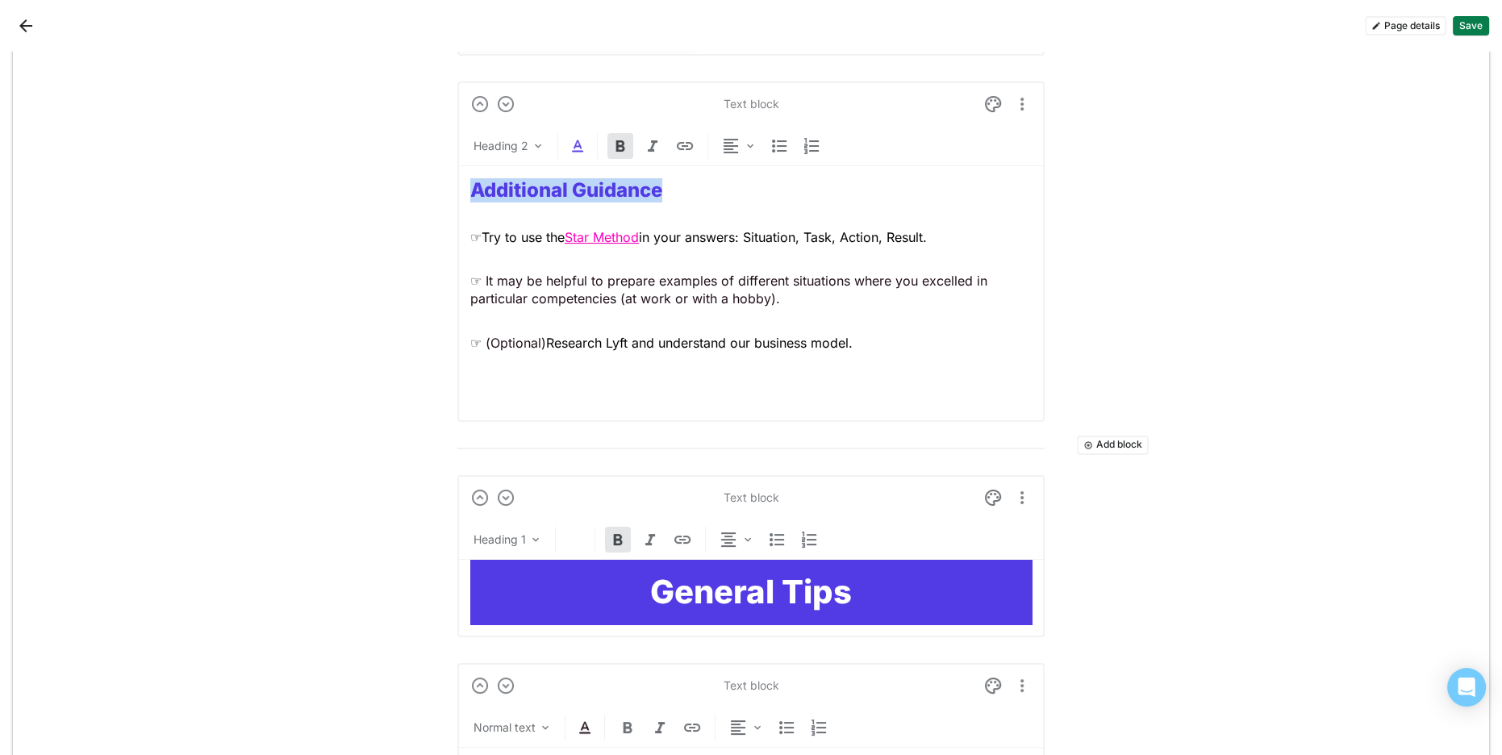
scroll to position [8273, 0]
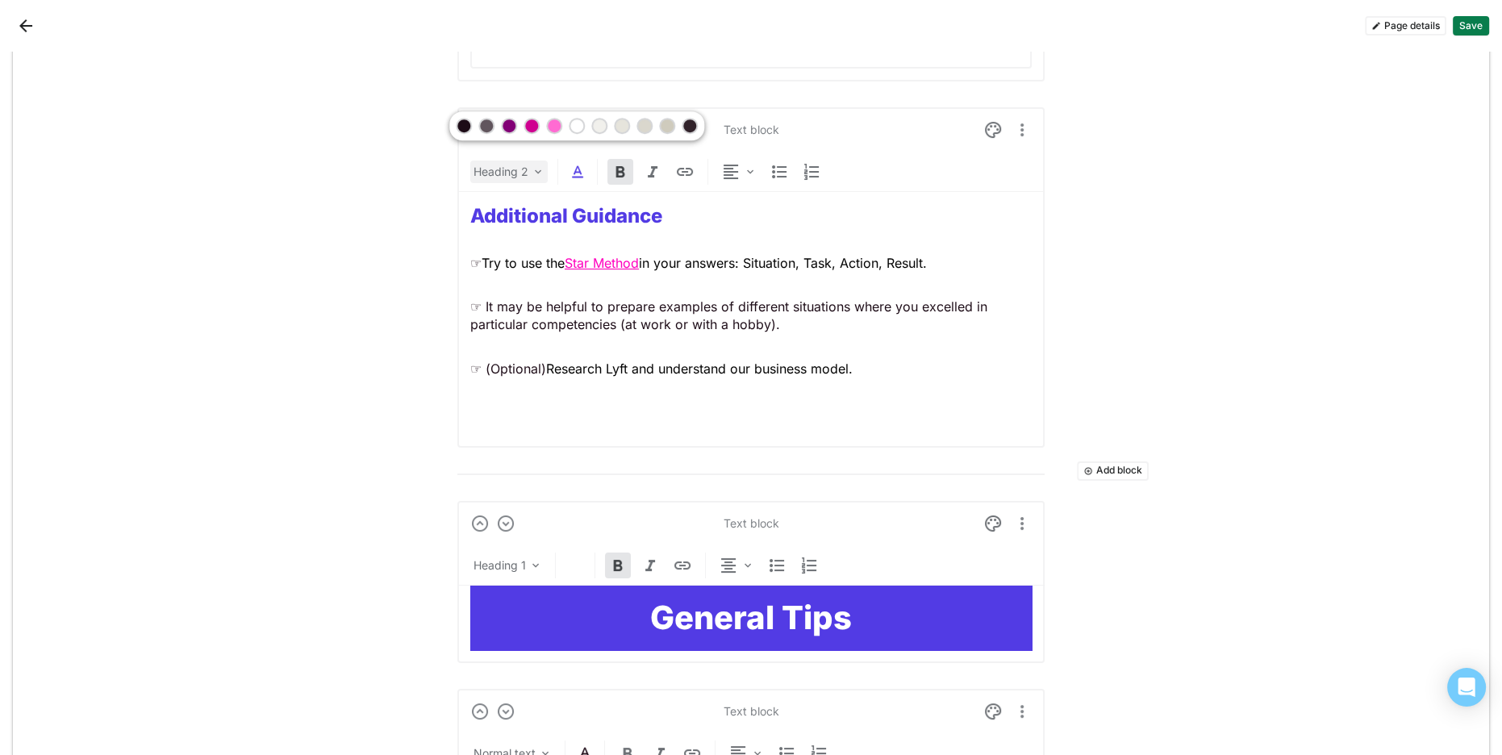
drag, startPoint x: 511, startPoint y: 123, endPoint x: 537, endPoint y: 157, distance: 43.7
click at [511, 123] on div at bounding box center [508, 125] width 11 height 11
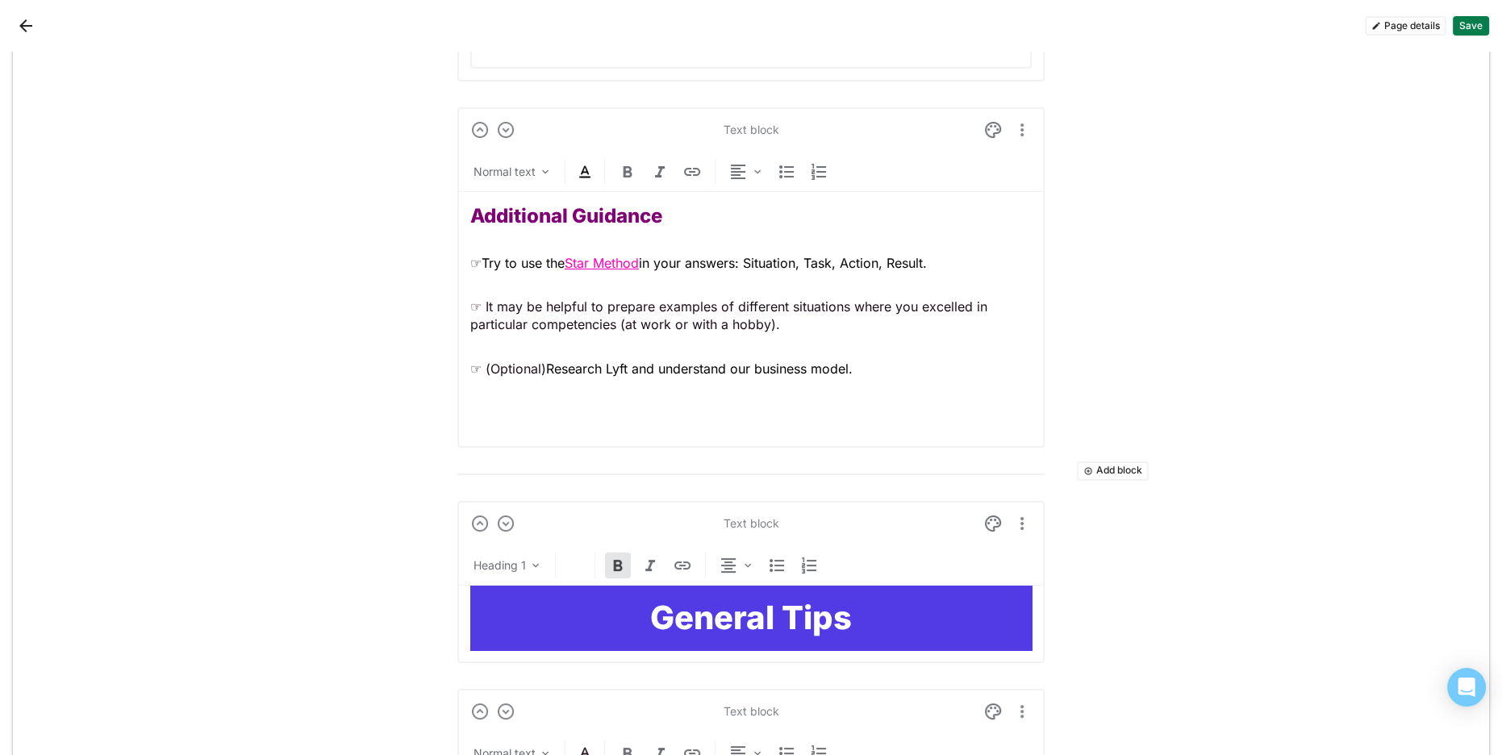
drag, startPoint x: 652, startPoint y: 246, endPoint x: 579, endPoint y: 250, distance: 72.7
click at [565, 254] on p "☞ Try to use the Star Method in your answers: Situation, Task, Action, Result." at bounding box center [750, 263] width 561 height 18
drag, startPoint x: 657, startPoint y: 252, endPoint x: 655, endPoint y: 260, distance: 8.4
click at [657, 255] on span "in your answers: Situation, Task, Action, Result." at bounding box center [783, 263] width 288 height 16
drag, startPoint x: 650, startPoint y: 248, endPoint x: 577, endPoint y: 246, distance: 73.4
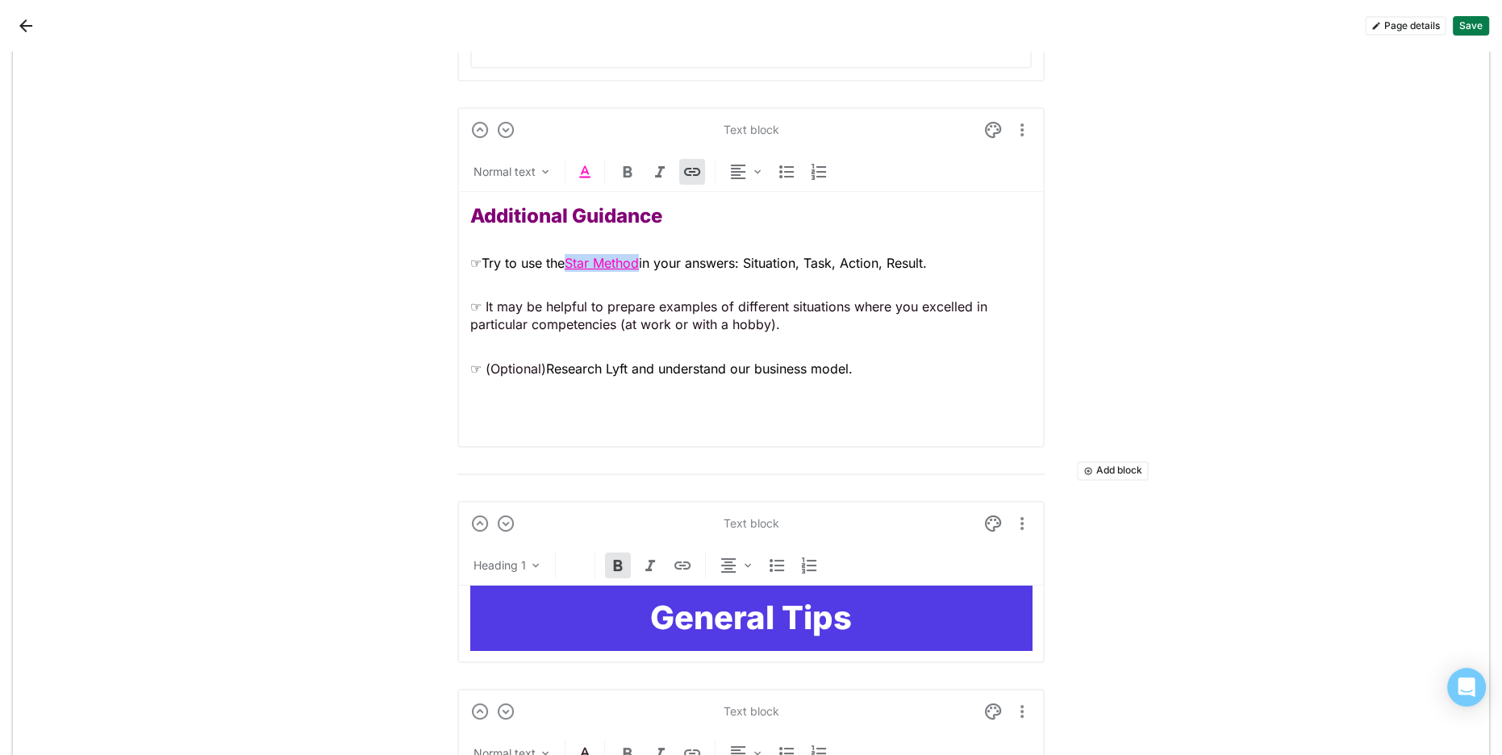
click at [574, 254] on p "☞ Try to use the Star Method in your answers: Situation, Task, Action, Result." at bounding box center [750, 263] width 561 height 18
click at [584, 164] on img at bounding box center [584, 171] width 19 height 19
click at [538, 128] on div at bounding box center [538, 125] width 11 height 11
click at [761, 327] on div "Additional Guidance ☞ Try to use the Star Method in your answers: Situation, Ta…" at bounding box center [750, 313] width 561 height 243
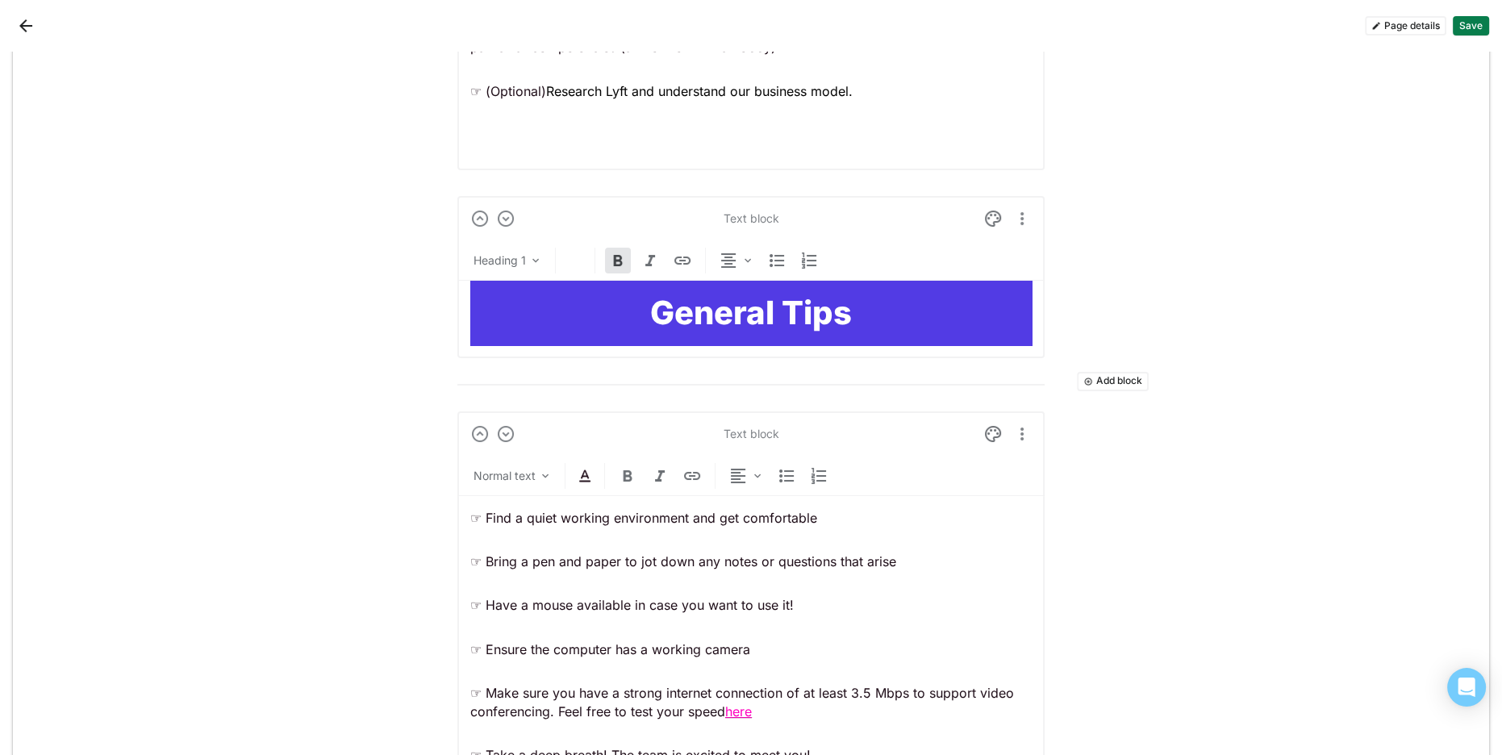
drag, startPoint x: 554, startPoint y: 280, endPoint x: 823, endPoint y: 269, distance: 269.6
click at [558, 294] on h1 "General Tips" at bounding box center [750, 313] width 561 height 39
click at [990, 209] on img at bounding box center [992, 218] width 19 height 19
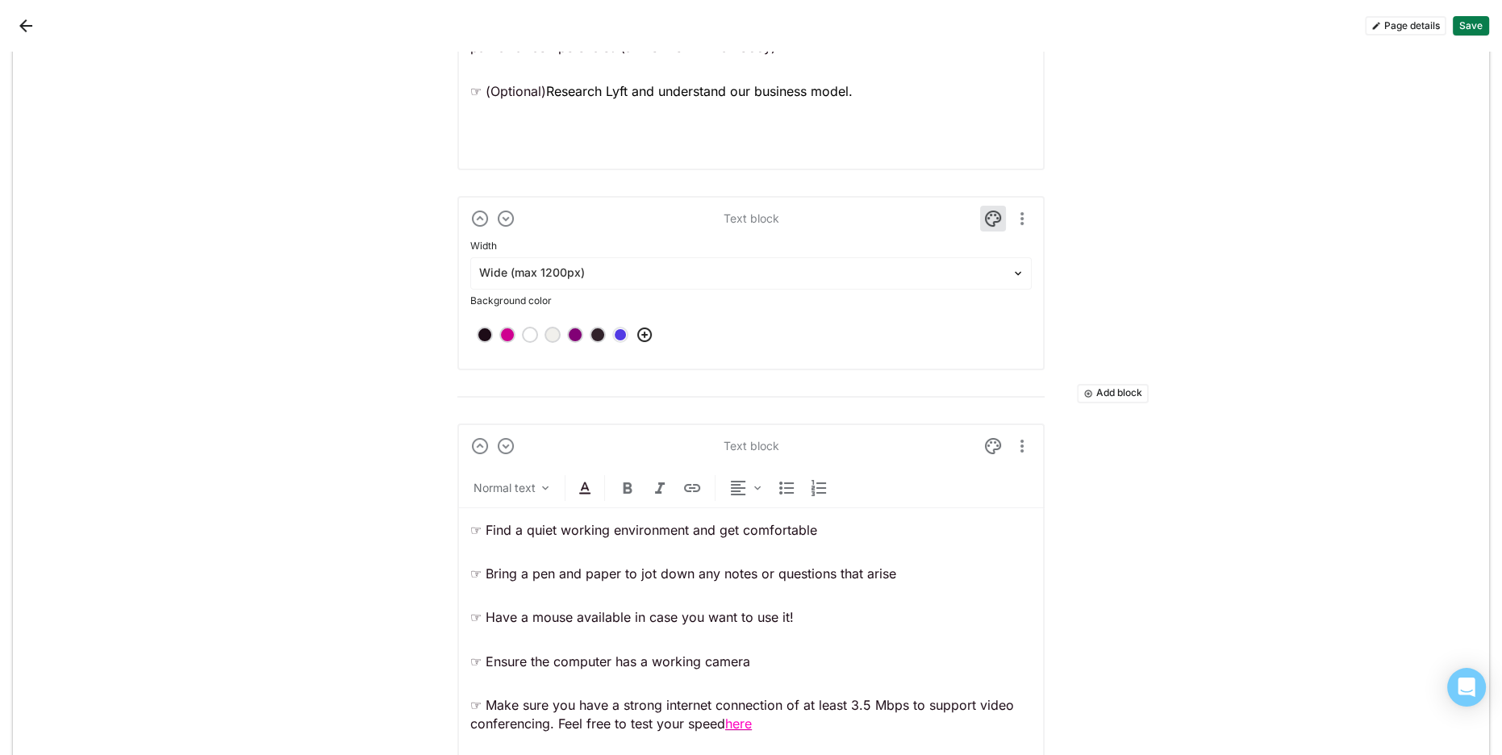
drag, startPoint x: 571, startPoint y: 315, endPoint x: 608, endPoint y: 304, distance: 38.8
click at [573, 329] on div at bounding box center [574, 334] width 11 height 11
click at [988, 209] on img at bounding box center [992, 218] width 19 height 19
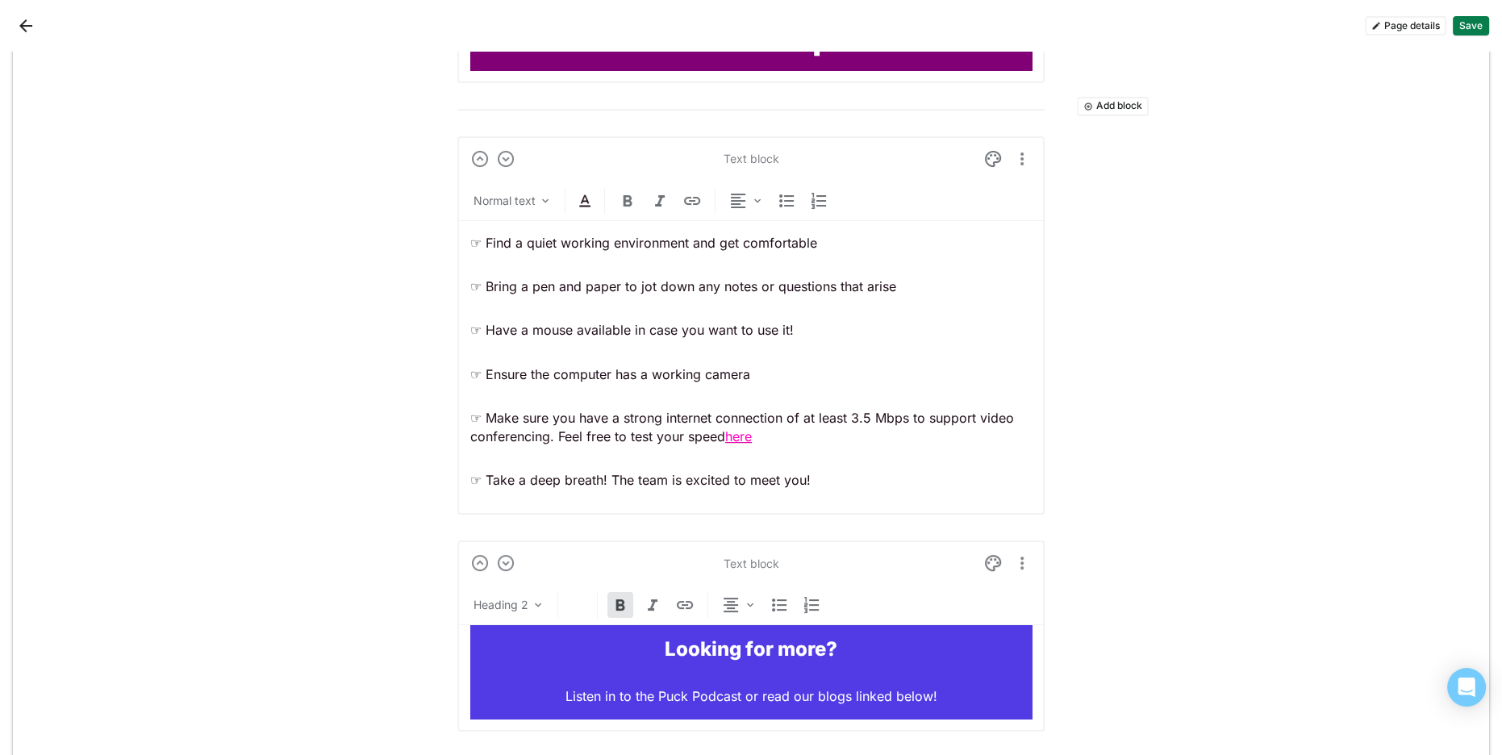
scroll to position [8833, 0]
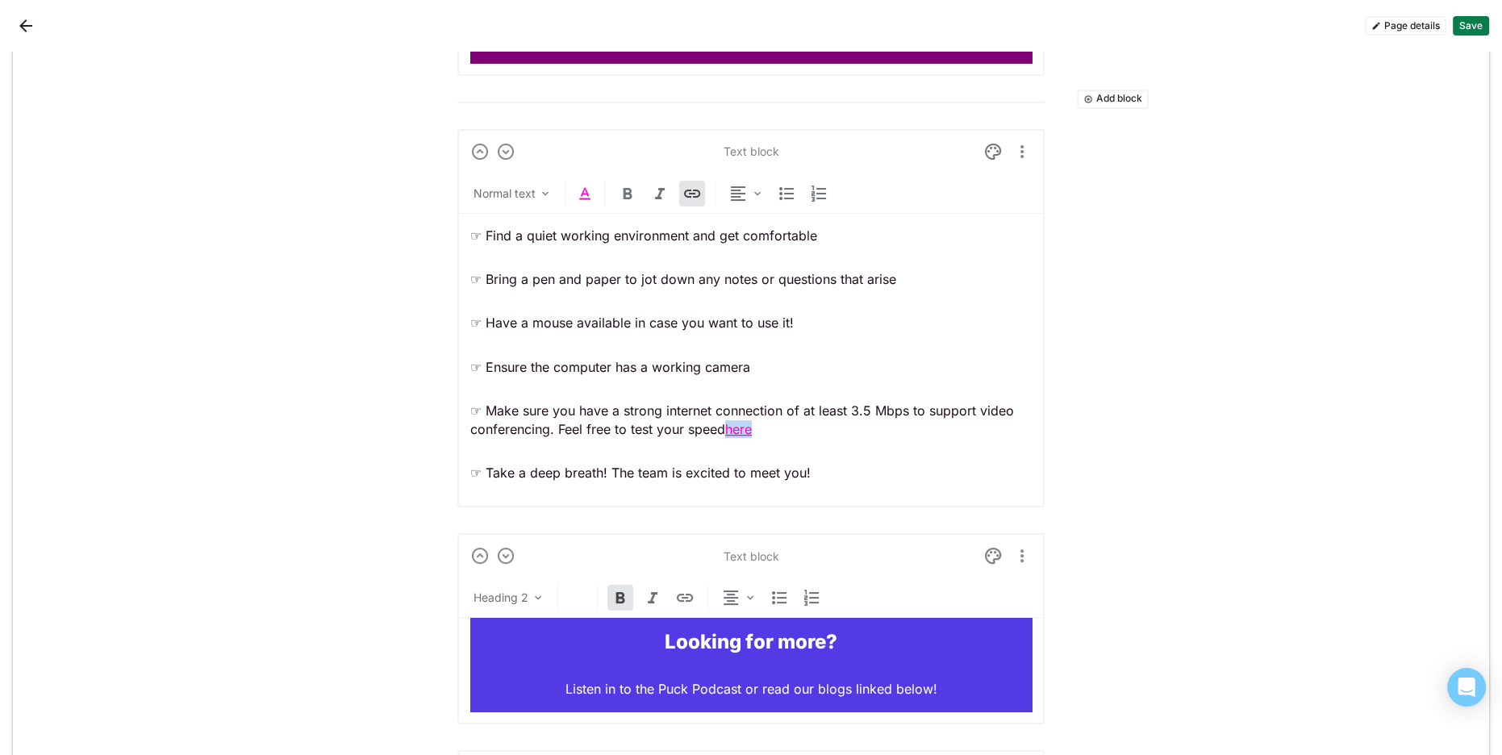
drag, startPoint x: 763, startPoint y: 407, endPoint x: 731, endPoint y: 409, distance: 32.3
click at [730, 409] on p "☞ Make sure you have a strong internet connection of at least 3.5 Mbps to suppo…" at bounding box center [750, 420] width 561 height 36
click at [584, 184] on img at bounding box center [584, 193] width 19 height 19
click at [514, 143] on div at bounding box center [516, 145] width 11 height 11
drag, startPoint x: 593, startPoint y: 177, endPoint x: 573, endPoint y: 173, distance: 20.6
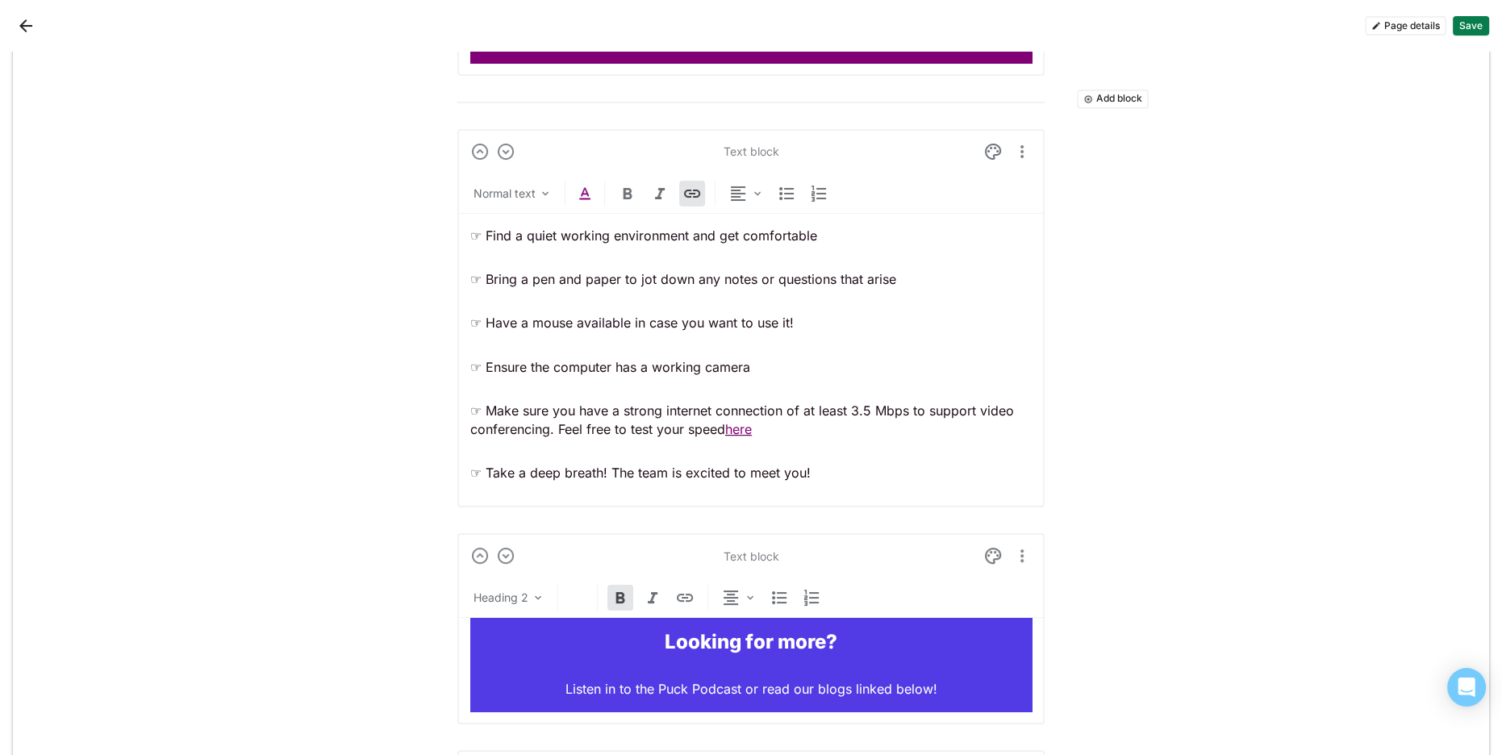
drag, startPoint x: 602, startPoint y: 179, endPoint x: 589, endPoint y: 180, distance: 13.7
click at [601, 181] on div "Normal text" at bounding box center [750, 197] width 587 height 33
click at [588, 184] on img at bounding box center [584, 193] width 19 height 19
drag, startPoint x: 797, startPoint y: 394, endPoint x: 777, endPoint y: 411, distance: 26.9
click at [796, 402] on p "☞ Make sure you have a strong internet connection of at least 3.5 Mbps to suppo…" at bounding box center [750, 420] width 561 height 36
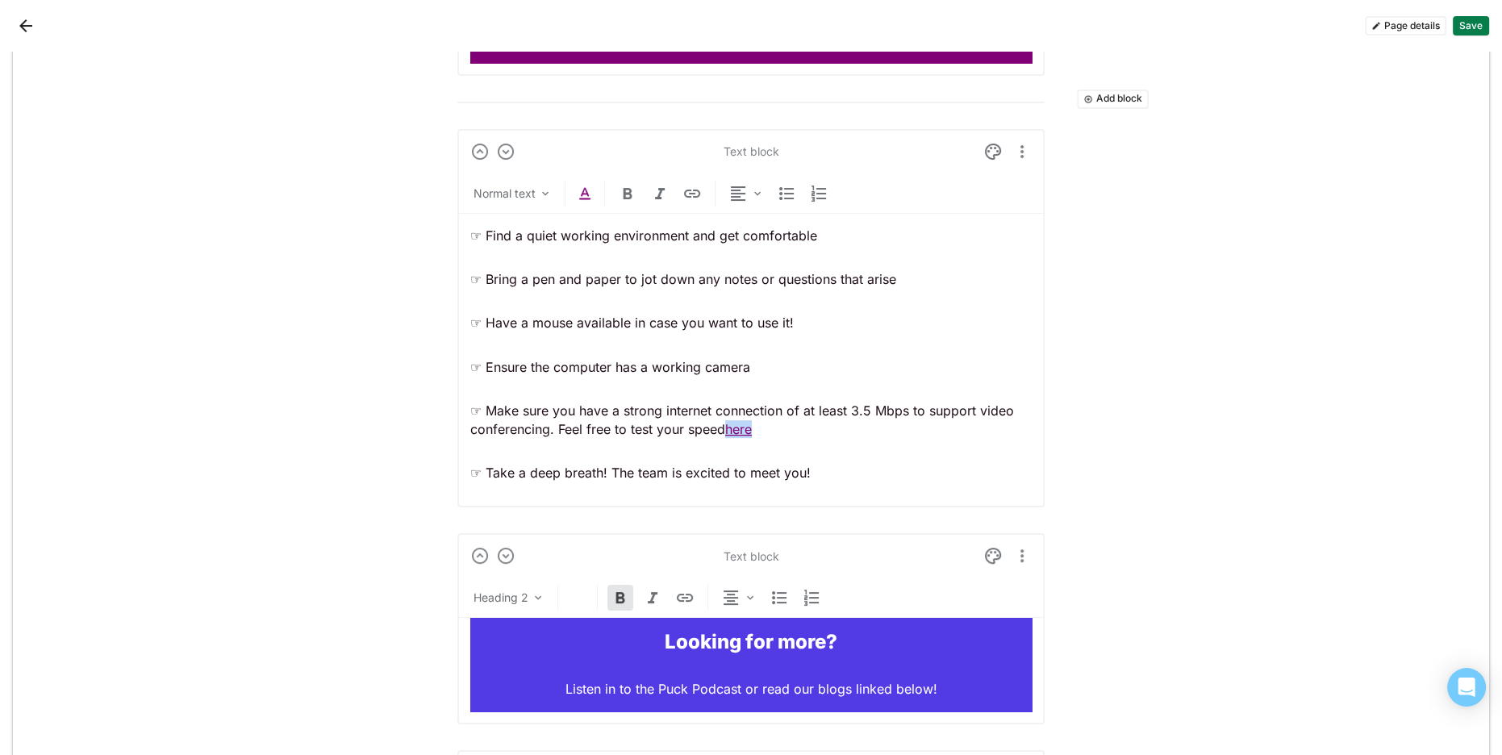
drag, startPoint x: 763, startPoint y: 413, endPoint x: 711, endPoint y: 359, distance: 75.3
click at [727, 413] on p "☞ Make sure you have a strong internet connection of at least 3.5 Mbps to suppo…" at bounding box center [750, 420] width 561 height 36
click at [589, 184] on img at bounding box center [584, 193] width 19 height 19
click at [537, 143] on div at bounding box center [538, 145] width 11 height 11
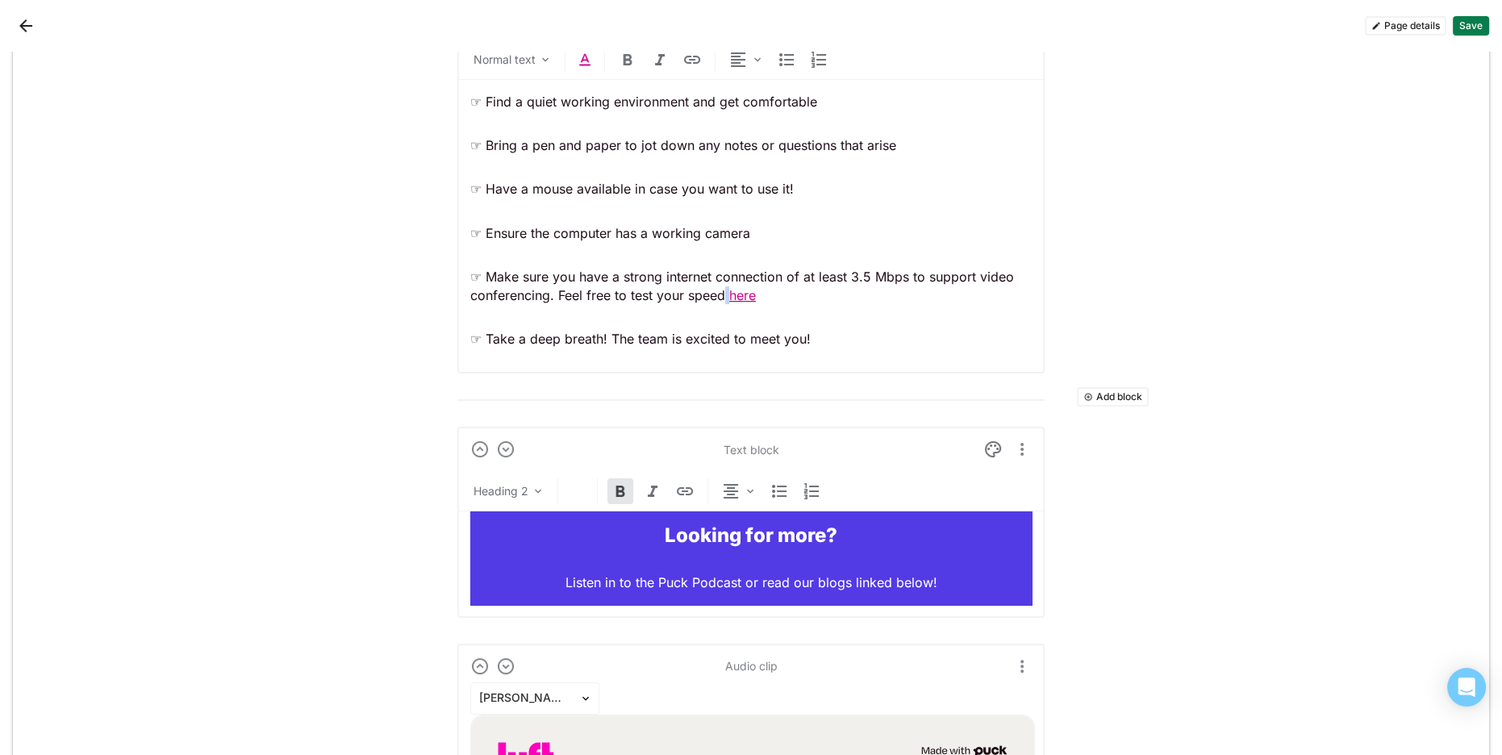
scroll to position [8939, 0]
drag, startPoint x: 932, startPoint y: 536, endPoint x: 946, endPoint y: 529, distance: 15.9
click at [936, 536] on div "Looking for more? Listen in to the Puck Podcast or read our blogs linked below!" at bounding box center [750, 557] width 561 height 93
click at [995, 440] on img at bounding box center [992, 449] width 19 height 19
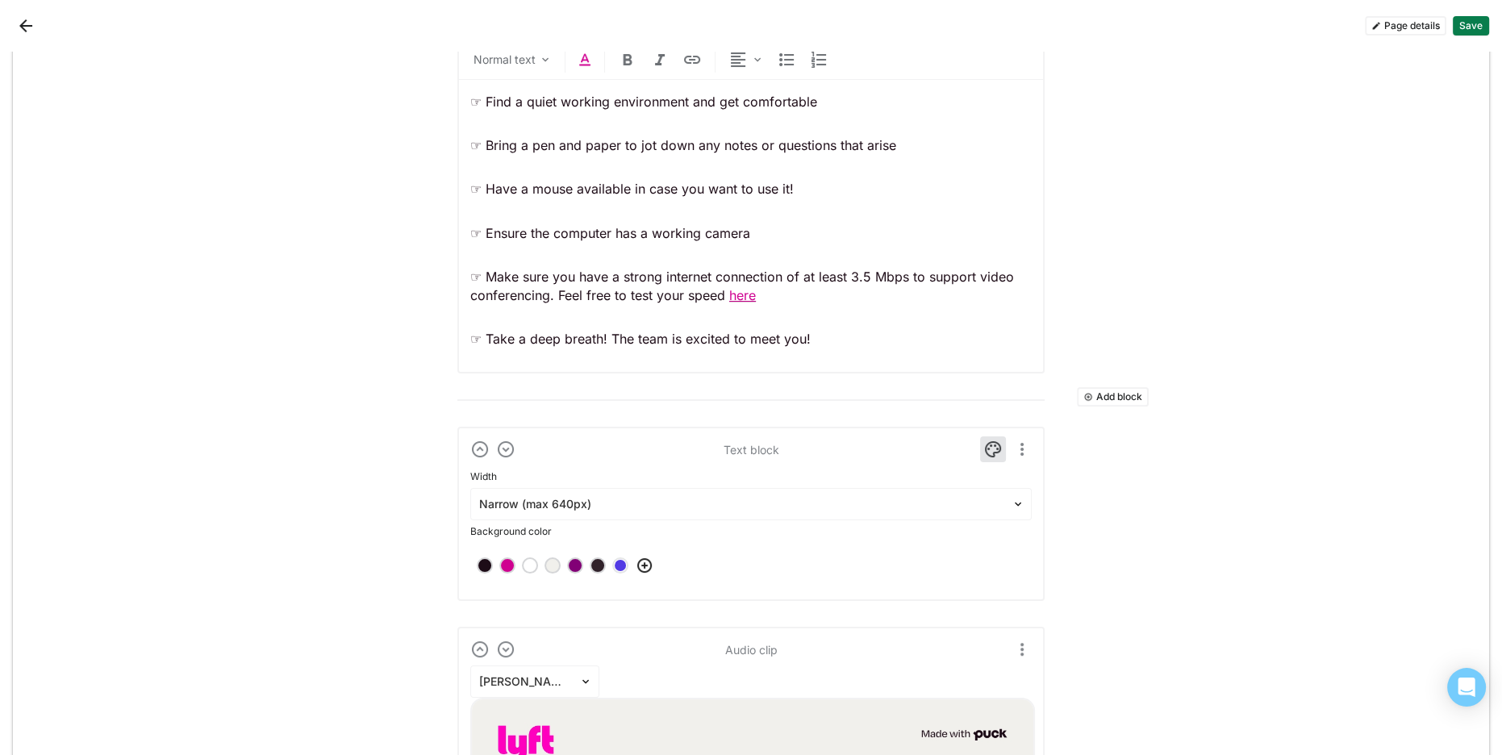
click at [581, 557] on div at bounding box center [575, 565] width 16 height 16
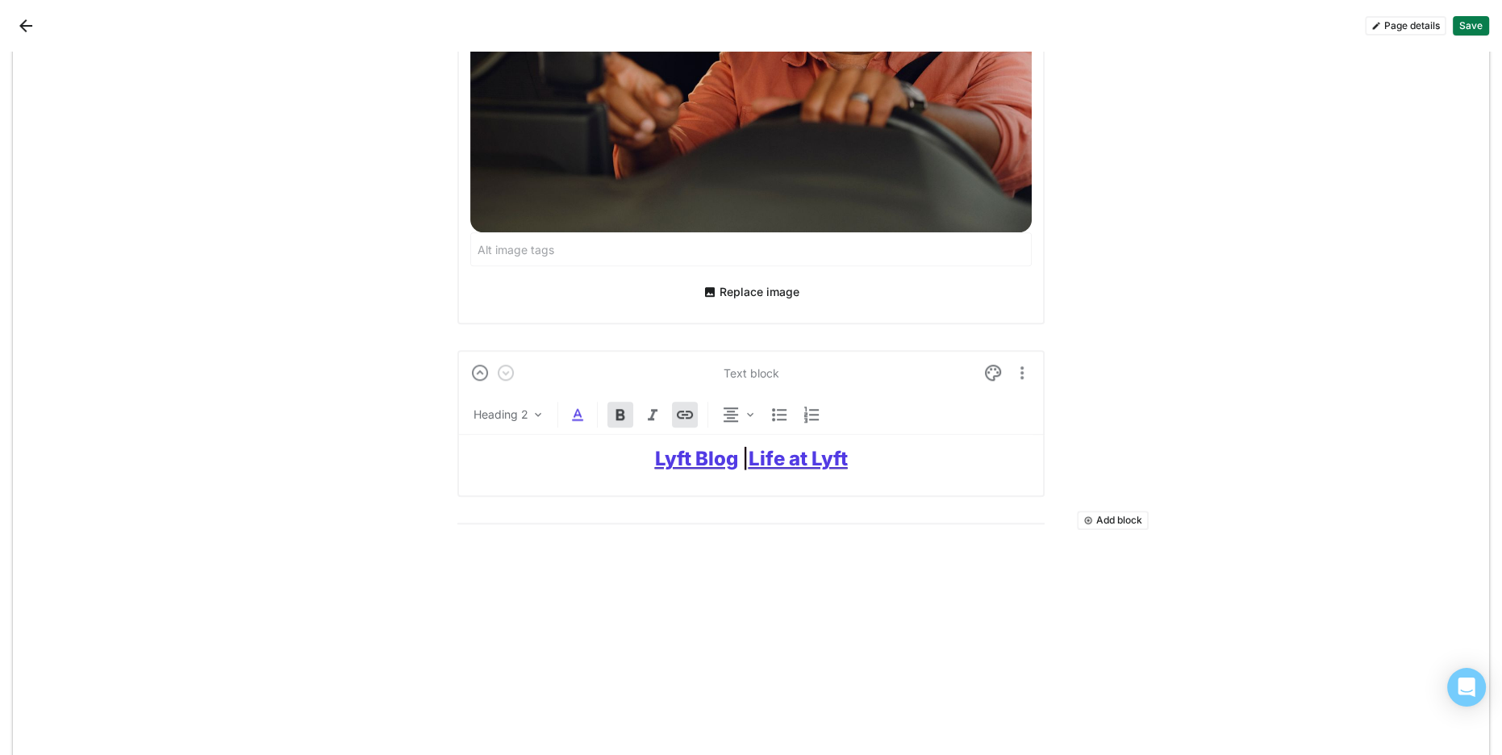
click at [608, 450] on h2 "Lyft Blog | Life at Lyft" at bounding box center [750, 459] width 561 height 23
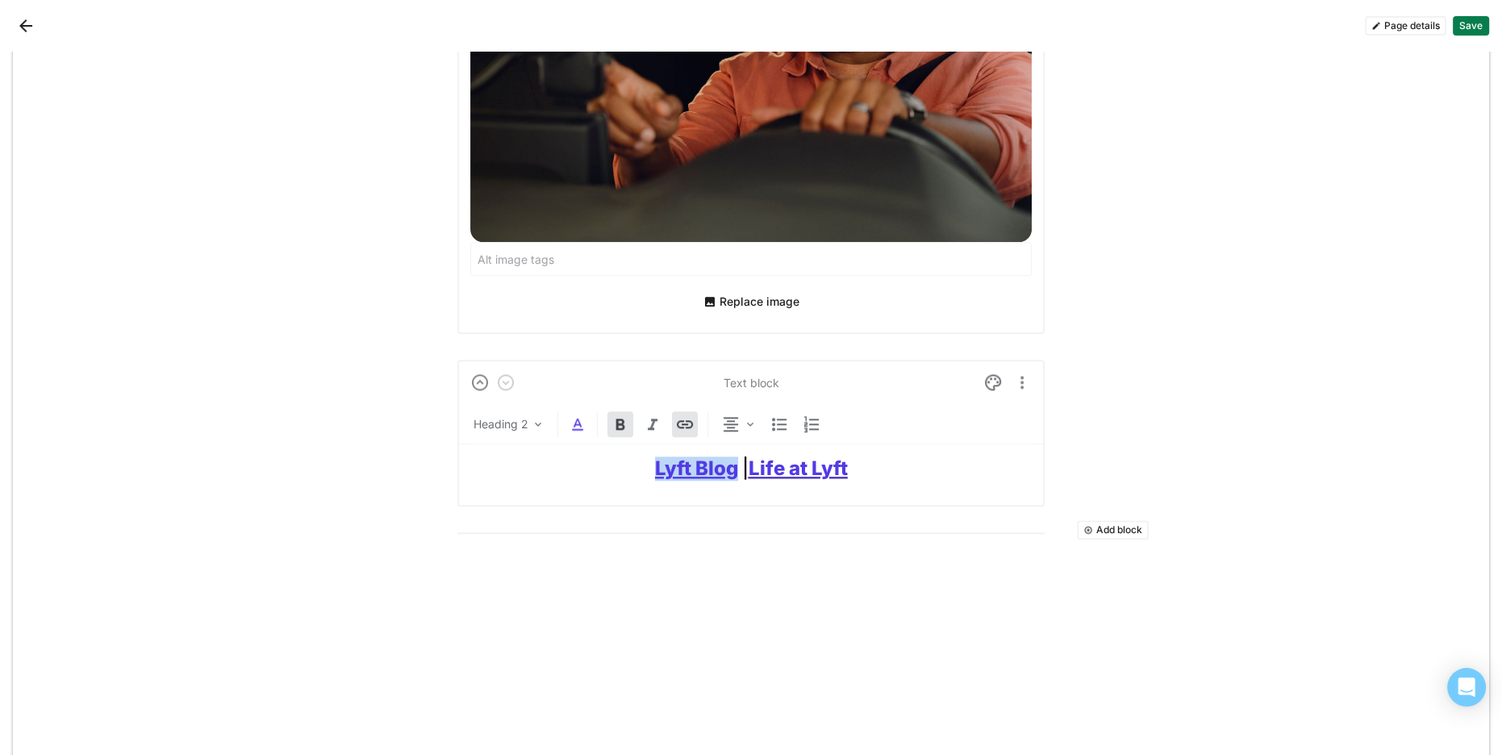
drag, startPoint x: 714, startPoint y: 452, endPoint x: 616, endPoint y: 424, distance: 101.6
click at [735, 457] on h2 "Lyft Blog | Life at Lyft" at bounding box center [750, 468] width 561 height 23
click at [574, 415] on img at bounding box center [577, 424] width 19 height 19
drag, startPoint x: 531, startPoint y: 373, endPoint x: 652, endPoint y: 406, distance: 126.2
click at [531, 374] on div at bounding box center [531, 374] width 11 height 11
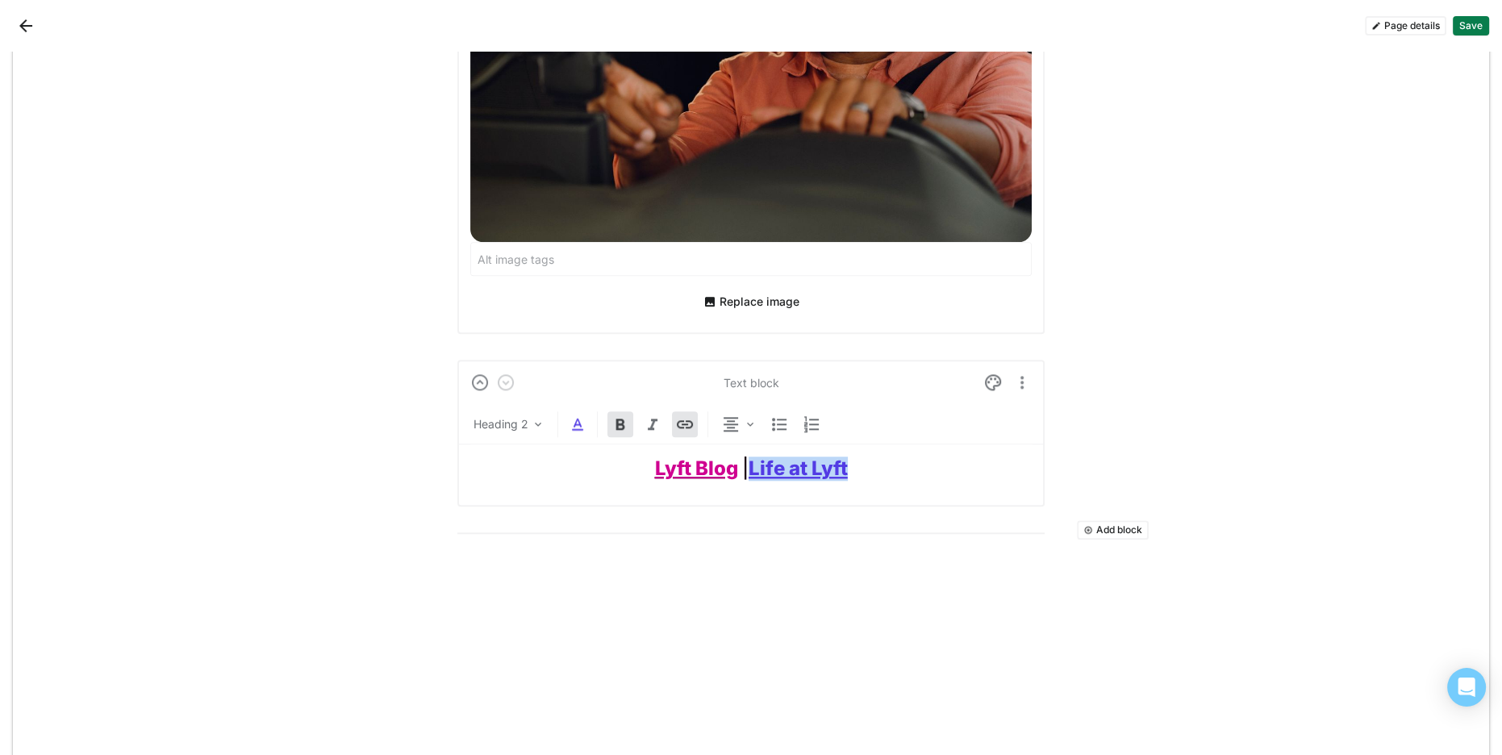
drag, startPoint x: 866, startPoint y: 461, endPoint x: 721, endPoint y: 448, distance: 145.8
click at [750, 461] on h2 "Lyft Blog | Life at Lyft" at bounding box center [750, 468] width 561 height 23
drag, startPoint x: 577, startPoint y: 402, endPoint x: 567, endPoint y: 390, distance: 16.0
click at [577, 415] on img at bounding box center [577, 424] width 19 height 19
drag, startPoint x: 531, startPoint y: 377, endPoint x: 671, endPoint y: 377, distance: 140.3
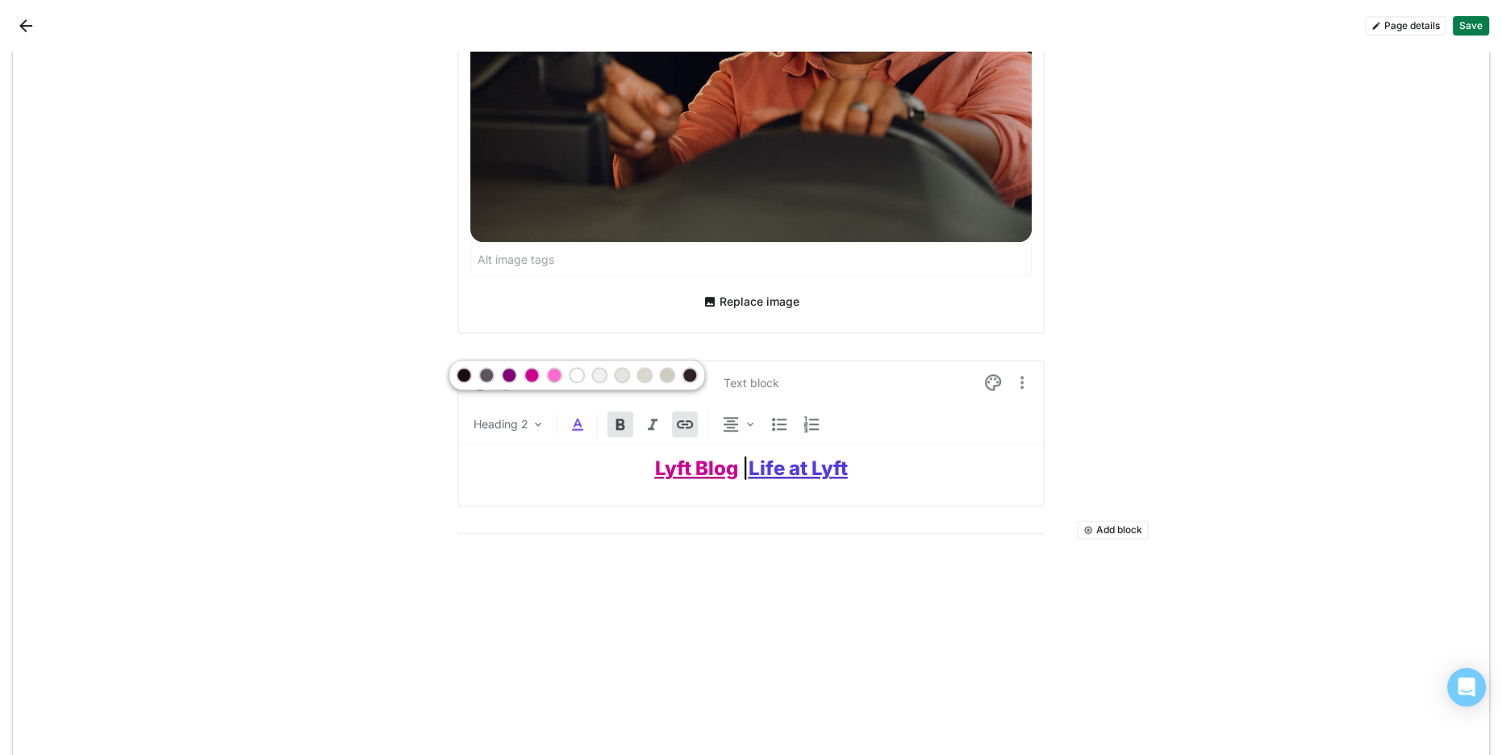
click at [531, 377] on div at bounding box center [531, 374] width 11 height 11
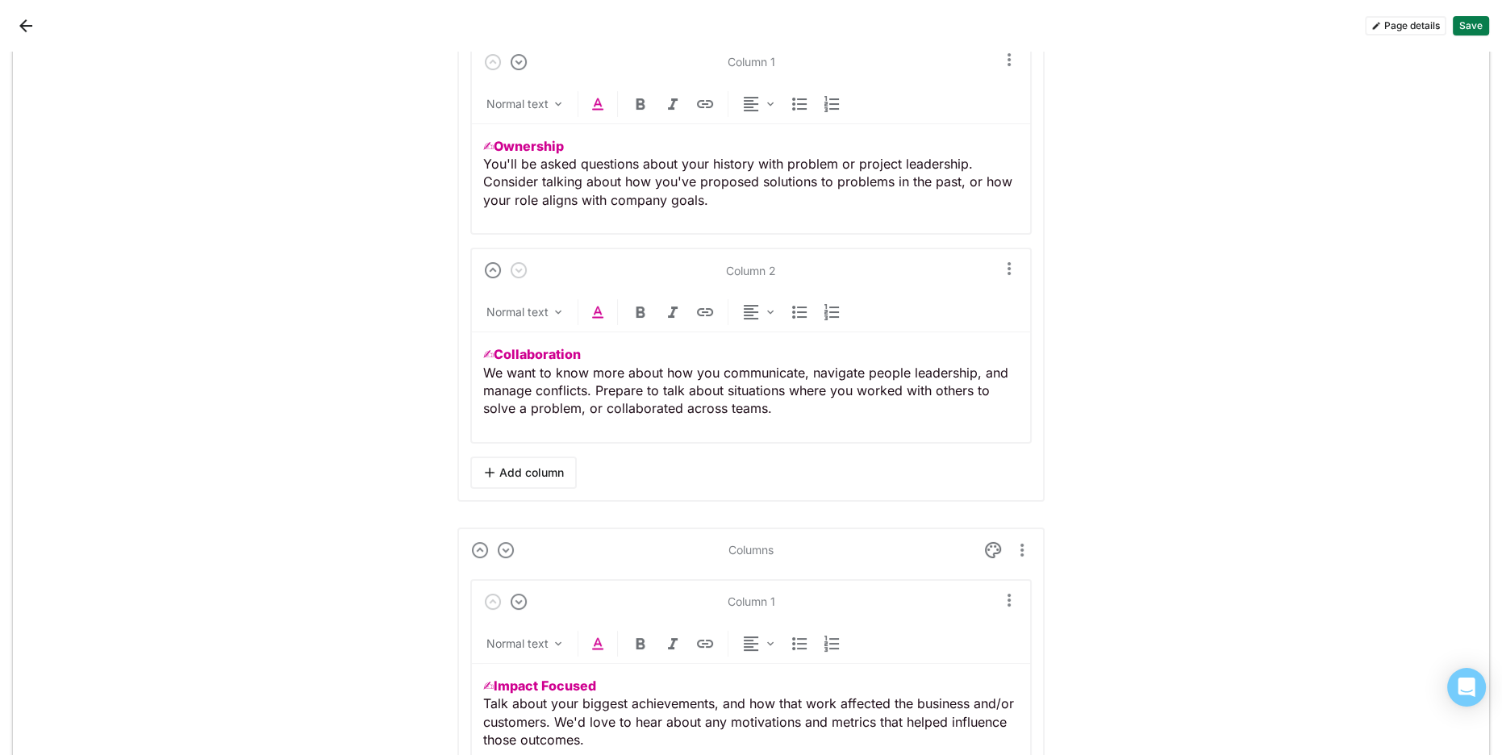
scroll to position [6863, 0]
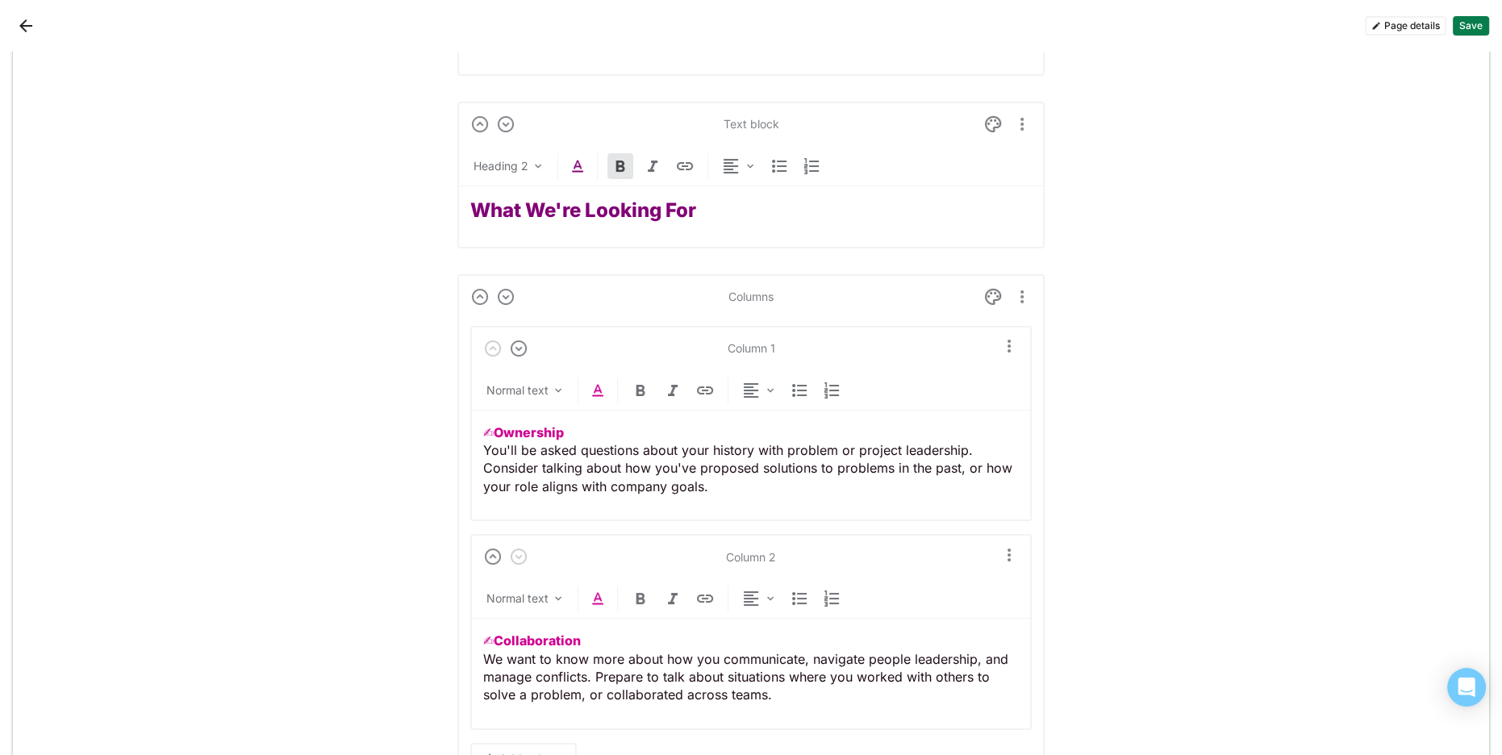
click at [1478, 22] on button "Save" at bounding box center [1471, 25] width 36 height 19
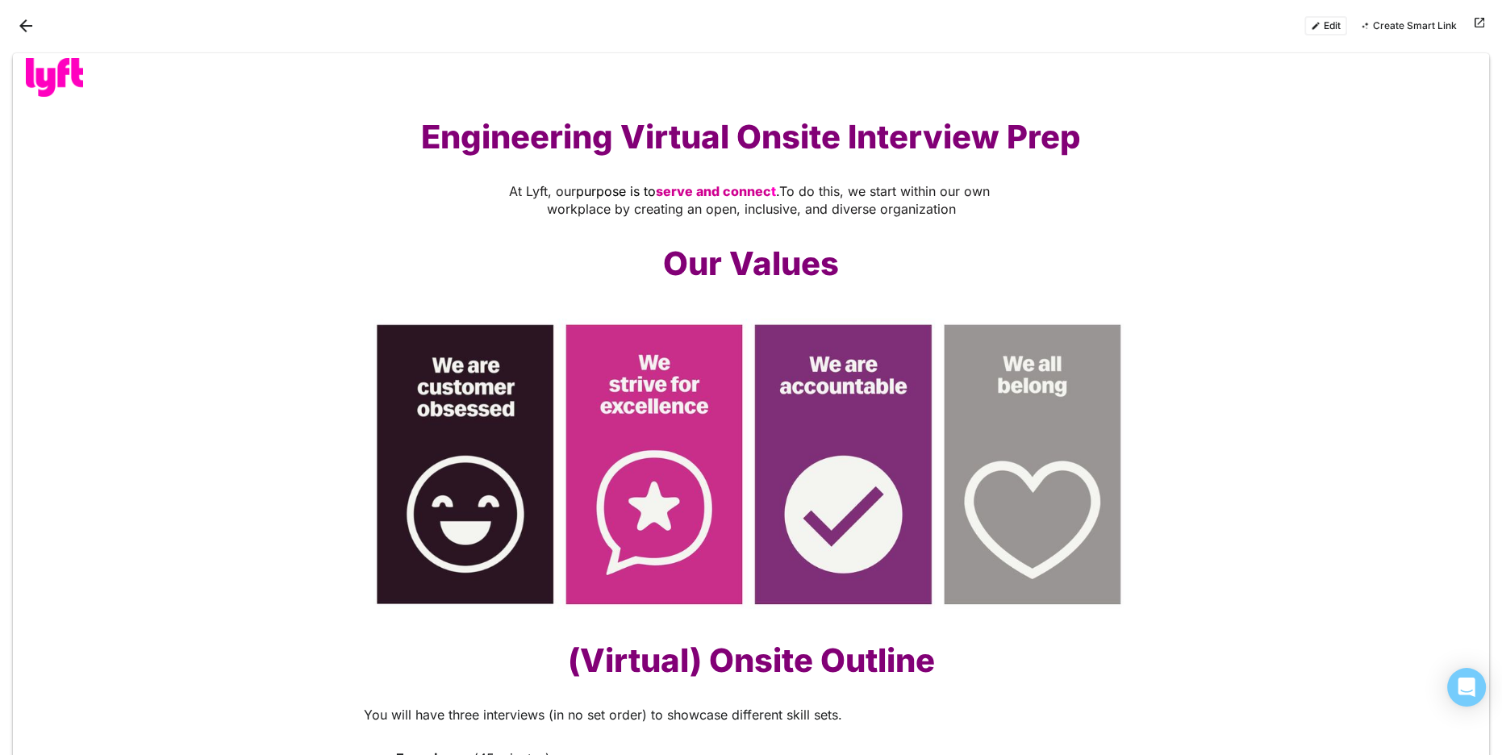
scroll to position [3, 0]
